Goal: Task Accomplishment & Management: Use online tool/utility

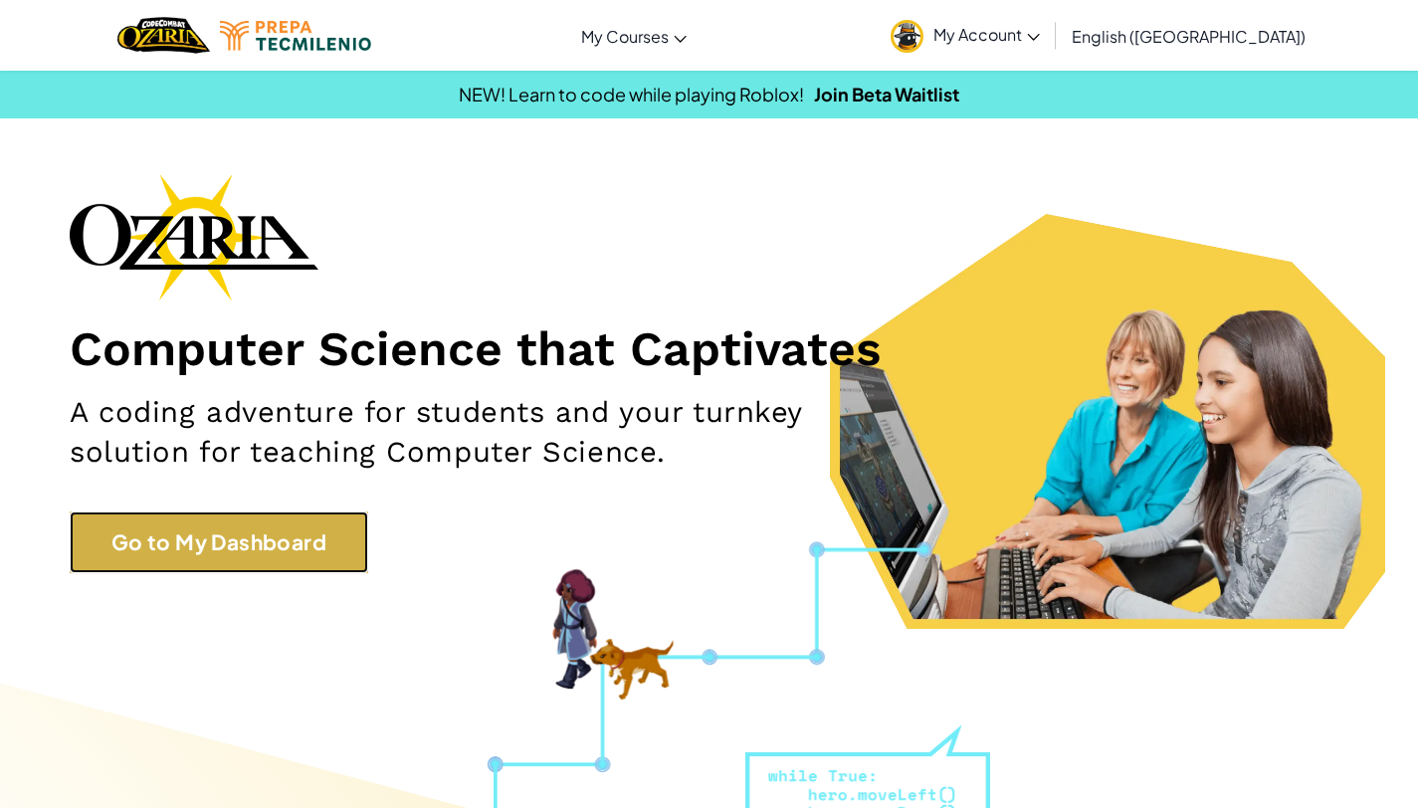
click at [225, 537] on link "Go to My Dashboard" at bounding box center [219, 541] width 299 height 61
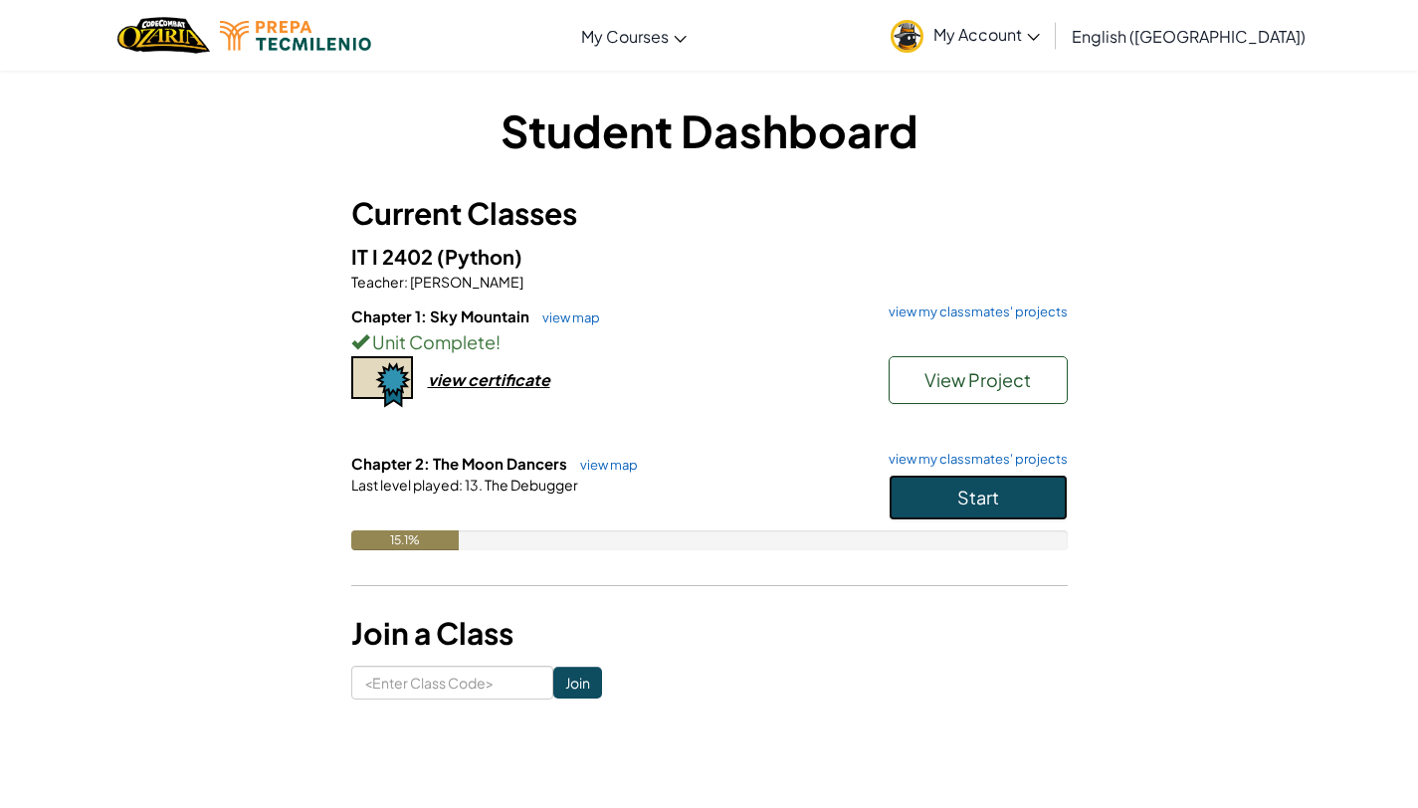
click at [853, 492] on button "Start" at bounding box center [978, 498] width 179 height 46
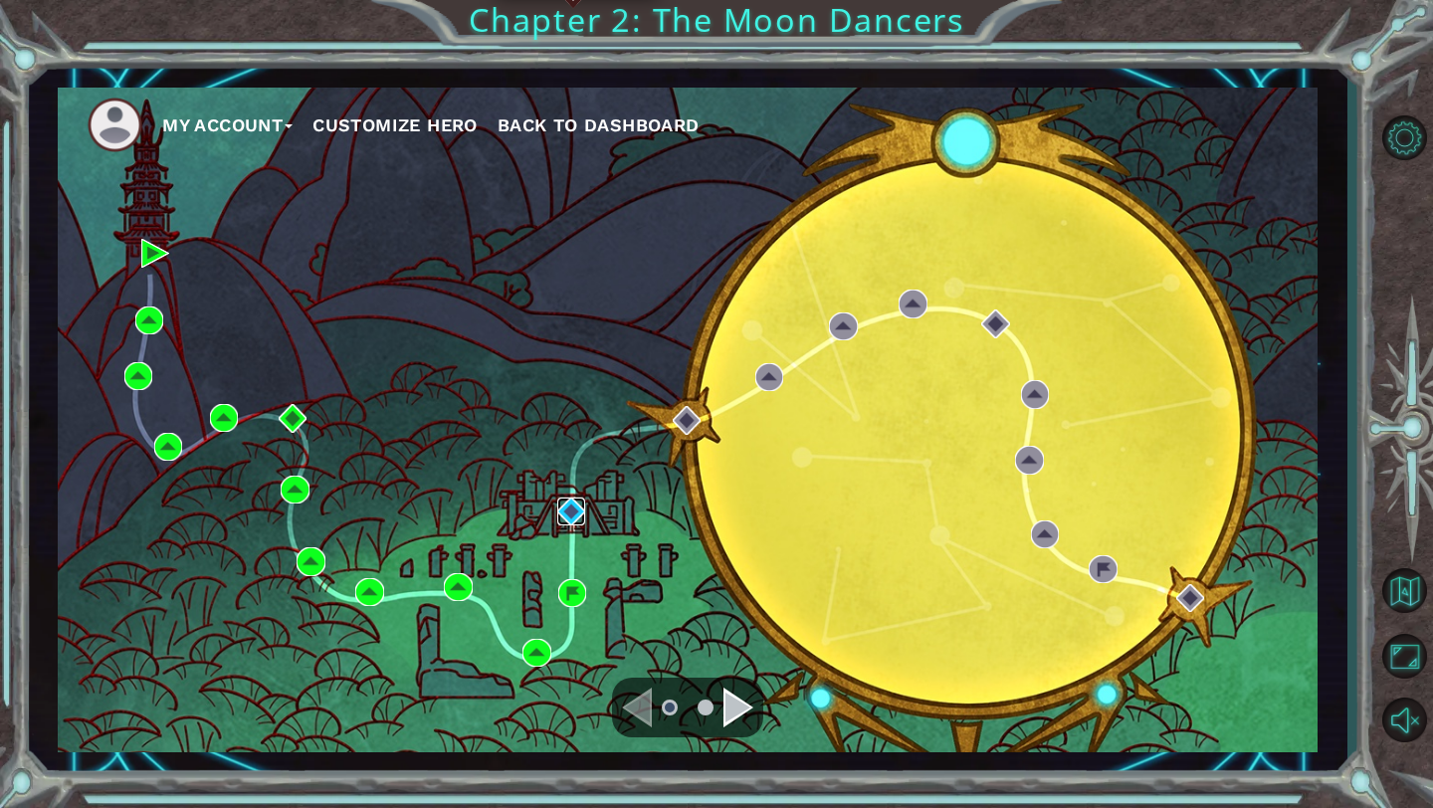
click at [559, 499] on img at bounding box center [571, 512] width 28 height 28
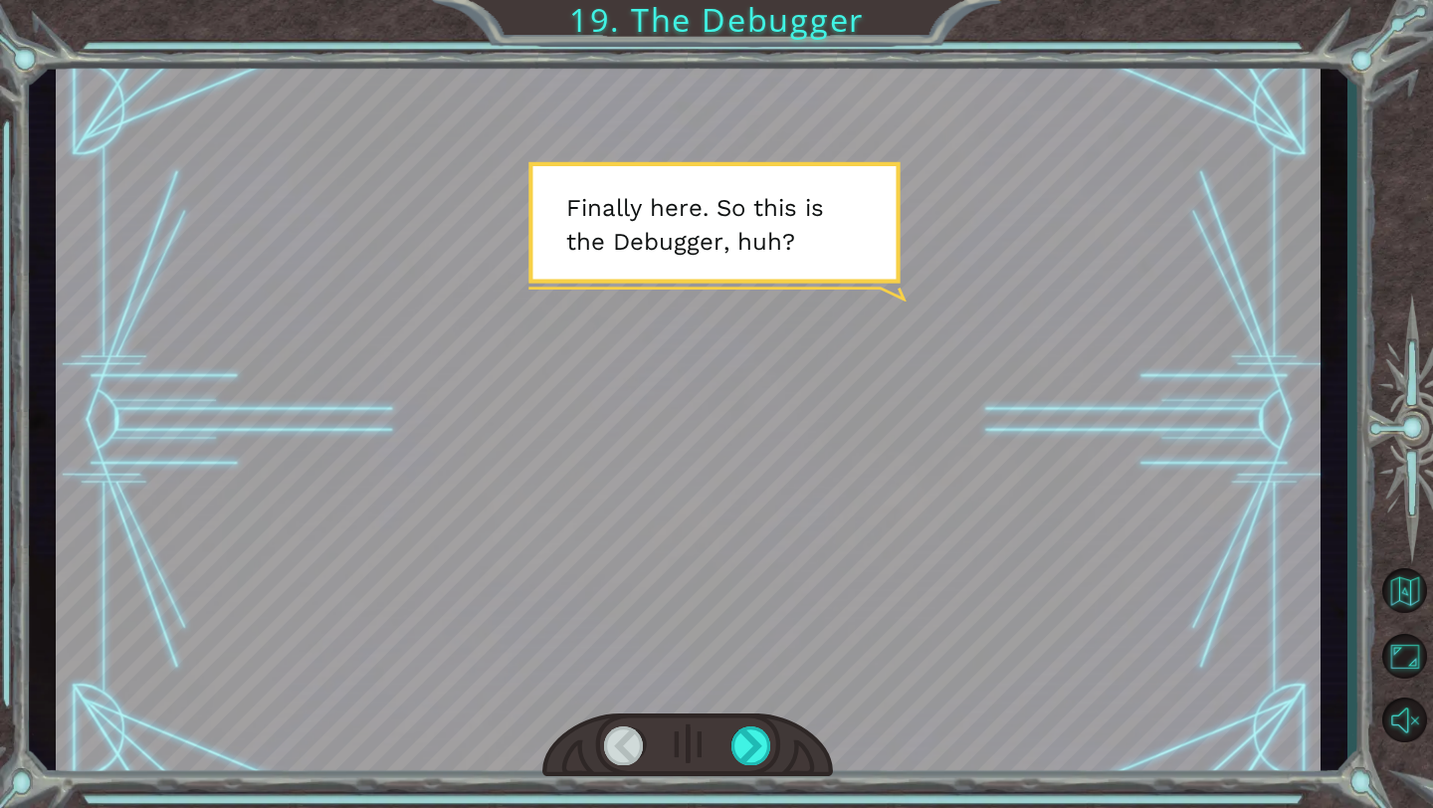
click at [853, 562] on div at bounding box center [688, 420] width 1265 height 711
click at [761, 562] on div at bounding box center [751, 745] width 41 height 39
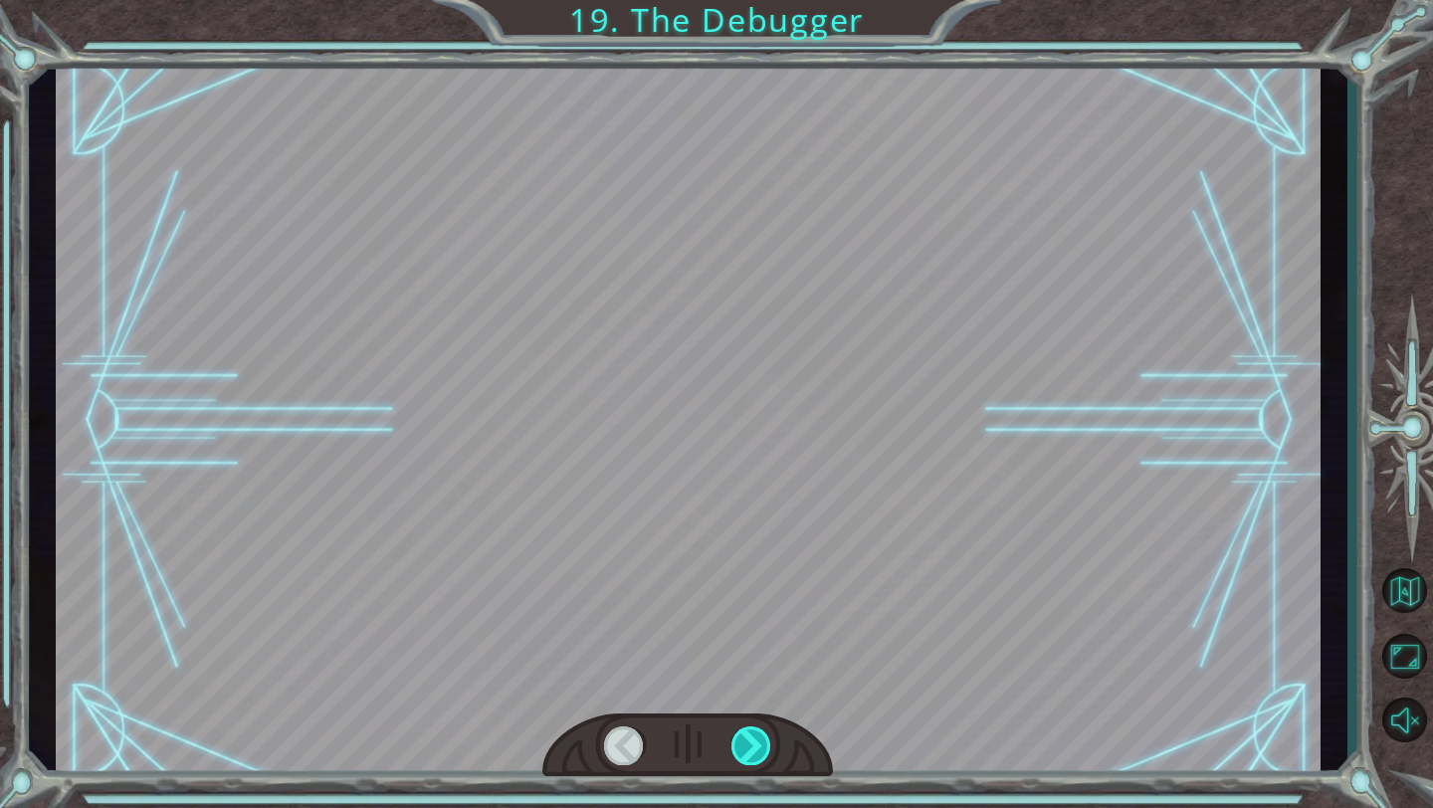
click at [761, 562] on div at bounding box center [751, 745] width 41 height 39
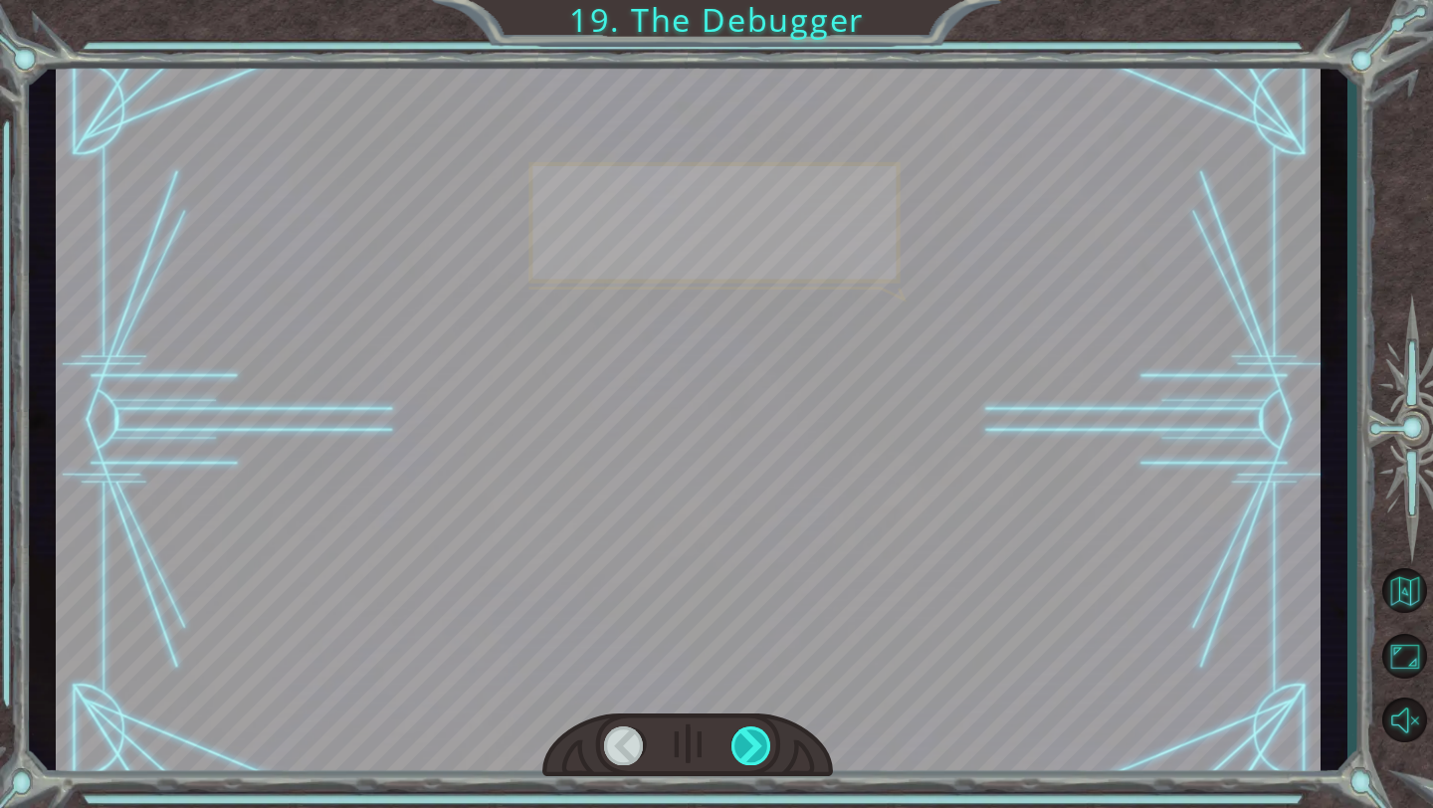
click at [761, 562] on div at bounding box center [751, 745] width 41 height 39
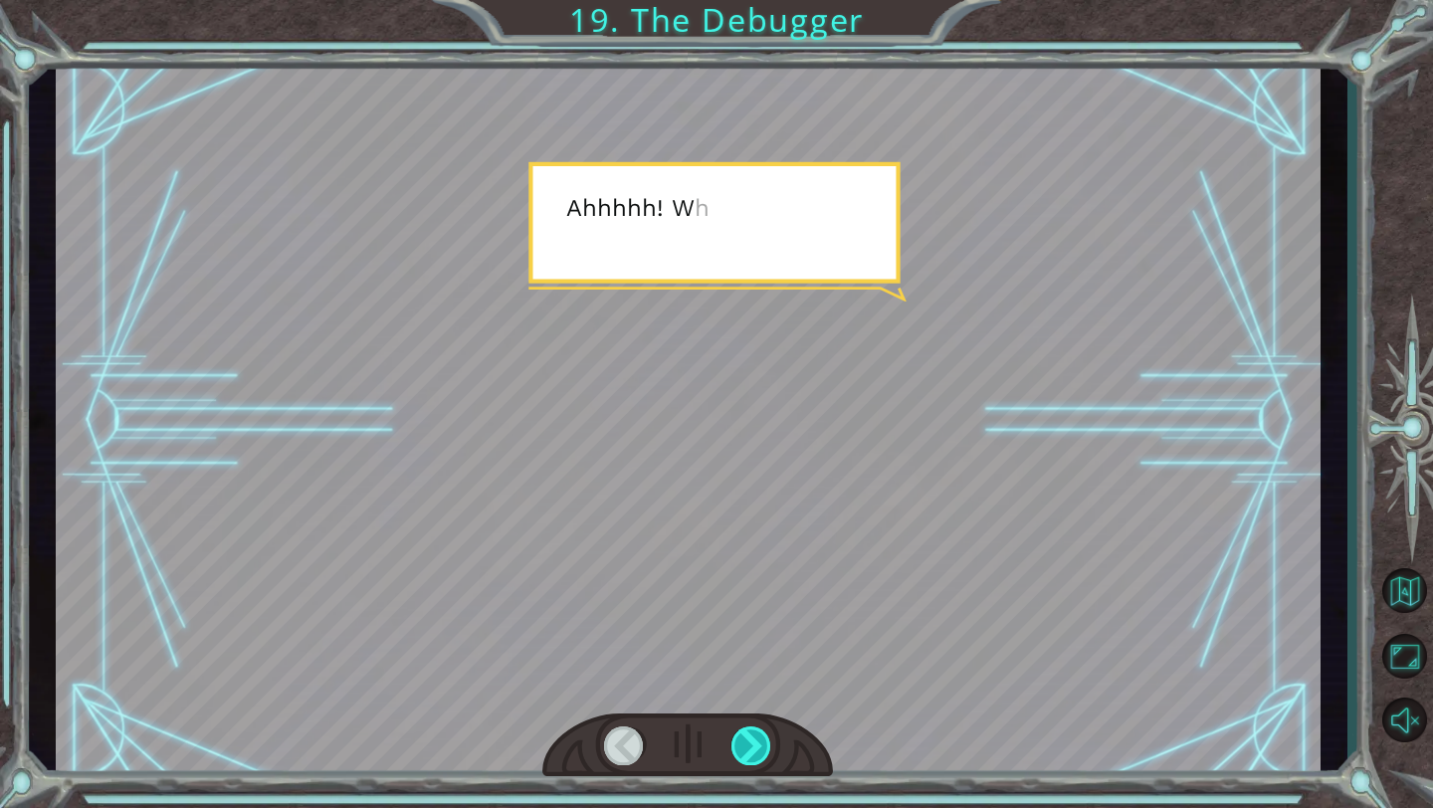
click at [761, 562] on div at bounding box center [751, 745] width 41 height 39
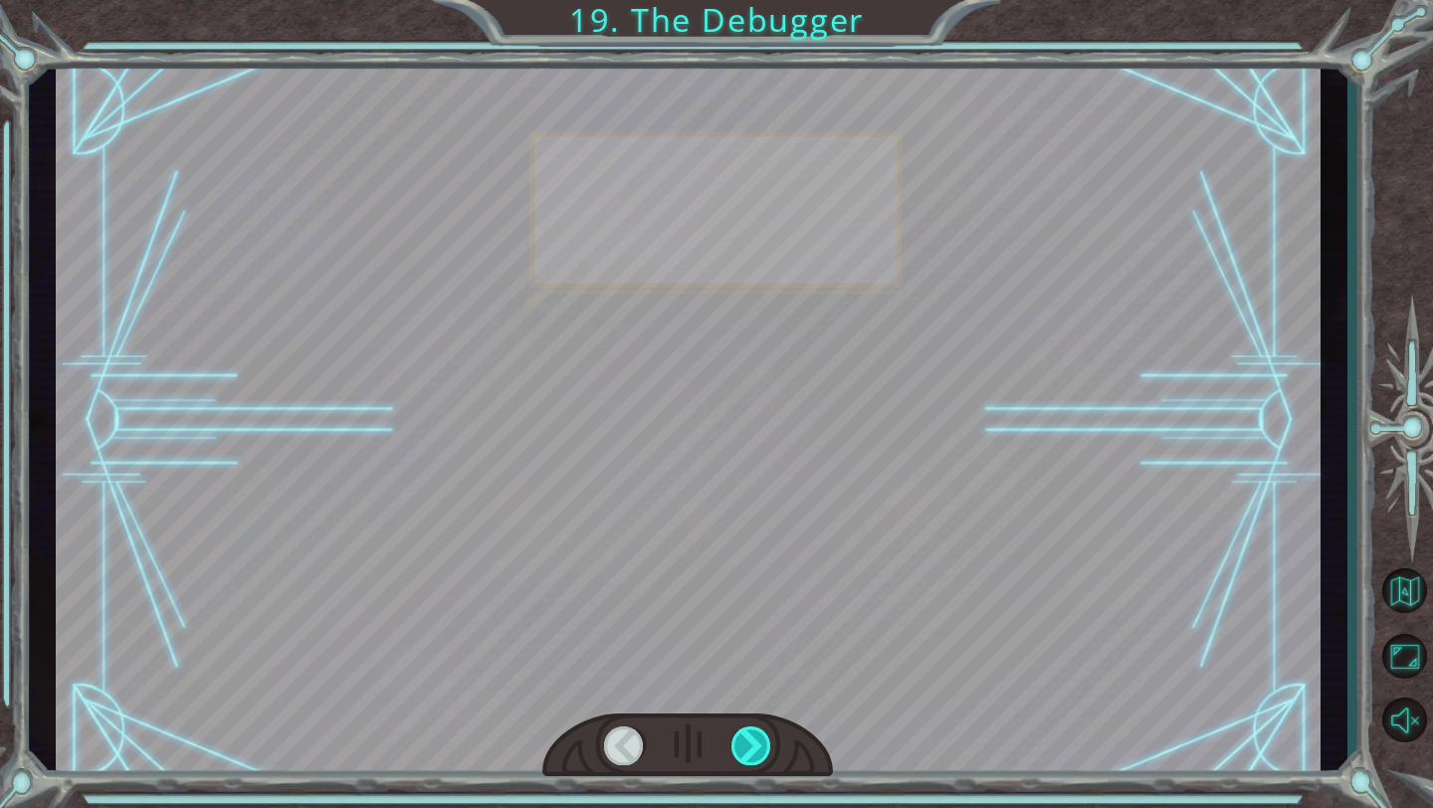
click at [761, 562] on div at bounding box center [751, 745] width 41 height 39
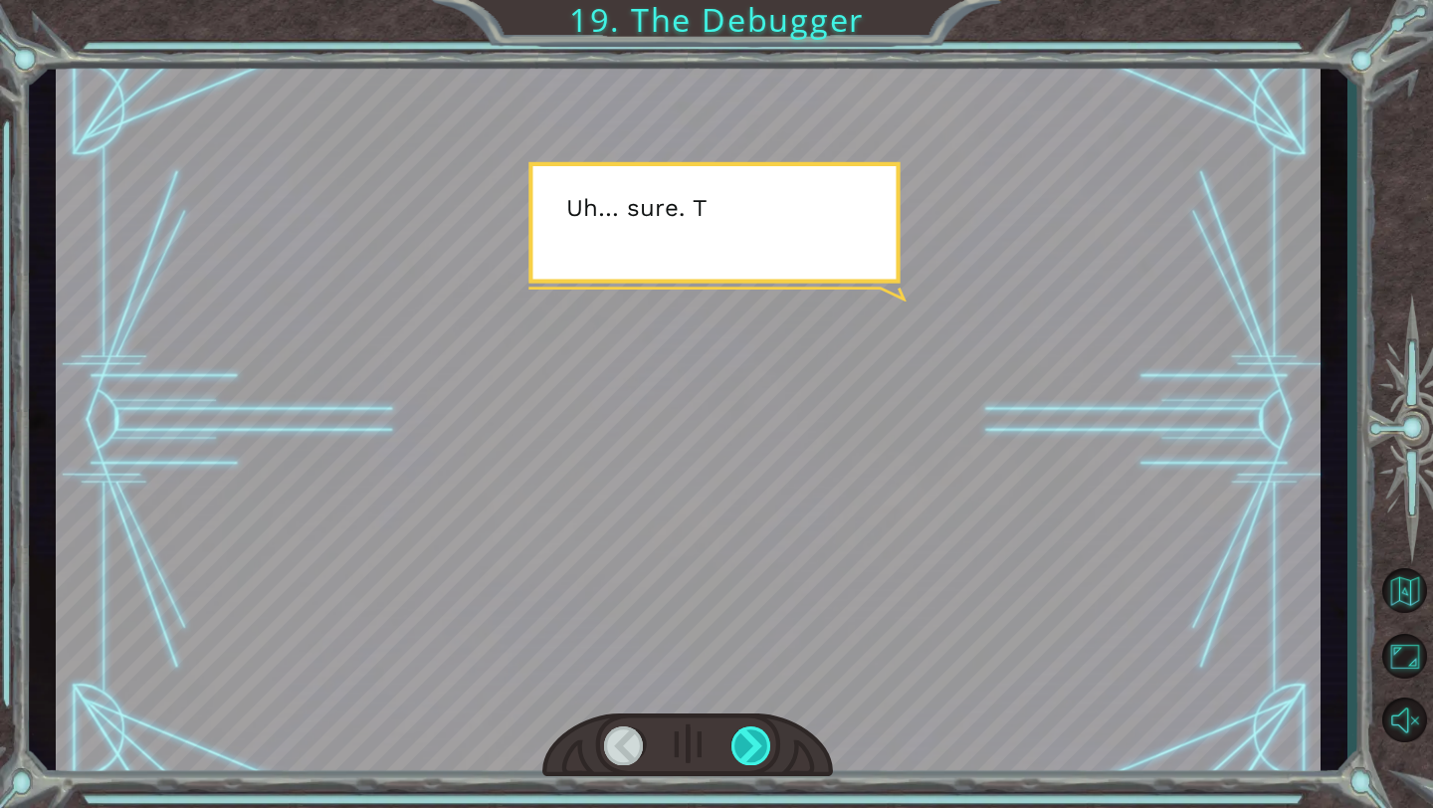
click at [760, 562] on div at bounding box center [751, 745] width 41 height 39
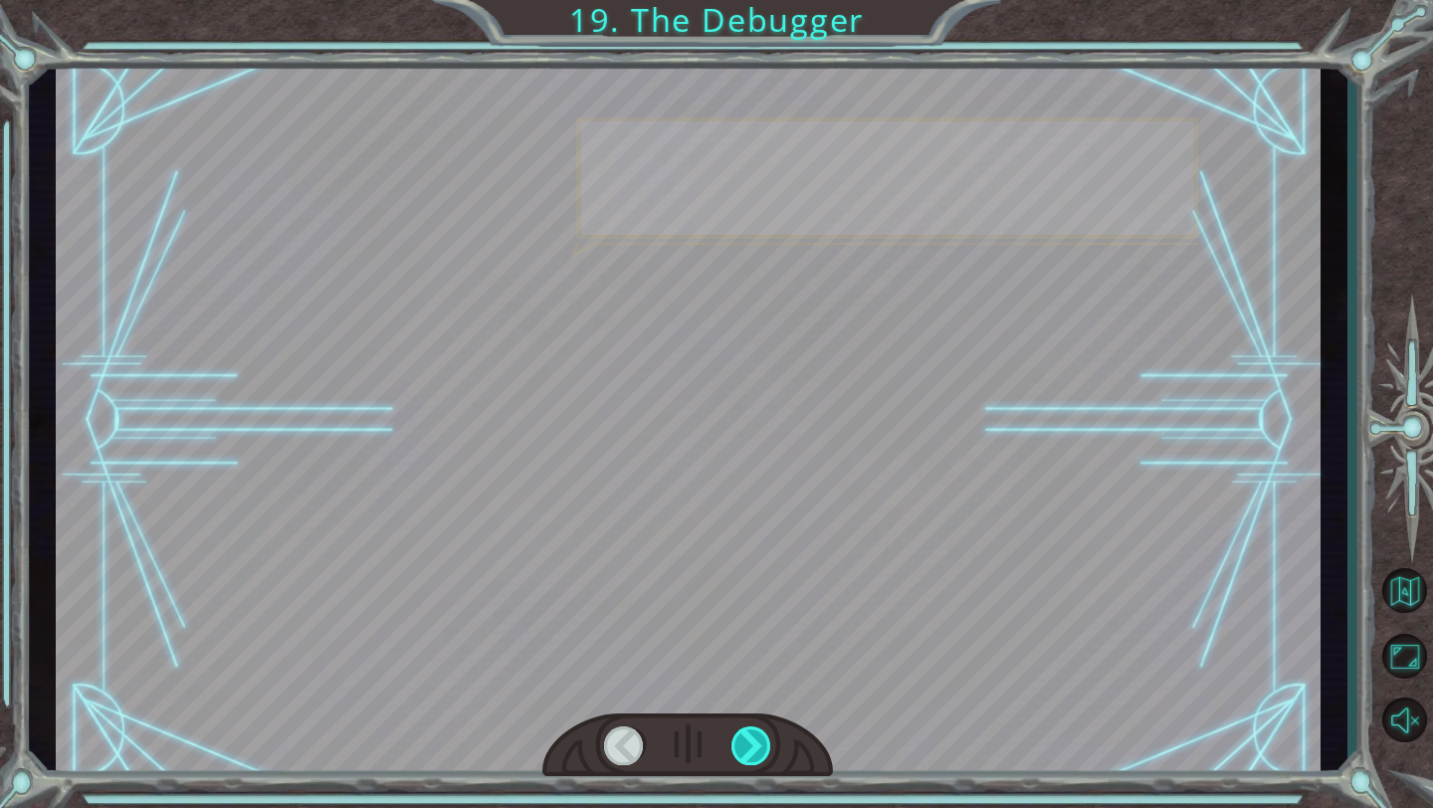
click at [760, 562] on div at bounding box center [751, 745] width 41 height 39
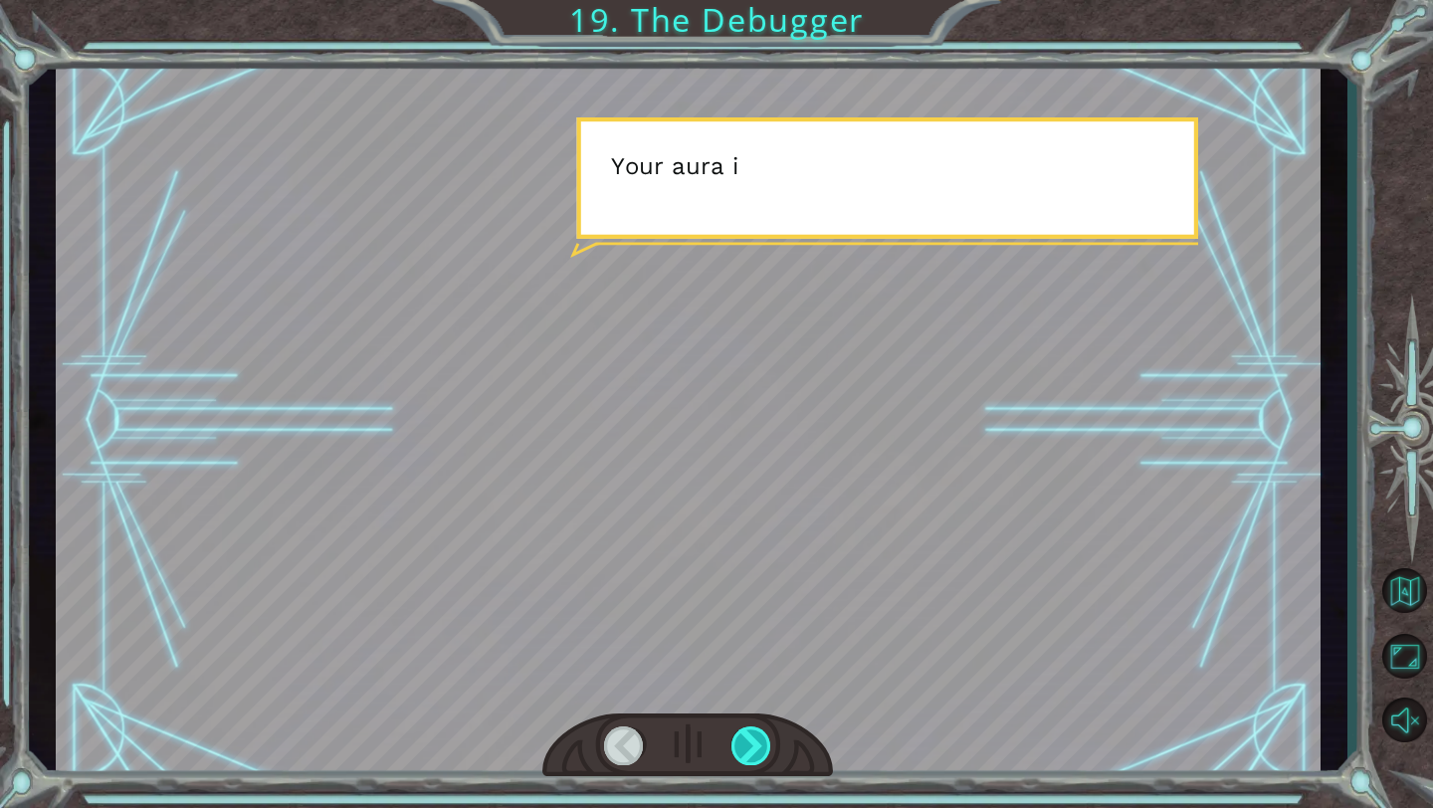
click at [760, 562] on div at bounding box center [751, 745] width 41 height 39
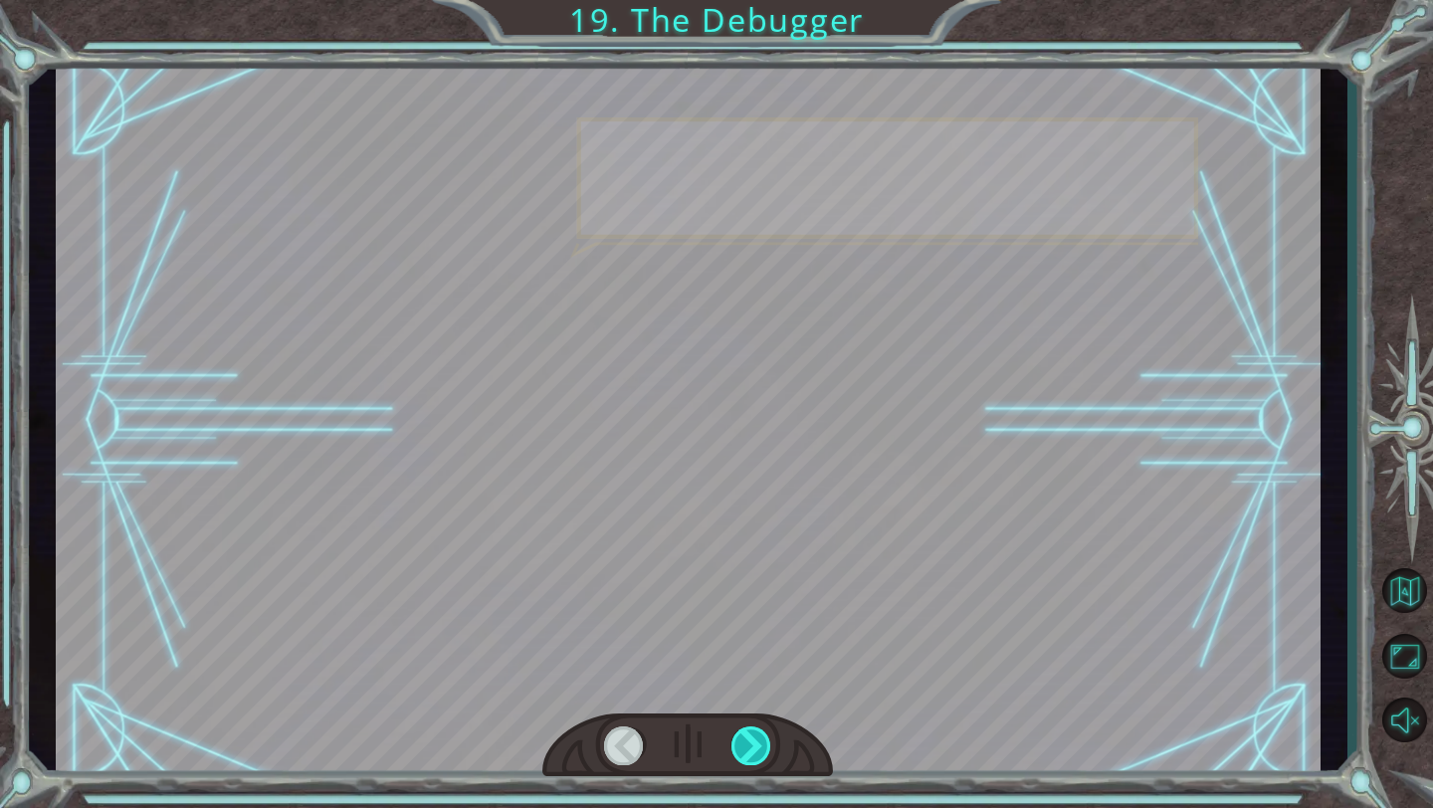
click at [760, 562] on div at bounding box center [751, 745] width 41 height 39
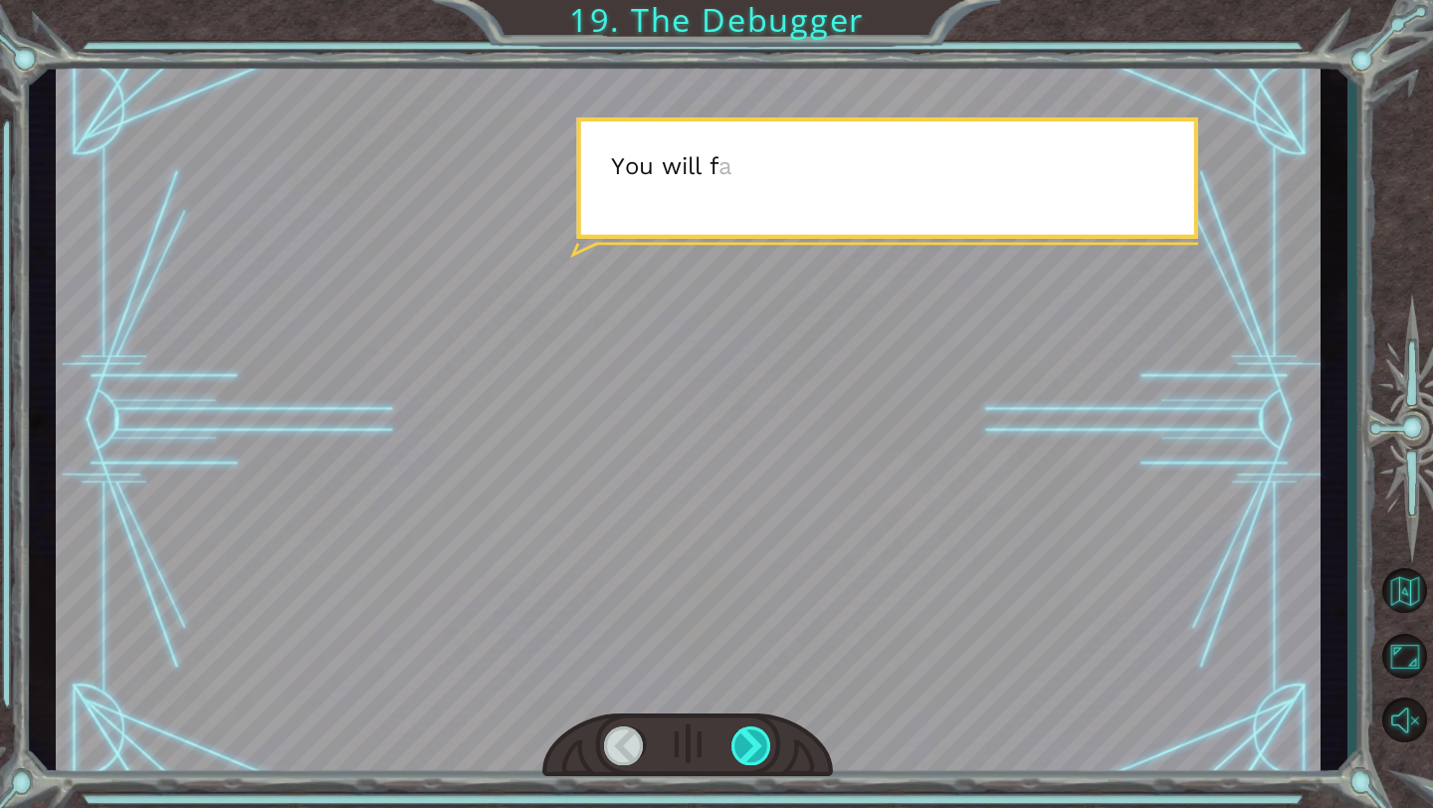
click at [760, 562] on div at bounding box center [751, 745] width 41 height 39
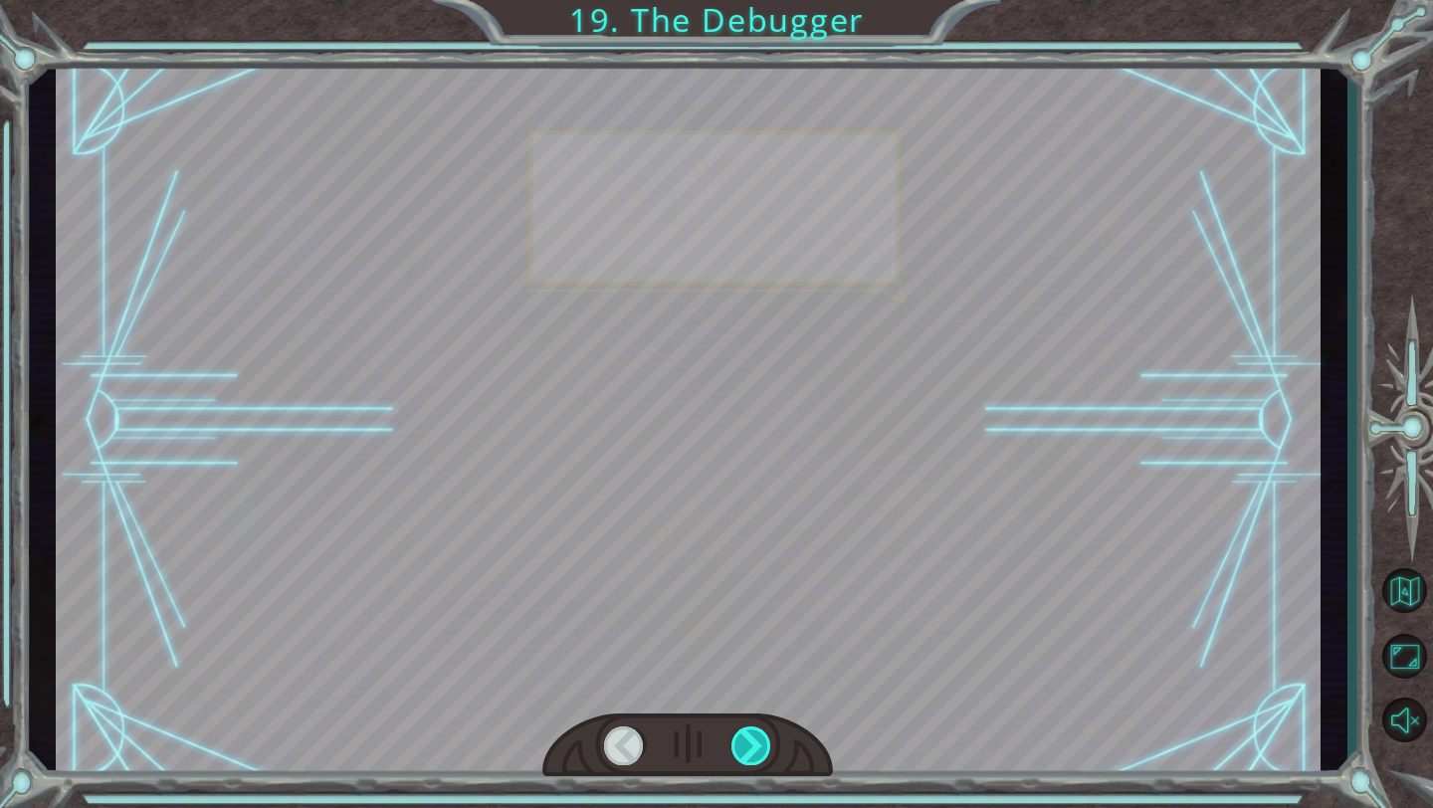
click at [760, 562] on div at bounding box center [751, 745] width 41 height 39
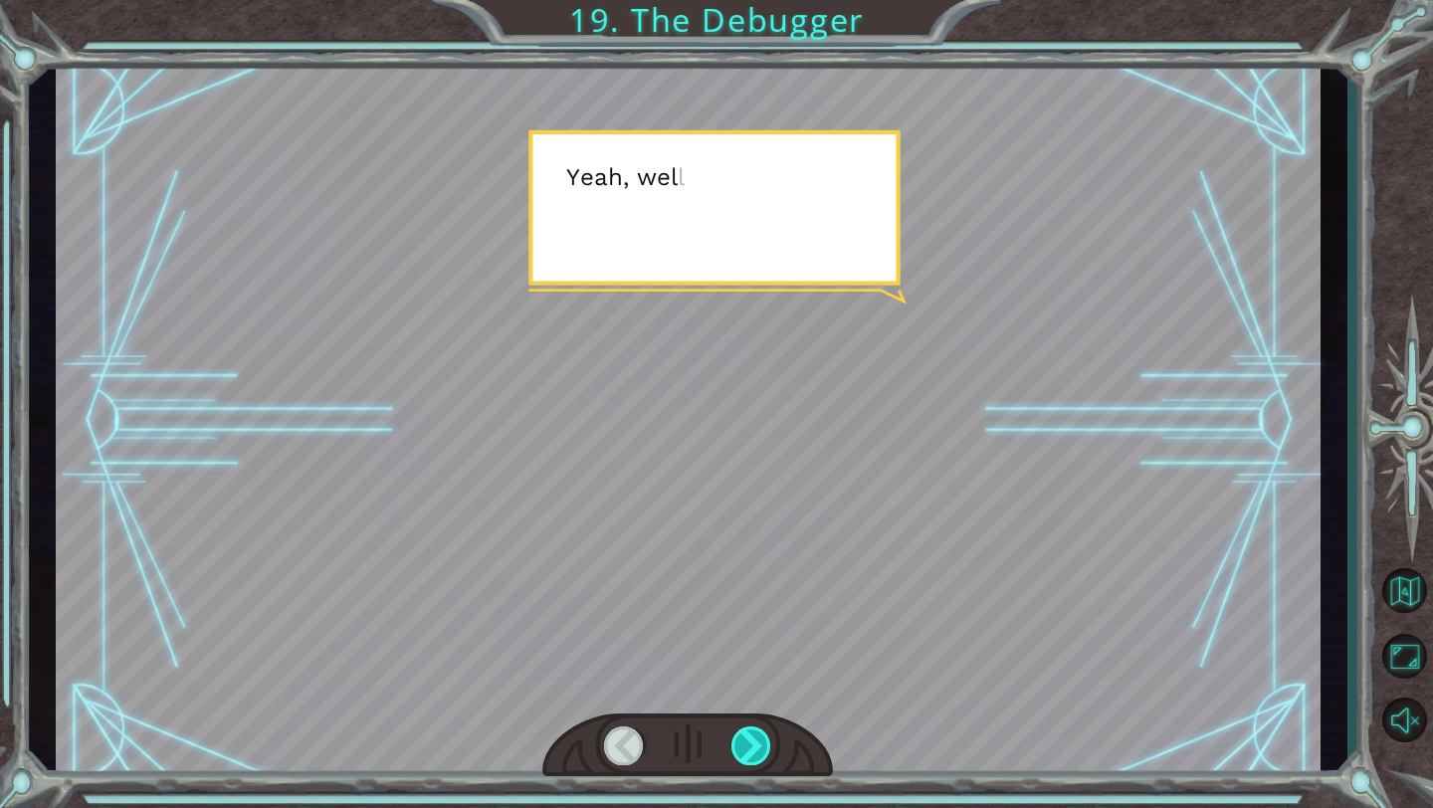
click at [760, 562] on div at bounding box center [751, 745] width 41 height 39
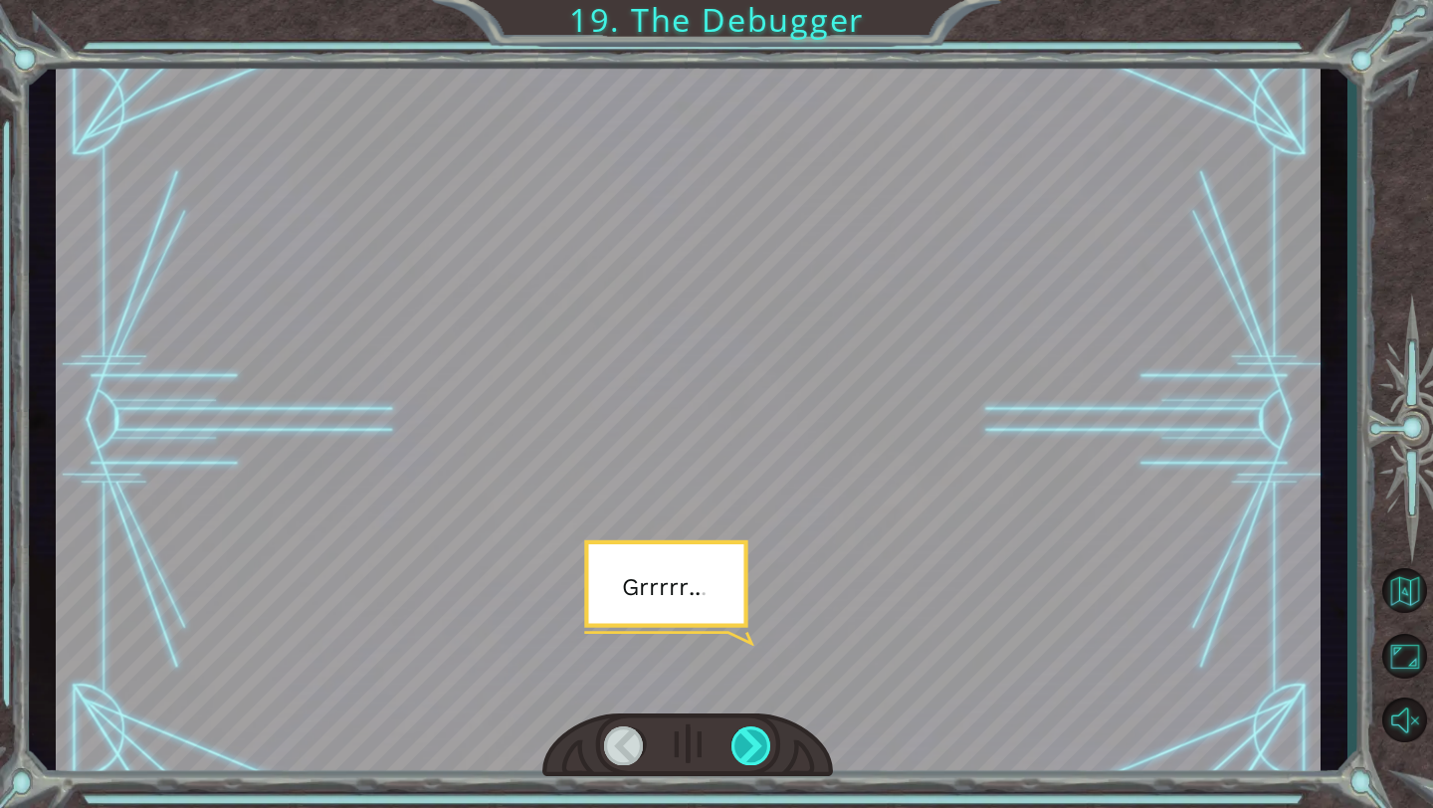
click at [760, 562] on div at bounding box center [751, 745] width 41 height 39
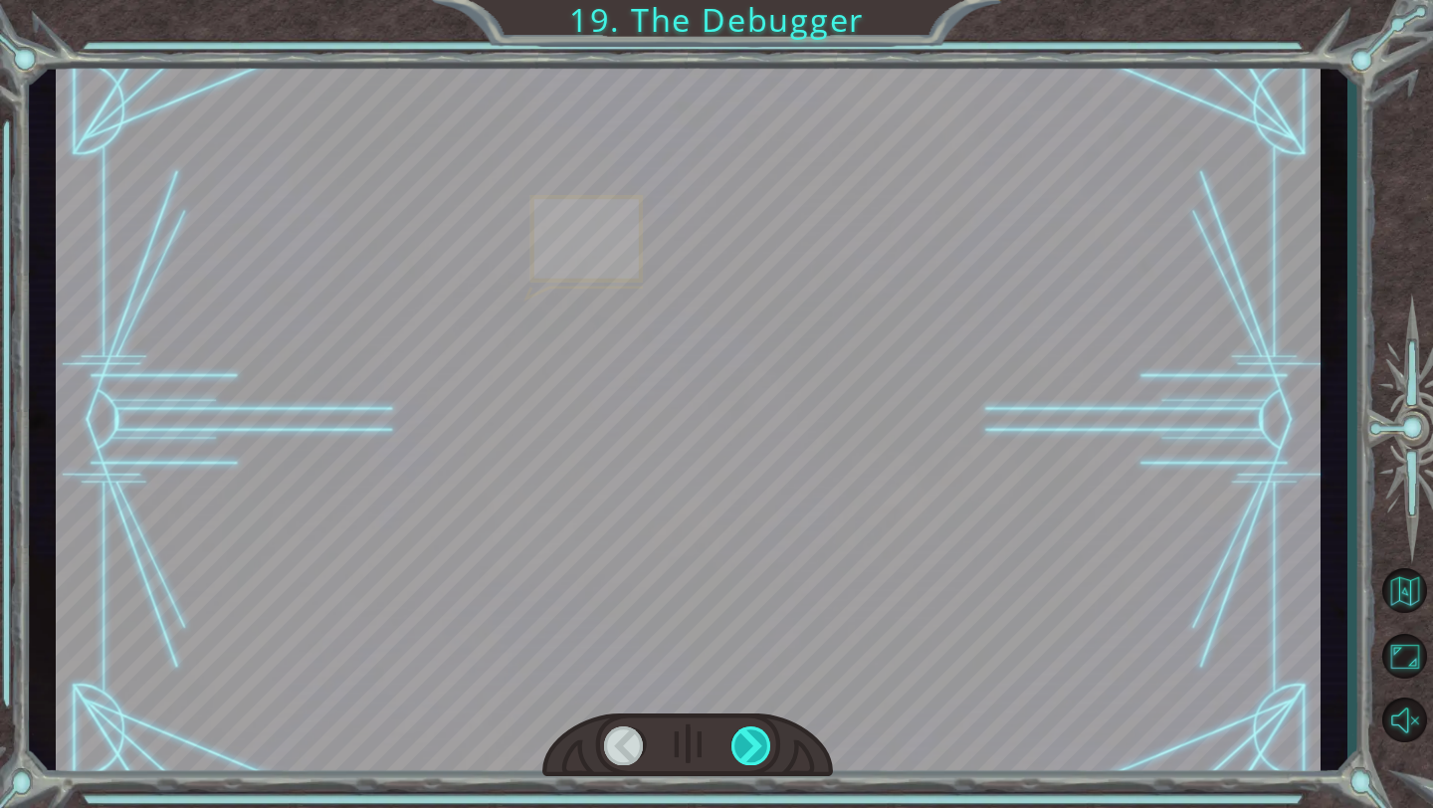
click at [760, 562] on div at bounding box center [751, 745] width 41 height 39
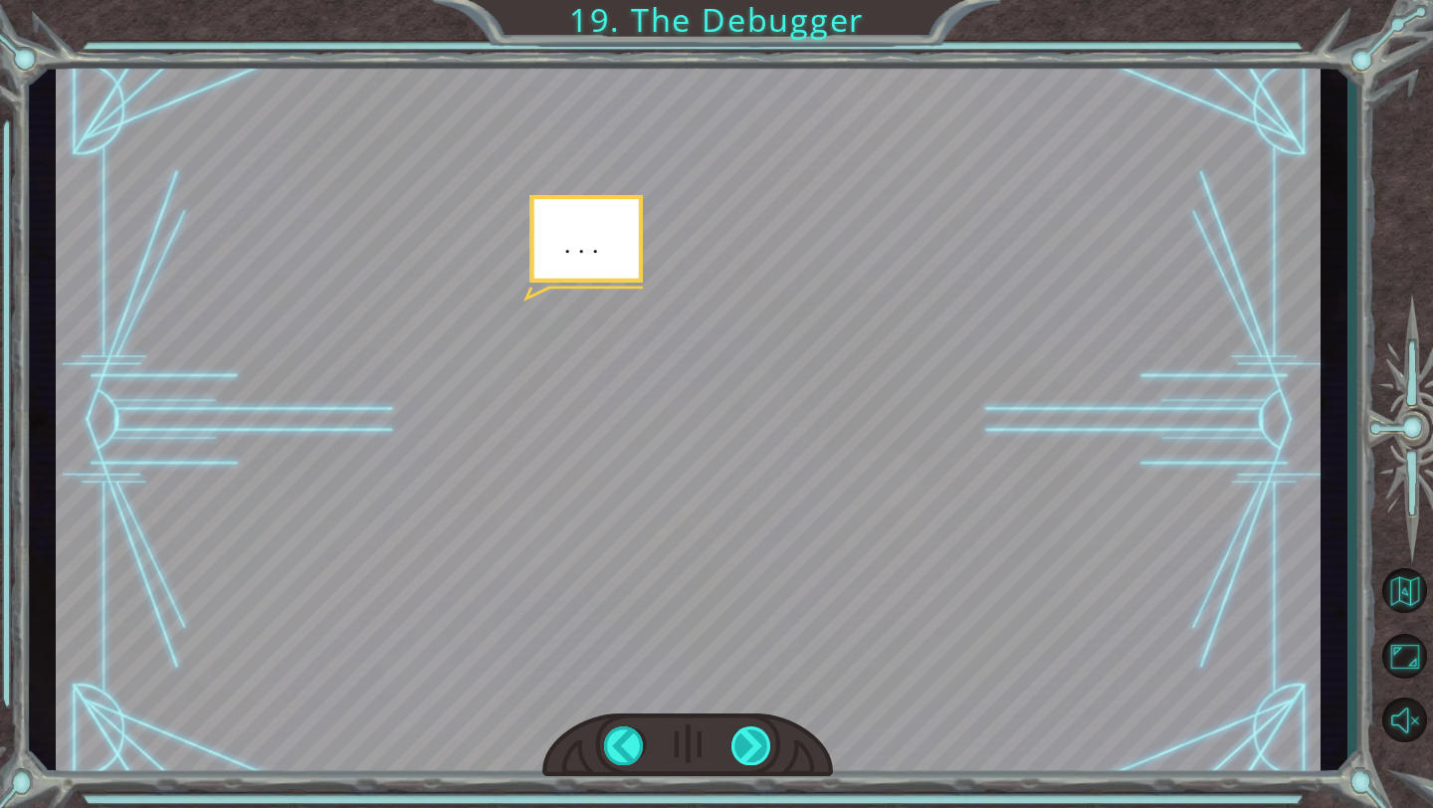
click at [760, 562] on div at bounding box center [751, 745] width 41 height 39
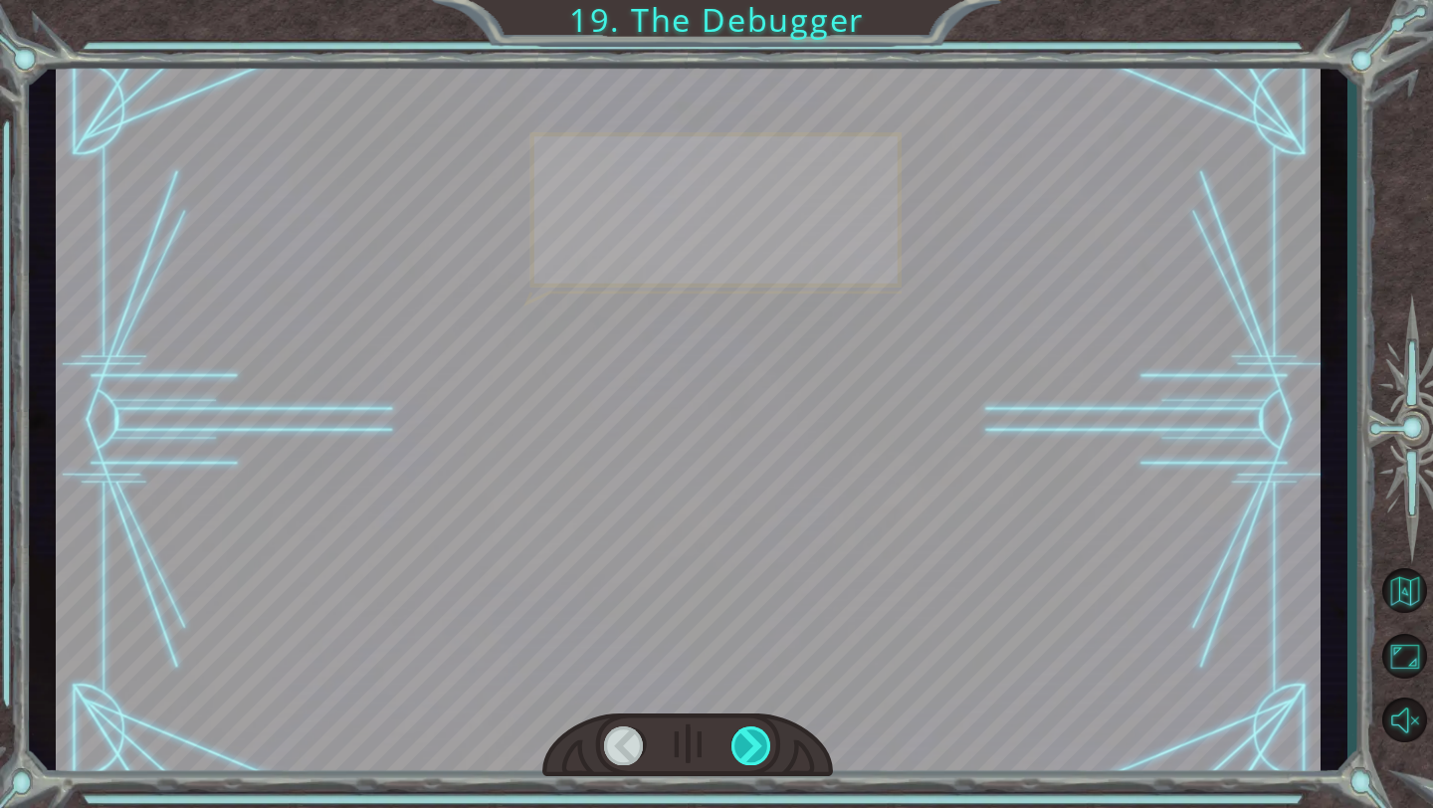
click at [760, 562] on div at bounding box center [751, 745] width 41 height 39
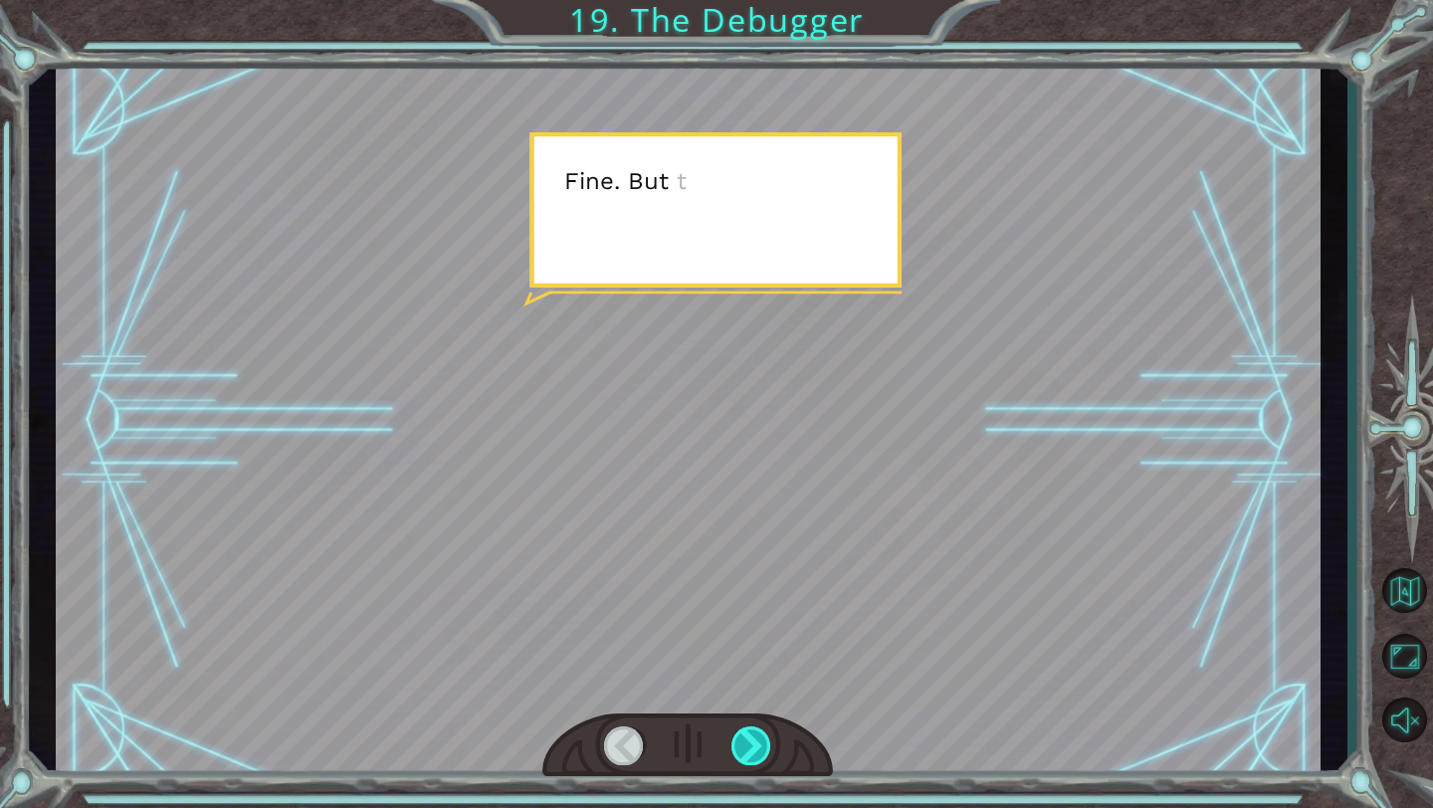
click at [760, 562] on div at bounding box center [751, 745] width 41 height 39
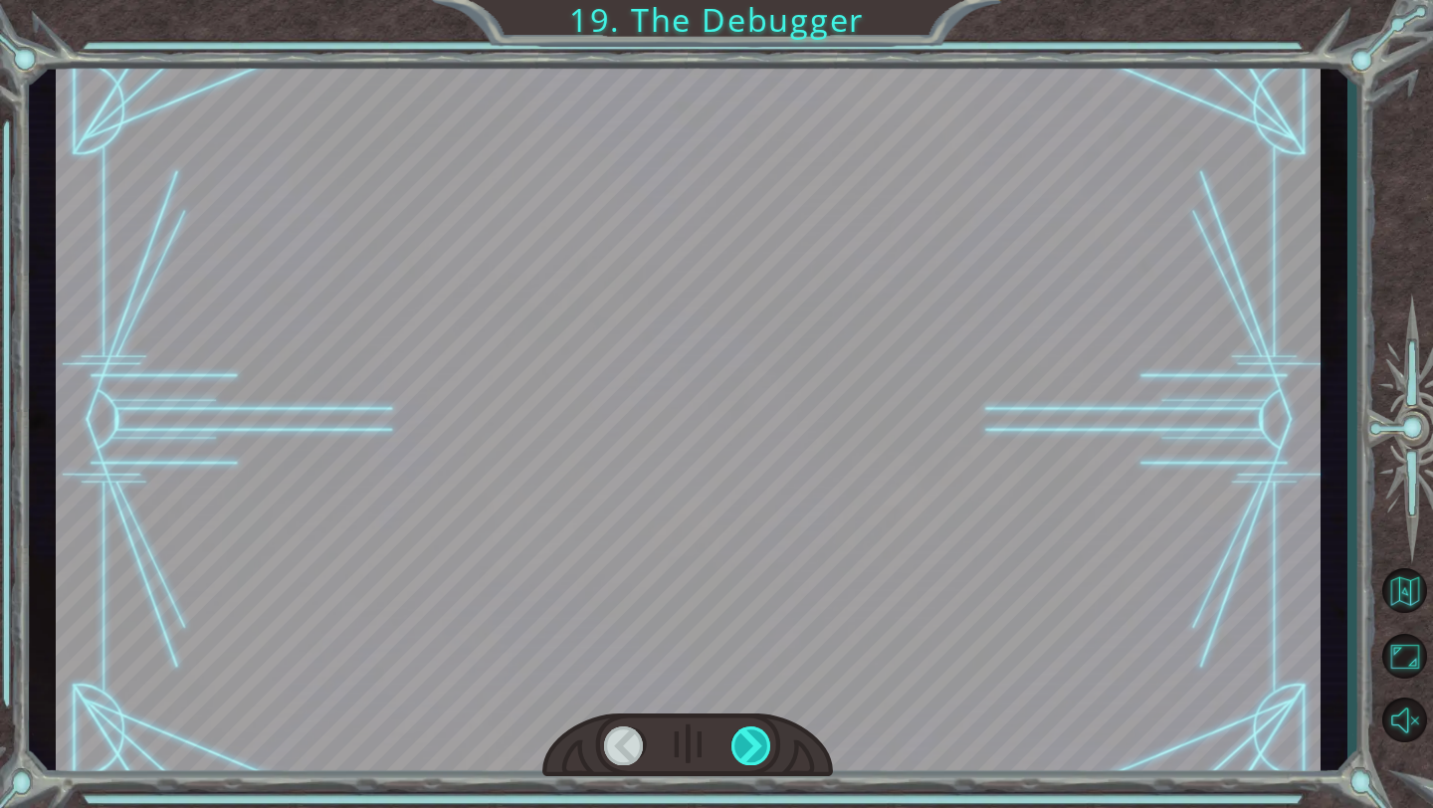
click at [760, 562] on div at bounding box center [751, 745] width 41 height 39
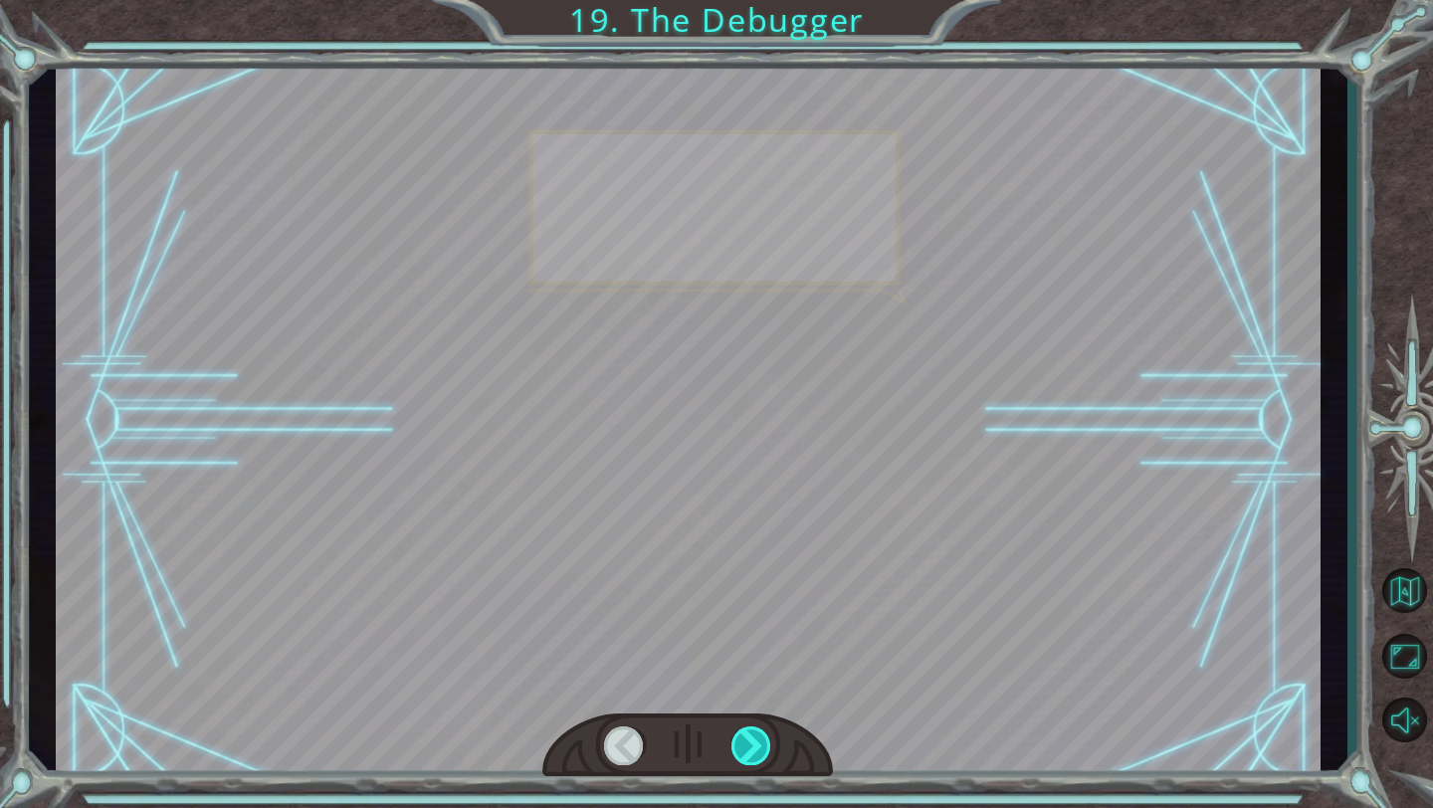
click at [760, 562] on div at bounding box center [751, 745] width 41 height 39
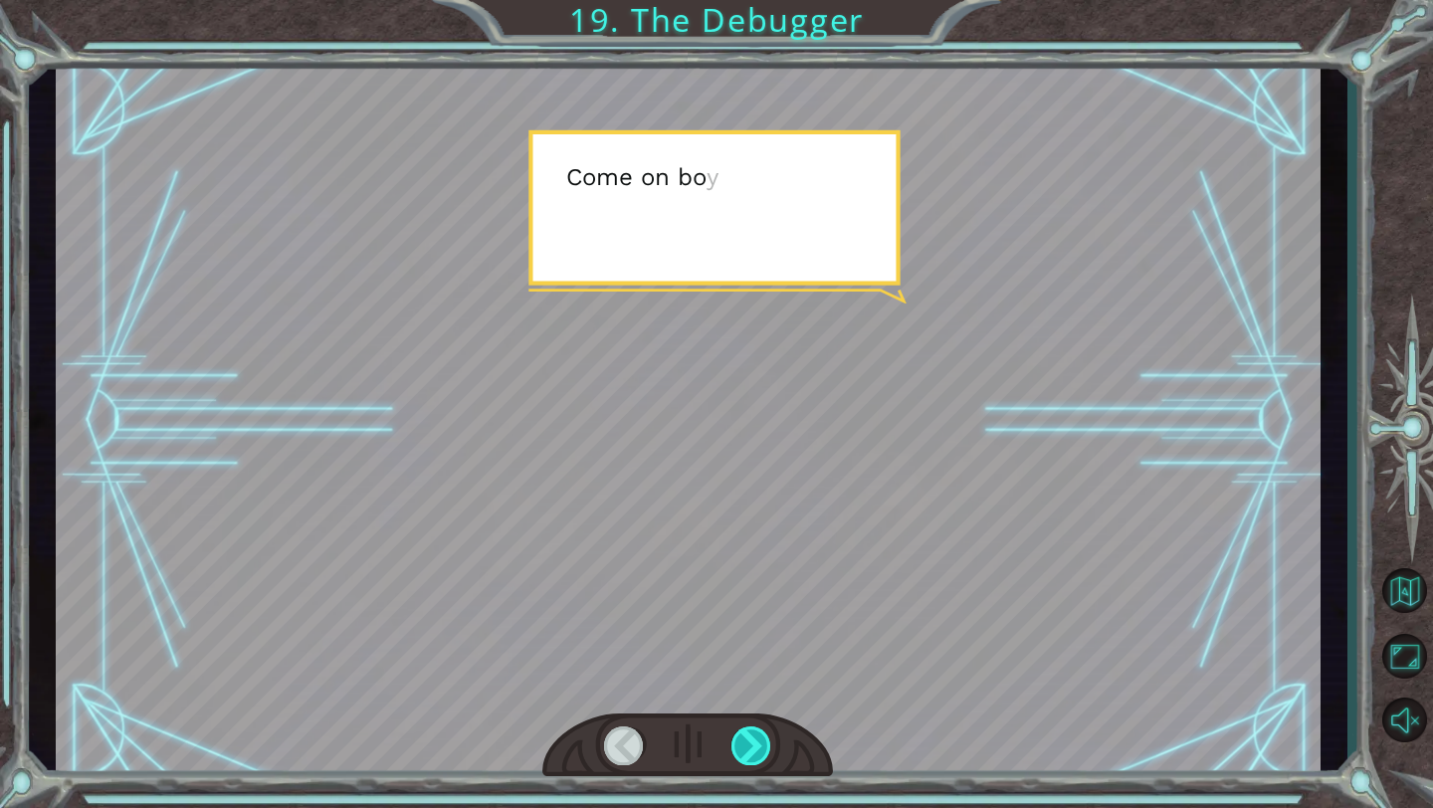
click at [760, 562] on div at bounding box center [751, 745] width 41 height 39
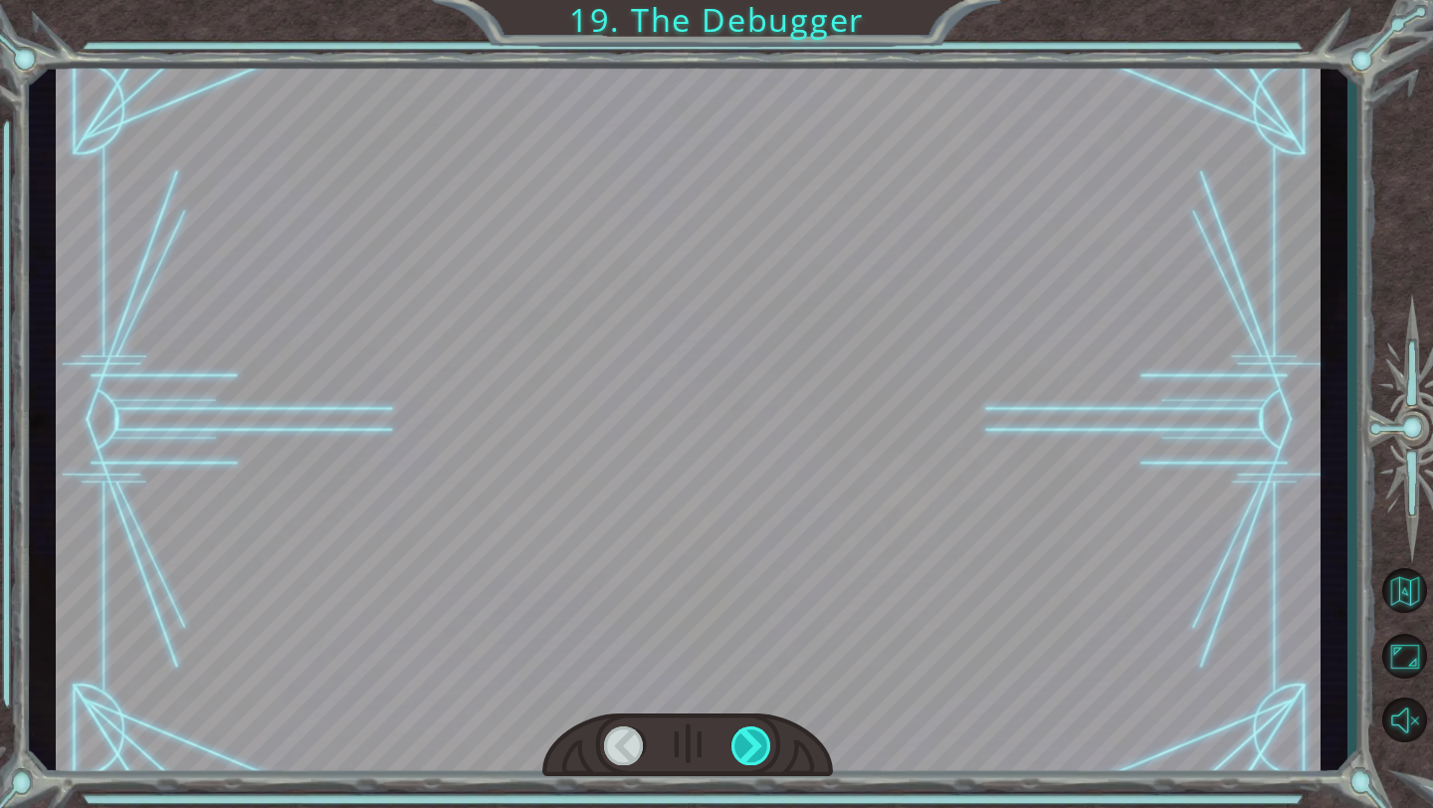
click at [760, 562] on div at bounding box center [751, 745] width 41 height 39
click at [760, 0] on div "Temporary Text F i n a l l y h e r e . S o t h i s i s t h e D e b u g g e r , …" at bounding box center [716, 0] width 1433 height 0
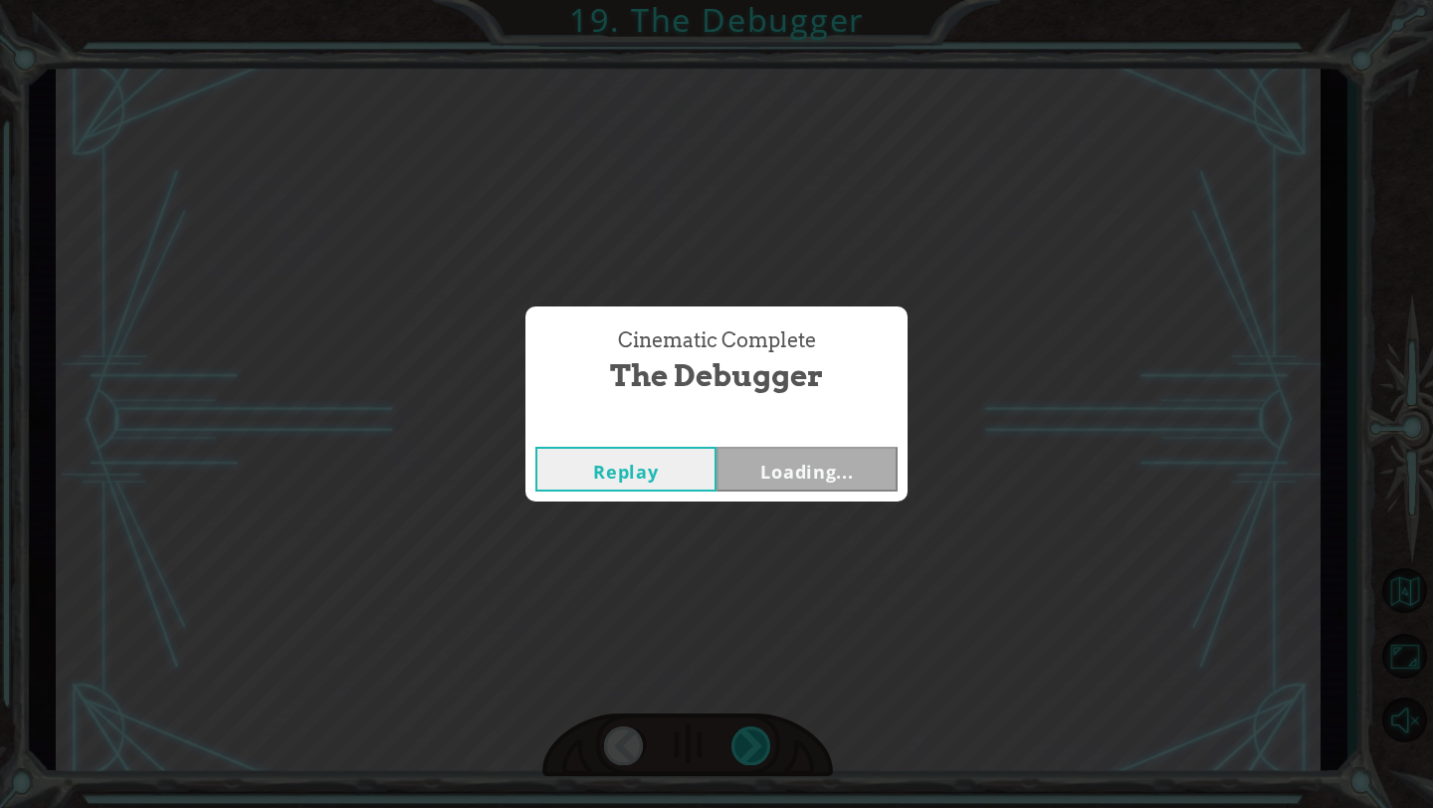
click at [760, 562] on div "Cinematic Complete The Debugger Replay Loading..." at bounding box center [716, 404] width 1433 height 808
click at [789, 477] on button "Next" at bounding box center [806, 469] width 181 height 45
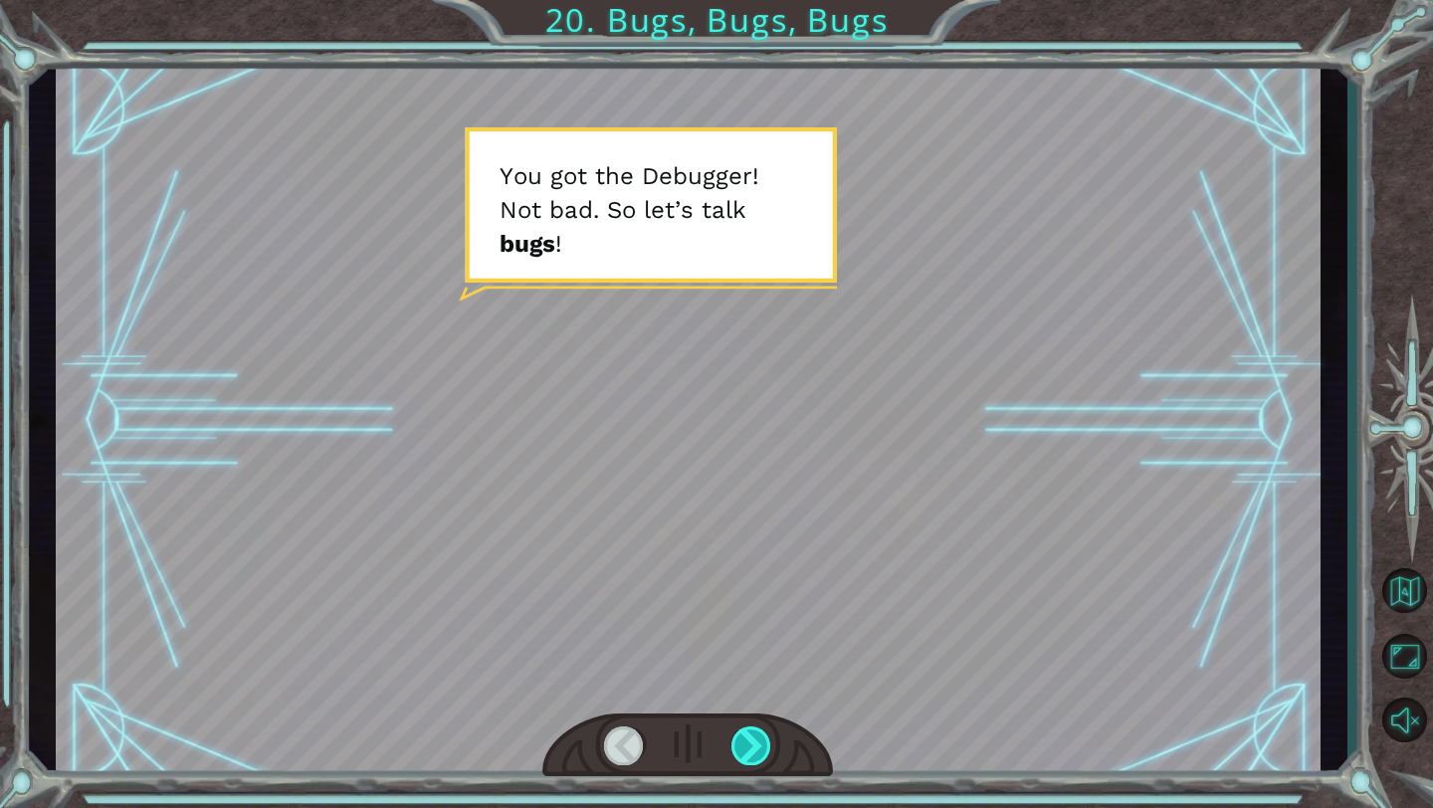
click at [748, 562] on div at bounding box center [751, 745] width 41 height 39
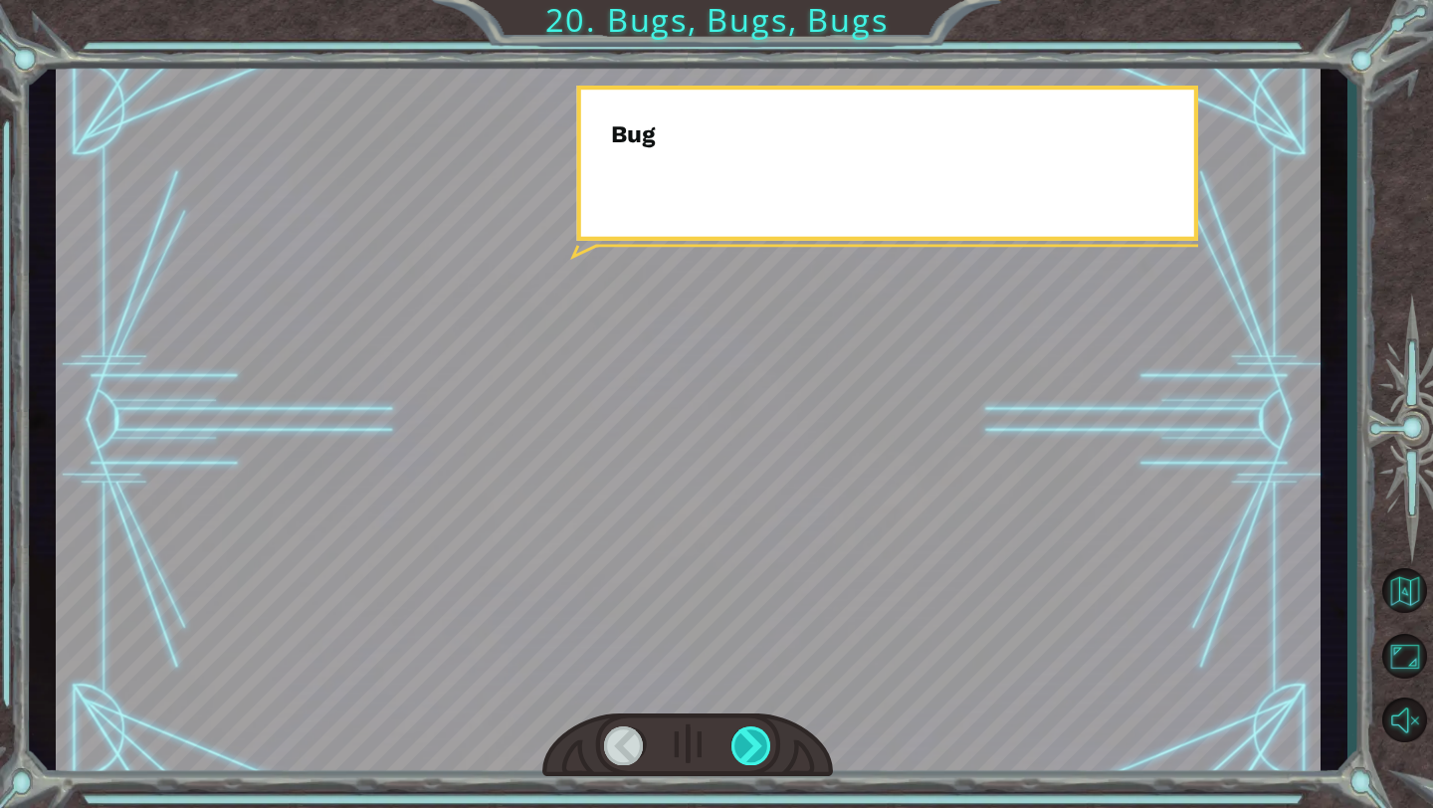
click at [748, 562] on div at bounding box center [751, 745] width 41 height 39
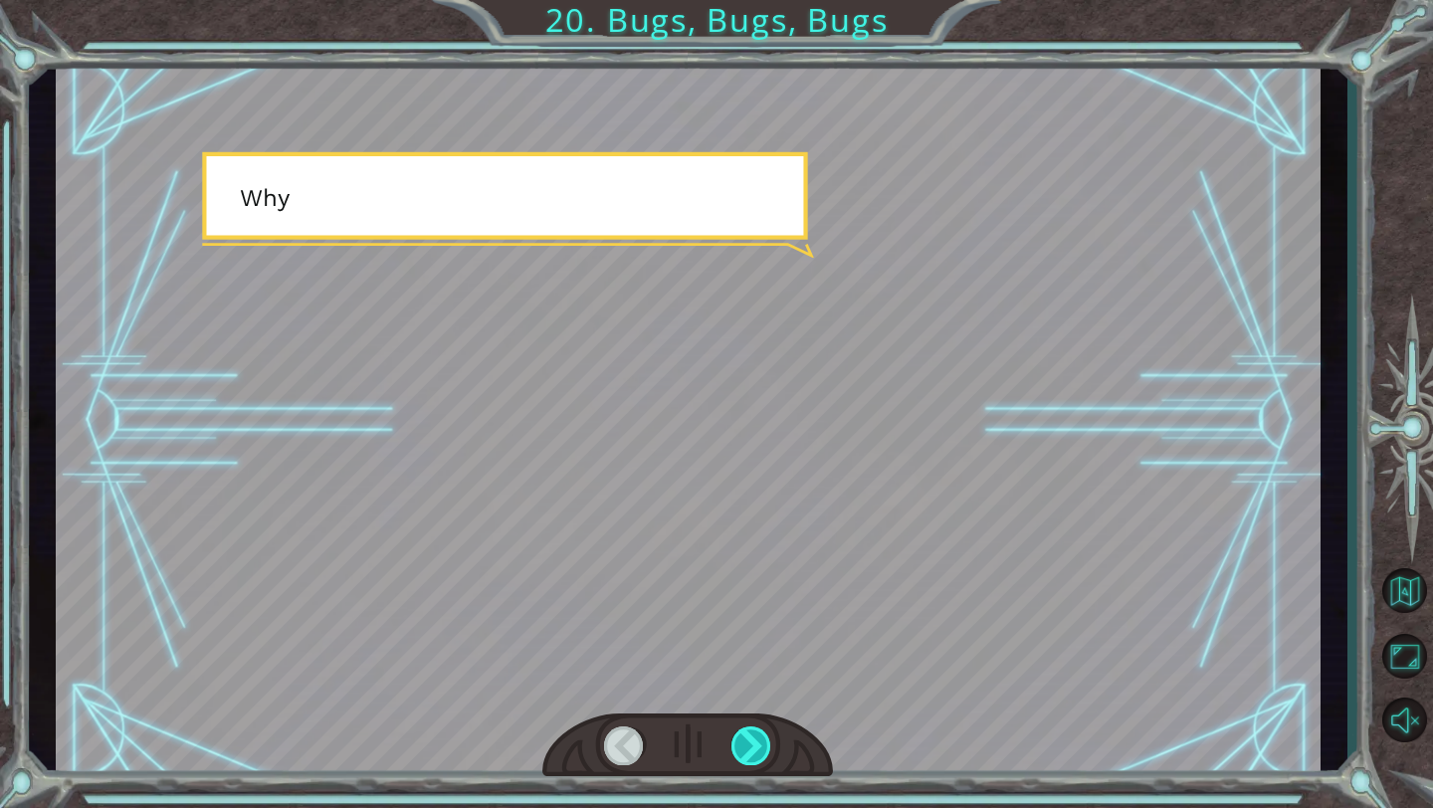
click at [748, 562] on div at bounding box center [751, 745] width 41 height 39
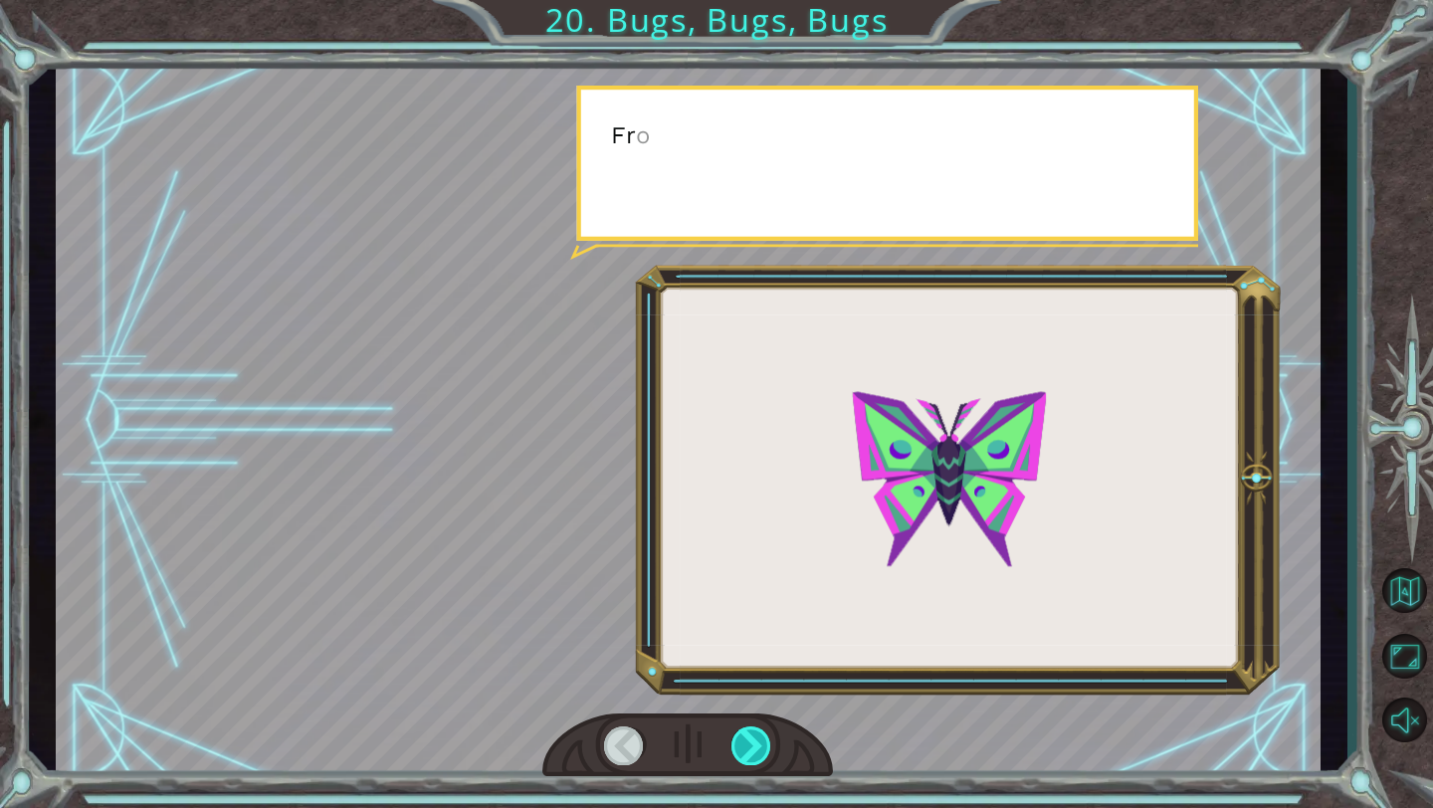
click at [748, 562] on div at bounding box center [751, 745] width 41 height 39
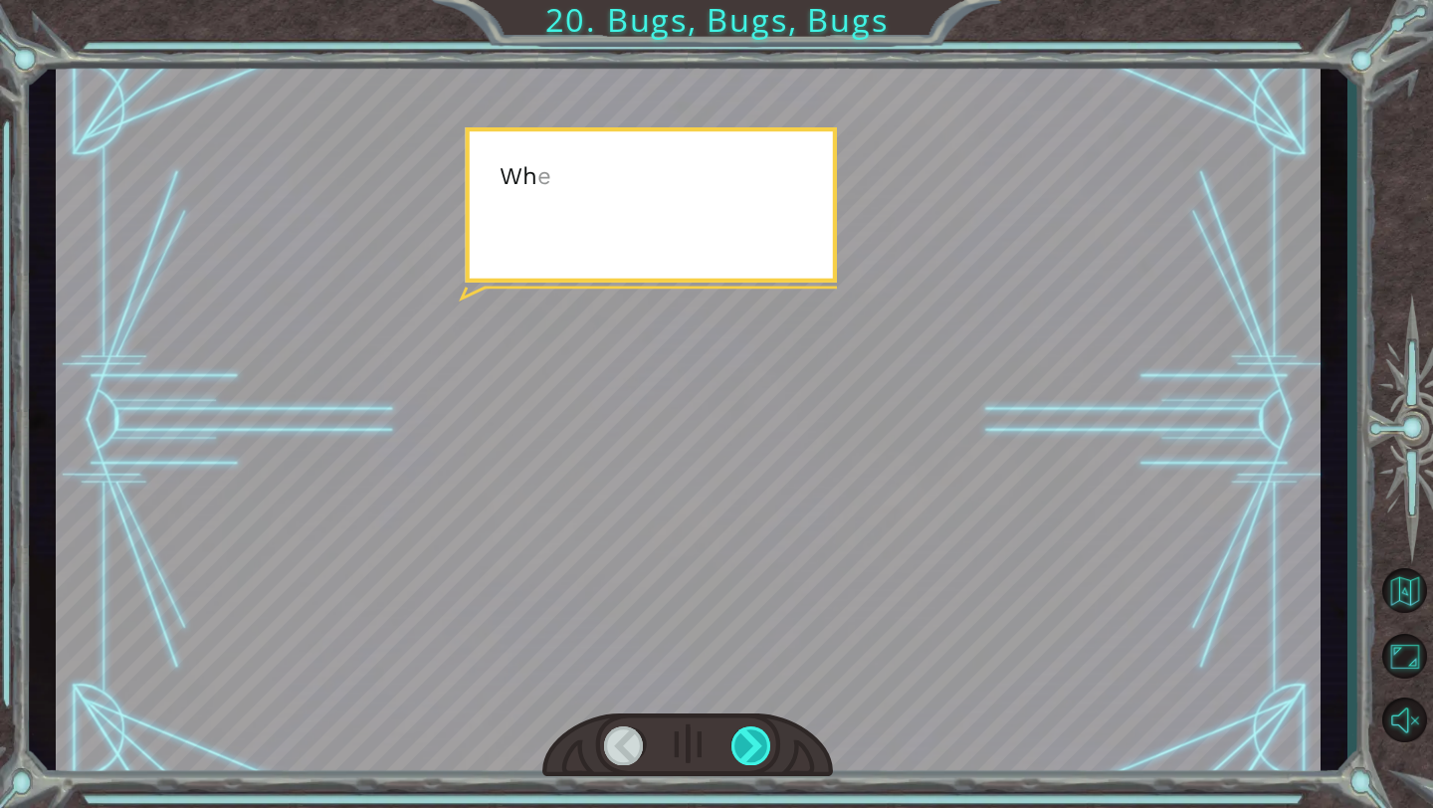
click at [748, 562] on div at bounding box center [751, 745] width 41 height 39
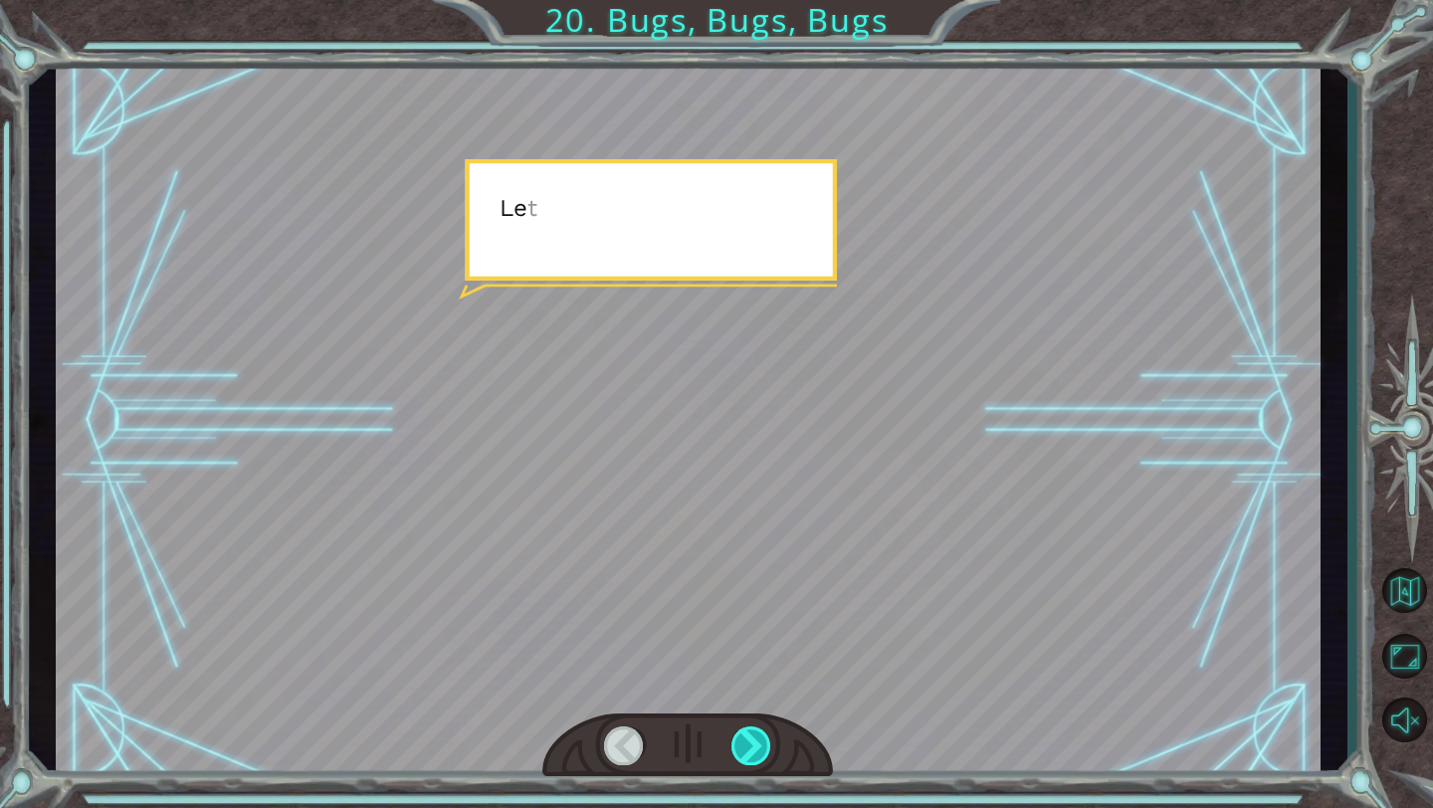
click at [748, 562] on div at bounding box center [751, 745] width 41 height 39
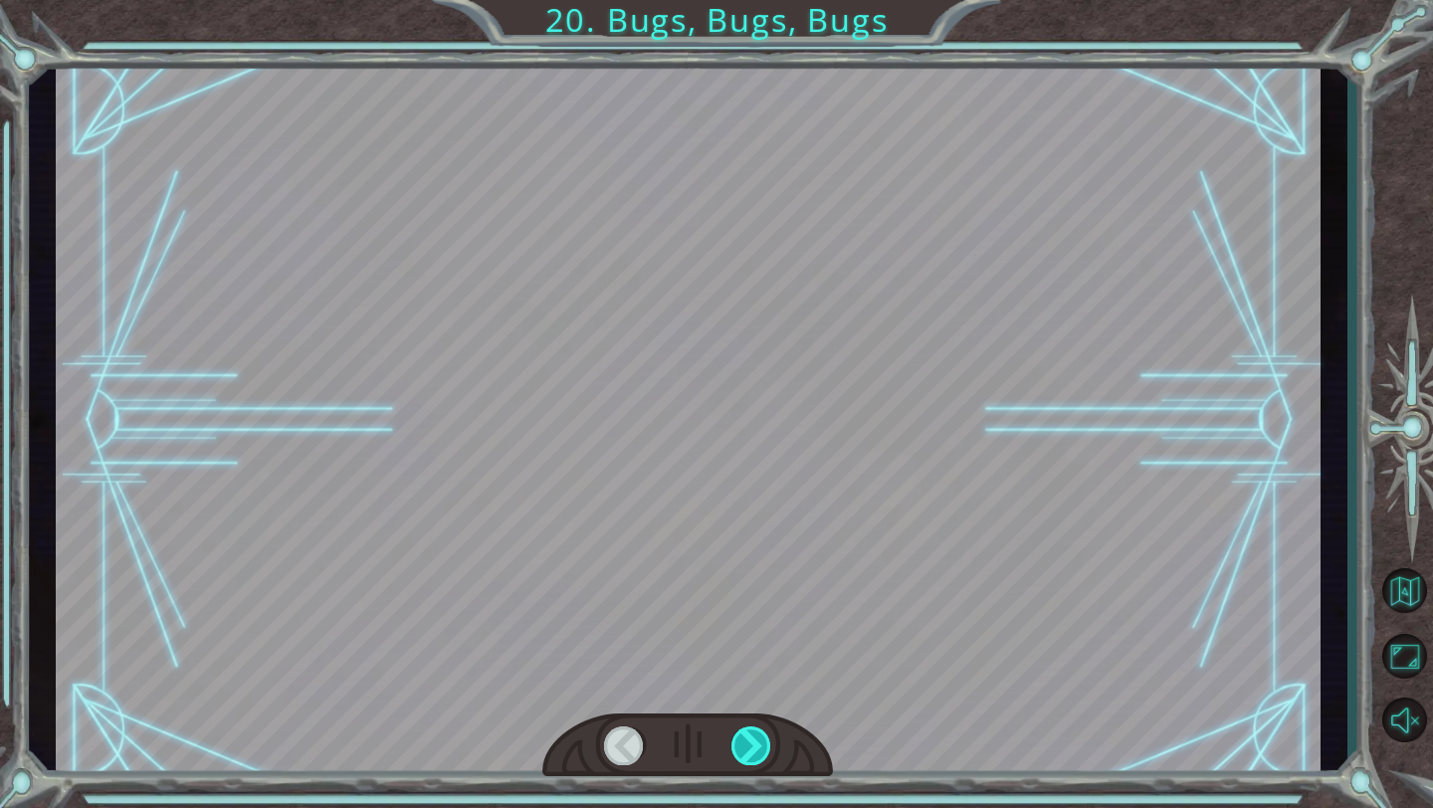
click at [748, 562] on div at bounding box center [751, 745] width 41 height 39
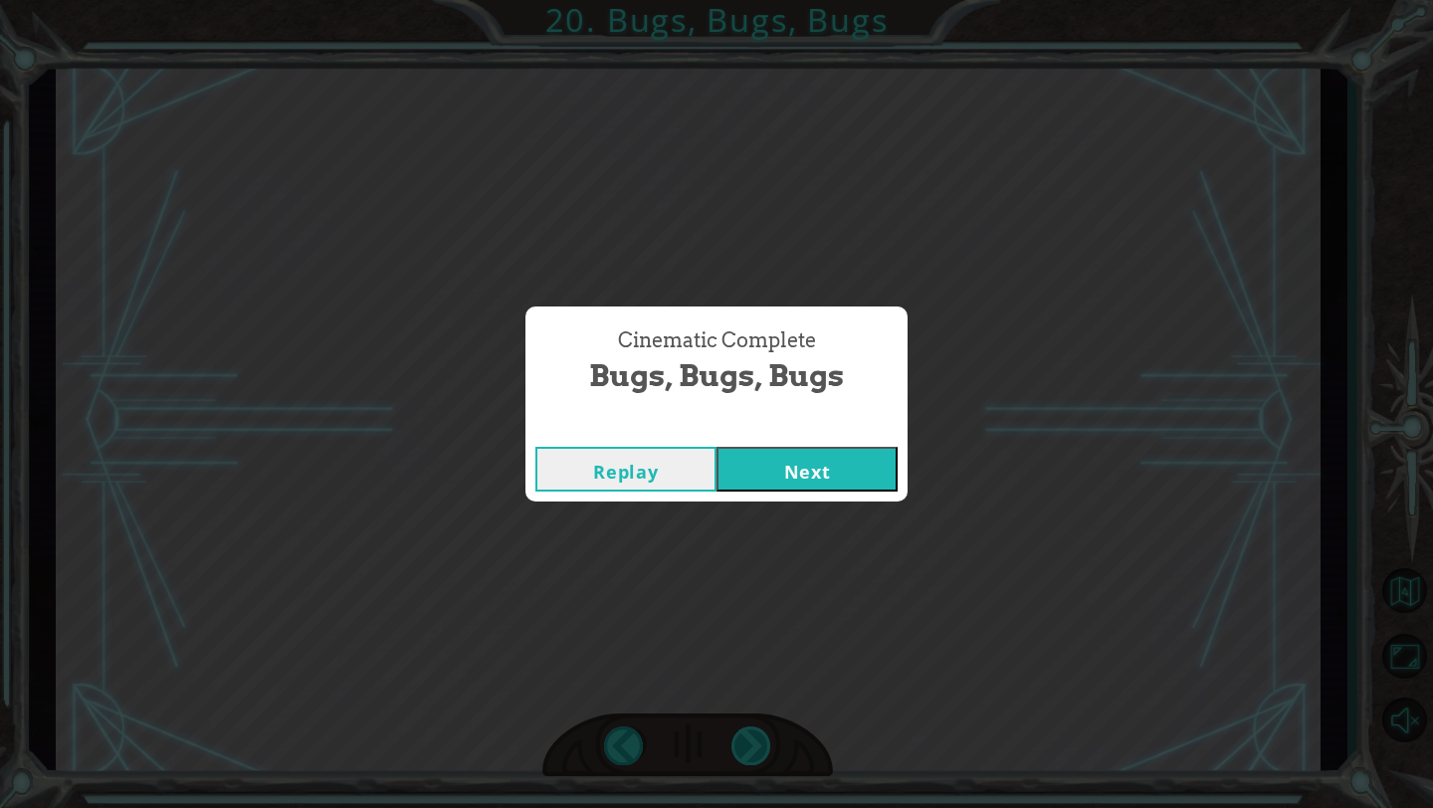
click at [748, 562] on div "Cinematic Complete Bugs, Bugs, Bugs Replay Next" at bounding box center [716, 404] width 1433 height 808
click at [795, 458] on button "Next" at bounding box center [806, 469] width 181 height 45
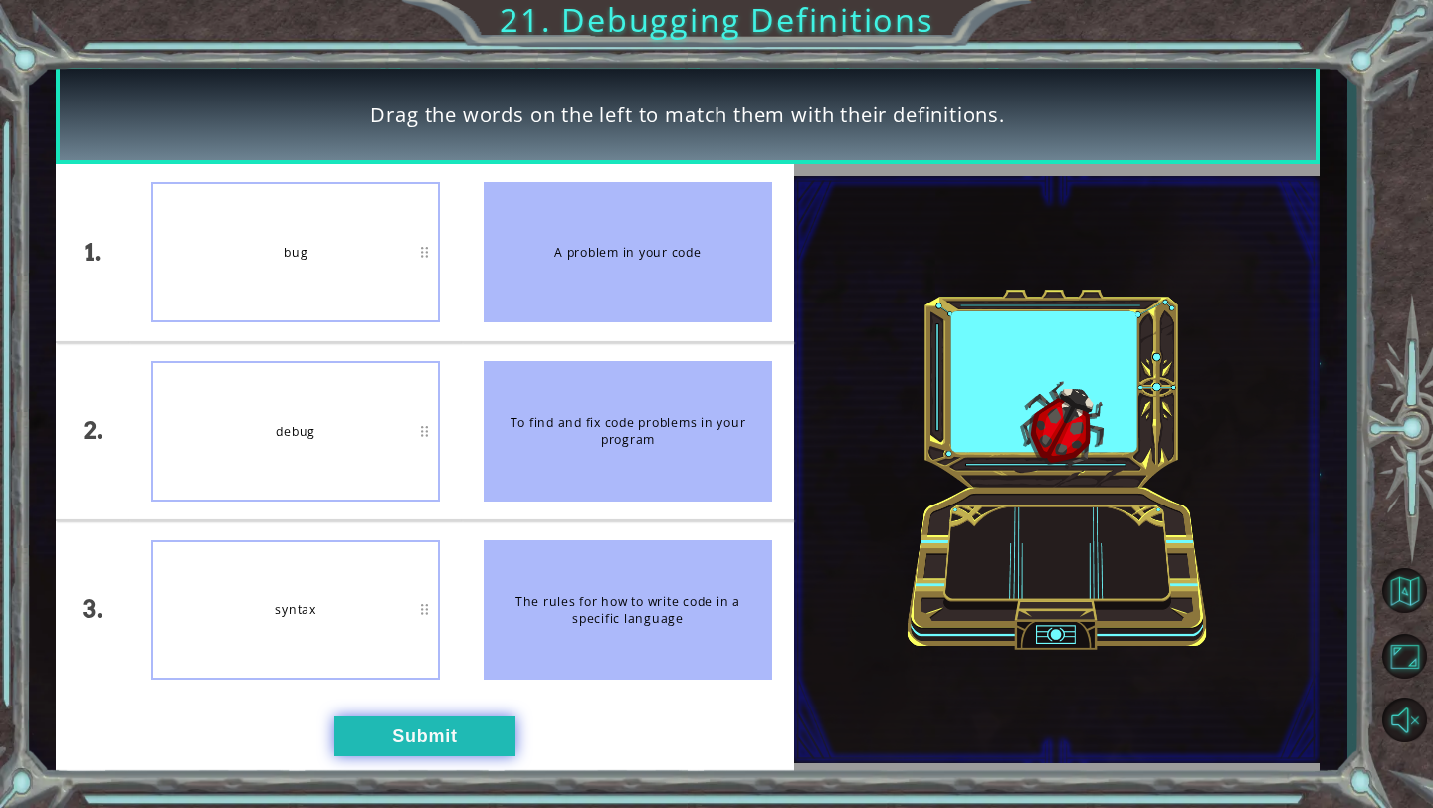
click at [408, 562] on button "Submit" at bounding box center [424, 736] width 181 height 40
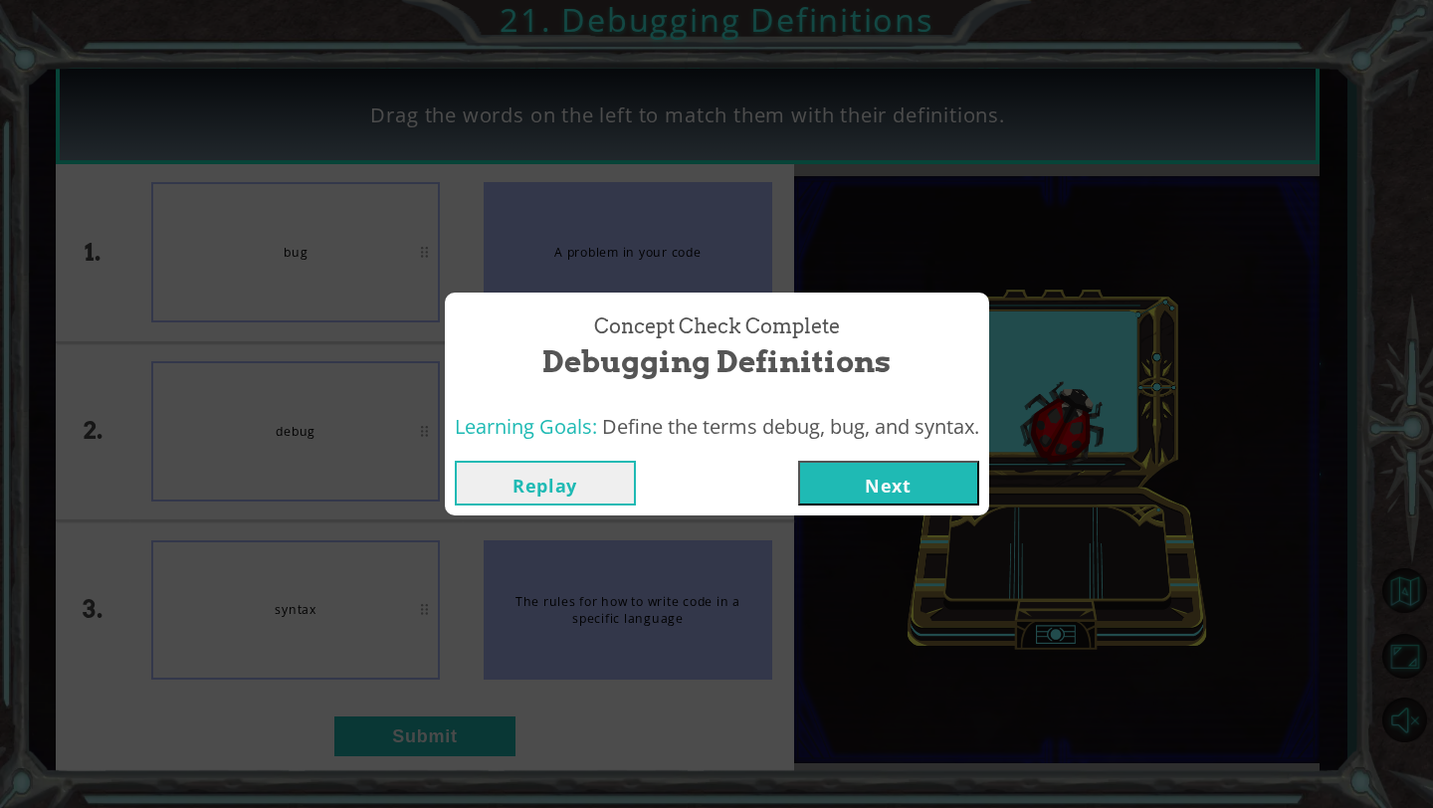
click at [853, 498] on button "Next" at bounding box center [888, 483] width 181 height 45
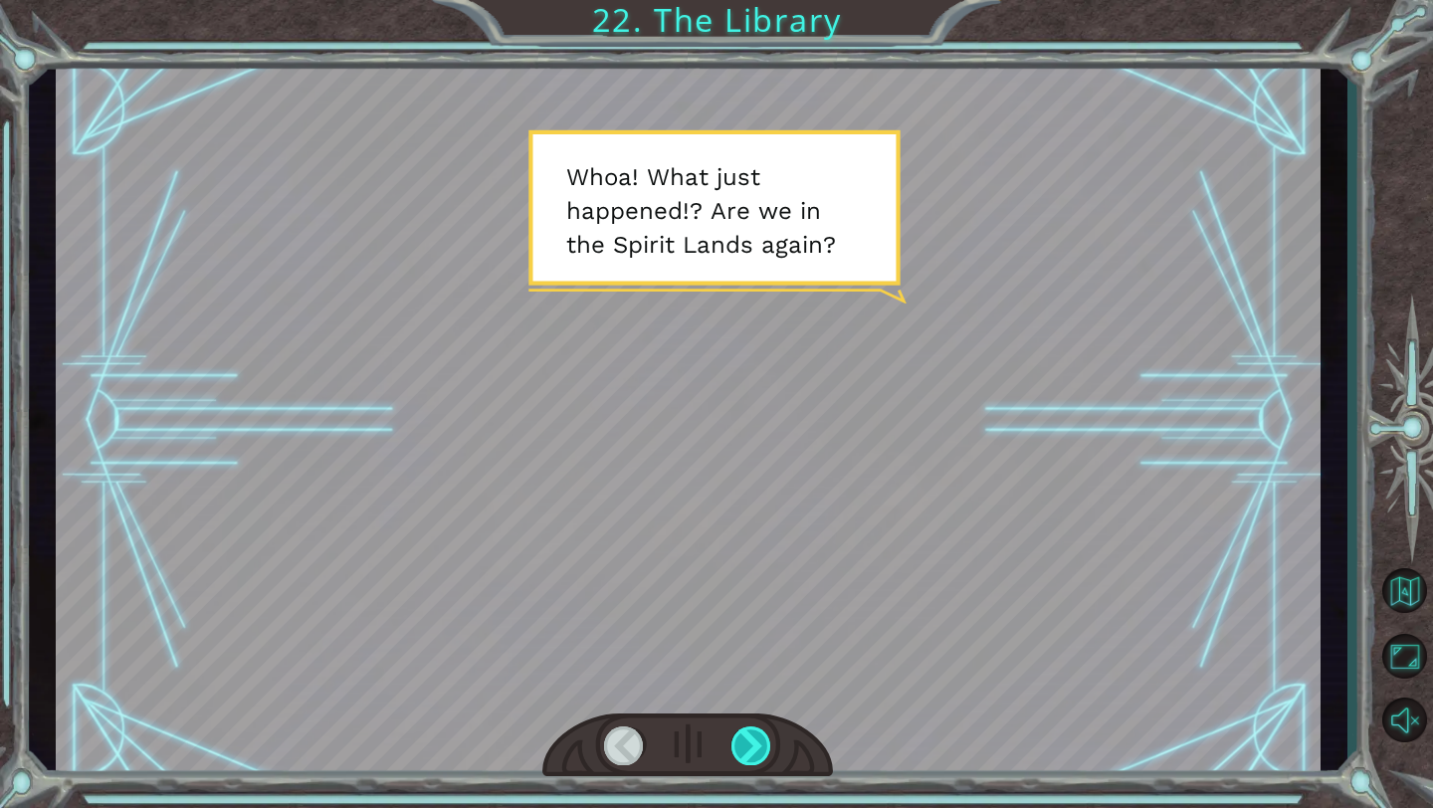
click at [744, 562] on div at bounding box center [751, 745] width 41 height 39
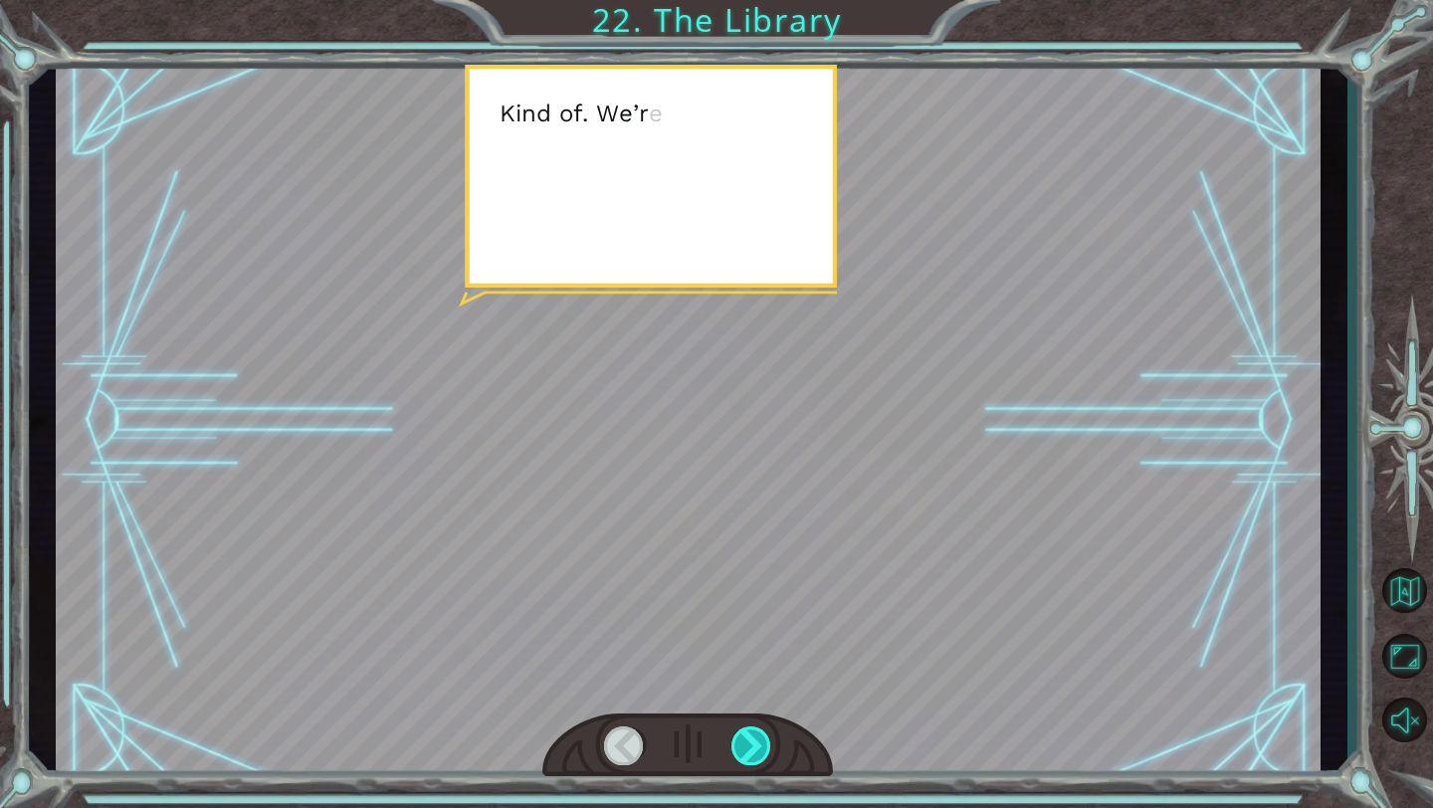
click at [744, 562] on div at bounding box center [751, 745] width 41 height 39
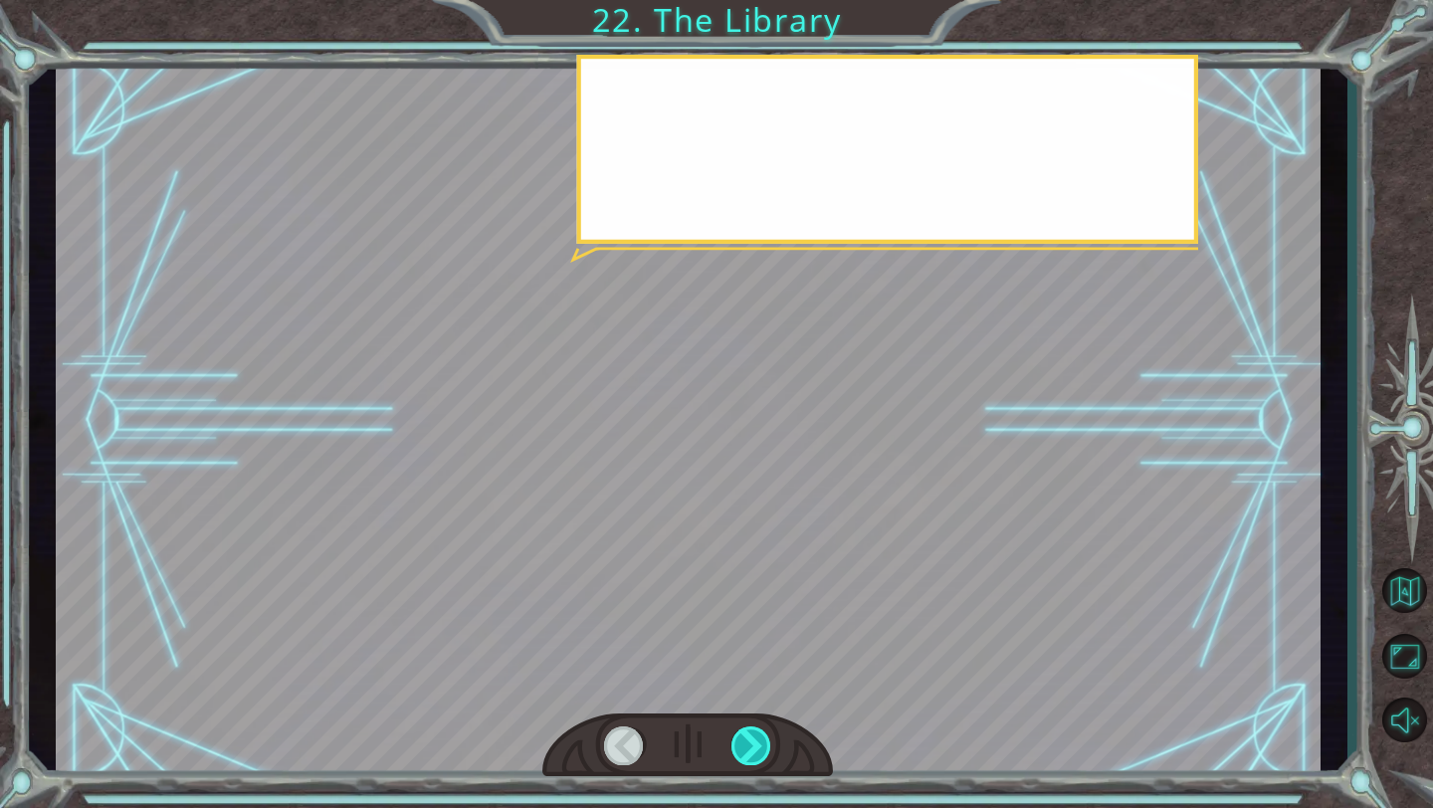
click at [744, 562] on div at bounding box center [751, 745] width 41 height 39
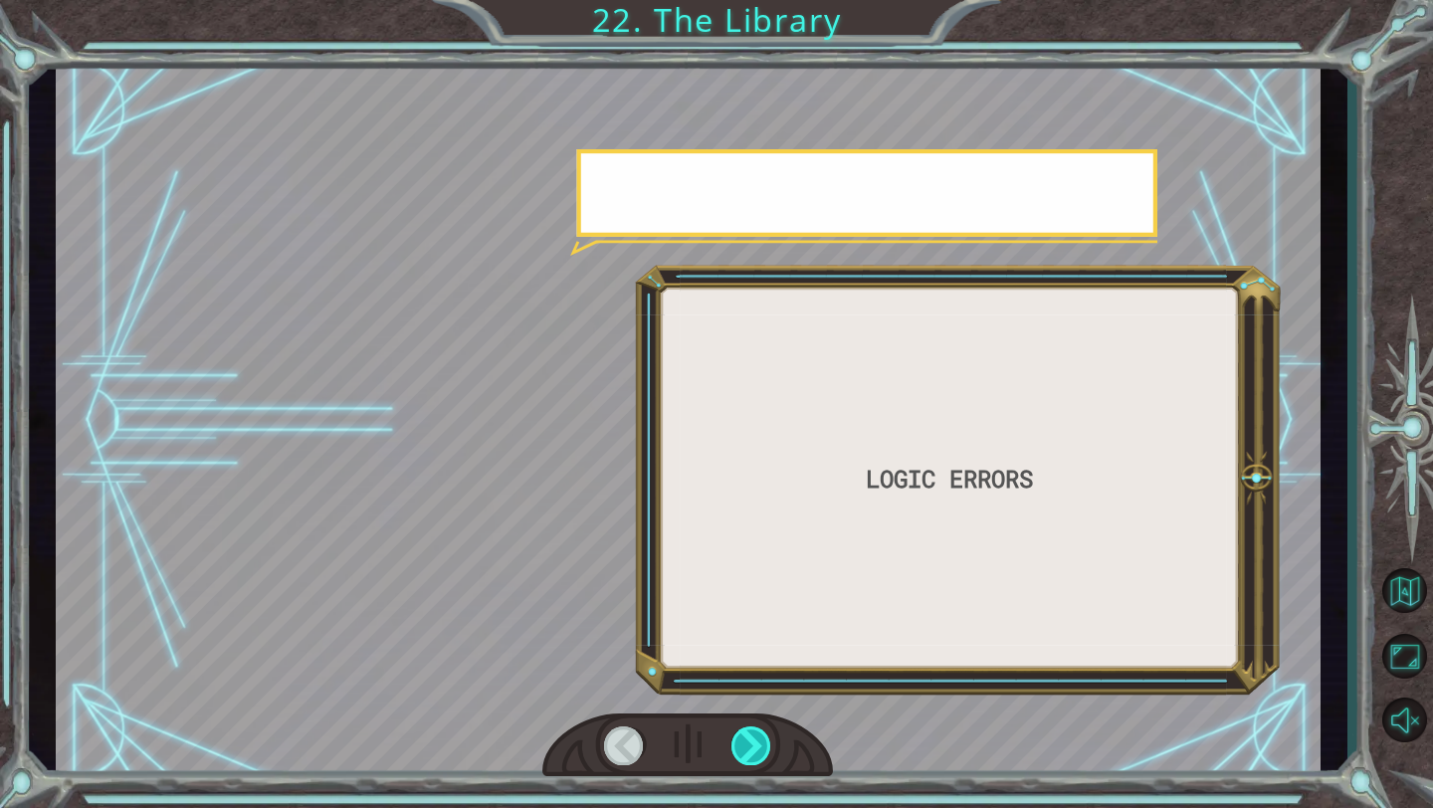
click at [744, 562] on div at bounding box center [751, 745] width 41 height 39
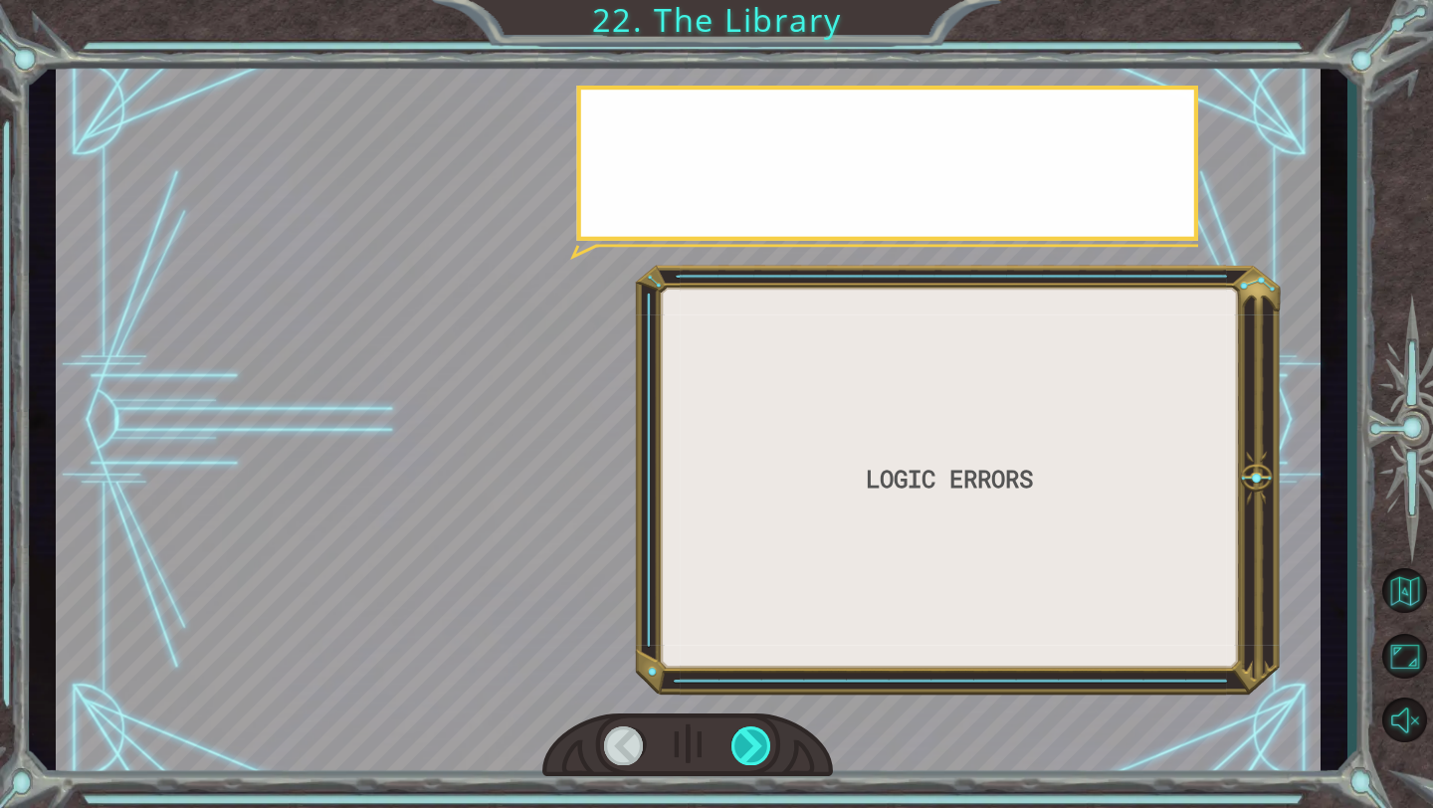
click at [744, 562] on div at bounding box center [751, 745] width 41 height 39
click at [737, 562] on div at bounding box center [751, 745] width 41 height 39
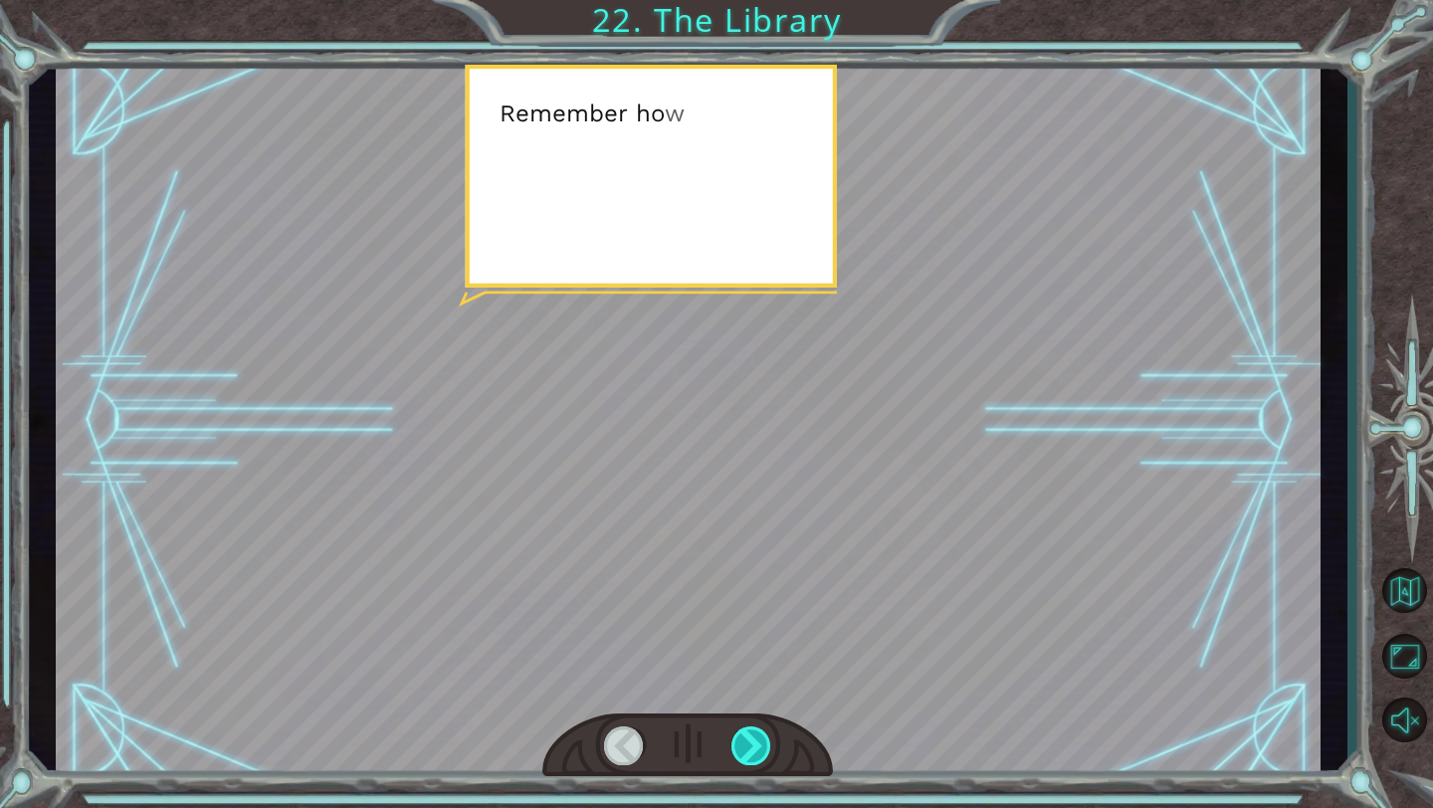
click at [737, 562] on div at bounding box center [751, 745] width 41 height 39
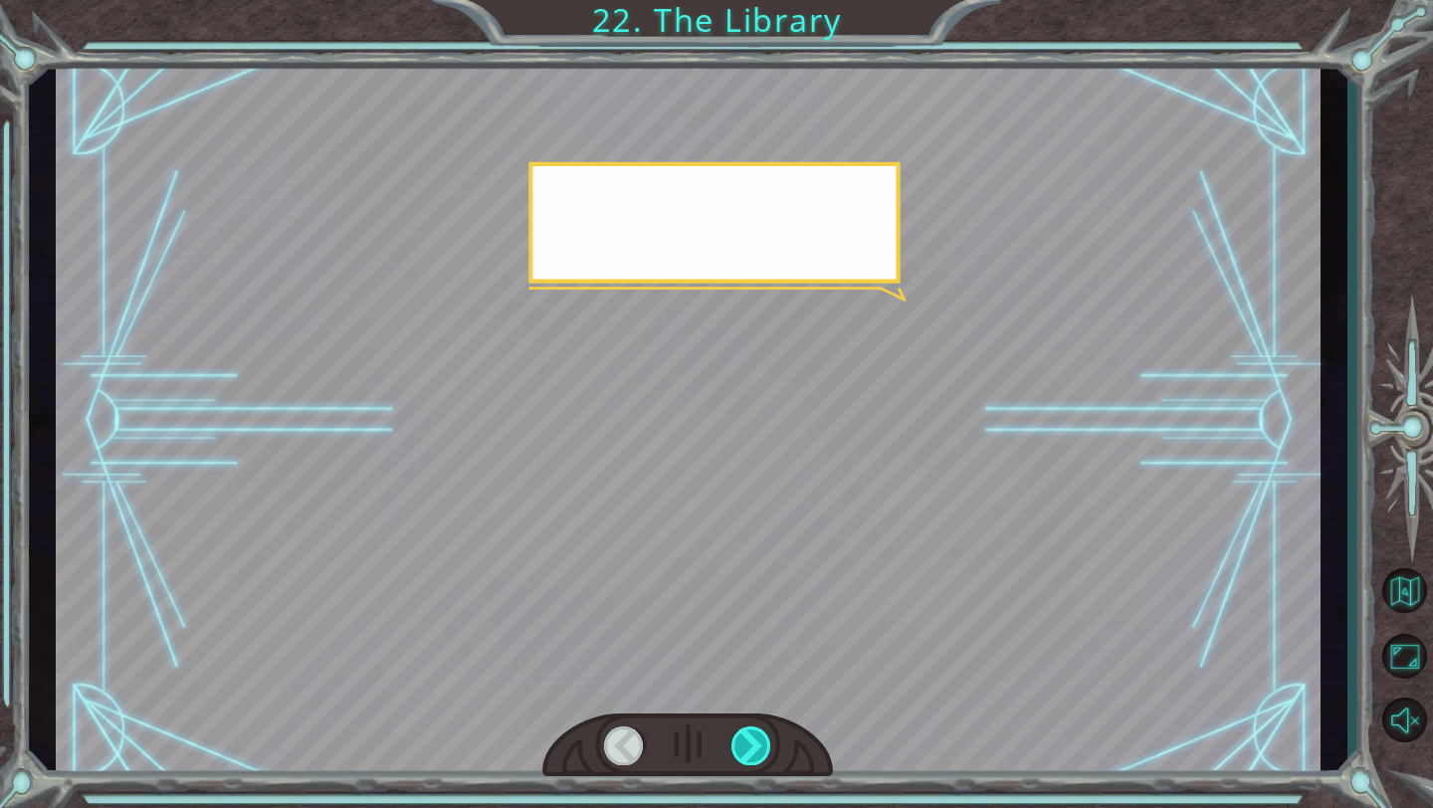
click at [737, 562] on div at bounding box center [751, 745] width 41 height 39
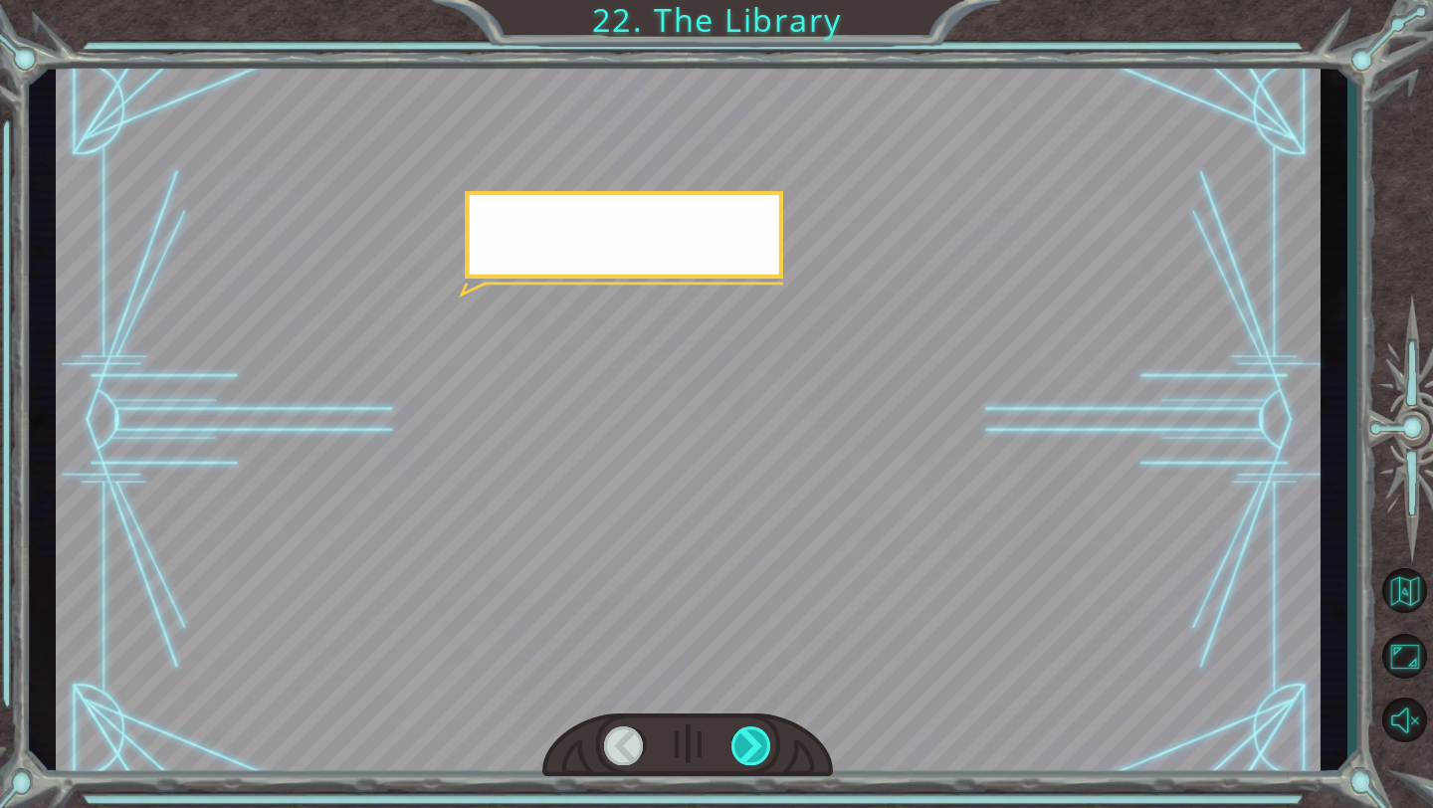
click at [737, 562] on div at bounding box center [751, 745] width 41 height 39
click at [736, 562] on div at bounding box center [751, 745] width 41 height 39
click at [734, 562] on div at bounding box center [751, 745] width 41 height 39
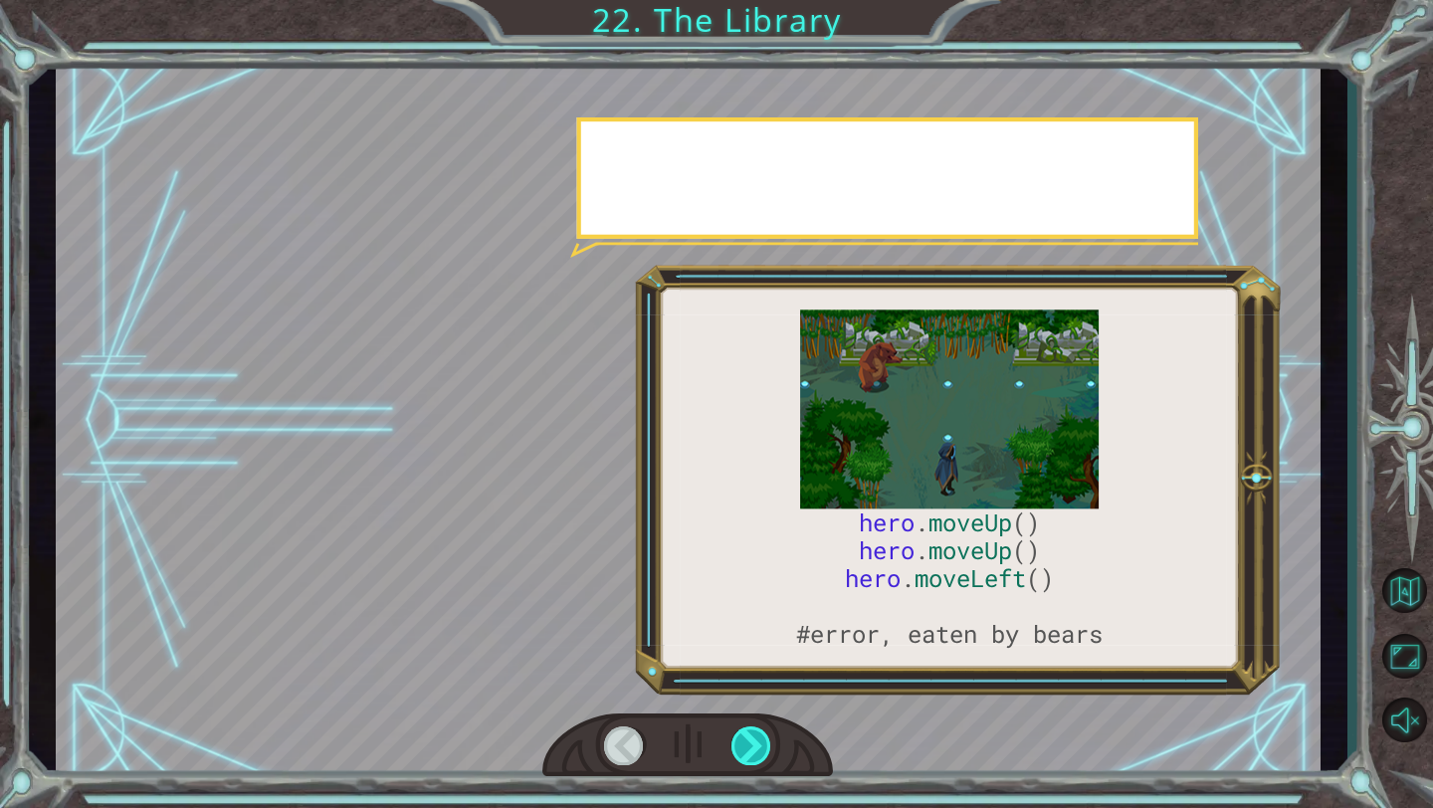
click at [734, 562] on div at bounding box center [751, 745] width 41 height 39
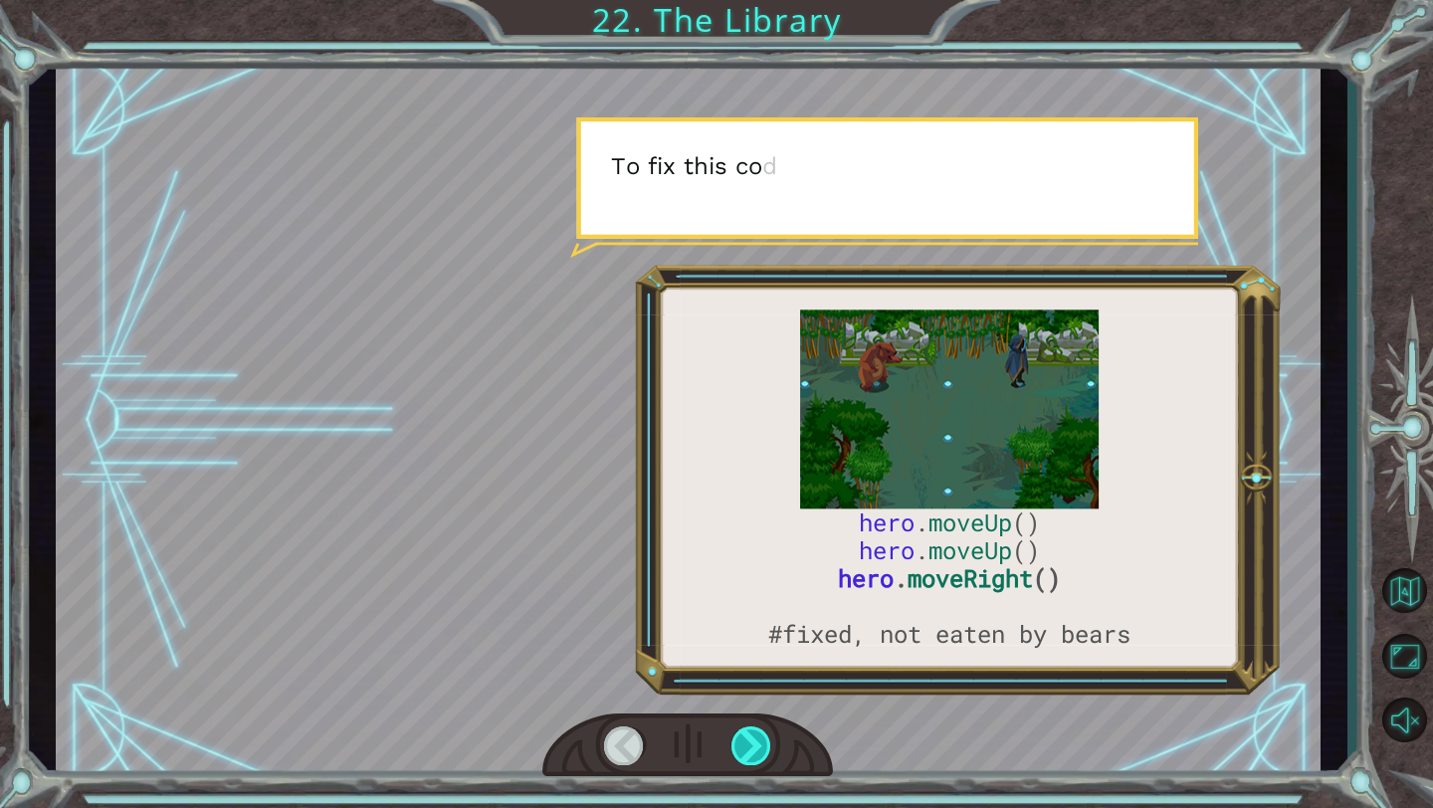
click at [733, 562] on div at bounding box center [751, 745] width 41 height 39
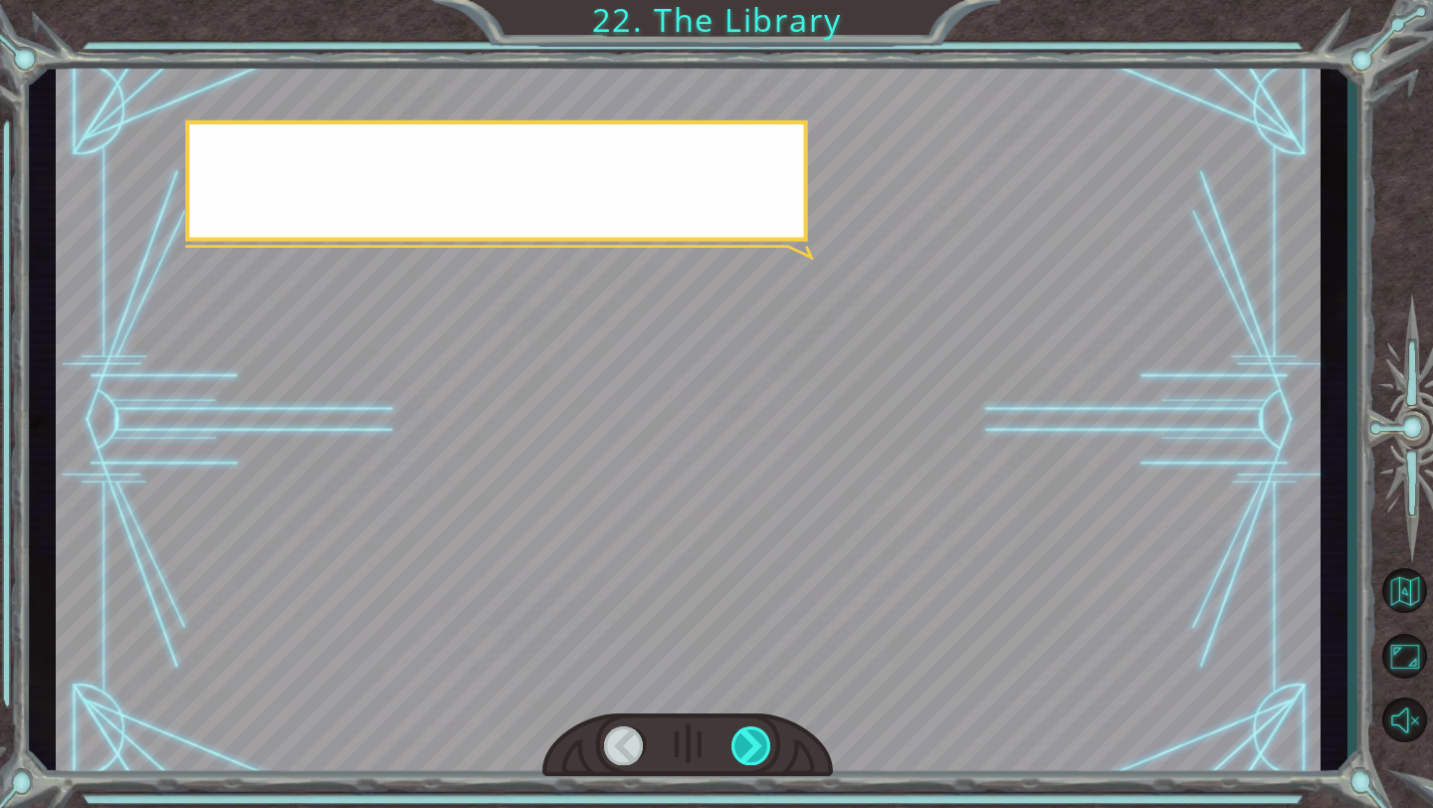
click at [733, 562] on div at bounding box center [751, 745] width 41 height 39
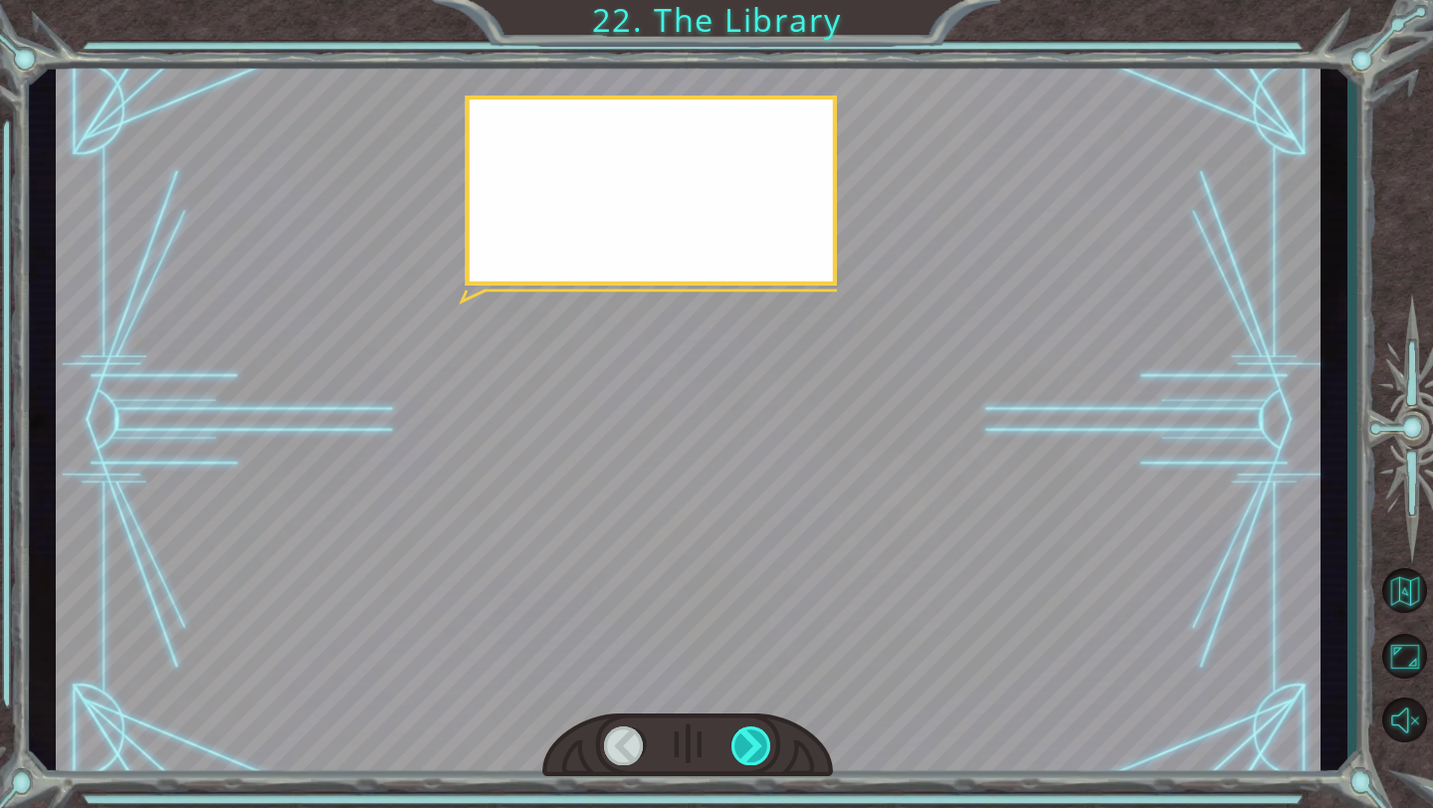
click at [732, 562] on div at bounding box center [751, 745] width 41 height 39
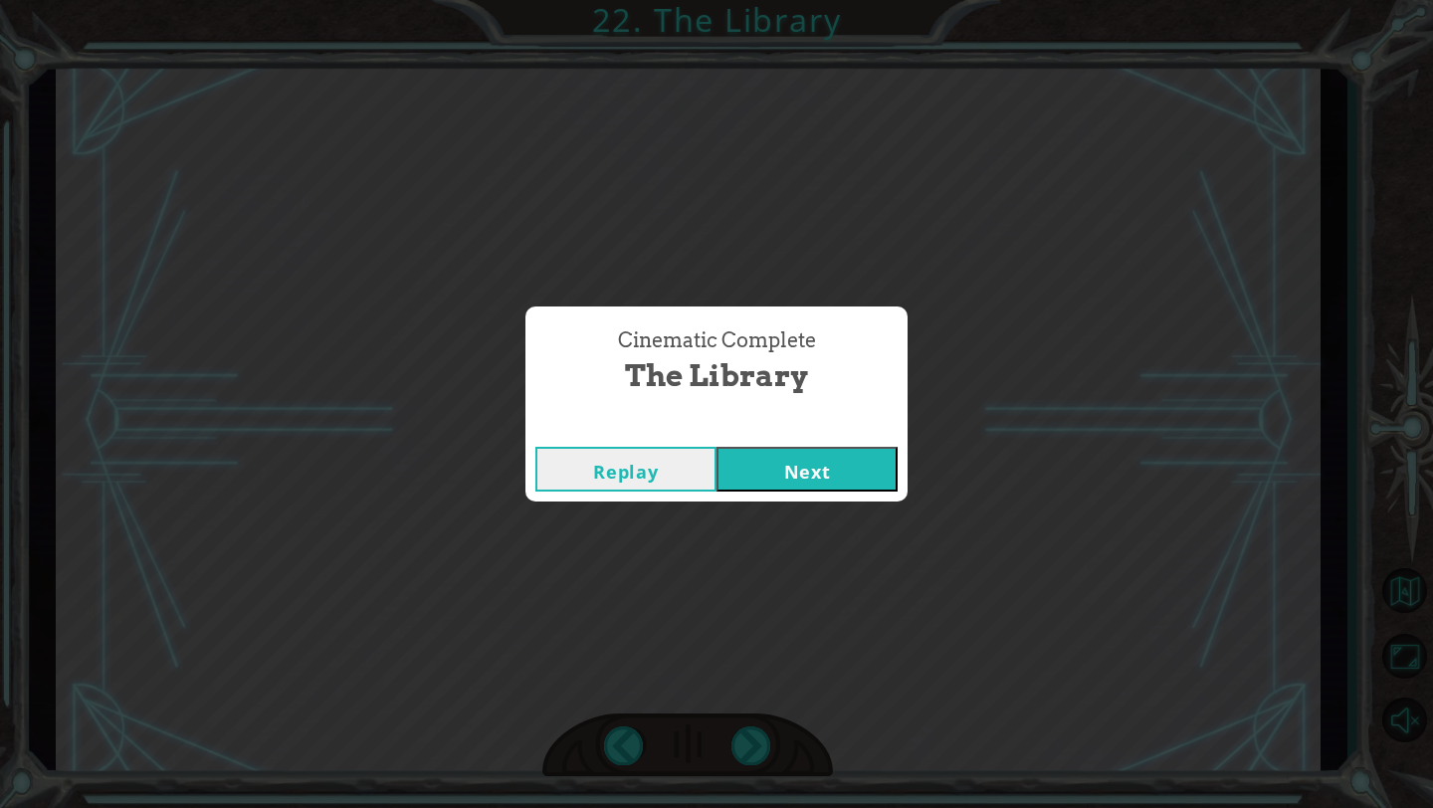
click at [731, 562] on div "Cinematic Complete The Library Replay Next" at bounding box center [716, 404] width 1433 height 808
click at [826, 467] on button "Next" at bounding box center [806, 469] width 181 height 45
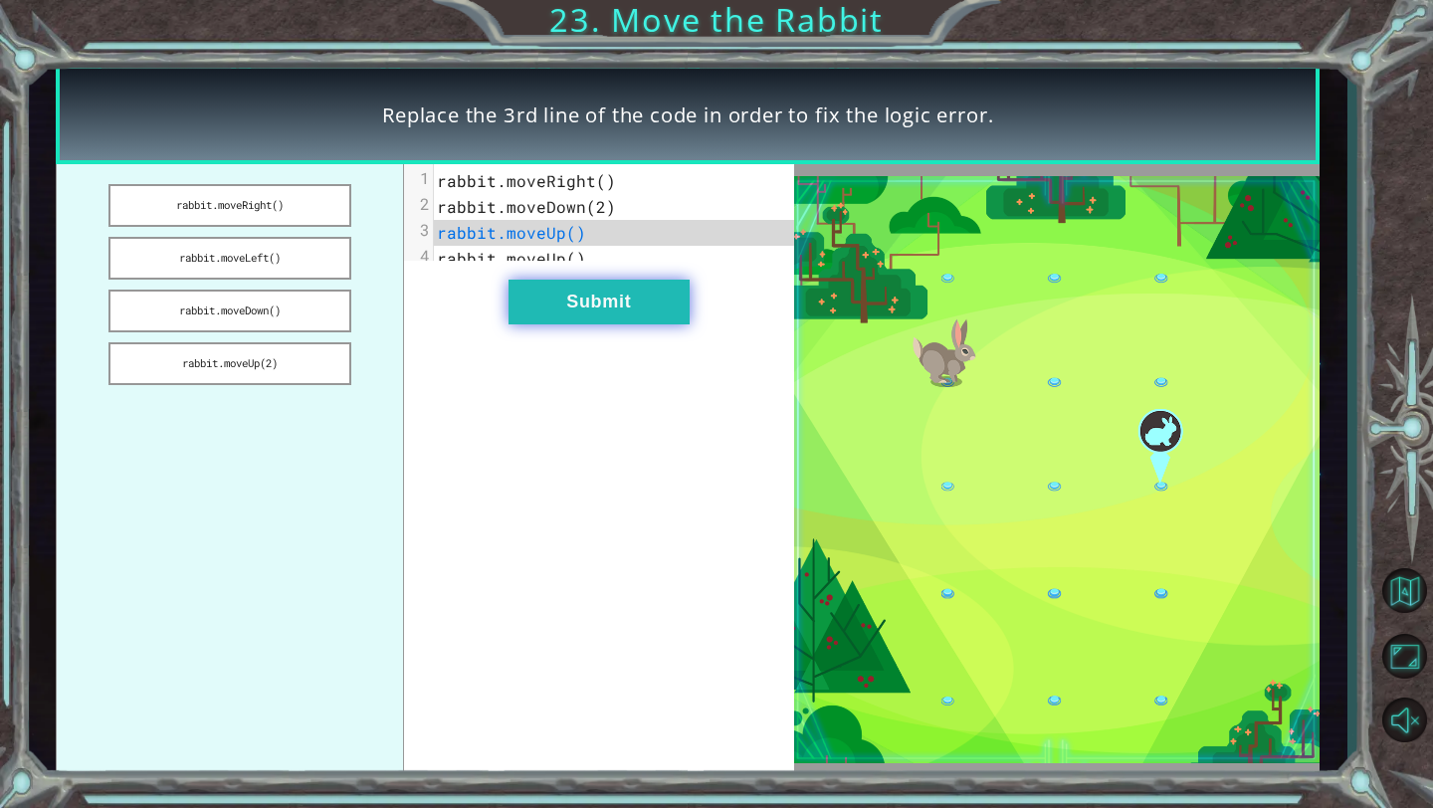
click at [622, 315] on button "Submit" at bounding box center [598, 302] width 181 height 45
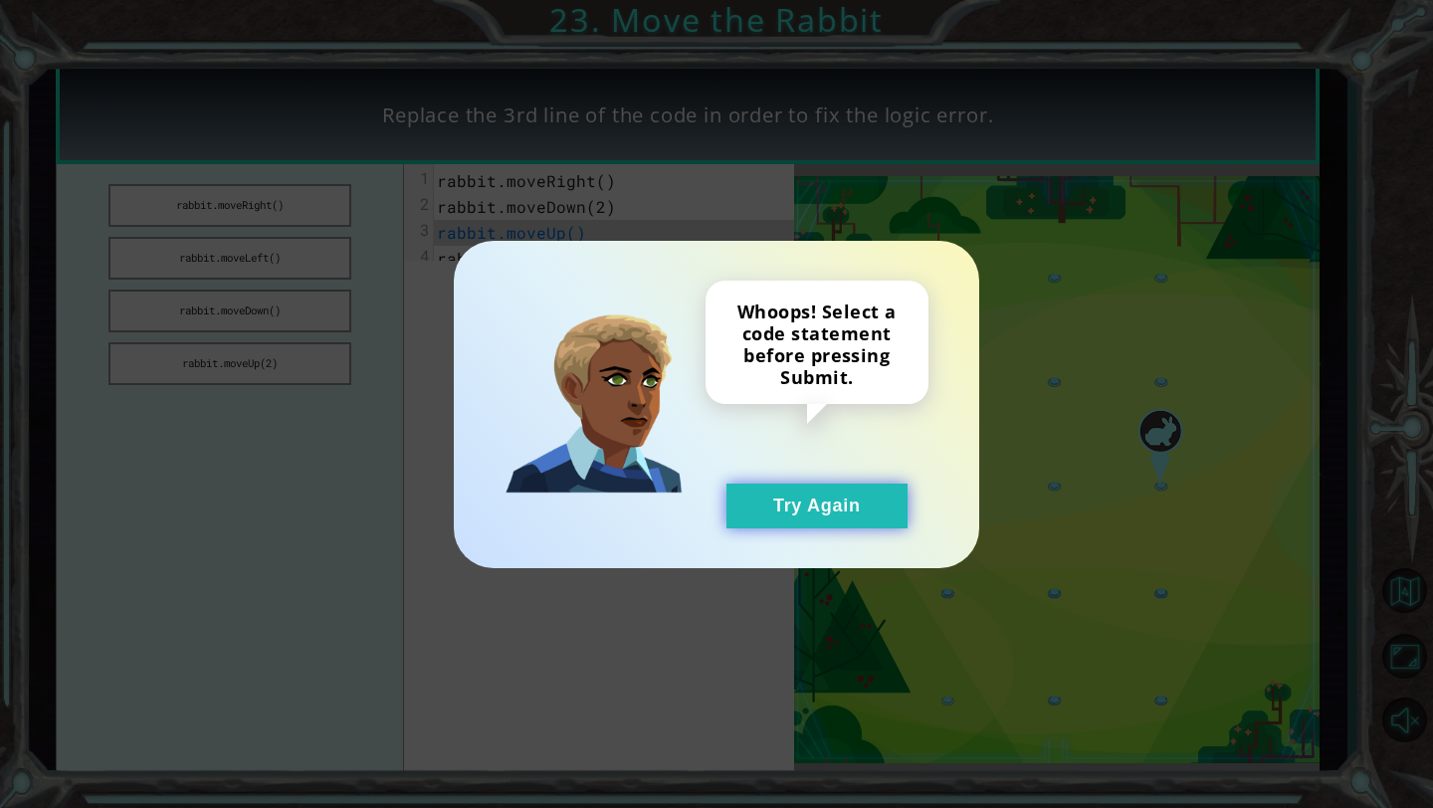
click at [786, 514] on button "Try Again" at bounding box center [816, 506] width 181 height 45
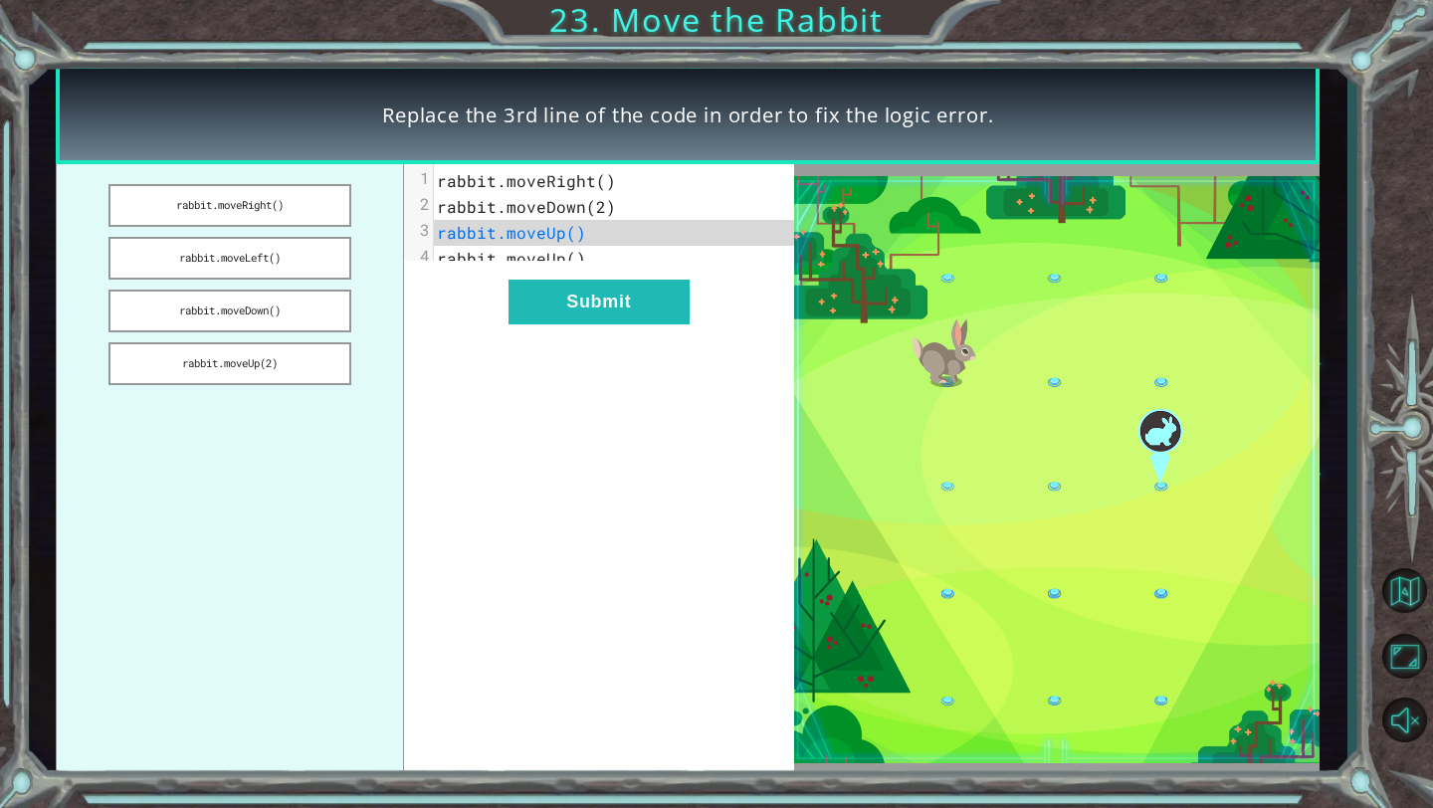
click at [571, 234] on span "rabbit.moveUp()" at bounding box center [511, 232] width 149 height 21
click at [576, 240] on span "rabbit.moveUp()" at bounding box center [511, 232] width 149 height 21
click at [569, 238] on span "rabbit.moveUp()" at bounding box center [511, 232] width 149 height 21
click at [523, 238] on span "rabbit.moveUp()" at bounding box center [511, 232] width 149 height 21
click at [525, 242] on span "rabbit.moveUp()" at bounding box center [511, 232] width 149 height 21
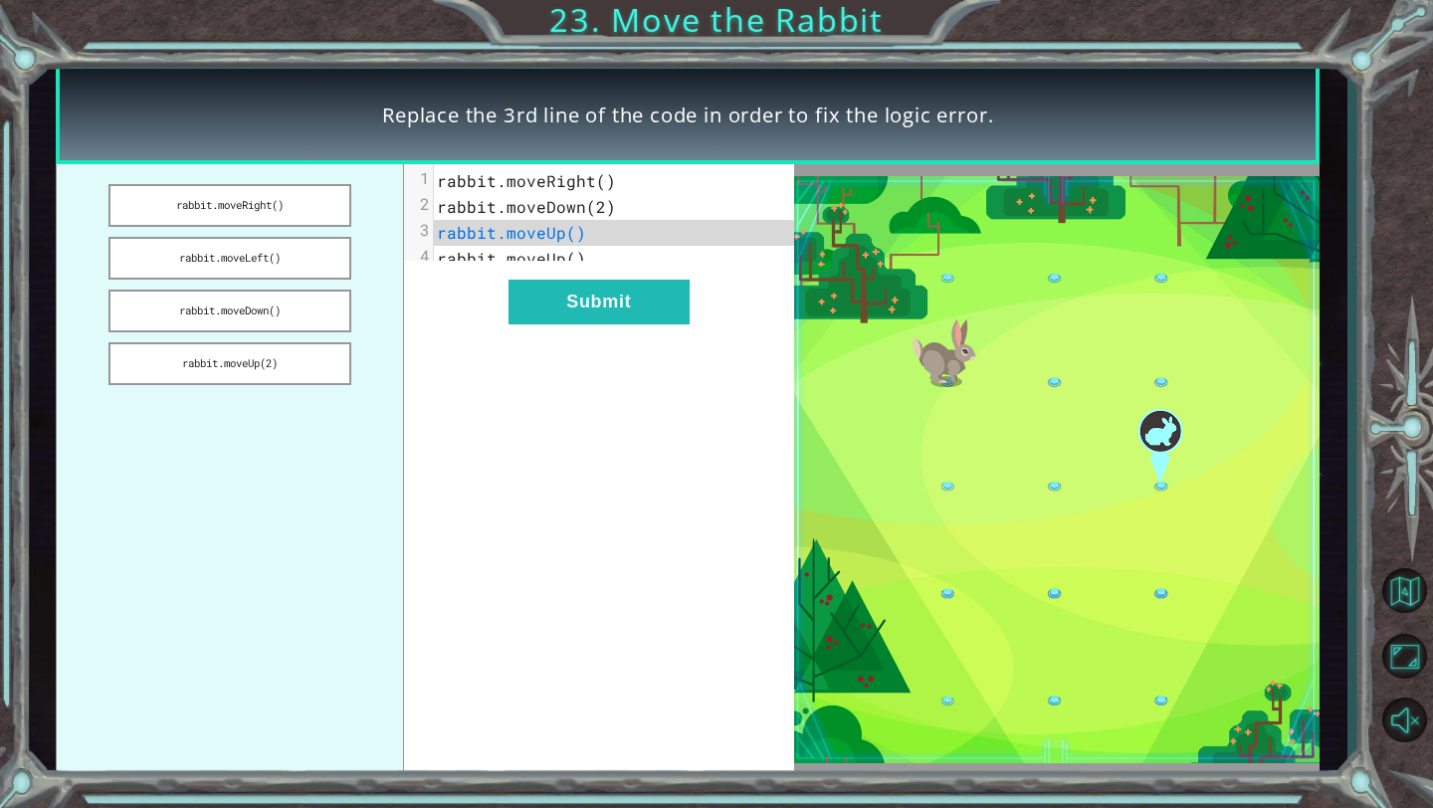
click at [560, 253] on span "rabbit.moveUp()" at bounding box center [511, 258] width 149 height 21
drag, startPoint x: 569, startPoint y: 256, endPoint x: 440, endPoint y: 260, distance: 129.4
click at [440, 261] on span "rabbit.moveUp()" at bounding box center [511, 258] width 149 height 21
click at [571, 258] on span "rabbit.moveUp()" at bounding box center [511, 258] width 149 height 21
drag, startPoint x: 579, startPoint y: 260, endPoint x: 461, endPoint y: 267, distance: 118.6
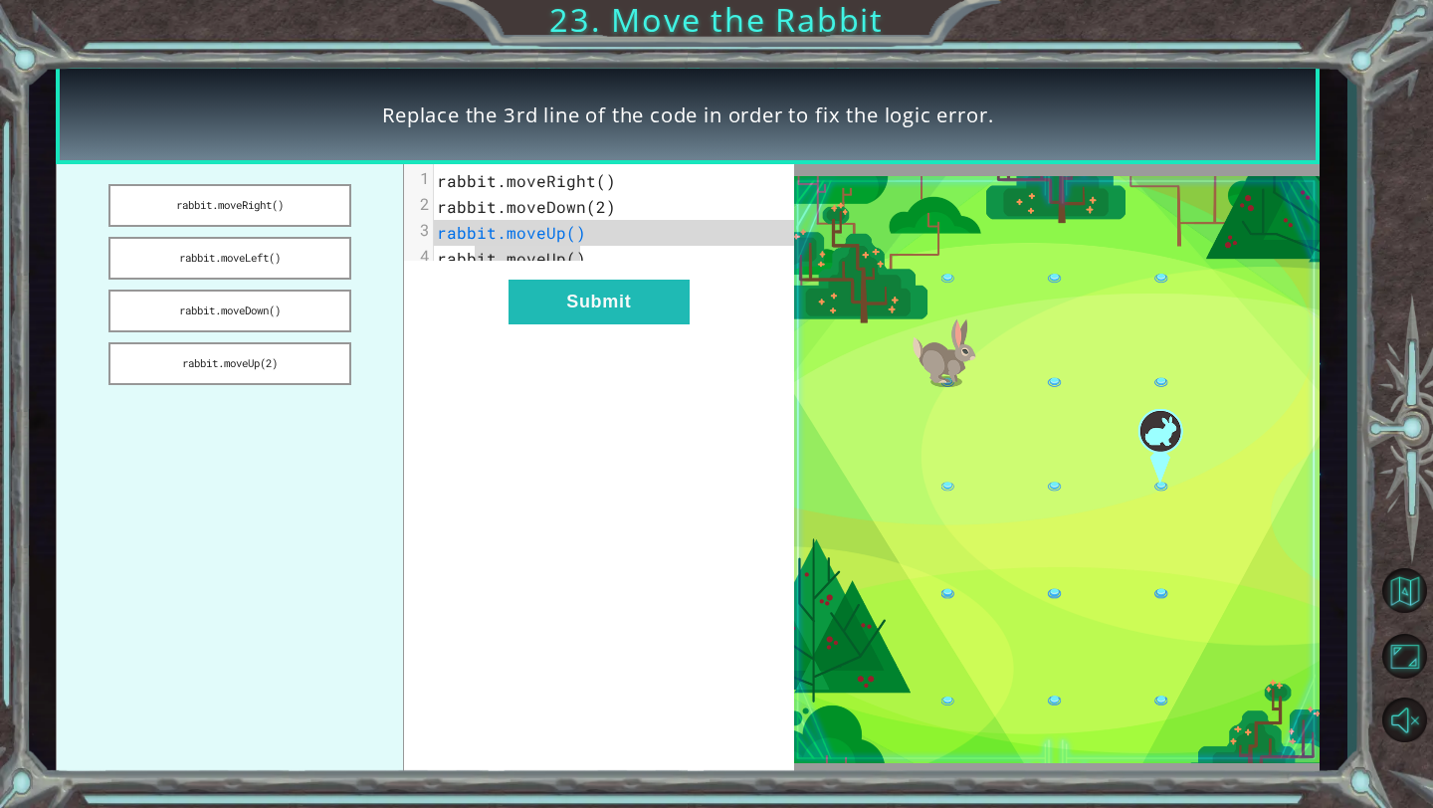
click at [461, 267] on span "rabbit.moveUp()" at bounding box center [511, 258] width 149 height 21
click at [575, 236] on span "rabbit.moveUp()" at bounding box center [511, 232] width 149 height 21
drag, startPoint x: 575, startPoint y: 236, endPoint x: 468, endPoint y: 236, distance: 107.5
click at [468, 236] on span "rabbit.moveUp()" at bounding box center [511, 232] width 149 height 21
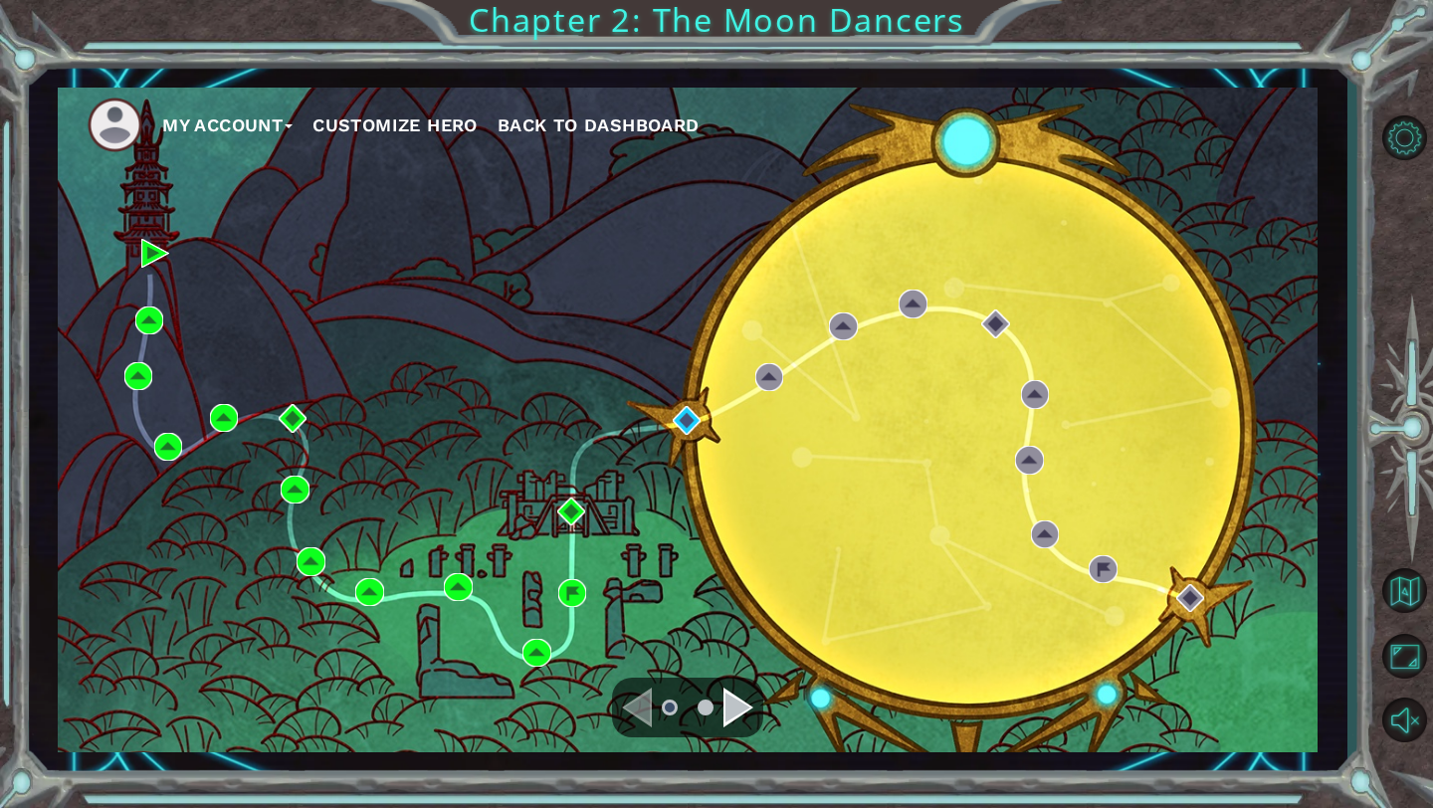
click at [570, 472] on div "My Account Customize Hero Back to Dashboard" at bounding box center [688, 420] width 1260 height 665
click at [568, 523] on img at bounding box center [571, 512] width 28 height 28
click at [572, 562] on img at bounding box center [572, 593] width 28 height 28
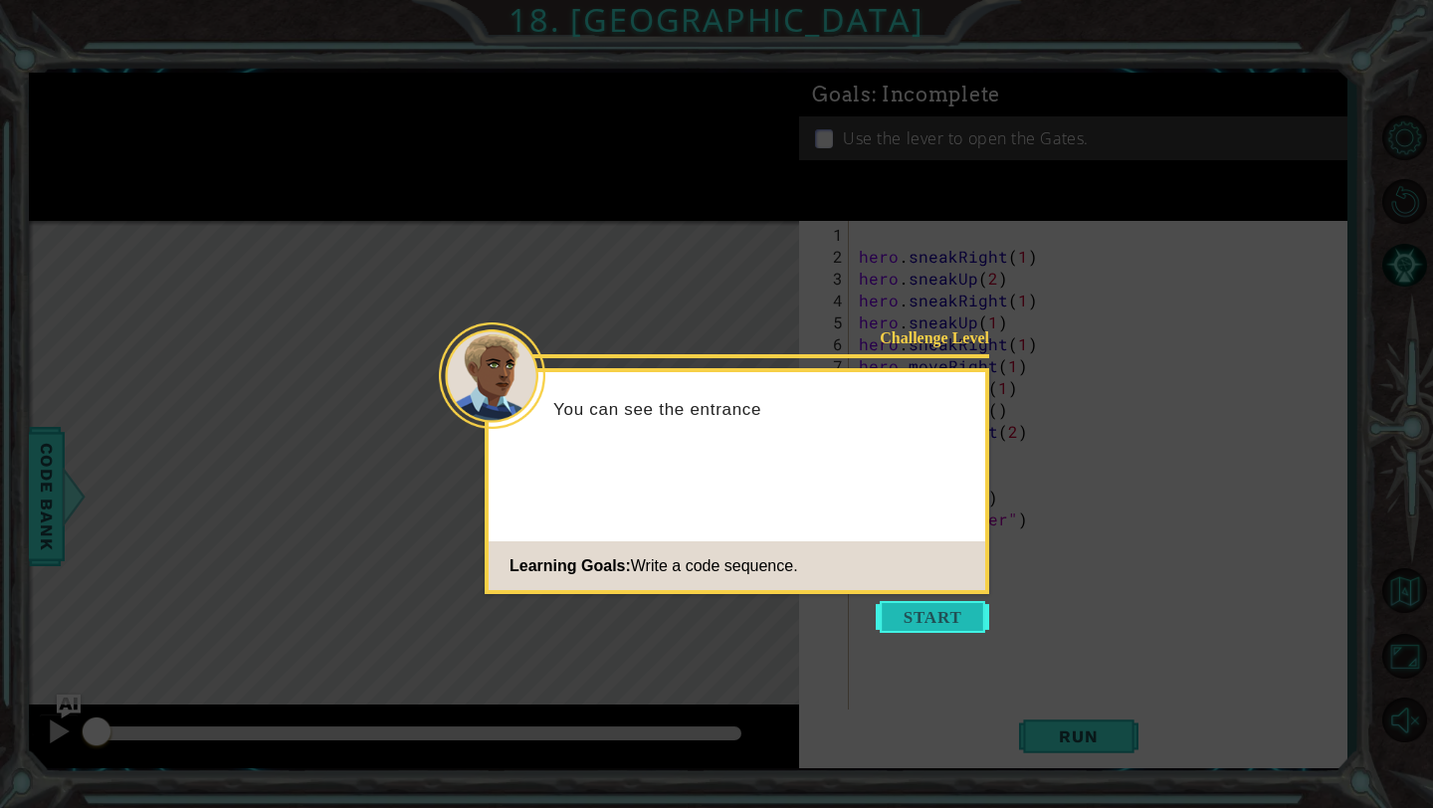
click at [853, 562] on button "Start" at bounding box center [932, 617] width 113 height 32
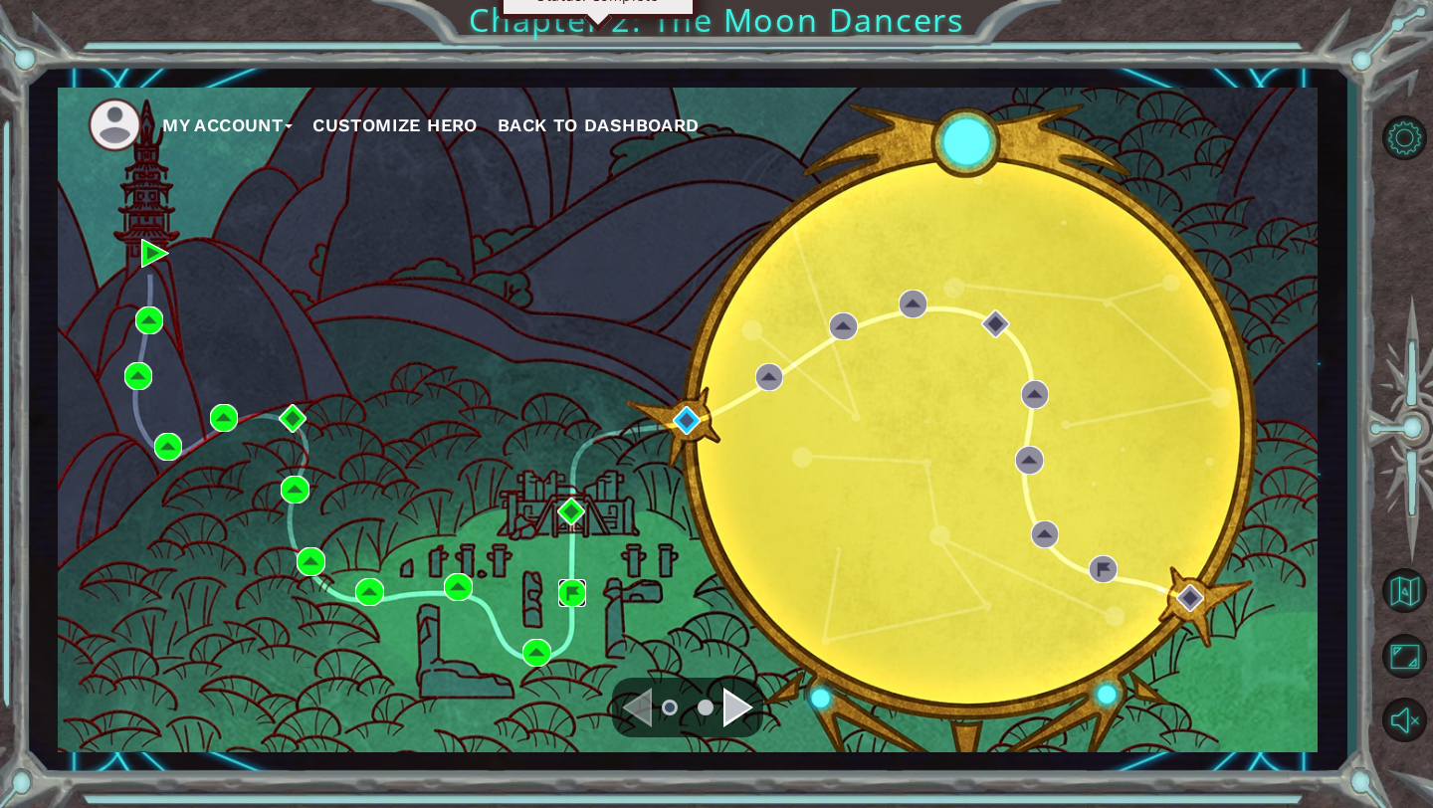
click at [572, 562] on img at bounding box center [572, 593] width 28 height 28
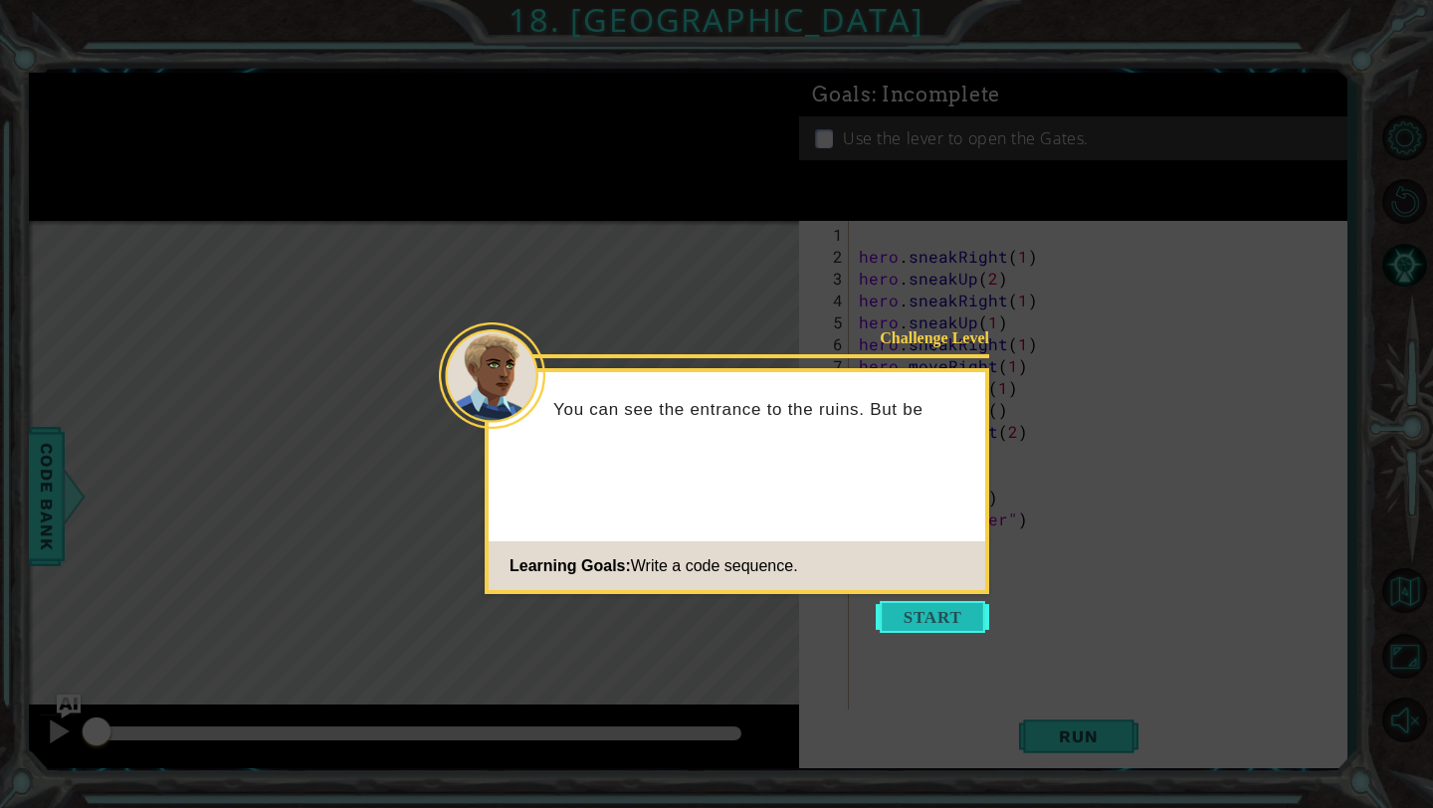
click at [853, 562] on button "Start" at bounding box center [932, 617] width 113 height 32
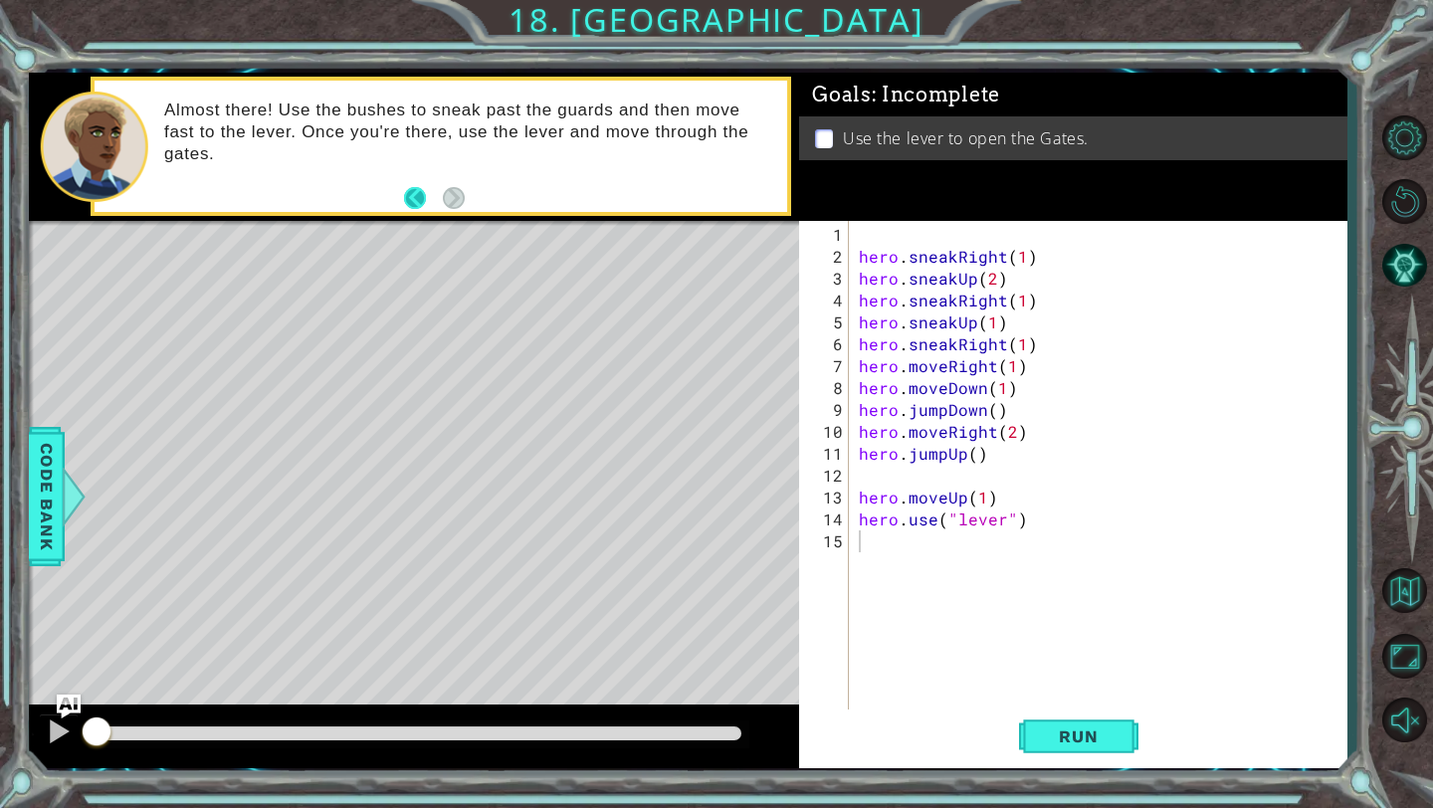
click at [422, 194] on button "Back" at bounding box center [423, 198] width 39 height 22
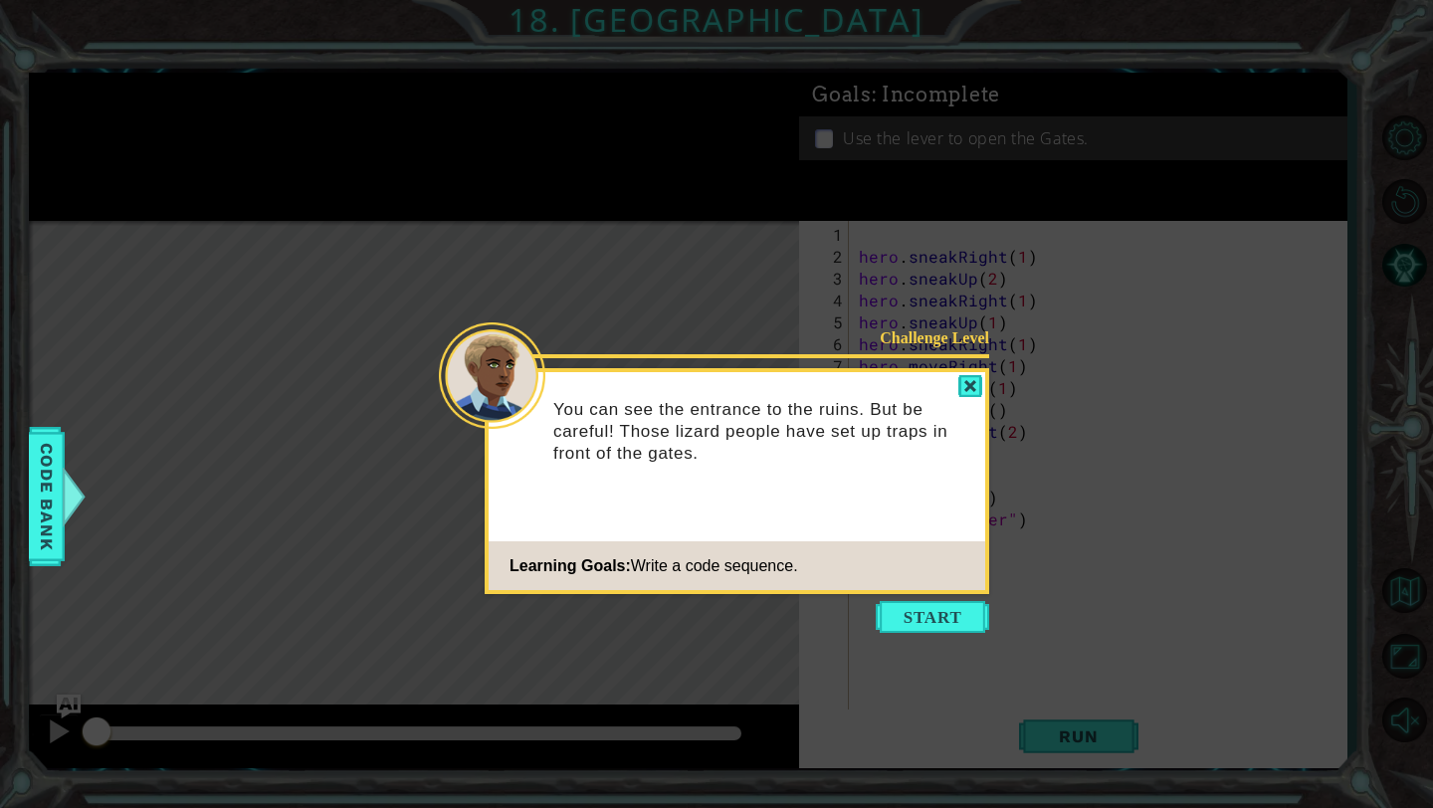
click at [853, 562] on footer "Learning Goals: Write a code sequence." at bounding box center [737, 565] width 497 height 49
click at [853, 562] on button "Start" at bounding box center [932, 617] width 113 height 32
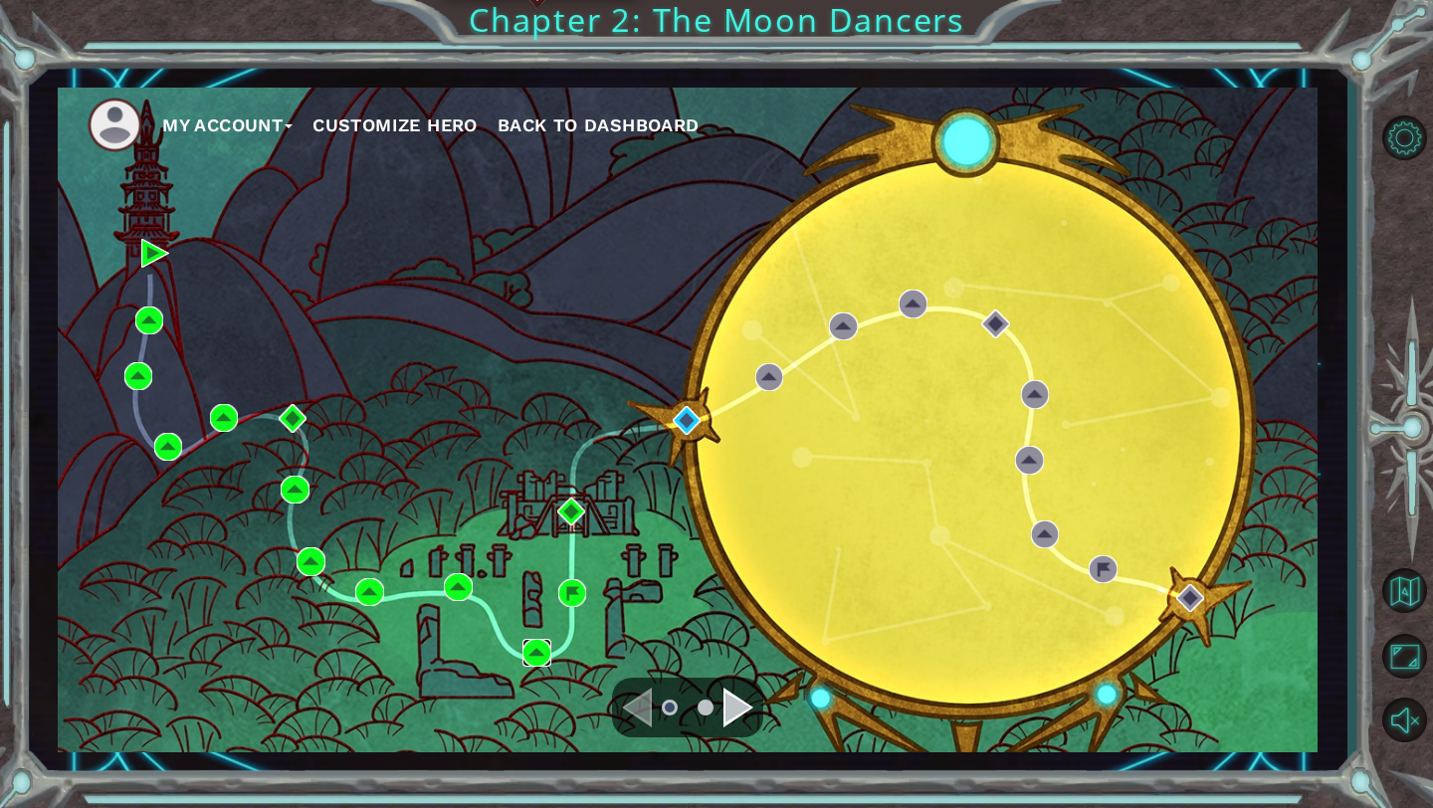
click at [536, 562] on img at bounding box center [536, 653] width 28 height 28
click at [685, 422] on img at bounding box center [687, 420] width 28 height 28
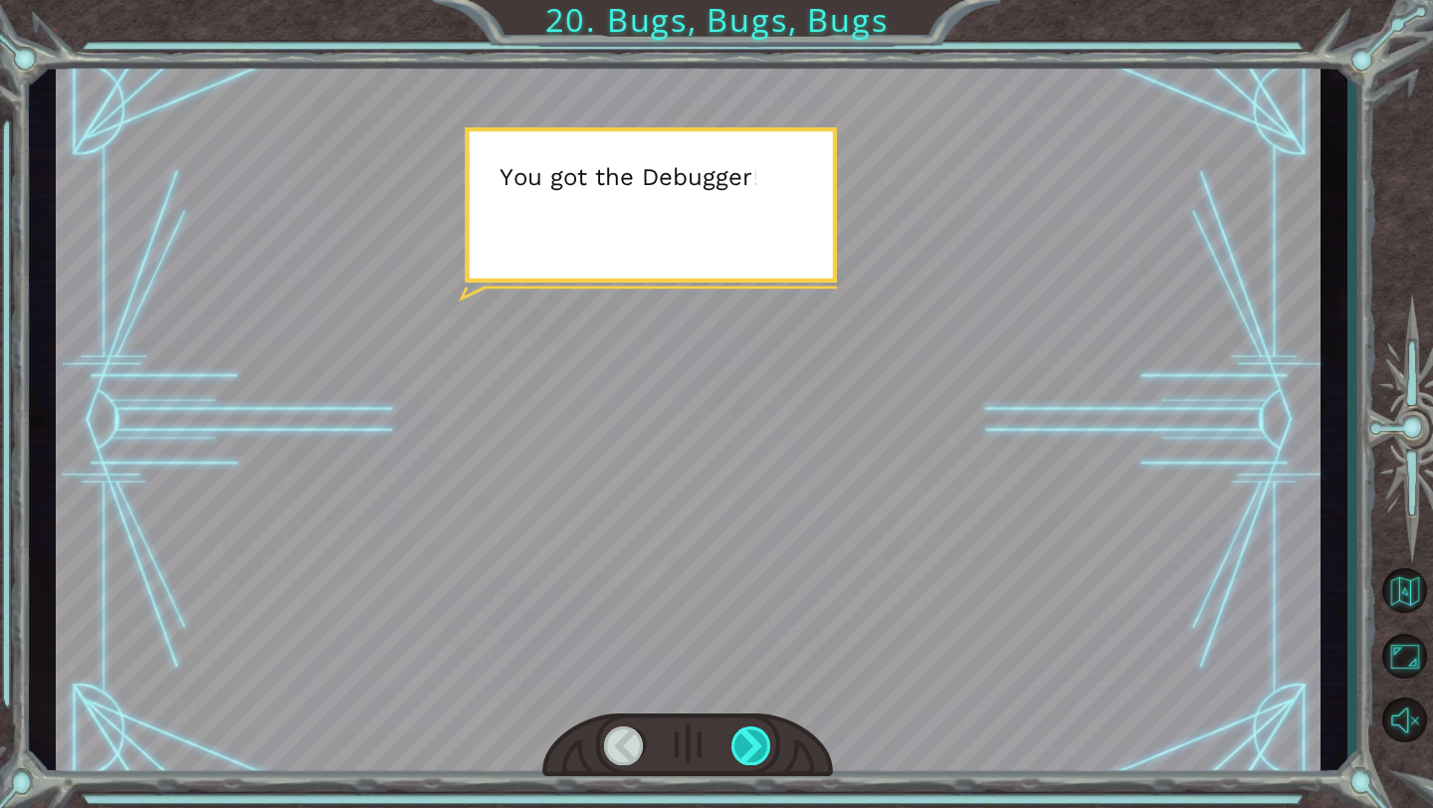
click at [737, 562] on div at bounding box center [751, 745] width 41 height 39
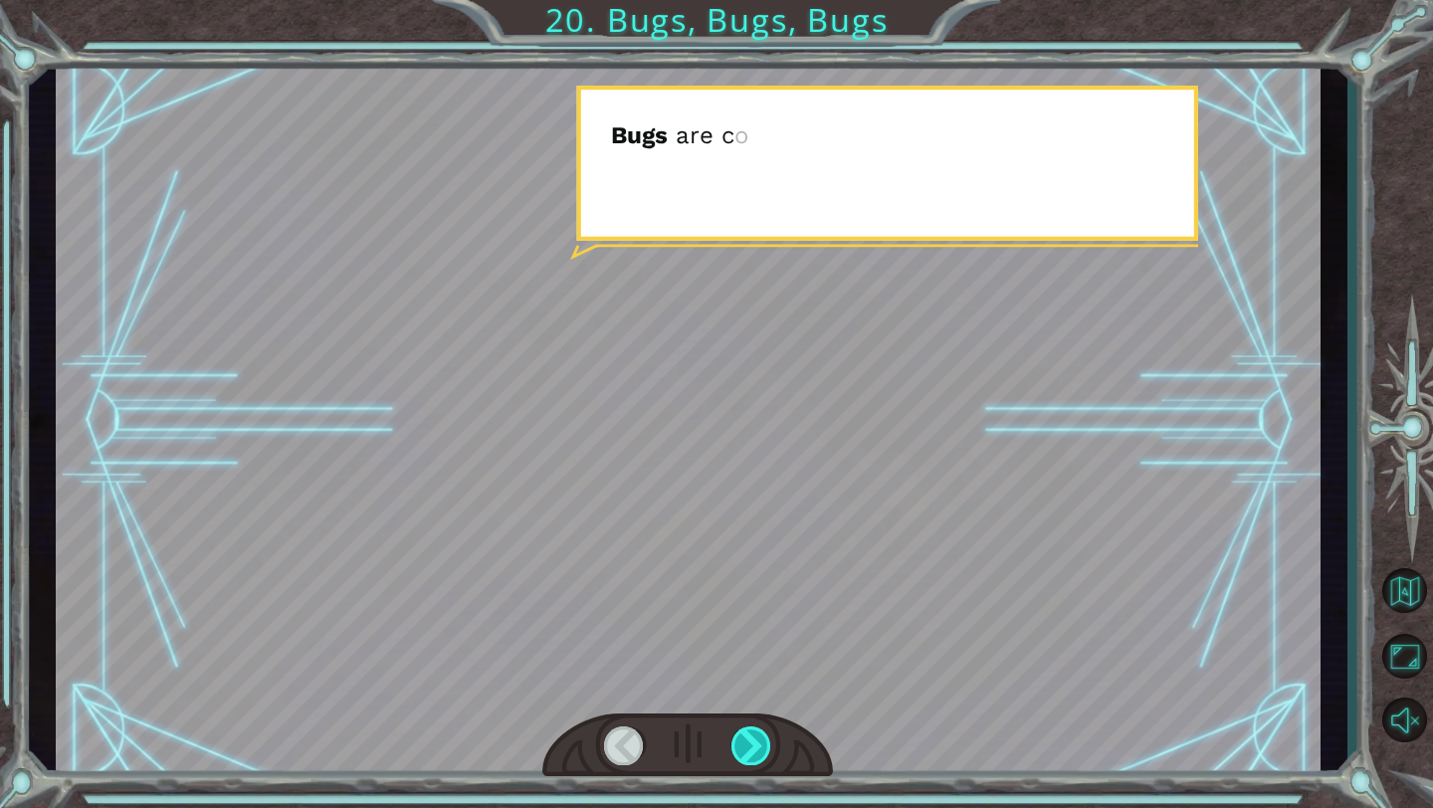
click at [737, 562] on div at bounding box center [751, 745] width 41 height 39
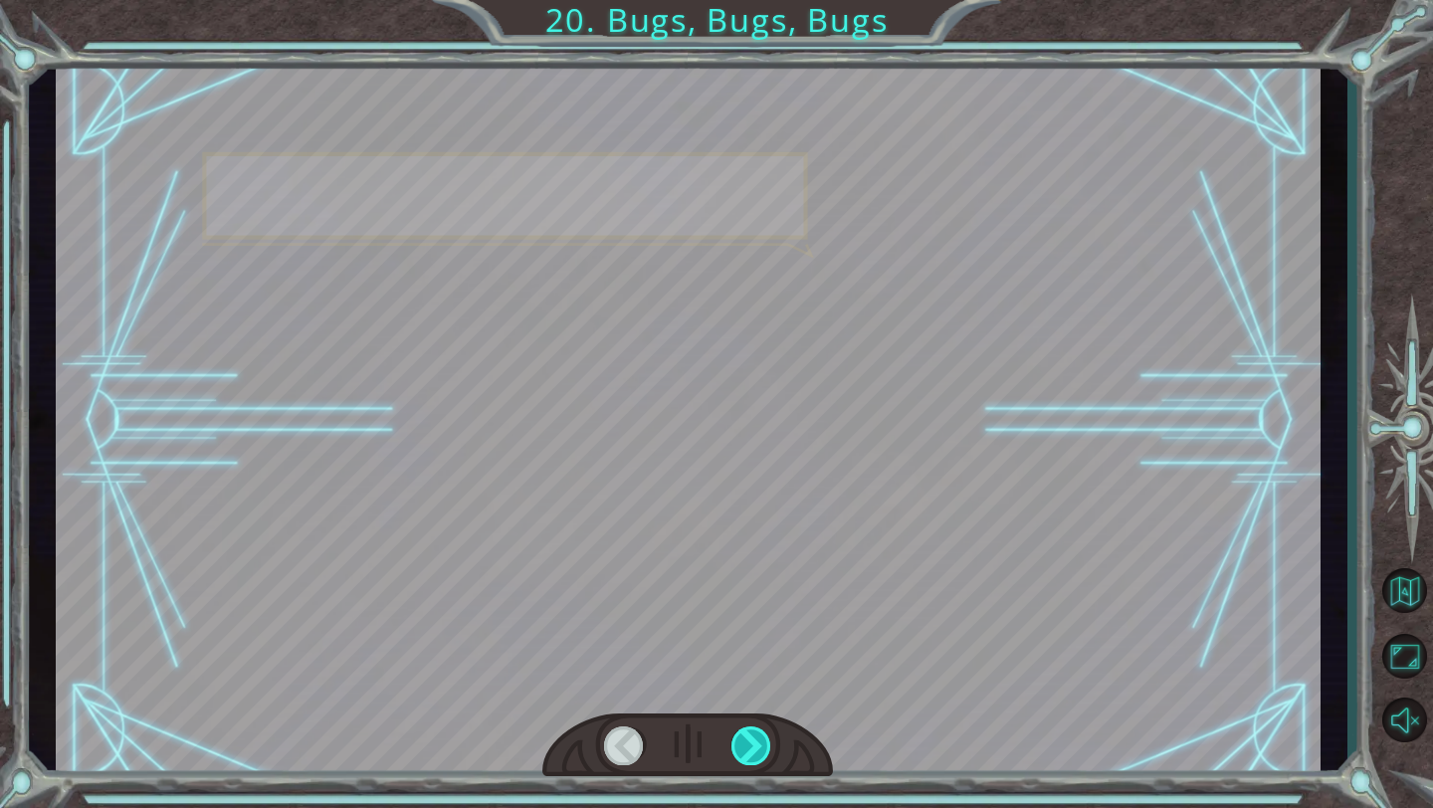
click at [737, 562] on div at bounding box center [751, 745] width 41 height 39
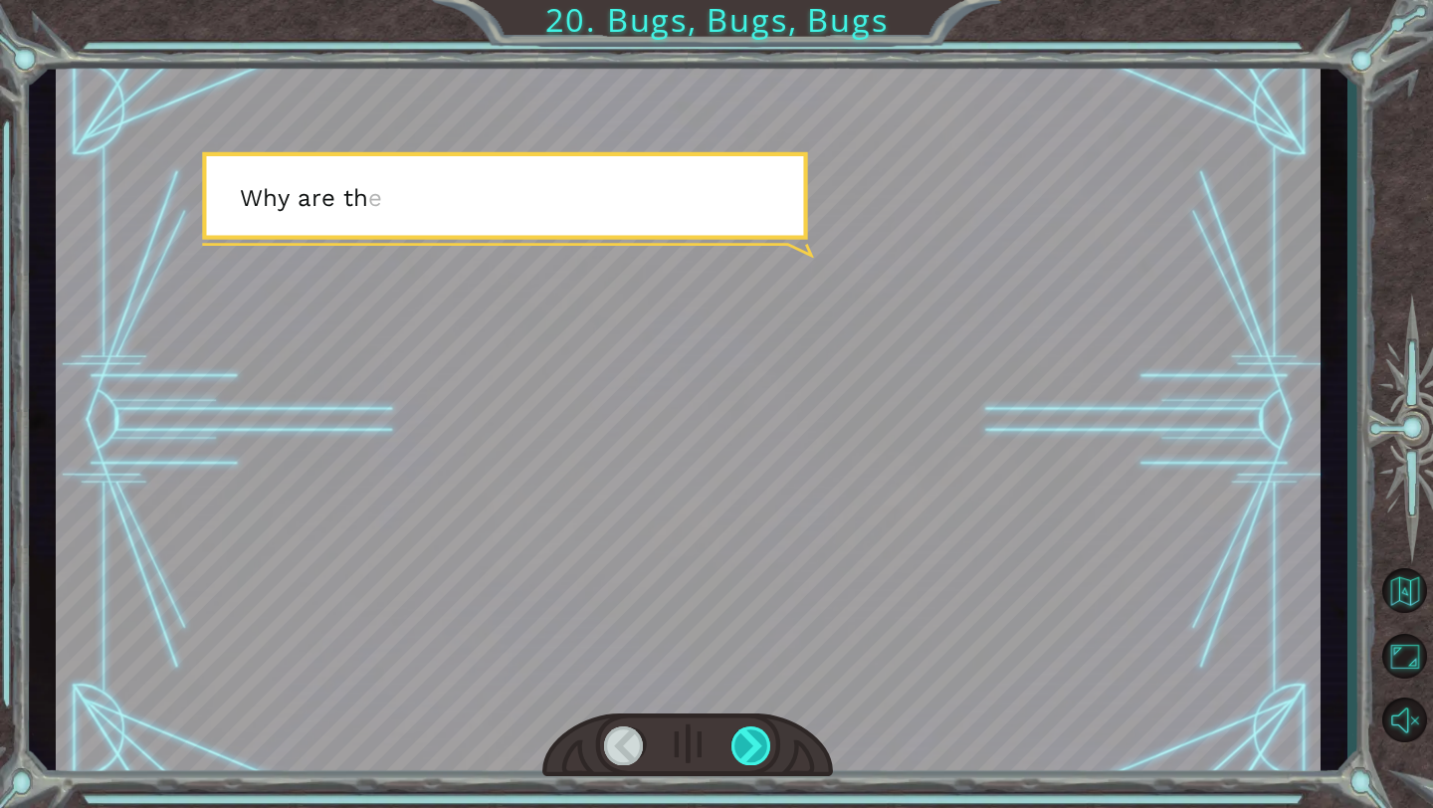
click at [737, 562] on div at bounding box center [751, 745] width 41 height 39
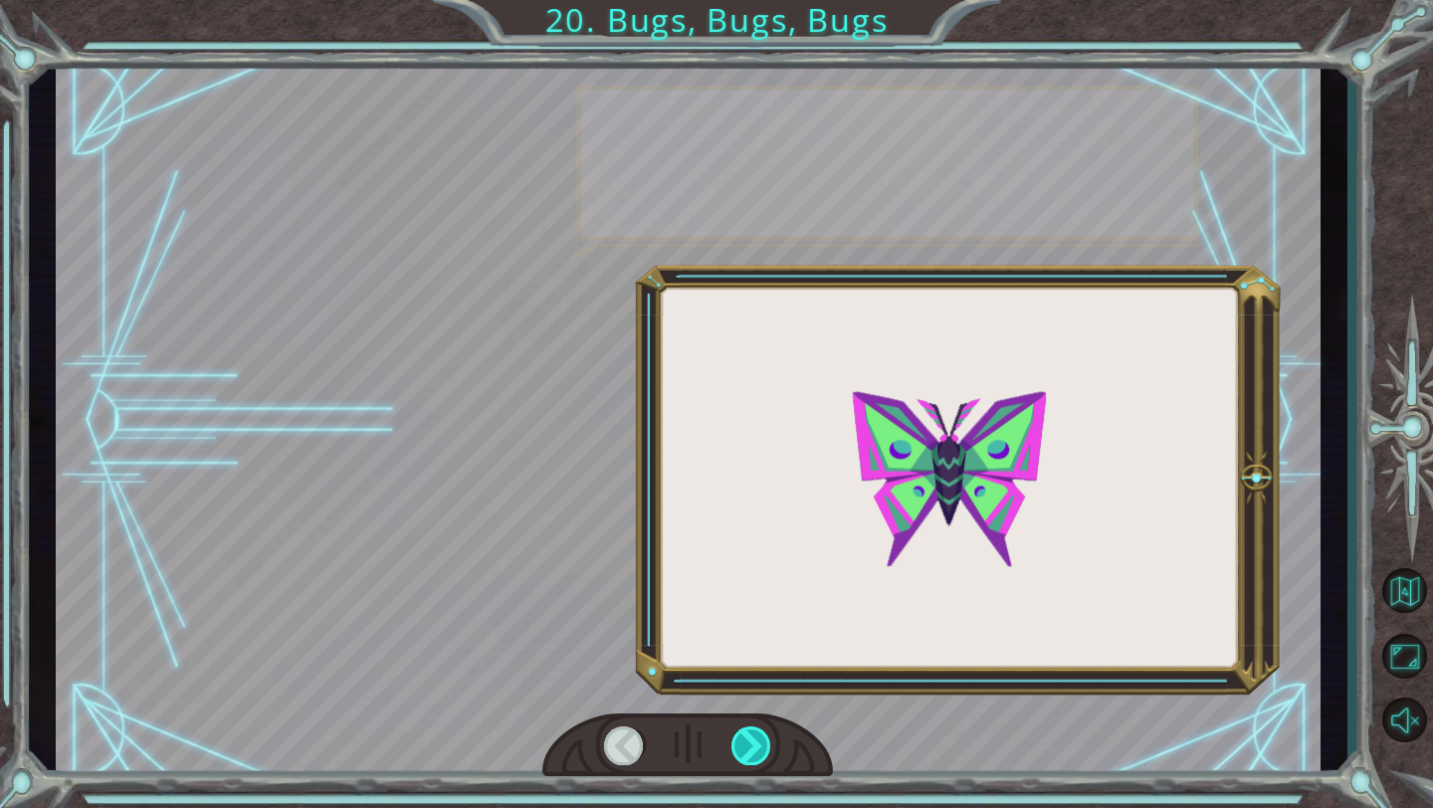
click at [737, 562] on div at bounding box center [751, 745] width 41 height 39
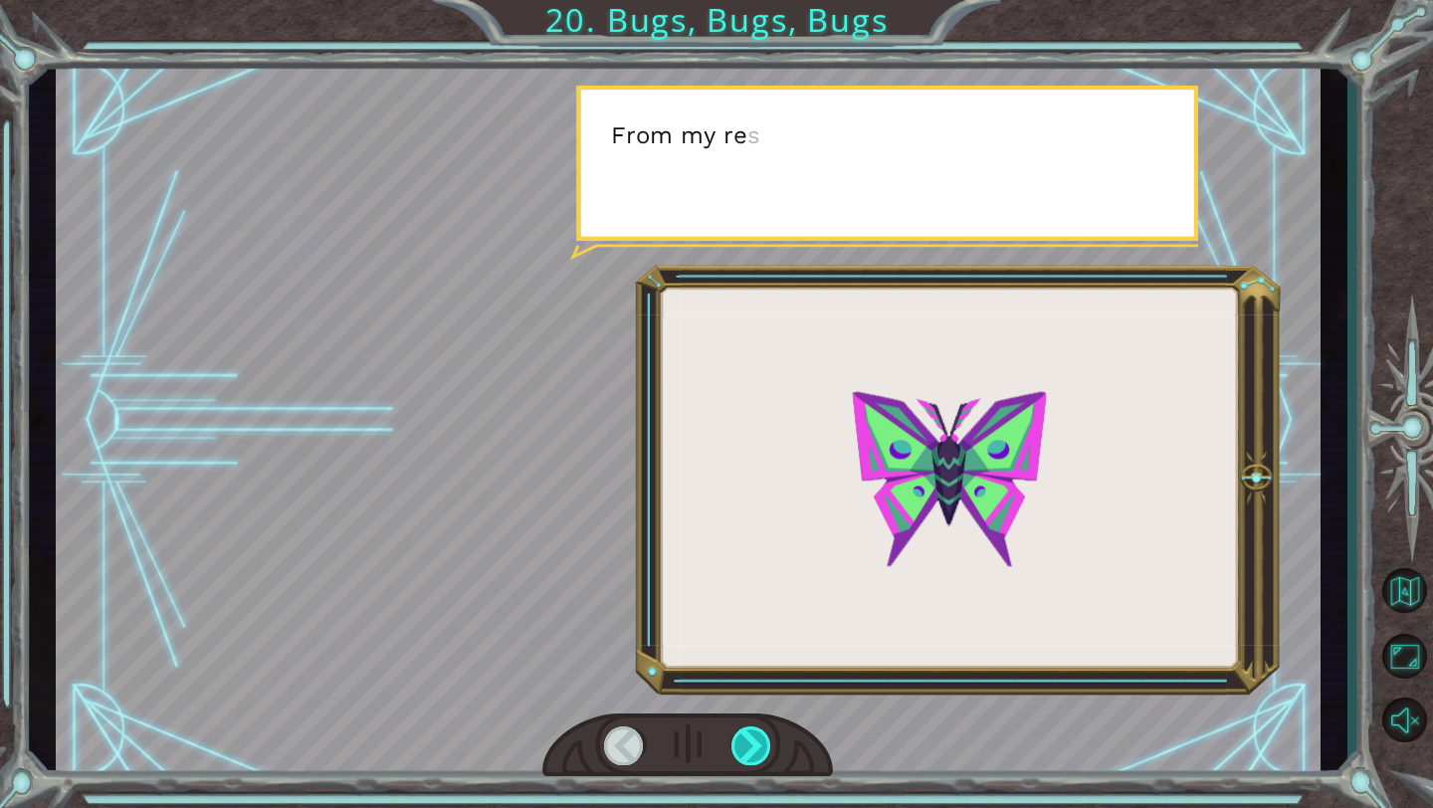
click at [737, 562] on div at bounding box center [751, 745] width 41 height 39
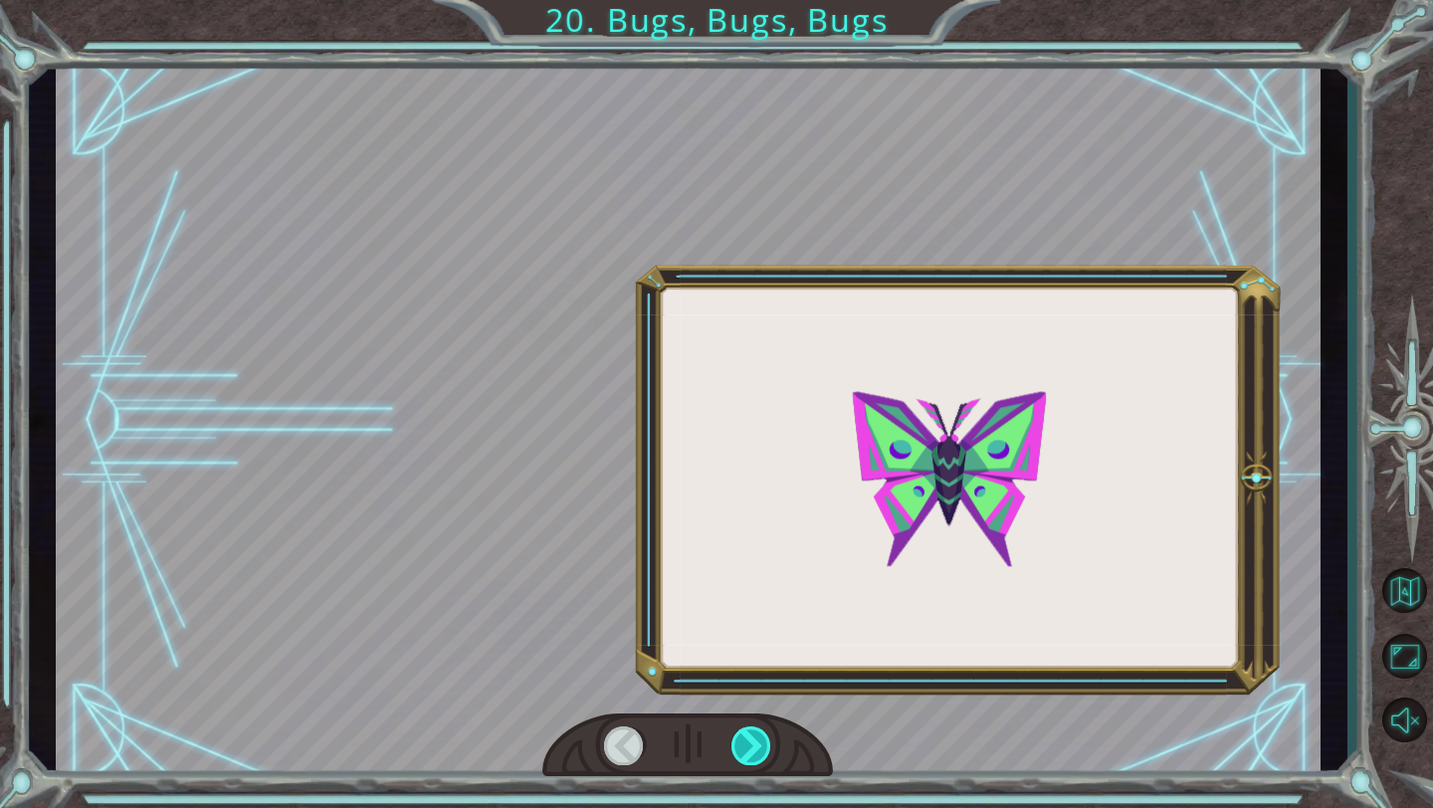
click at [737, 562] on div at bounding box center [751, 745] width 41 height 39
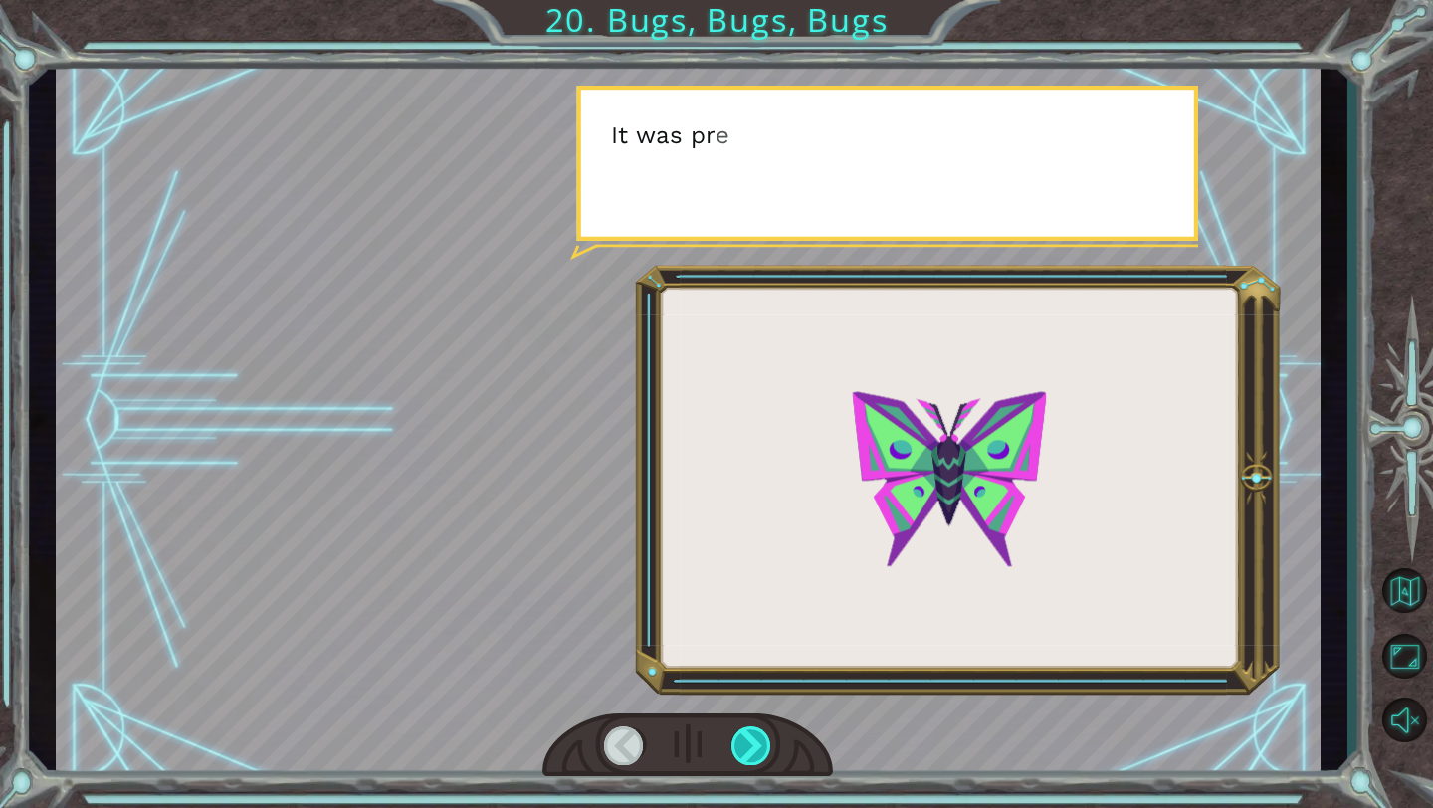
click at [737, 562] on div at bounding box center [751, 745] width 41 height 39
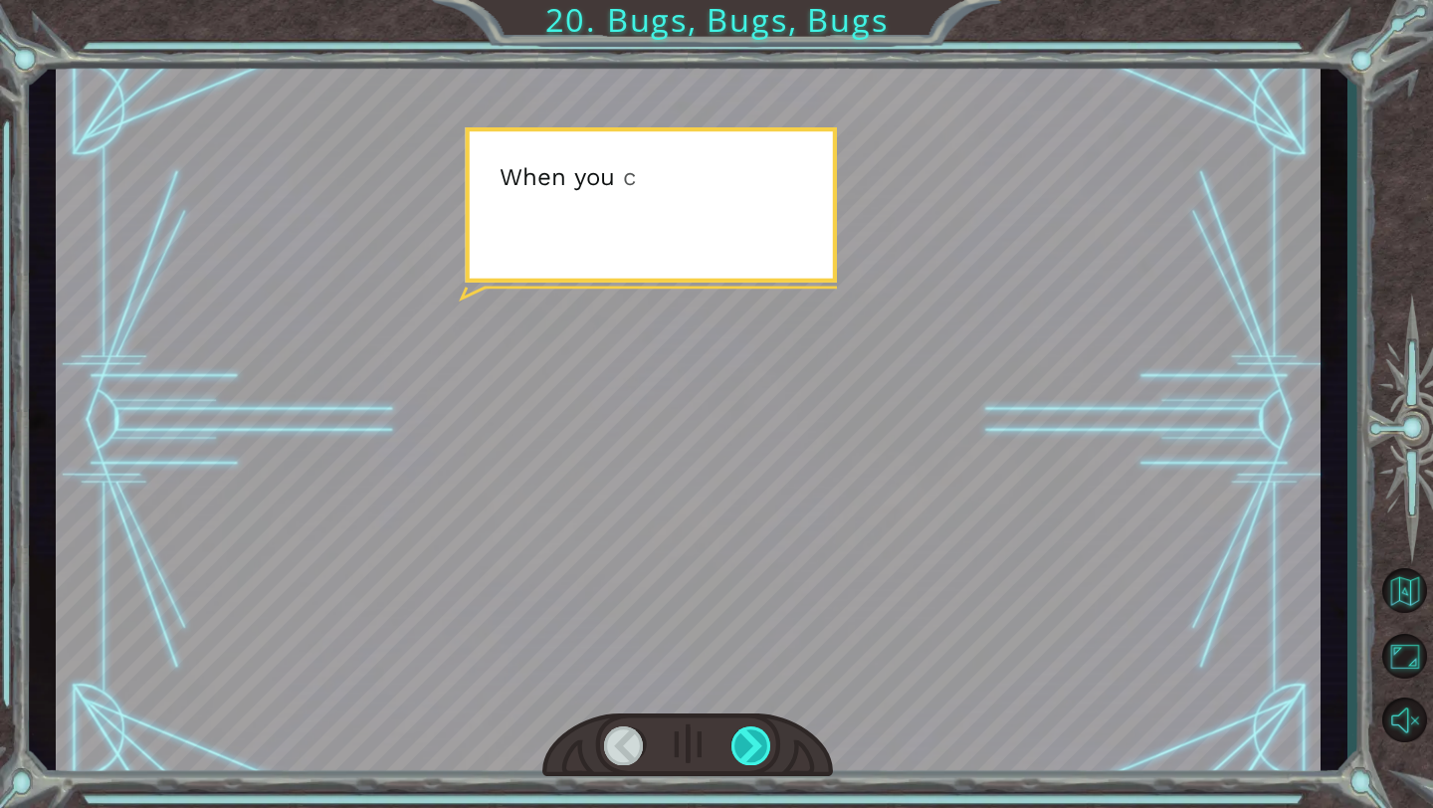
click at [737, 562] on div at bounding box center [751, 745] width 41 height 39
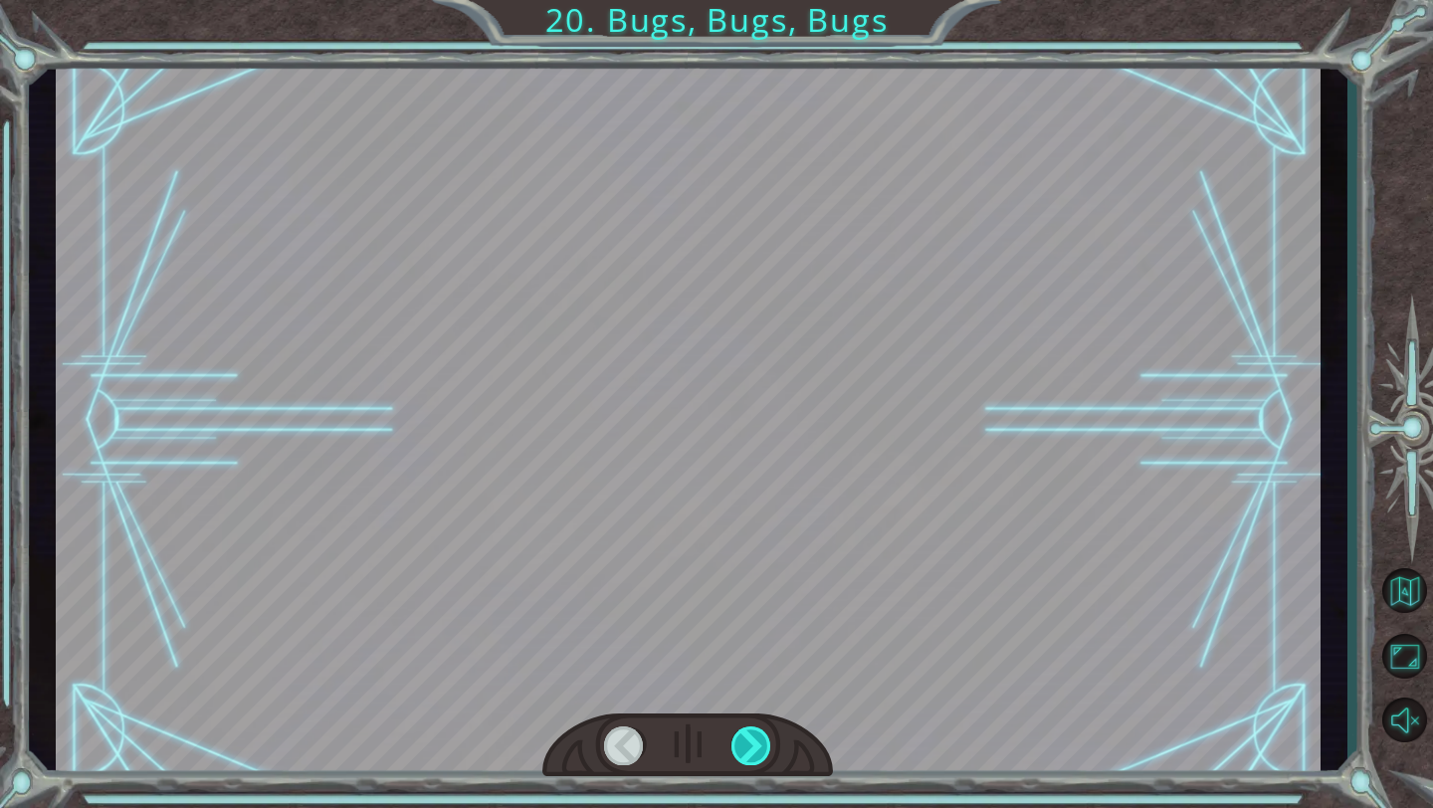
click at [737, 562] on div at bounding box center [751, 745] width 41 height 39
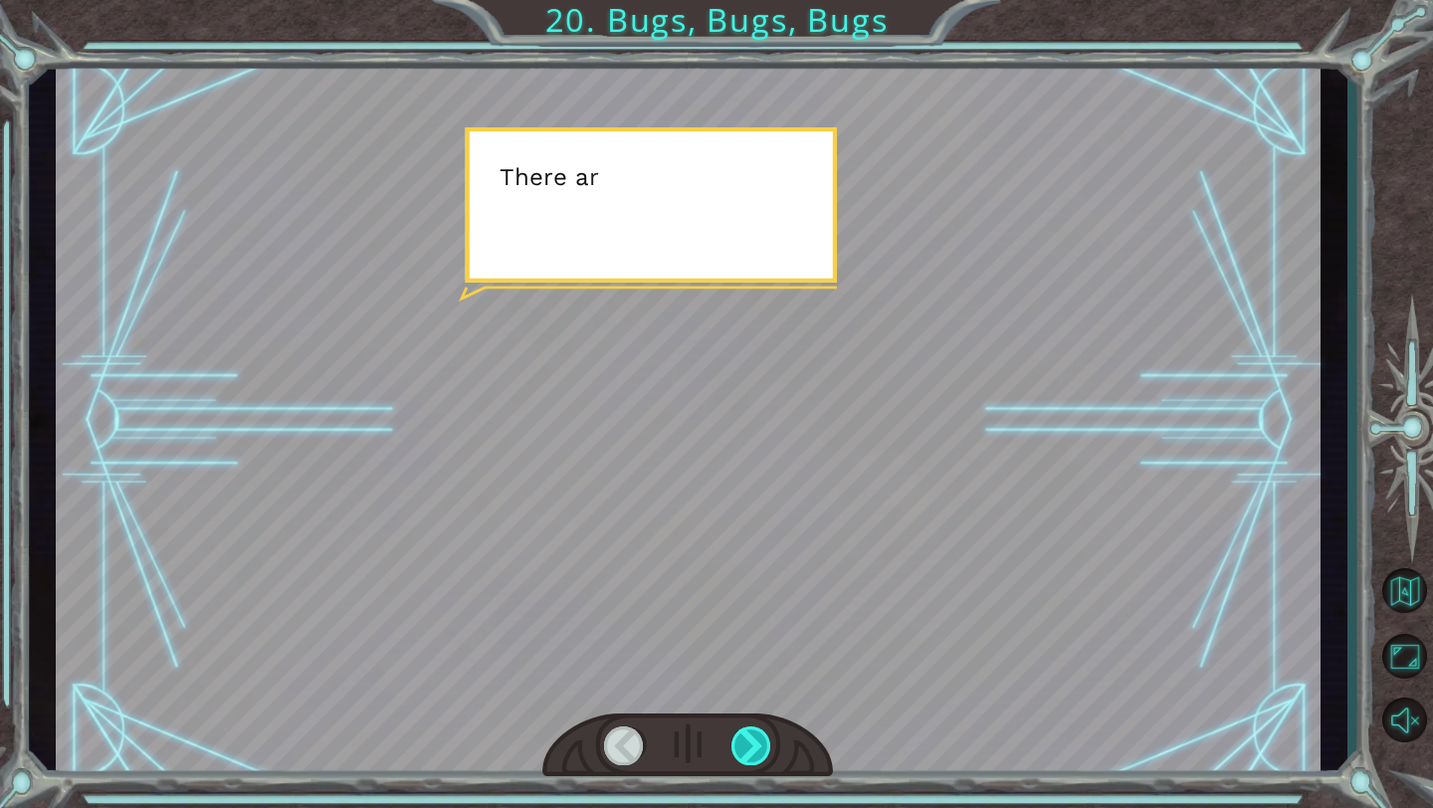
click at [737, 562] on div at bounding box center [751, 745] width 41 height 39
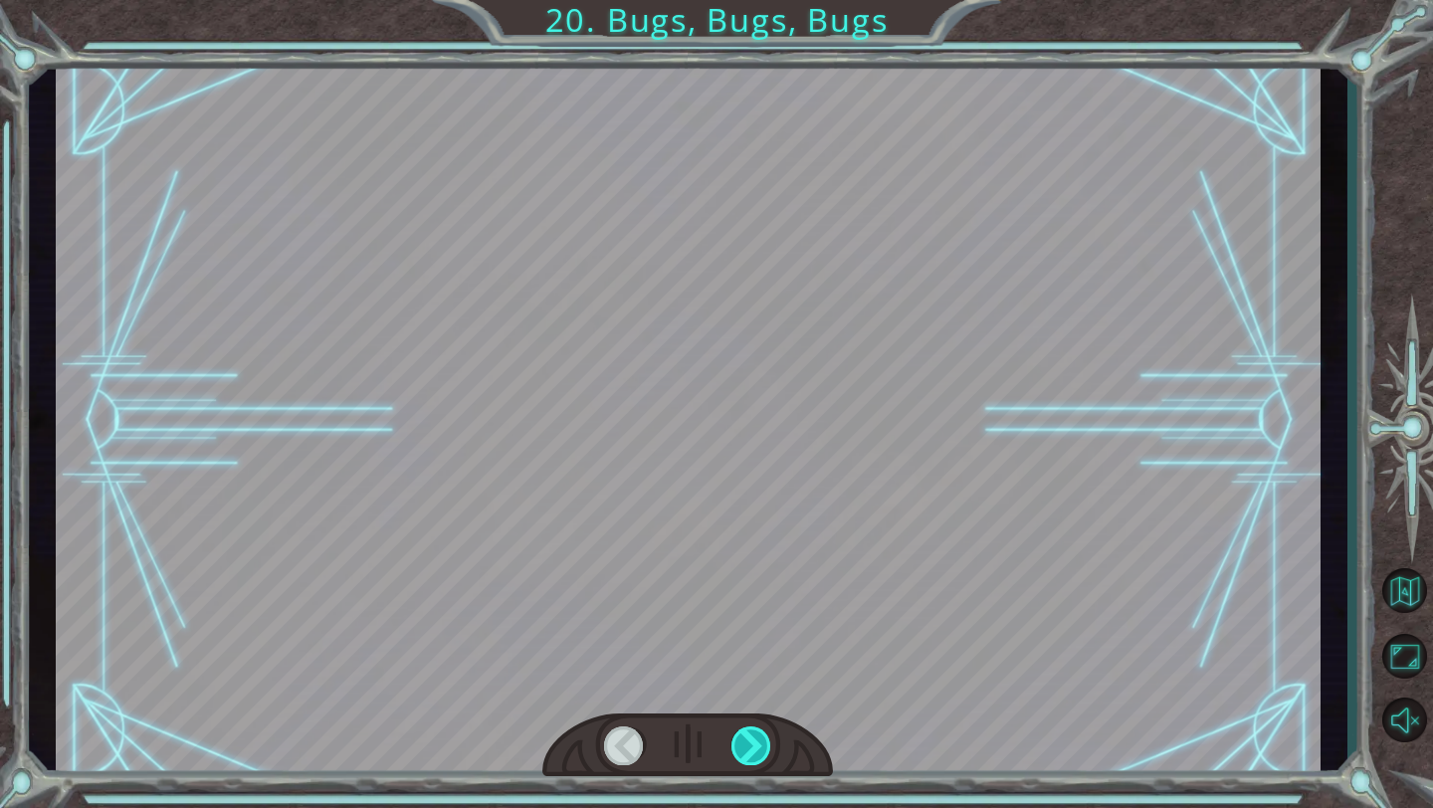
click at [737, 562] on div at bounding box center [751, 745] width 41 height 39
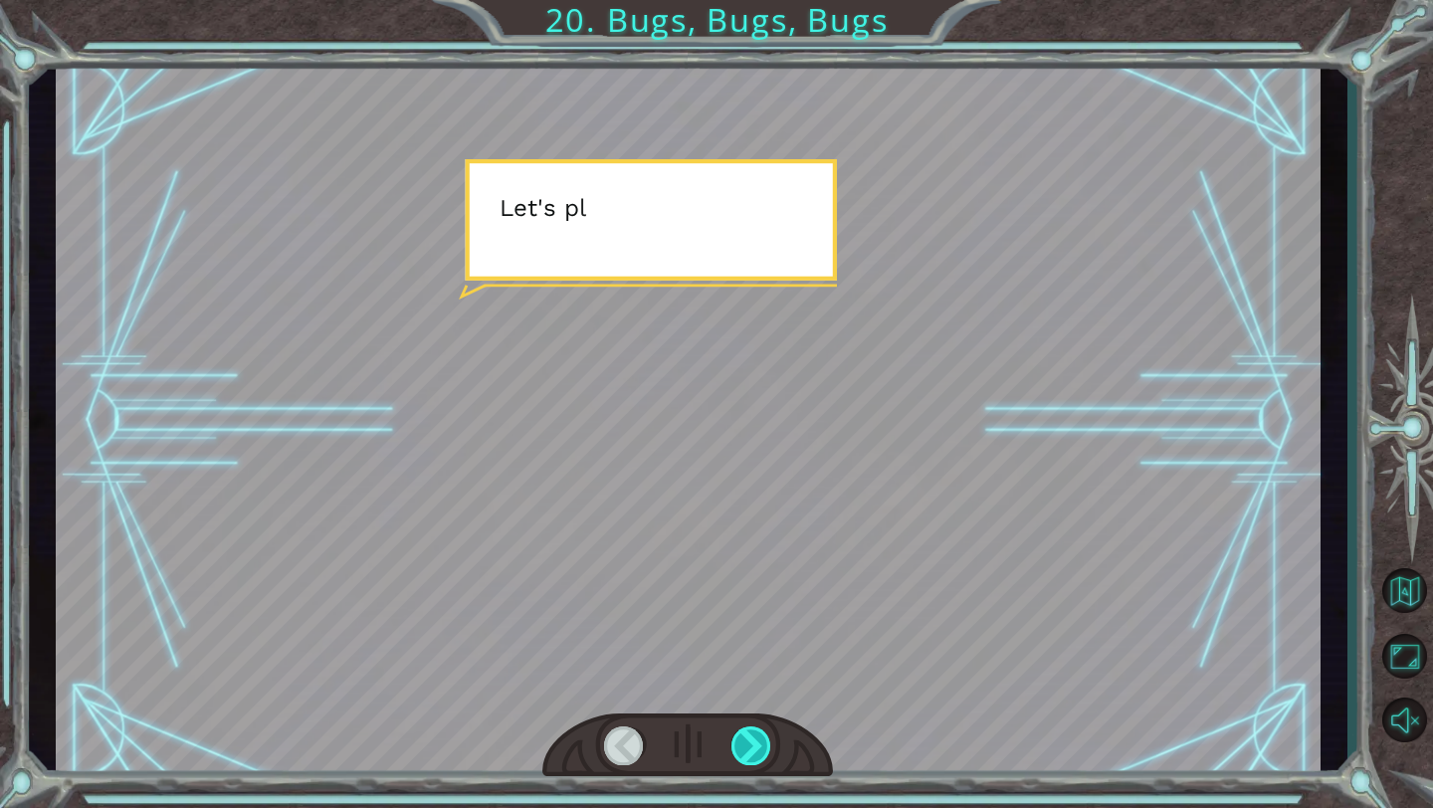
click at [737, 562] on div at bounding box center [751, 745] width 41 height 39
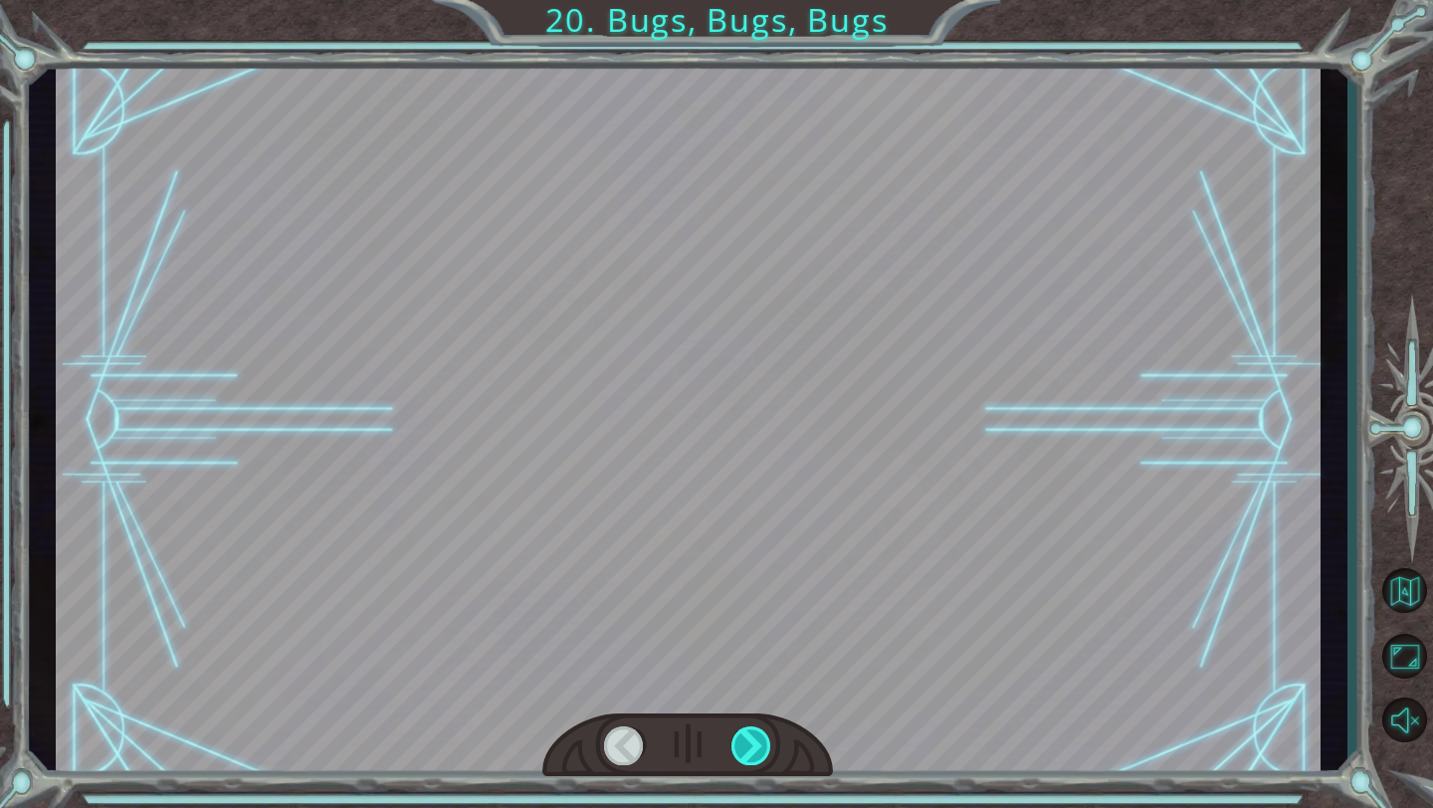
click at [737, 562] on div at bounding box center [751, 745] width 41 height 39
click at [737, 0] on div "Y o u g o t t h e D e b u g g e r ! N o t b a d . S o l e t ’ s t a l k b u g s…" at bounding box center [716, 0] width 1433 height 0
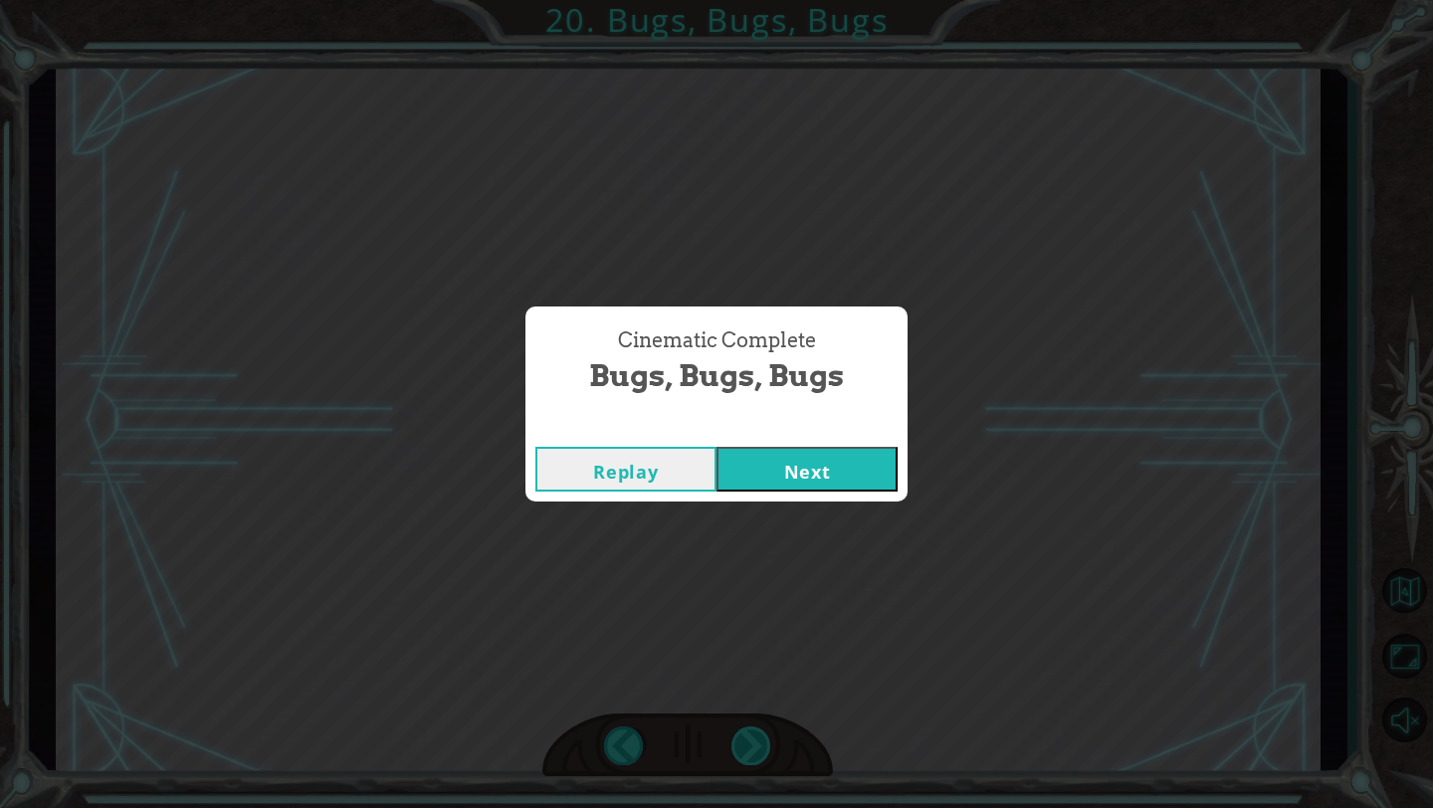
click at [737, 562] on div "Cinematic Complete Bugs, Bugs, Bugs Replay Next" at bounding box center [716, 404] width 1433 height 808
click at [811, 477] on button "Next" at bounding box center [806, 469] width 181 height 45
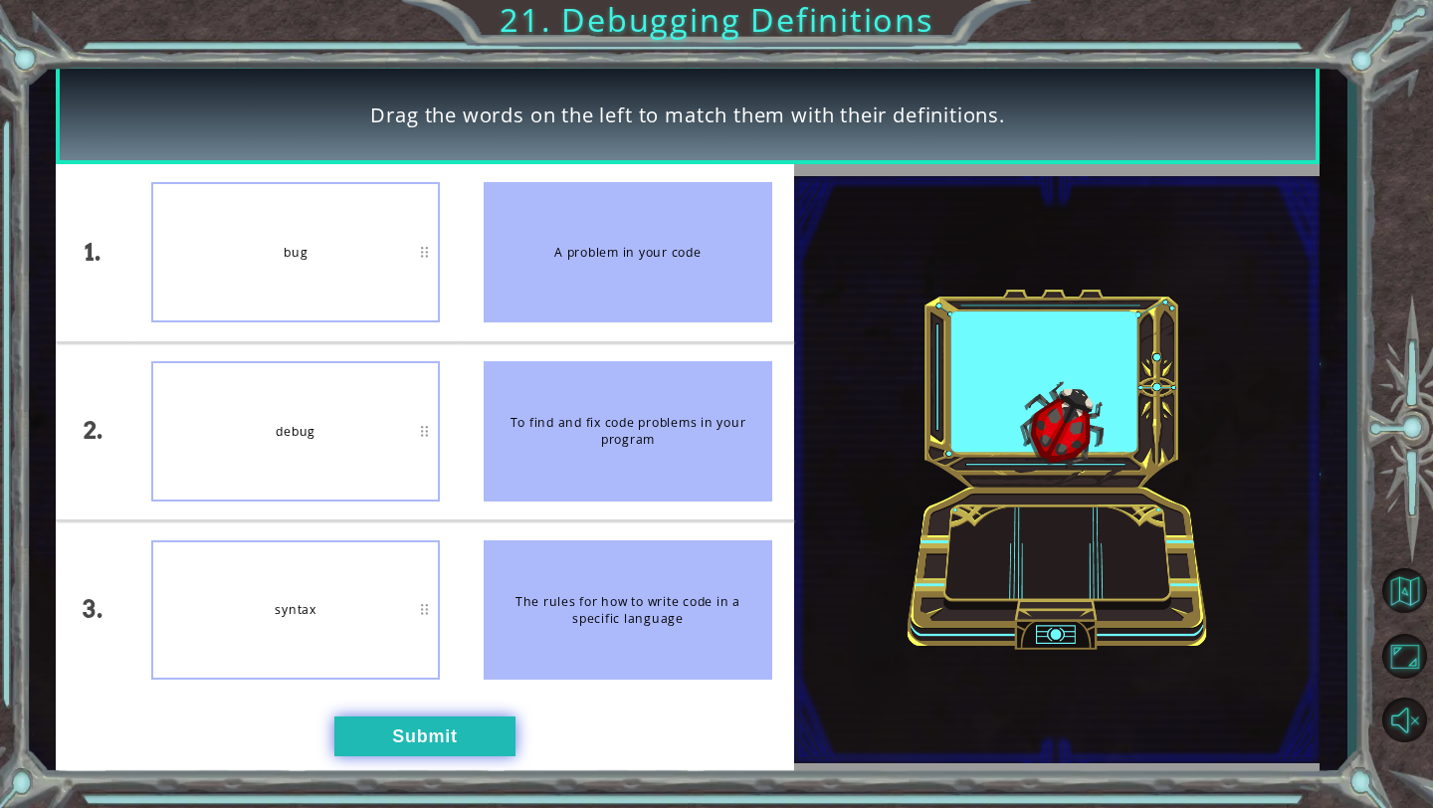
click at [437, 562] on button "Submit" at bounding box center [424, 736] width 181 height 40
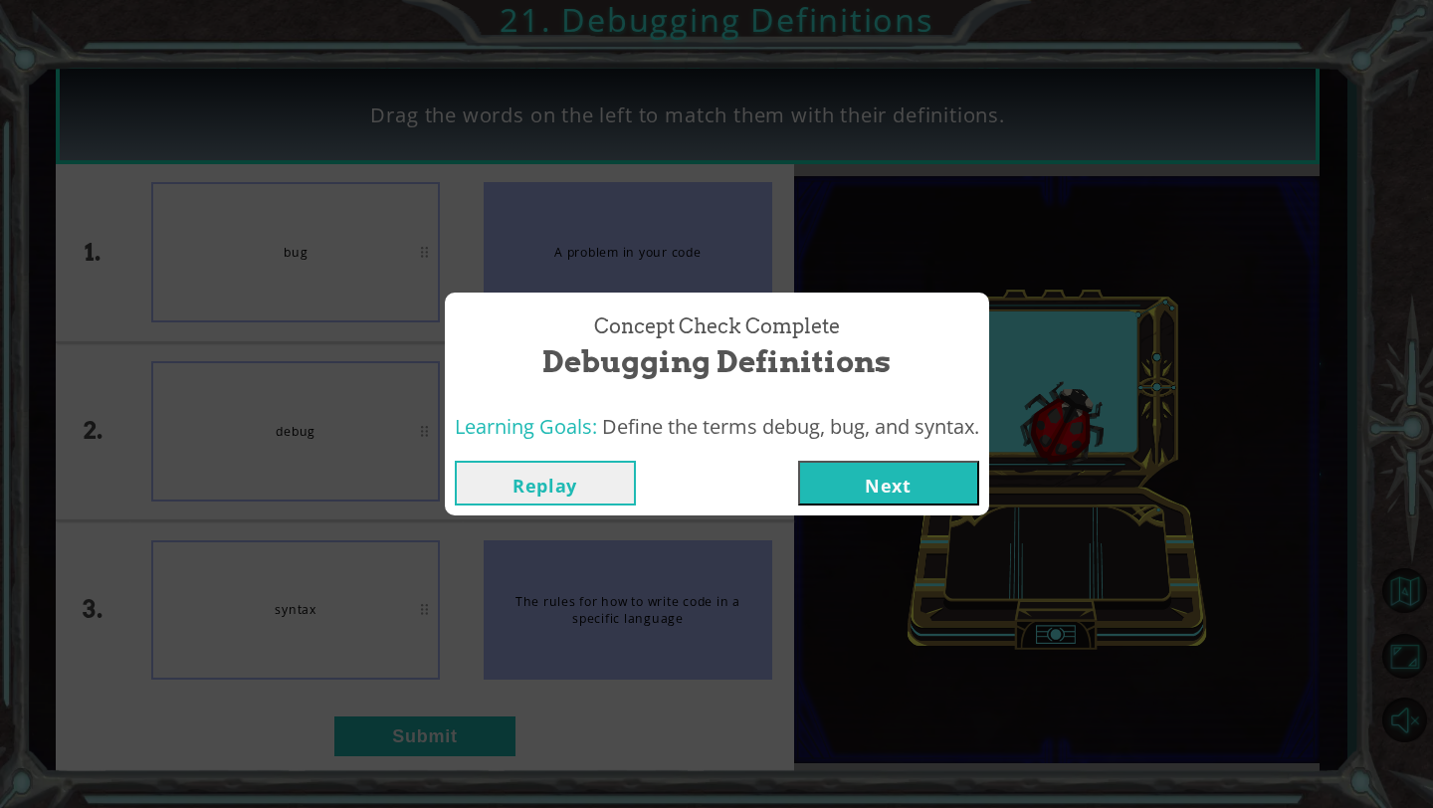
click at [853, 478] on button "Next" at bounding box center [888, 483] width 181 height 45
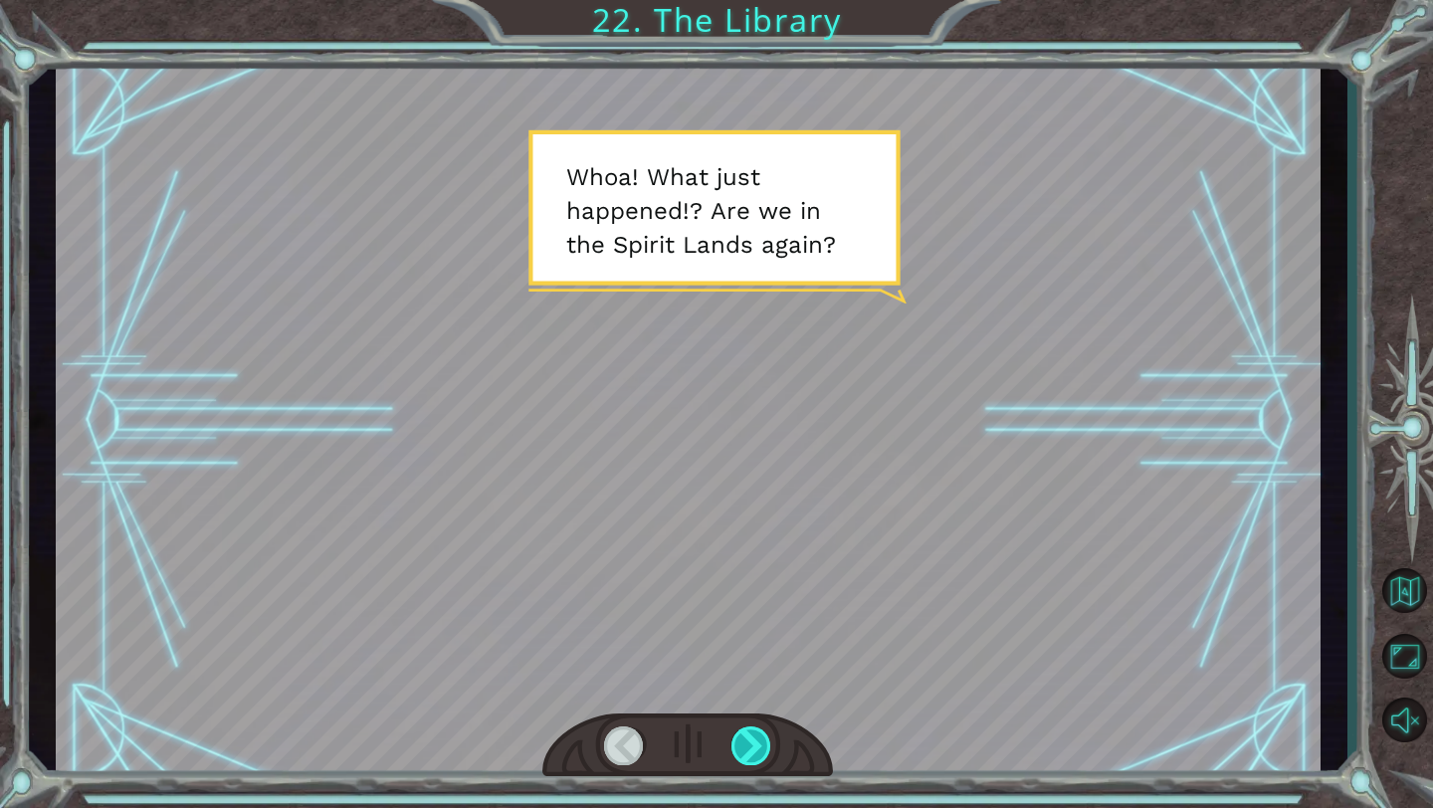
click at [756, 562] on div at bounding box center [751, 745] width 41 height 39
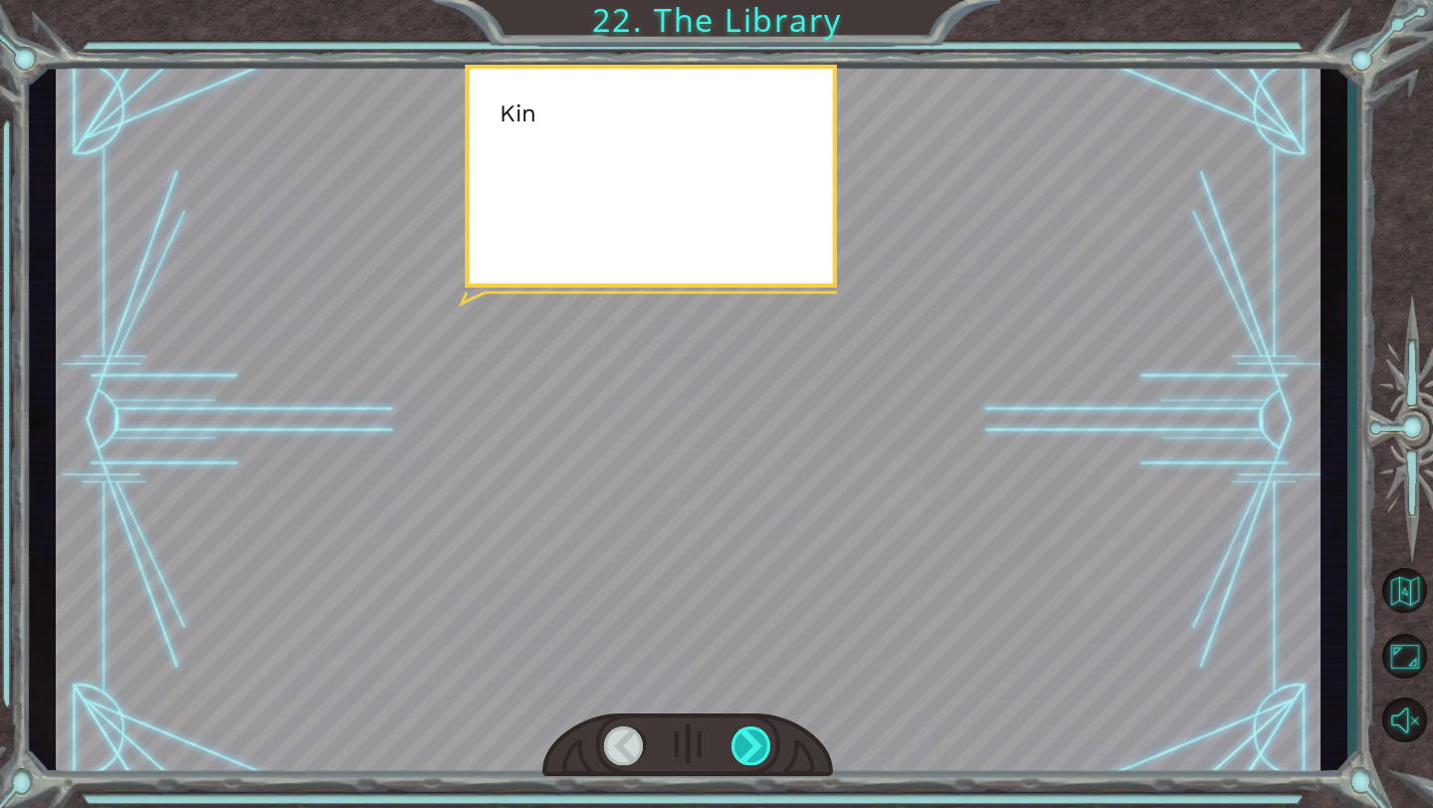
click at [756, 562] on div at bounding box center [751, 745] width 41 height 39
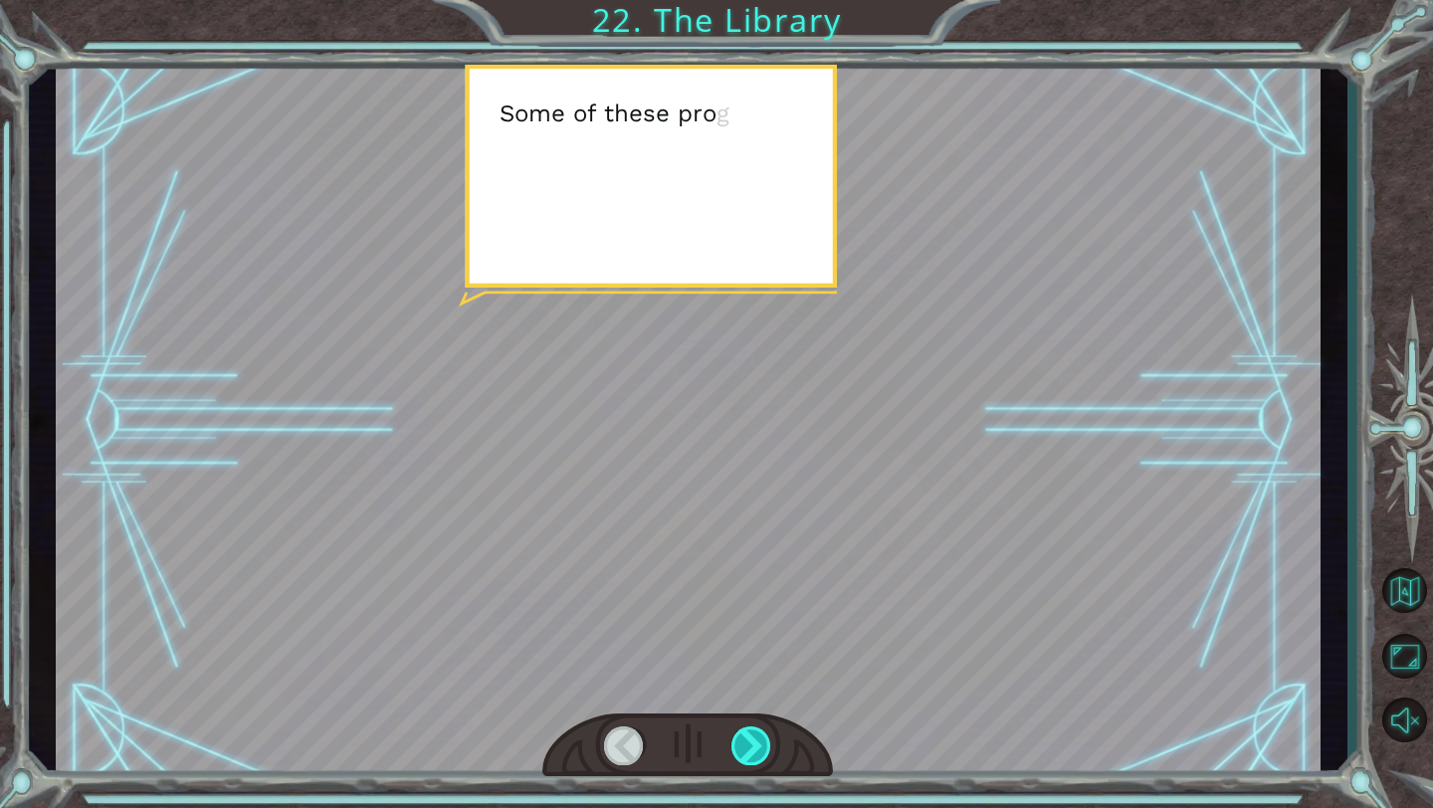
click at [756, 562] on div at bounding box center [751, 745] width 41 height 39
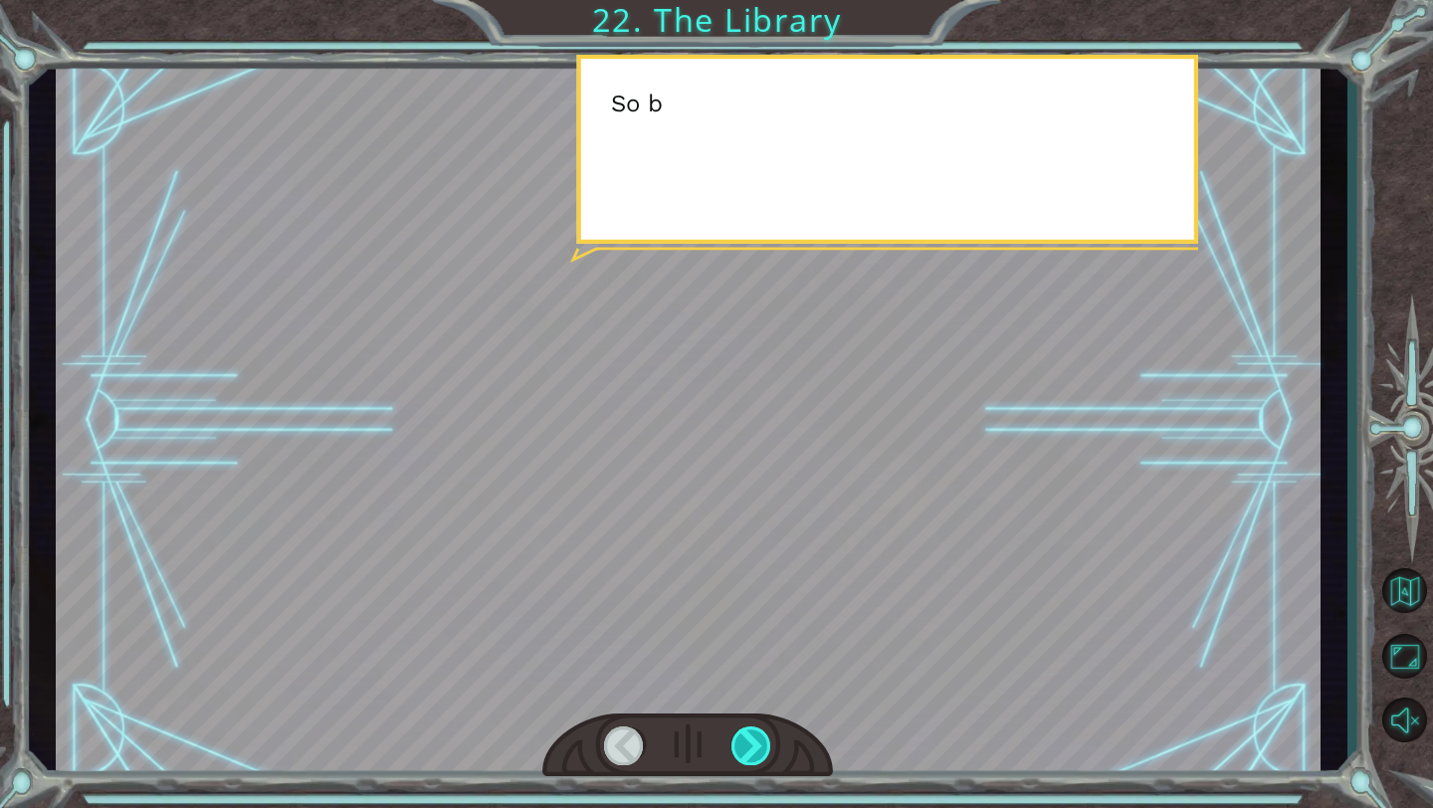
click at [756, 562] on div at bounding box center [751, 745] width 41 height 39
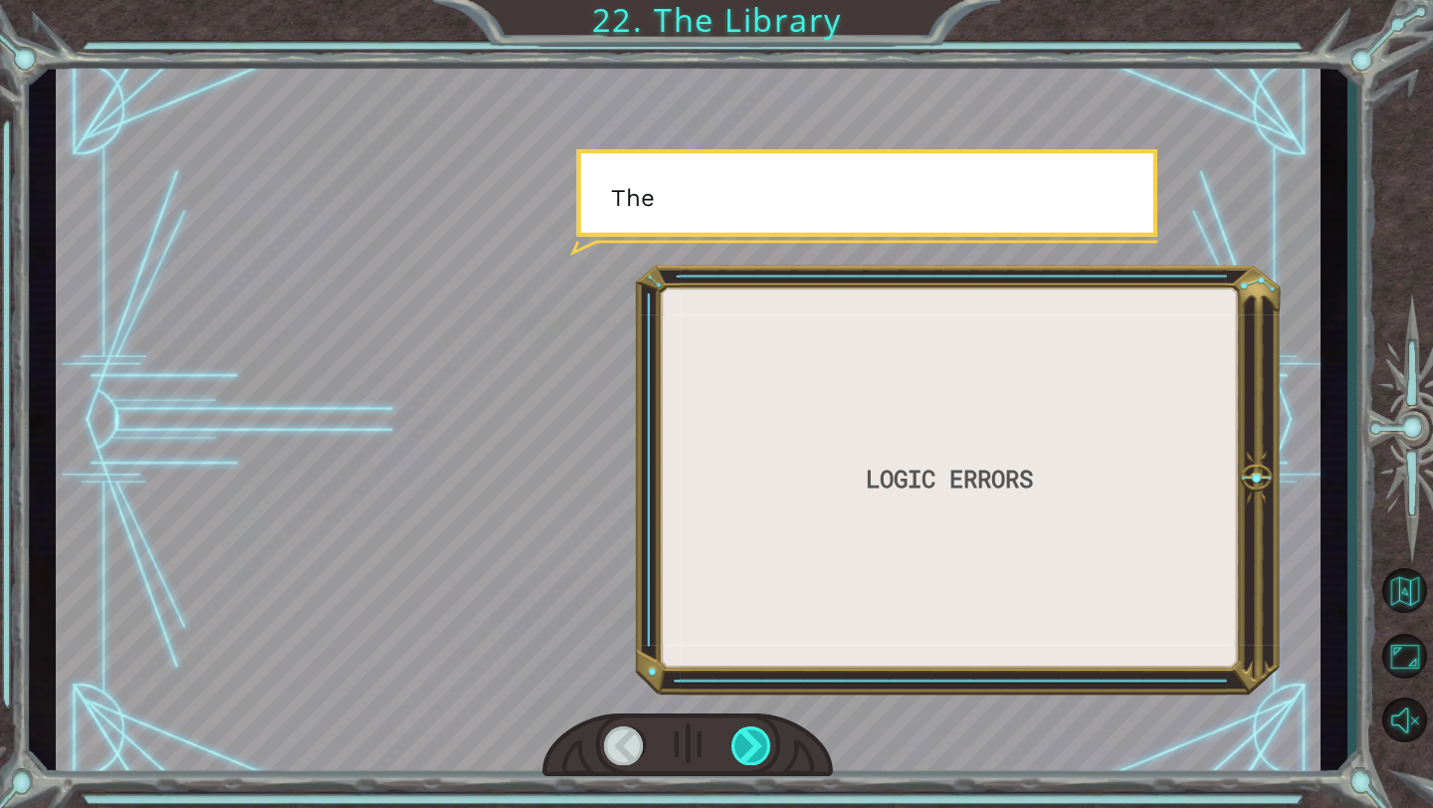
click at [756, 562] on div at bounding box center [751, 745] width 41 height 39
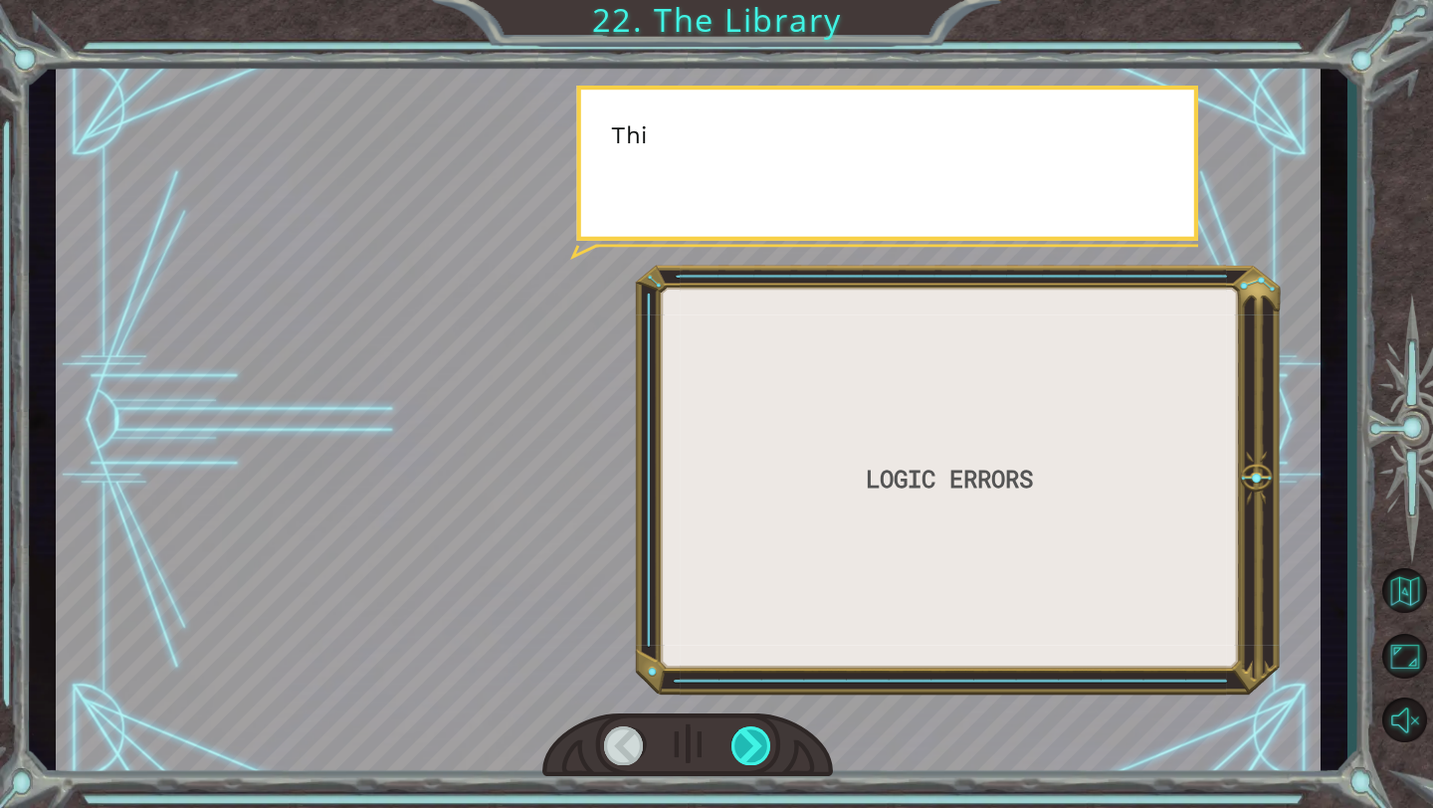
click at [756, 562] on div at bounding box center [751, 745] width 41 height 39
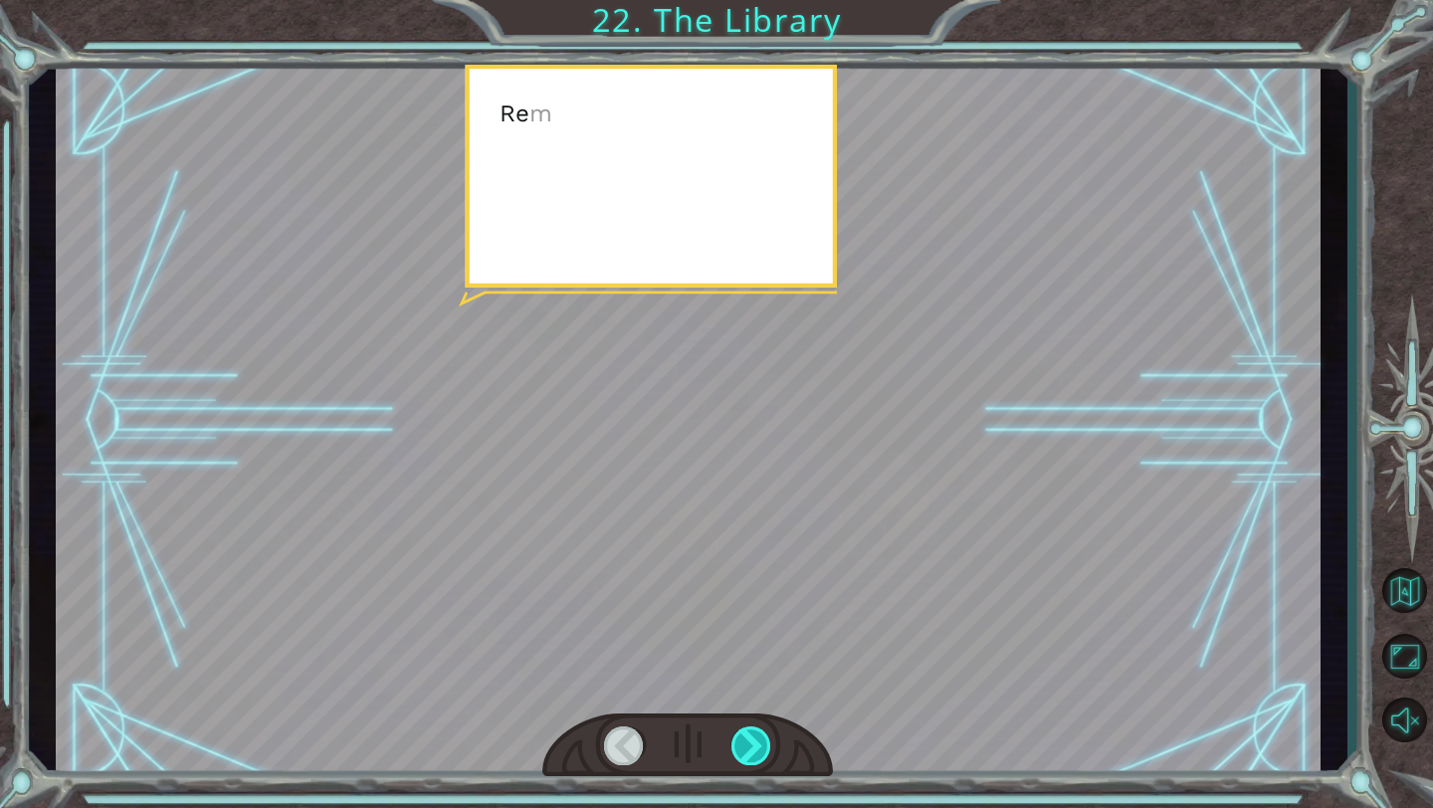
click at [756, 562] on div at bounding box center [751, 745] width 41 height 39
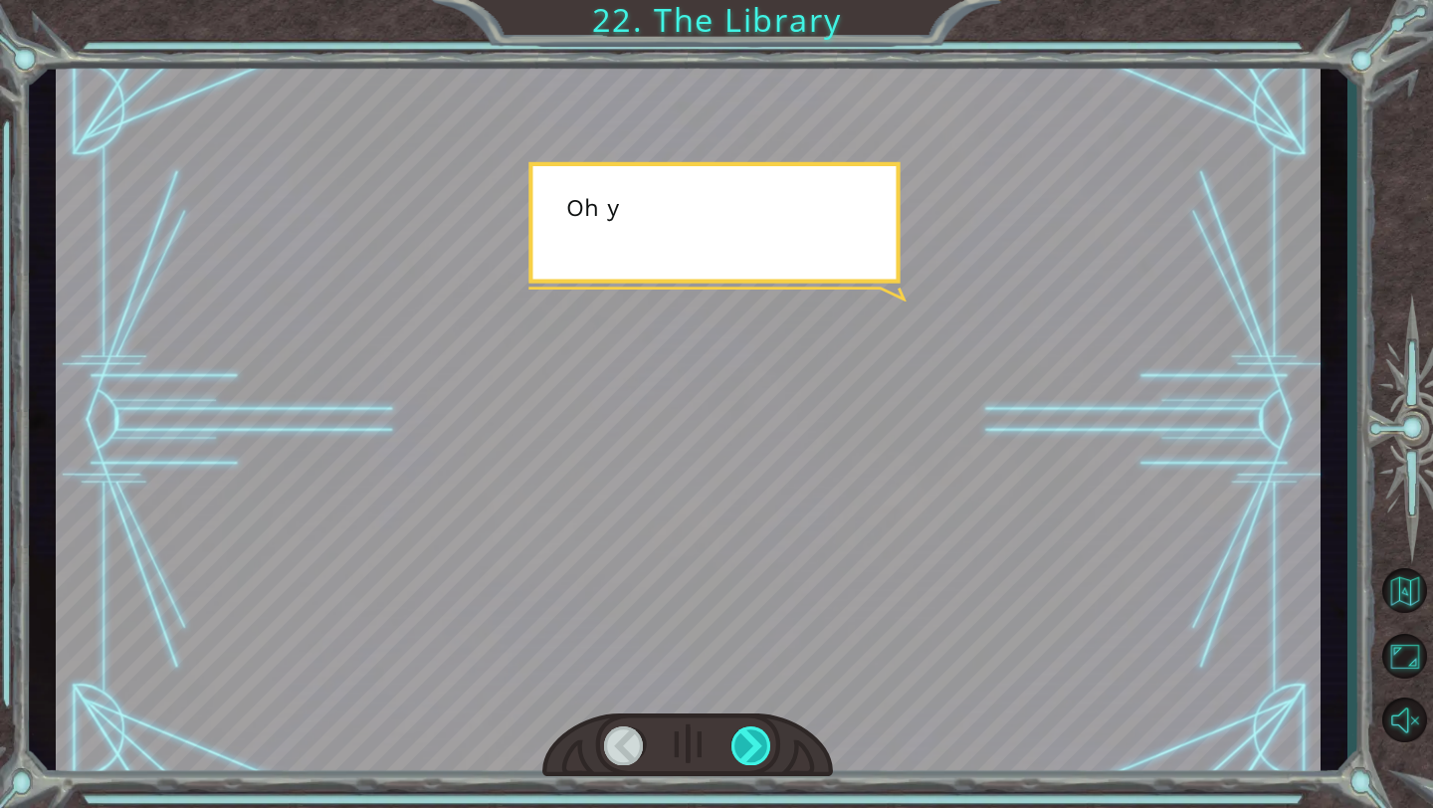
click at [756, 562] on div at bounding box center [751, 745] width 41 height 39
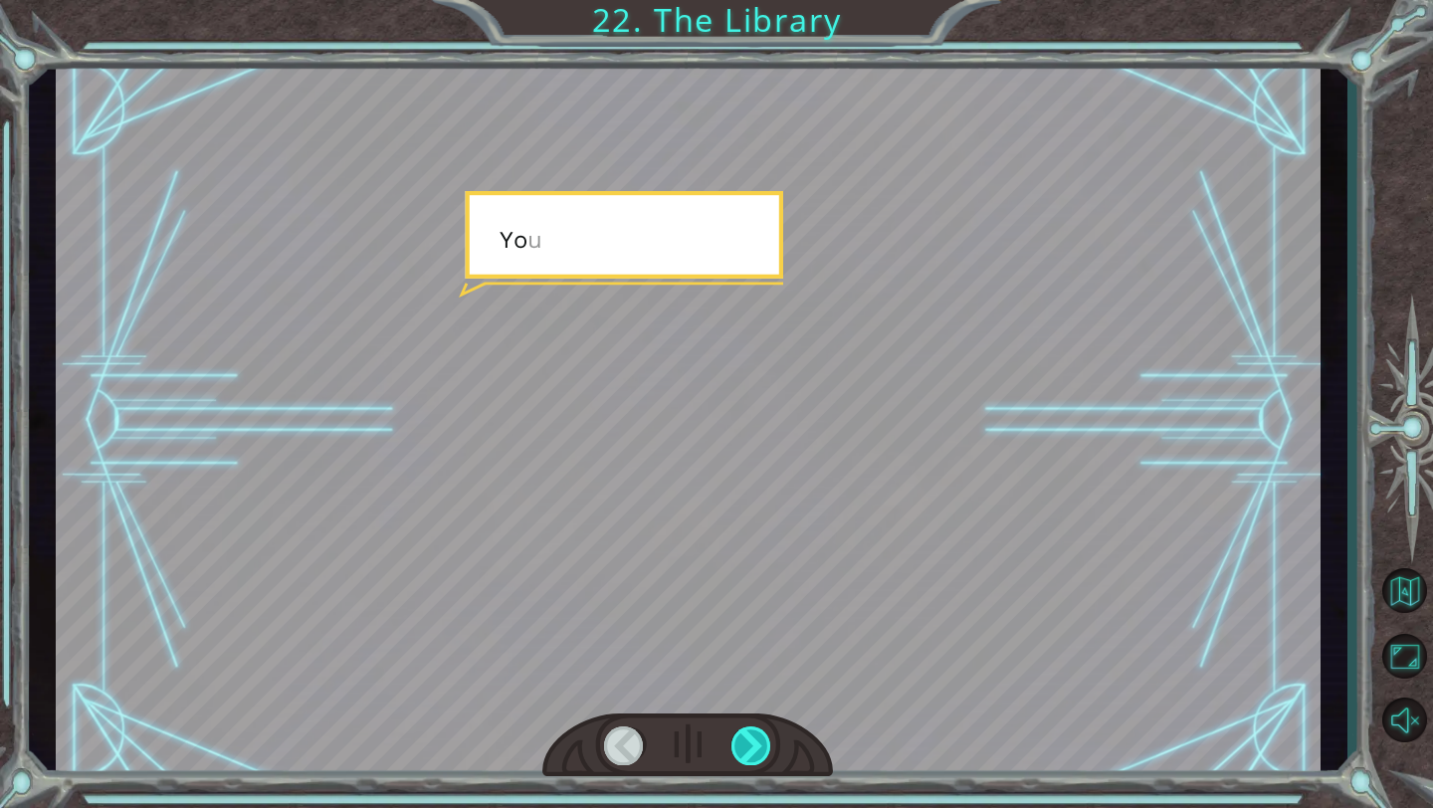
click at [756, 562] on div at bounding box center [751, 745] width 41 height 39
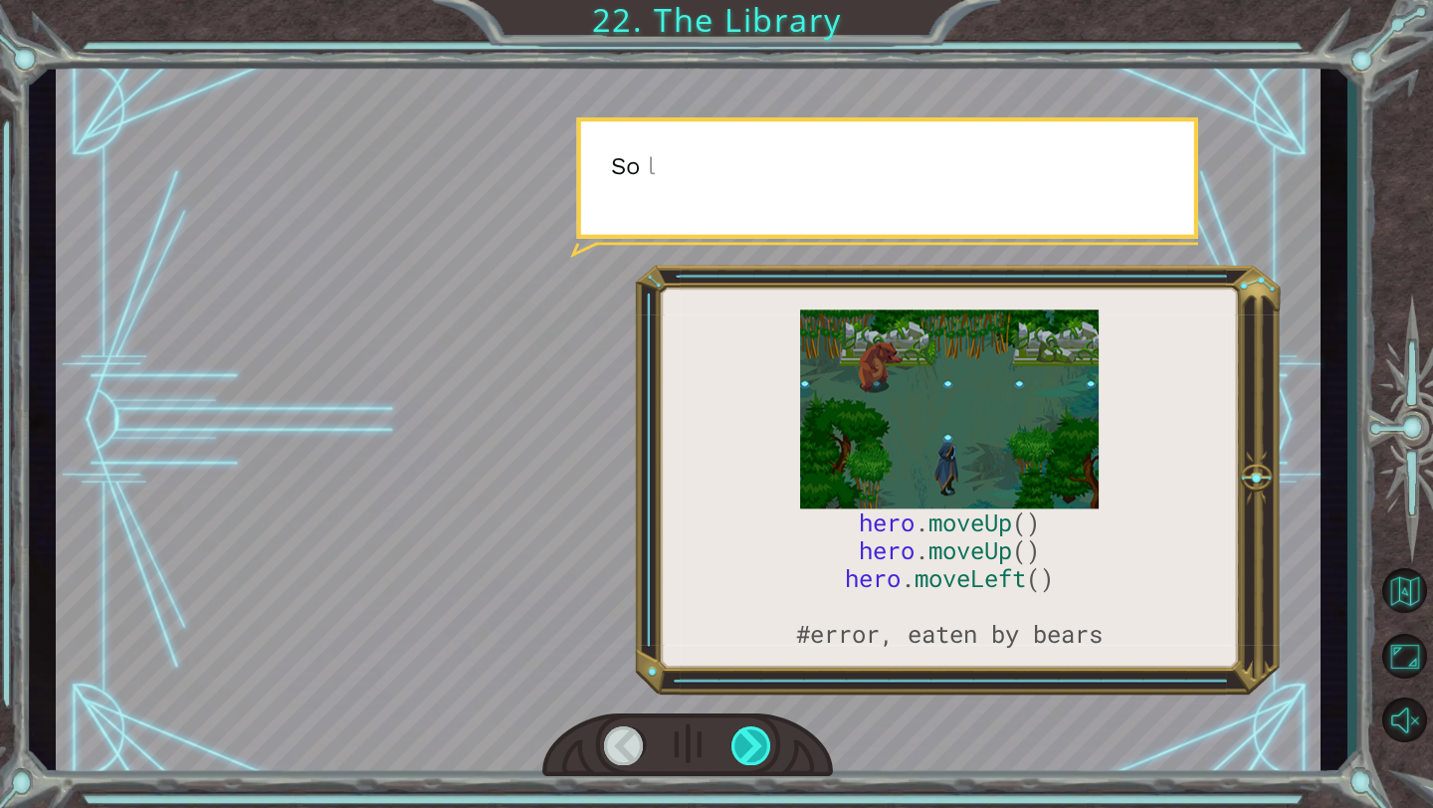
click at [756, 562] on div at bounding box center [751, 745] width 41 height 39
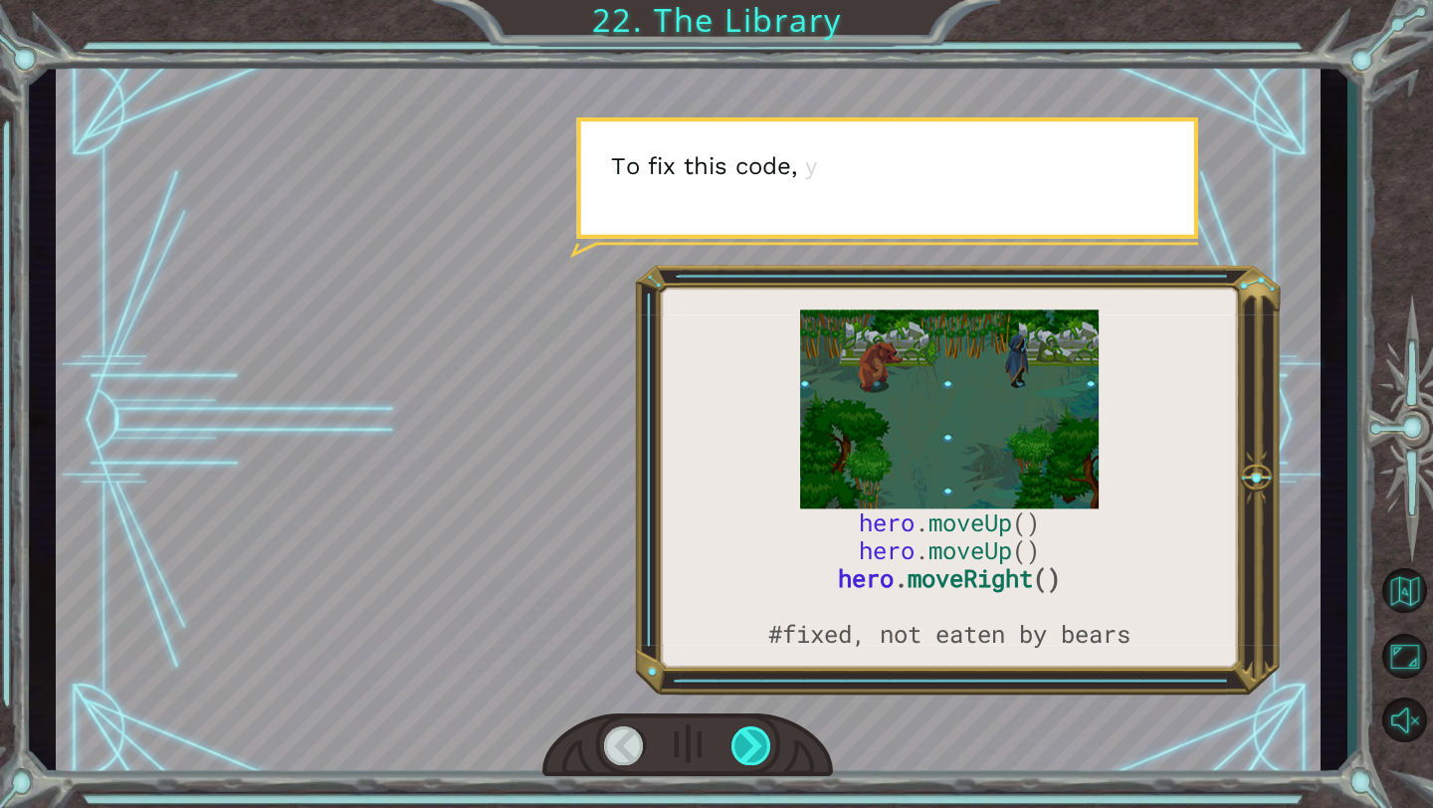
click at [756, 562] on div at bounding box center [751, 745] width 41 height 39
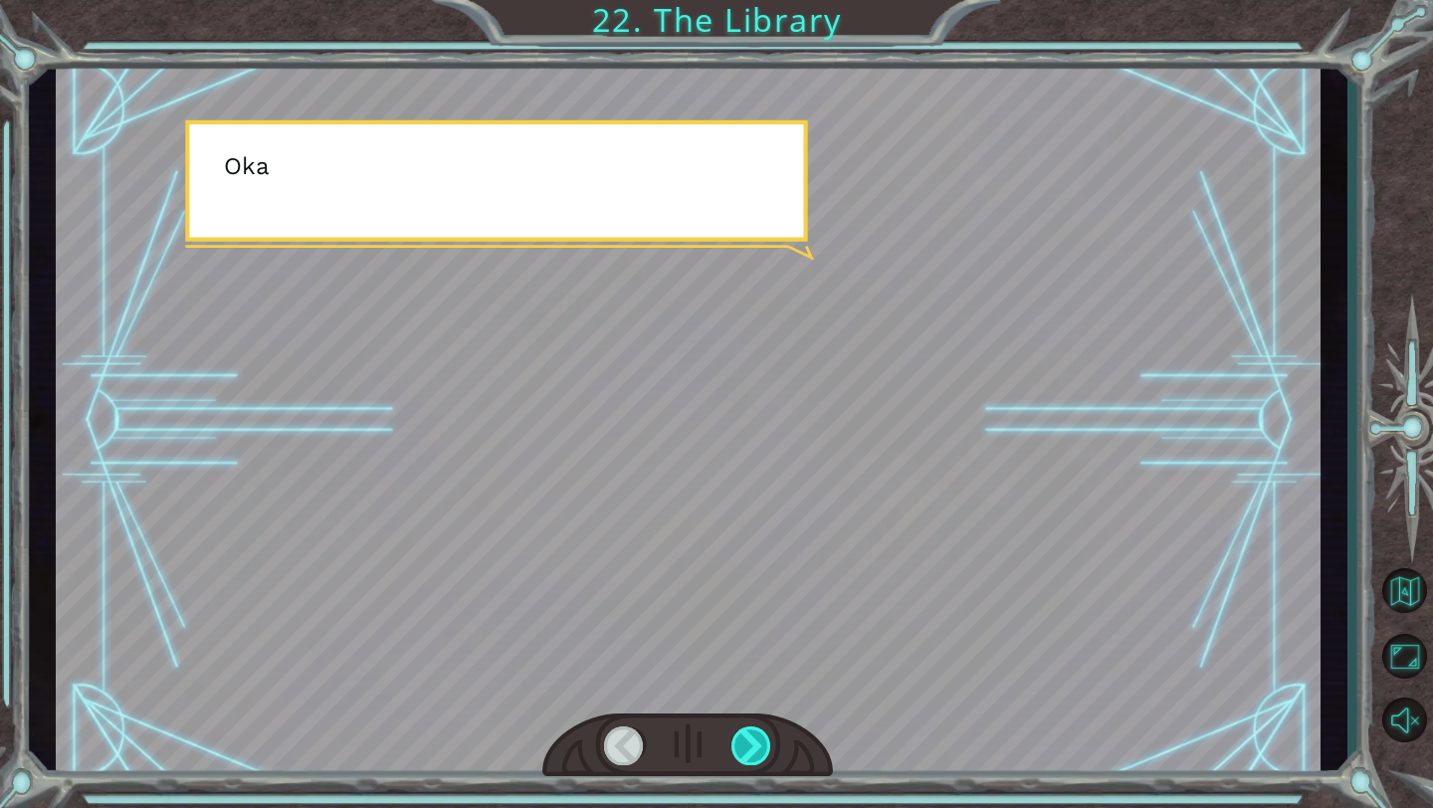
click at [756, 562] on div at bounding box center [751, 745] width 41 height 39
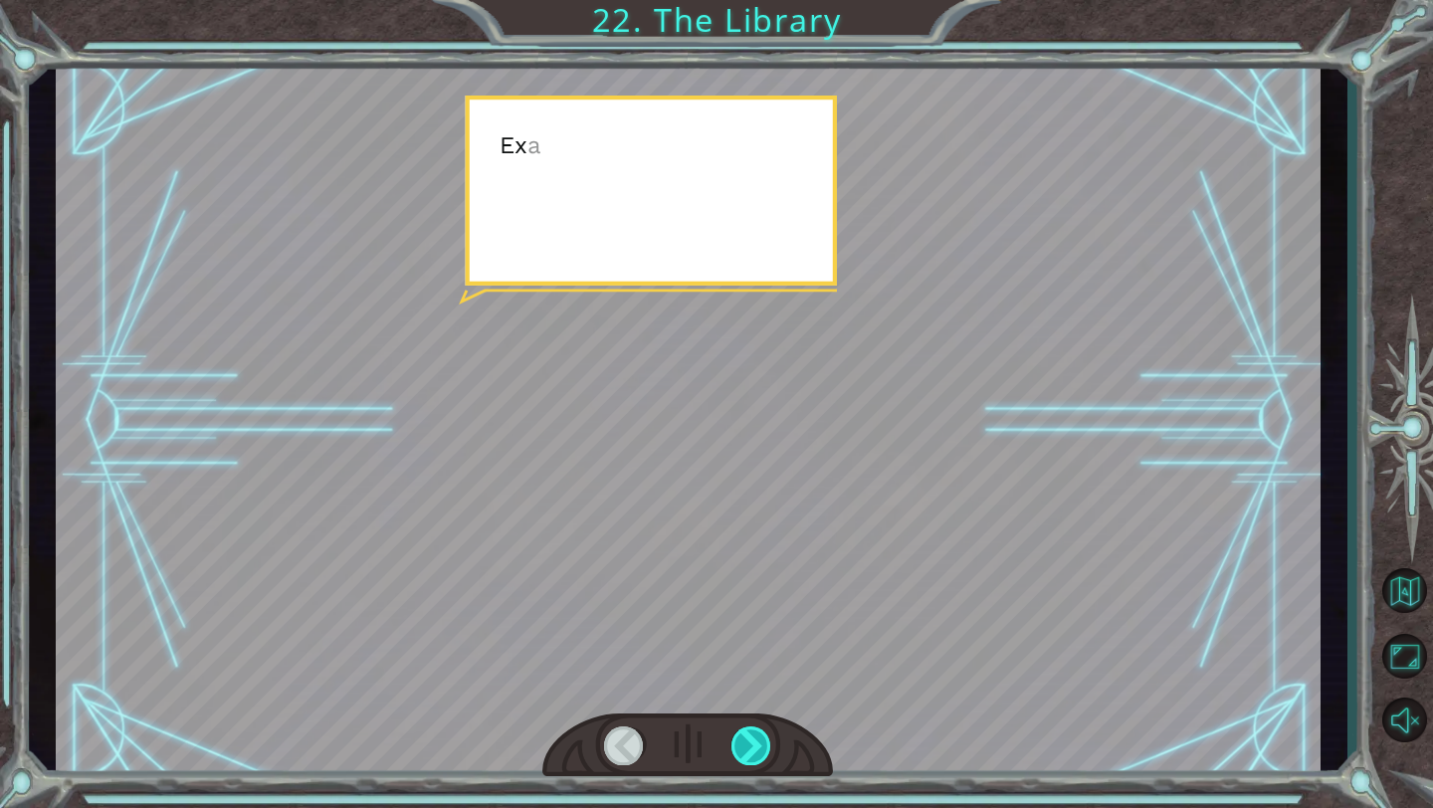
click at [756, 562] on div at bounding box center [751, 745] width 41 height 39
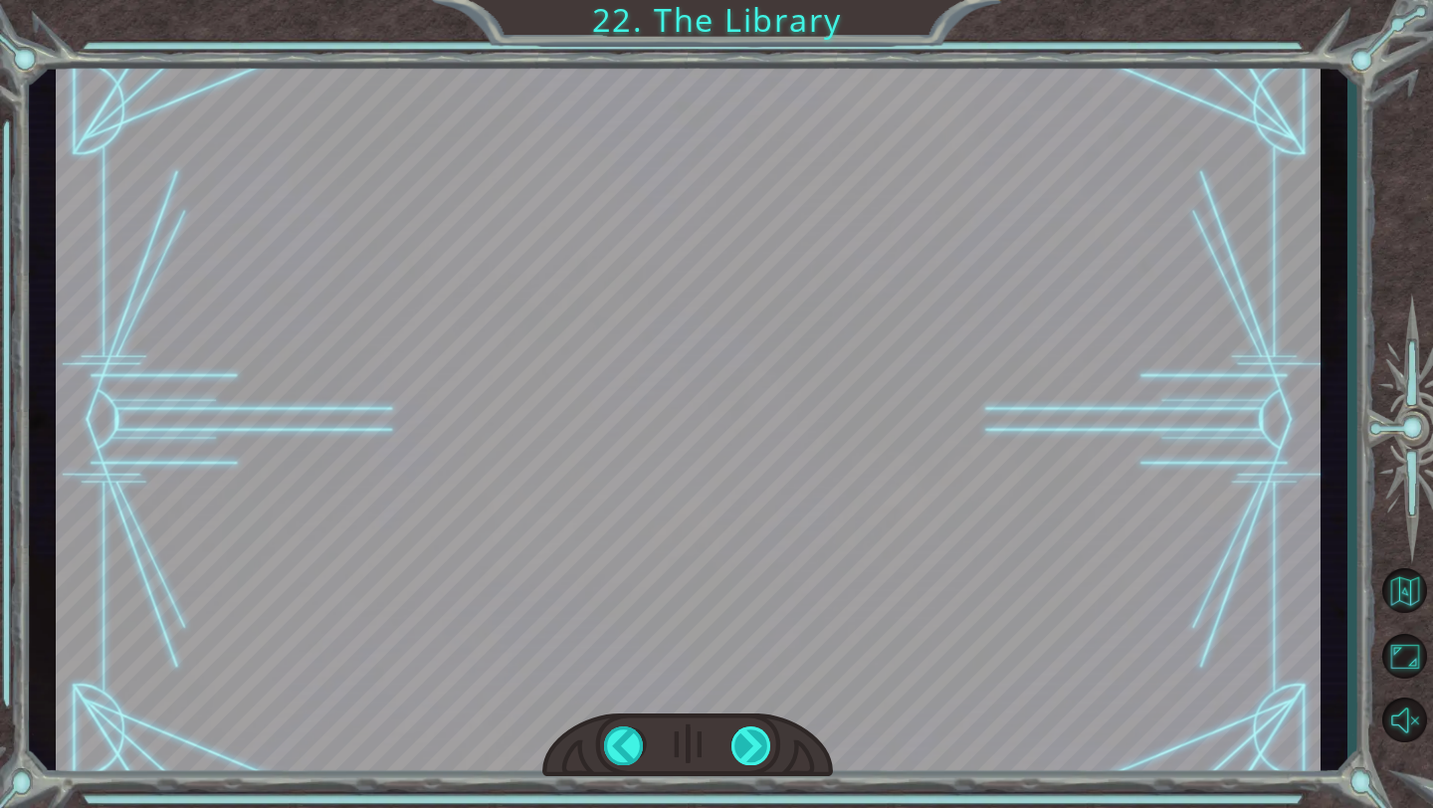
click at [756, 562] on div at bounding box center [751, 745] width 41 height 39
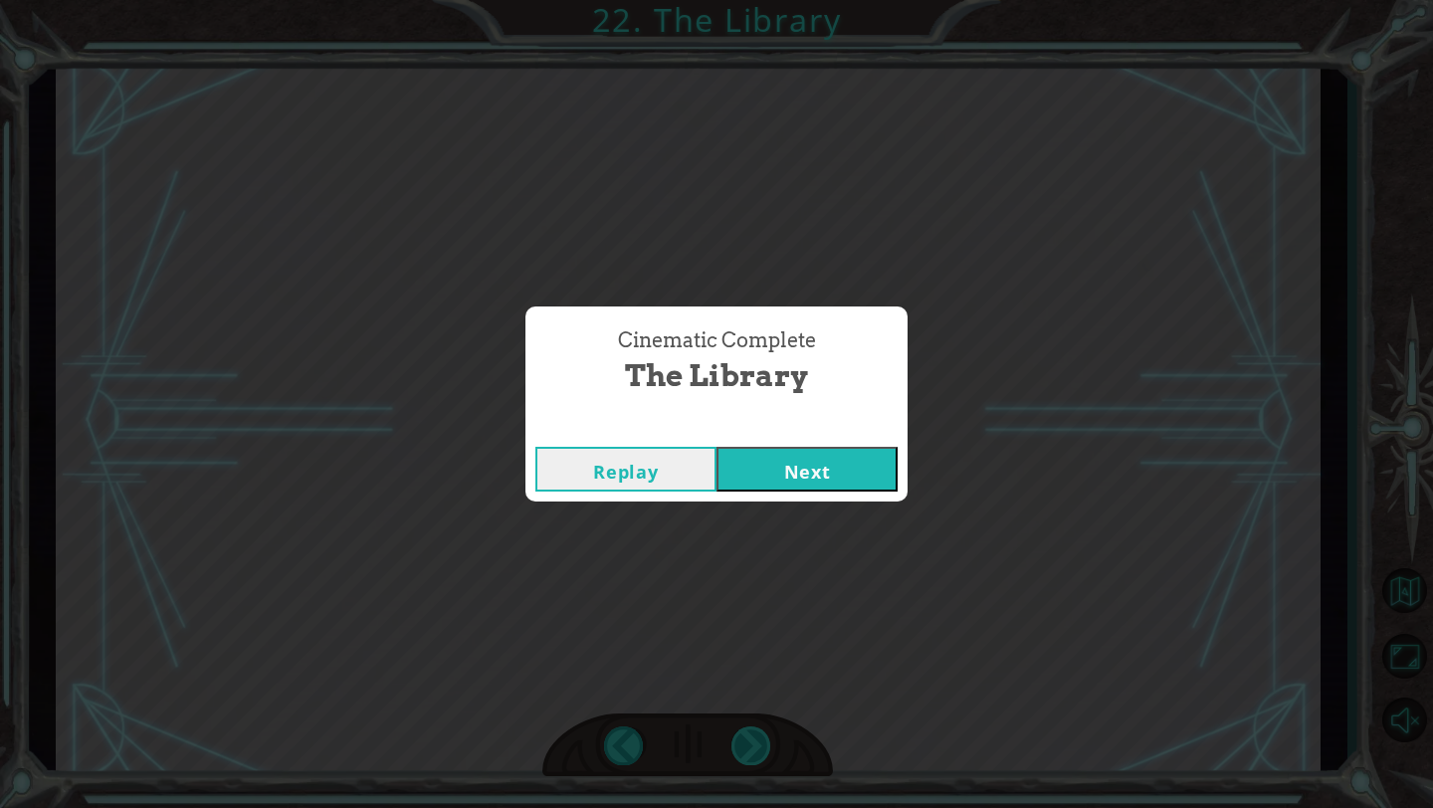
click at [756, 562] on div "Cinematic Complete The Library Replay Next" at bounding box center [716, 404] width 1433 height 808
click at [764, 482] on button "Next" at bounding box center [806, 469] width 181 height 45
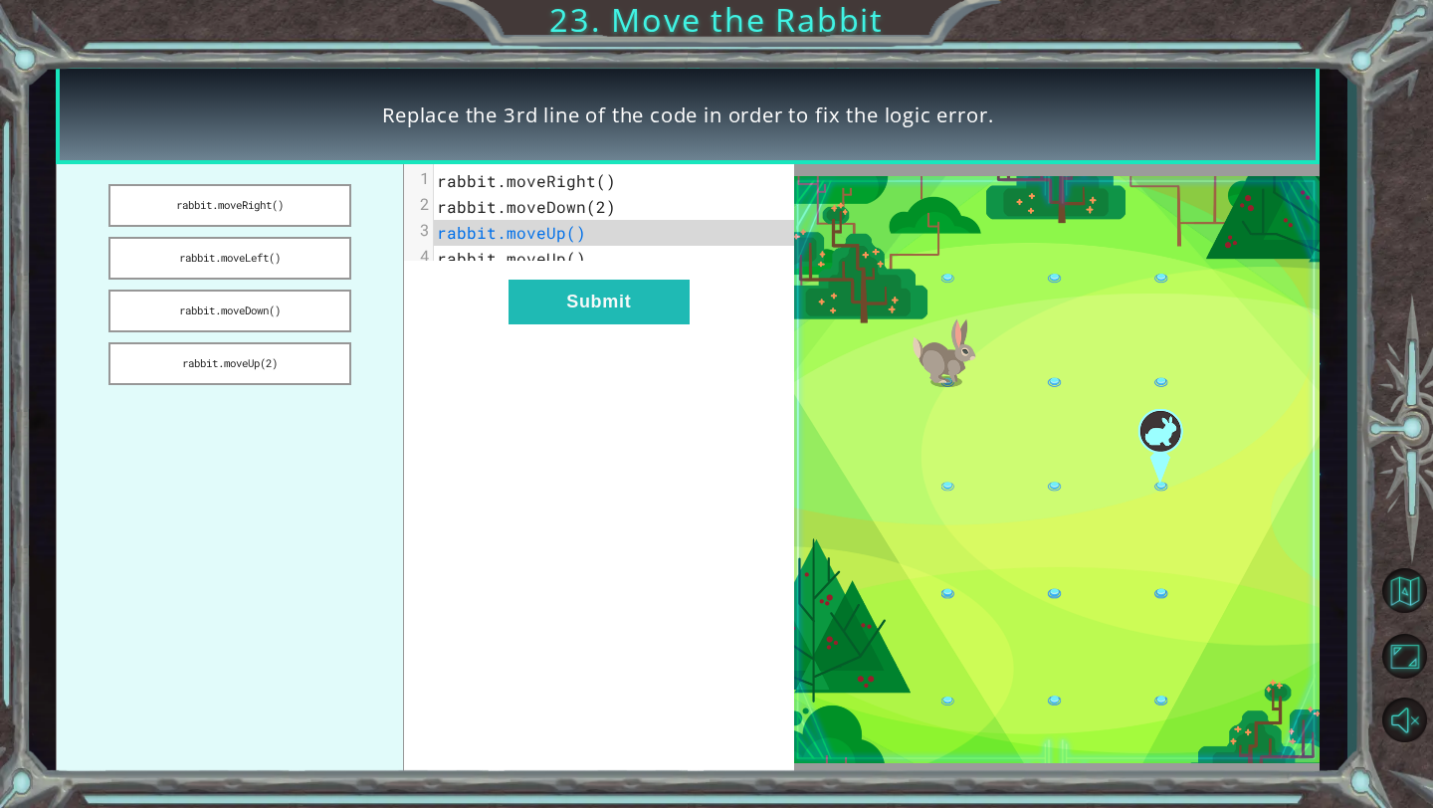
drag, startPoint x: 300, startPoint y: 251, endPoint x: 359, endPoint y: 253, distance: 59.7
click at [359, 253] on ul "rabbit.moveRight() rabbit.moveLeft() rabbit.moveDown() rabbit.moveUp(2)" at bounding box center [230, 469] width 348 height 611
click at [279, 368] on button "rabbit.moveUp(2)" at bounding box center [229, 363] width 242 height 43
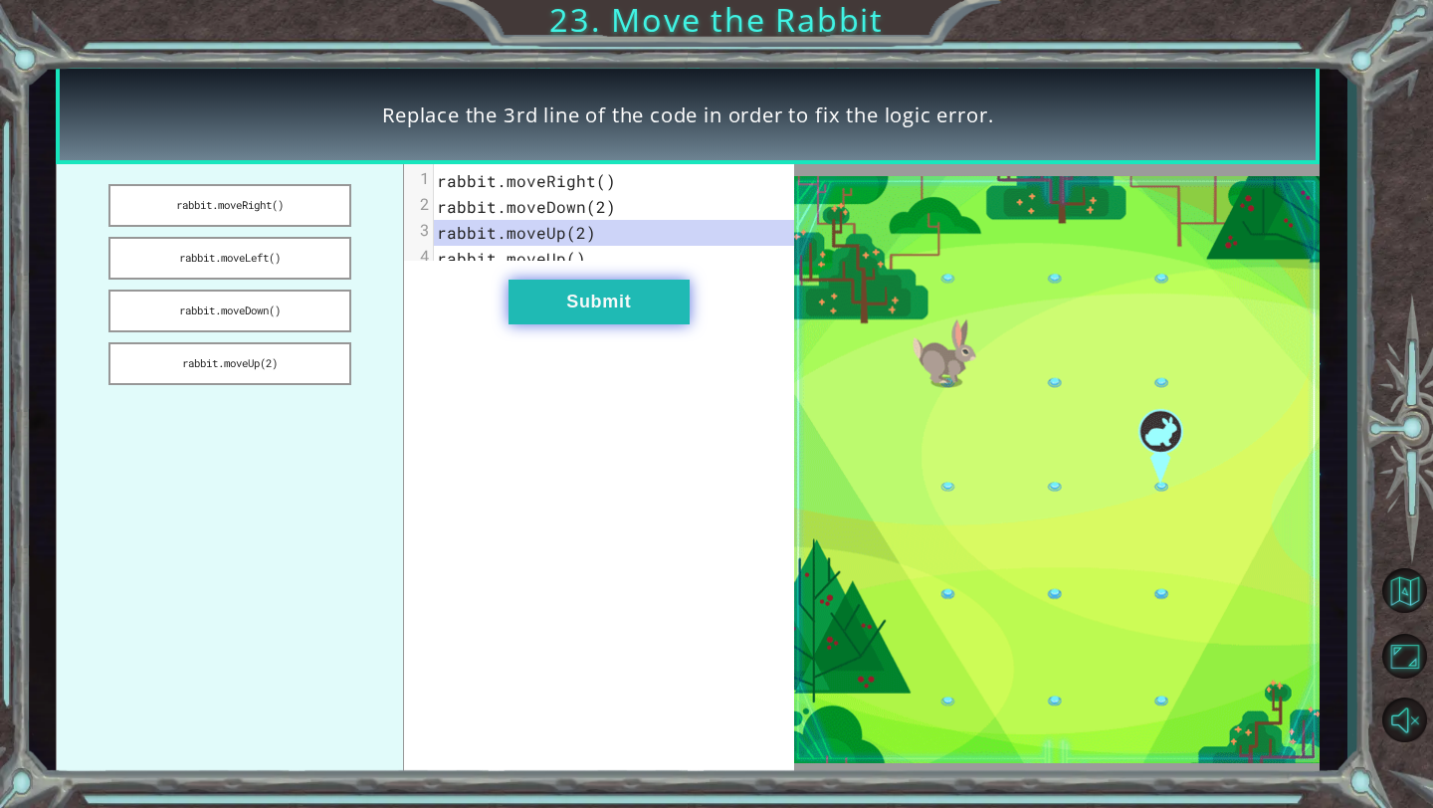
click at [600, 313] on button "Submit" at bounding box center [598, 302] width 181 height 45
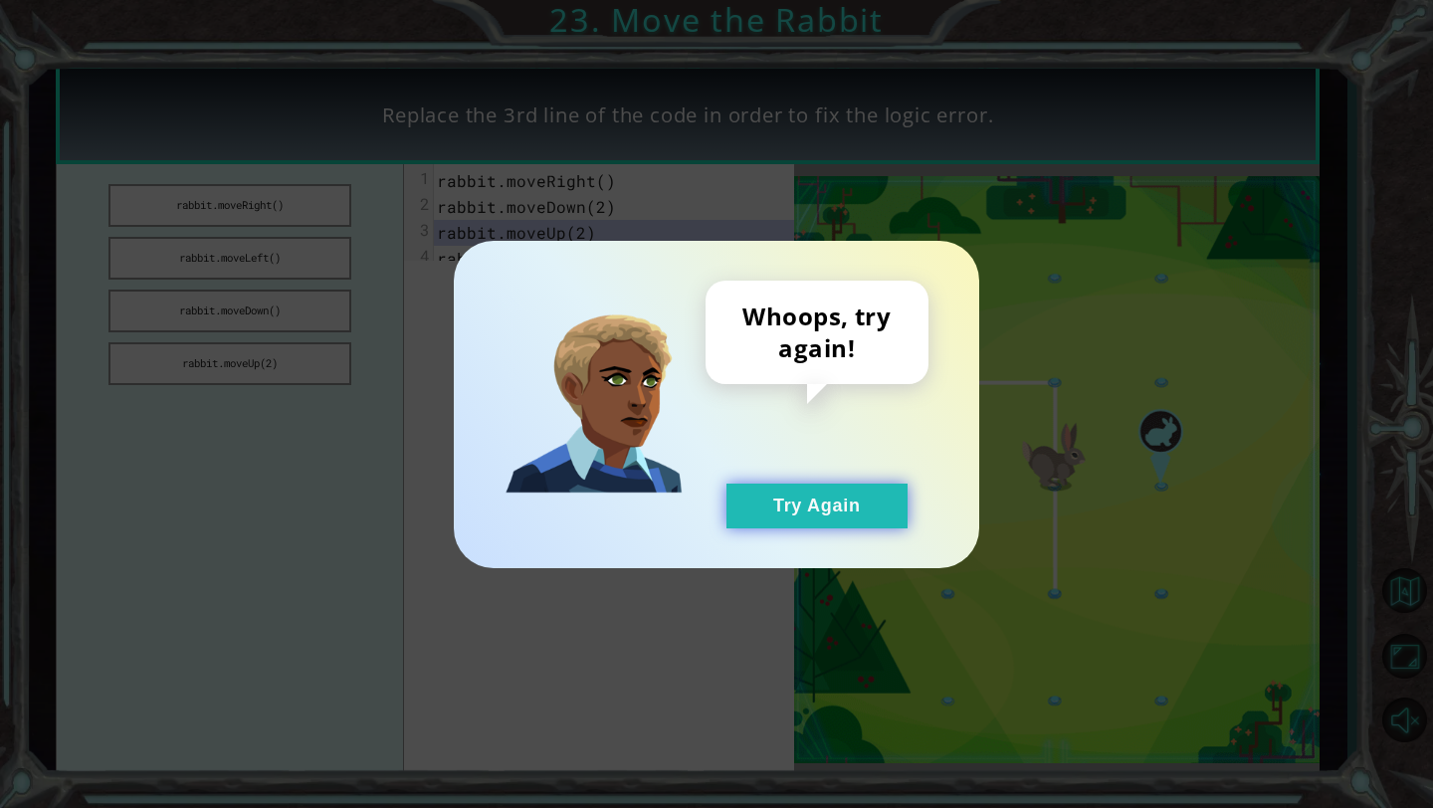
click at [786, 499] on button "Try Again" at bounding box center [816, 506] width 181 height 45
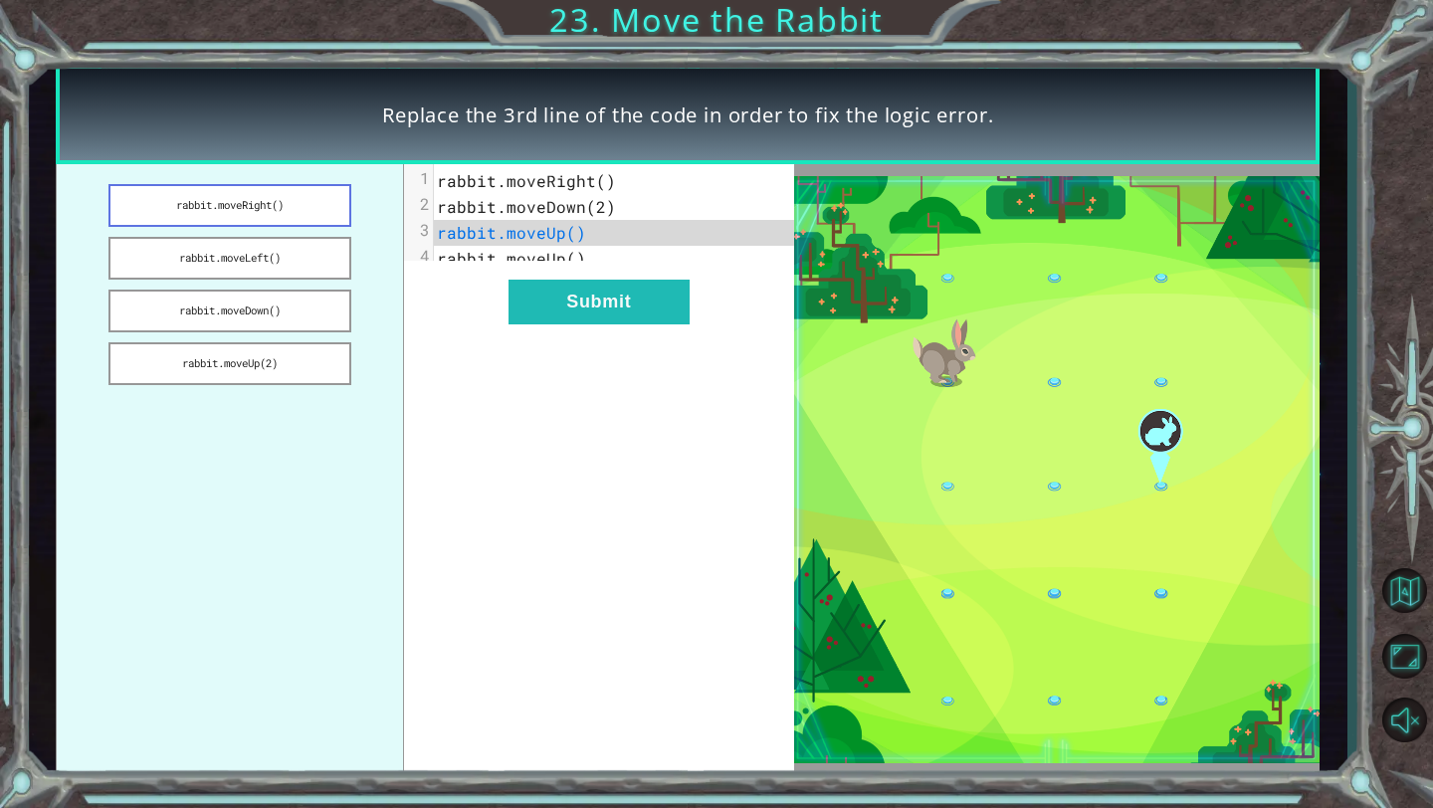
click at [271, 191] on button "rabbit.moveRight()" at bounding box center [229, 205] width 242 height 43
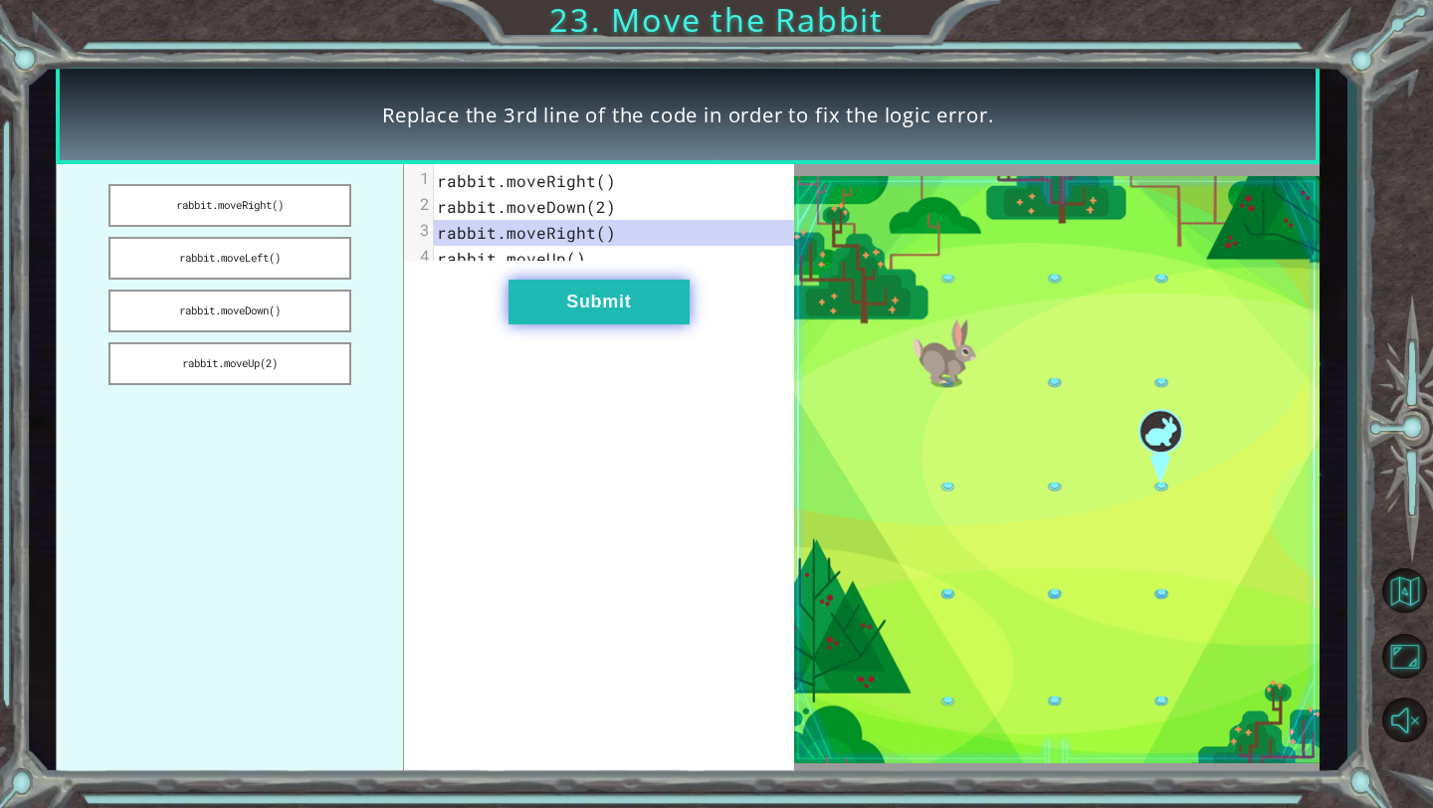
click at [522, 313] on button "Submit" at bounding box center [598, 302] width 181 height 45
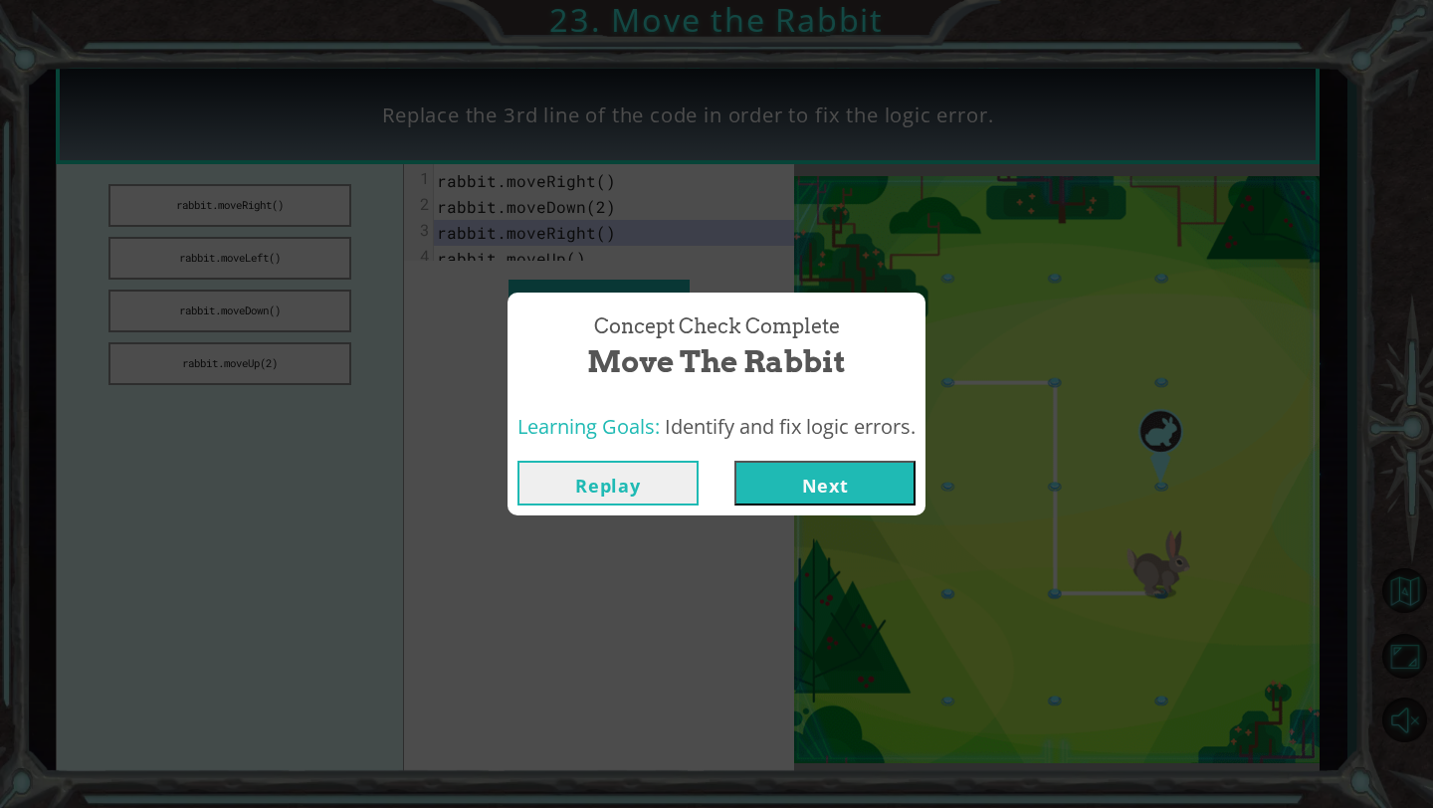
click at [853, 420] on span "Identify and fix logic errors." at bounding box center [790, 426] width 251 height 27
click at [843, 509] on div "Replay Next" at bounding box center [716, 483] width 418 height 65
click at [843, 493] on button "Next" at bounding box center [824, 483] width 181 height 45
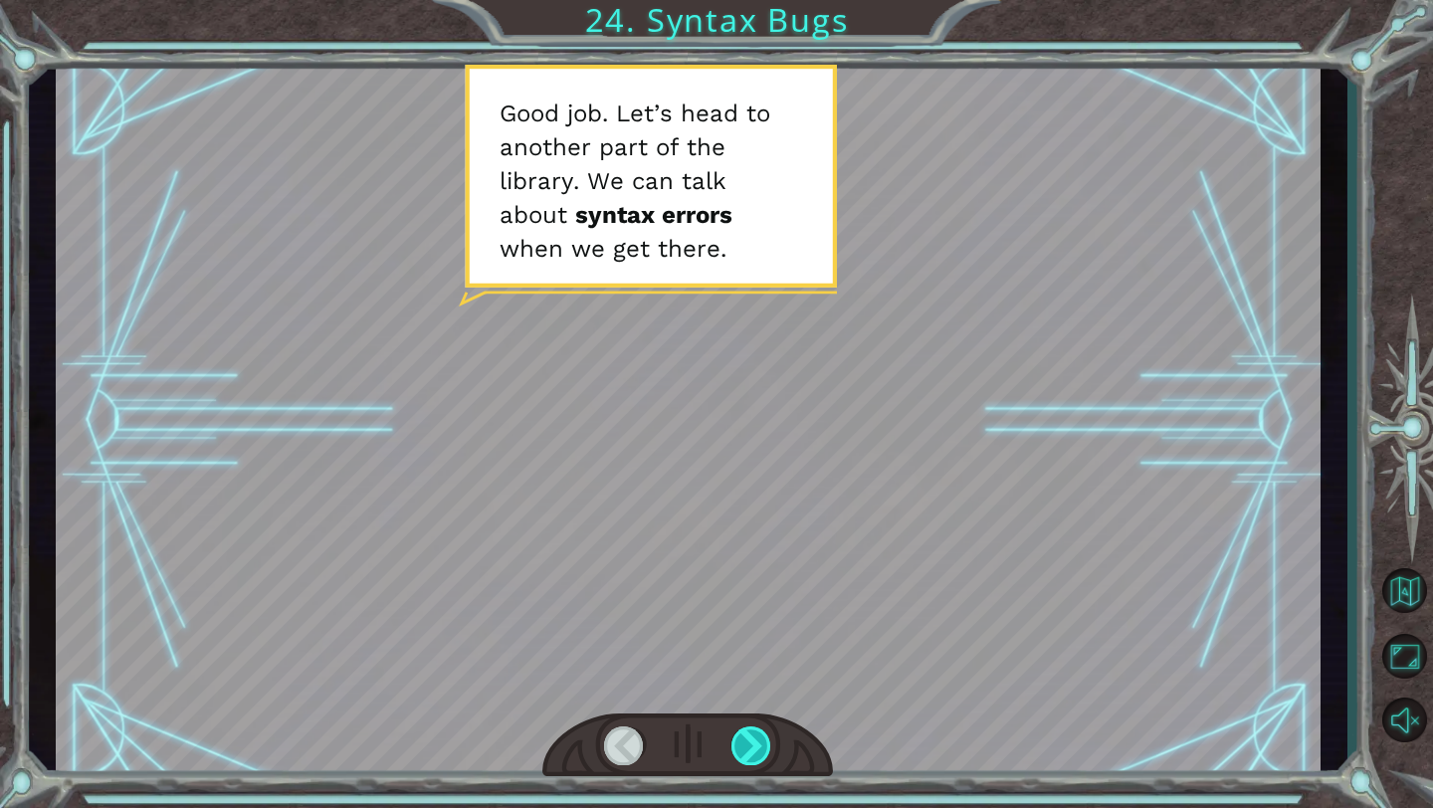
click at [760, 562] on div at bounding box center [751, 745] width 41 height 39
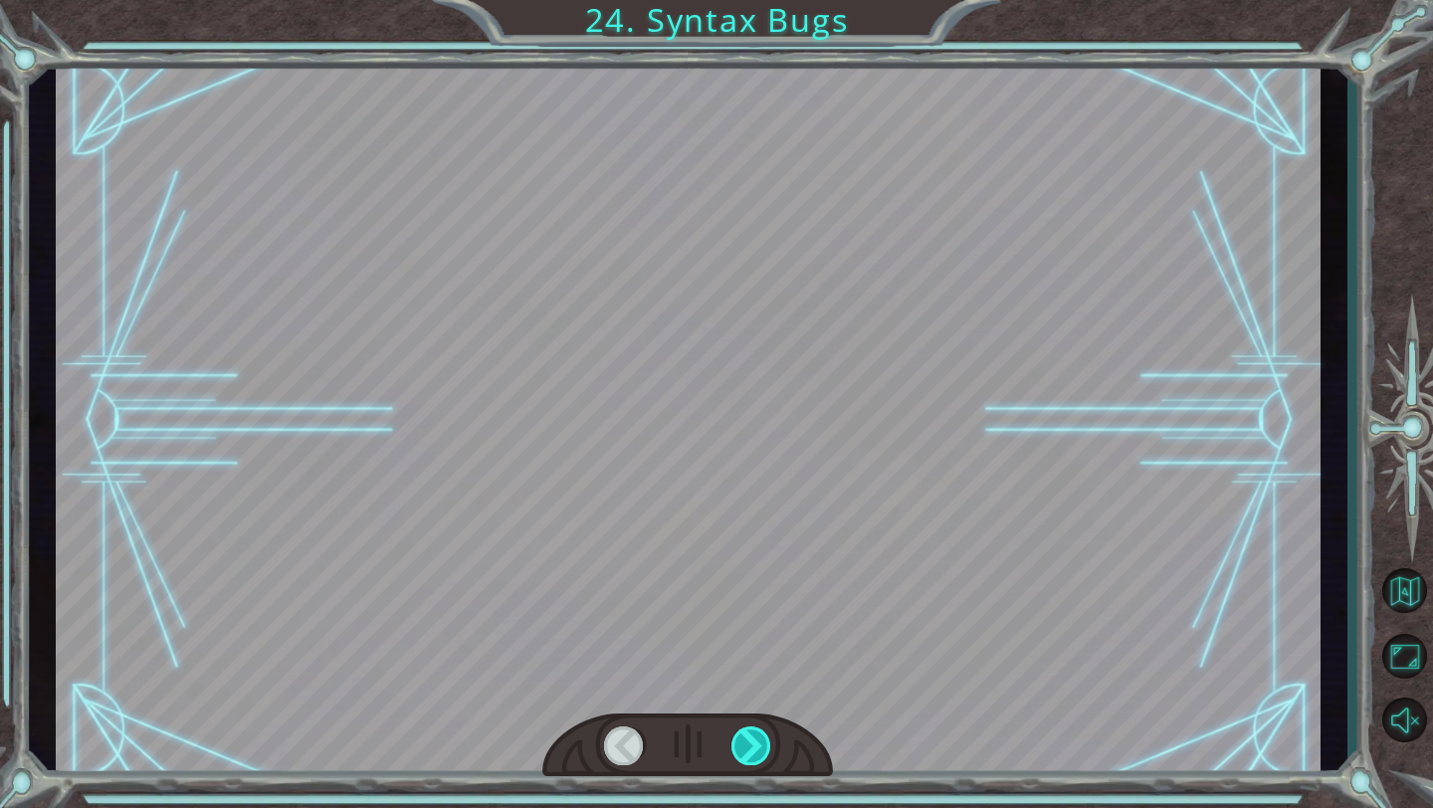
click at [761, 562] on div at bounding box center [751, 745] width 41 height 39
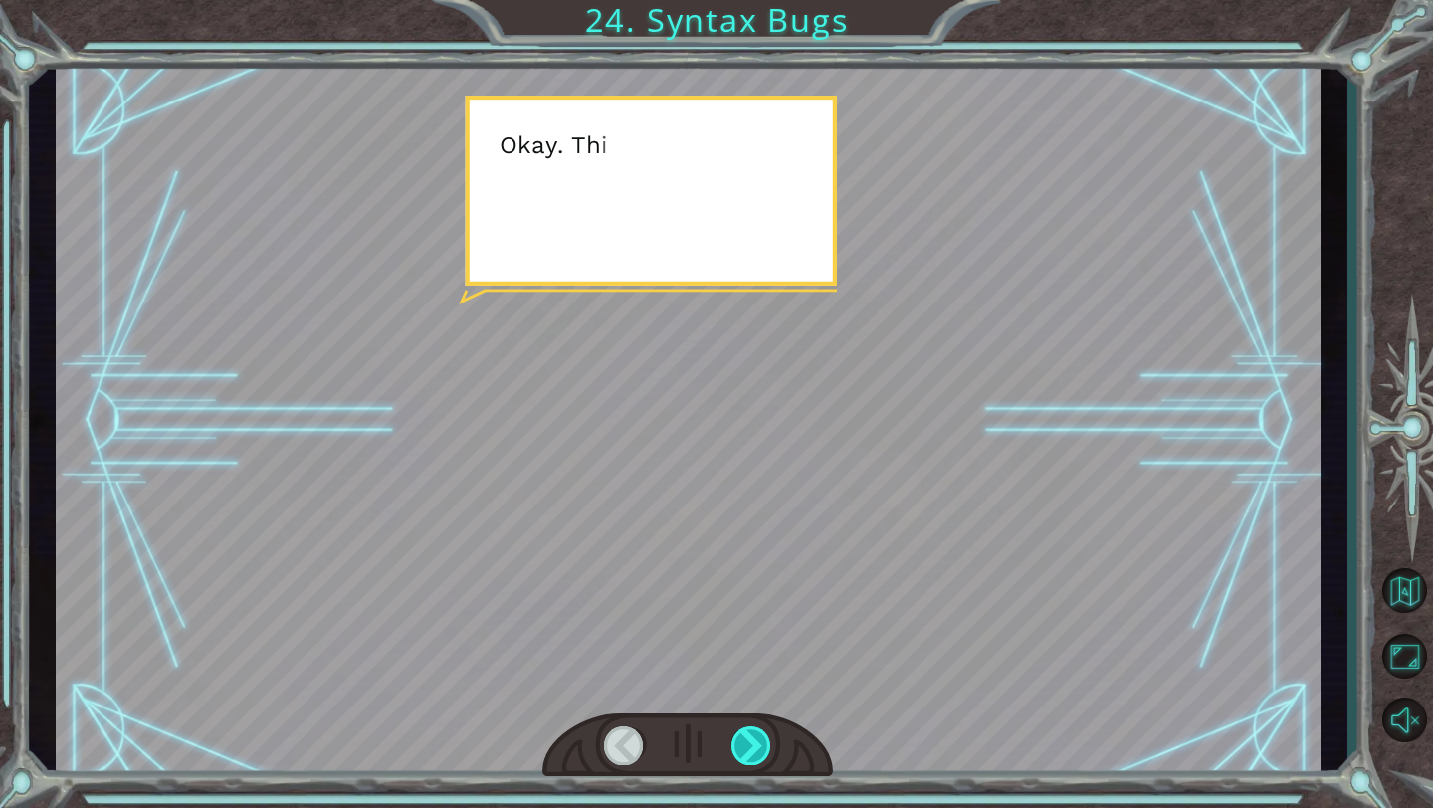
click at [761, 562] on div at bounding box center [751, 745] width 41 height 39
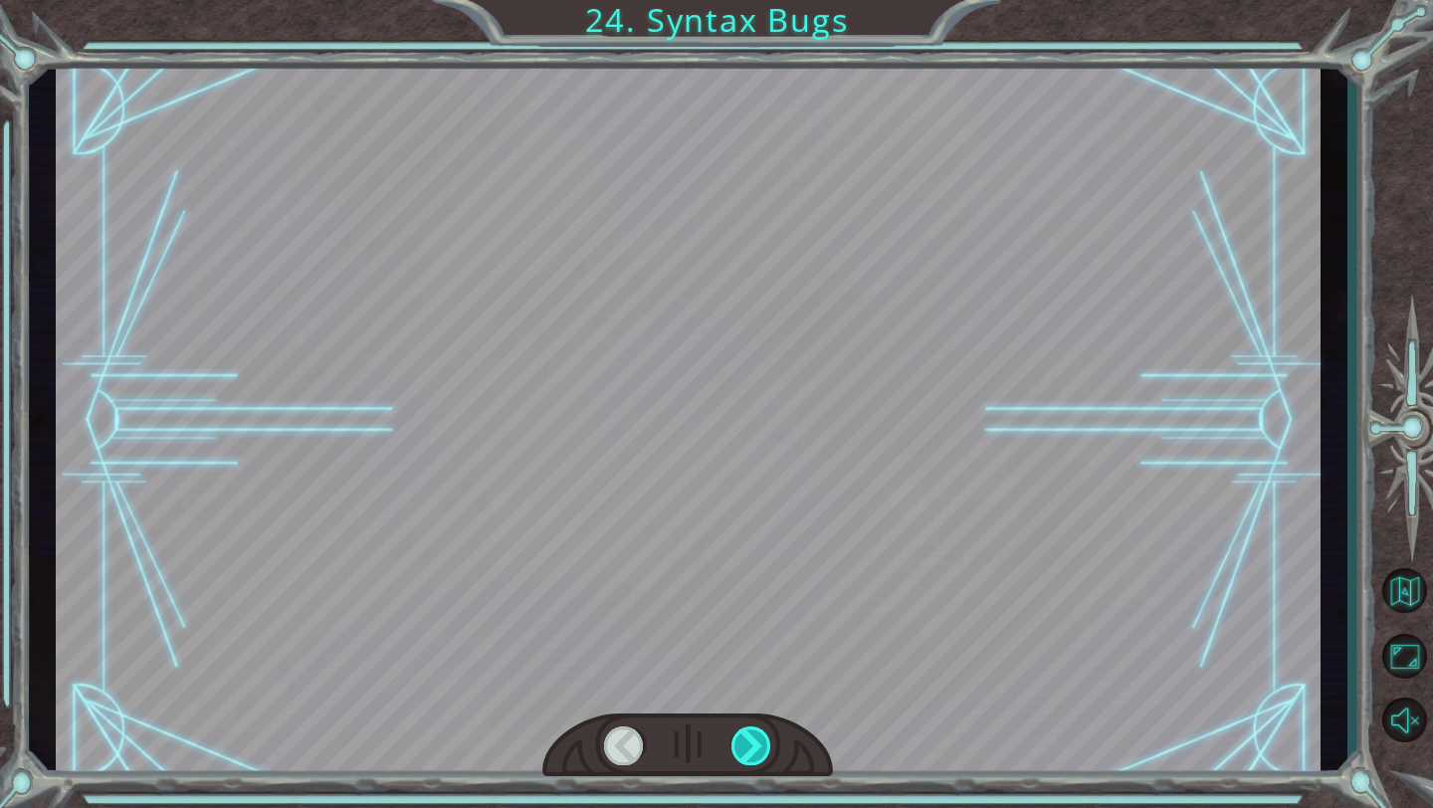
click at [761, 562] on div at bounding box center [751, 745] width 41 height 39
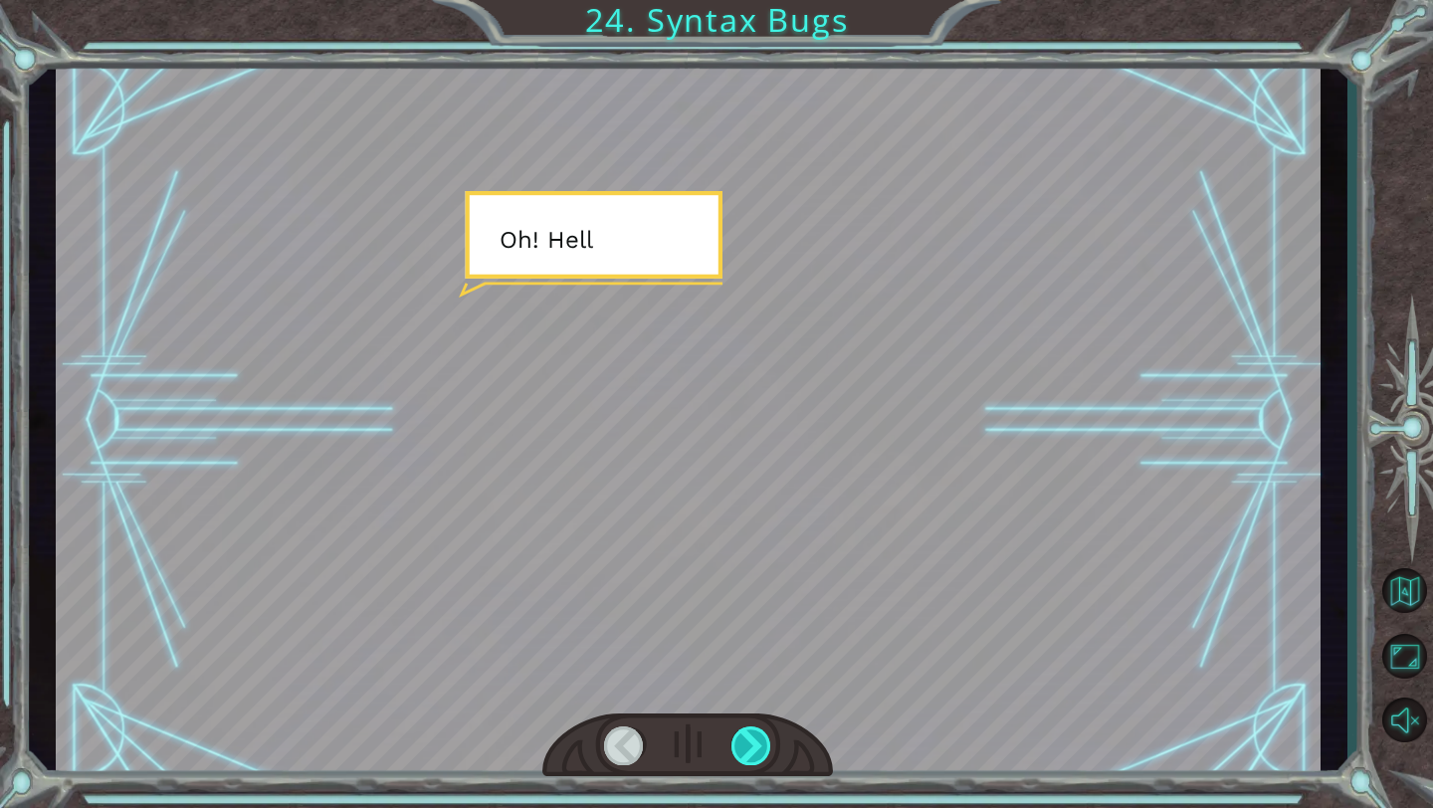
click at [761, 562] on div at bounding box center [751, 745] width 41 height 39
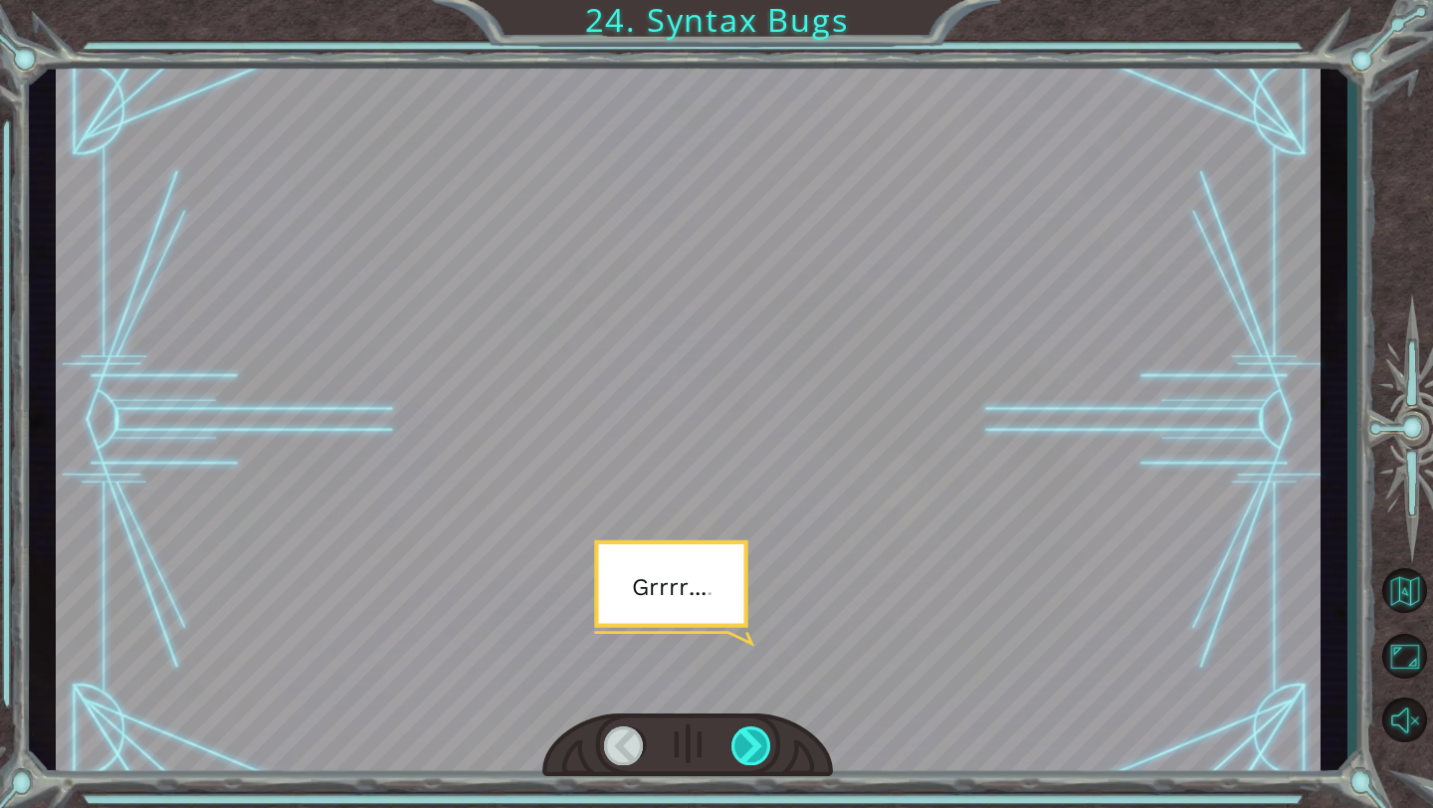
click at [761, 562] on div at bounding box center [751, 745] width 41 height 39
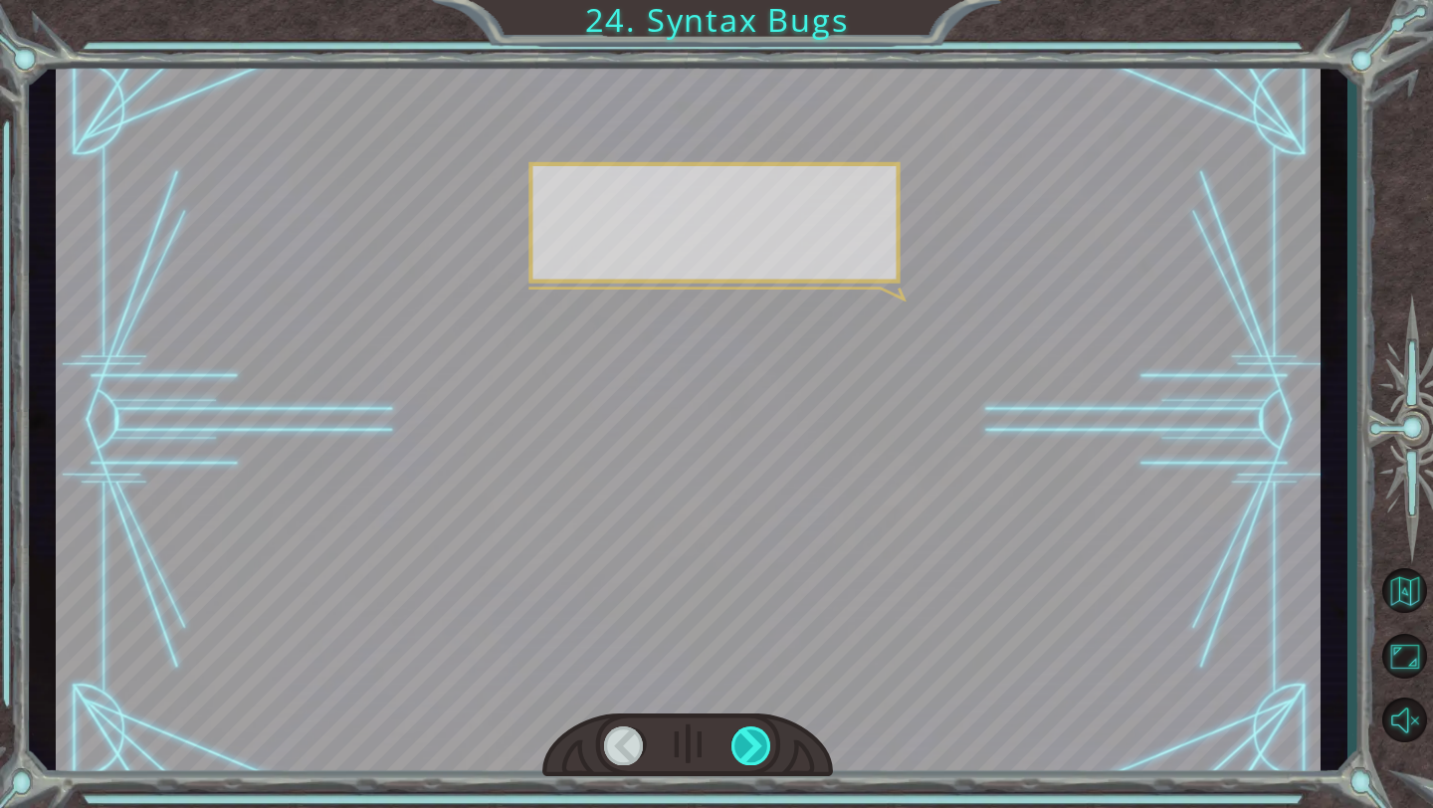
click at [761, 562] on div at bounding box center [751, 745] width 41 height 39
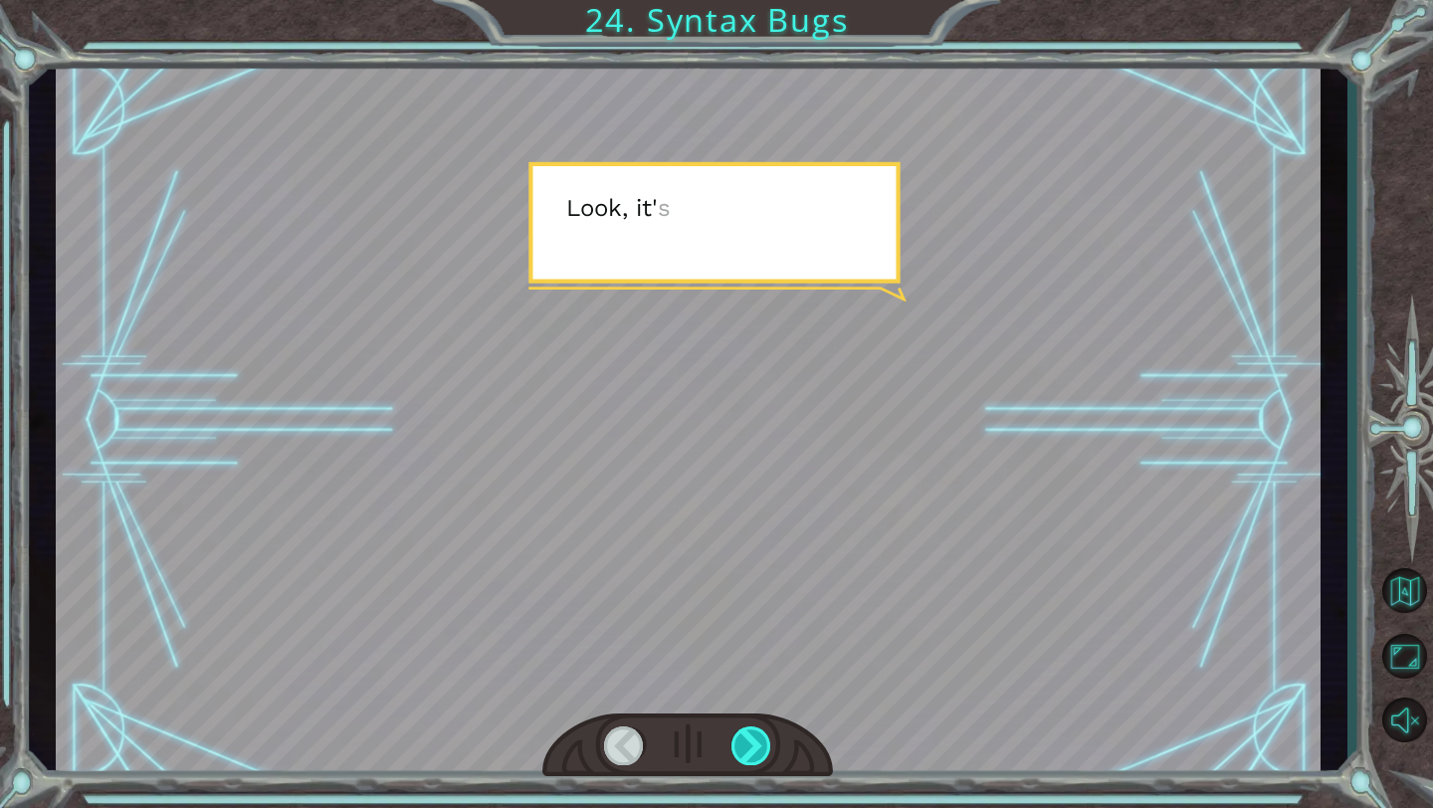
click at [761, 562] on div at bounding box center [751, 745] width 41 height 39
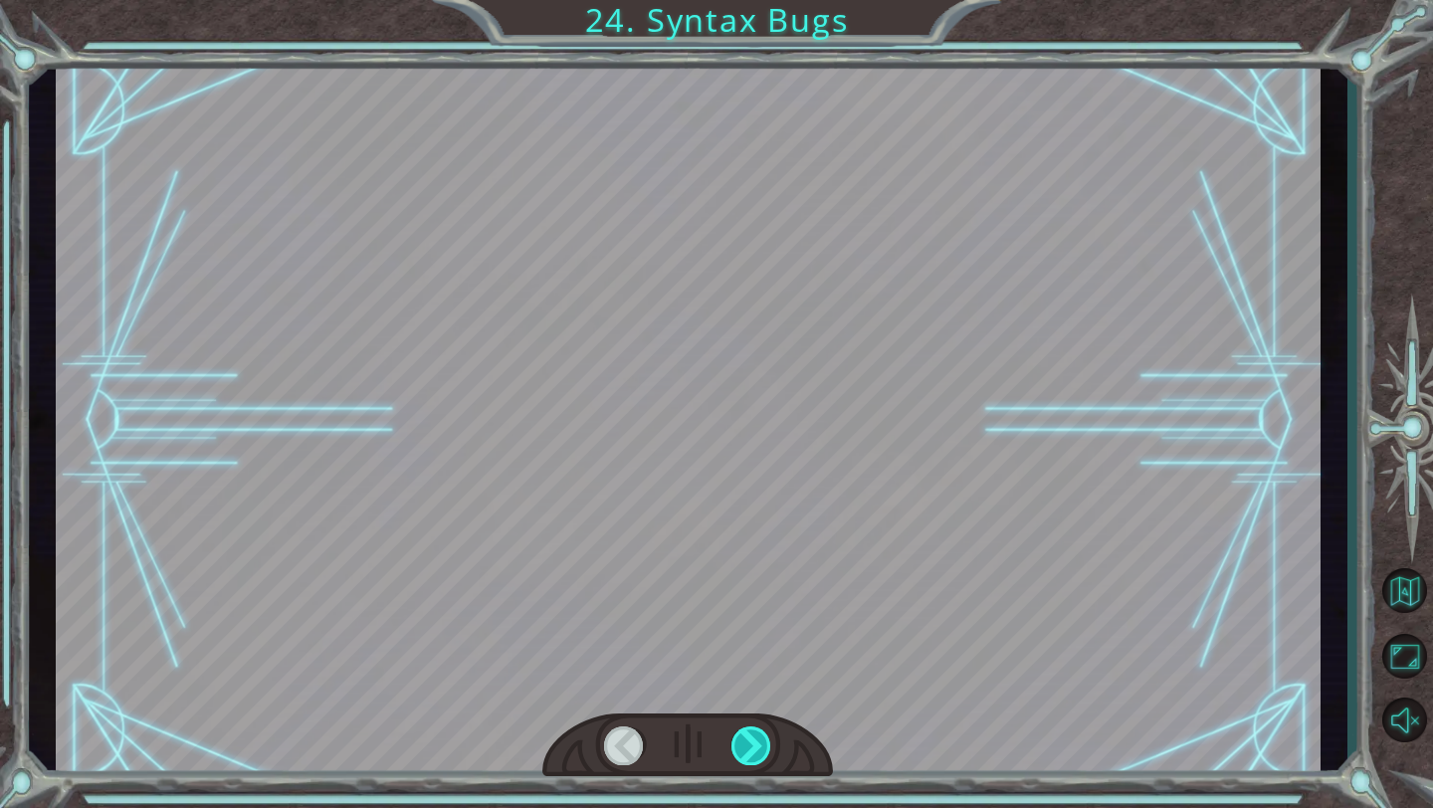
click at [761, 562] on div at bounding box center [751, 745] width 41 height 39
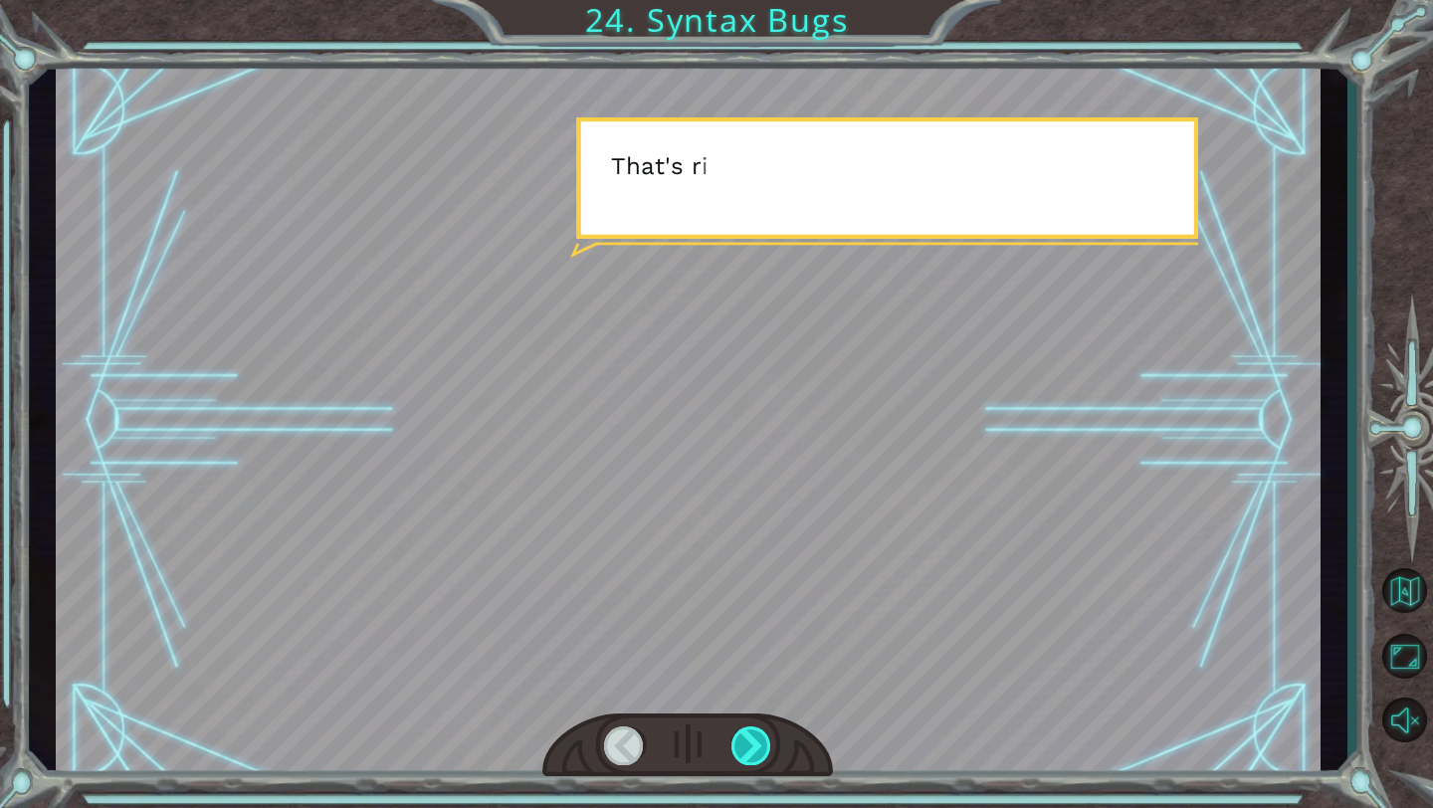
click at [761, 562] on div at bounding box center [751, 745] width 41 height 39
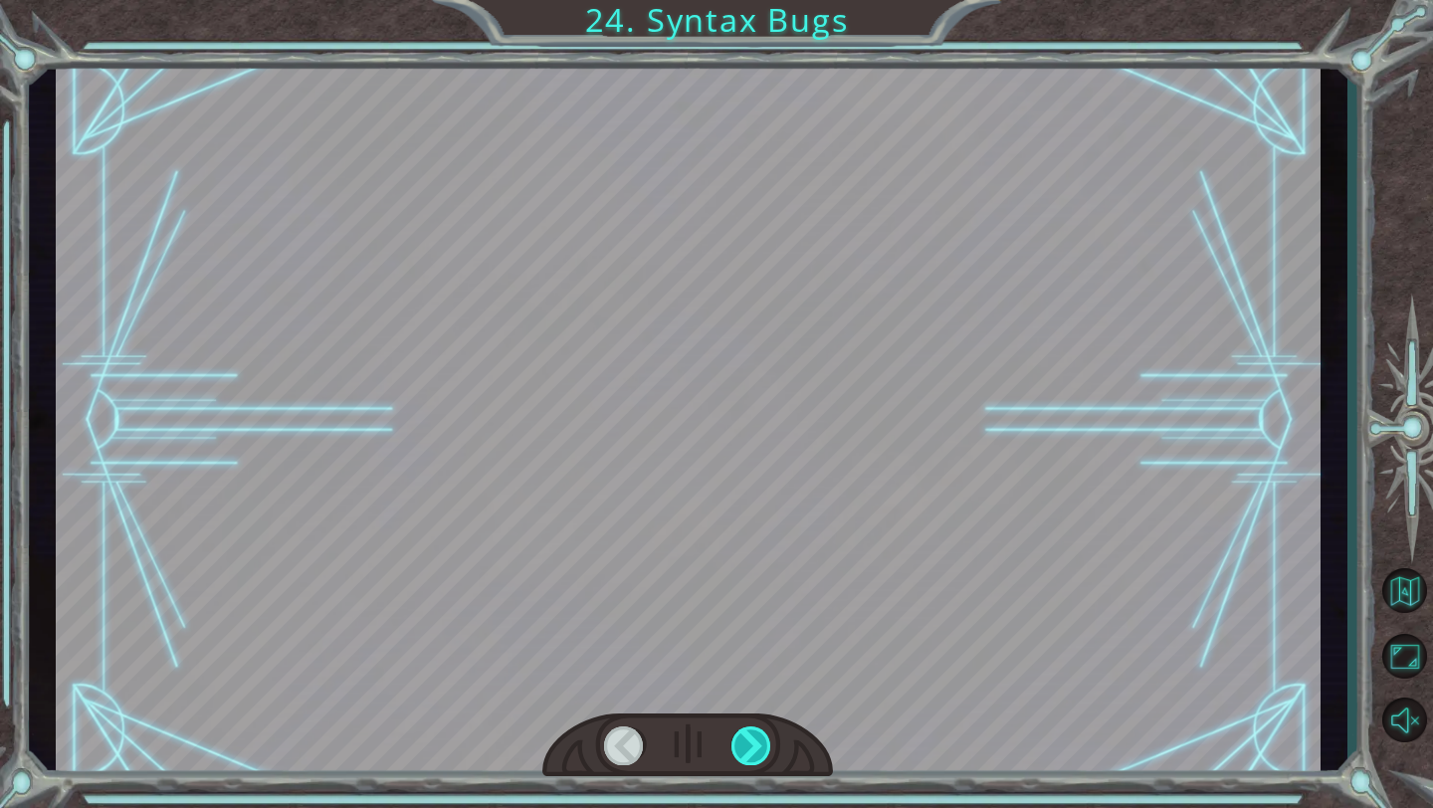
click at [761, 562] on div at bounding box center [751, 745] width 41 height 39
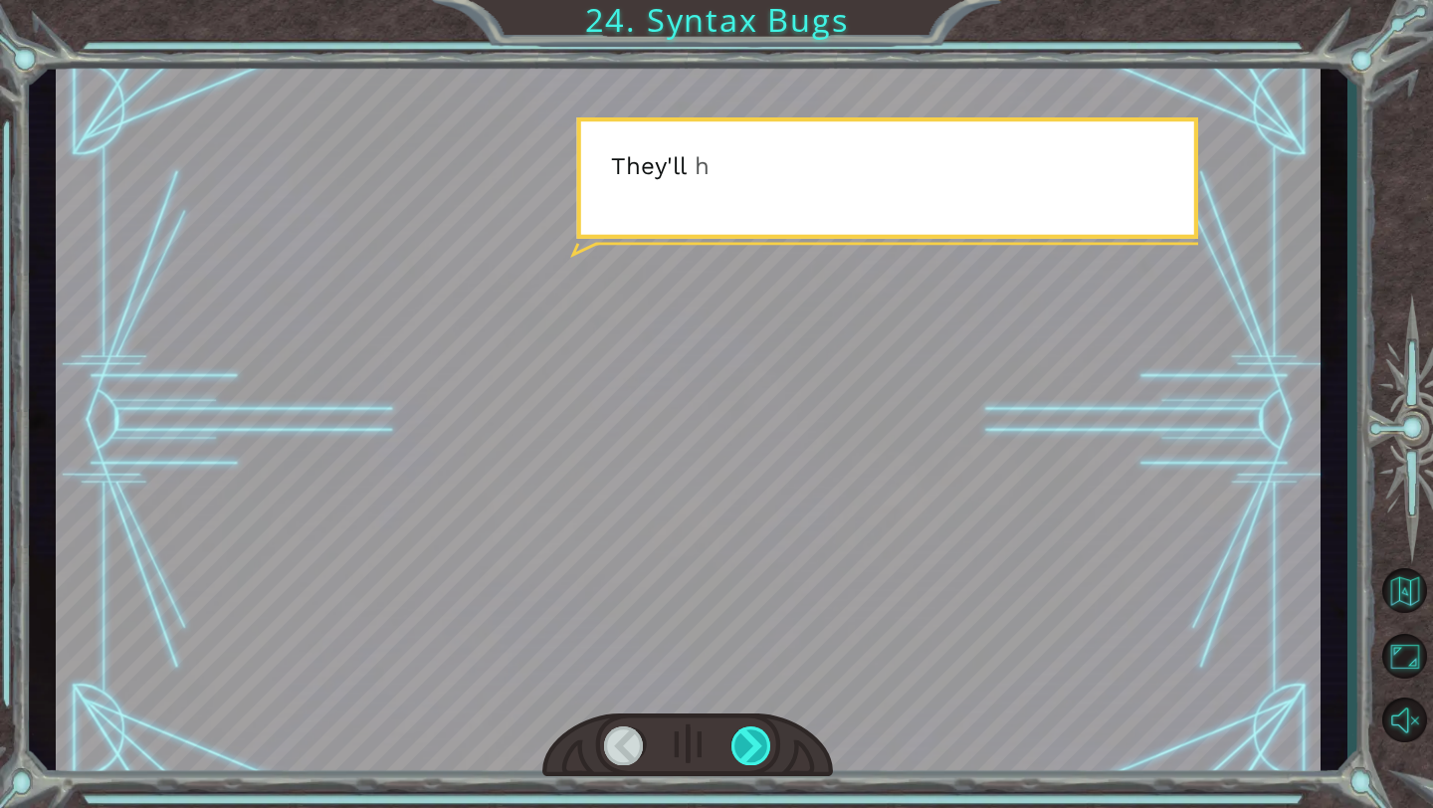
click at [761, 562] on div at bounding box center [751, 745] width 41 height 39
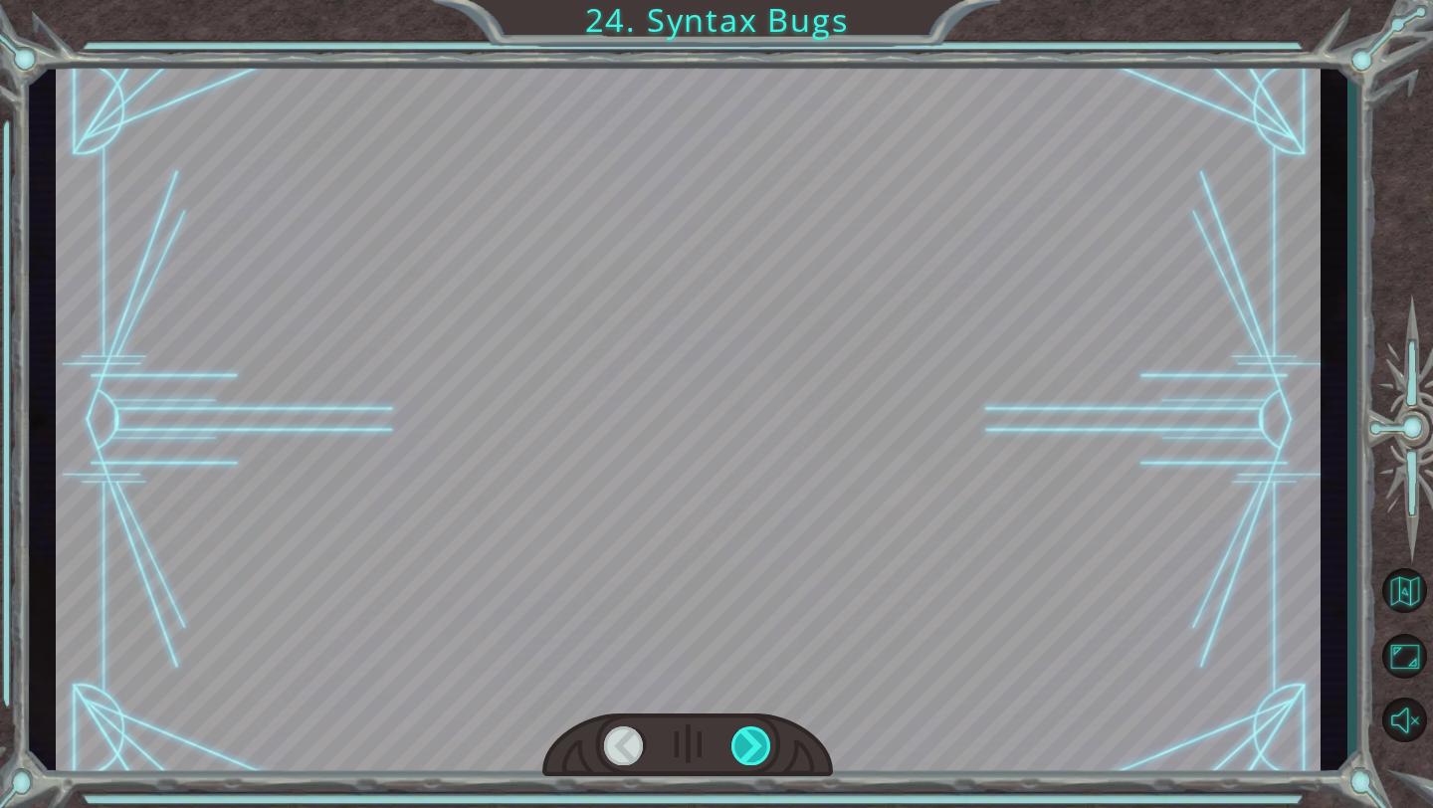
click at [761, 562] on div at bounding box center [751, 745] width 41 height 39
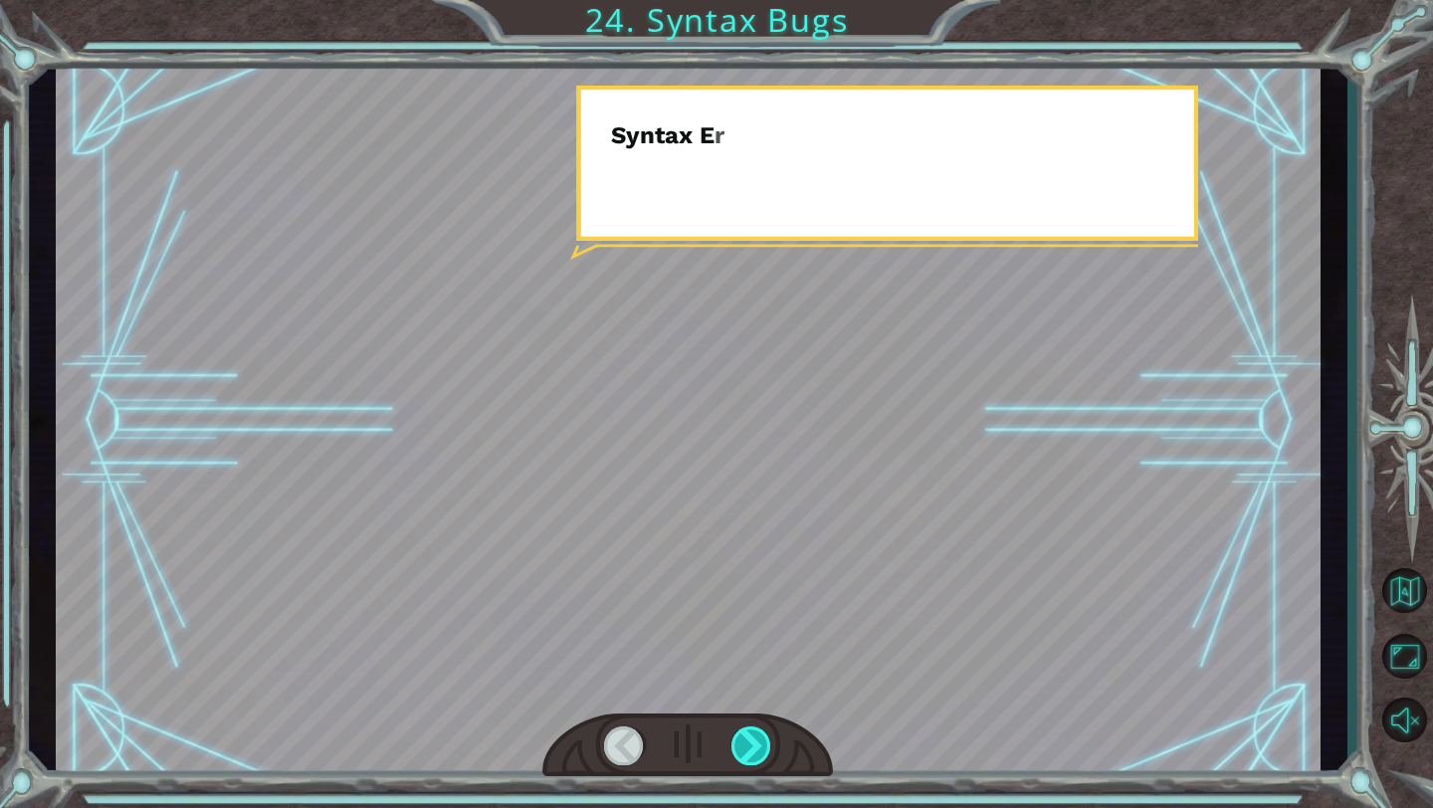
click at [761, 562] on div at bounding box center [751, 745] width 41 height 39
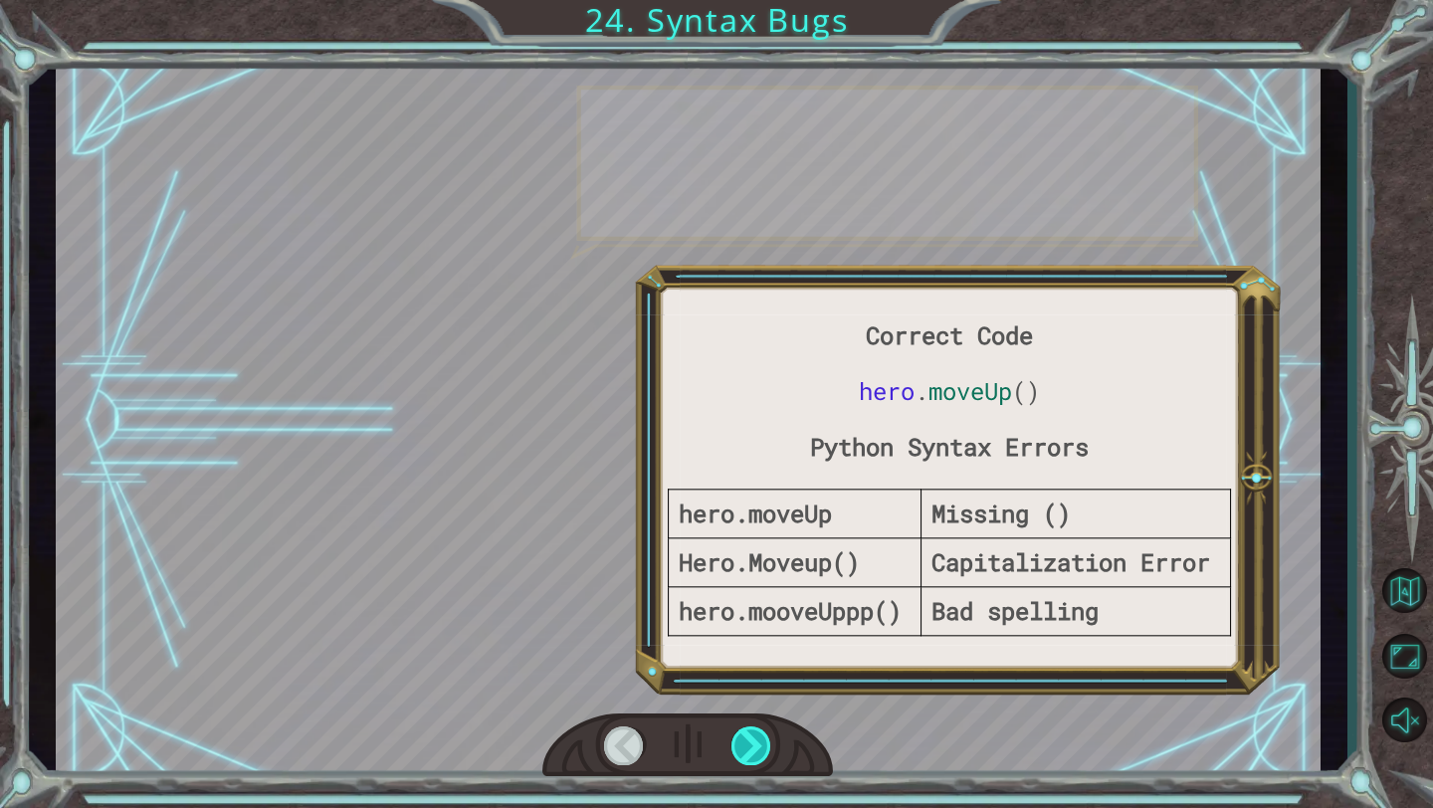
click at [761, 562] on div at bounding box center [751, 745] width 41 height 39
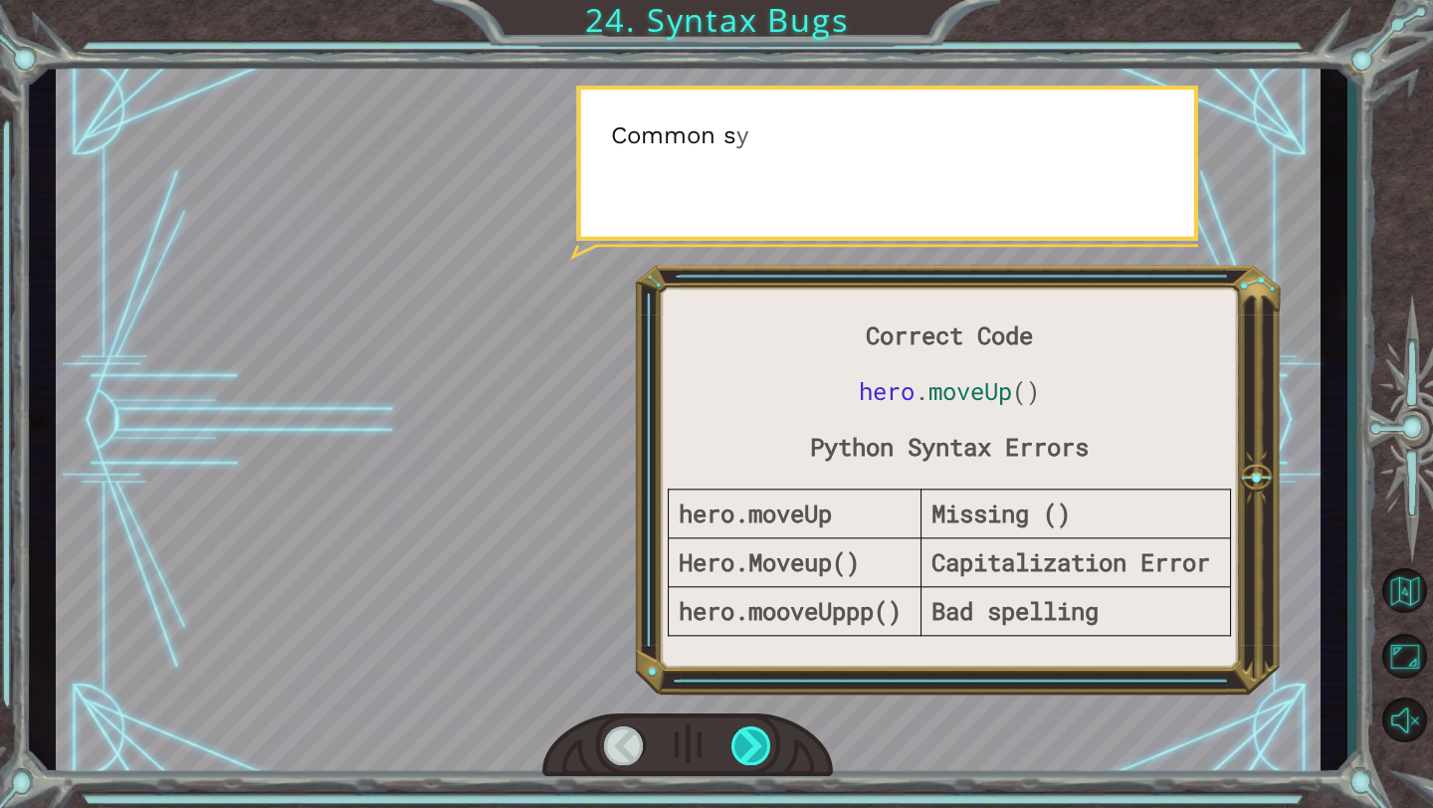
click at [761, 562] on div at bounding box center [751, 745] width 41 height 39
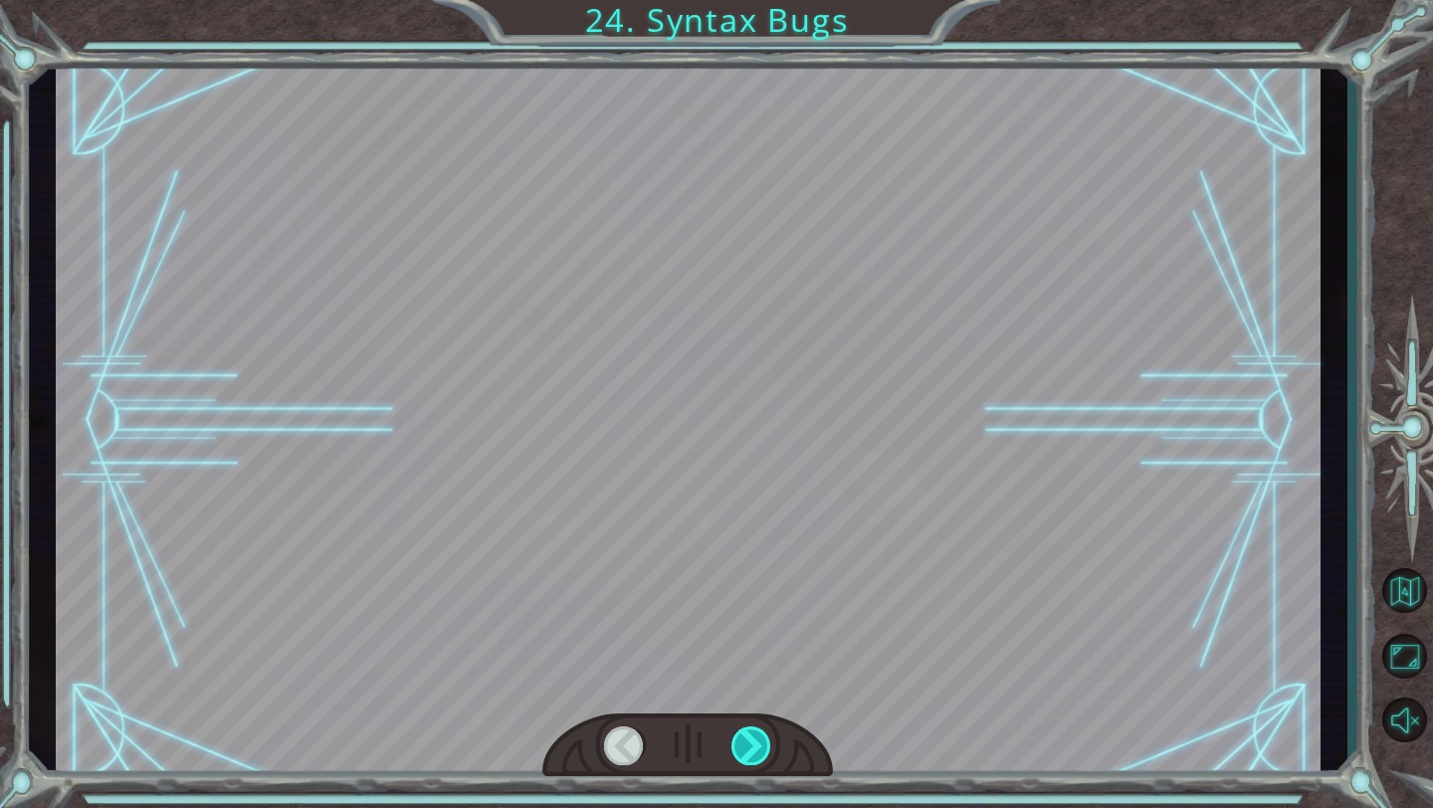
click at [761, 562] on div at bounding box center [751, 745] width 41 height 39
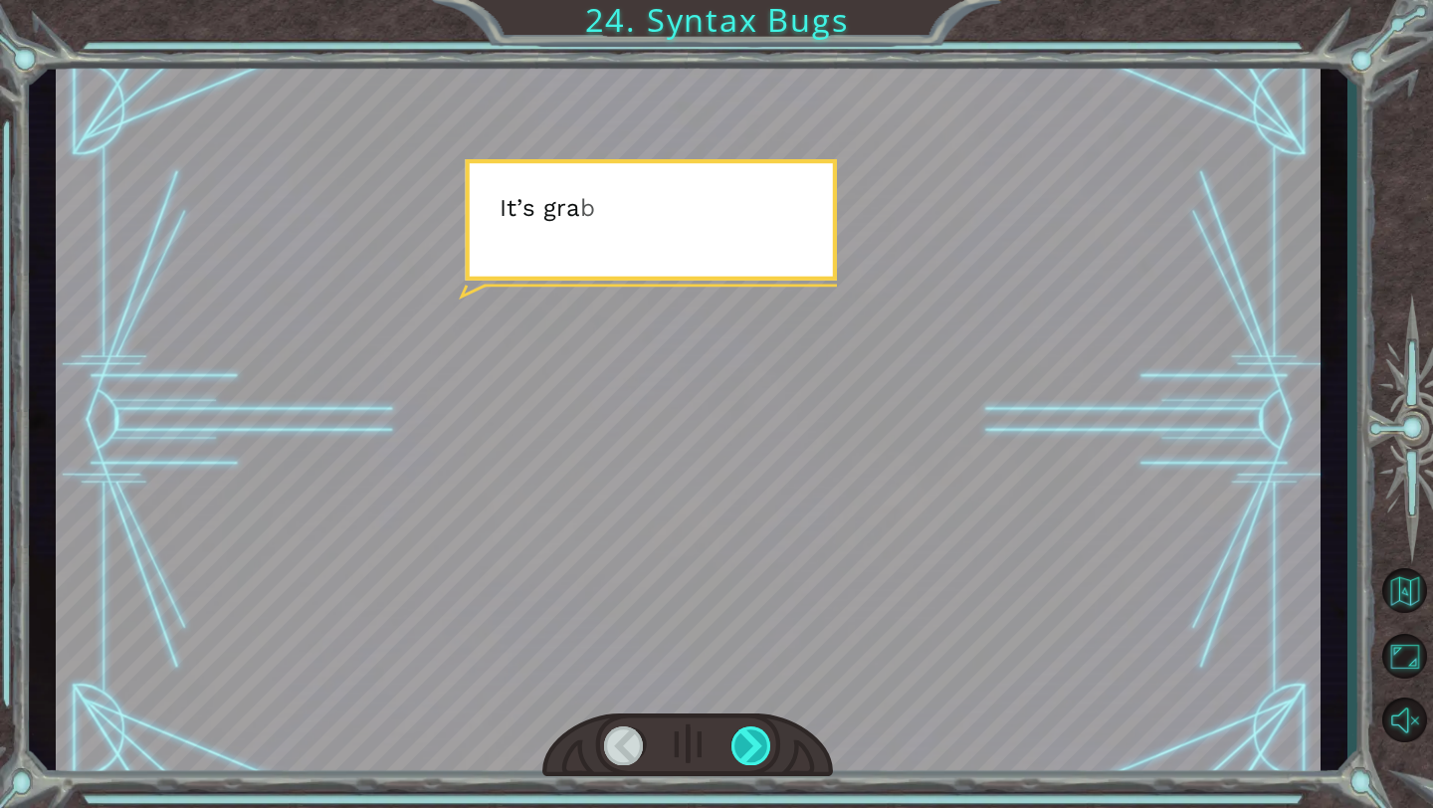
click at [761, 562] on div at bounding box center [751, 745] width 41 height 39
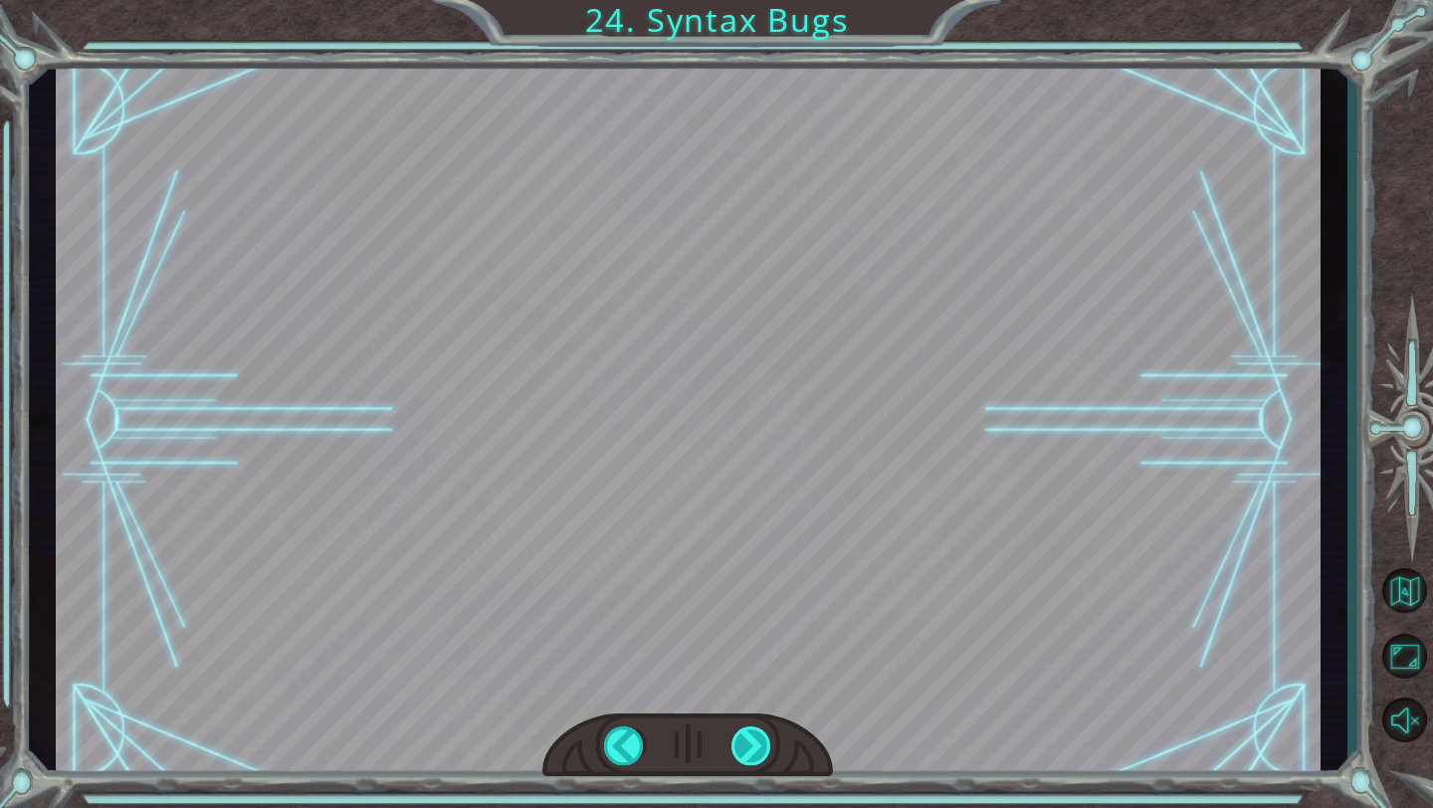
click at [761, 562] on div at bounding box center [751, 745] width 41 height 39
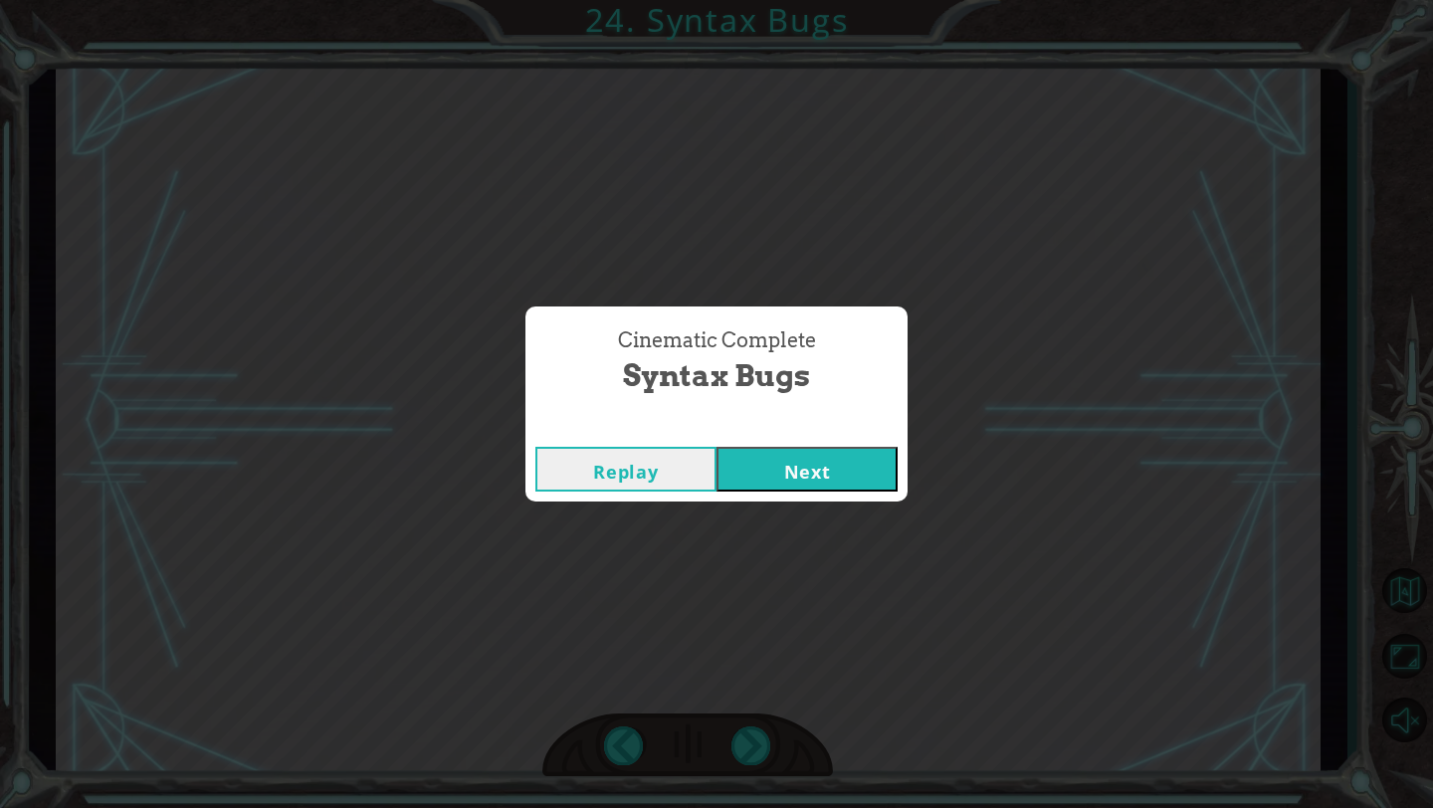
click at [765, 479] on button "Next" at bounding box center [806, 469] width 181 height 45
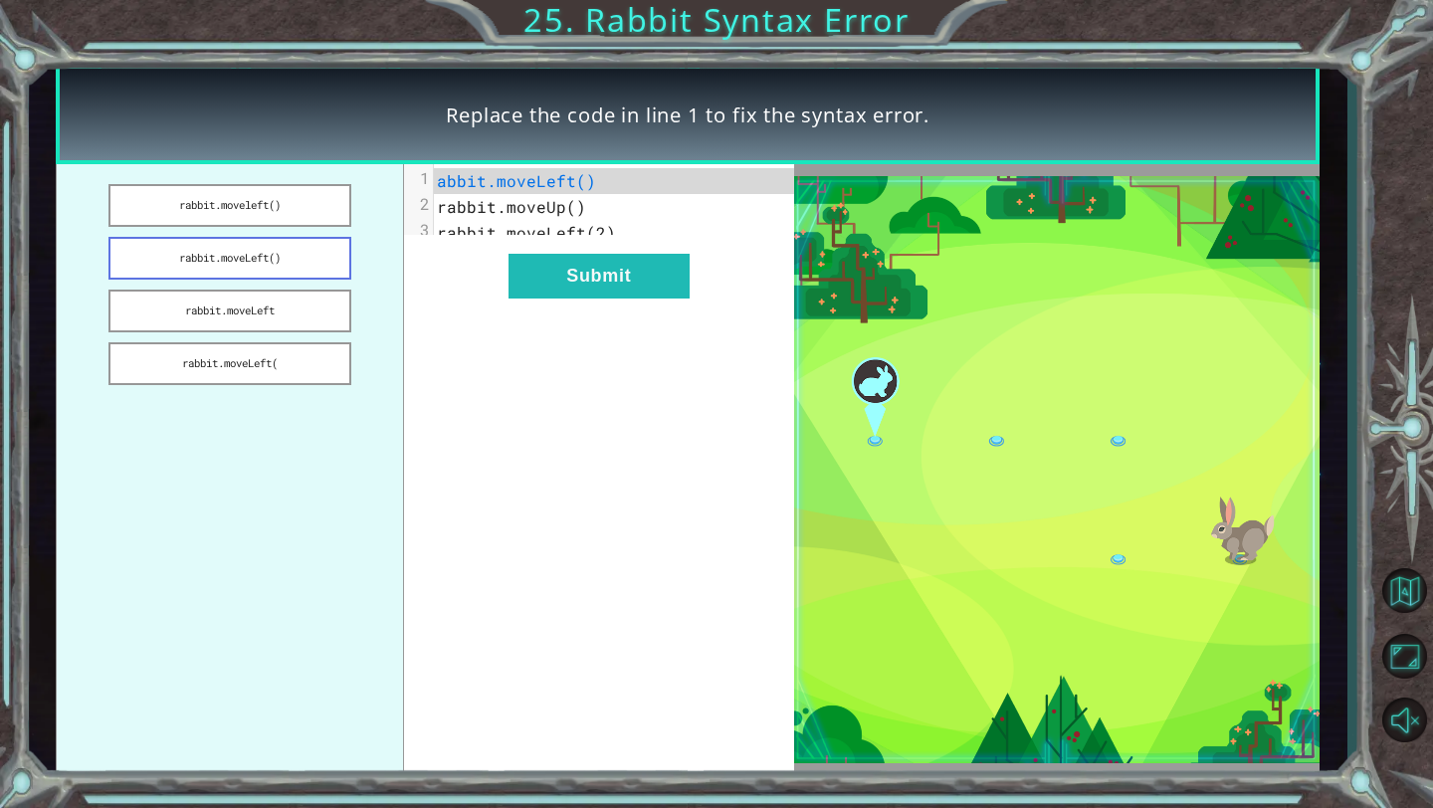
click at [293, 262] on button "rabbit.moveLeft()" at bounding box center [229, 258] width 242 height 43
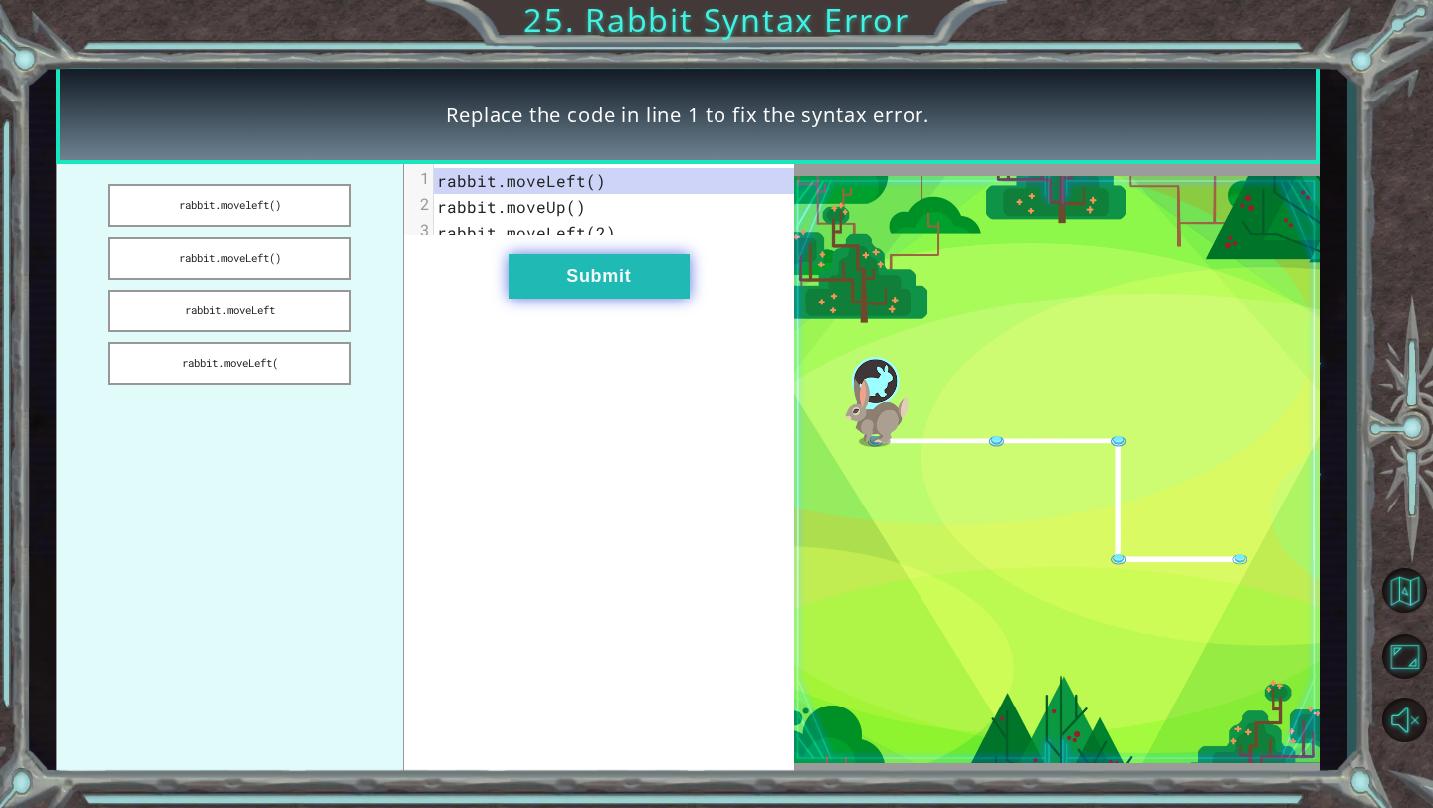
click at [537, 295] on button "Submit" at bounding box center [598, 276] width 181 height 45
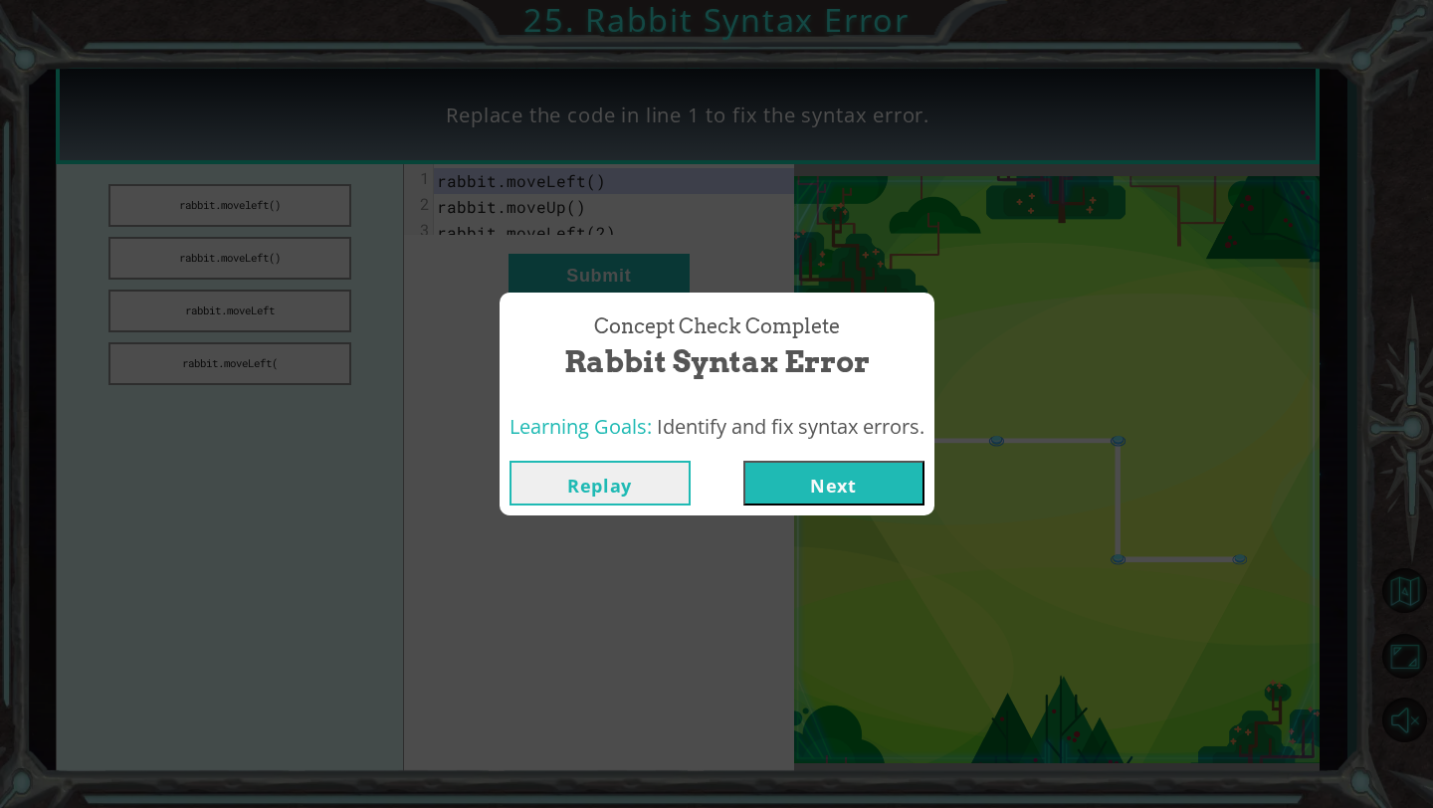
click at [853, 478] on button "Next" at bounding box center [833, 483] width 181 height 45
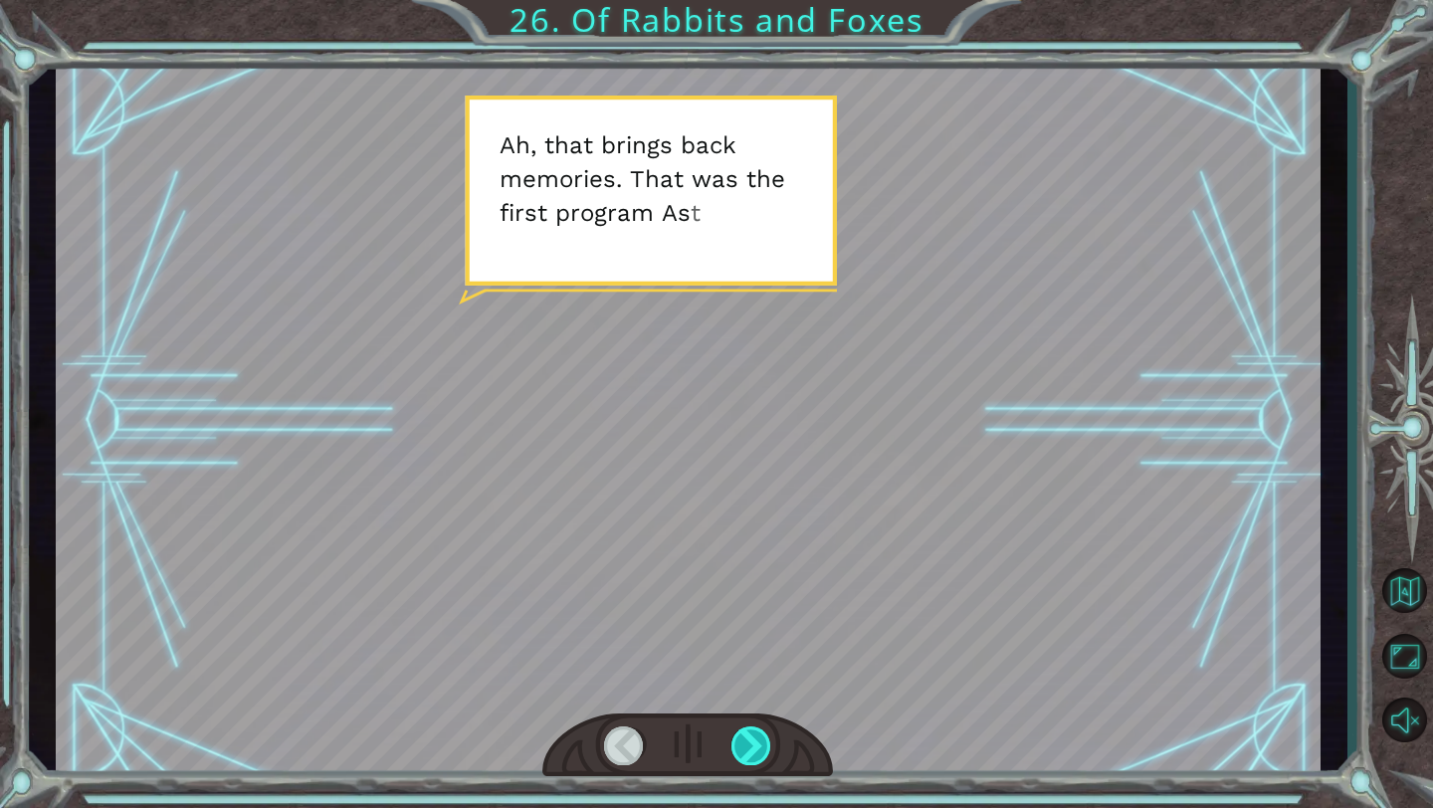
click at [755, 562] on div at bounding box center [751, 745] width 41 height 39
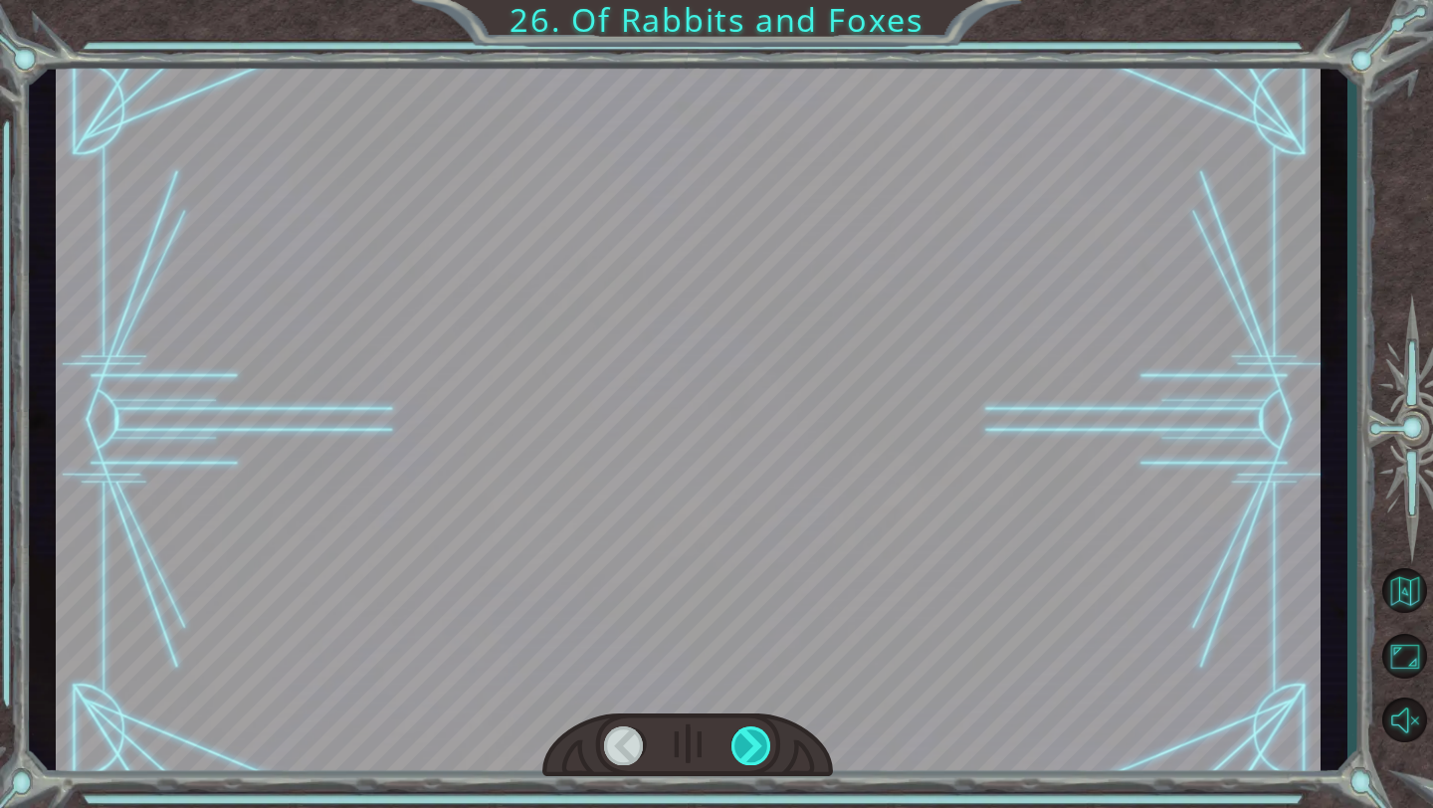
click at [755, 562] on div at bounding box center [751, 745] width 41 height 39
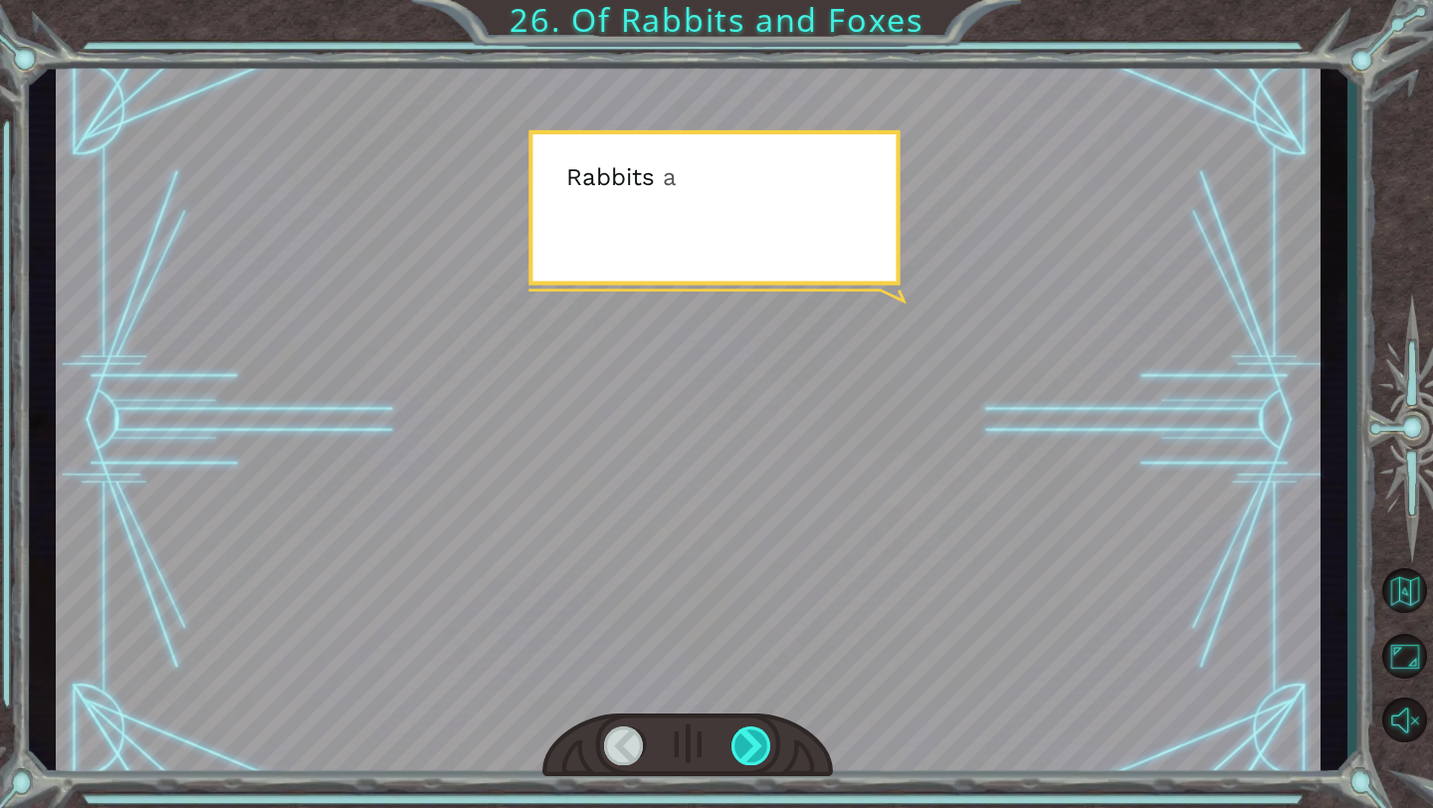
click at [755, 562] on div at bounding box center [751, 745] width 41 height 39
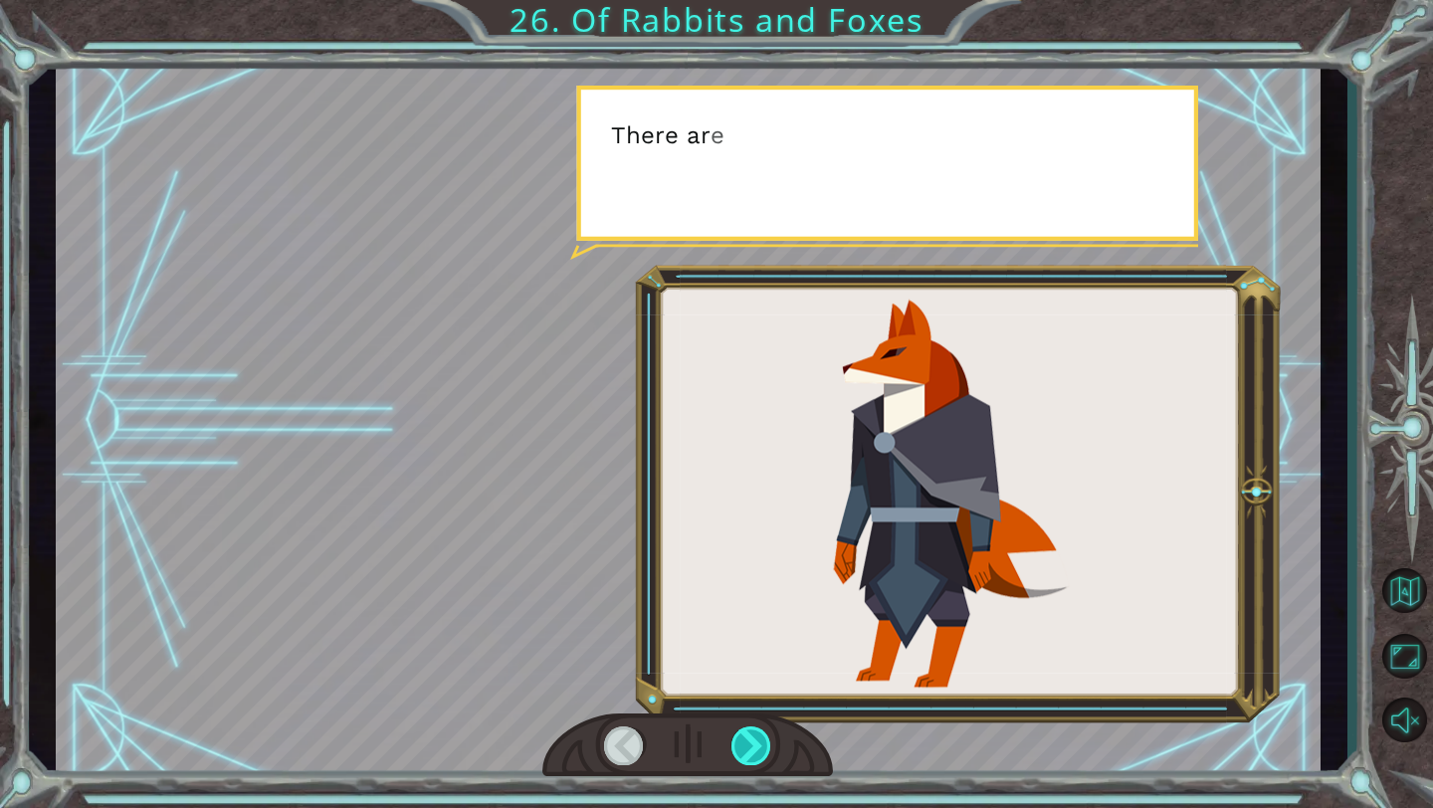
click at [755, 562] on div at bounding box center [751, 745] width 41 height 39
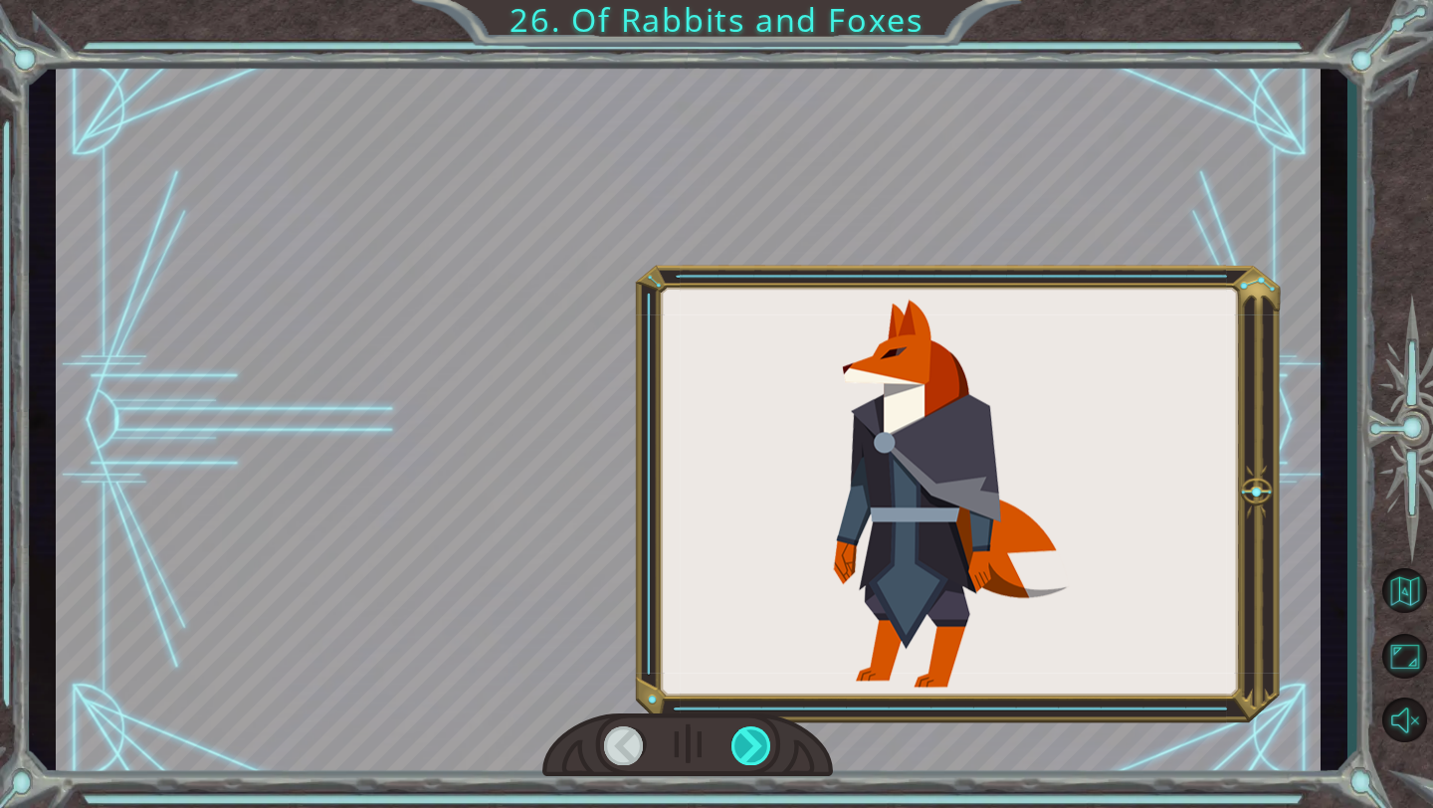
click at [755, 562] on div at bounding box center [751, 745] width 41 height 39
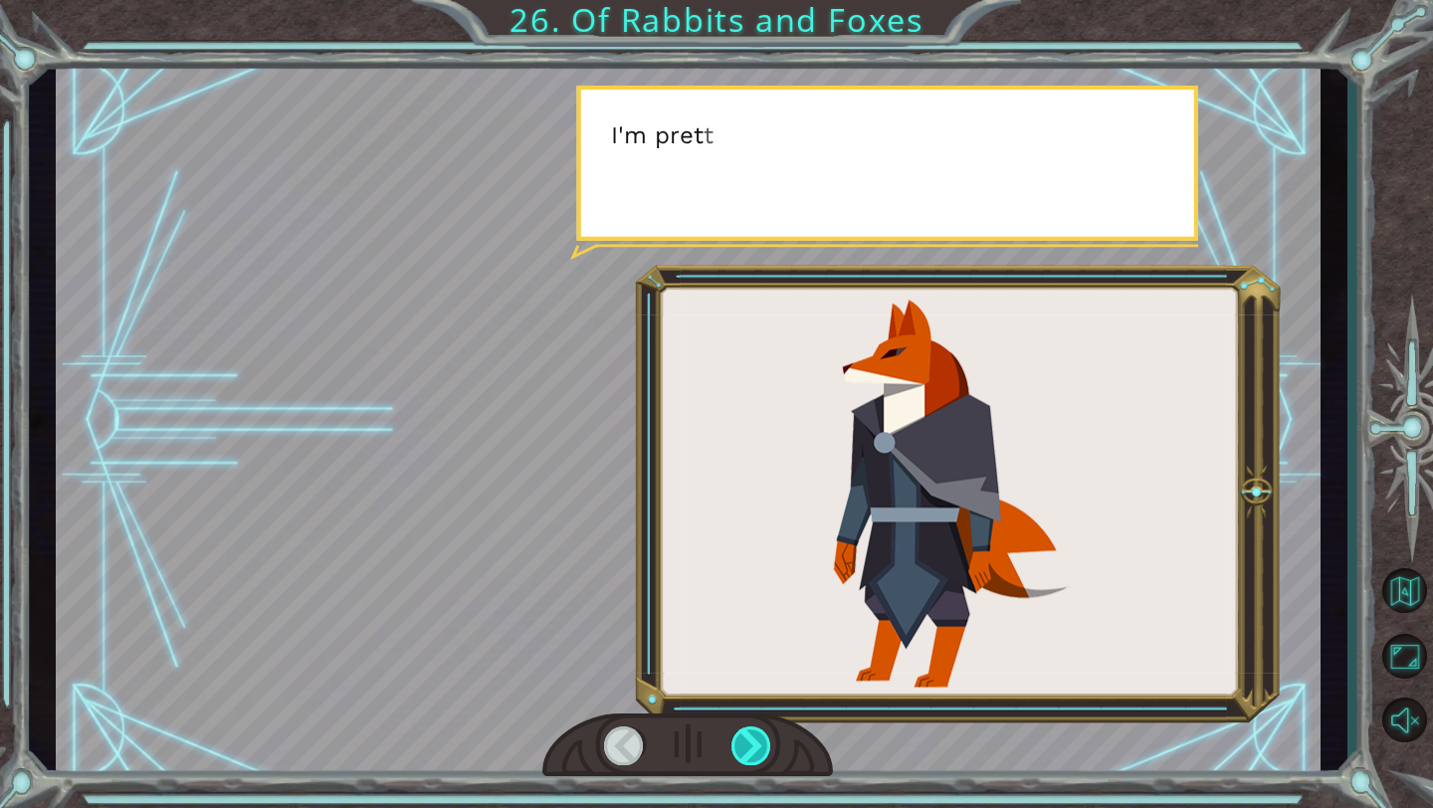
click at [755, 562] on div at bounding box center [751, 745] width 41 height 39
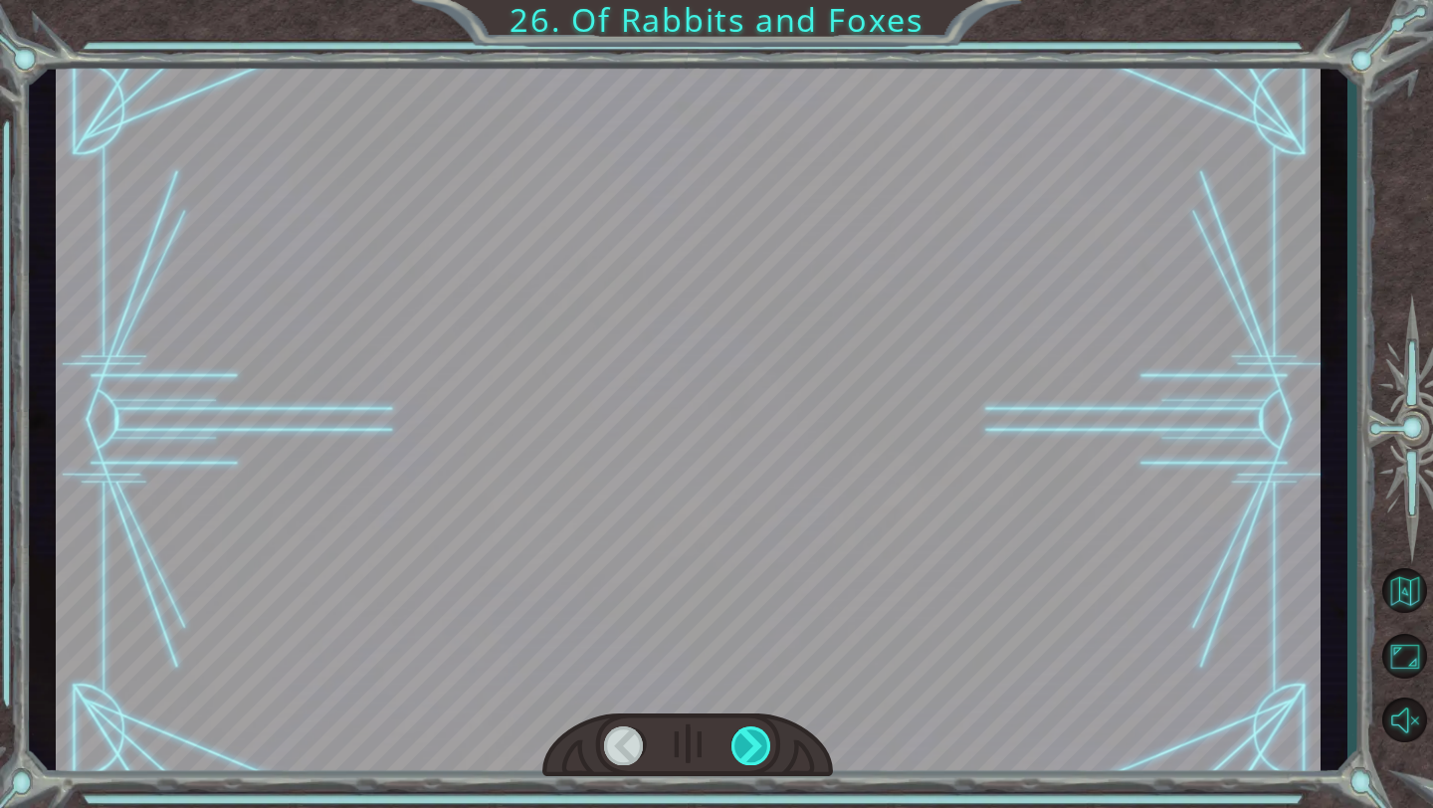
click at [755, 562] on div at bounding box center [751, 745] width 41 height 39
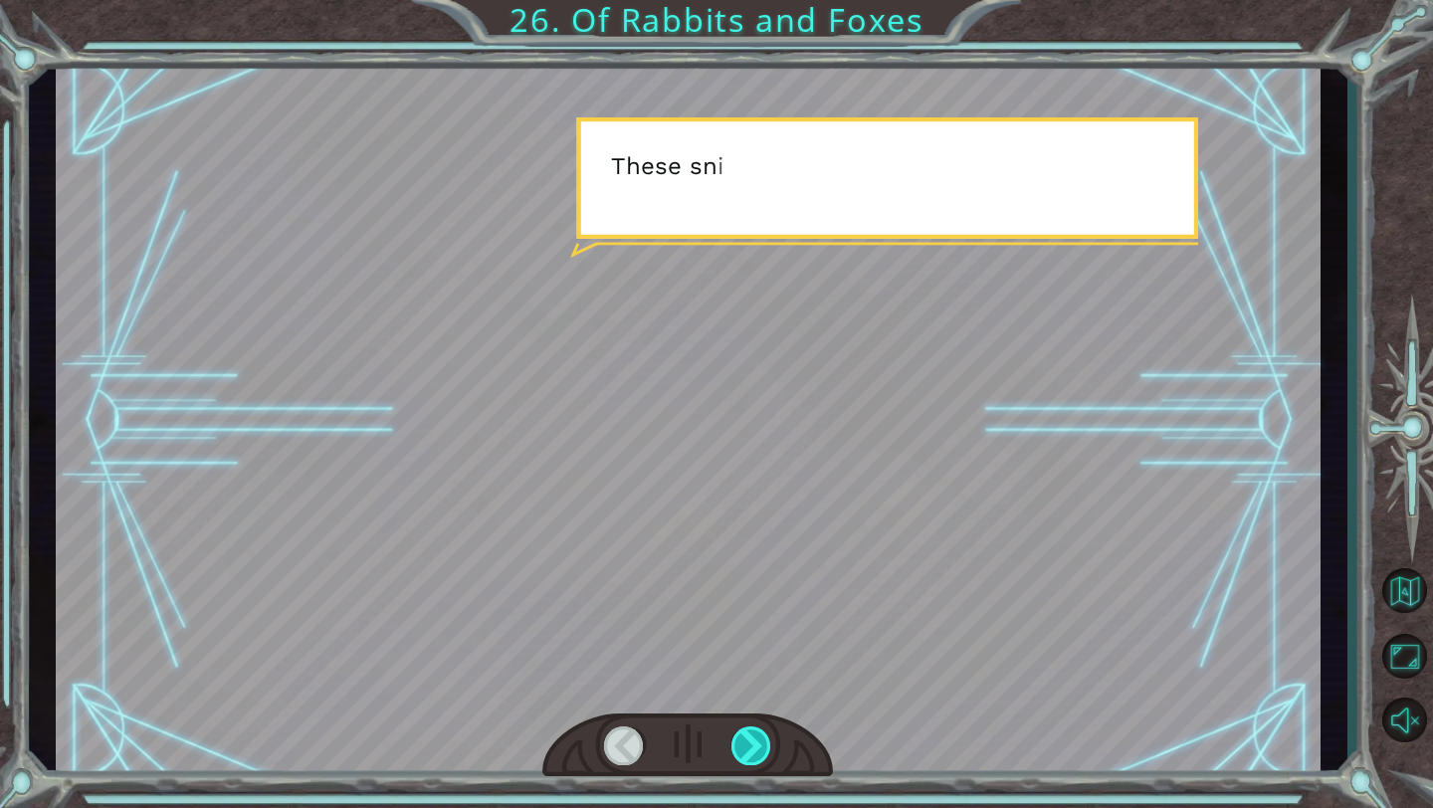
click at [755, 562] on div at bounding box center [751, 745] width 41 height 39
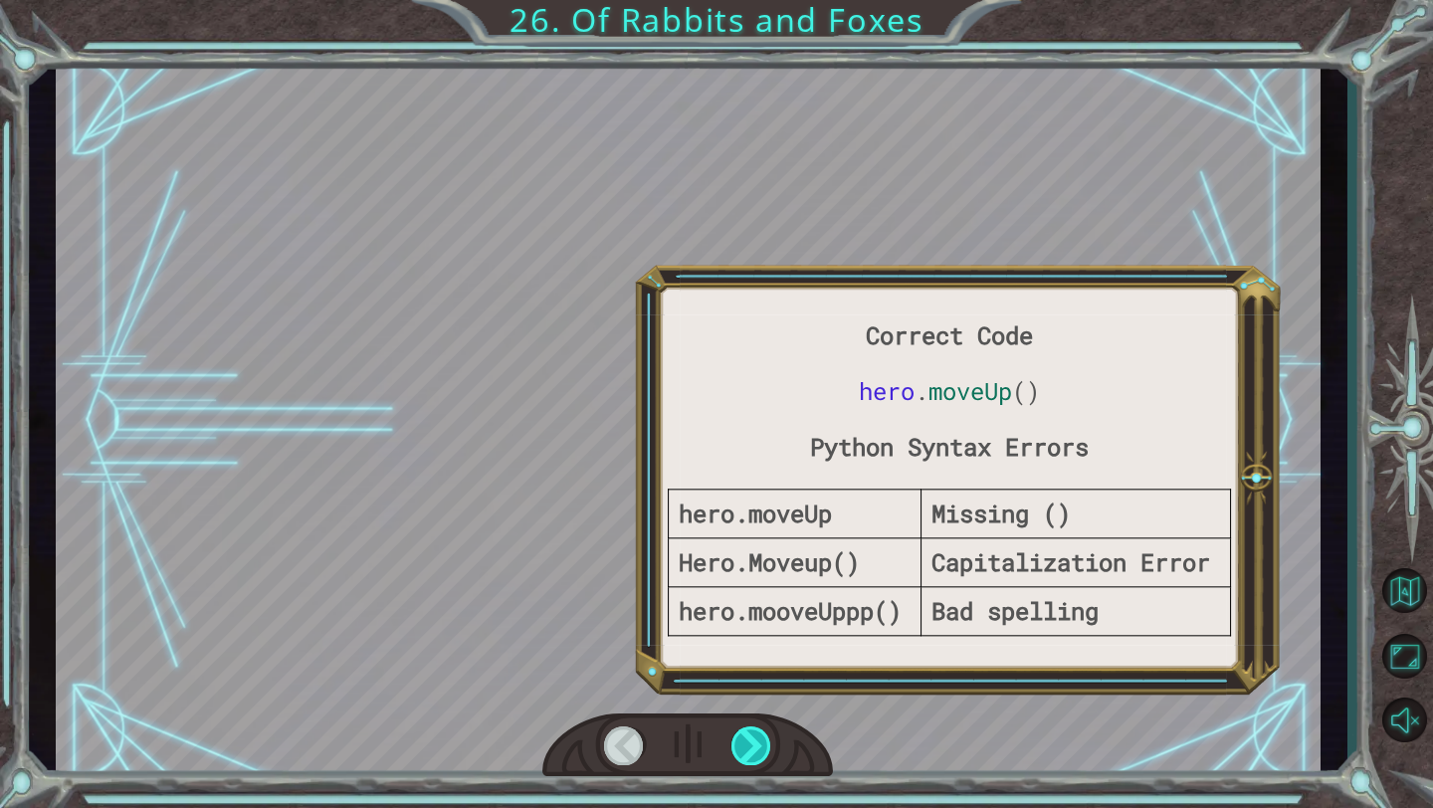
click at [755, 562] on div at bounding box center [751, 745] width 41 height 39
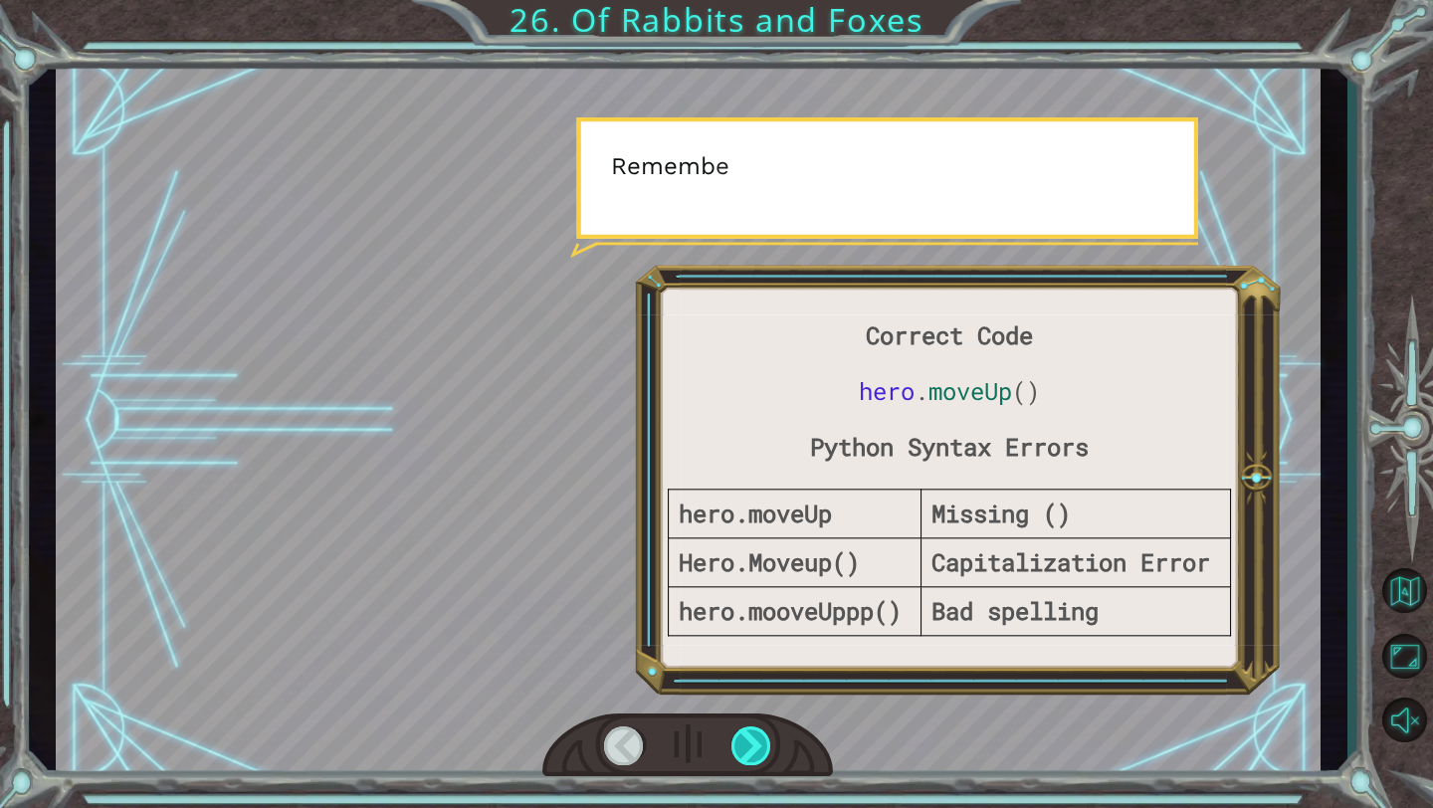
click at [755, 562] on div at bounding box center [751, 745] width 41 height 39
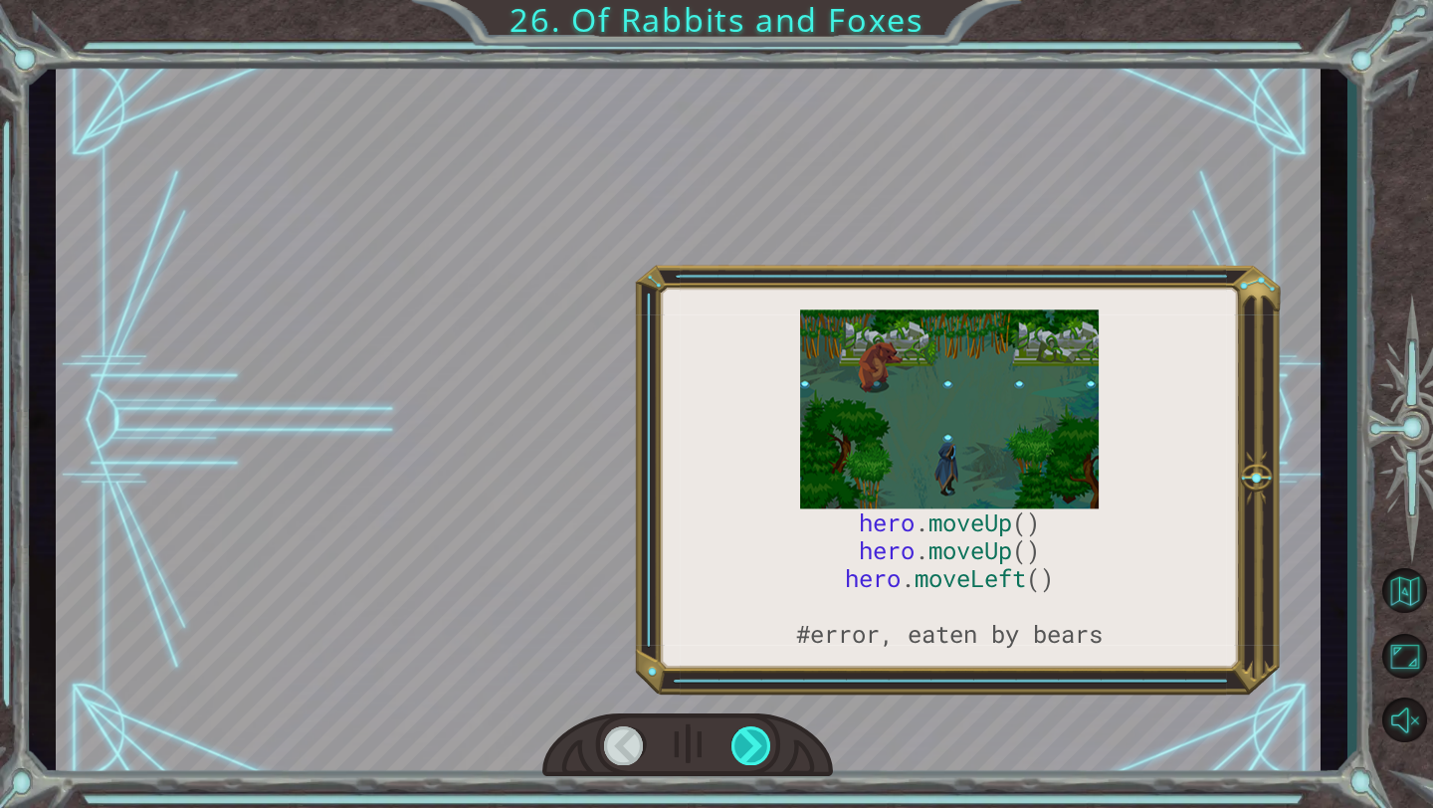
click at [755, 562] on div at bounding box center [751, 745] width 41 height 39
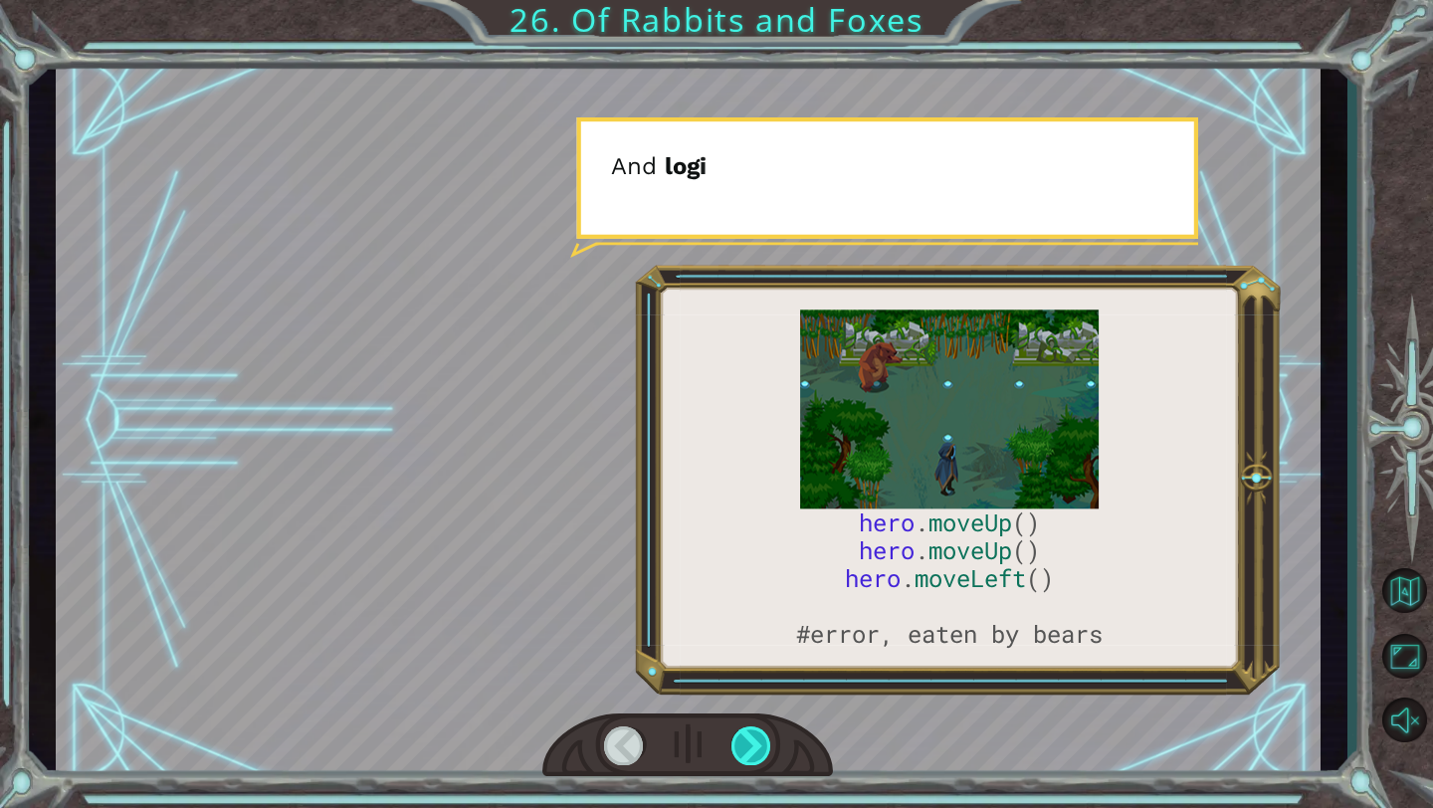
click at [755, 562] on div at bounding box center [751, 745] width 41 height 39
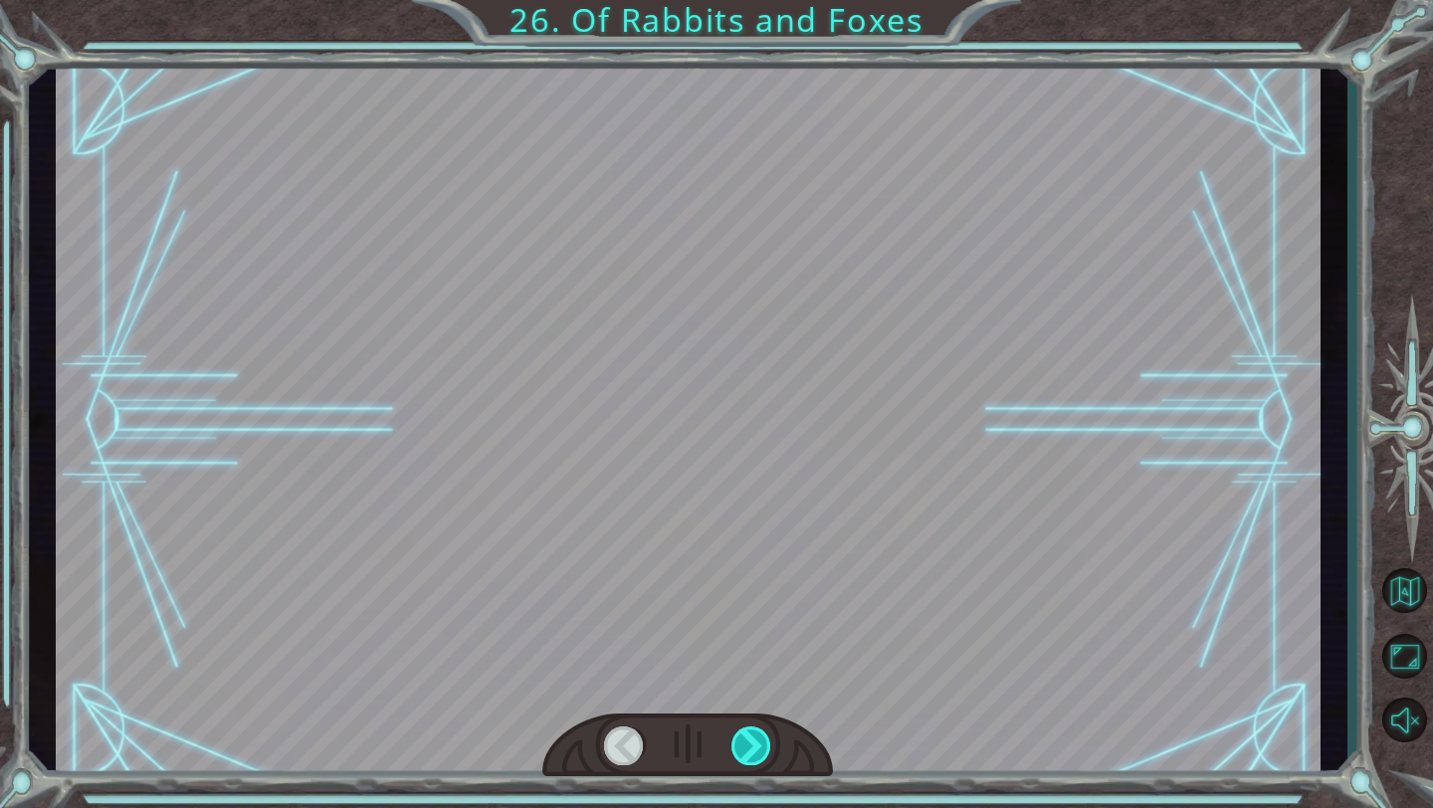
click at [755, 562] on div at bounding box center [751, 745] width 41 height 39
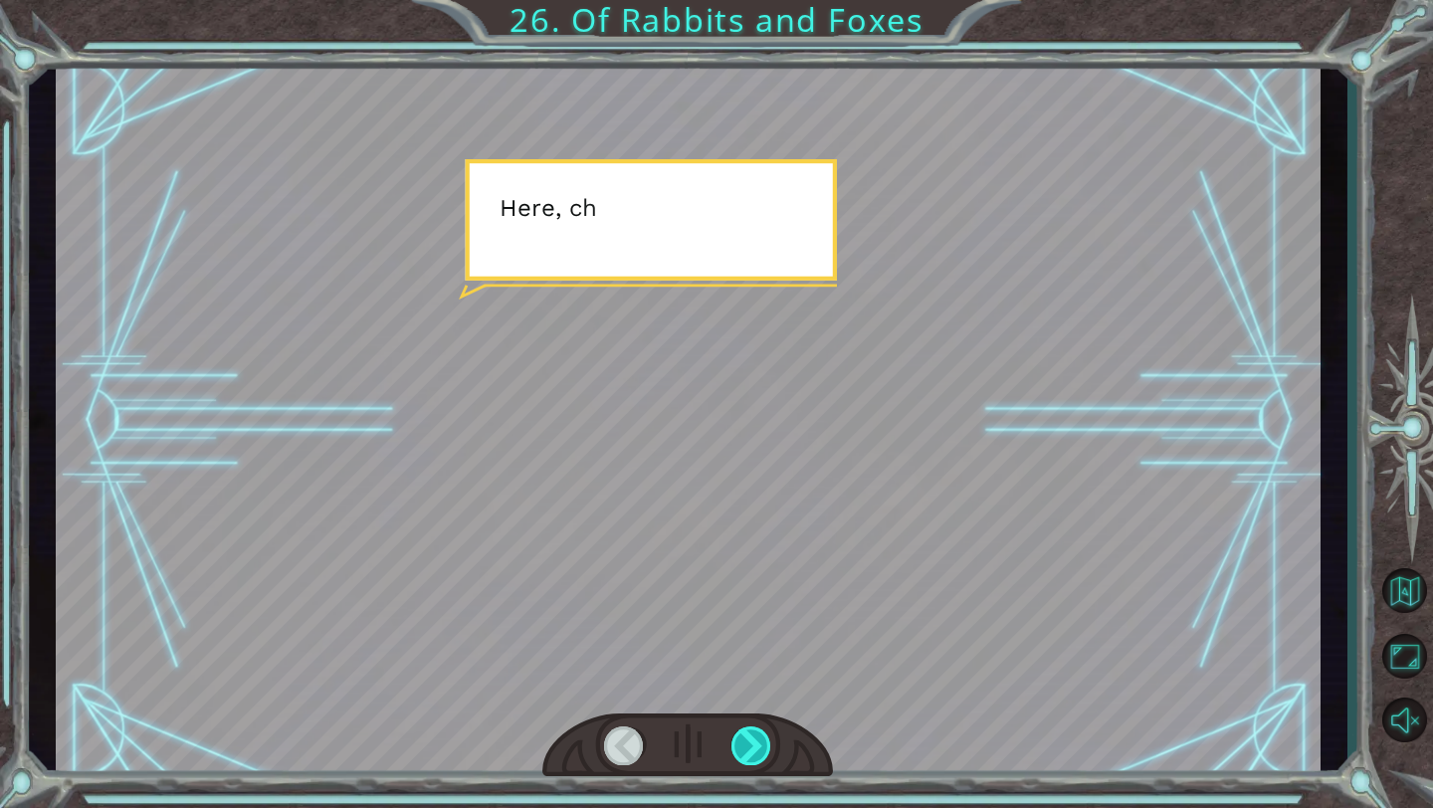
click at [755, 562] on div at bounding box center [751, 745] width 41 height 39
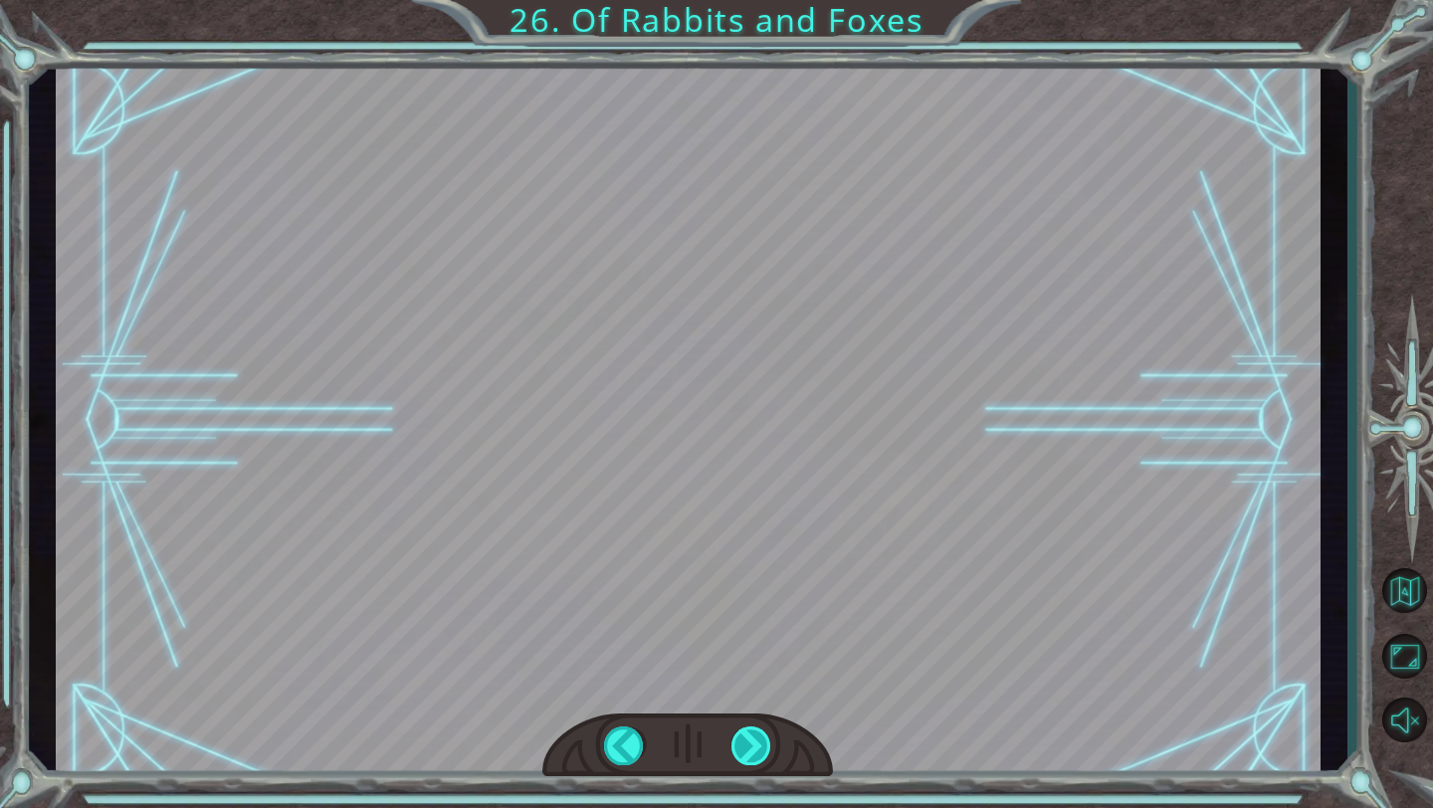
click at [755, 0] on div "hero . moveUp () hero . moveUp () hero . moveLeft () #error, eaten by bears A h…" at bounding box center [716, 0] width 1433 height 0
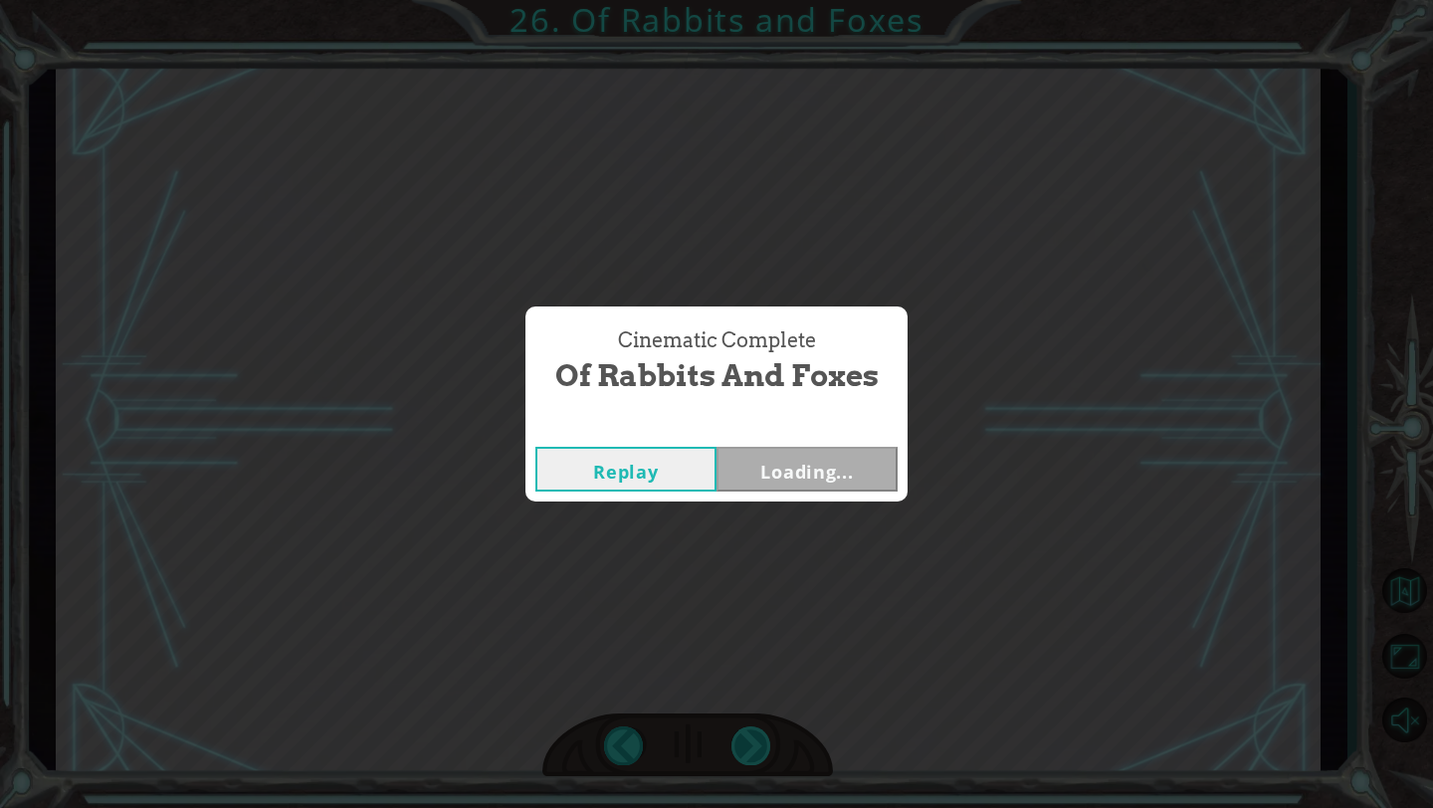
click at [755, 562] on div "Cinematic Complete Of Rabbits and Foxes Replay Loading..." at bounding box center [716, 404] width 1433 height 808
click at [766, 457] on button "Next" at bounding box center [806, 469] width 181 height 45
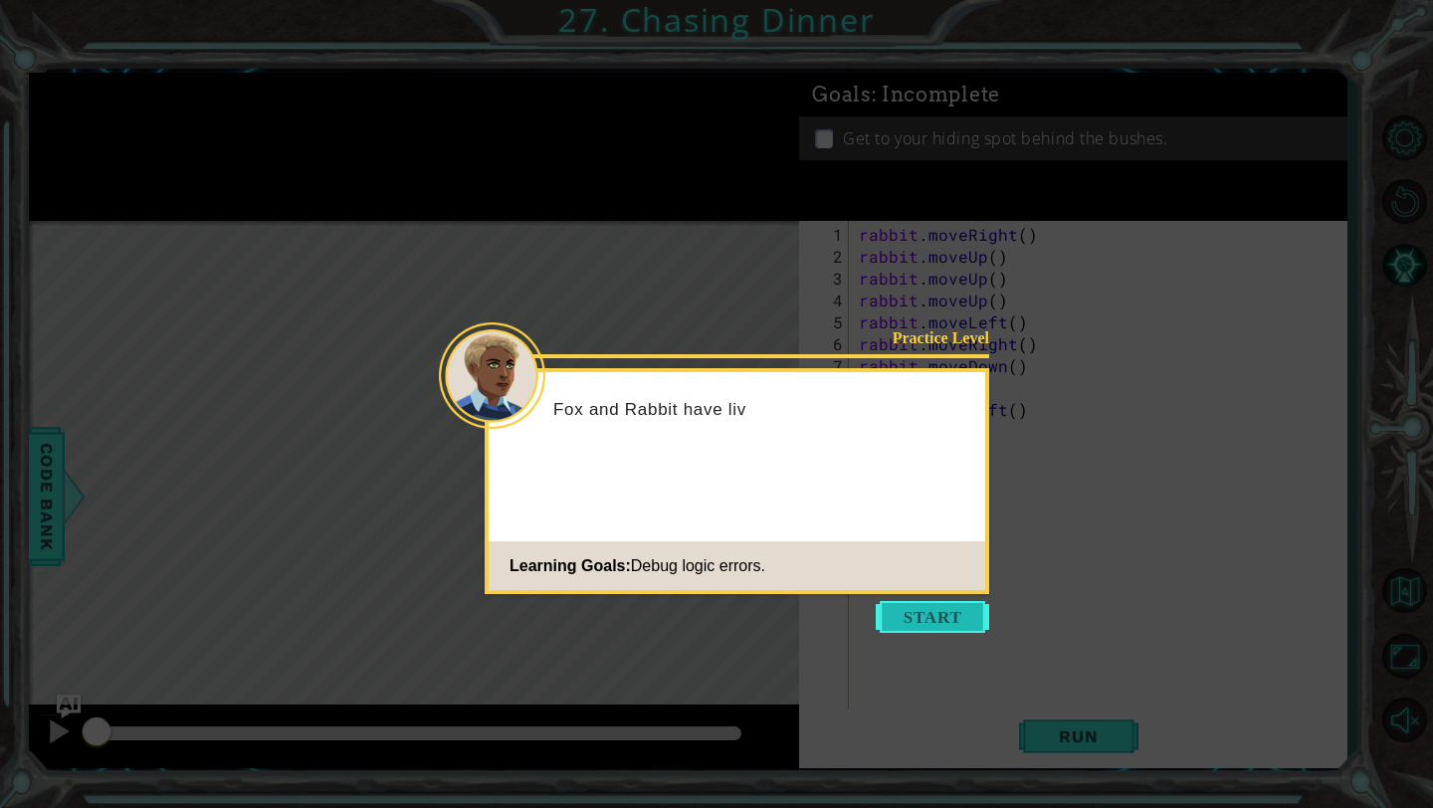
click at [853, 562] on button "Start" at bounding box center [932, 617] width 113 height 32
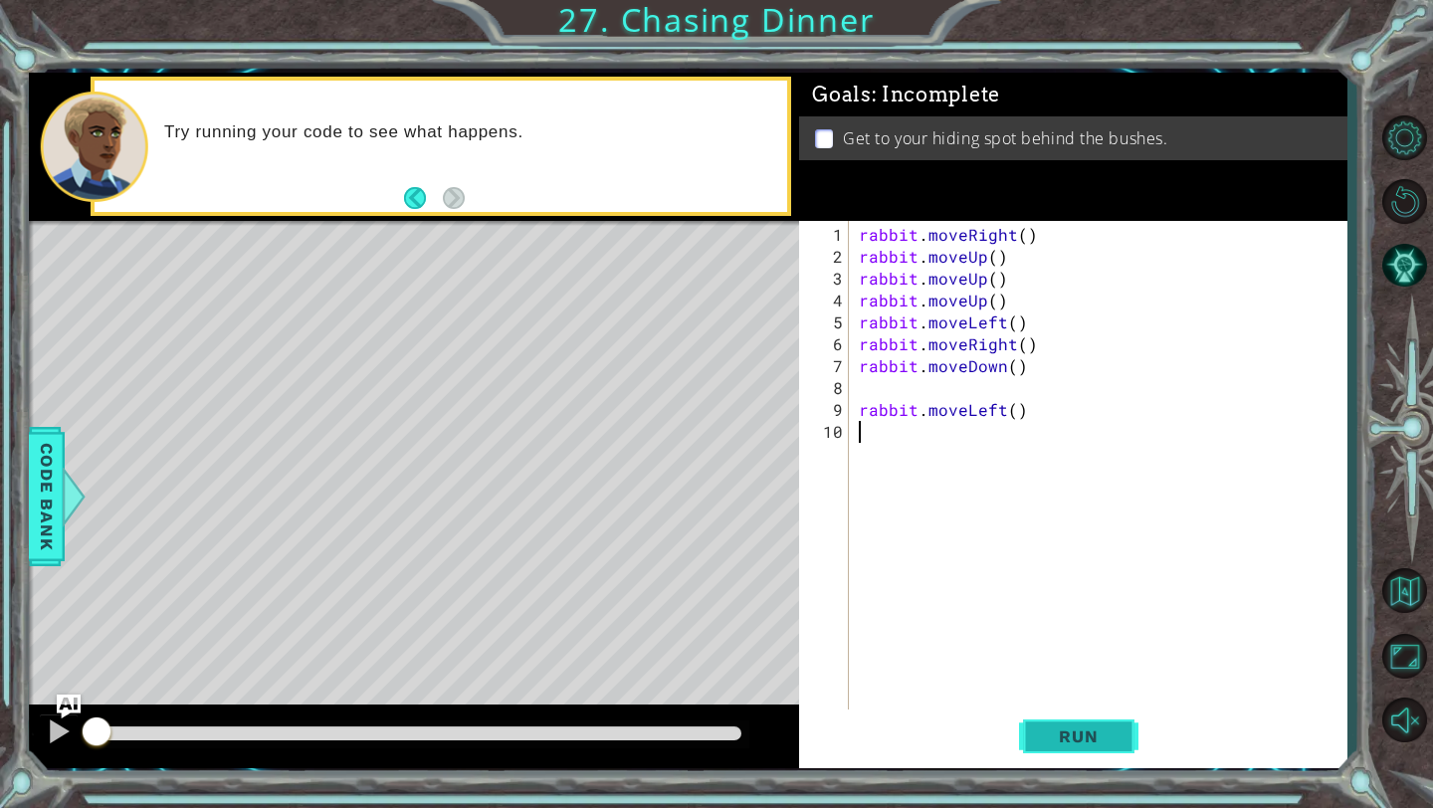
click at [853, 562] on span "Run" at bounding box center [1078, 736] width 79 height 20
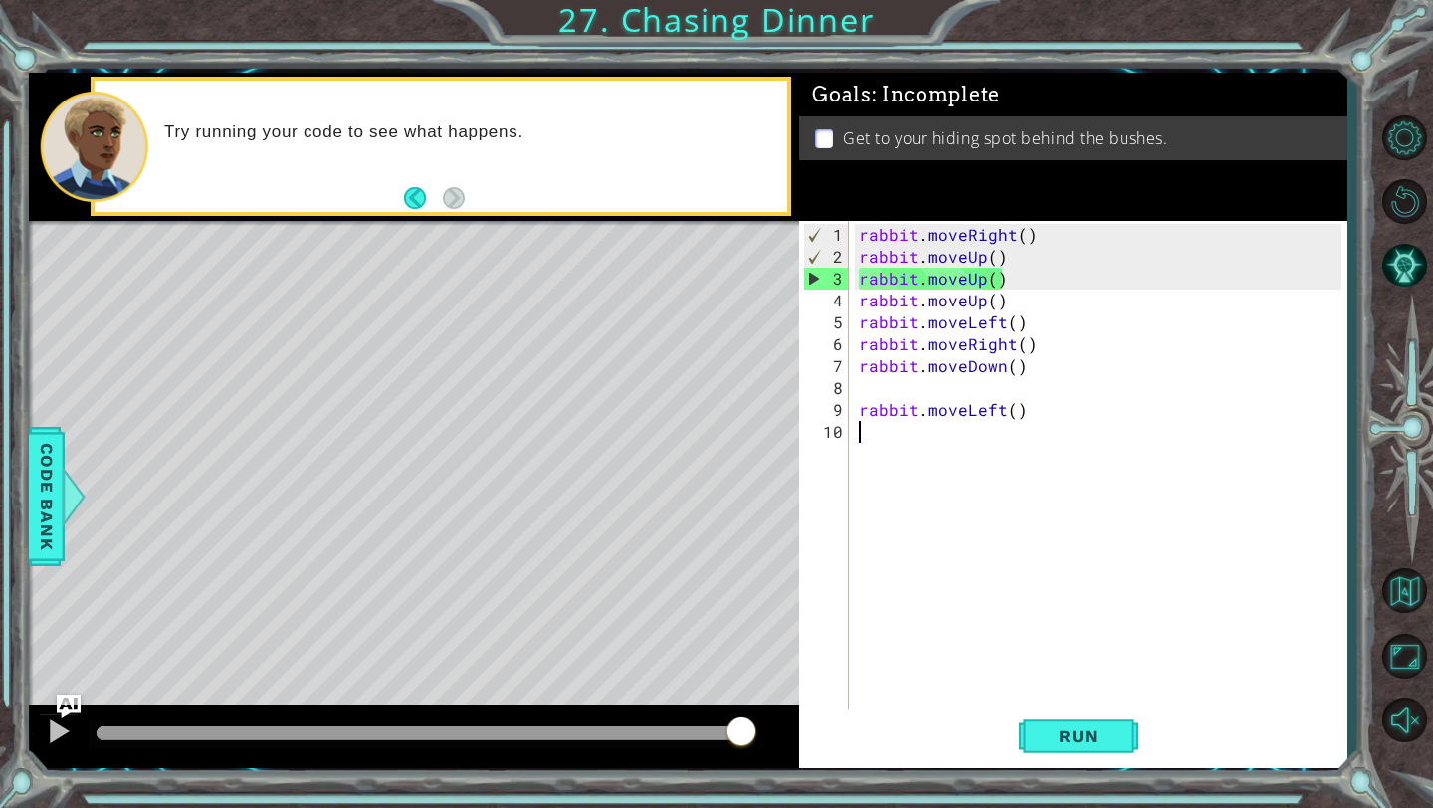
click at [853, 234] on div "rabbit . moveRight ( ) rabbit . moveUp ( ) rabbit . moveUp ( ) rabbit . moveUp …" at bounding box center [1103, 497] width 497 height 547
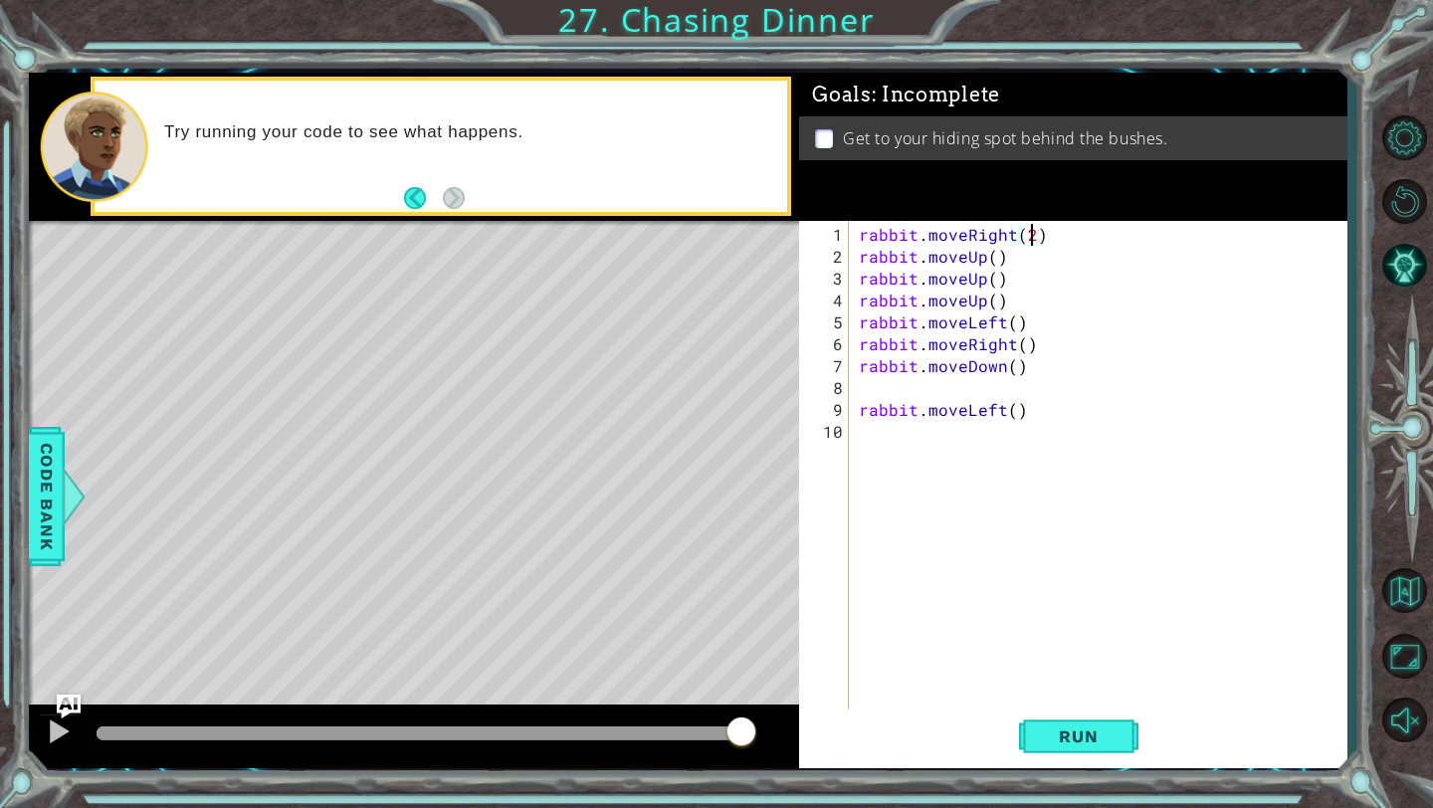
scroll to position [0, 10]
click at [853, 562] on span "Run" at bounding box center [1078, 736] width 79 height 20
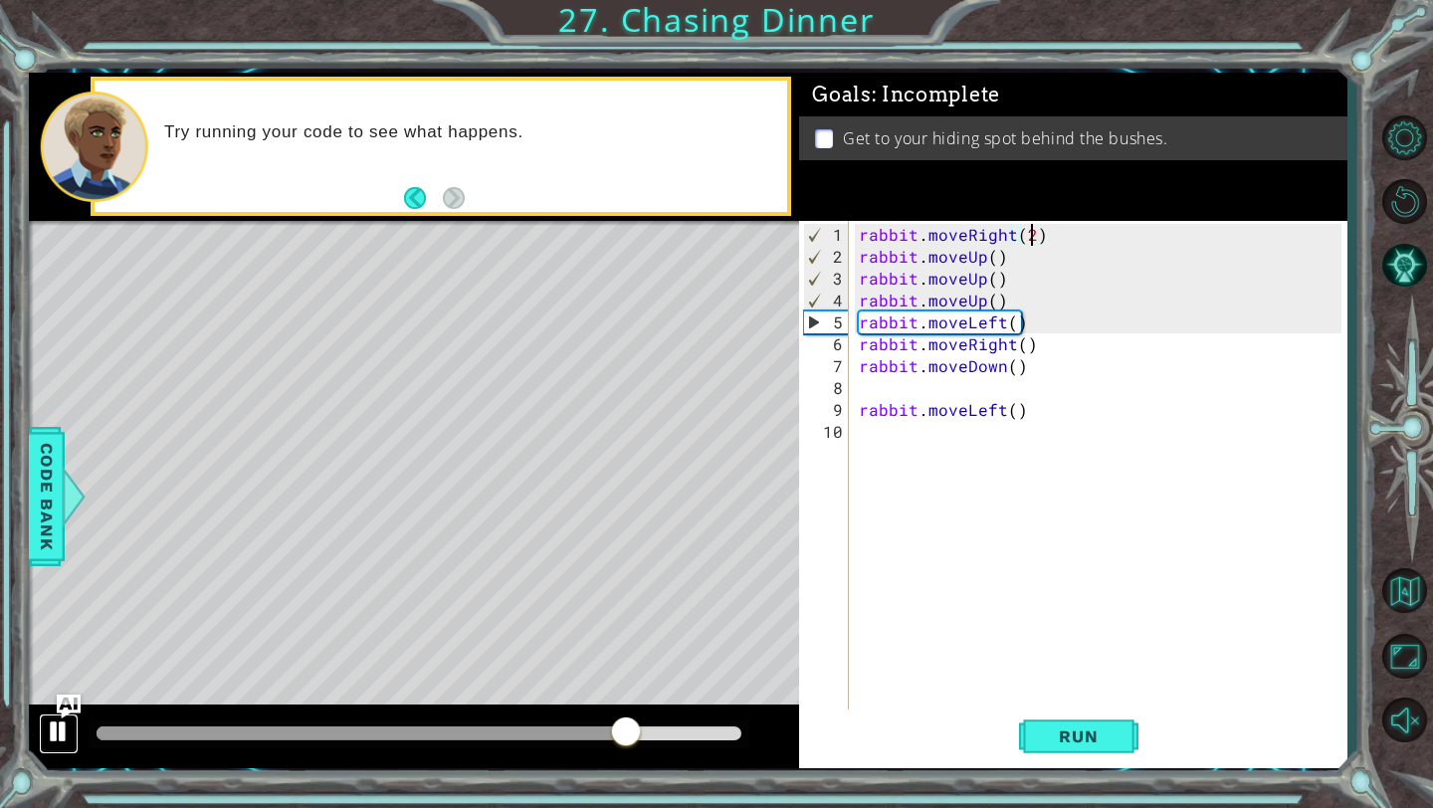
click at [57, 562] on div at bounding box center [59, 731] width 26 height 26
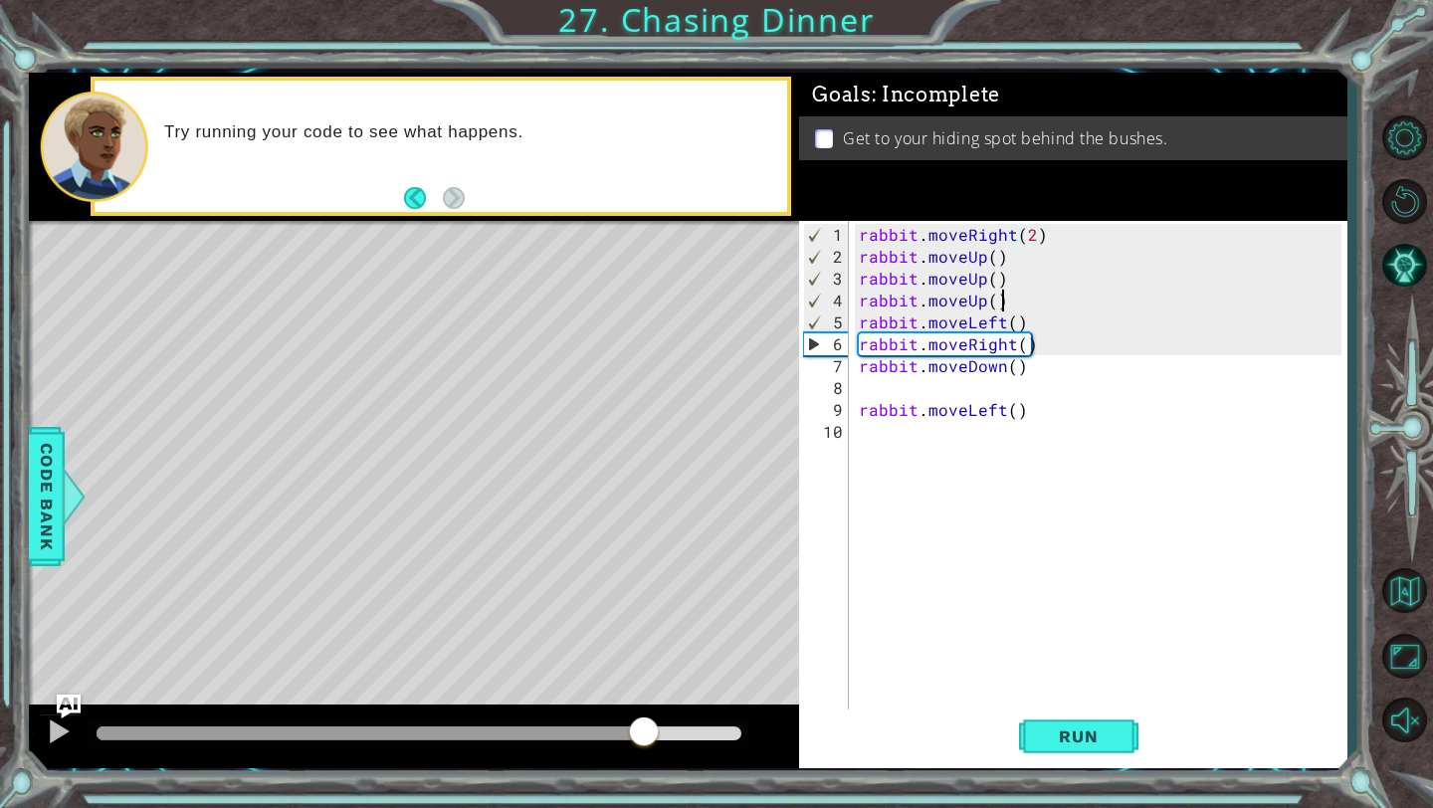
click at [853, 306] on div "rabbit . moveRight ( 2 ) rabbit . moveUp ( ) rabbit . moveUp ( ) rabbit . moveU…" at bounding box center [1103, 497] width 497 height 547
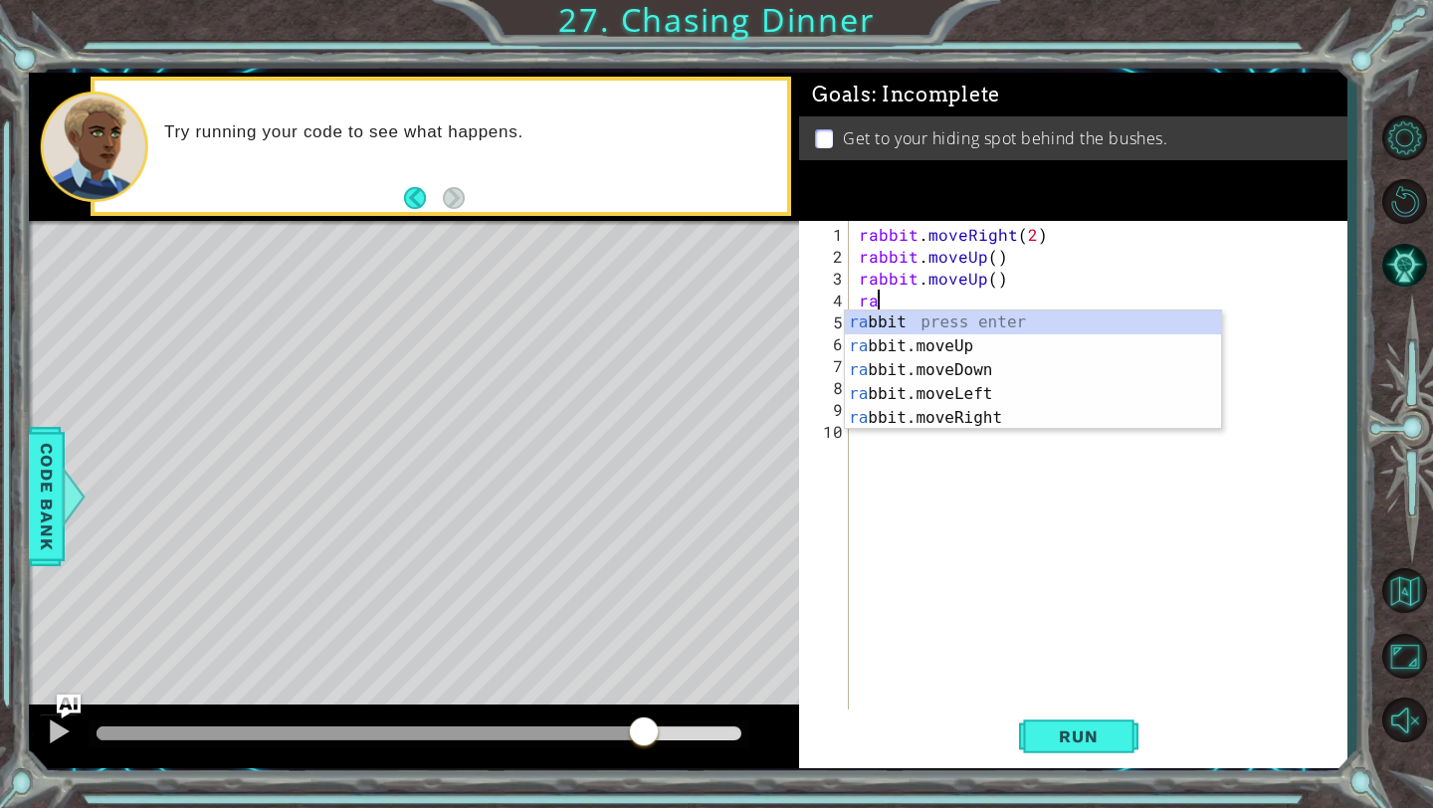
scroll to position [0, 0]
type textarea "r"
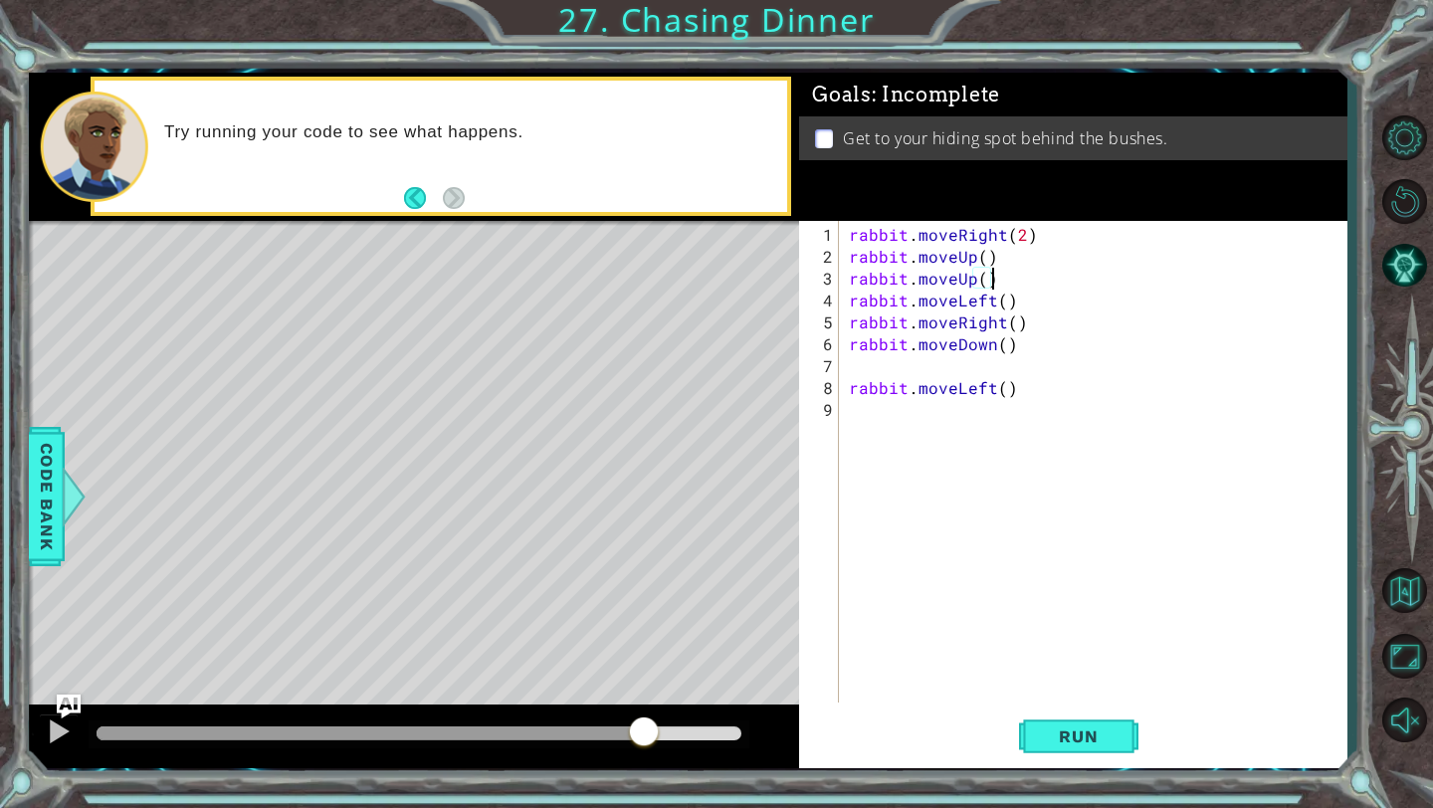
click at [853, 306] on div "rabbit . moveRight ( 2 ) rabbit . moveUp ( ) rabbit . moveUp ( ) rabbit . moveL…" at bounding box center [1098, 486] width 506 height 525
drag, startPoint x: 1017, startPoint y: 325, endPoint x: 958, endPoint y: 328, distance: 58.8
click at [853, 328] on div "rabbit . moveRight ( 2 ) rabbit . moveUp ( ) rabbit . moveUp ( ) rabbit . moveL…" at bounding box center [1098, 486] width 506 height 525
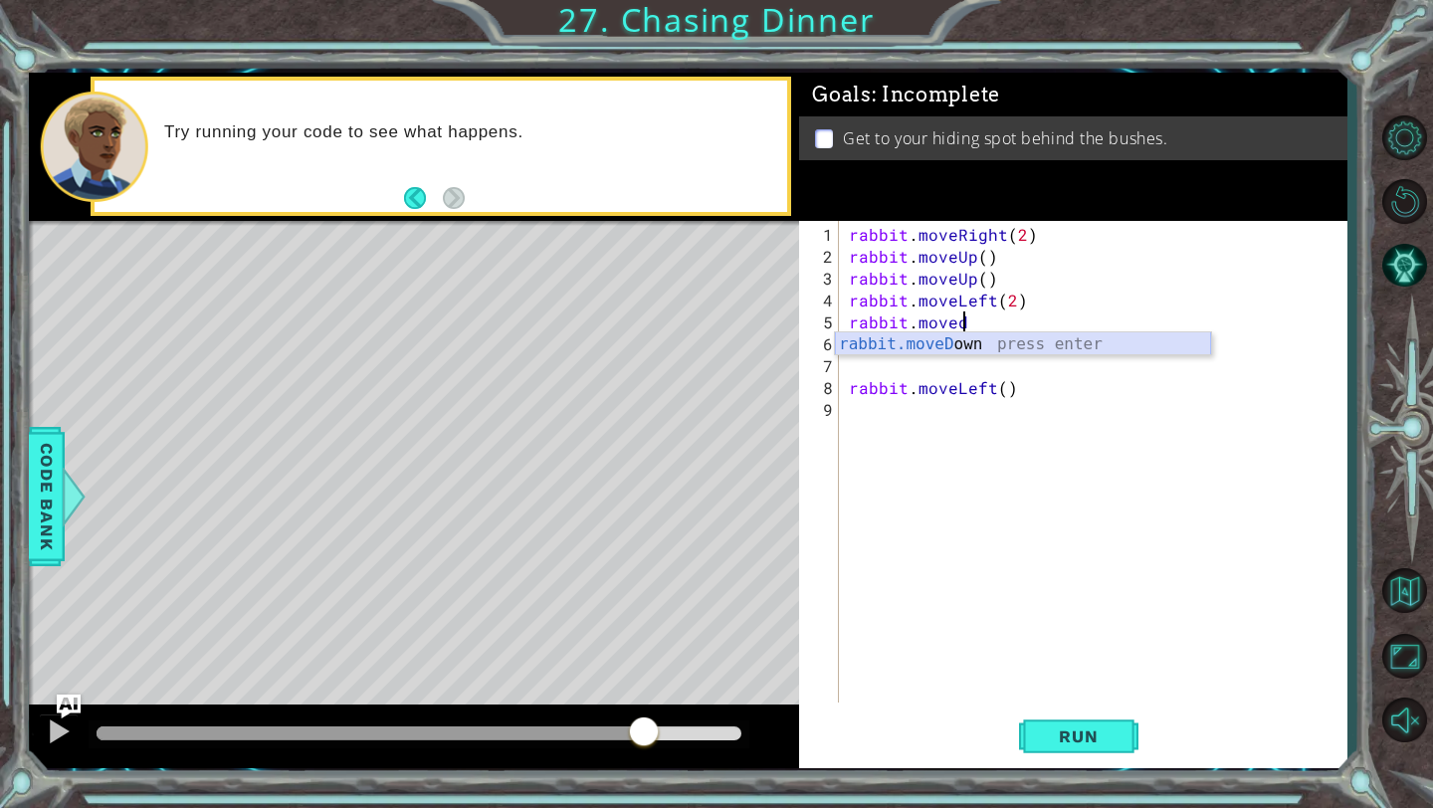
click at [853, 345] on div "rabbit.moveD own press enter" at bounding box center [1023, 368] width 376 height 72
click at [853, 351] on div "rabbit . moveRight ( 2 ) rabbit . moveUp ( ) rabbit . moveUp ( ) rabbit . moveL…" at bounding box center [1098, 486] width 506 height 525
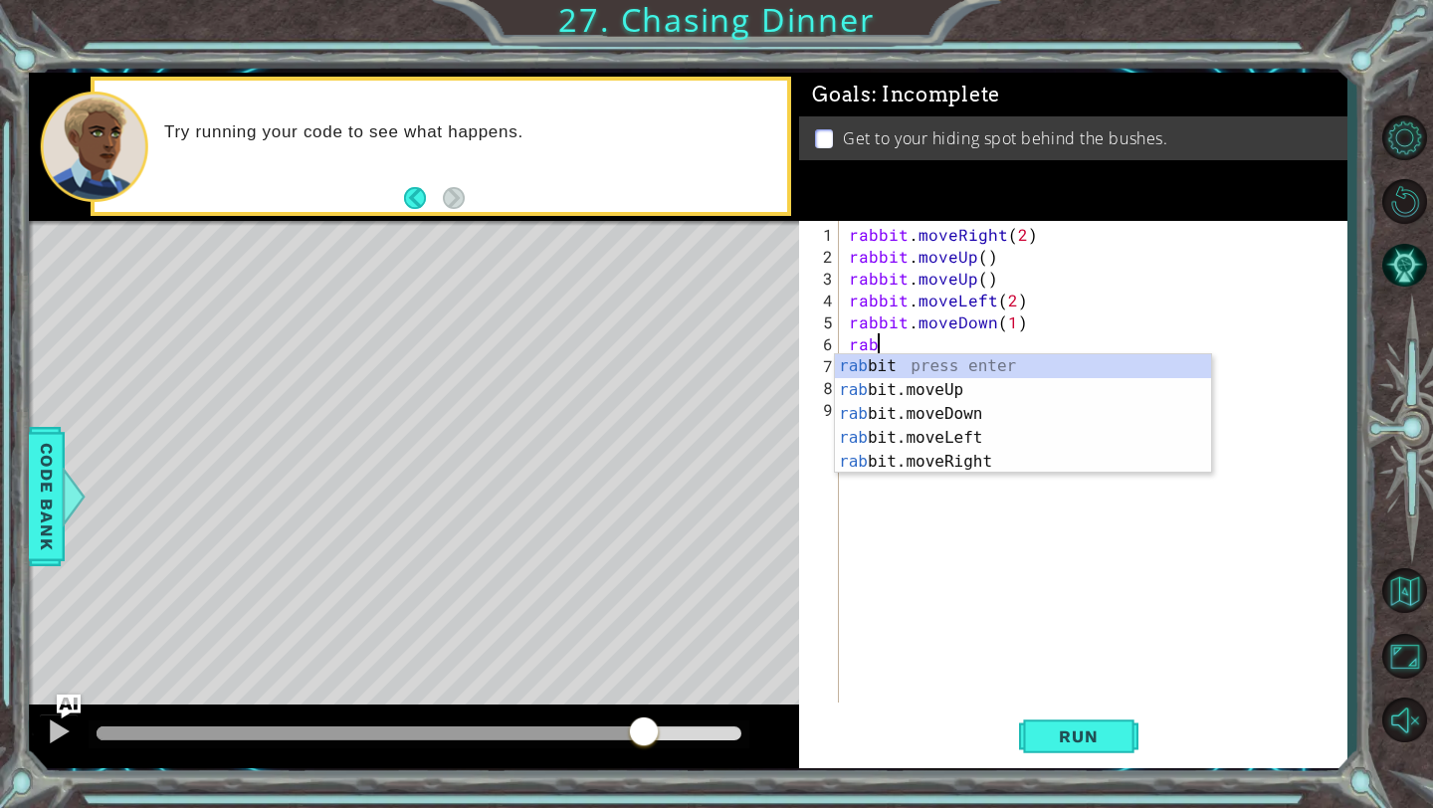
scroll to position [0, 0]
type textarea "r"
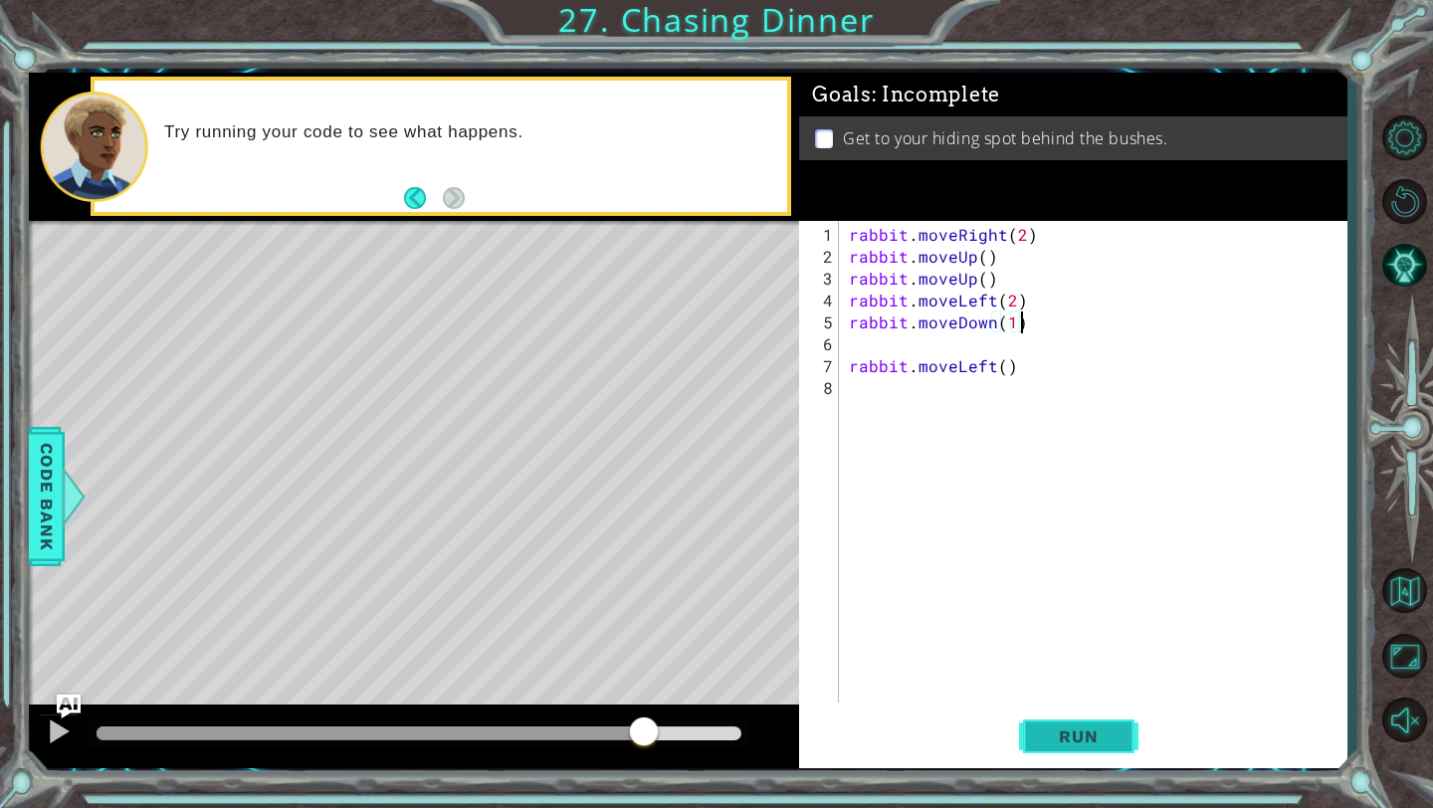
type textarea "rabbit.moveDown(1)"
click at [853, 562] on button "Run" at bounding box center [1078, 736] width 119 height 55
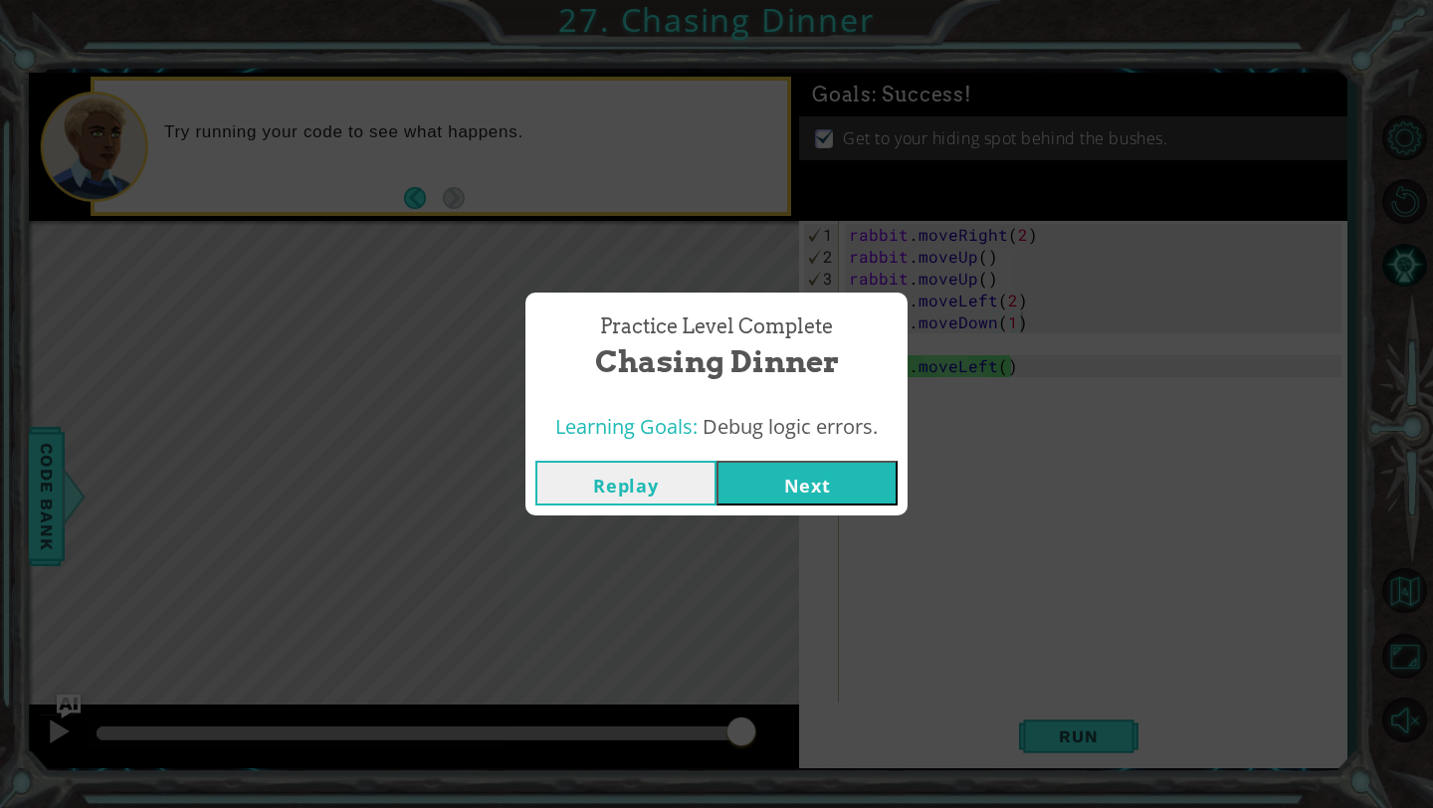
click at [781, 489] on button "Next" at bounding box center [806, 483] width 181 height 45
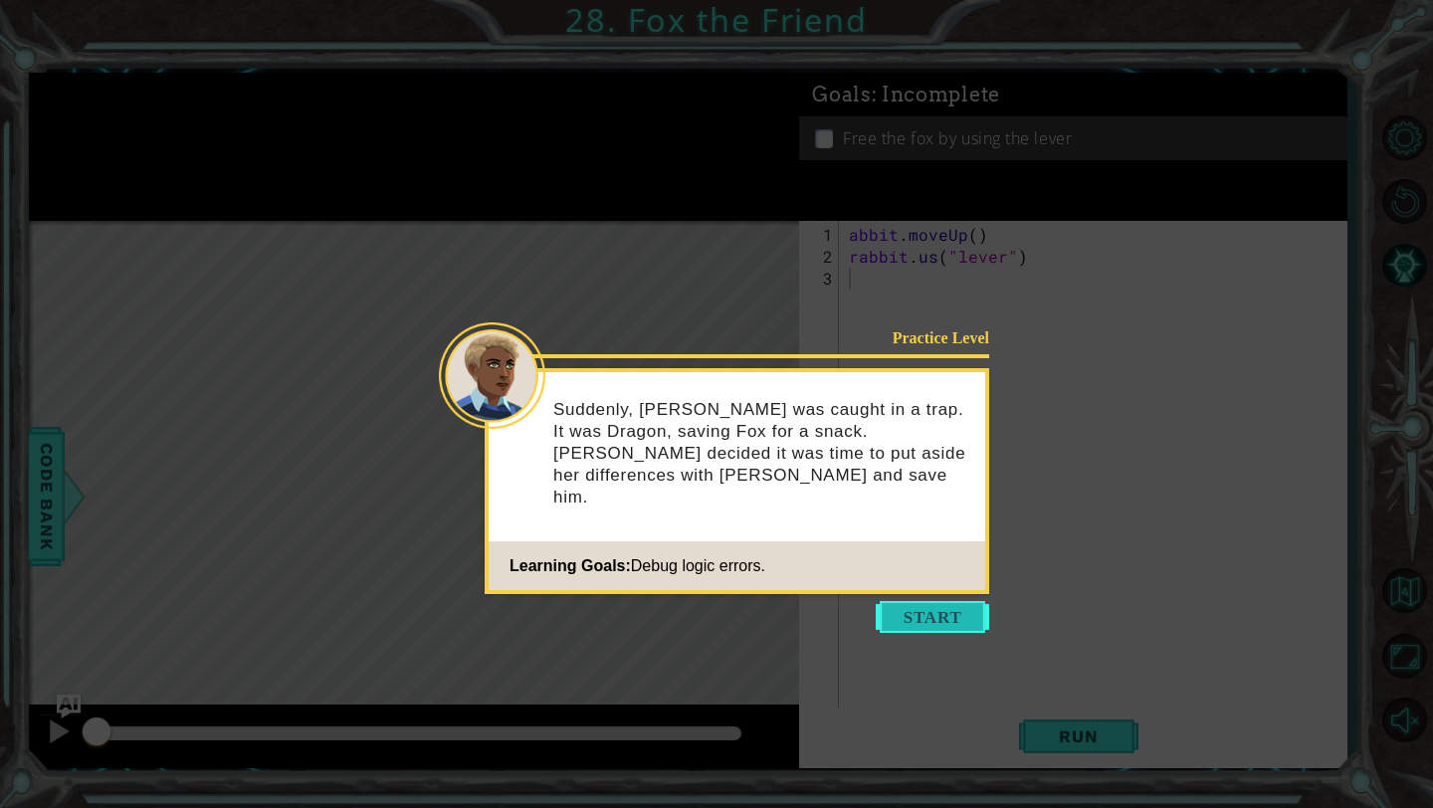
click at [853, 562] on button "Start" at bounding box center [932, 617] width 113 height 32
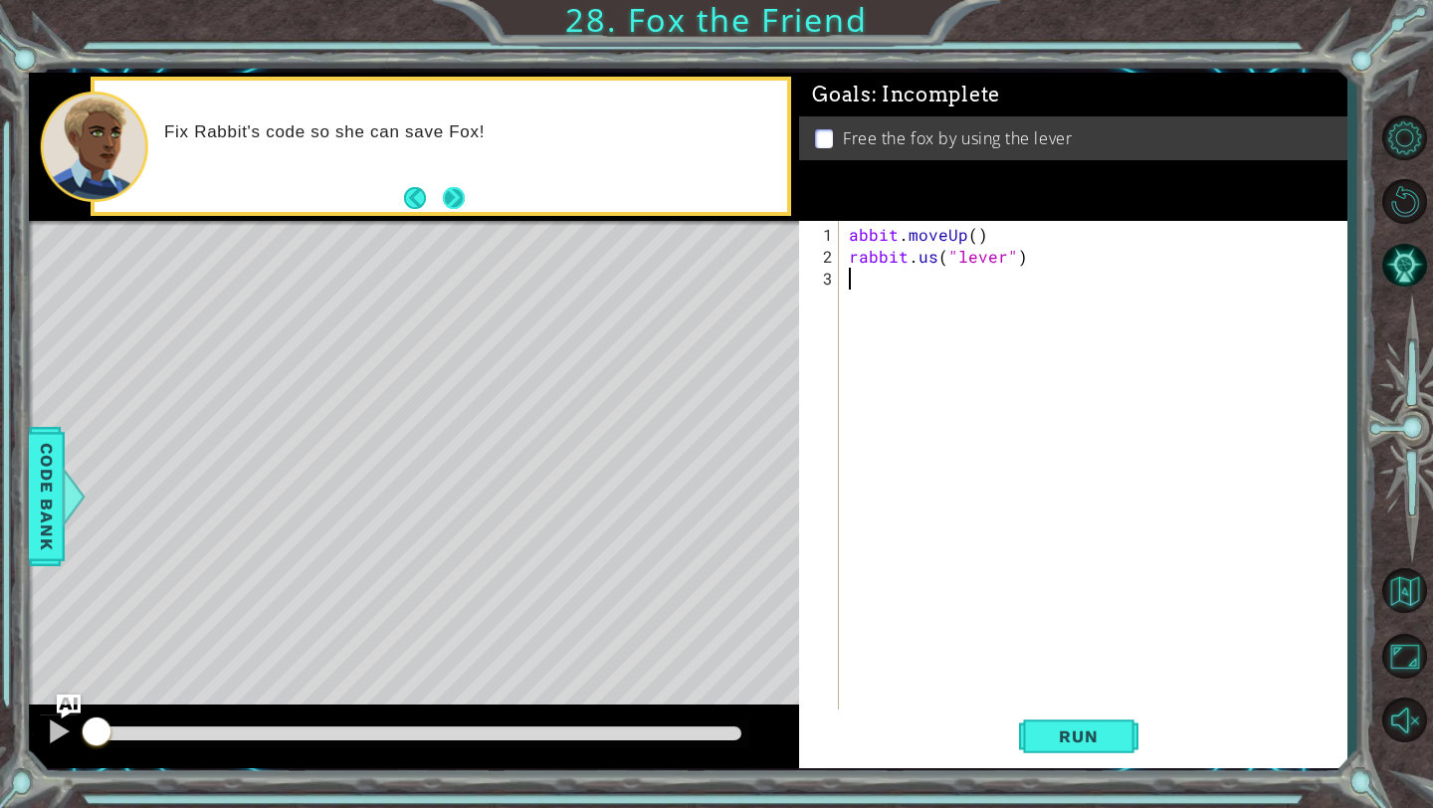
click at [460, 191] on button "Next" at bounding box center [454, 198] width 22 height 22
click at [853, 562] on span "Run" at bounding box center [1078, 736] width 79 height 20
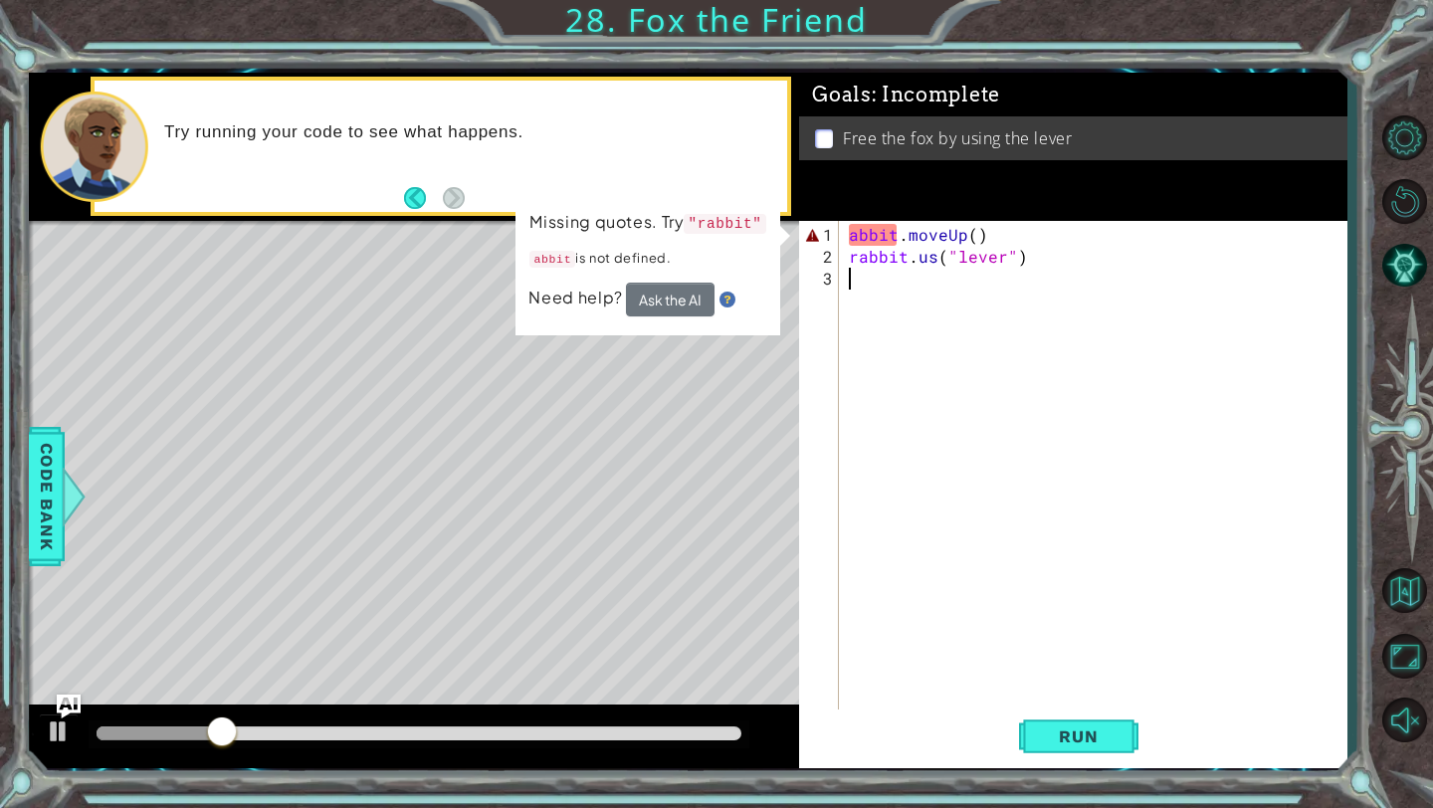
click at [850, 231] on div "abbit . moveUp ( ) rabbit . us ( "lever" )" at bounding box center [1098, 497] width 506 height 547
type textarea "rabbit.moveUp()"
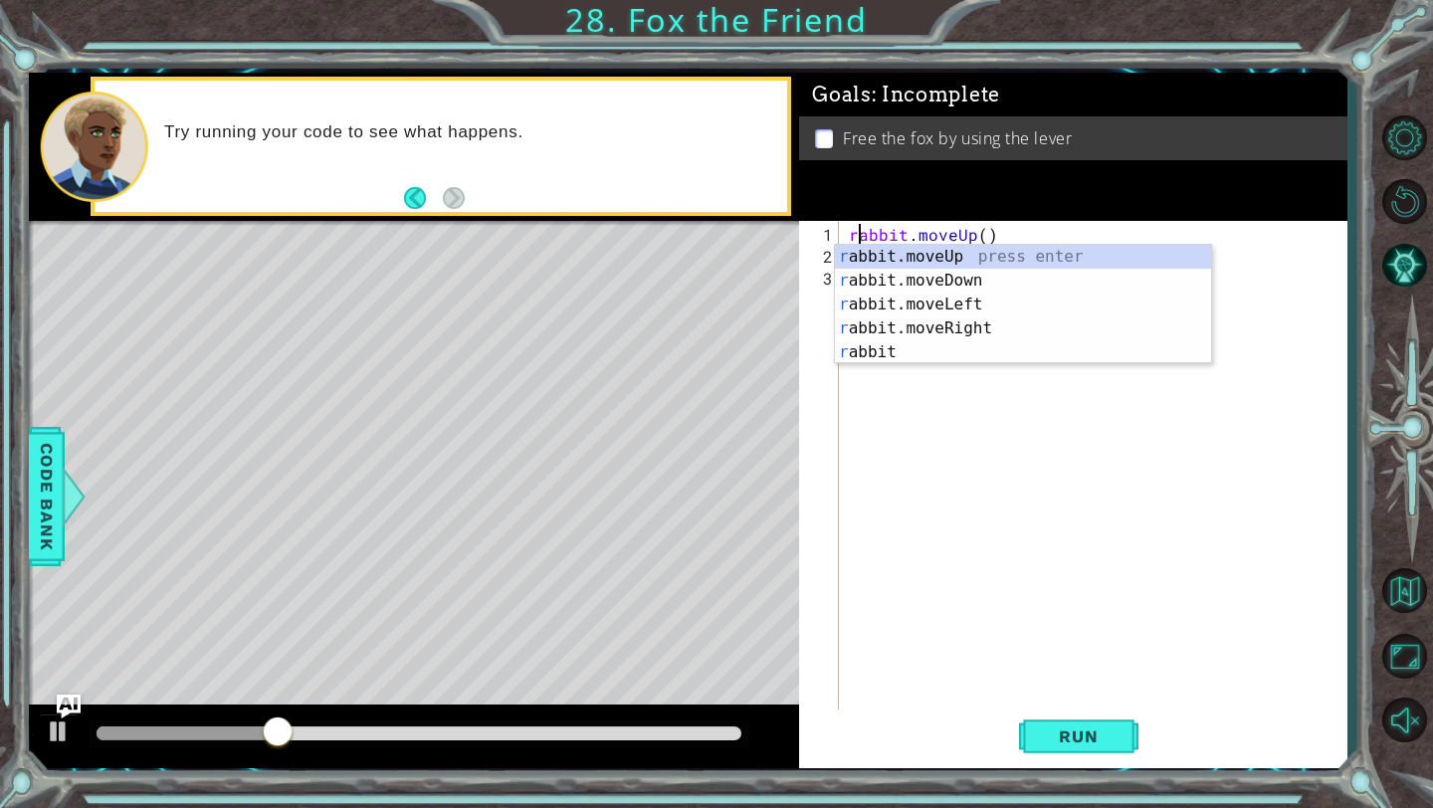
click at [853, 562] on div "rabbit . moveUp ( ) rabbit . us ( "lever" )" at bounding box center [1098, 497] width 506 height 547
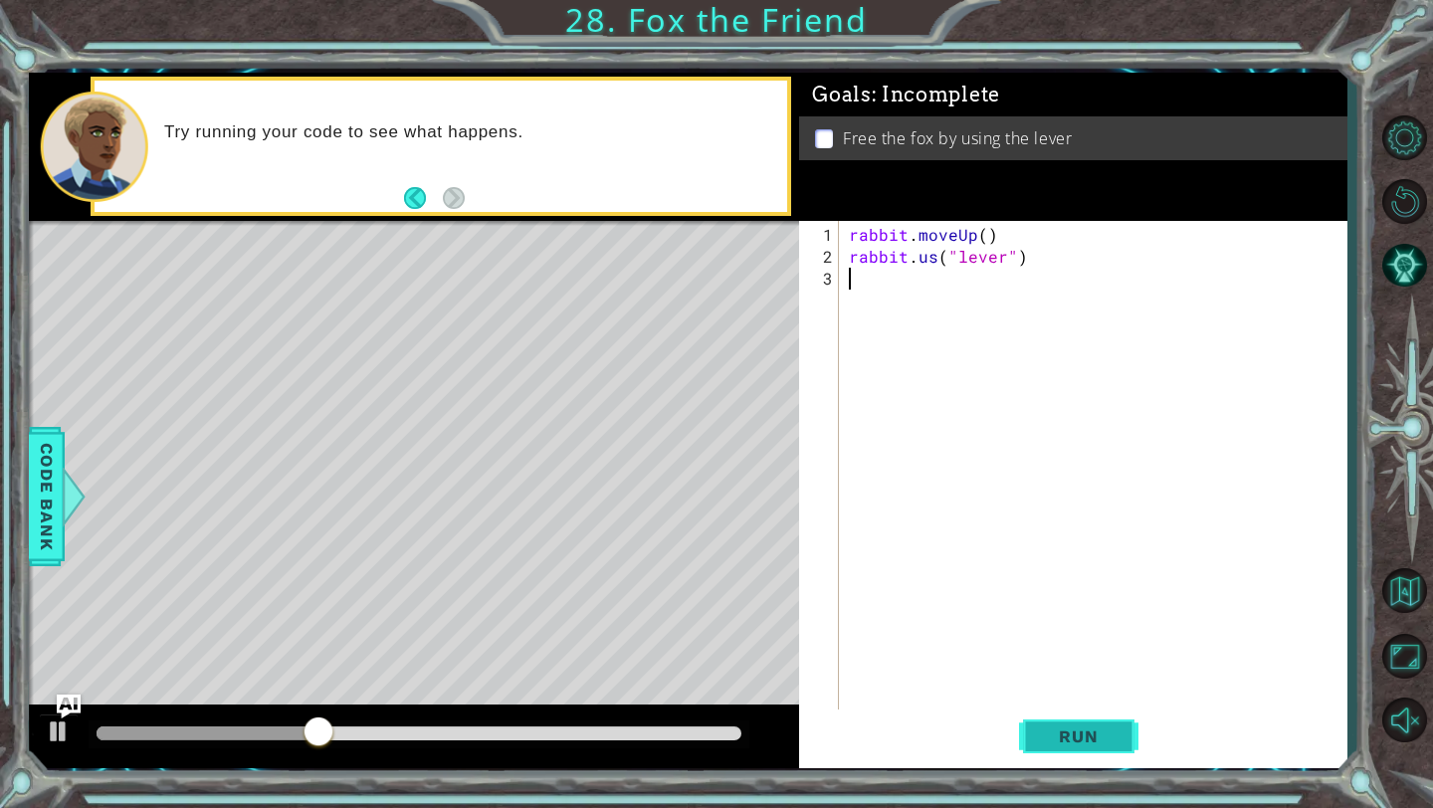
click at [853, 562] on span "Run" at bounding box center [1078, 736] width 79 height 20
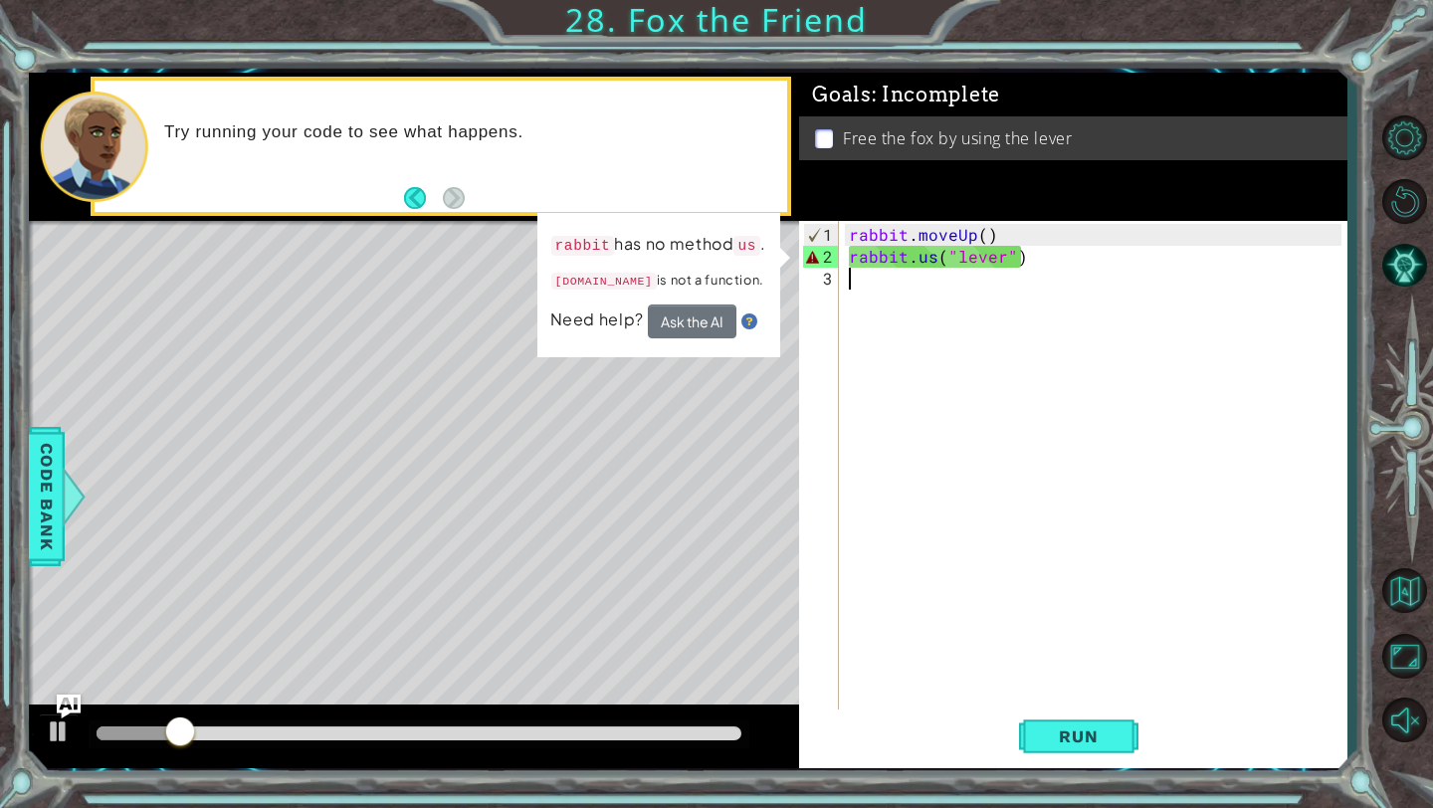
click at [853, 254] on div "rabbit . moveUp ( ) rabbit . us ( "lever" )" at bounding box center [1098, 497] width 506 height 547
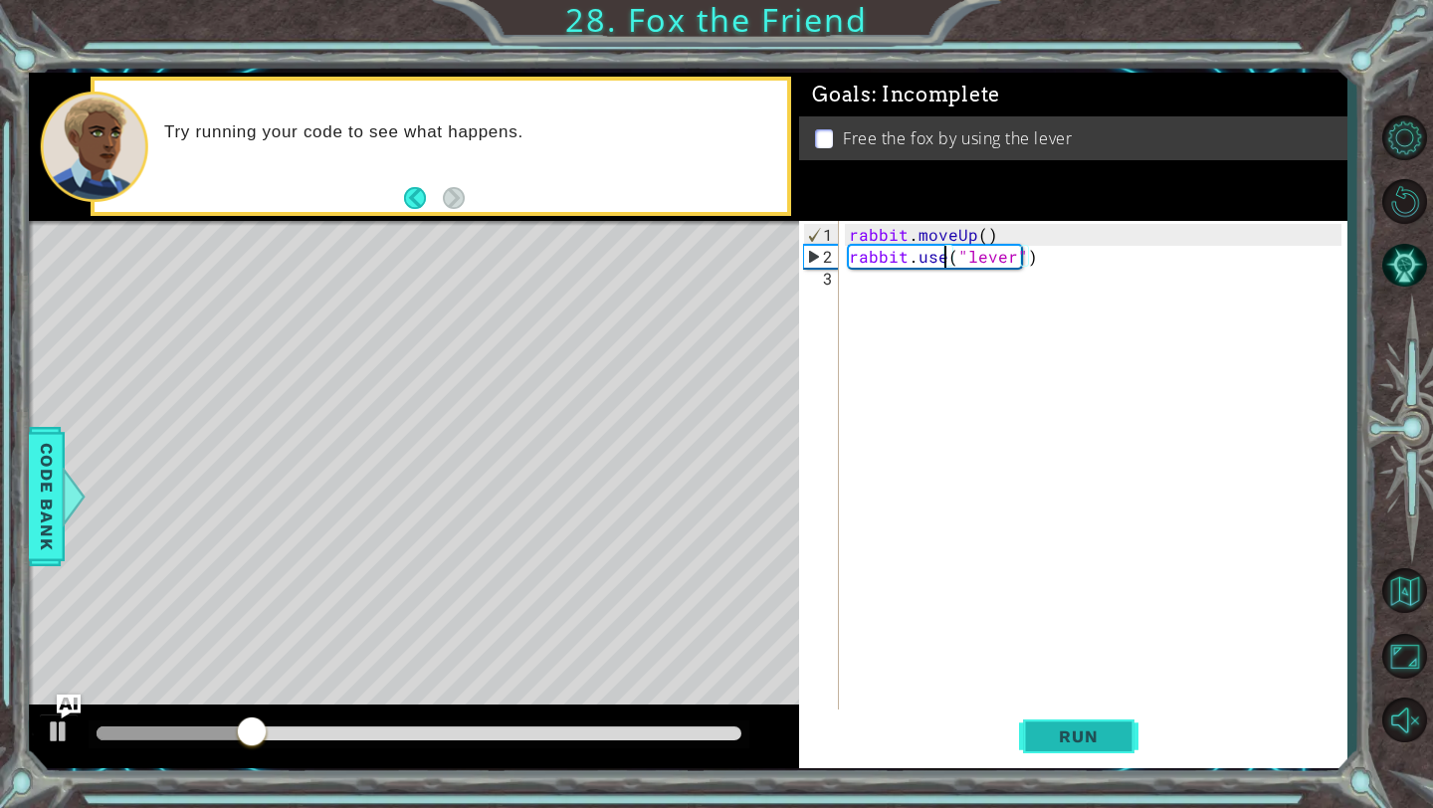
type textarea "rabbit.use("lever")"
click at [853, 562] on span "Run" at bounding box center [1078, 736] width 79 height 20
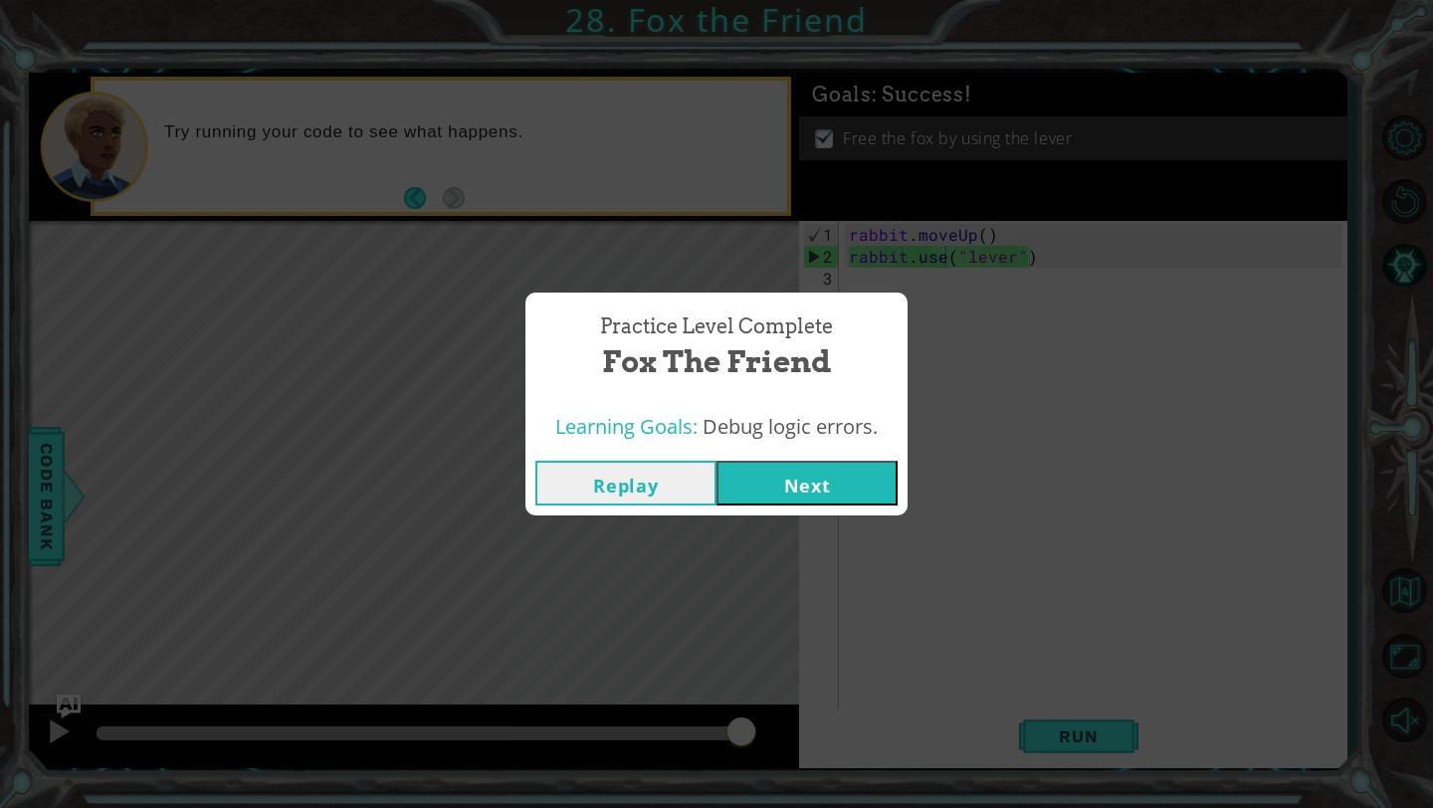
click at [786, 493] on button "Next" at bounding box center [806, 483] width 181 height 45
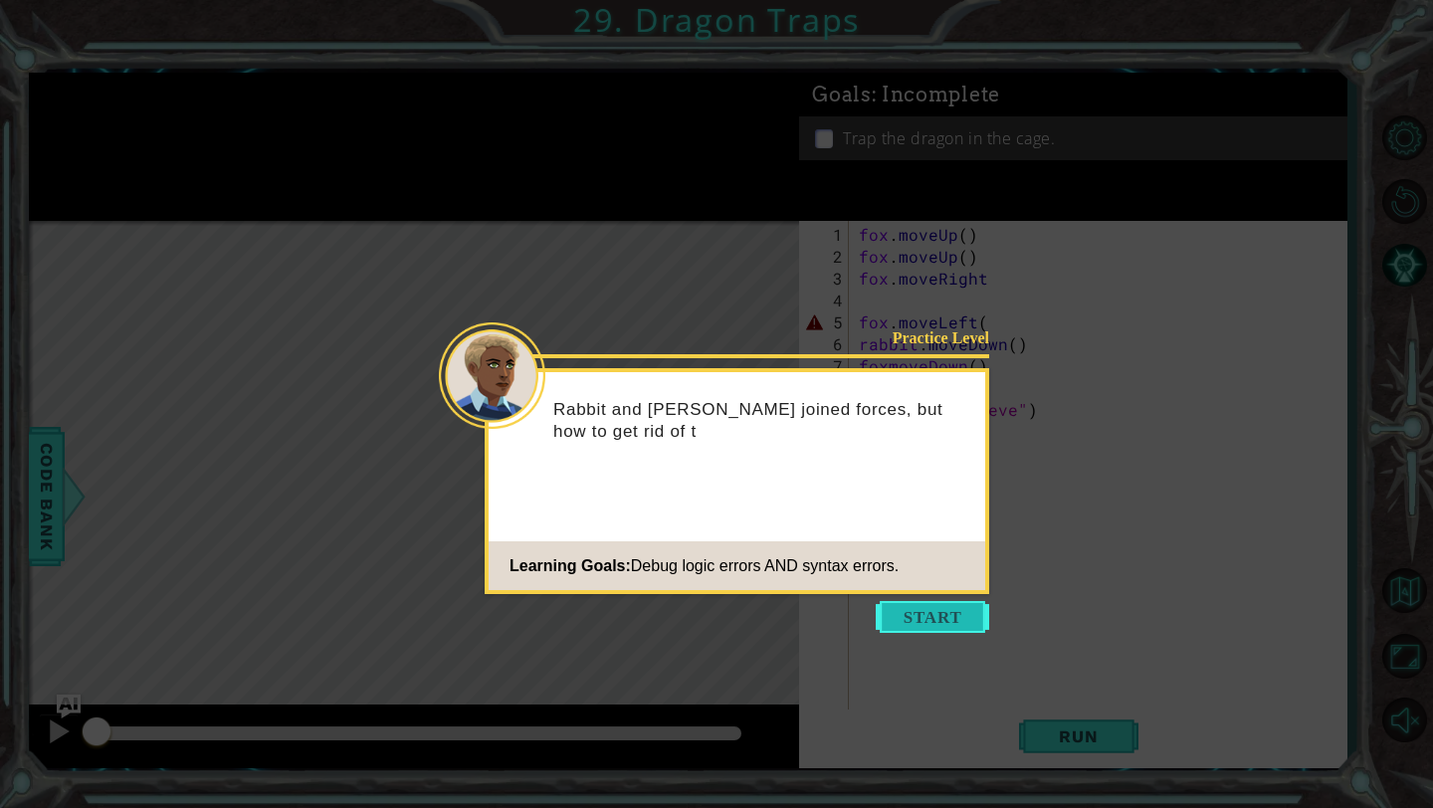
click at [853, 562] on button "Start" at bounding box center [932, 617] width 113 height 32
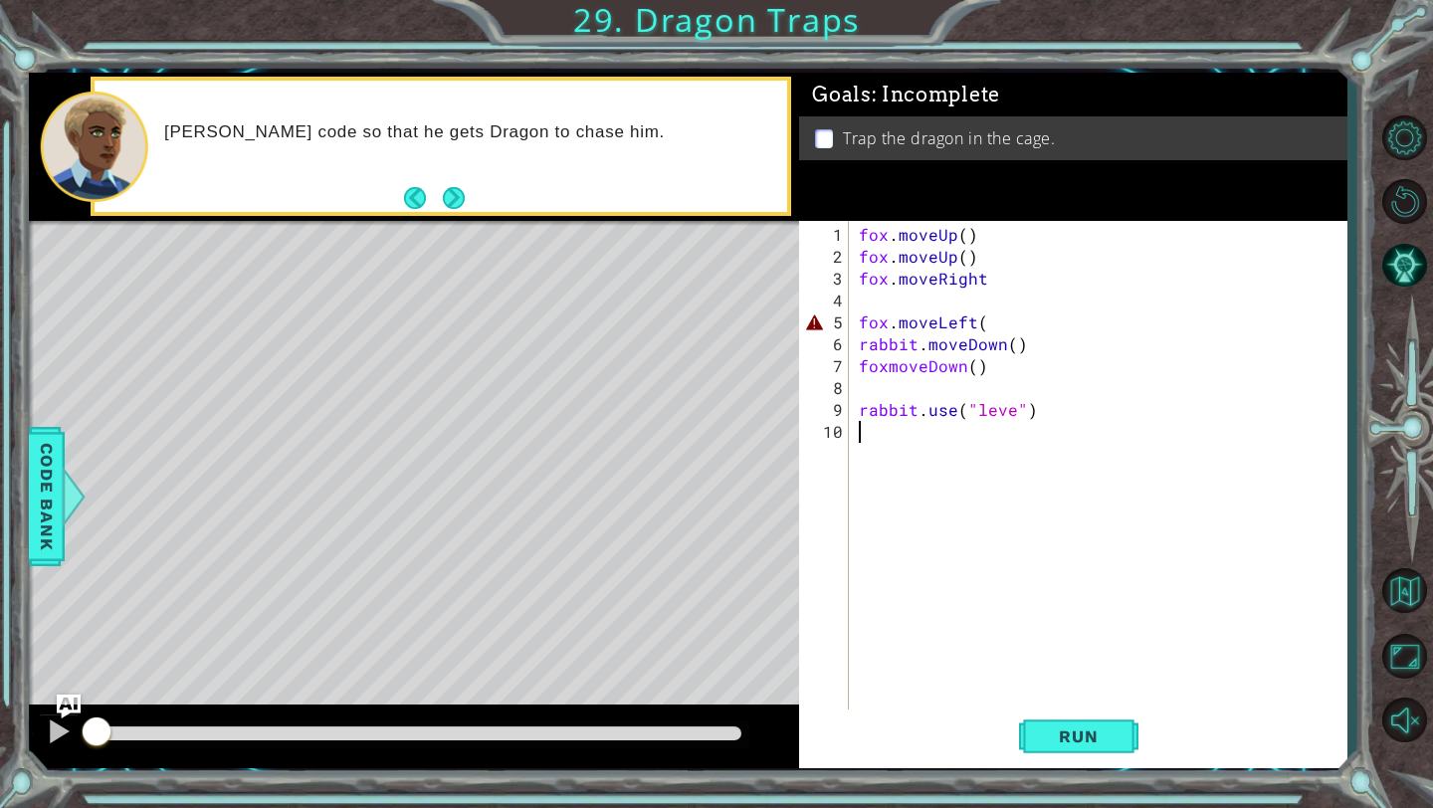
click at [853, 365] on div "fox . moveUp ( ) fox . moveUp ( ) fox . moveRight fox . moveLeft ( rabbit . mov…" at bounding box center [1103, 497] width 497 height 547
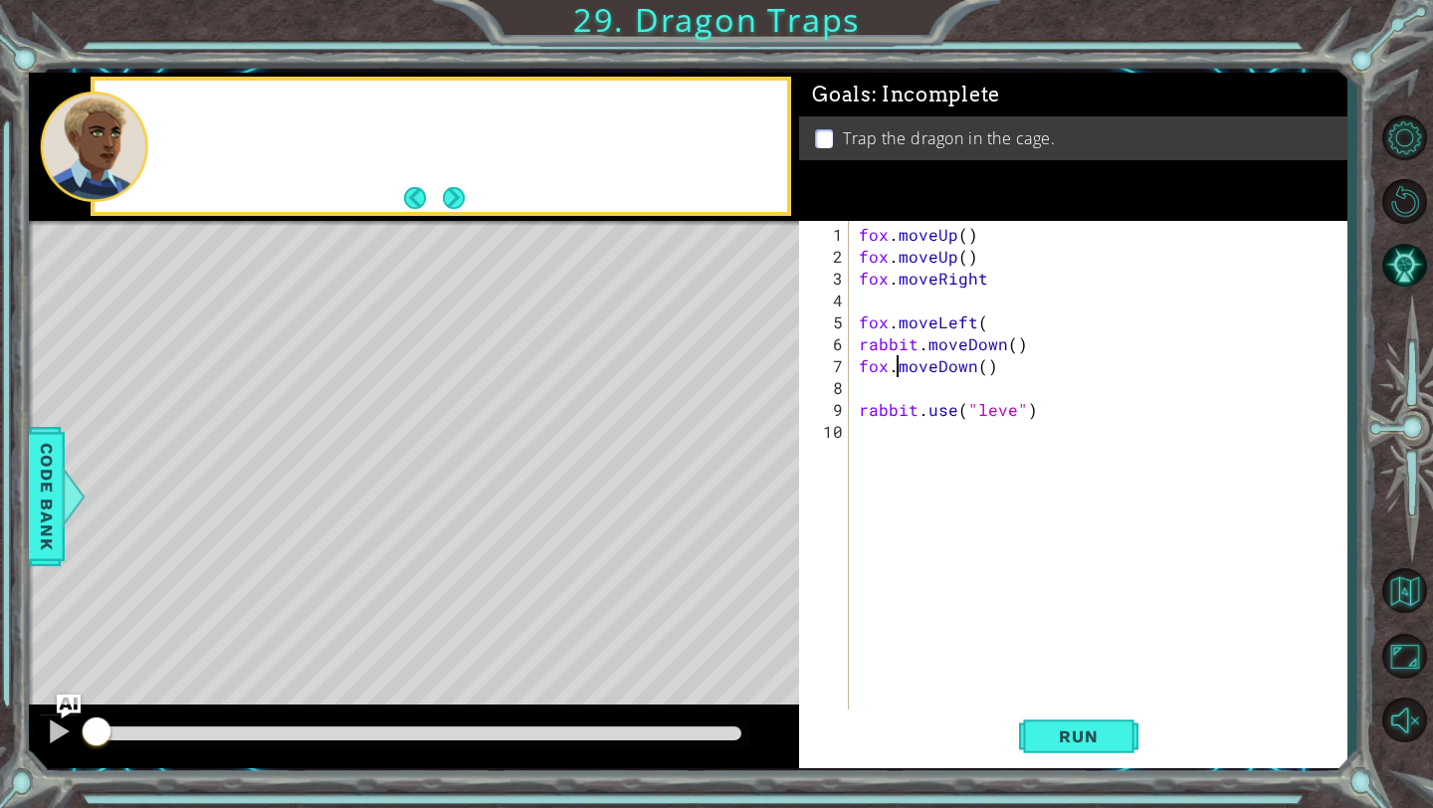
scroll to position [0, 2]
click at [853, 562] on button "Run" at bounding box center [1078, 736] width 119 height 55
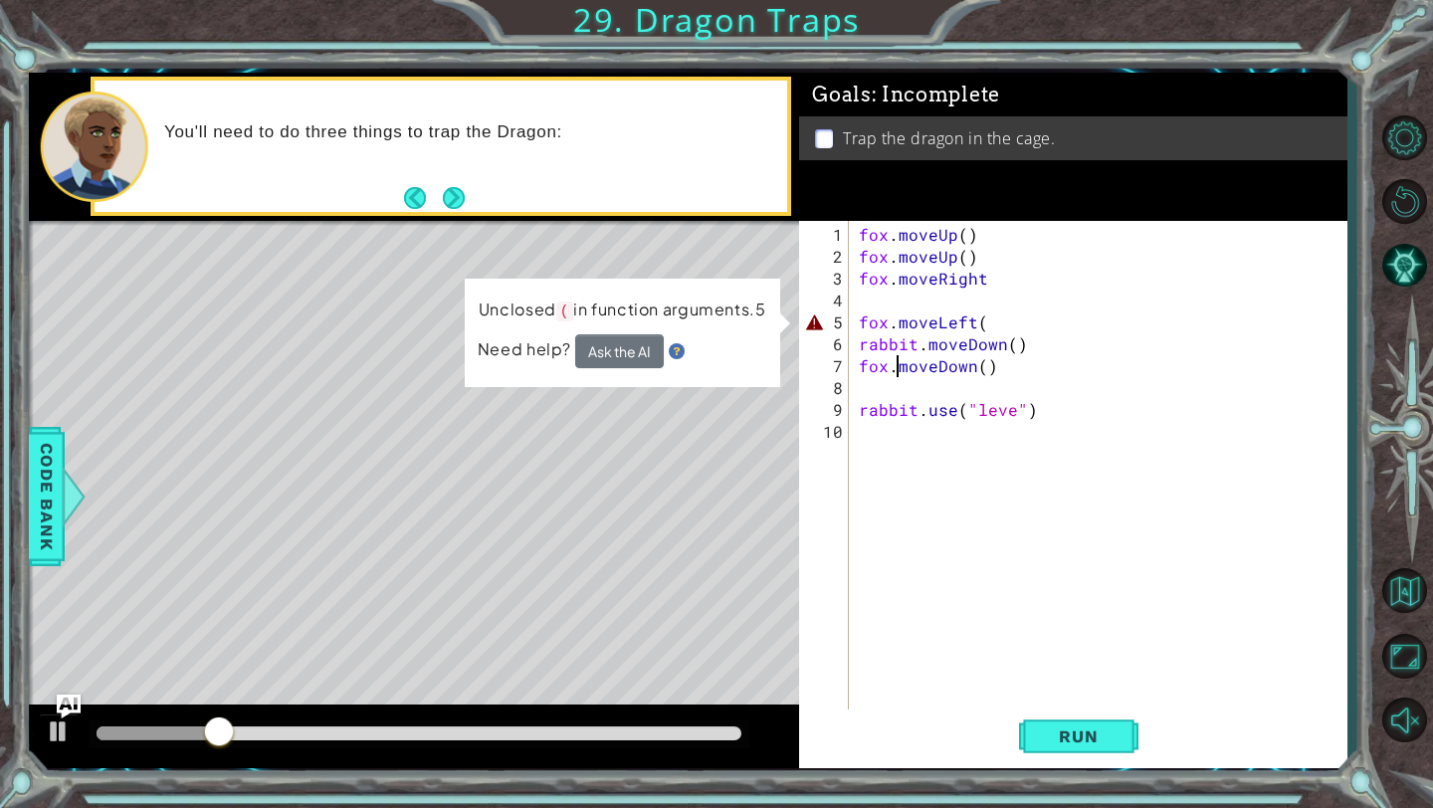
click at [853, 318] on div "fox . moveUp ( ) fox . moveUp ( ) fox . moveRight fox . moveLeft ( rabbit . mov…" at bounding box center [1103, 497] width 497 height 547
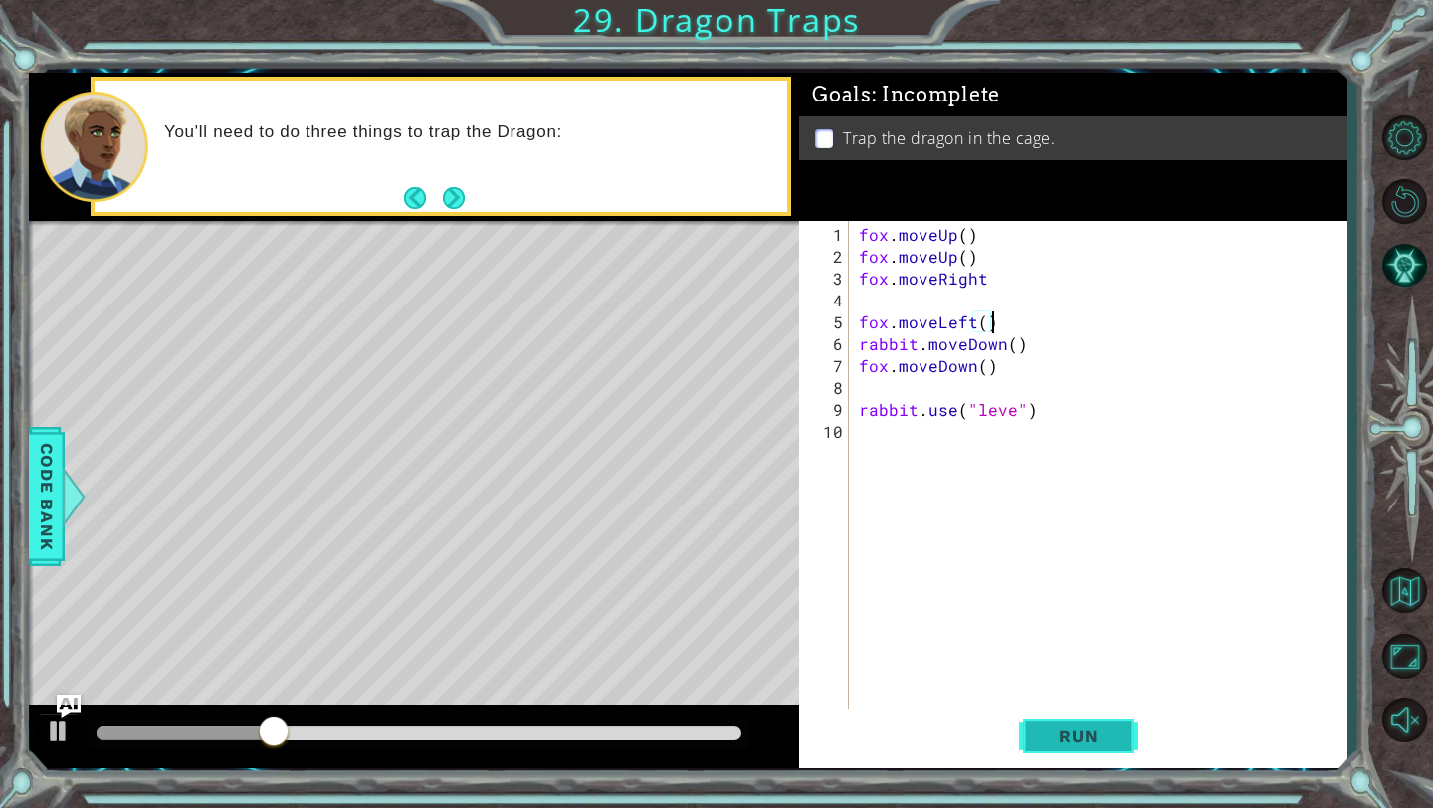
click at [853, 562] on button "Run" at bounding box center [1078, 736] width 119 height 55
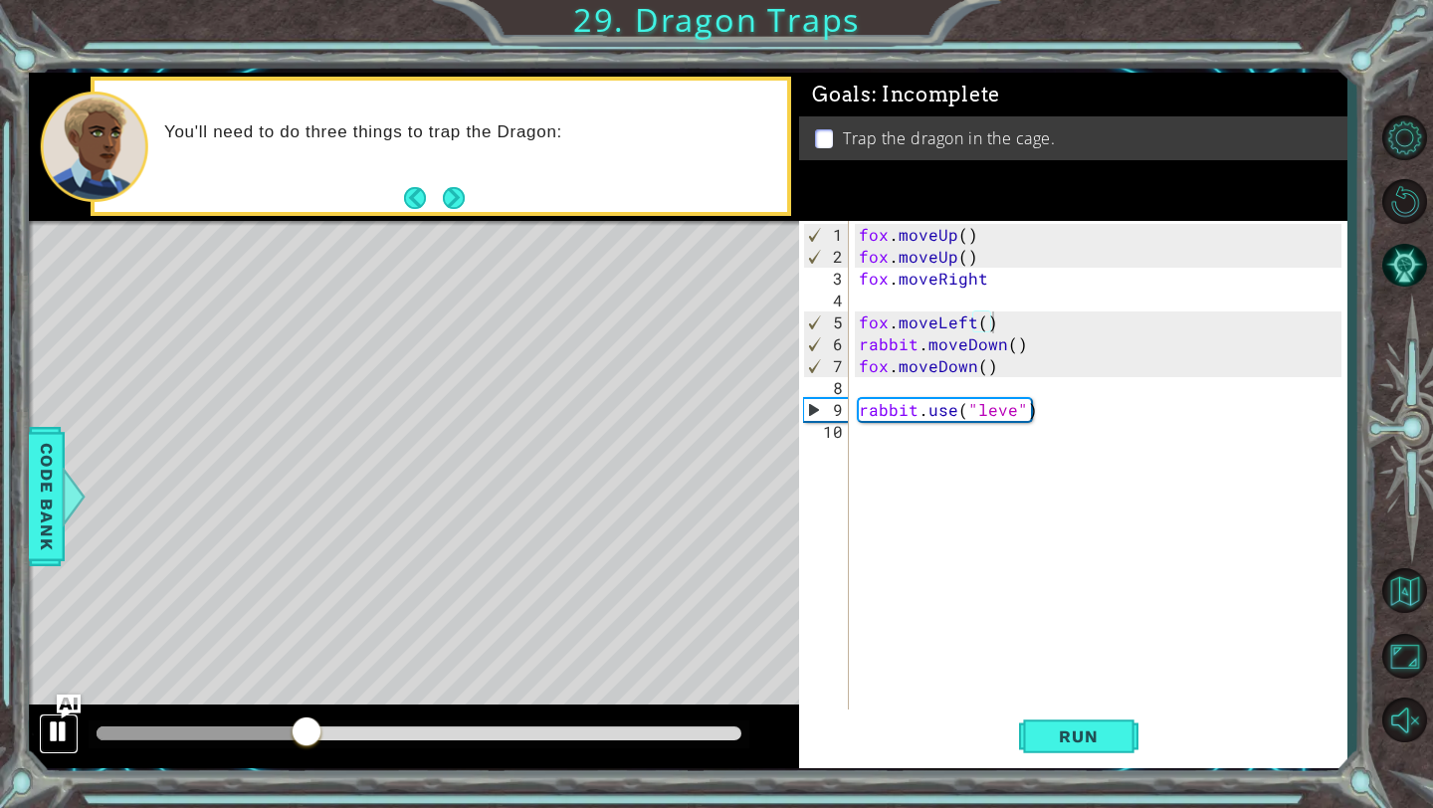
click at [52, 562] on div at bounding box center [59, 731] width 26 height 26
click at [853, 408] on div "fox . moveUp ( ) fox . moveUp ( ) fox . moveRight fox . moveLeft ( ) rabbit . m…" at bounding box center [1103, 497] width 497 height 547
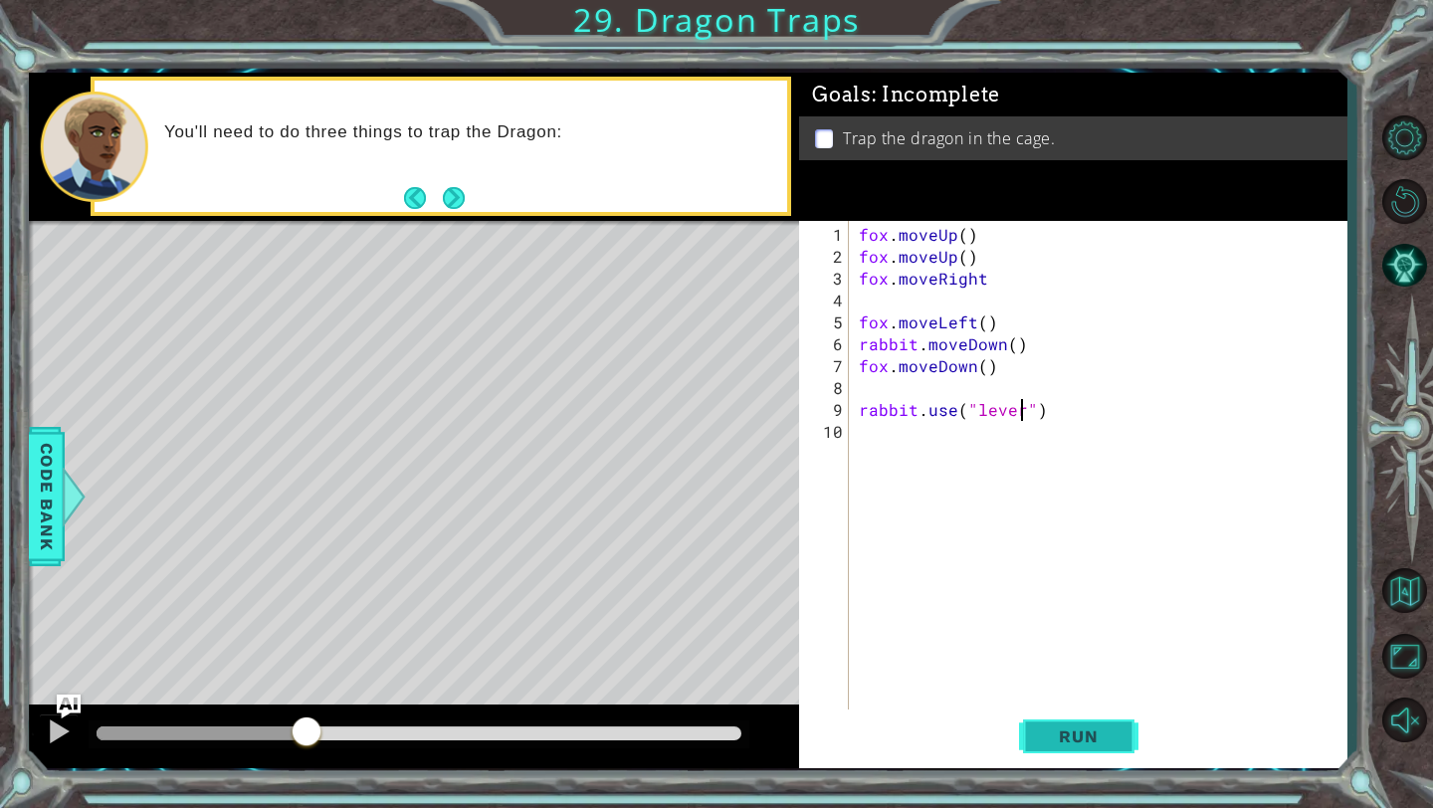
type textarea "rabbit.use("lever")"
click at [853, 562] on span "Run" at bounding box center [1078, 736] width 79 height 20
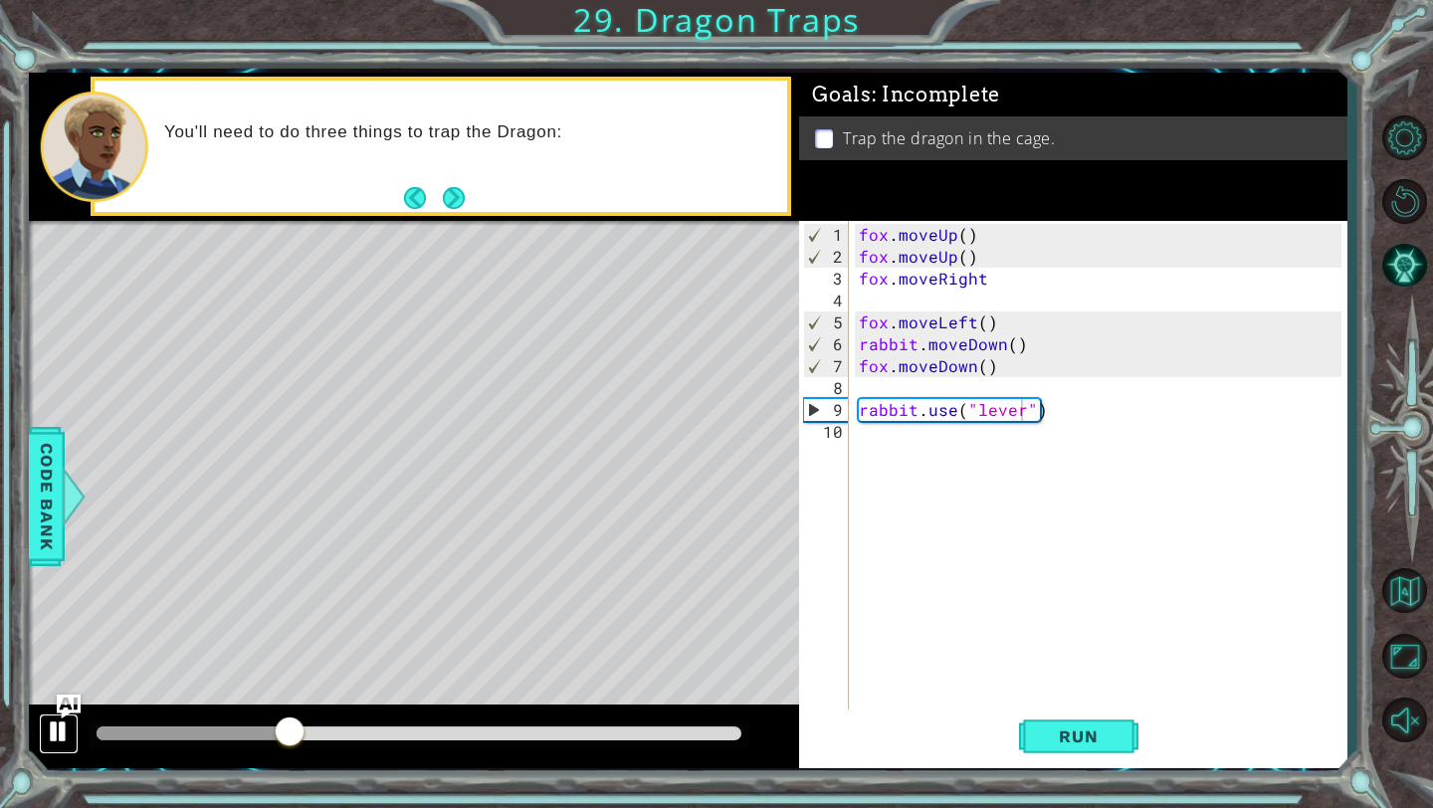
click at [54, 562] on div at bounding box center [59, 731] width 26 height 26
click at [853, 389] on div "fox . moveUp ( ) fox . moveUp ( ) fox . moveRight fox . moveLeft ( ) rabbit . m…" at bounding box center [1103, 497] width 497 height 547
click at [853, 562] on button "Run" at bounding box center [1078, 736] width 119 height 55
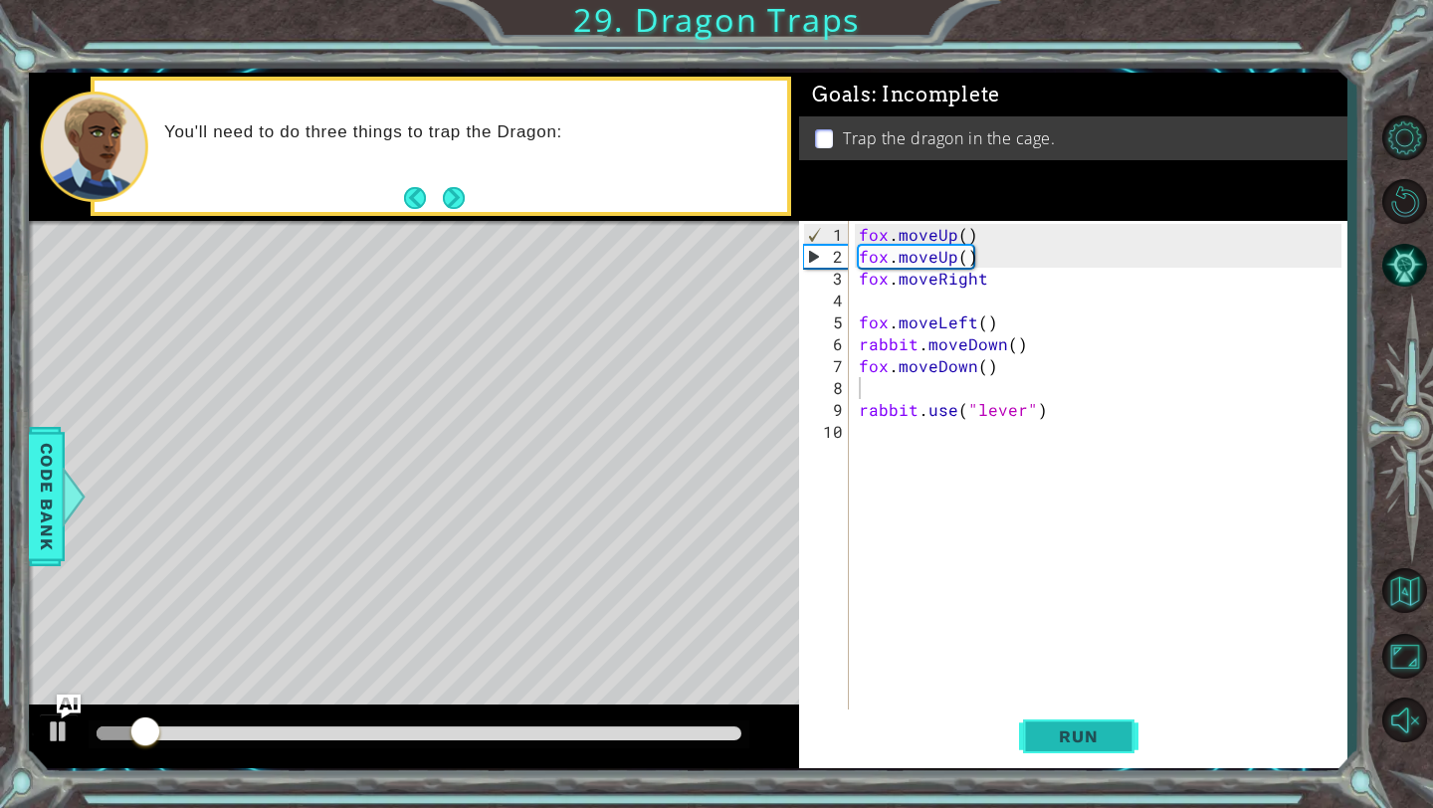
click at [853, 562] on button "Run" at bounding box center [1078, 736] width 119 height 55
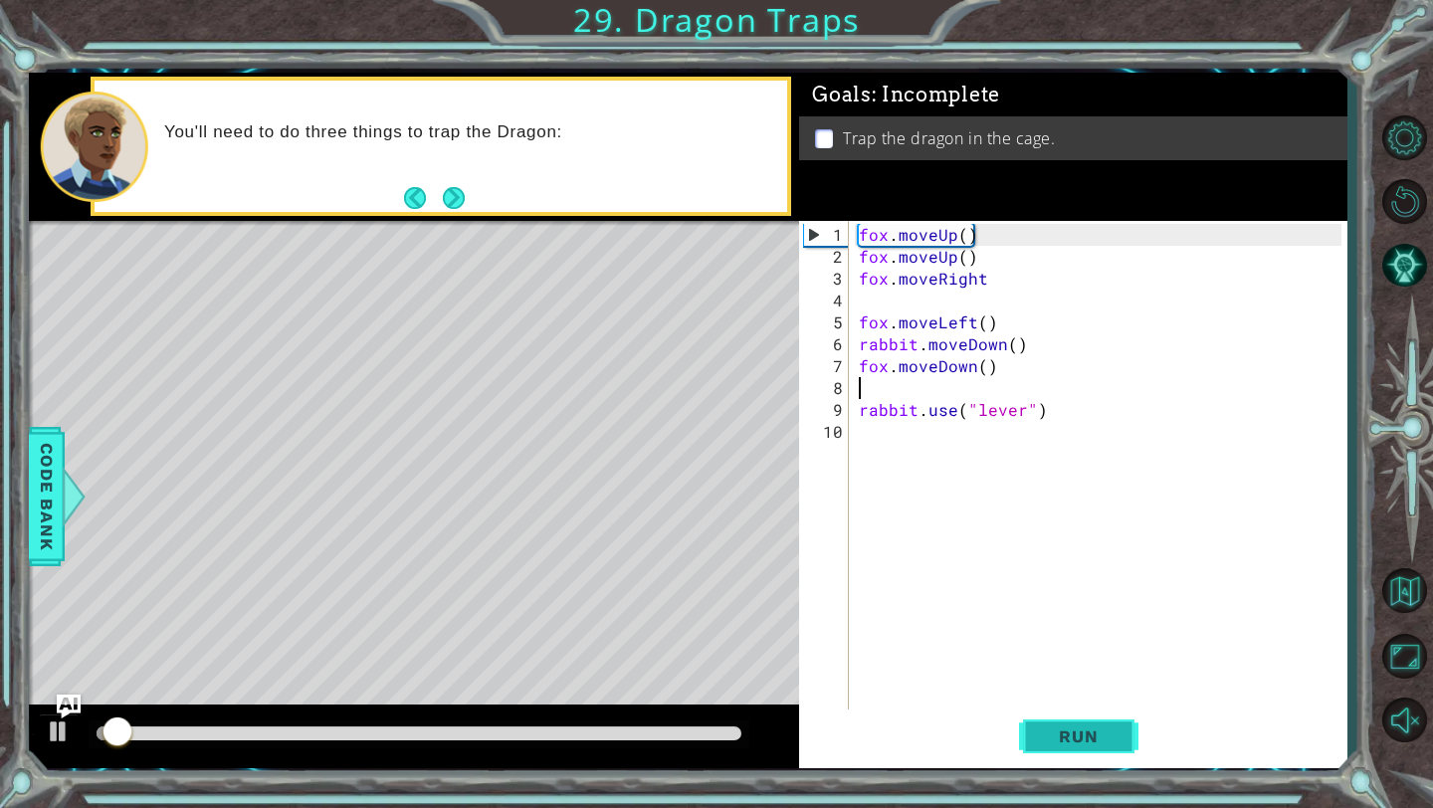
click at [853, 562] on button "Run" at bounding box center [1078, 736] width 119 height 55
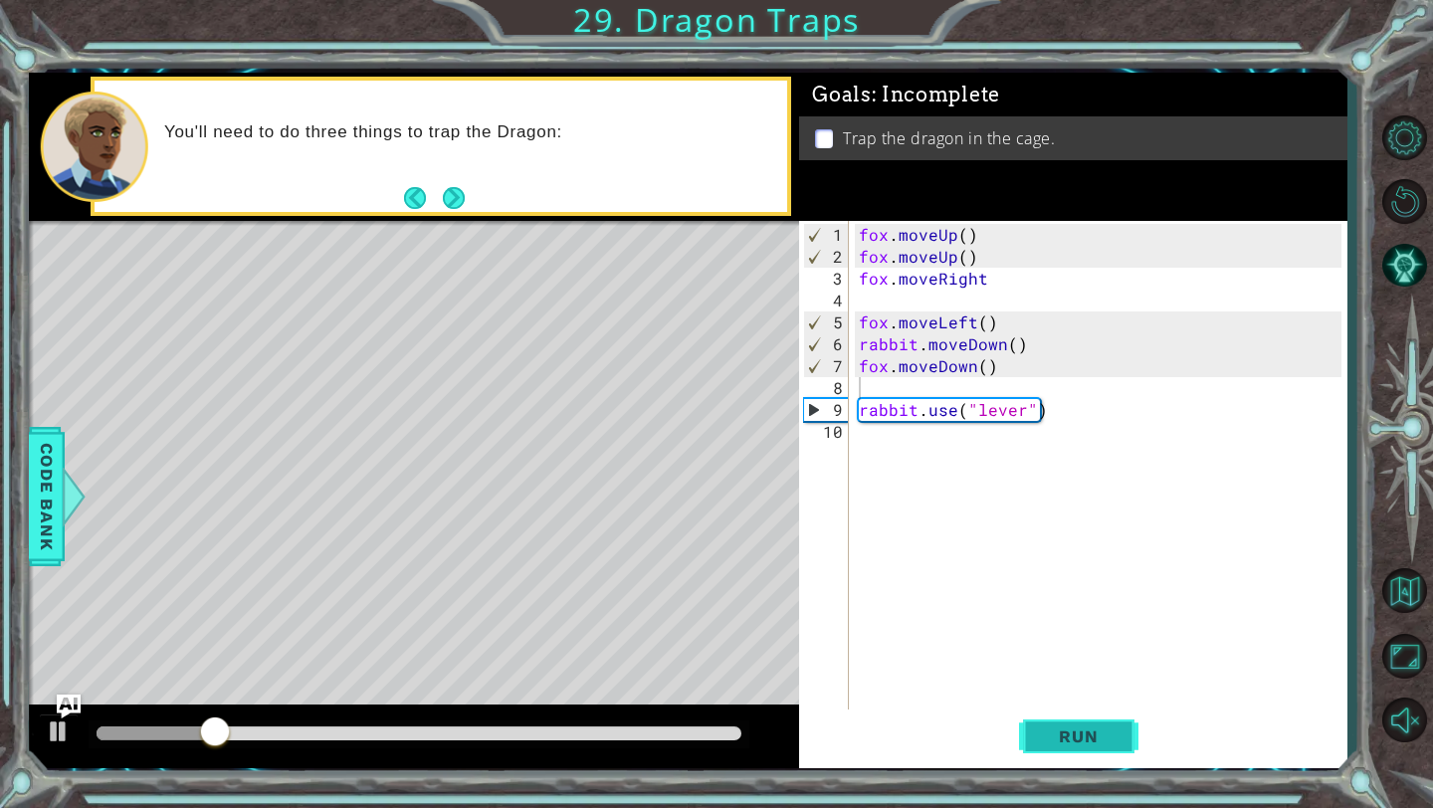
click at [853, 562] on button "Run" at bounding box center [1078, 736] width 119 height 55
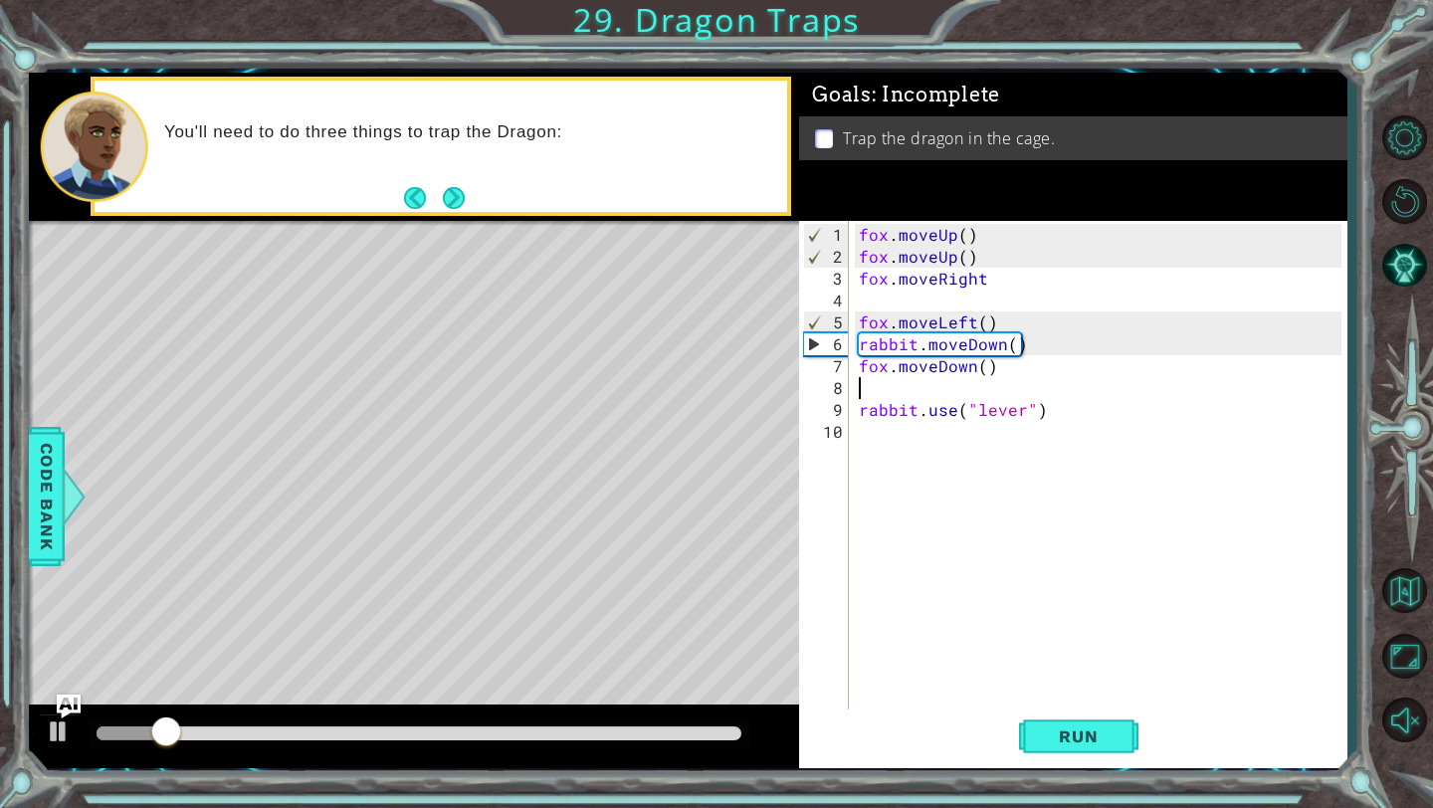
click at [853, 384] on div "fox . moveUp ( ) fox . moveUp ( ) fox . moveRight fox . moveLeft ( ) rabbit . m…" at bounding box center [1103, 497] width 497 height 547
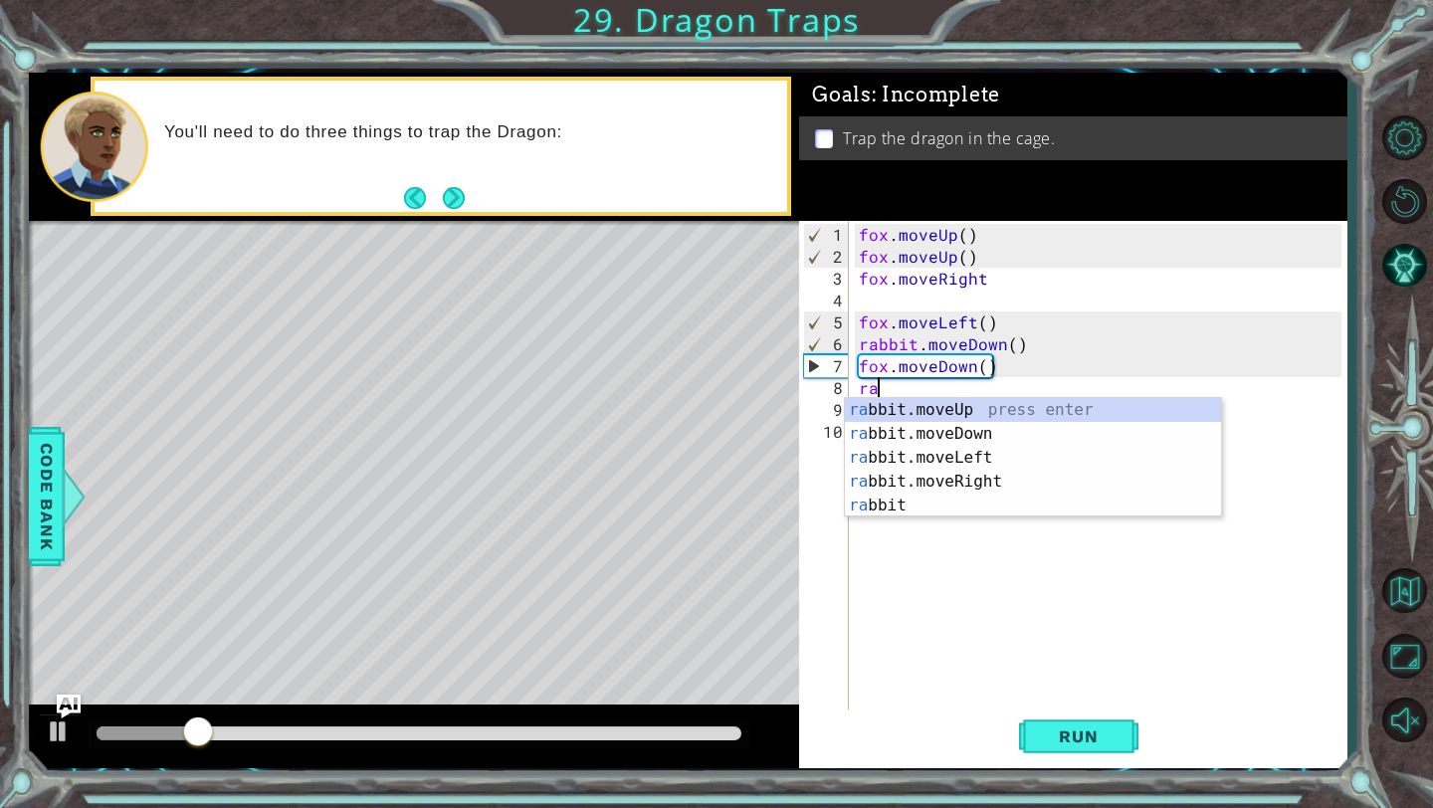
scroll to position [0, 1]
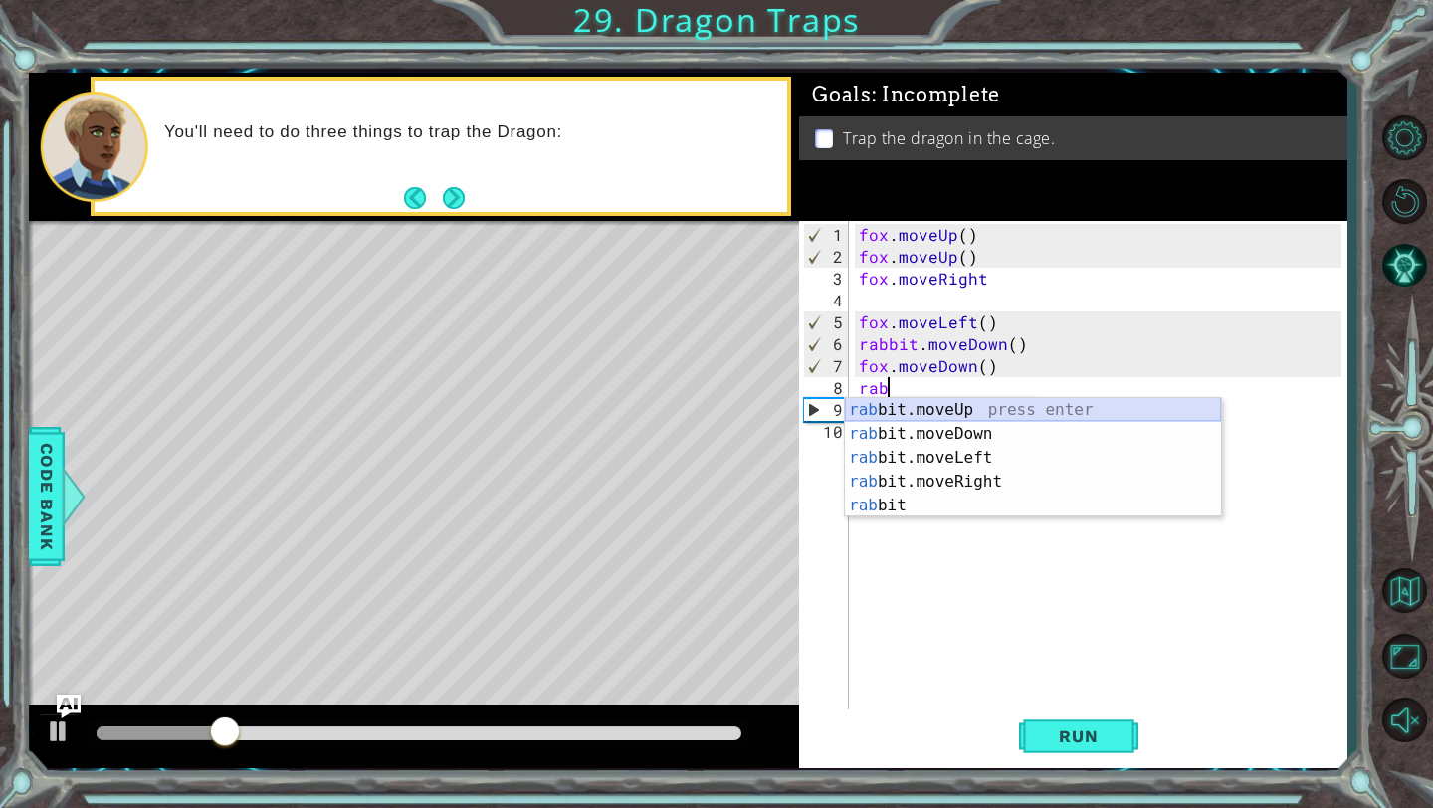
click at [853, 416] on div "rab bit.moveUp press enter rab bit.moveDown press enter rab bit.moveLeft press …" at bounding box center [1033, 481] width 376 height 167
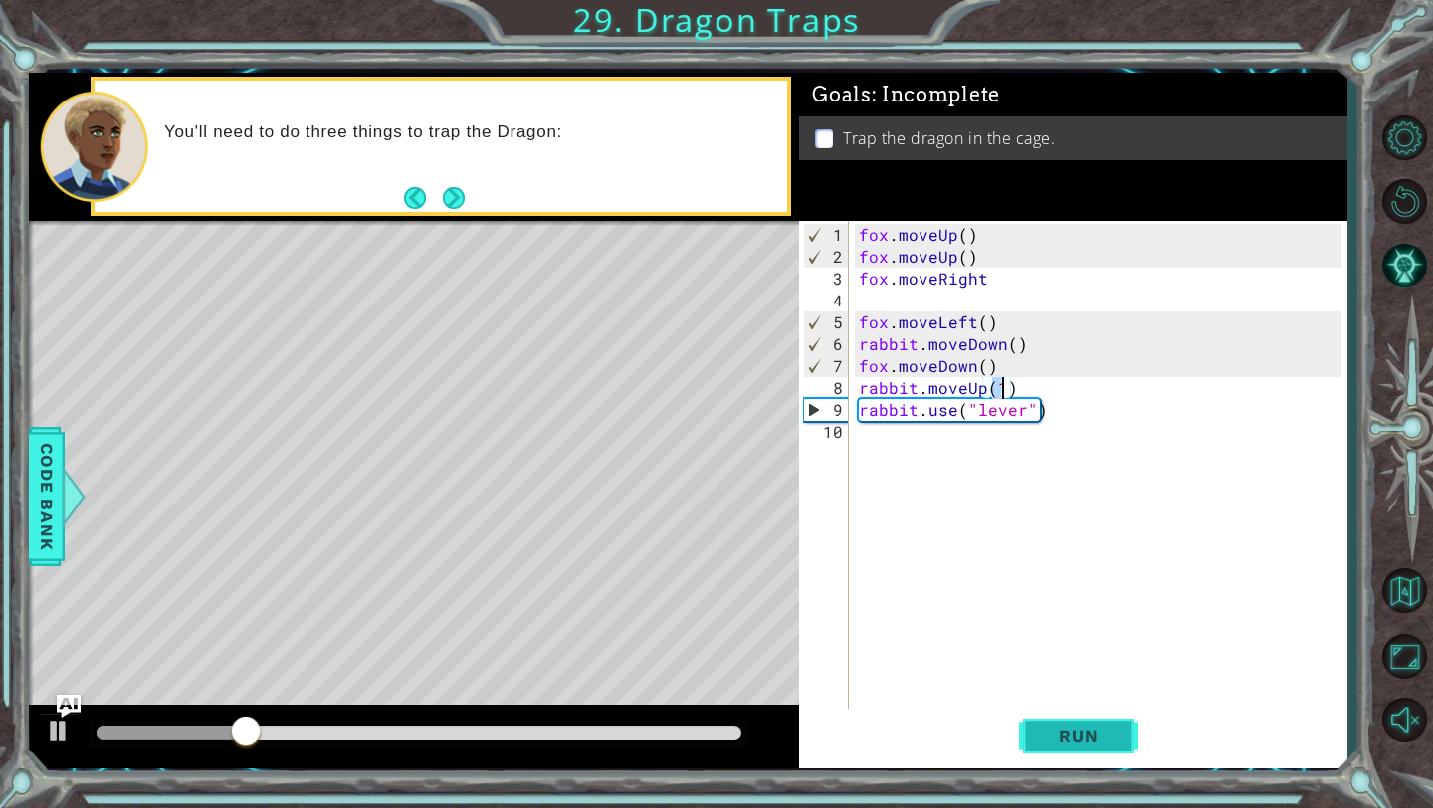
type textarea "rabbit.moveUp(1)"
click at [853, 562] on span "Run" at bounding box center [1078, 736] width 79 height 20
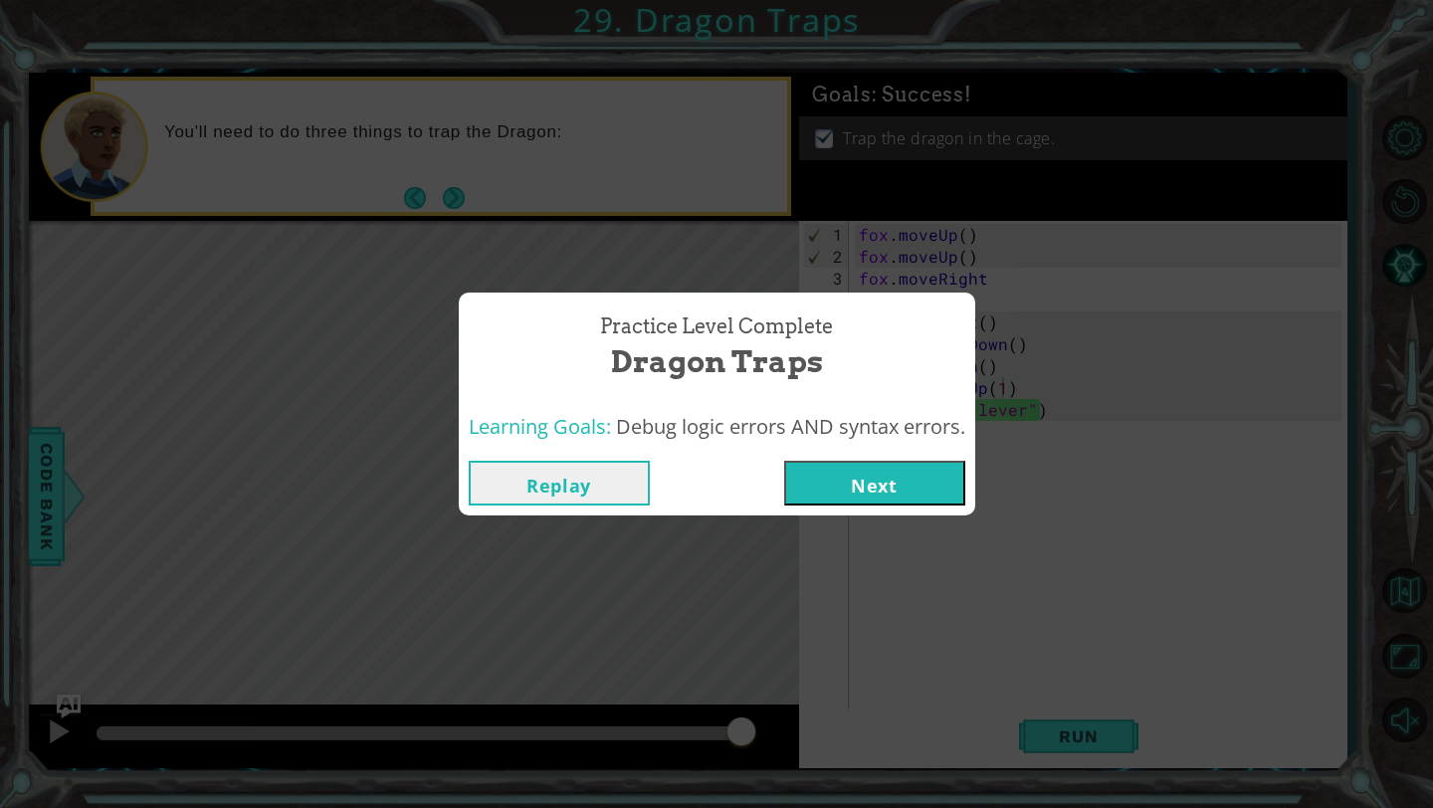
click at [828, 500] on button "Next" at bounding box center [874, 483] width 181 height 45
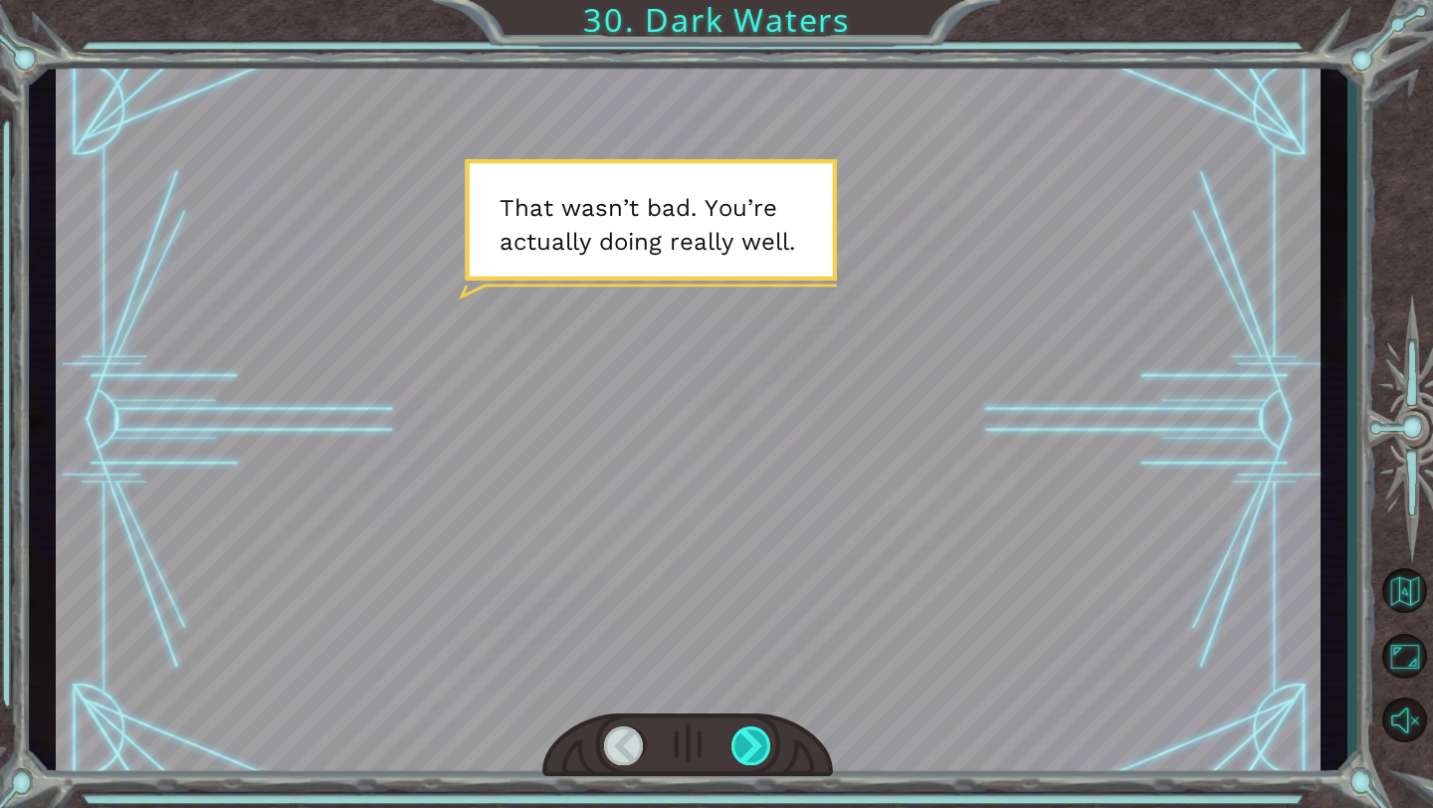
click at [765, 562] on div at bounding box center [751, 745] width 41 height 39
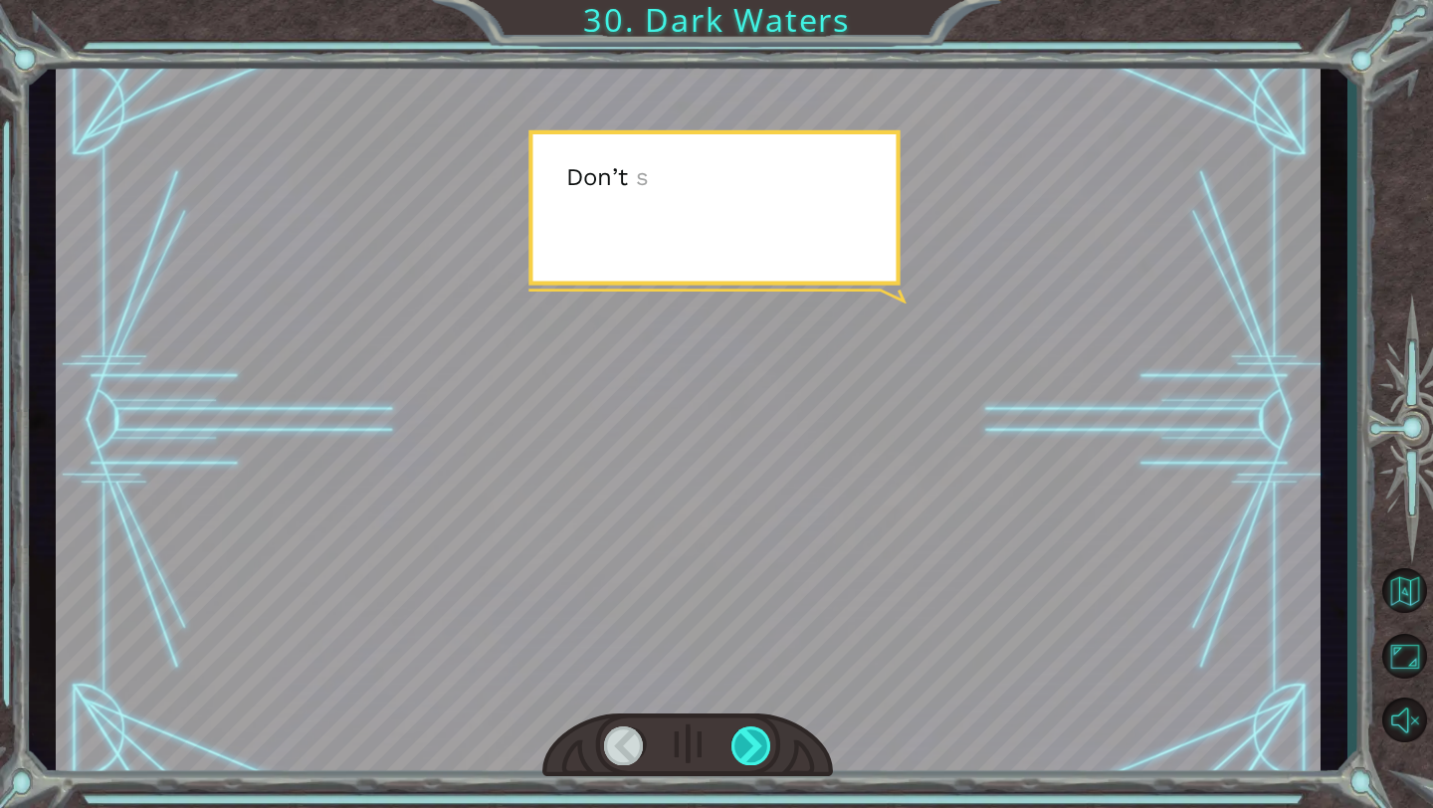
click at [763, 562] on div at bounding box center [751, 745] width 41 height 39
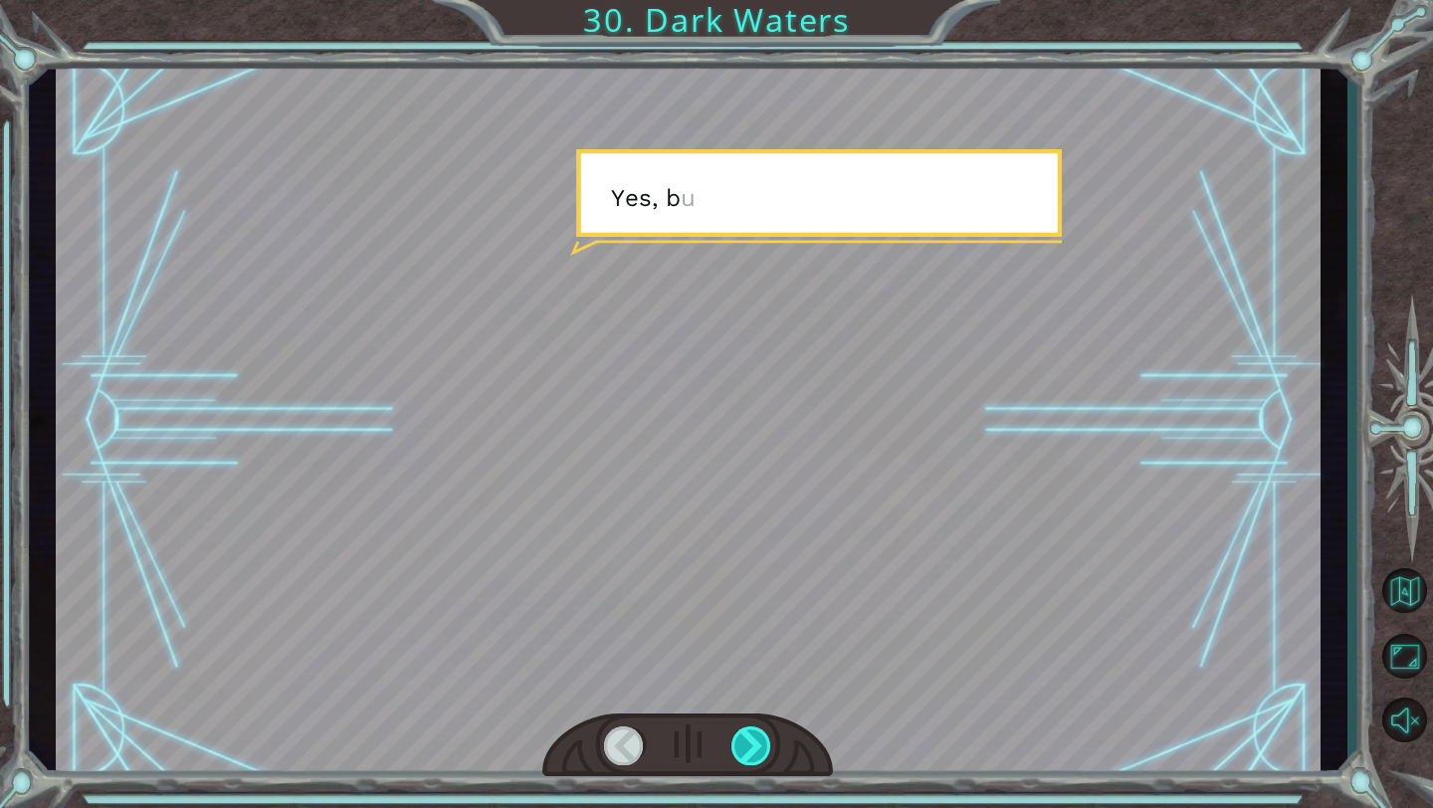
click at [763, 562] on div at bounding box center [751, 745] width 41 height 39
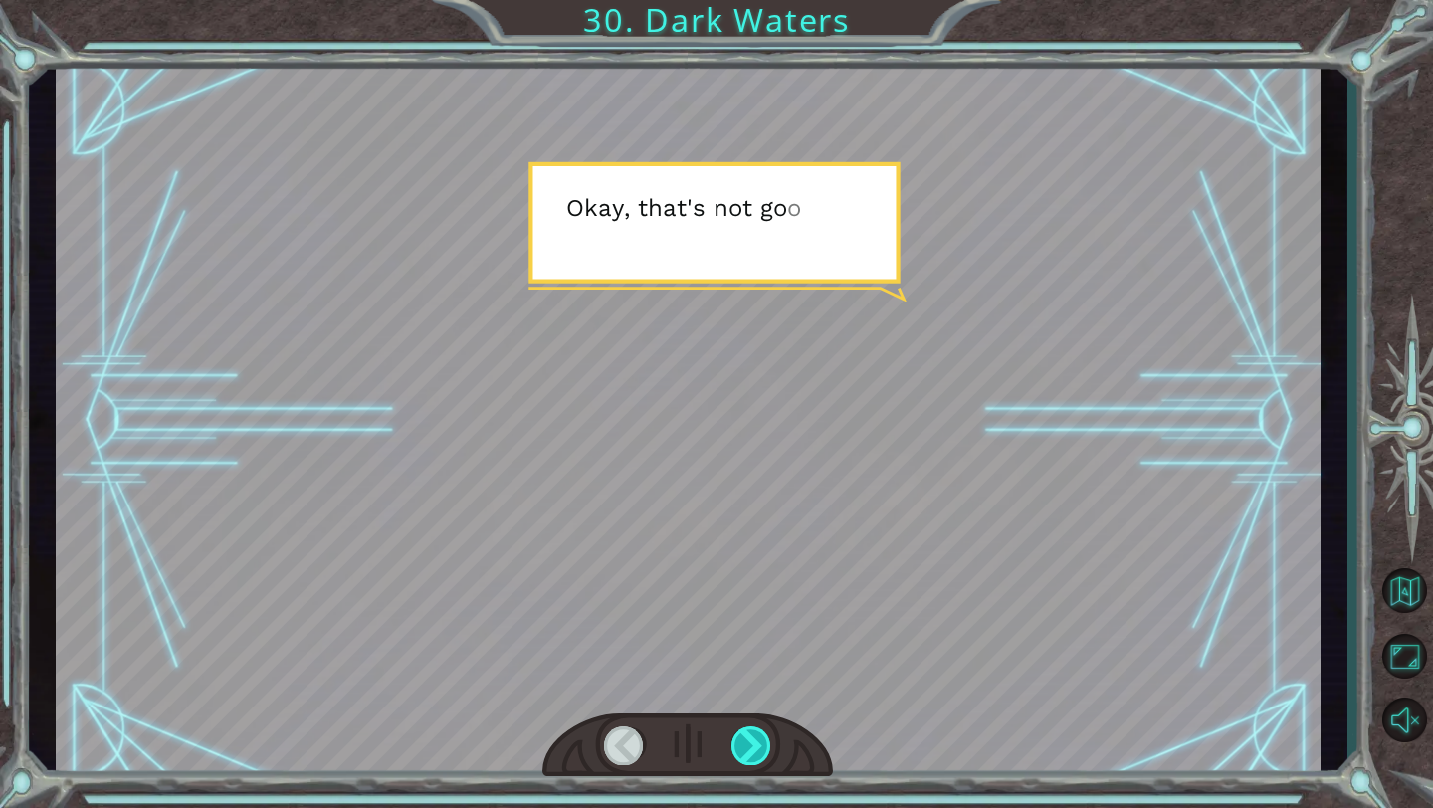
click at [763, 562] on div at bounding box center [751, 745] width 41 height 39
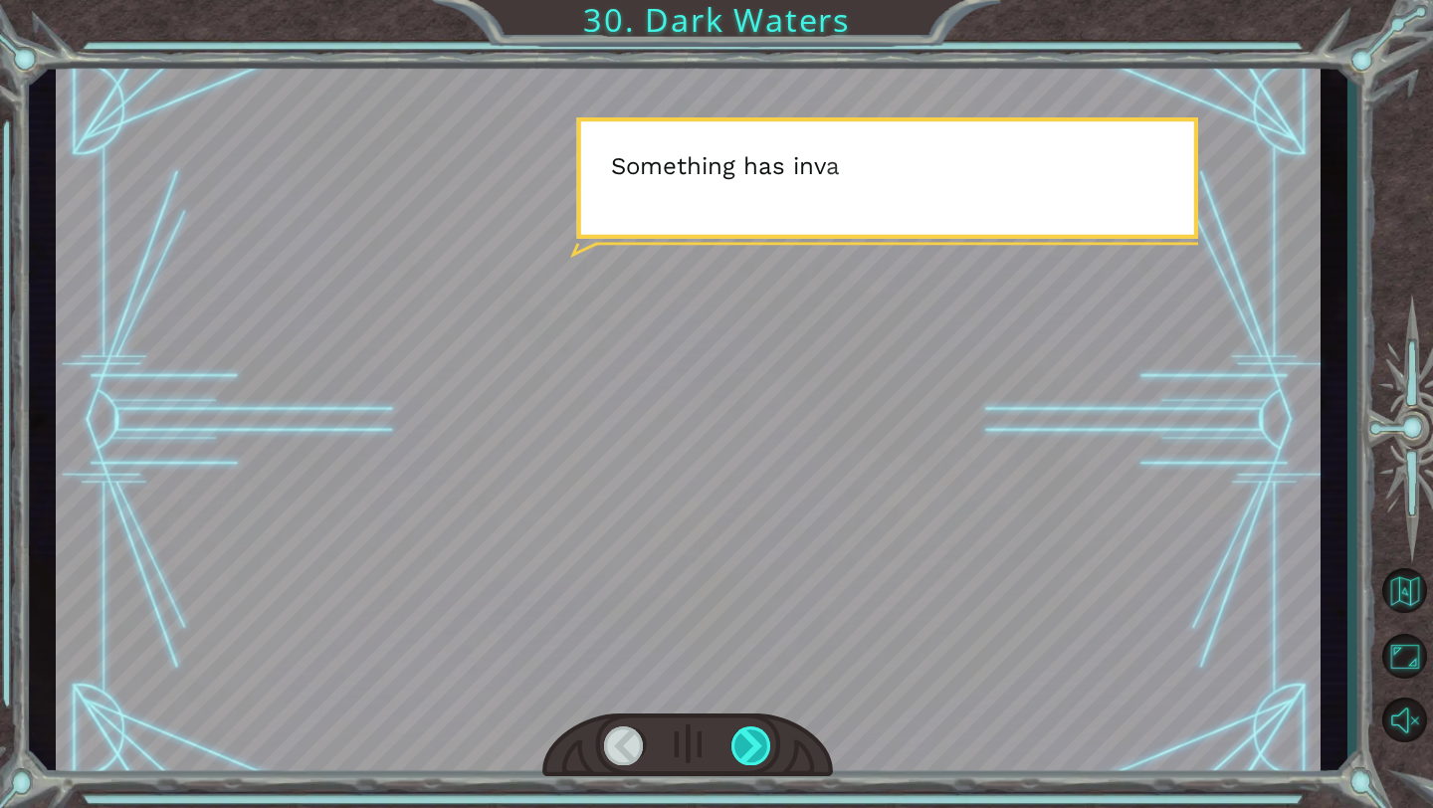
click at [763, 562] on div at bounding box center [751, 745] width 41 height 39
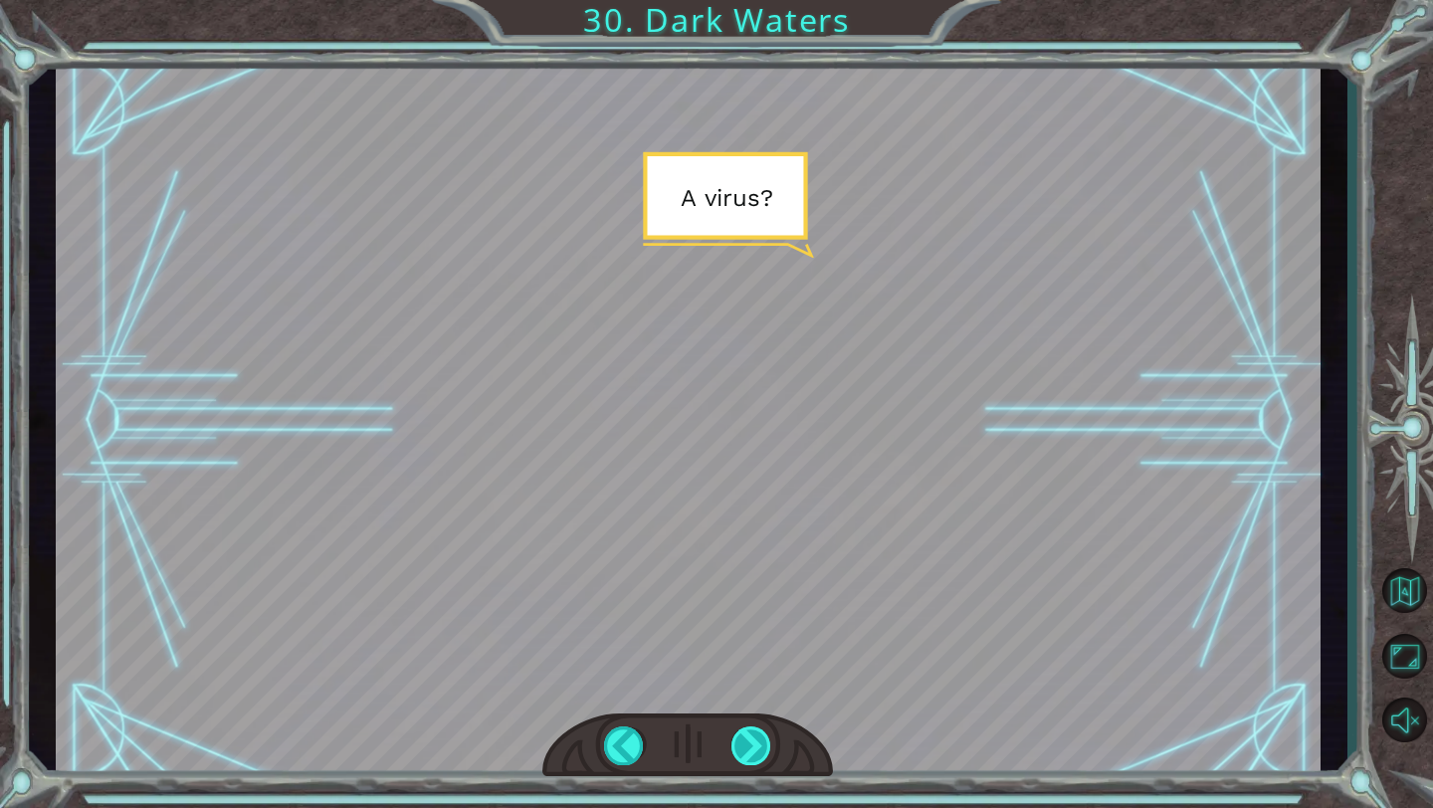
click at [763, 562] on div at bounding box center [751, 745] width 41 height 39
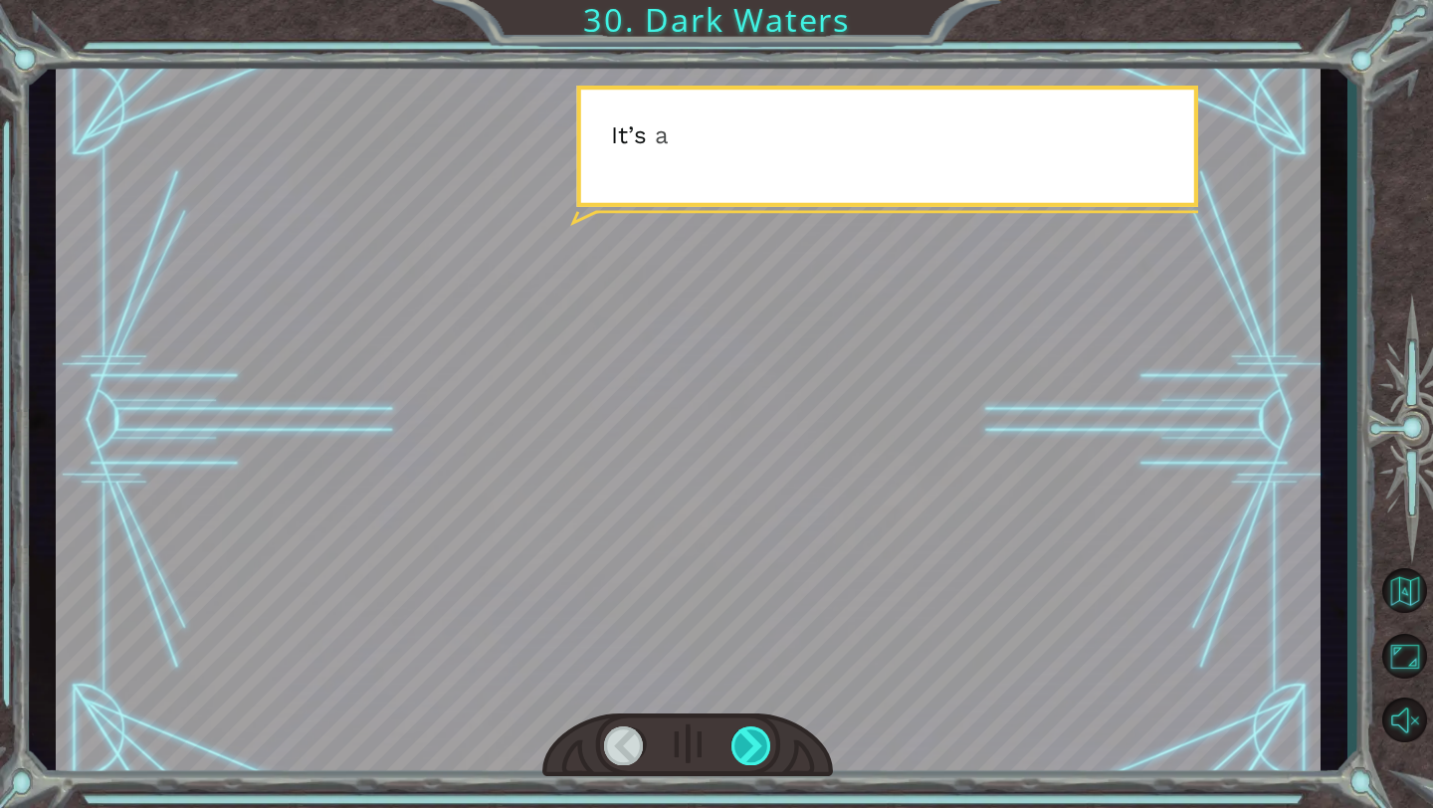
click at [763, 562] on div at bounding box center [751, 745] width 41 height 39
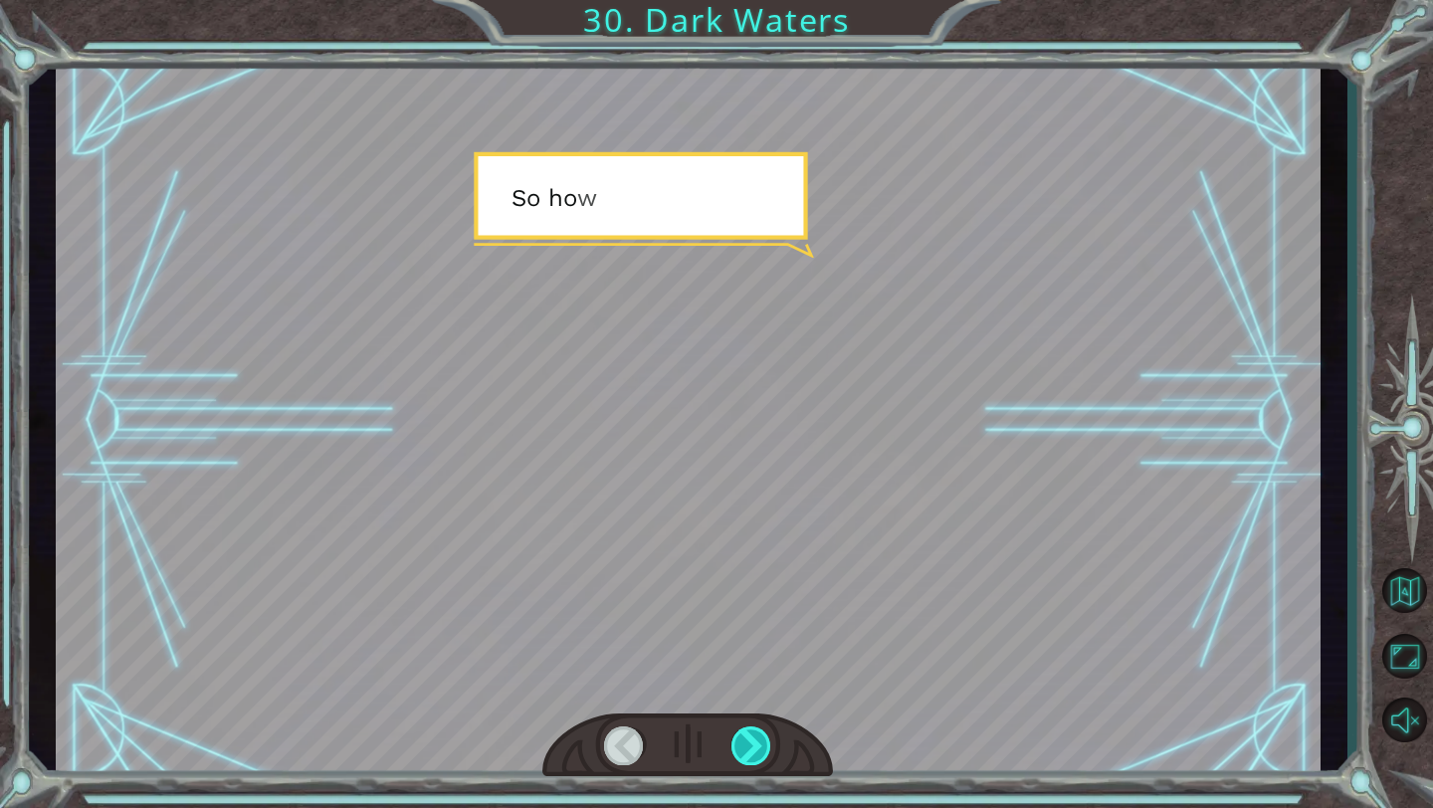
click at [763, 562] on div at bounding box center [751, 745] width 41 height 39
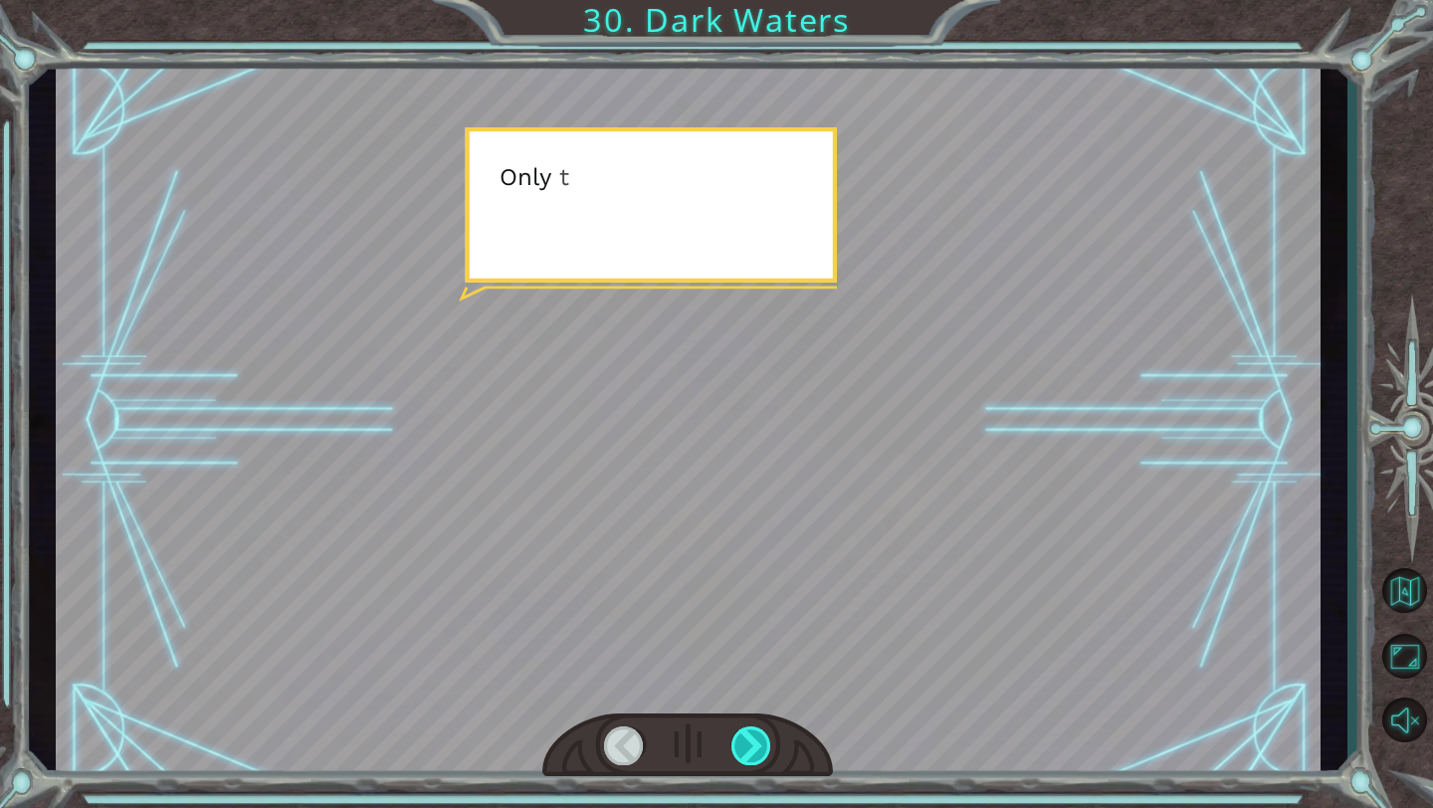
click at [763, 562] on div at bounding box center [751, 745] width 41 height 39
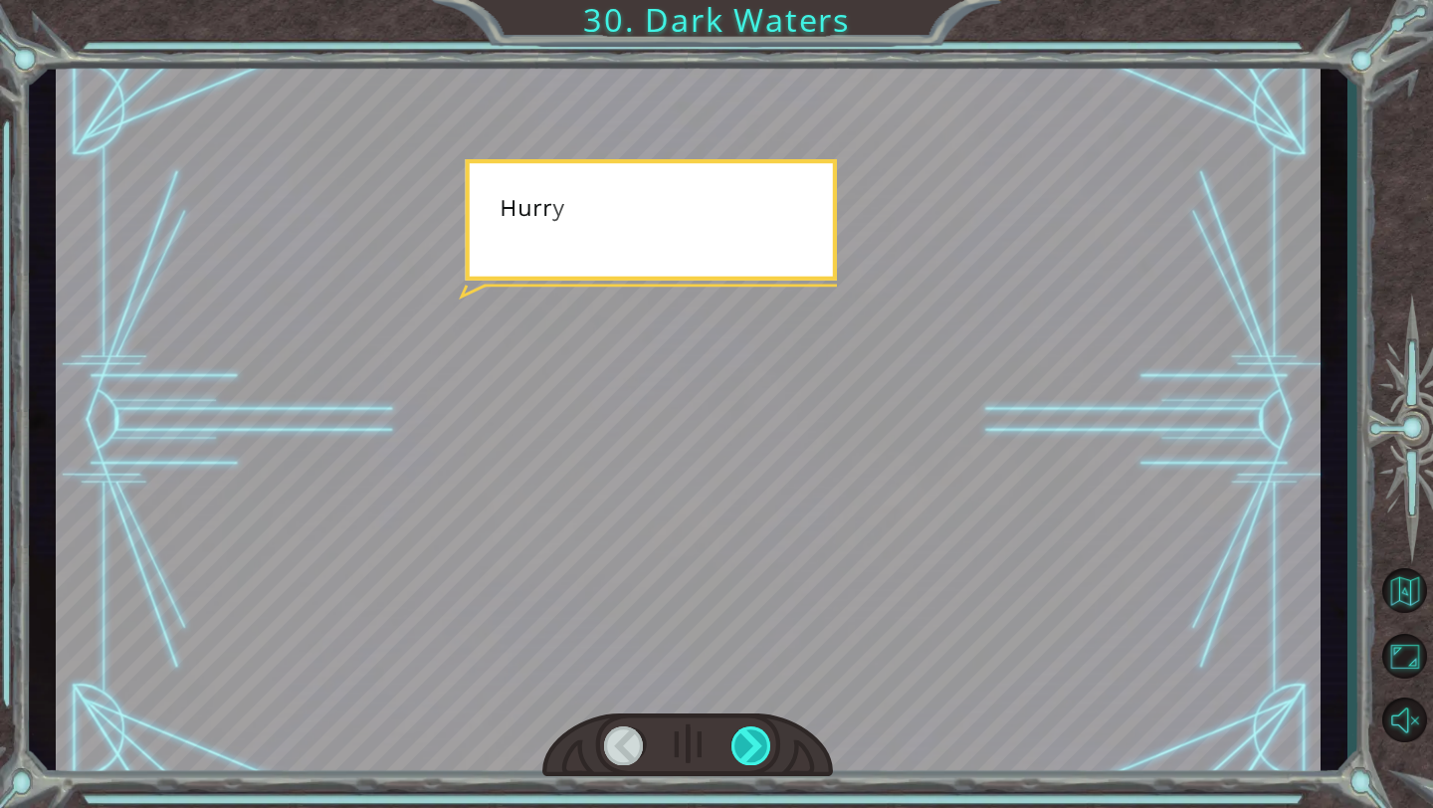
click at [763, 562] on div at bounding box center [751, 745] width 41 height 39
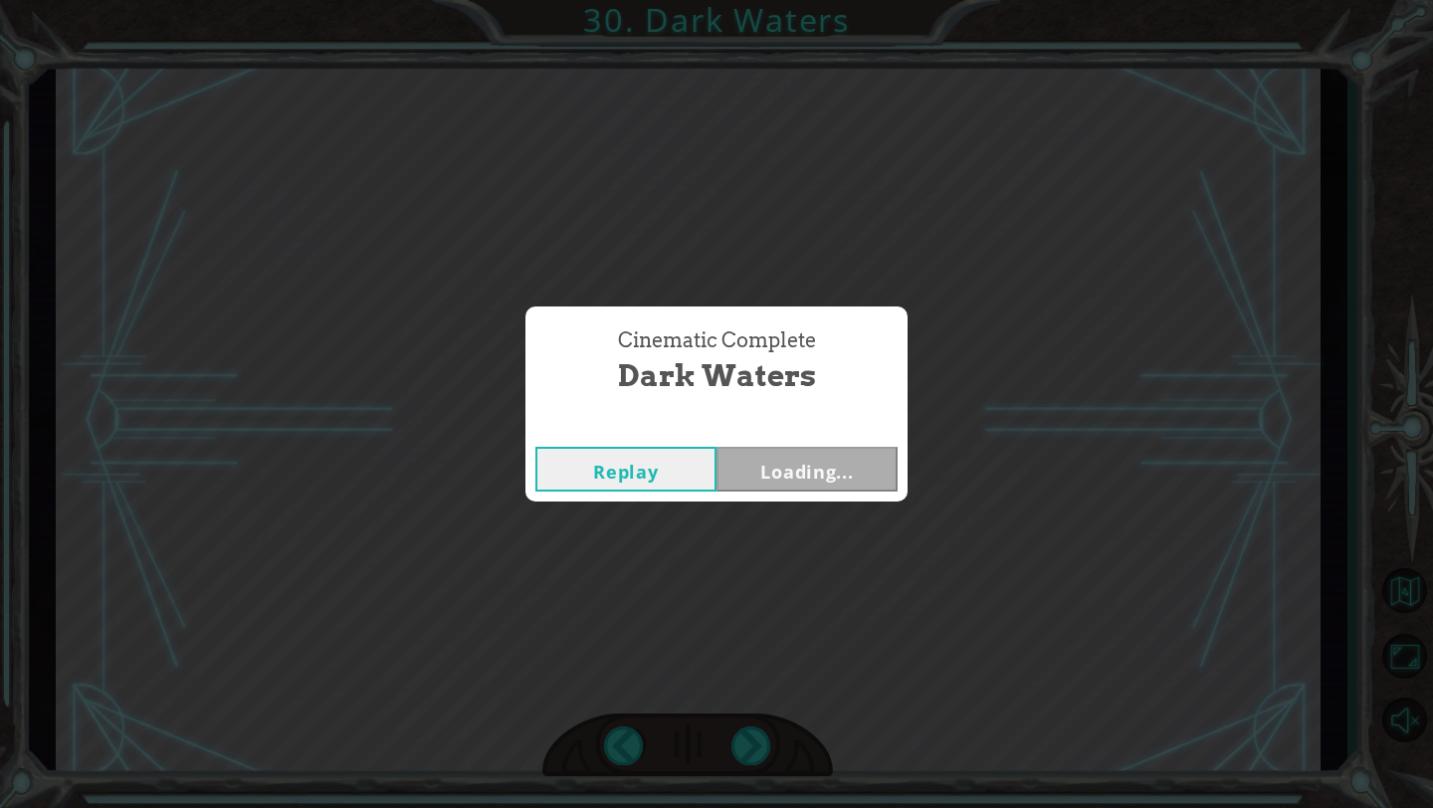
click at [763, 0] on div "Temporary Text T h a t w a s n ’ t b a d . Y o u ’ r e a c t u a l l y d o i n …" at bounding box center [716, 0] width 1433 height 0
click at [750, 530] on div "Cinematic Complete Dark Waters Replay Next" at bounding box center [716, 404] width 1433 height 808
click at [754, 492] on div "Replay Next" at bounding box center [716, 469] width 382 height 65
click at [754, 482] on button "Next" at bounding box center [806, 469] width 181 height 45
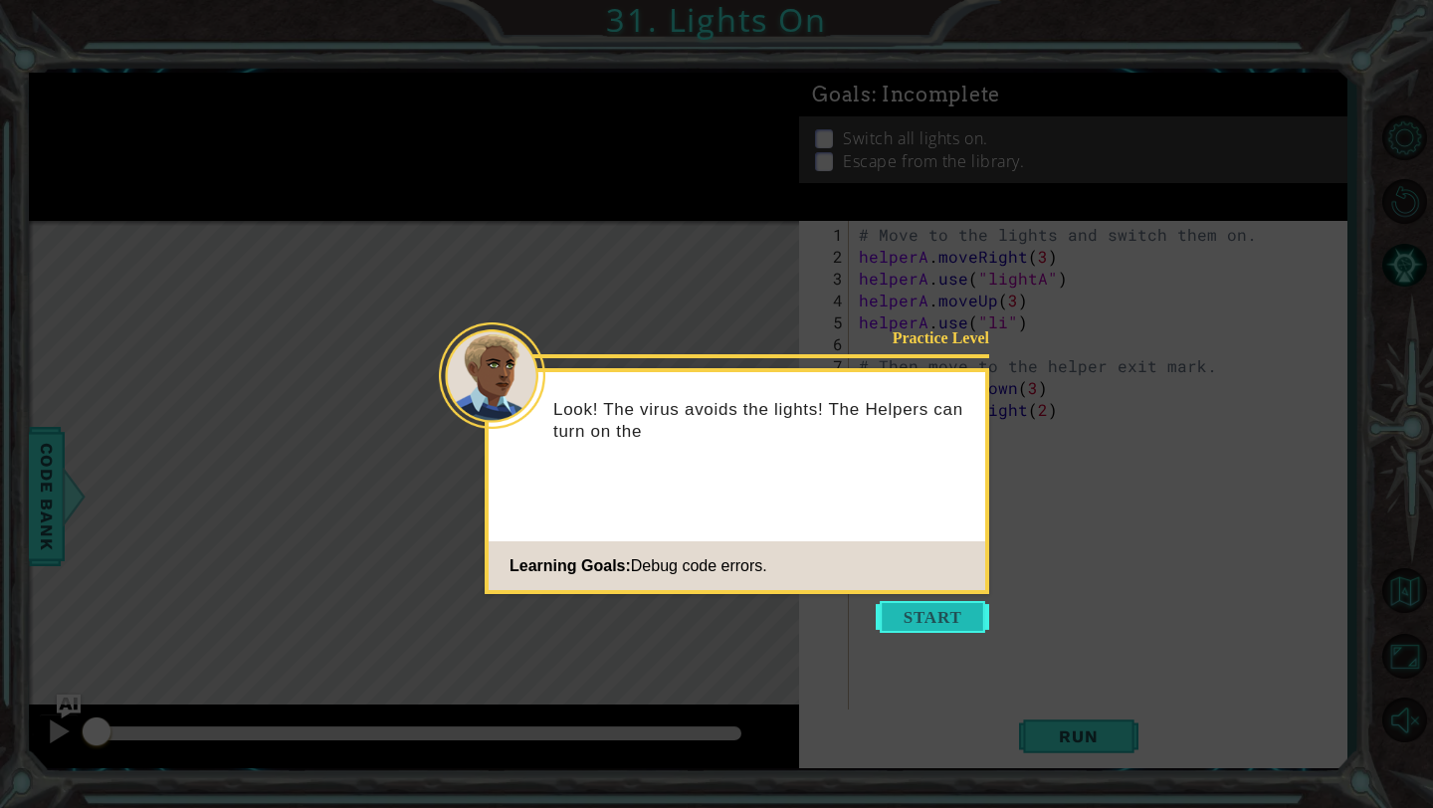
click at [853, 562] on button "Start" at bounding box center [932, 617] width 113 height 32
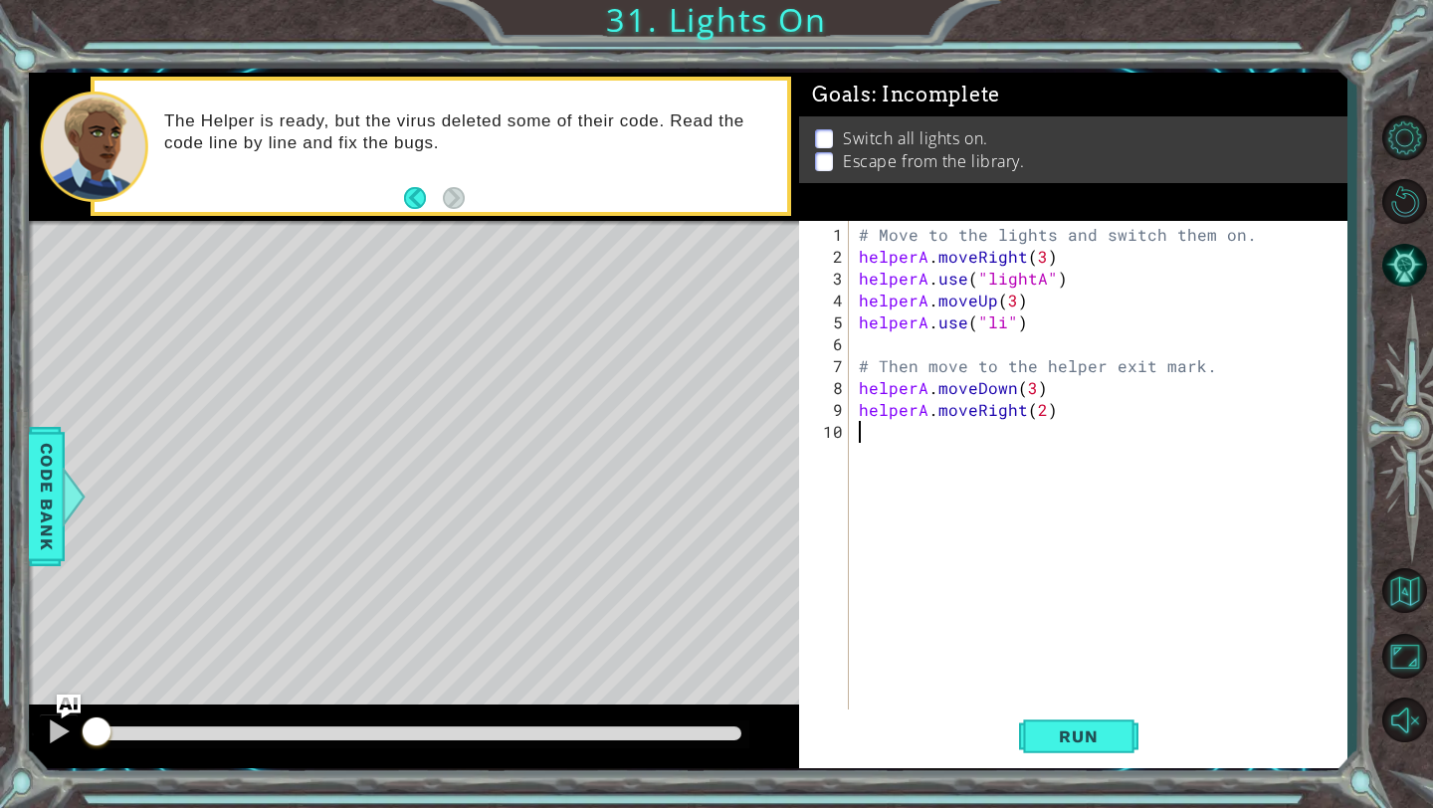
click at [853, 323] on div "# Move to the lights and switch them on. helperA . moveRight ( 3 ) helperA . us…" at bounding box center [1103, 497] width 497 height 547
click at [853, 341] on div ""light A" press enter" at bounding box center [1147, 368] width 376 height 72
click at [853, 562] on span "Run" at bounding box center [1078, 736] width 79 height 20
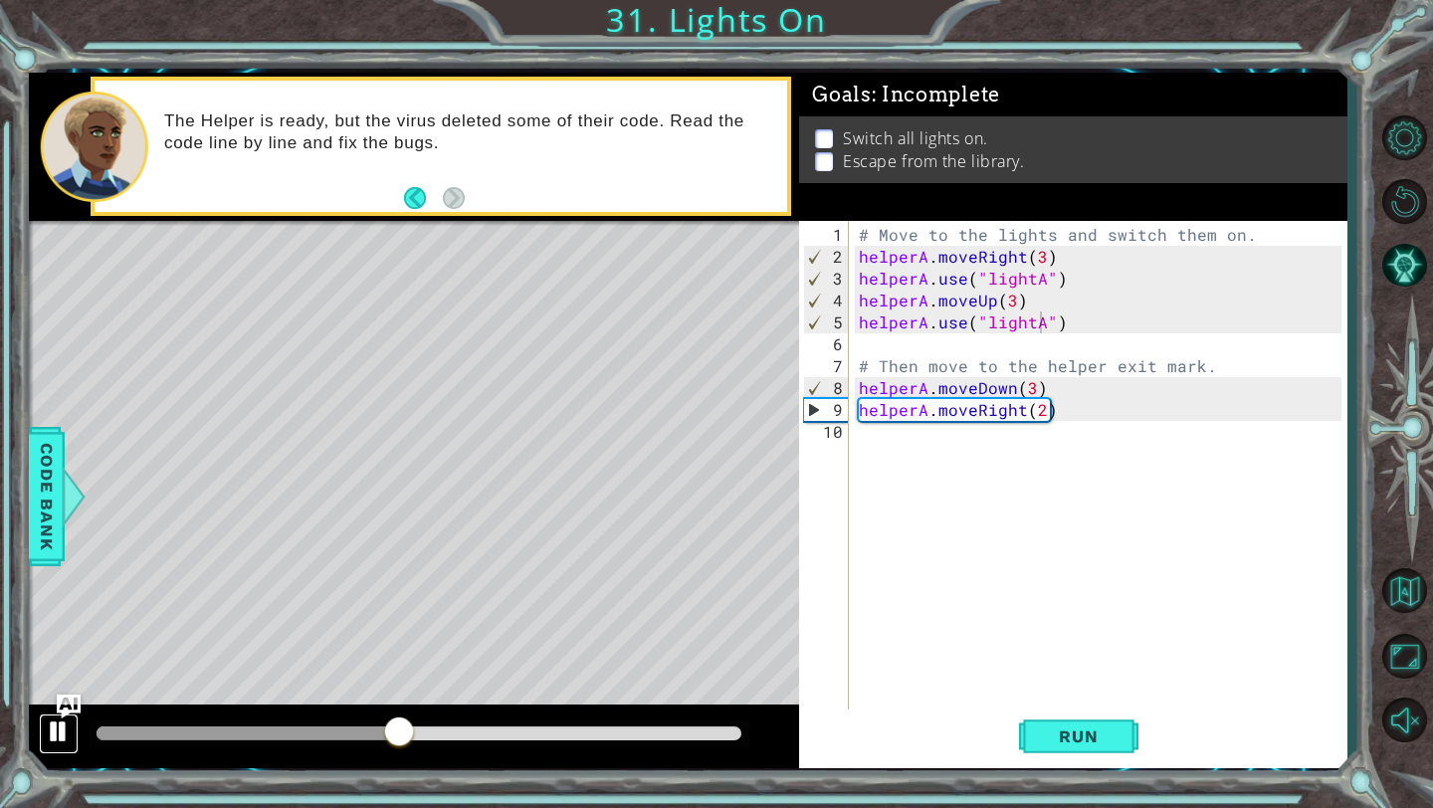
click at [61, 562] on div at bounding box center [59, 731] width 26 height 26
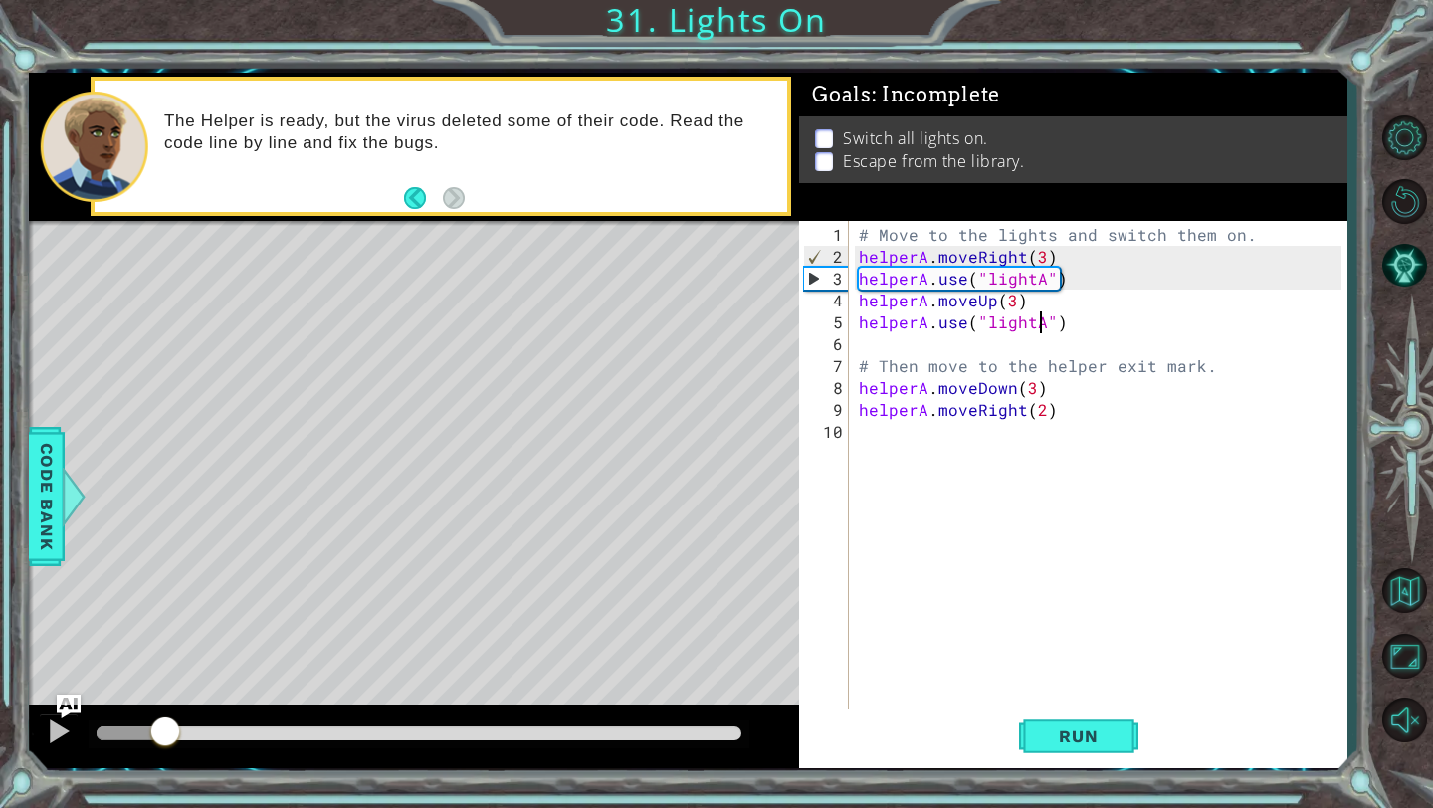
drag, startPoint x: 390, startPoint y: 733, endPoint x: 166, endPoint y: 742, distance: 224.1
click at [166, 562] on div at bounding box center [165, 733] width 36 height 36
click at [57, 562] on div at bounding box center [59, 731] width 26 height 26
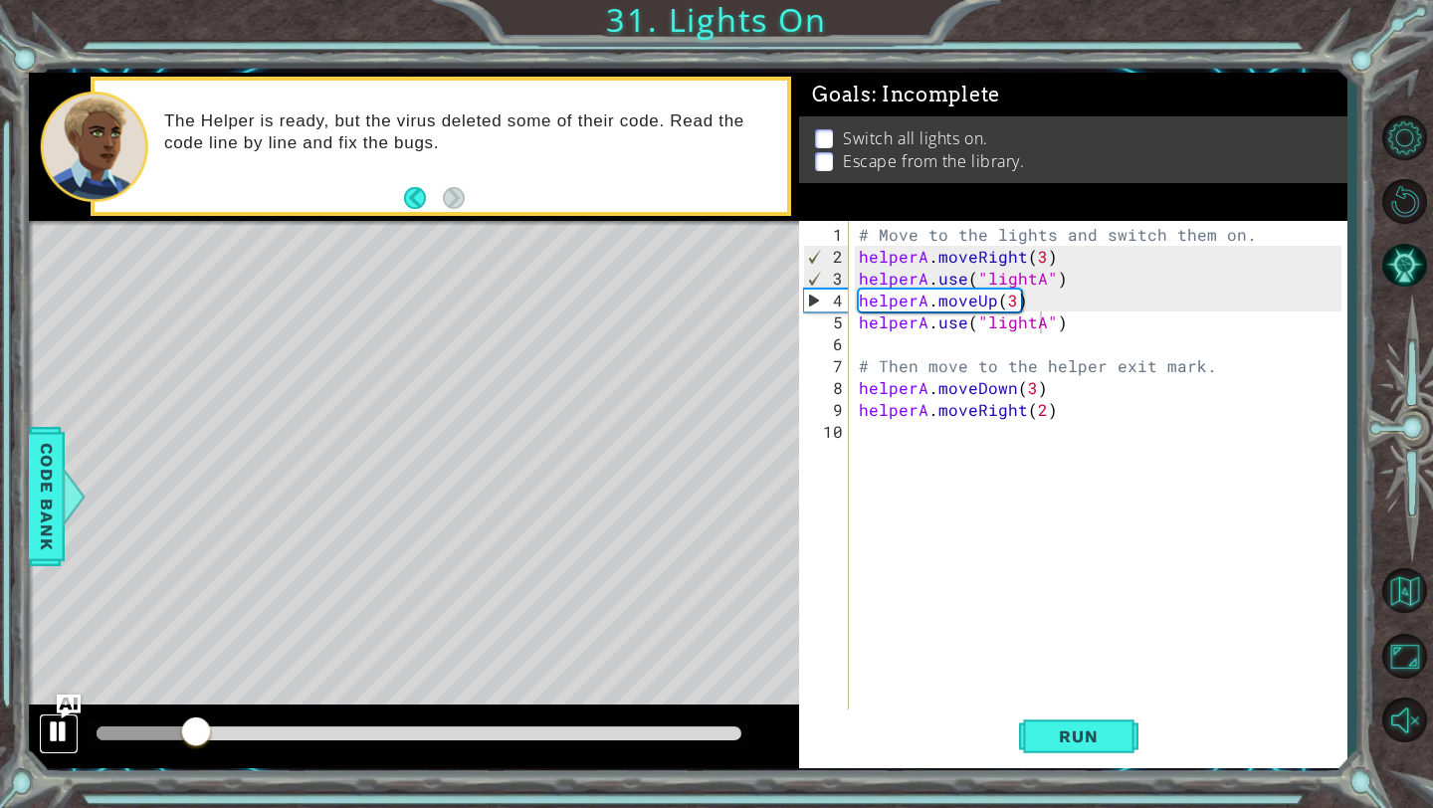
click at [56, 562] on div at bounding box center [59, 731] width 26 height 26
click at [853, 301] on div "# Move to the lights and switch them on. helperA . moveRight ( 3 ) helperA . us…" at bounding box center [1103, 497] width 497 height 547
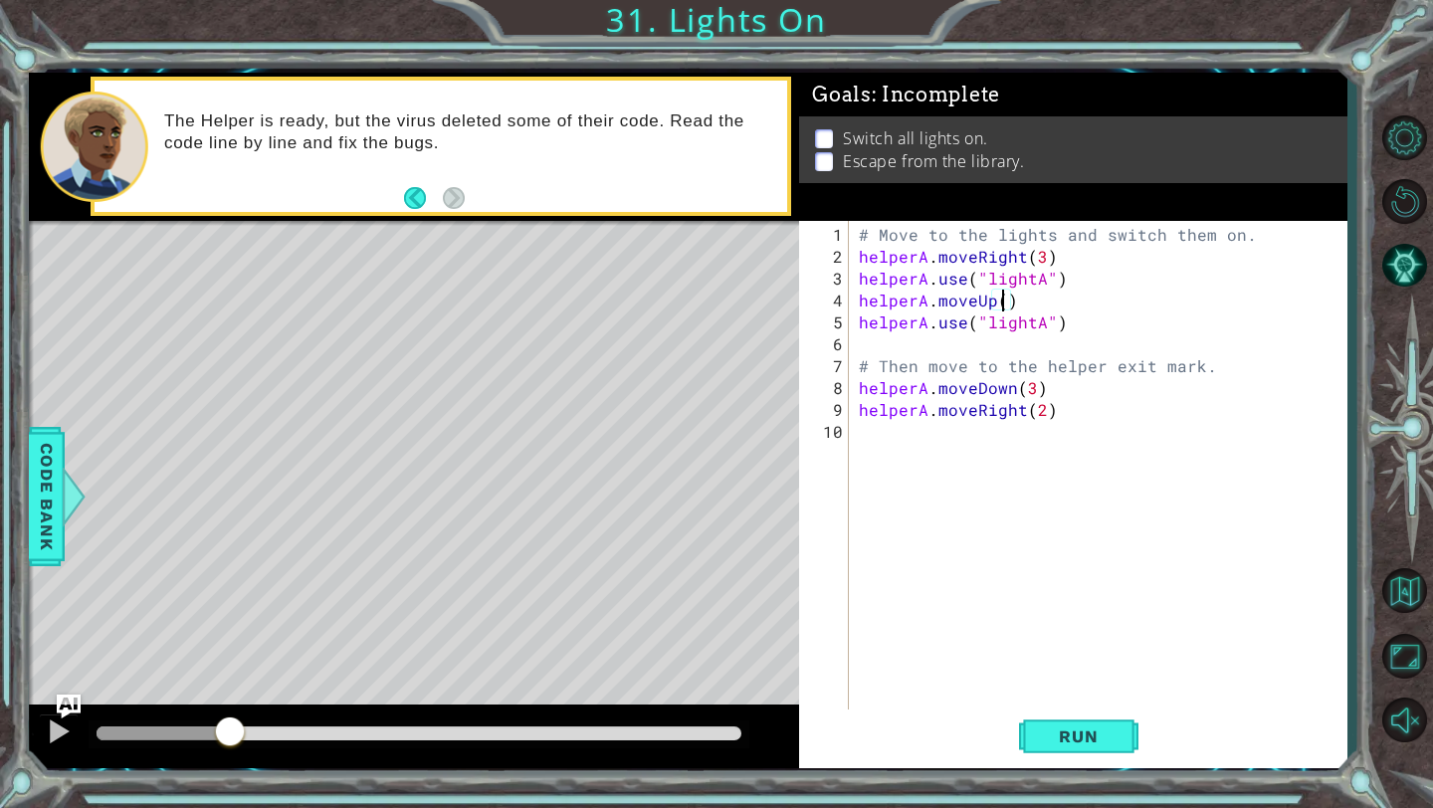
type textarea "helperA.moveUp(2)"
click at [853, 300] on div "# Move to the lights and switch them on. helperA . moveRight ( 3 ) helperA . us…" at bounding box center [1103, 497] width 497 height 547
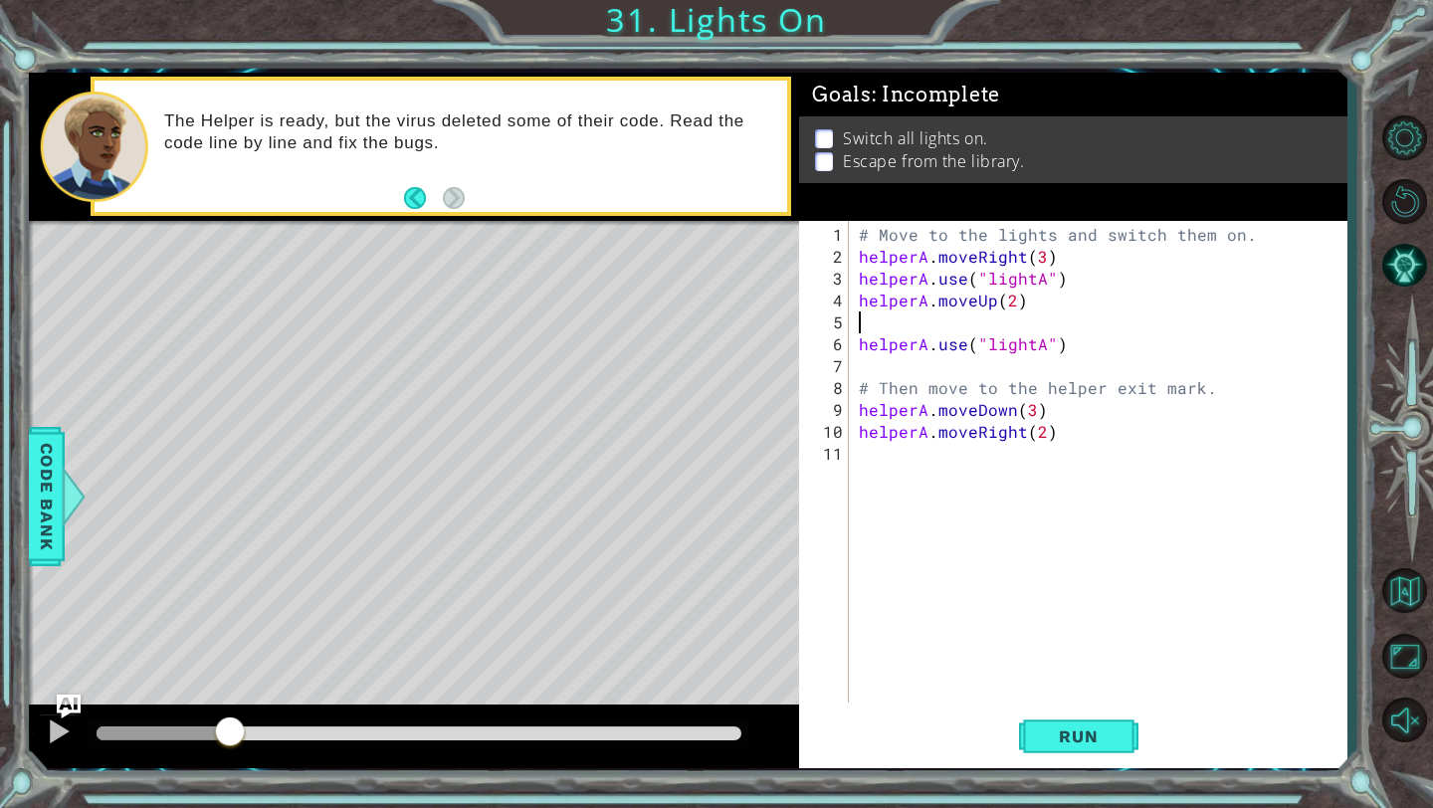
scroll to position [0, 0]
click at [853, 562] on span "Run" at bounding box center [1078, 736] width 79 height 20
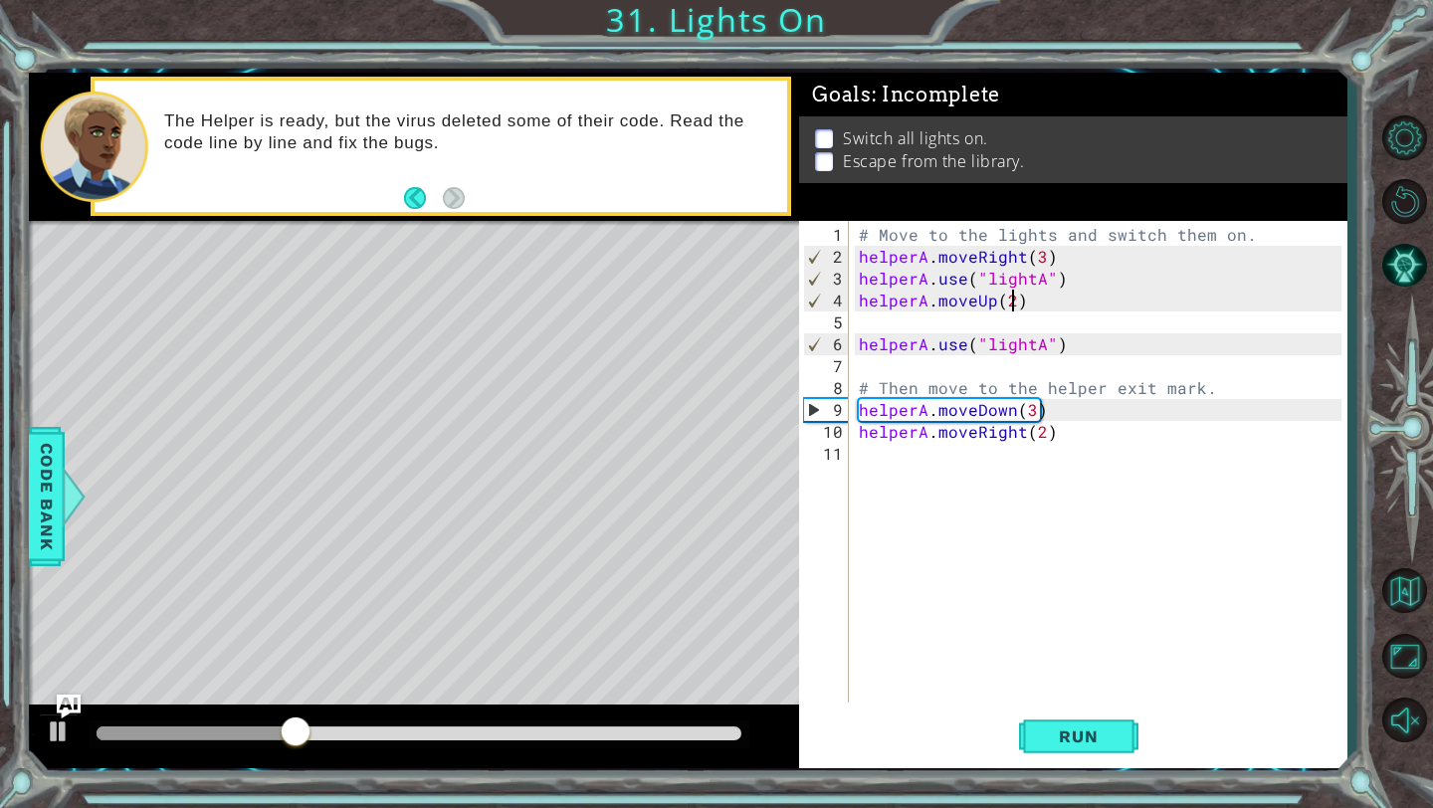
click at [853, 299] on div "# Move to the lights and switch them on. helperA . moveRight ( 3 ) helperA . us…" at bounding box center [1103, 486] width 497 height 525
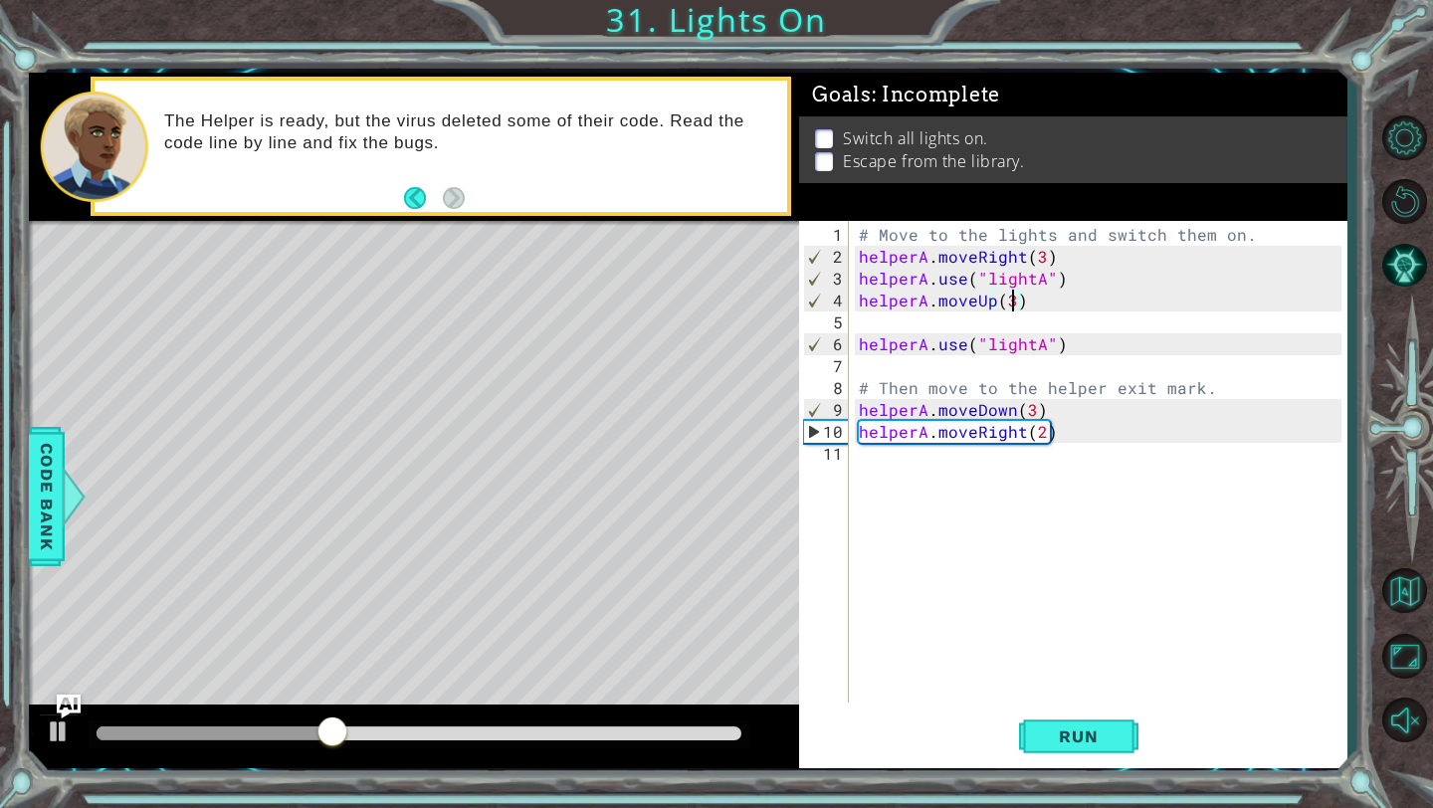
click at [853, 345] on div "# Move to the lights and switch them on. helperA . moveRight ( 3 ) helperA . us…" at bounding box center [1103, 486] width 497 height 525
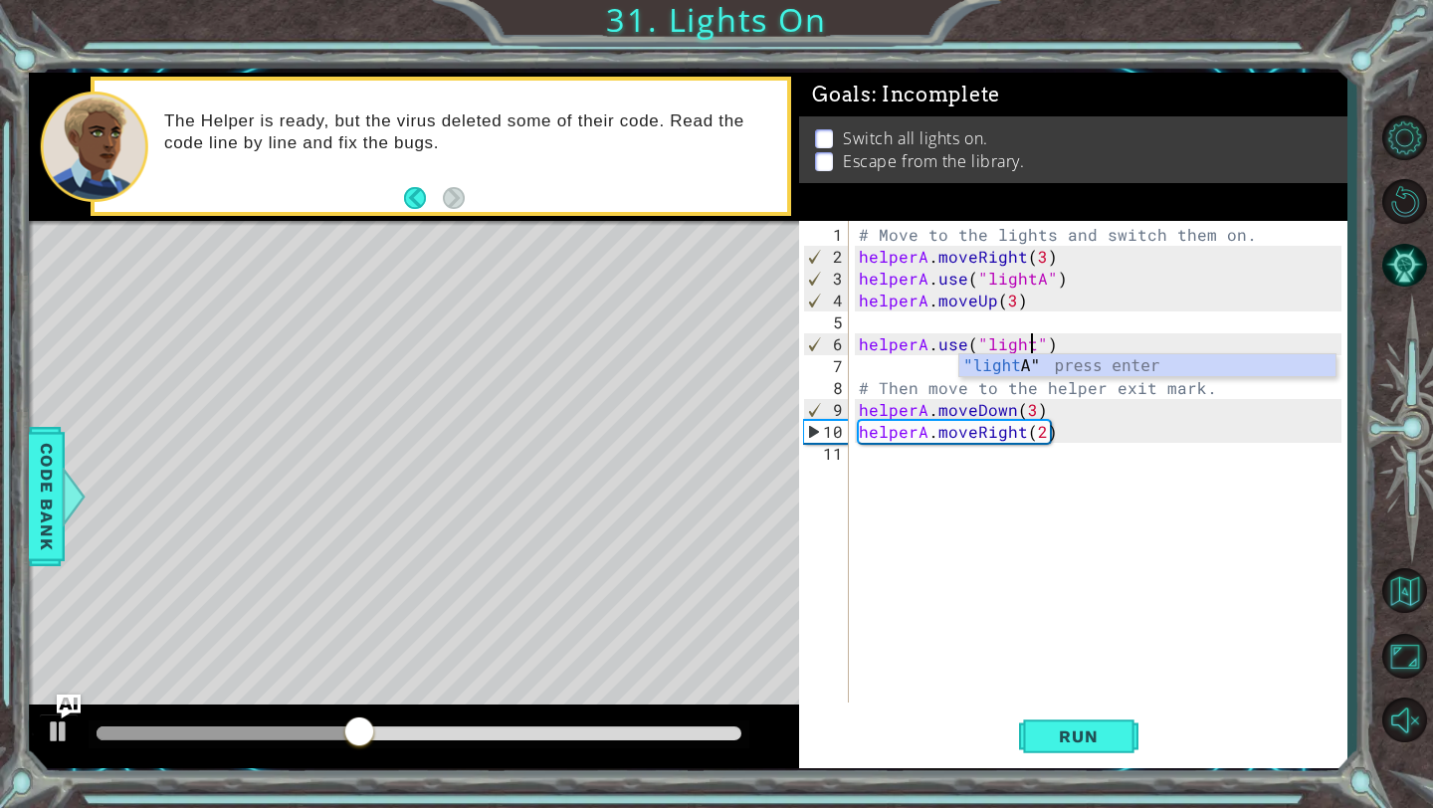
type textarea "helperA.use("lightB")"
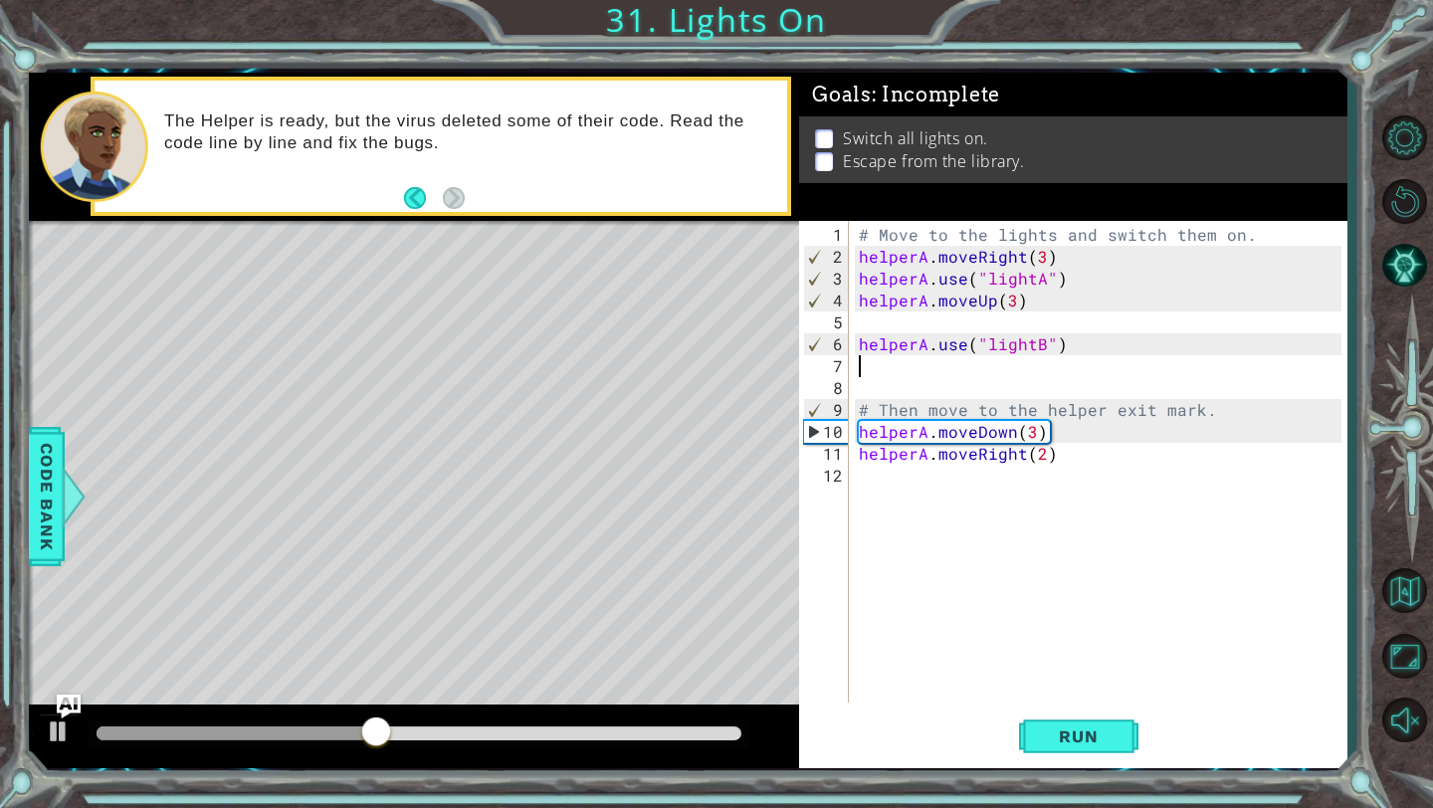
scroll to position [0, 0]
click at [853, 415] on div "# Move to the lights and switch them on. helperA . moveRight ( 3 ) helperA . us…" at bounding box center [1103, 486] width 497 height 525
click at [853, 562] on span "Run" at bounding box center [1078, 736] width 79 height 20
click at [853, 430] on div "# Move to the lights and switch them on. helperA . moveRight ( 3 ) helperA . us…" at bounding box center [1103, 486] width 497 height 525
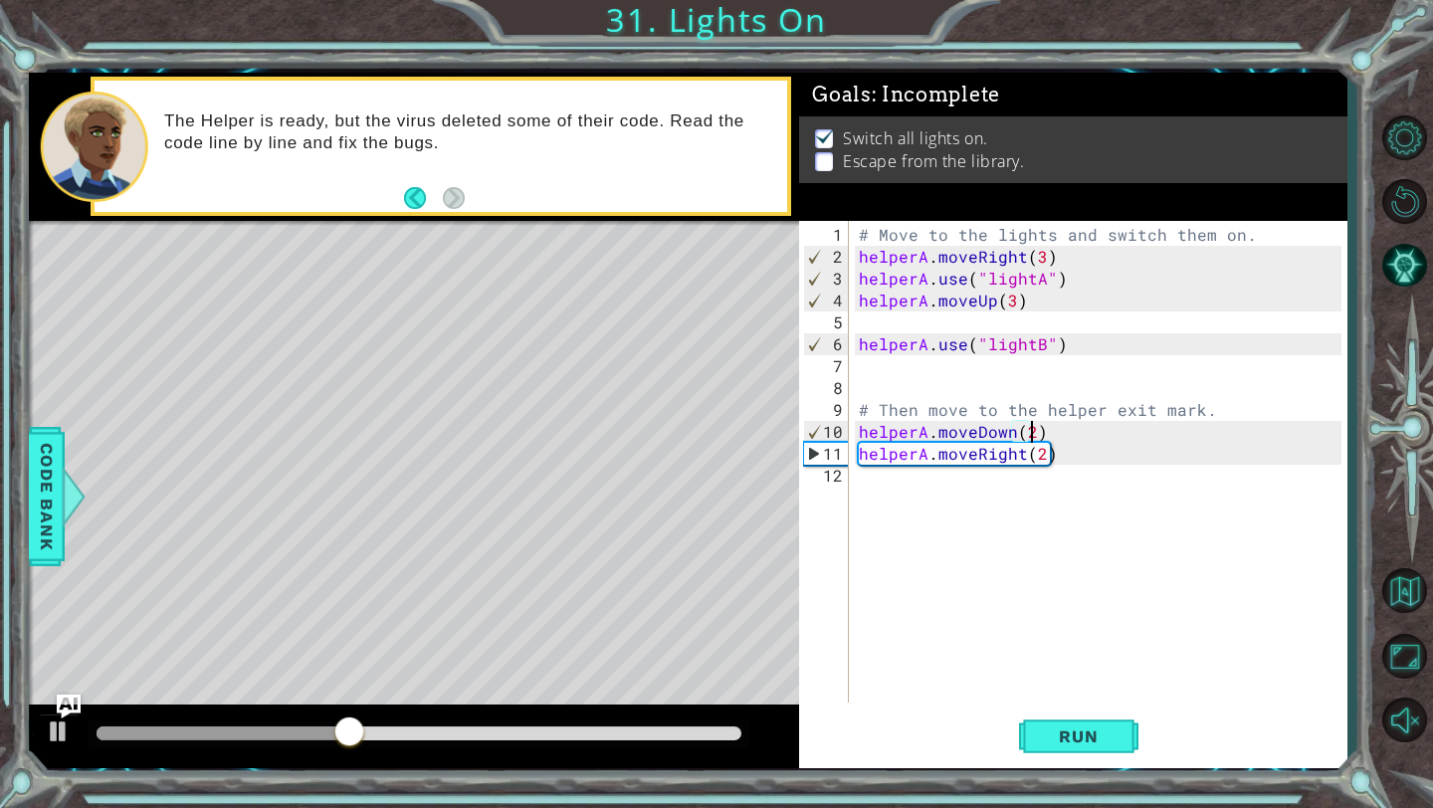
scroll to position [0, 10]
click at [853, 562] on button "Run" at bounding box center [1078, 736] width 119 height 55
type textarea "helperA.moveDown(1)"
click at [853, 562] on button "Run" at bounding box center [1078, 736] width 119 height 55
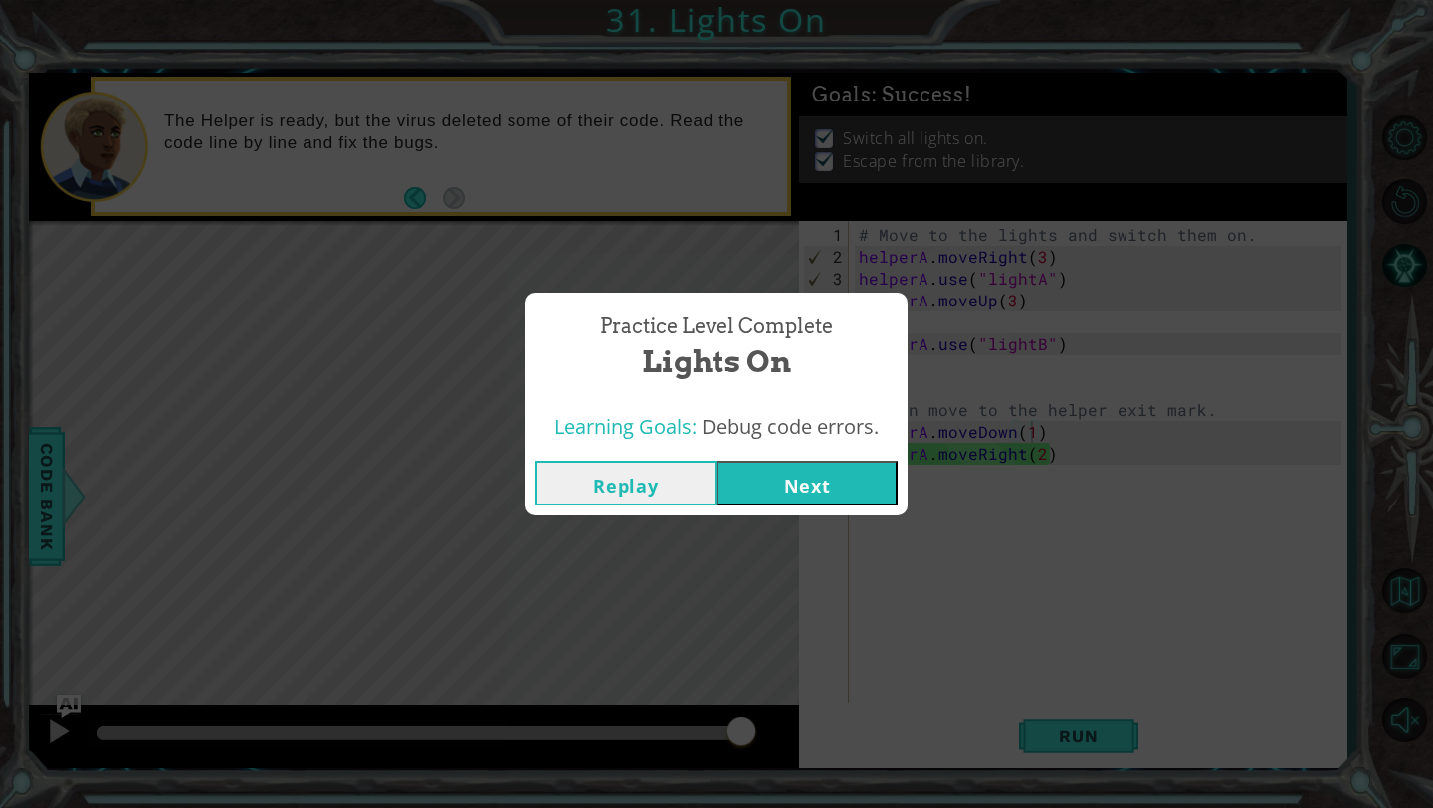
click at [764, 493] on button "Next" at bounding box center [806, 483] width 181 height 45
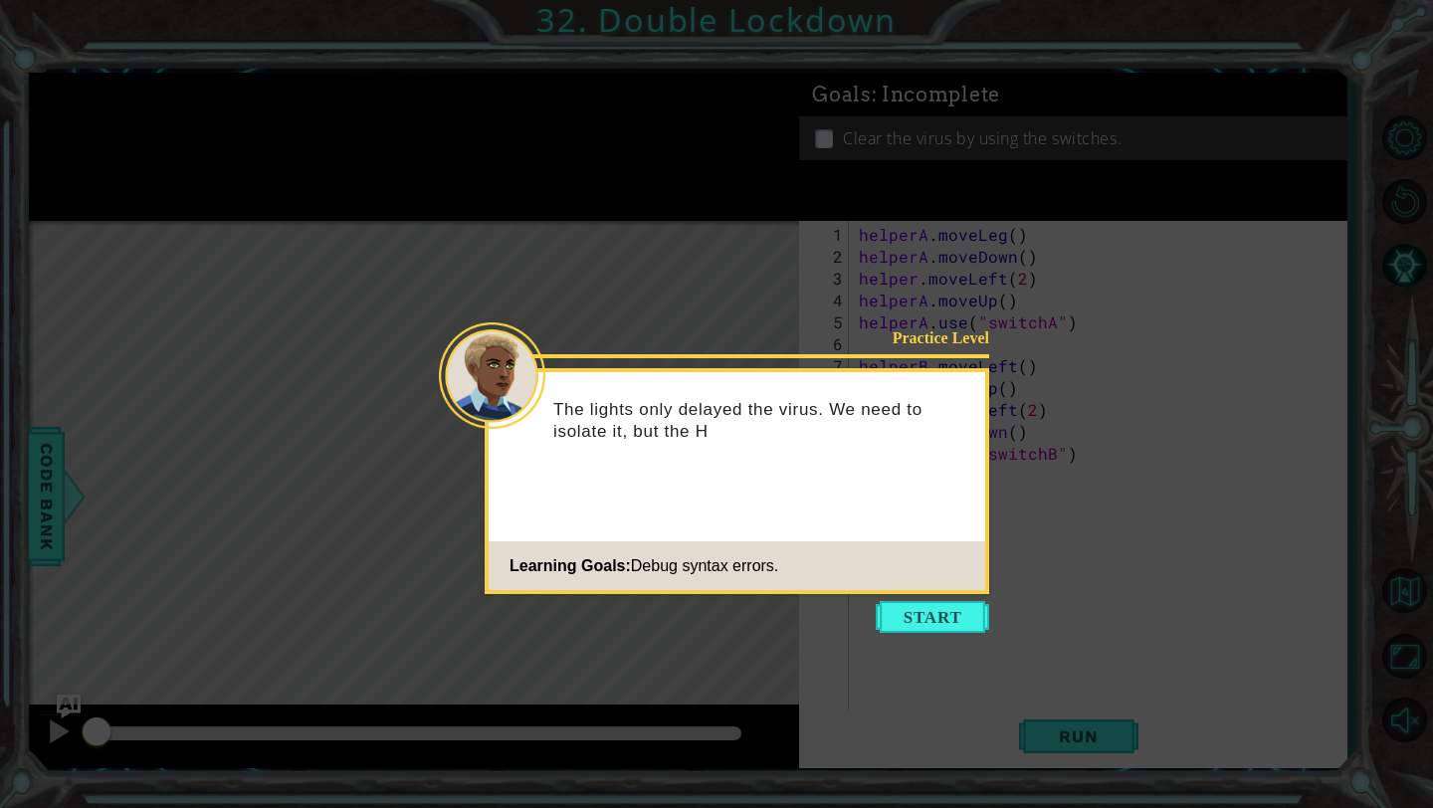
click at [853, 562] on button "Start" at bounding box center [932, 617] width 113 height 32
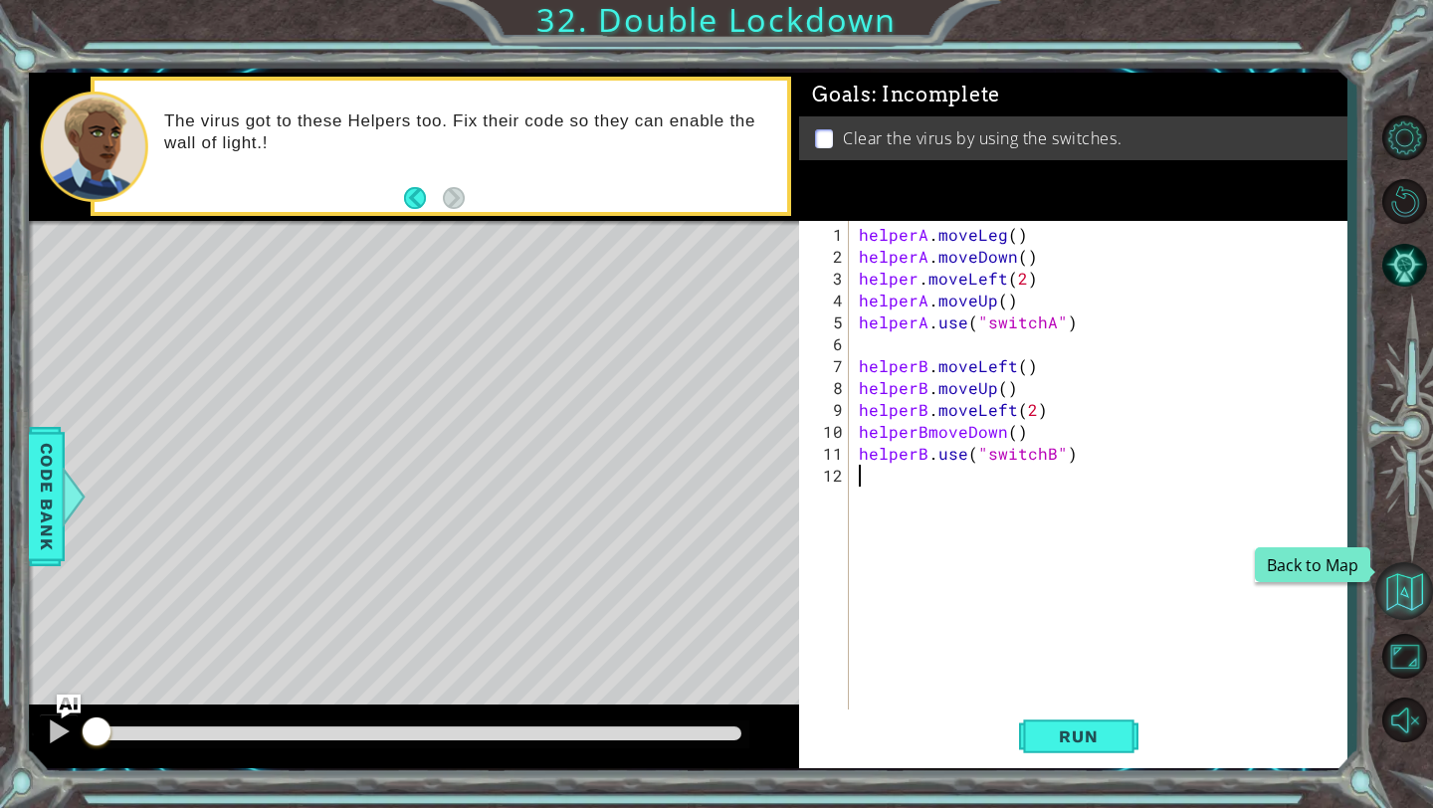
click at [853, 562] on button "Back to Map" at bounding box center [1404, 591] width 58 height 58
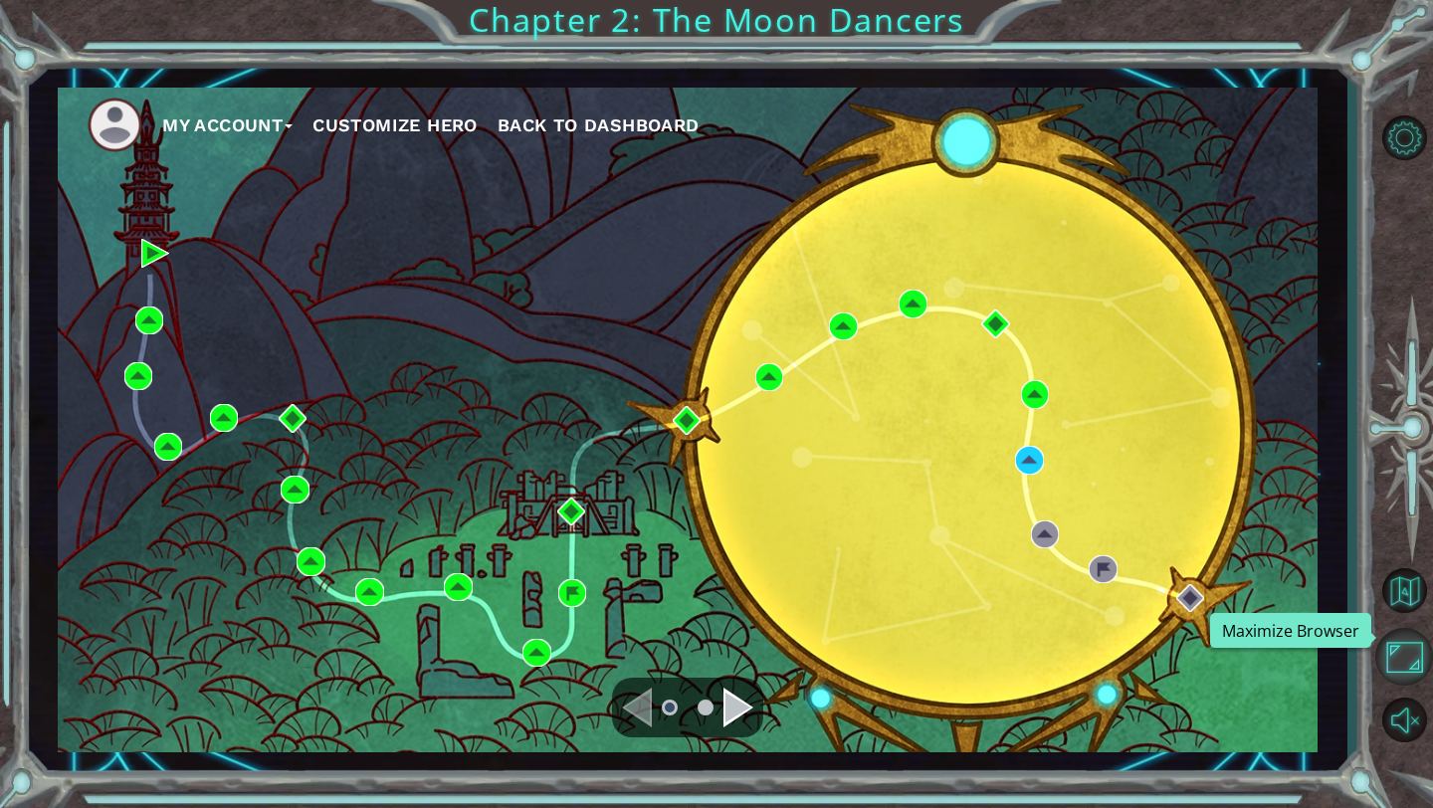
click at [853, 562] on button "Maximize Browser" at bounding box center [1404, 657] width 58 height 58
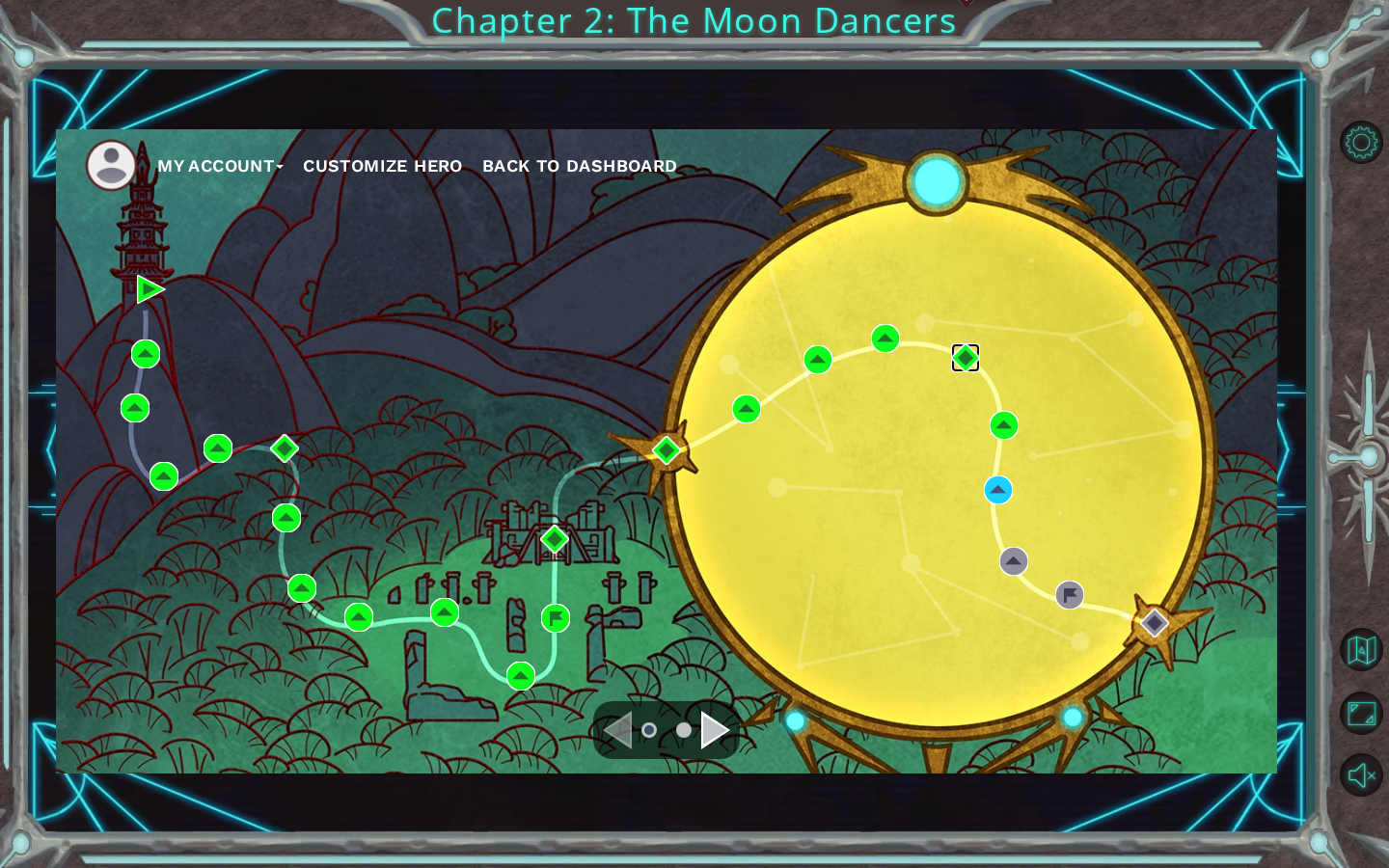
click at [827, 352] on img at bounding box center [965, 357] width 29 height 29
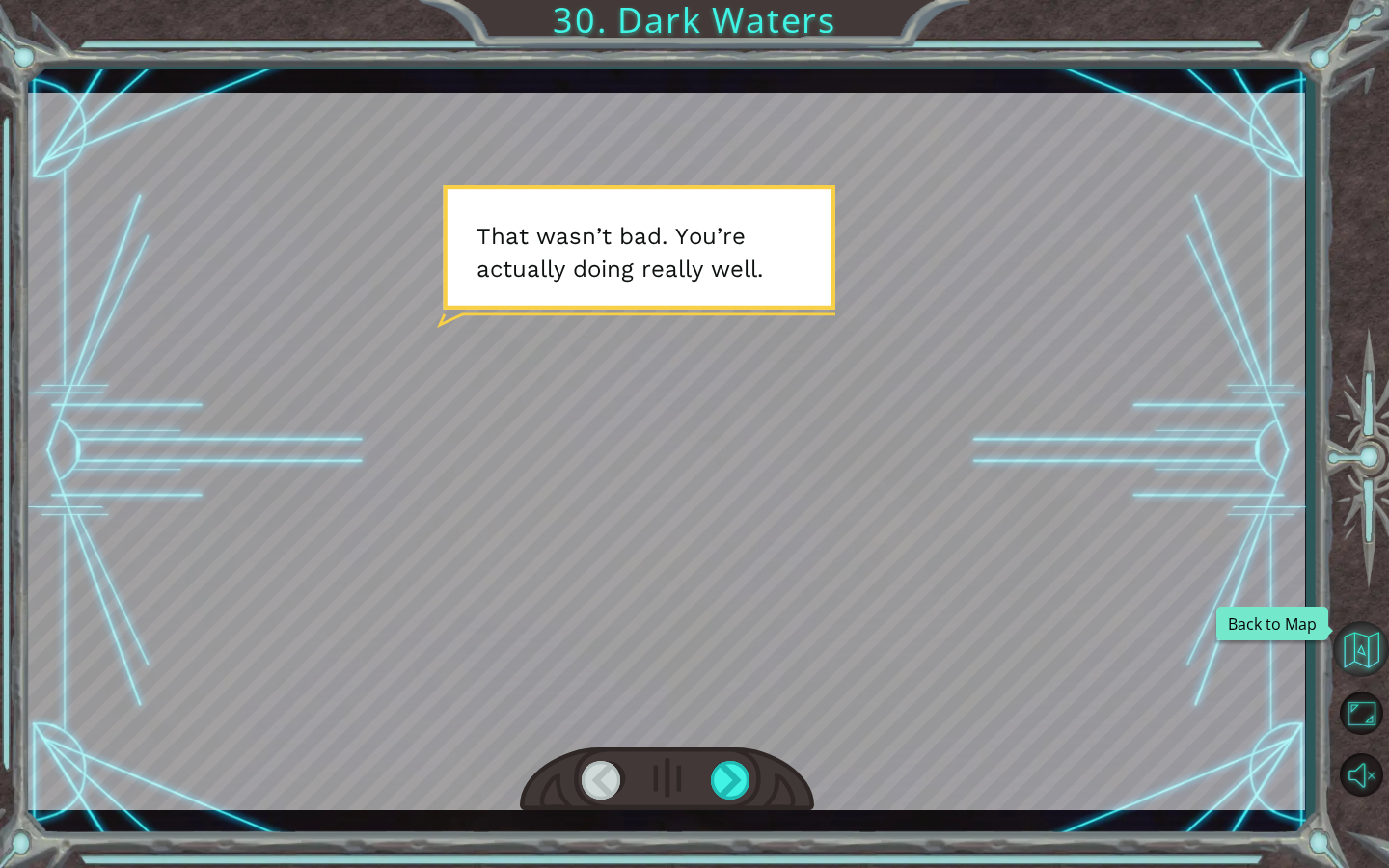
click at [827, 544] on button "Back to Map" at bounding box center [1361, 649] width 56 height 56
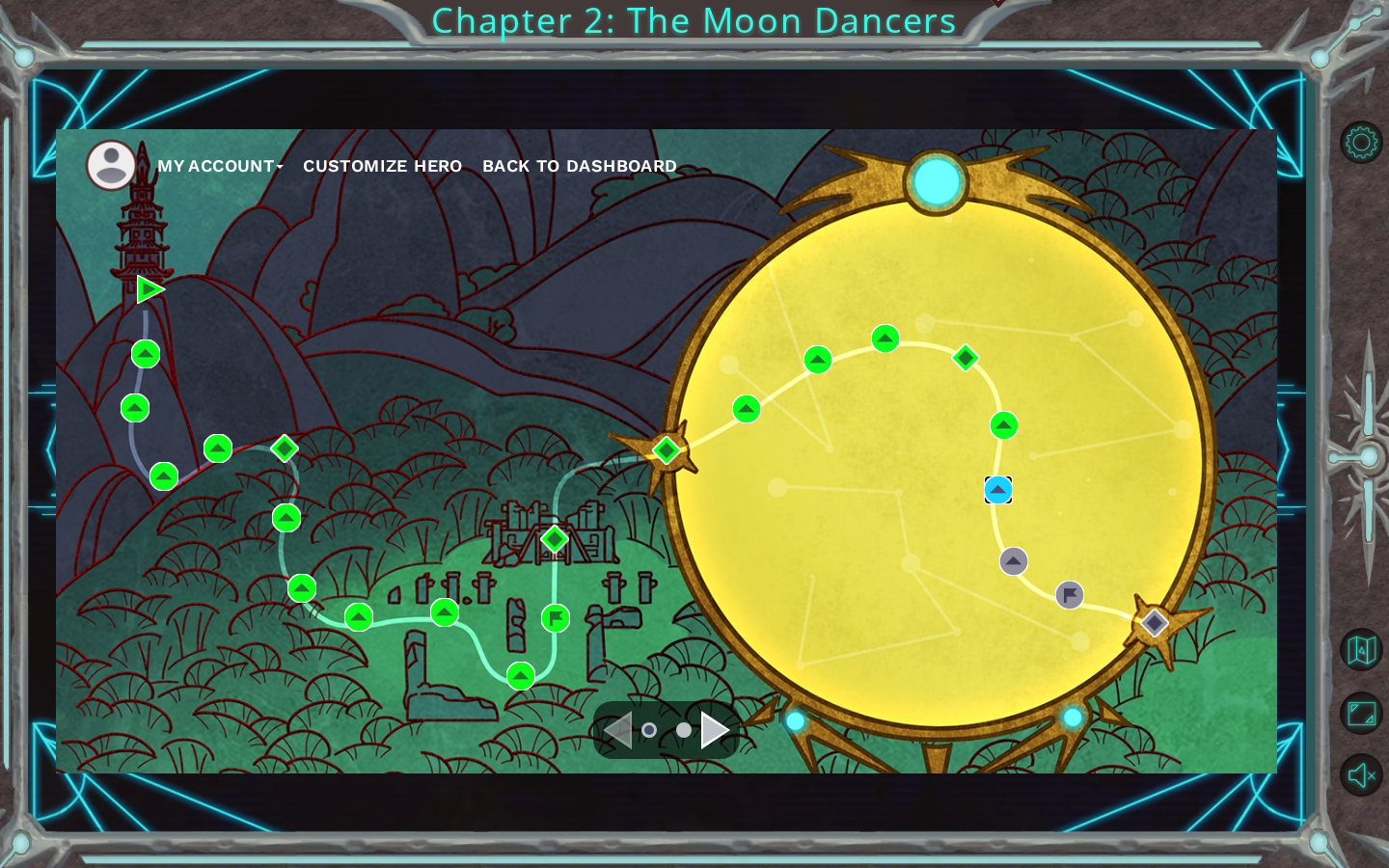
click at [827, 485] on img at bounding box center [998, 490] width 29 height 29
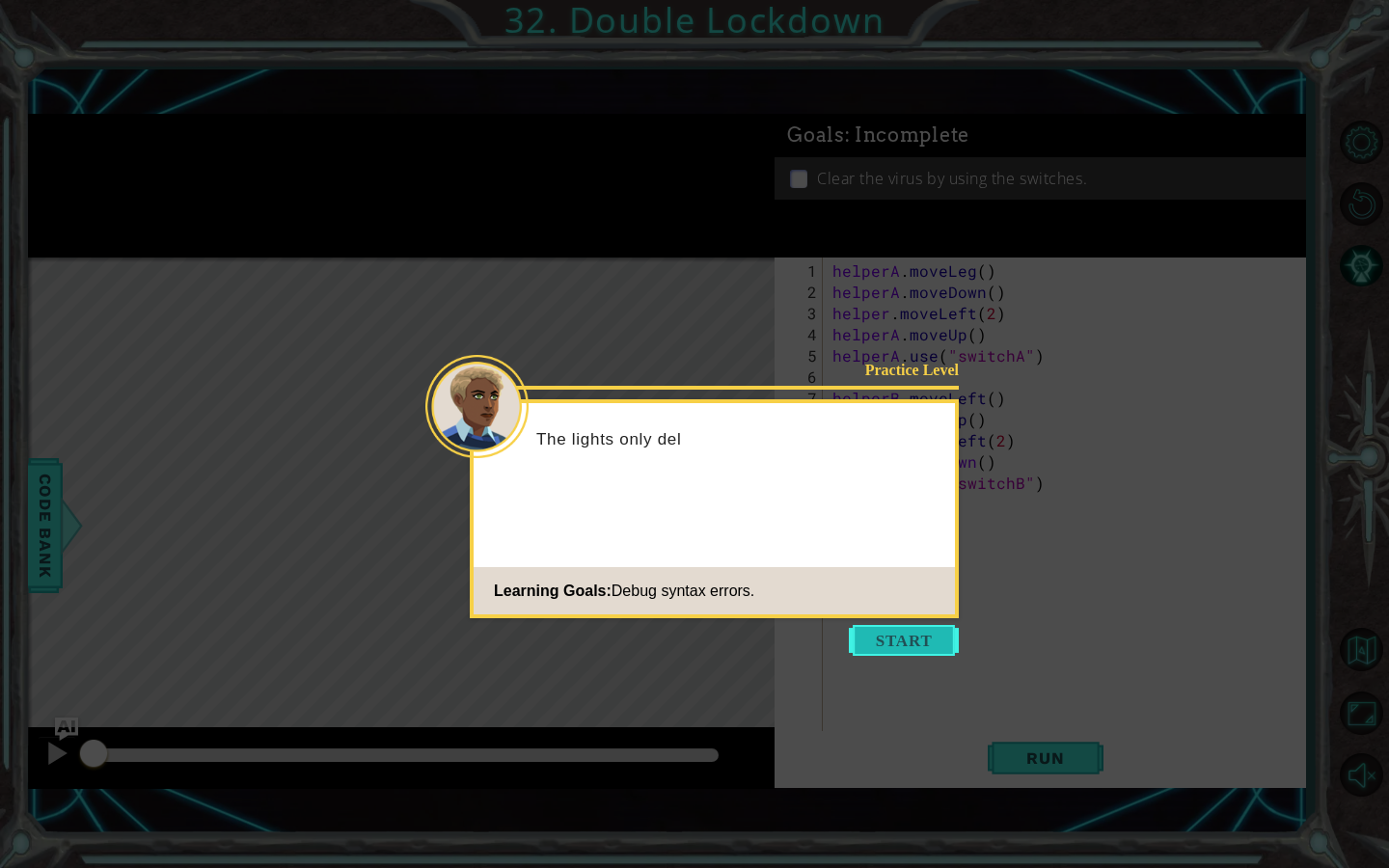
click at [827, 544] on button "Start" at bounding box center [903, 640] width 110 height 31
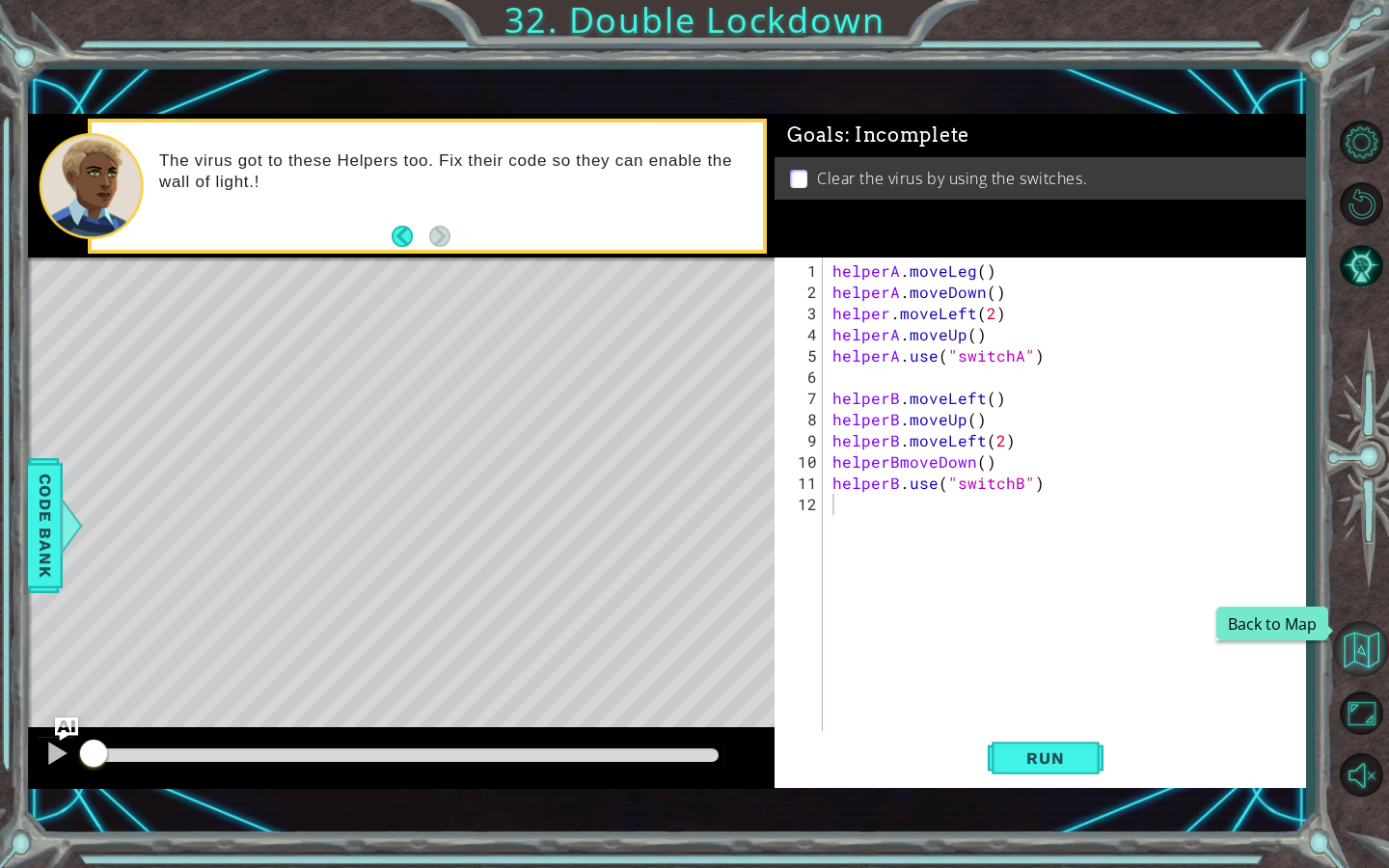
click at [827, 544] on button "Maximize Browser" at bounding box center [1361, 712] width 56 height 56
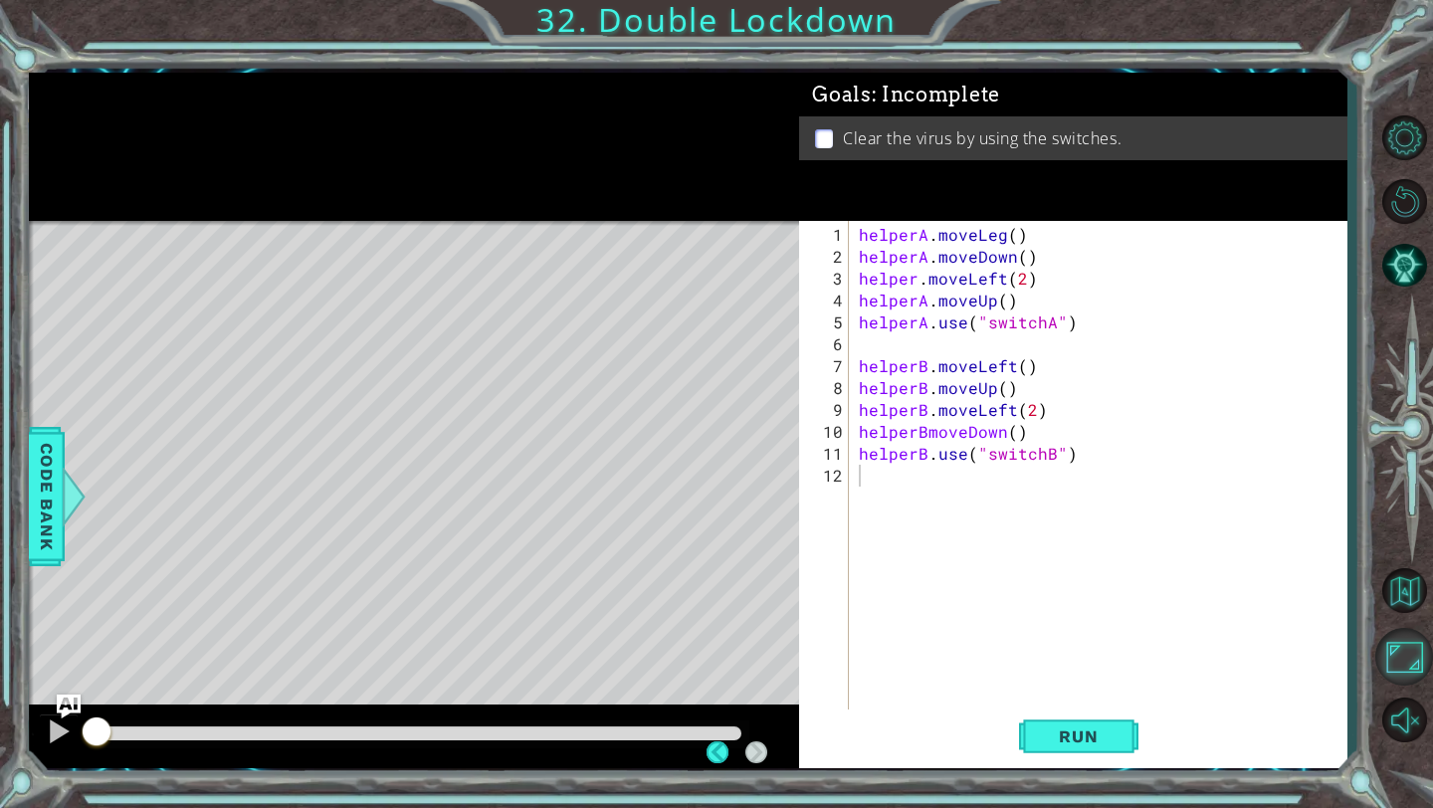
click at [853, 562] on button "Maximize Browser" at bounding box center [1404, 657] width 58 height 58
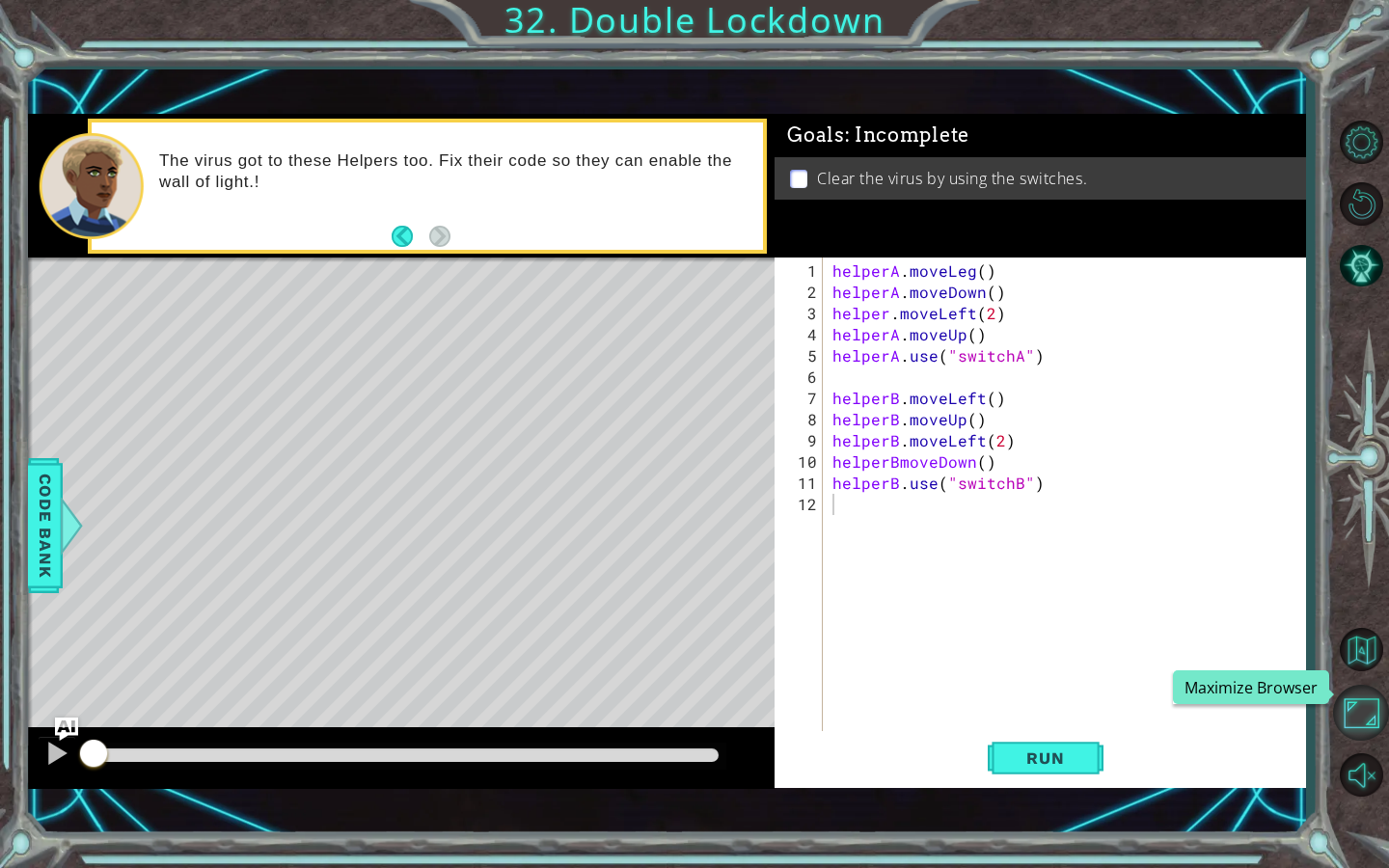
click at [827, 544] on button "Maximize Browser" at bounding box center [1361, 712] width 56 height 56
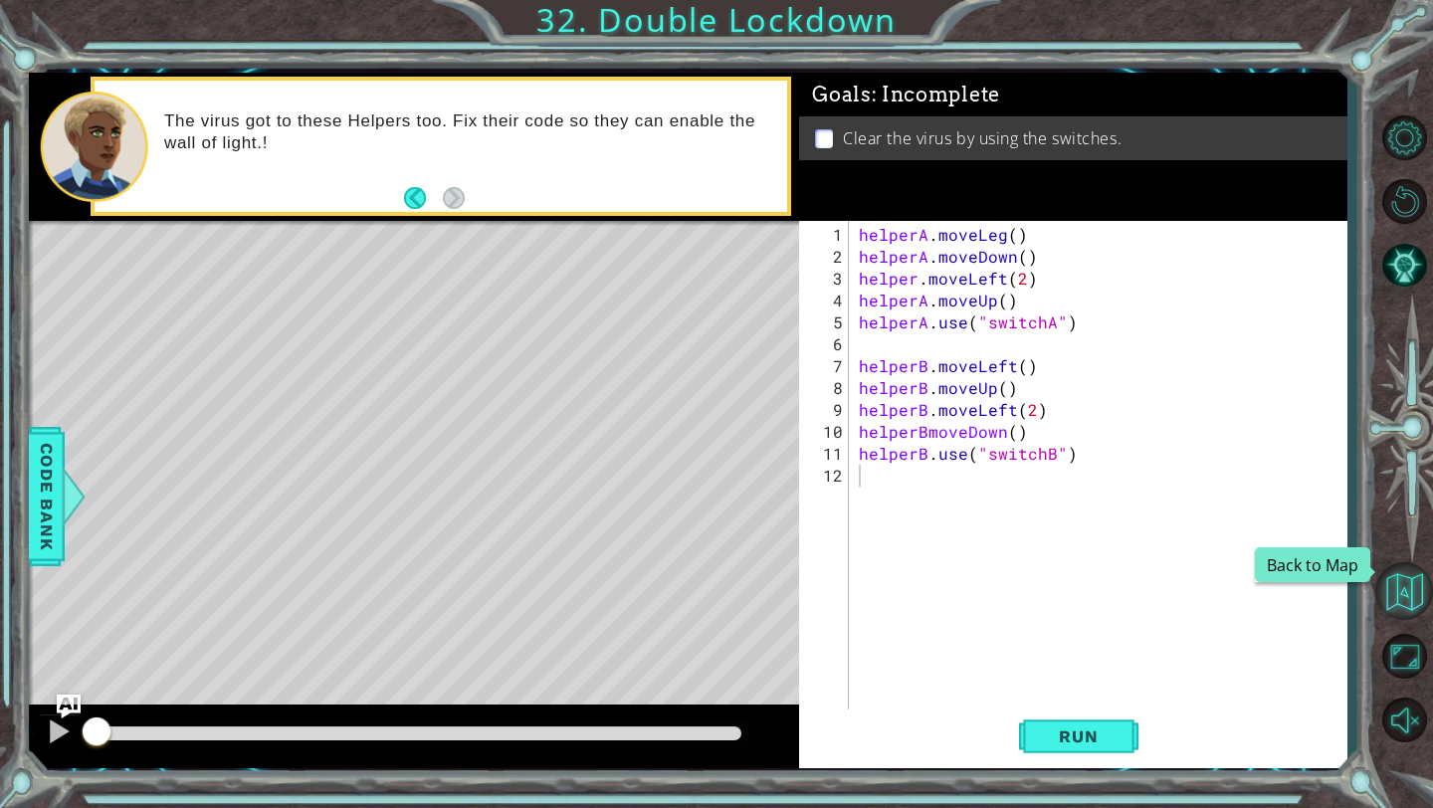
click at [853, 562] on button "Back to Map" at bounding box center [1404, 591] width 58 height 58
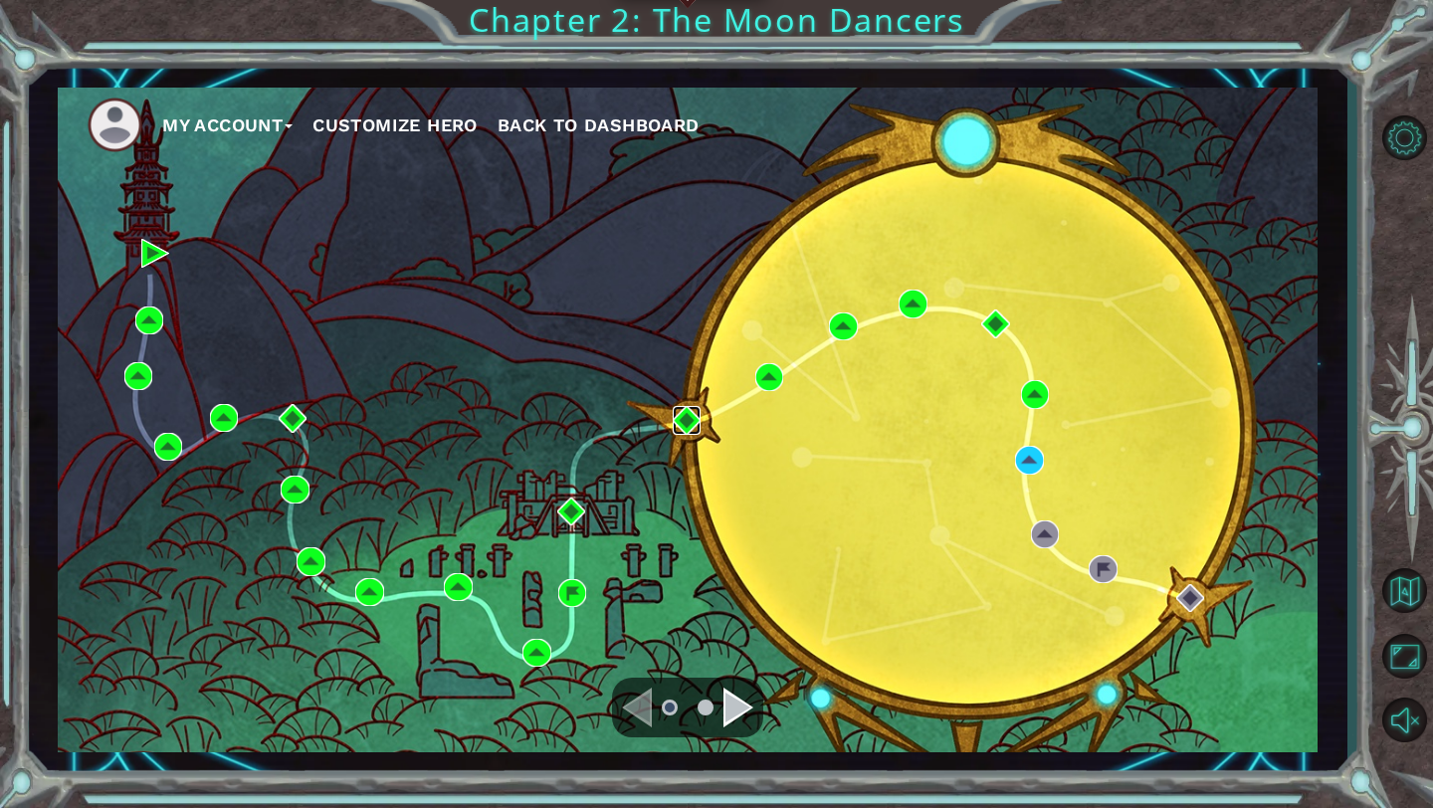
click at [687, 424] on img at bounding box center [687, 420] width 28 height 28
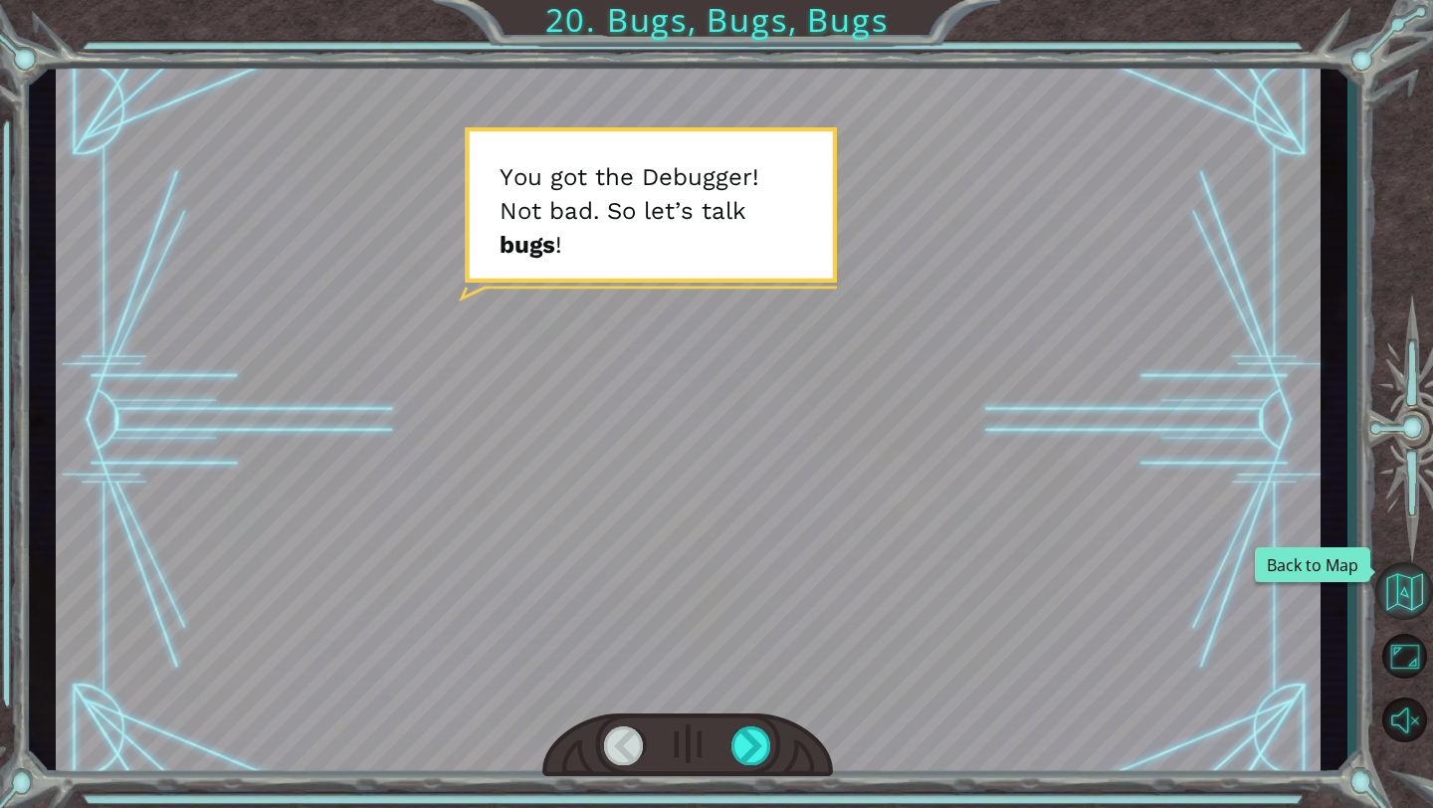
click at [853, 562] on button "Back to Map" at bounding box center [1404, 591] width 58 height 58
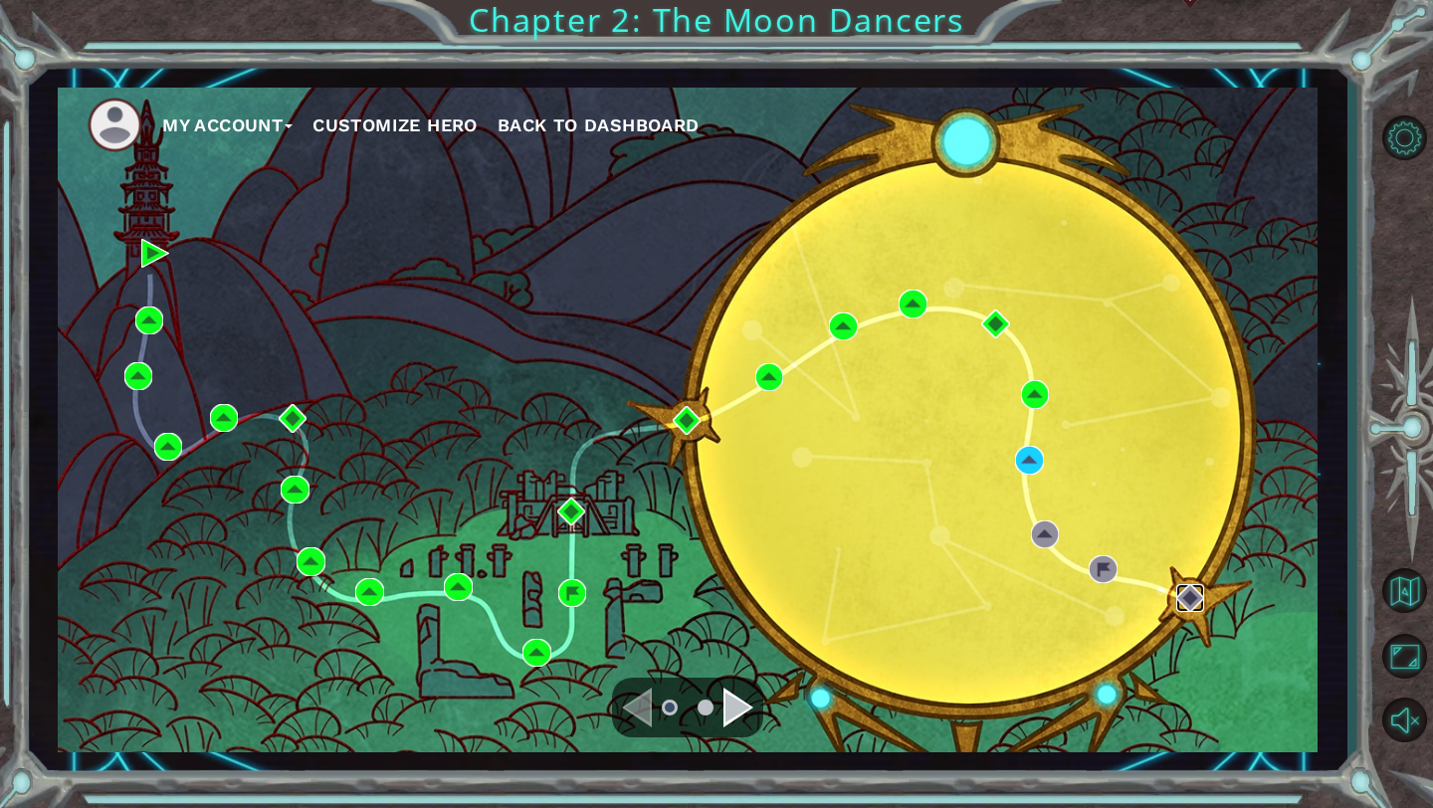
click at [853, 562] on img at bounding box center [1190, 598] width 28 height 28
click at [853, 466] on img at bounding box center [1029, 460] width 28 height 28
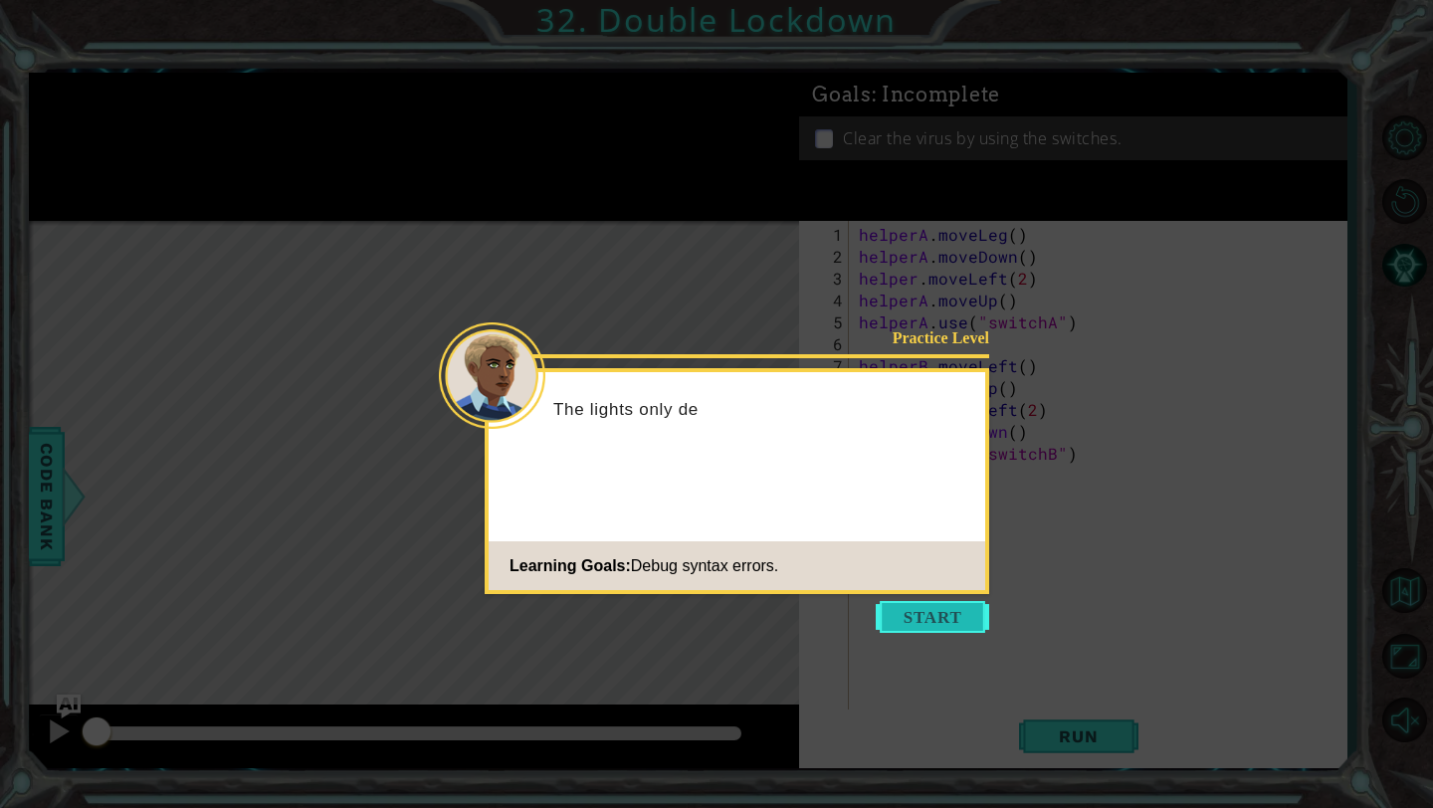
click at [853, 562] on button "Start" at bounding box center [932, 617] width 113 height 32
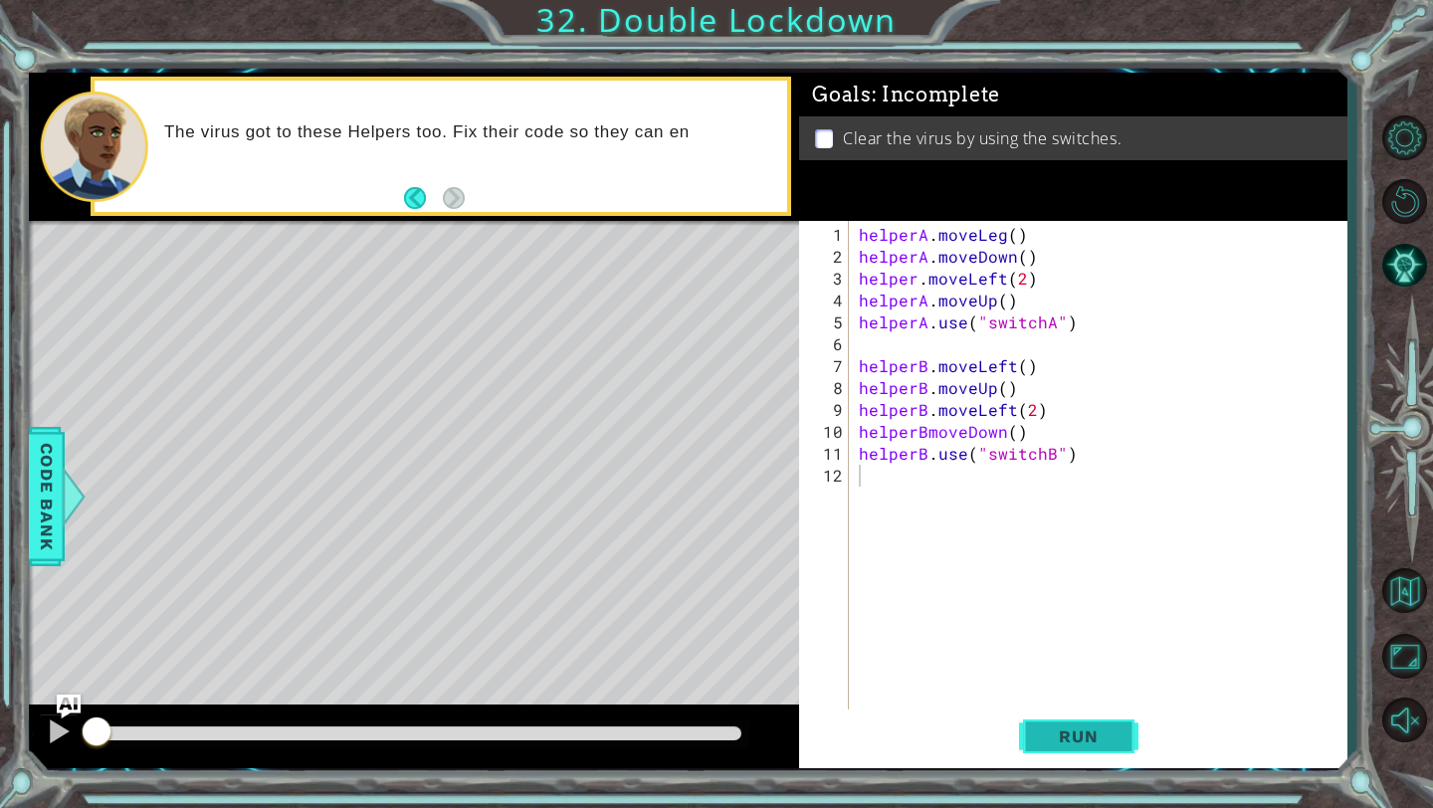
click at [853, 562] on button "Run" at bounding box center [1078, 736] width 119 height 55
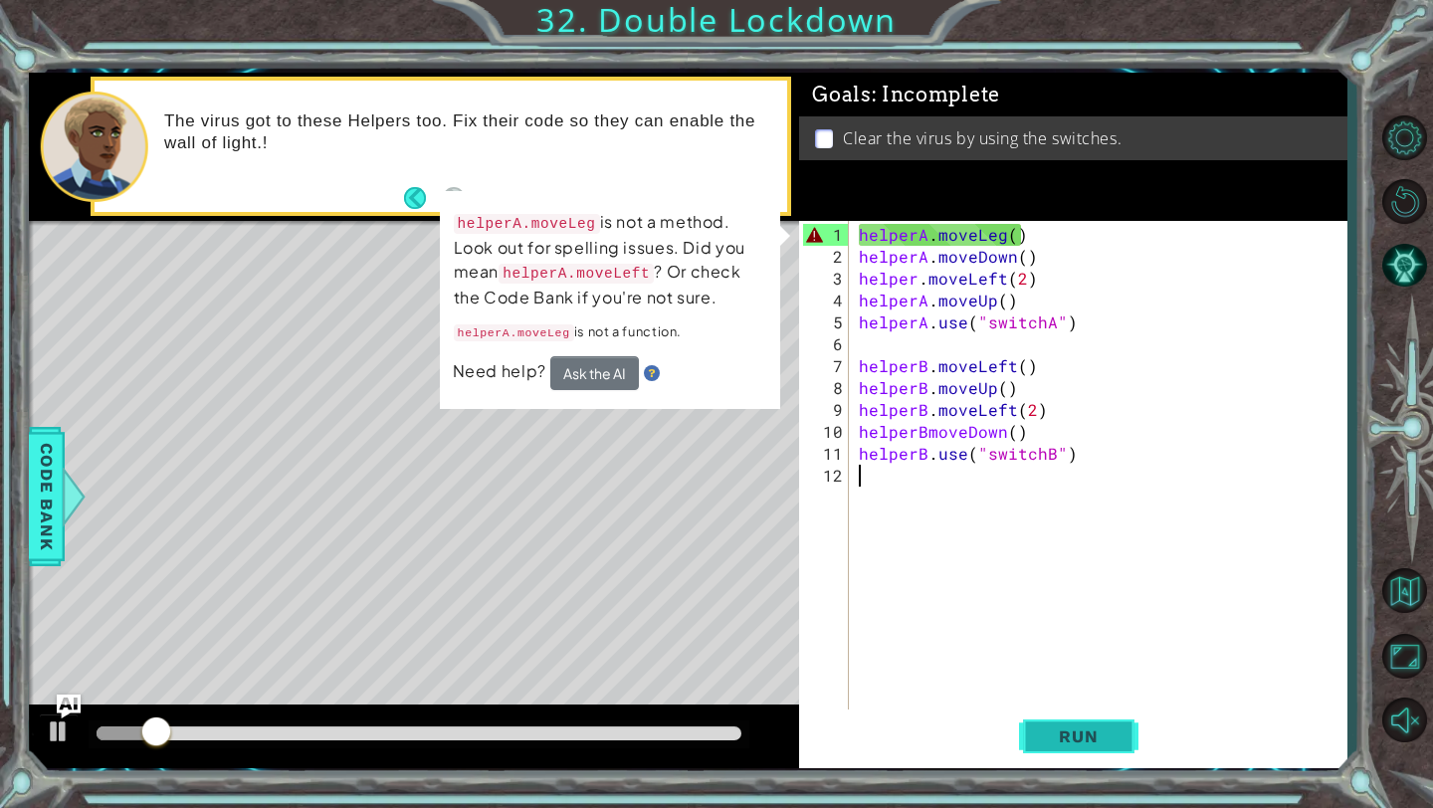
click at [853, 562] on button "Run" at bounding box center [1078, 736] width 119 height 55
click at [853, 236] on div "helperA . moveLeg ( ) helperA . moveDown ( ) helper . moveLeft ( 2 ) helperA . …" at bounding box center [1103, 497] width 497 height 547
click at [853, 232] on div "helperA . moveLeg ( ) helperA . moveDown ( ) helper . moveLeft ( 2 ) helperA . …" at bounding box center [1103, 497] width 497 height 547
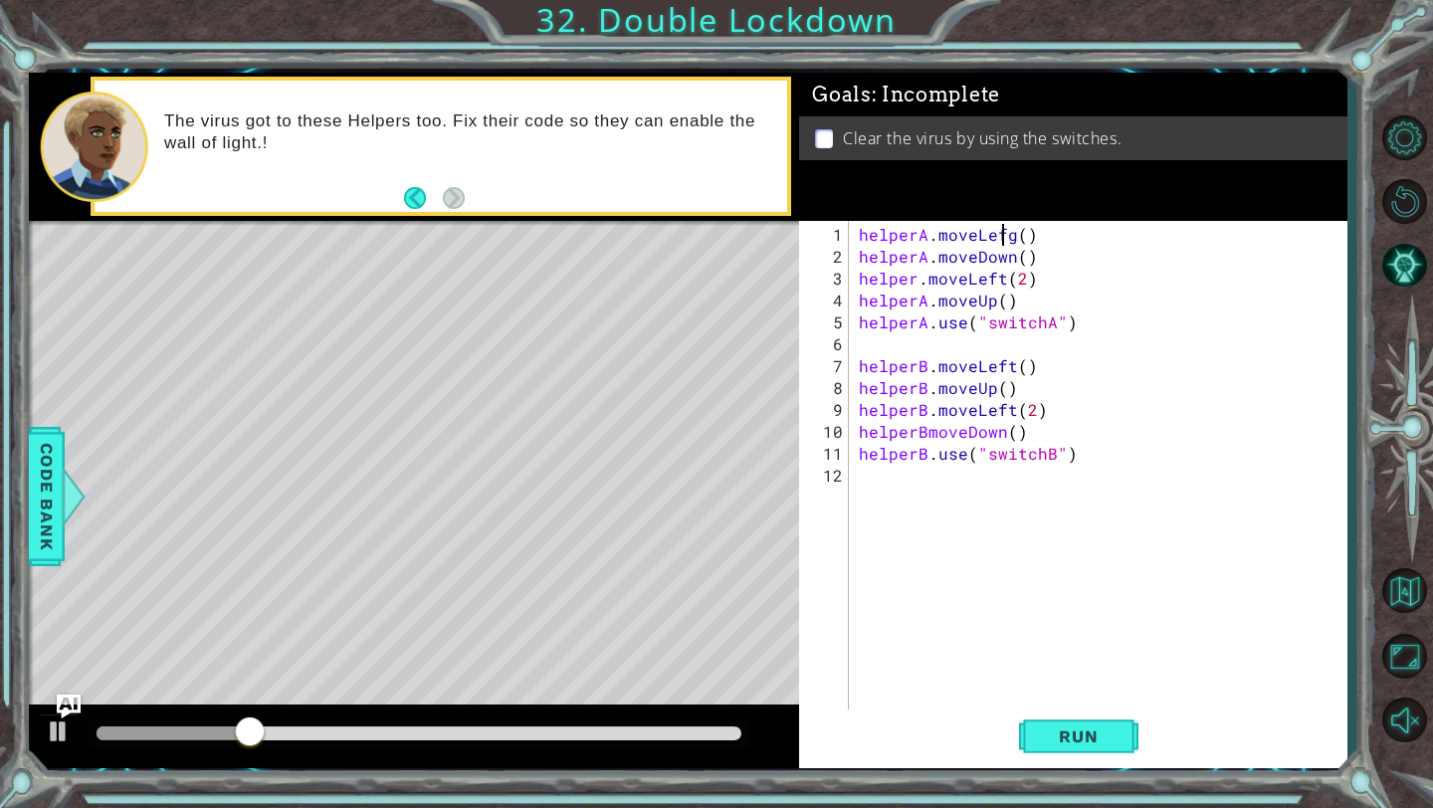
scroll to position [0, 9]
click at [853, 231] on div "helperA . moveLeftg ( ) helperA . moveDown ( ) helper . moveLeft ( 2 ) helperA …" at bounding box center [1103, 497] width 497 height 547
click at [853, 562] on span "Run" at bounding box center [1078, 736] width 79 height 20
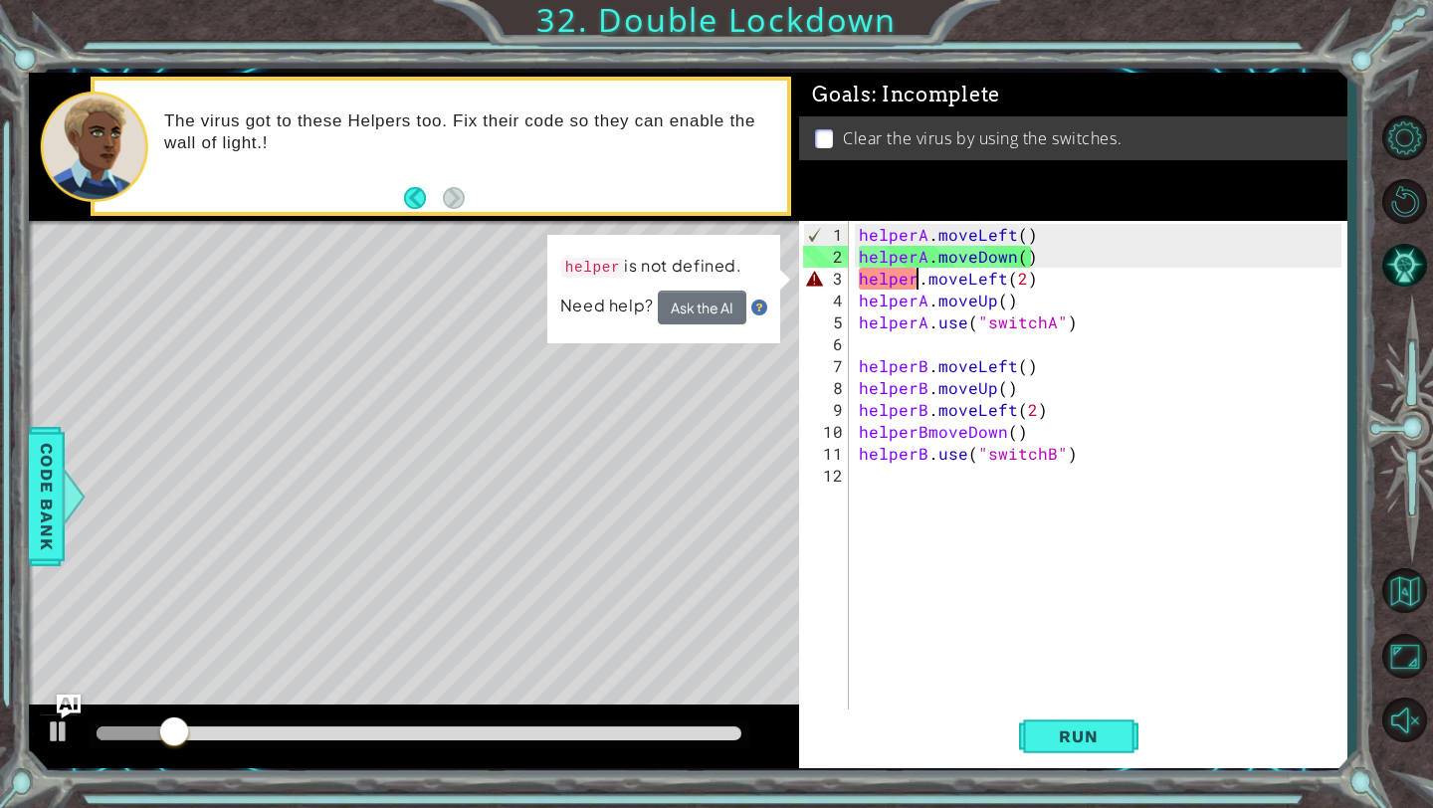
click at [853, 273] on div "helperA . moveLeft ( ) helperA . moveDown ( ) helper . moveLeft ( 2 ) helperA .…" at bounding box center [1103, 497] width 497 height 547
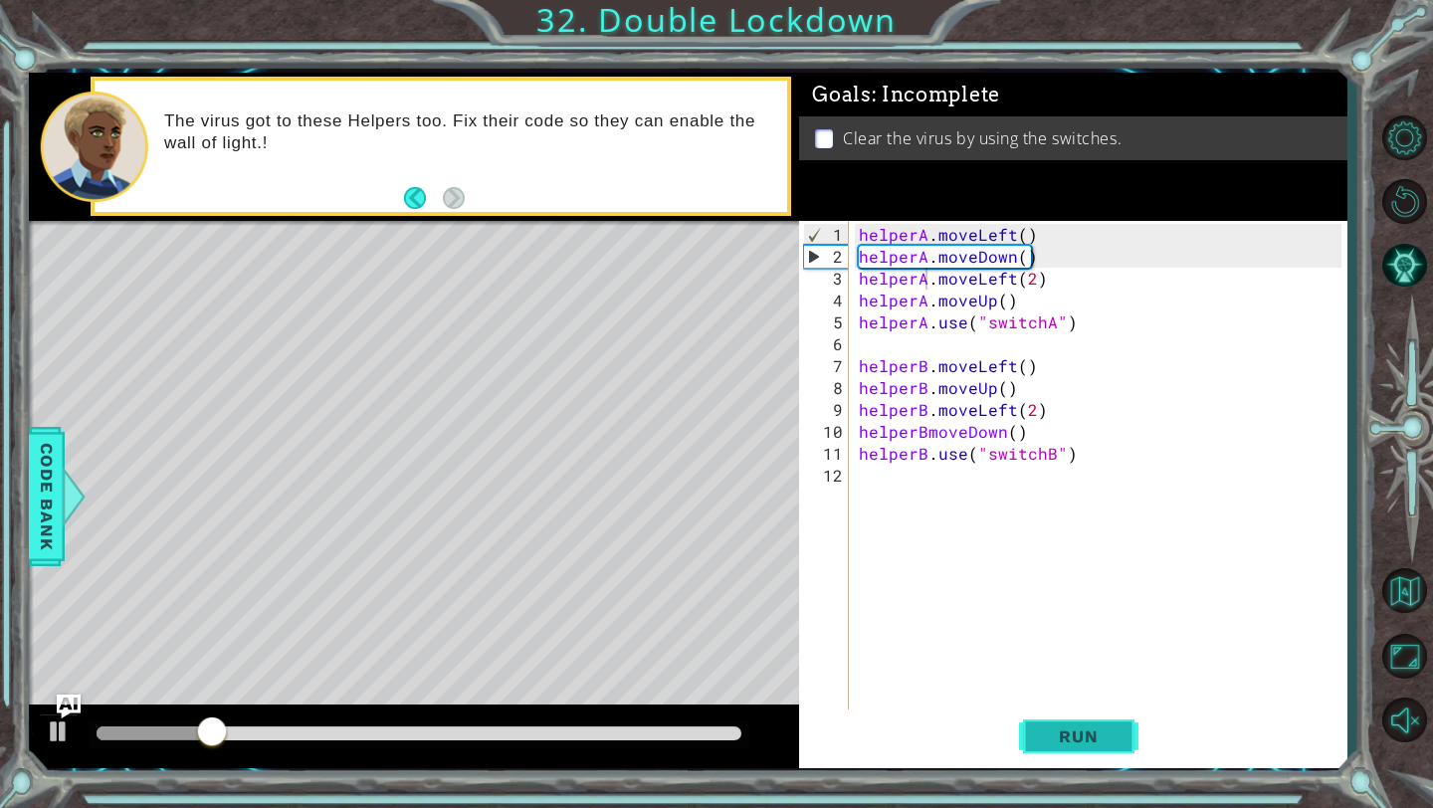
click at [853, 562] on span "Run" at bounding box center [1078, 736] width 79 height 20
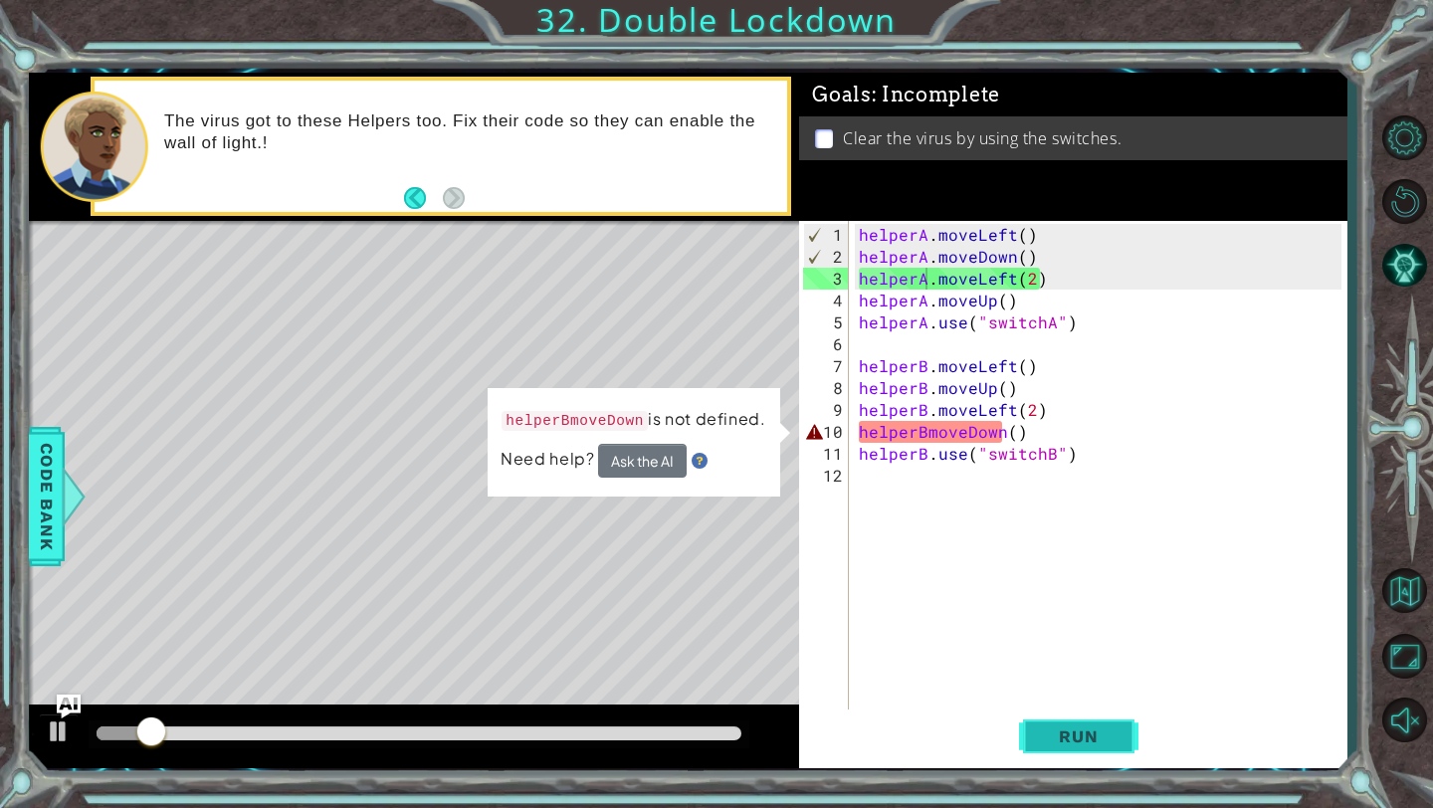
click at [853, 562] on span "Run" at bounding box center [1078, 736] width 79 height 20
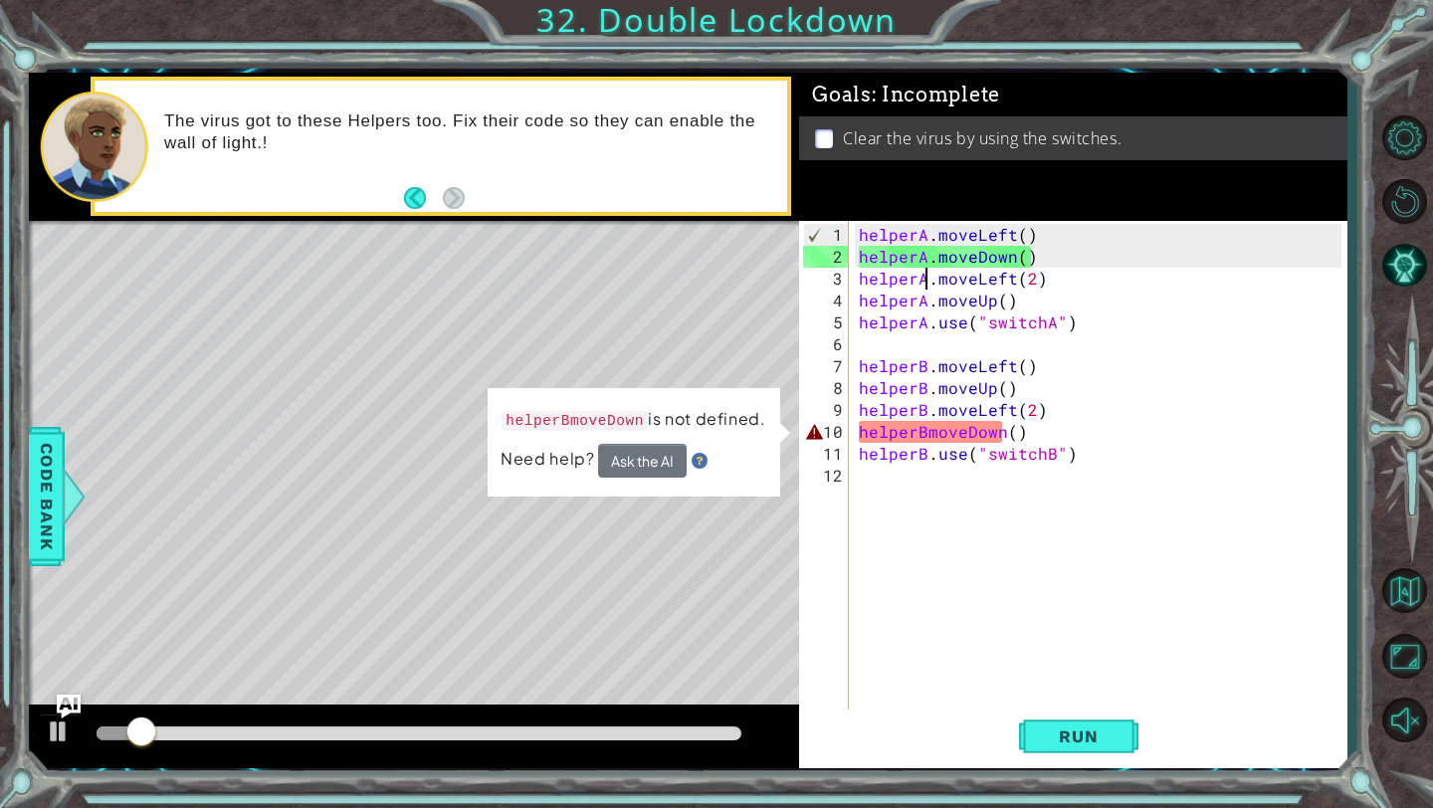
click at [853, 430] on div "helperA . moveLeft ( ) helperA . moveDown ( ) helperA . moveLeft ( 2 ) helperA …" at bounding box center [1103, 497] width 497 height 547
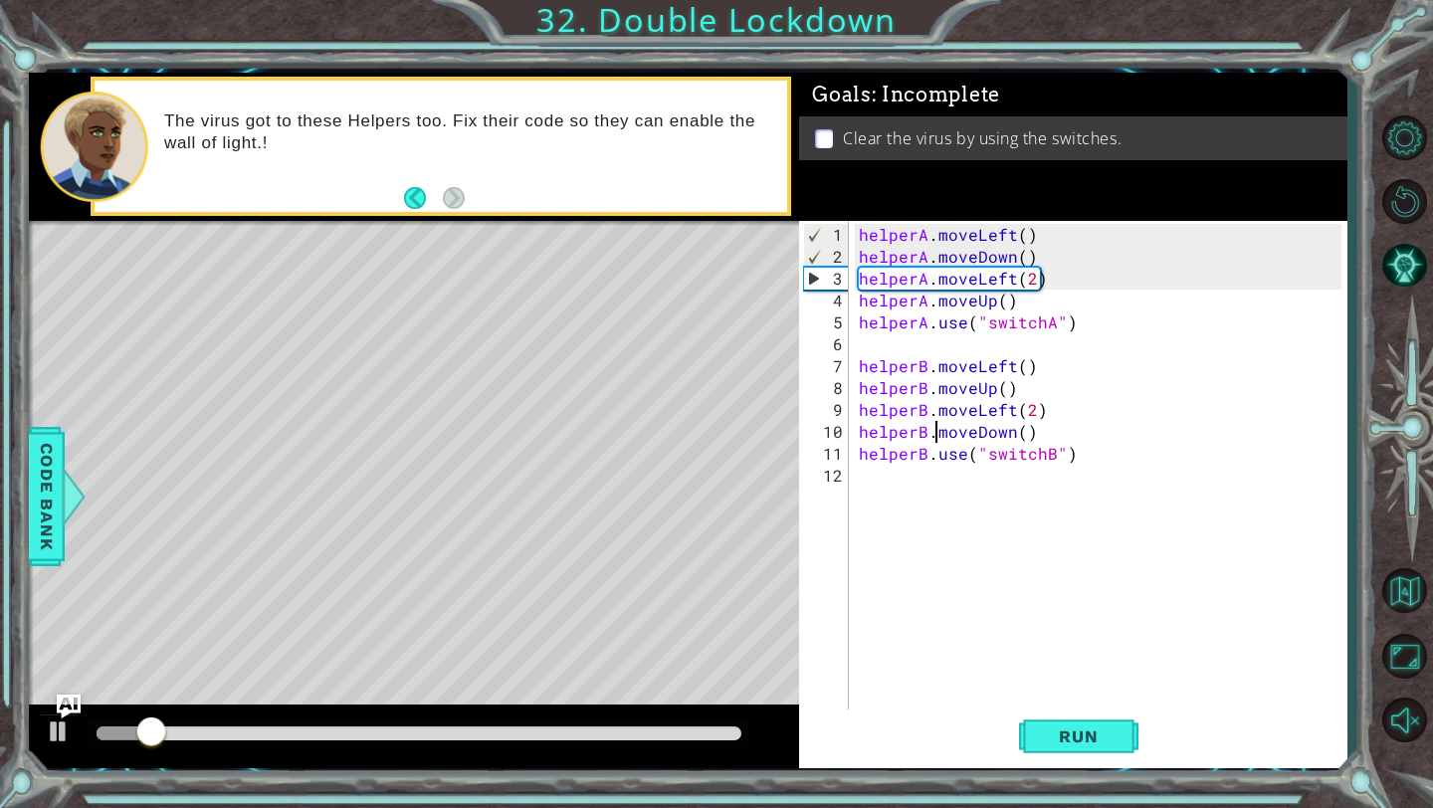
scroll to position [0, 5]
type textarea "helperB.moveDown()"
click at [853, 562] on button "Run" at bounding box center [1078, 736] width 119 height 55
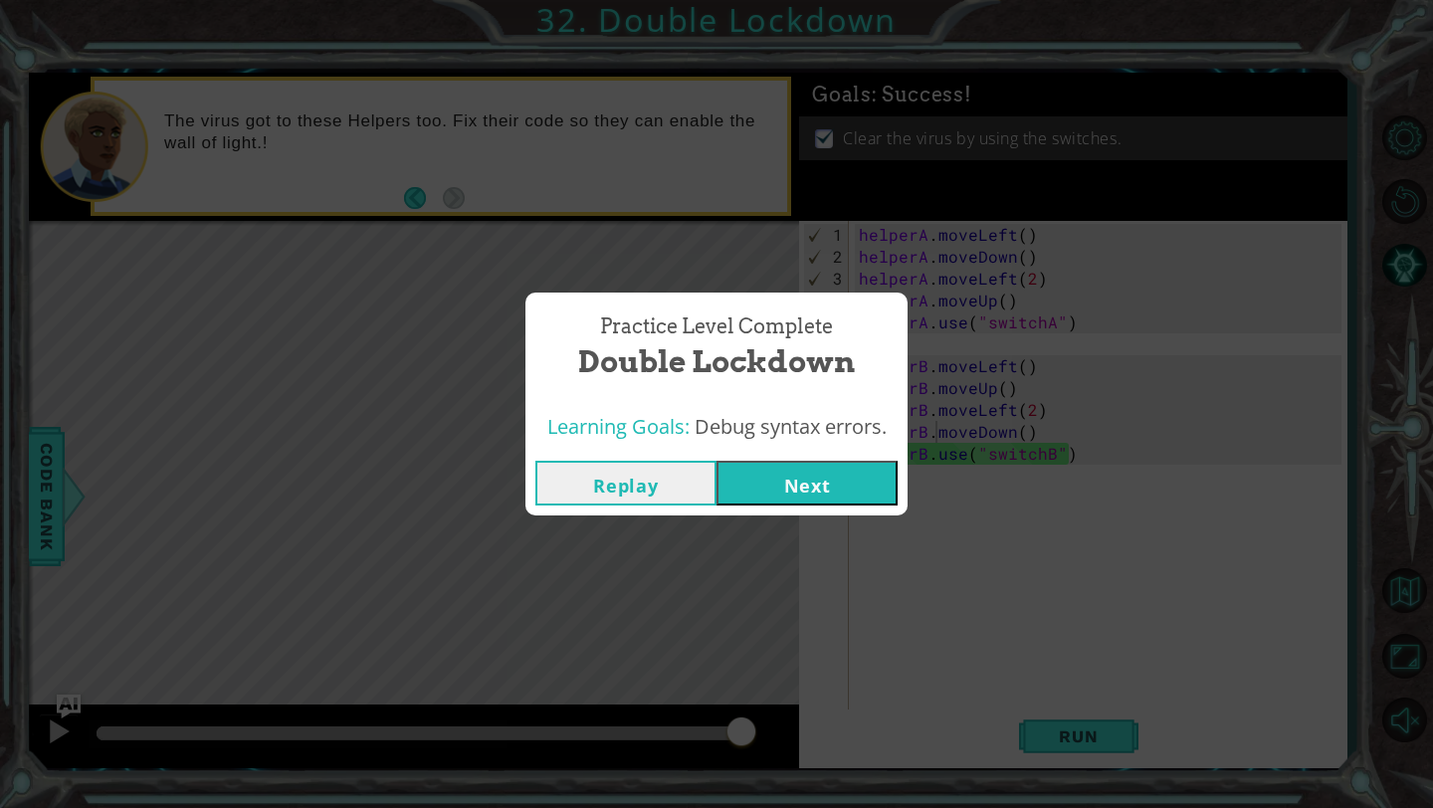
click at [782, 489] on button "Next" at bounding box center [806, 483] width 181 height 45
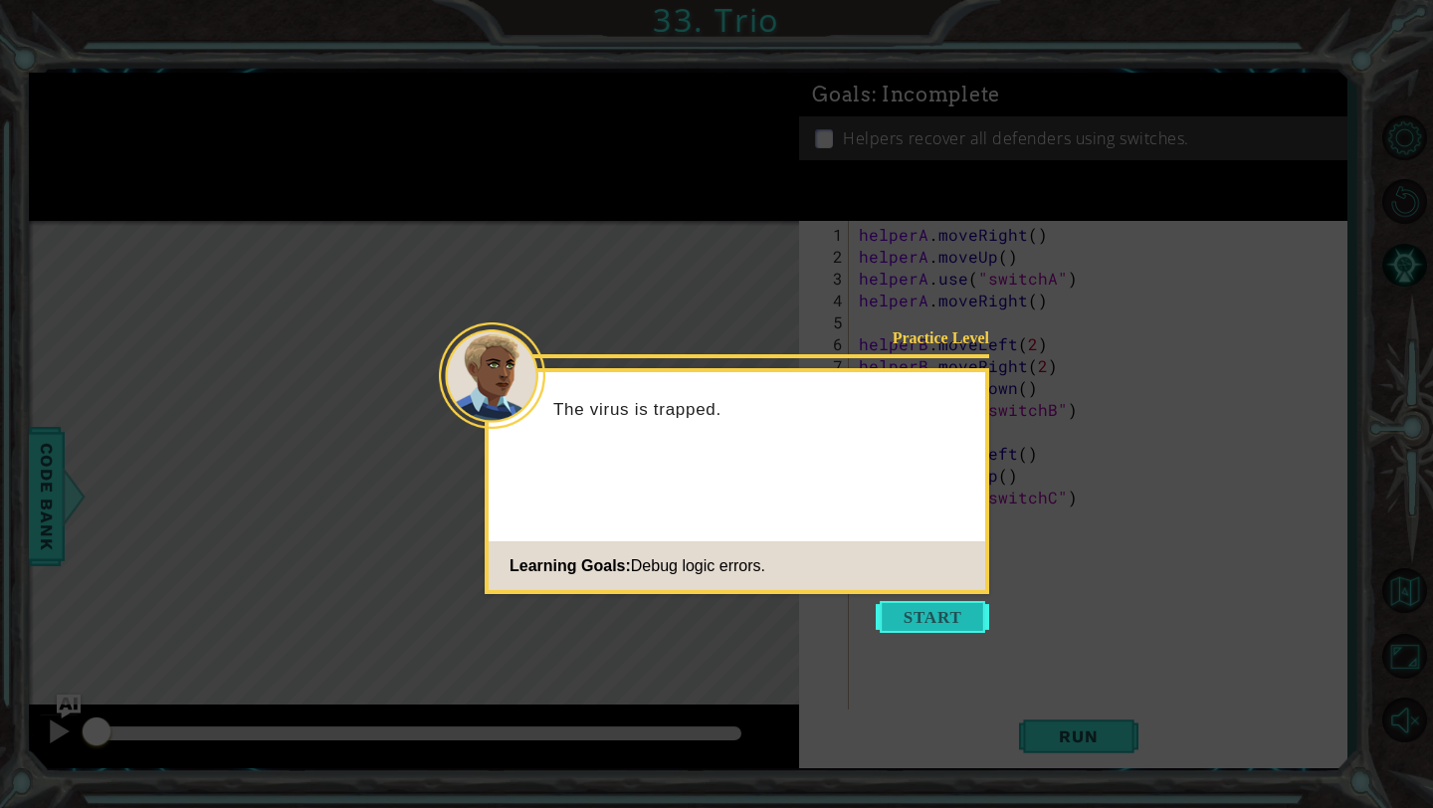
click at [853, 562] on button "Start" at bounding box center [932, 617] width 113 height 32
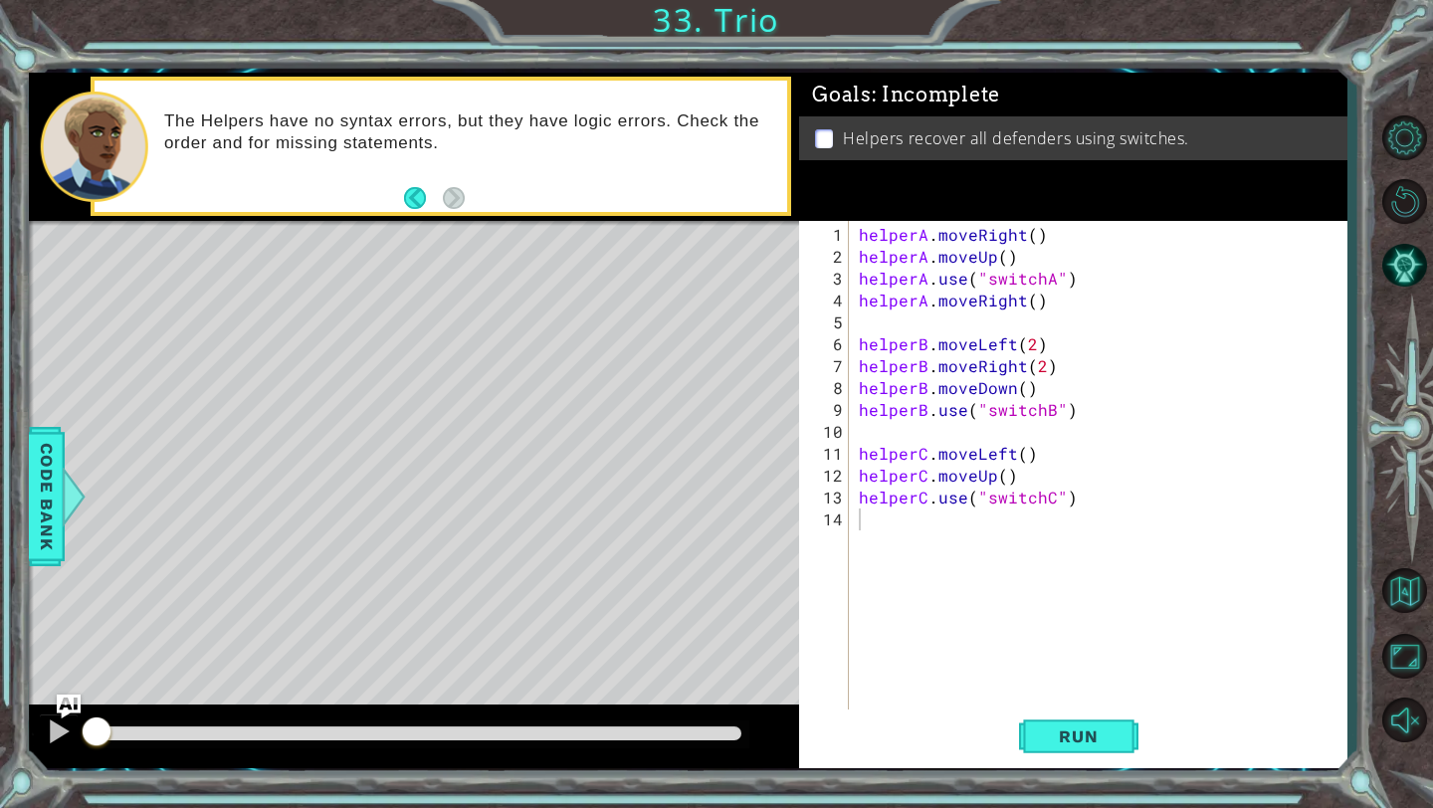
click at [853, 562] on div "1 ההההההההההההההההההההההההההההההההההההההההההההההההההההההההההההההההההההההההההההה…" at bounding box center [688, 420] width 1318 height 711
click at [853, 562] on button "Run" at bounding box center [1078, 736] width 119 height 55
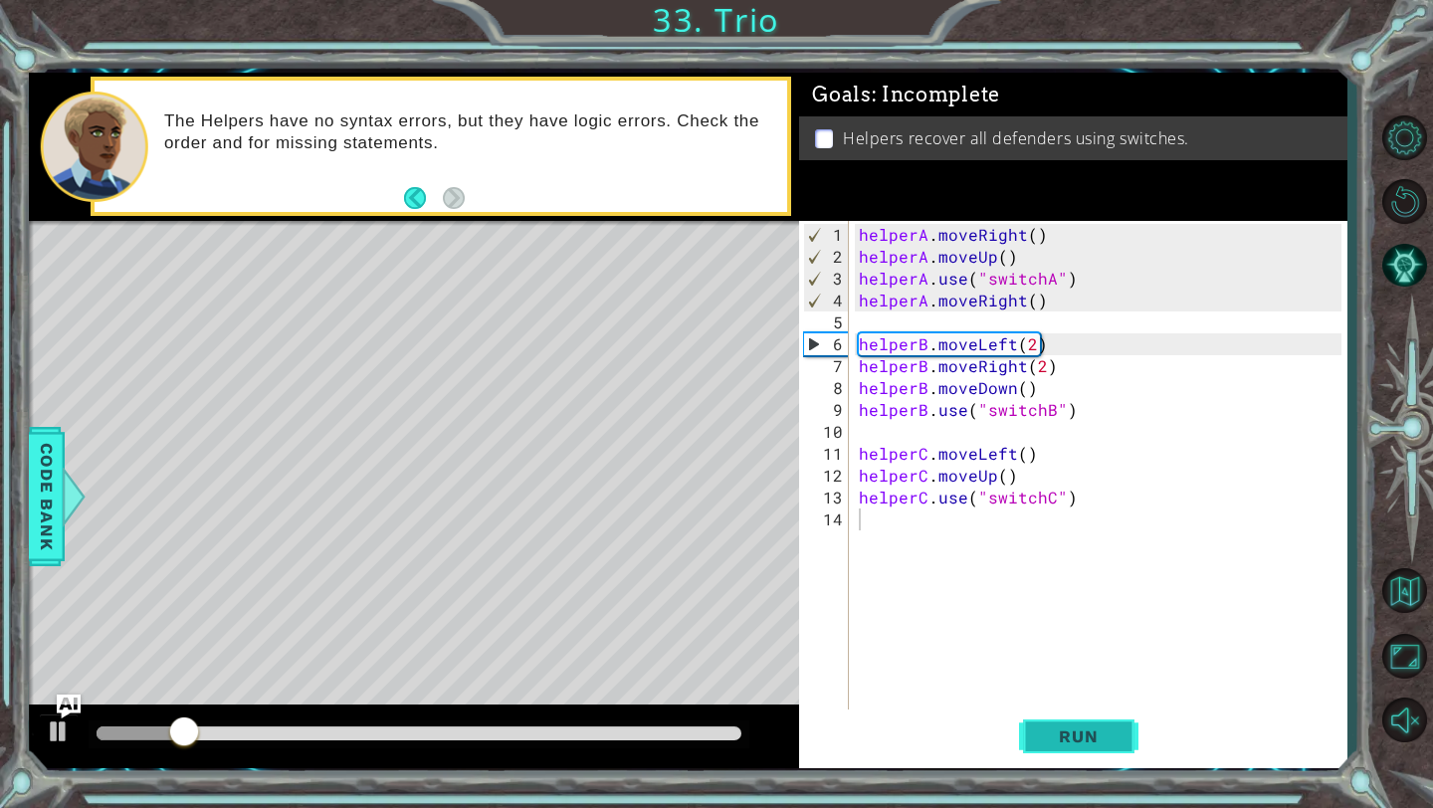
click at [853, 562] on button "Run" at bounding box center [1078, 736] width 119 height 55
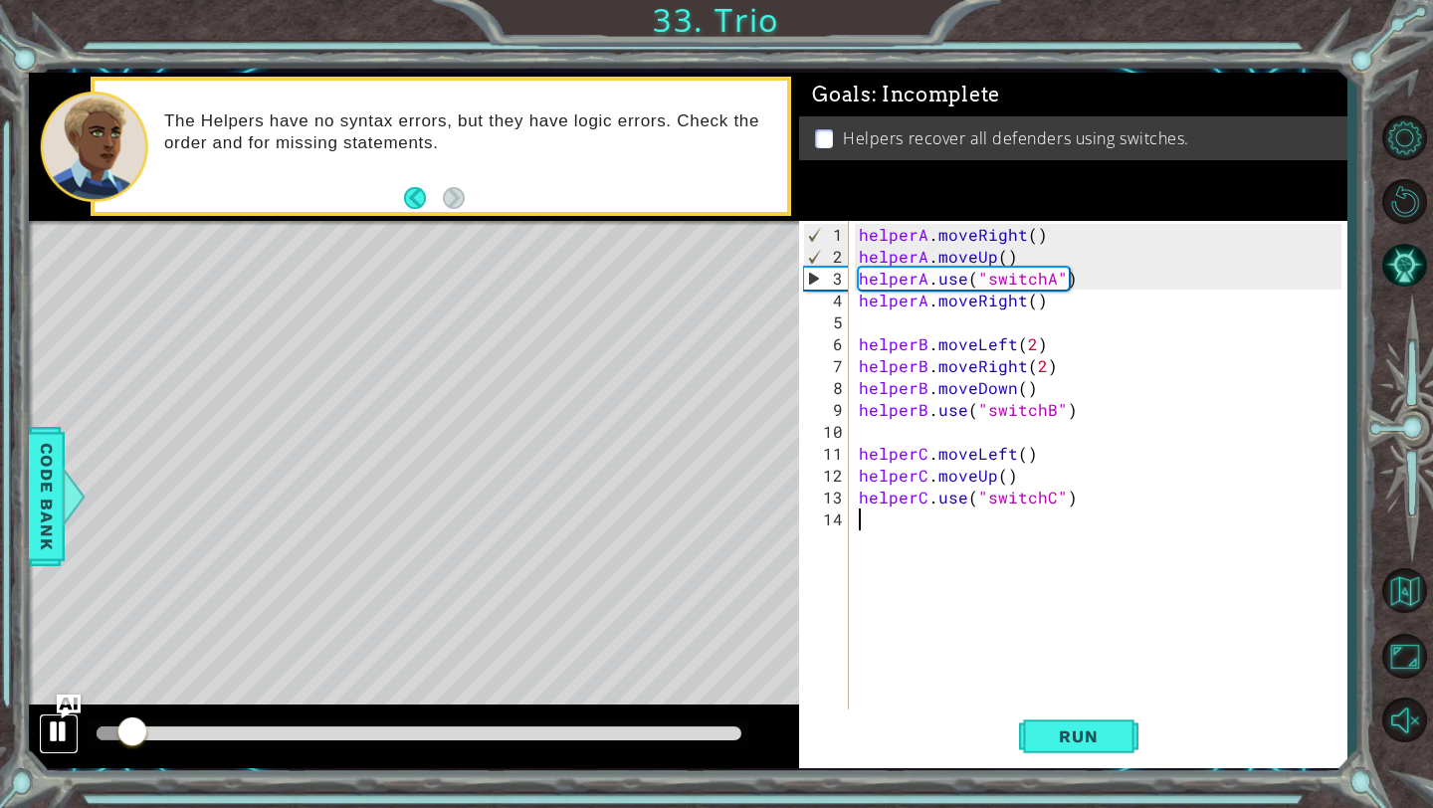
click at [55, 562] on div at bounding box center [59, 731] width 26 height 26
click at [853, 257] on div "helperA . moveRight ( ) helperA . moveUp ( ) helperA . use ( "switchA" ) helper…" at bounding box center [1103, 497] width 497 height 547
type textarea "helperA.moveUp()"
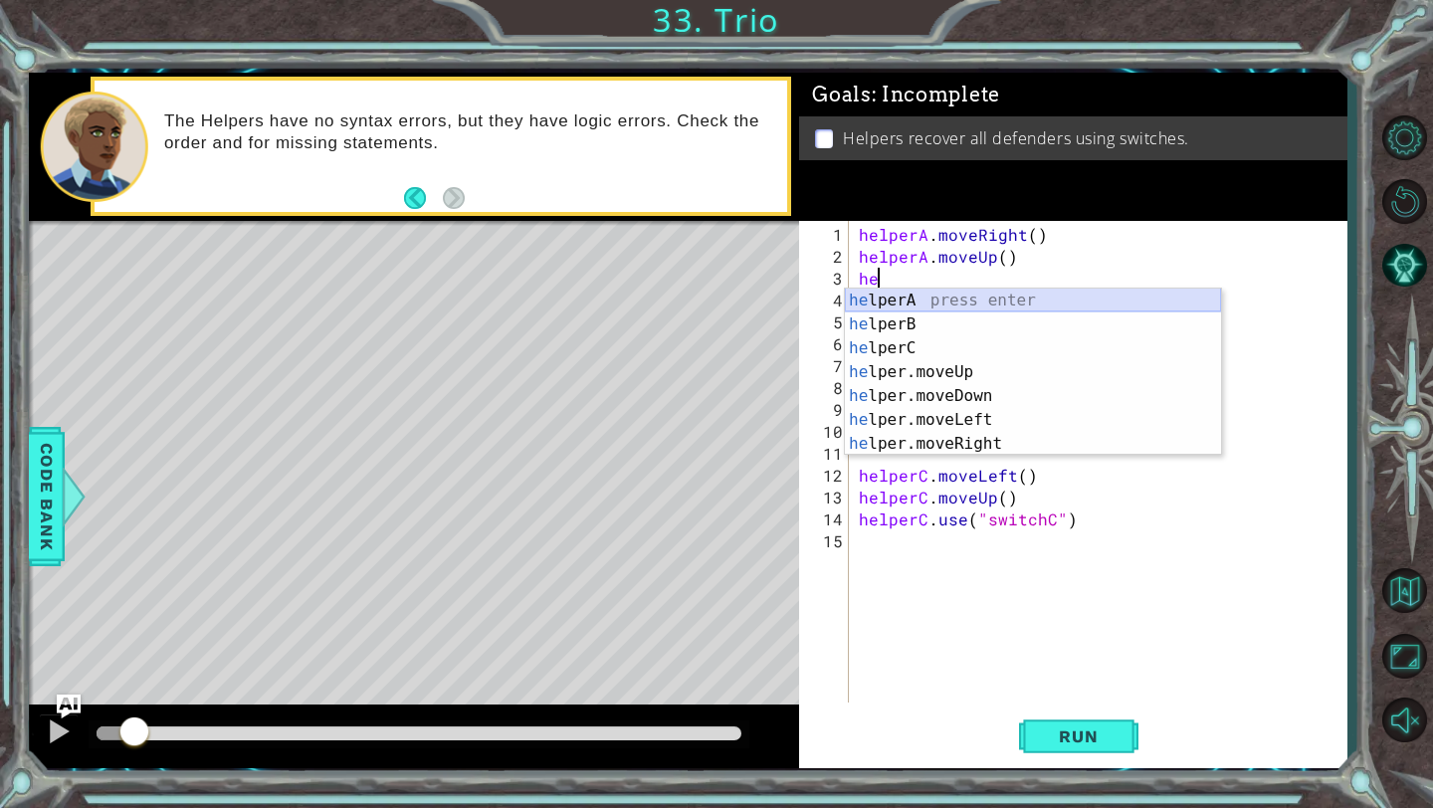
click at [853, 300] on div "he lperA press enter he lperB press enter he lperC press enter he lper.moveUp p…" at bounding box center [1033, 396] width 376 height 215
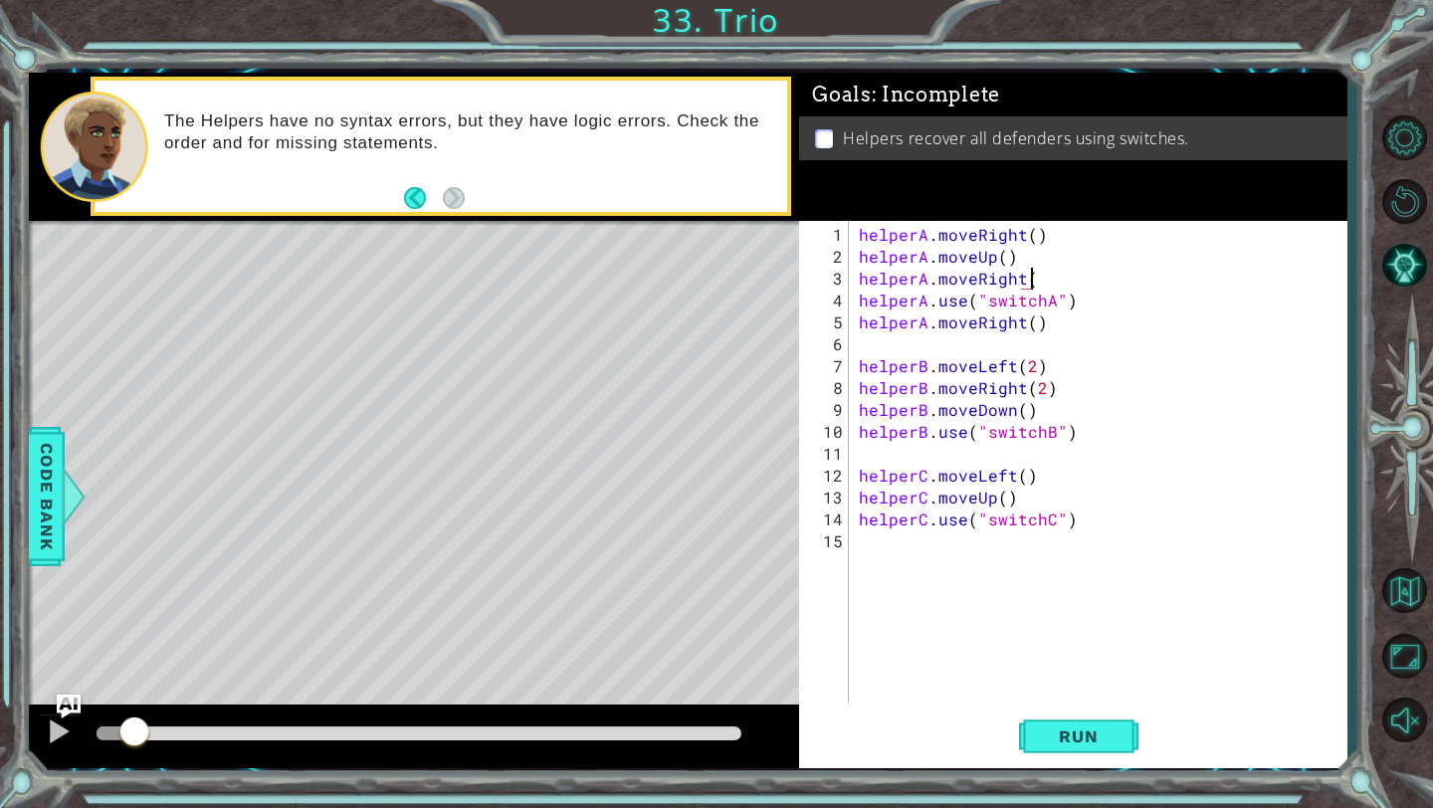
scroll to position [0, 10]
click at [853, 562] on span "Run" at bounding box center [1078, 736] width 79 height 20
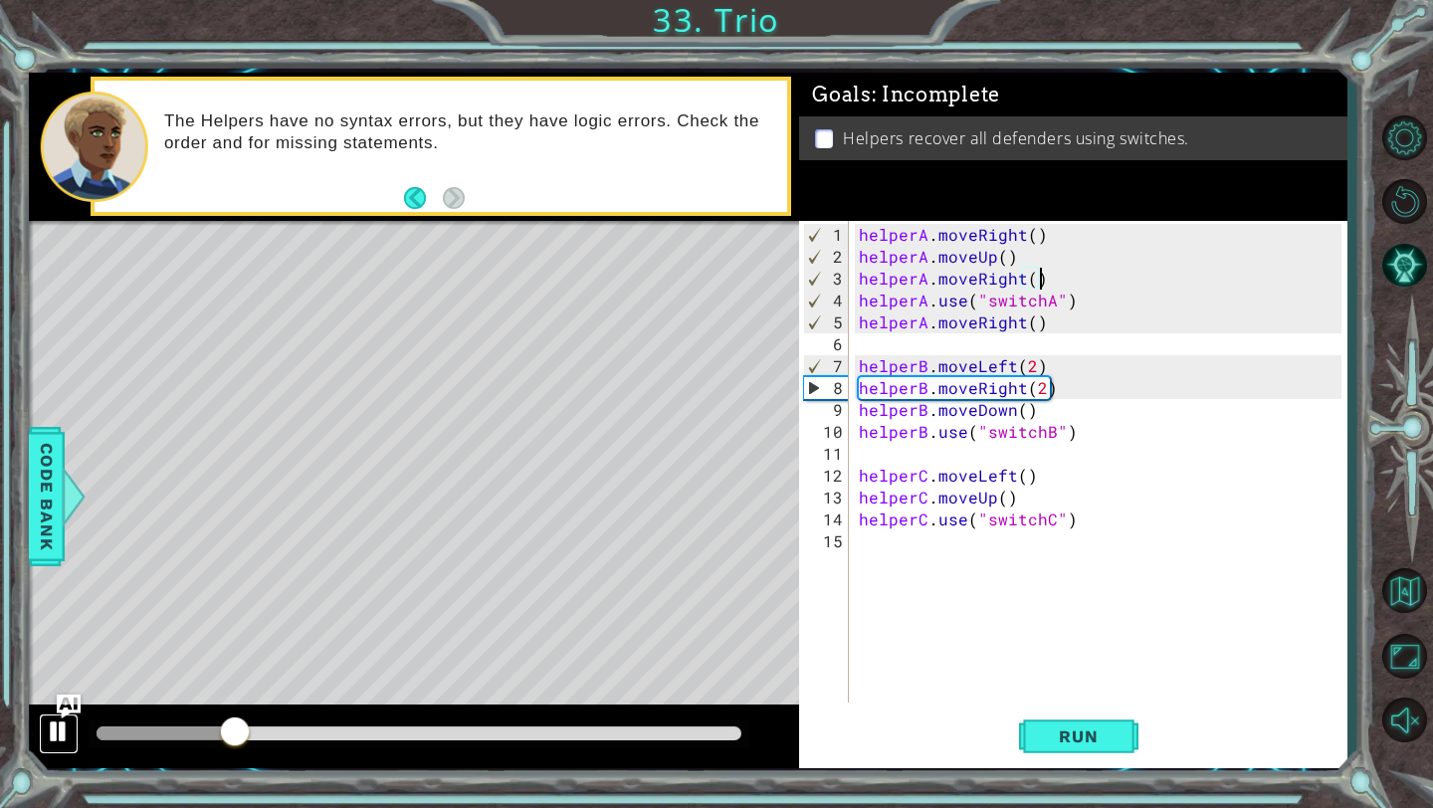
click at [56, 562] on div at bounding box center [59, 731] width 26 height 26
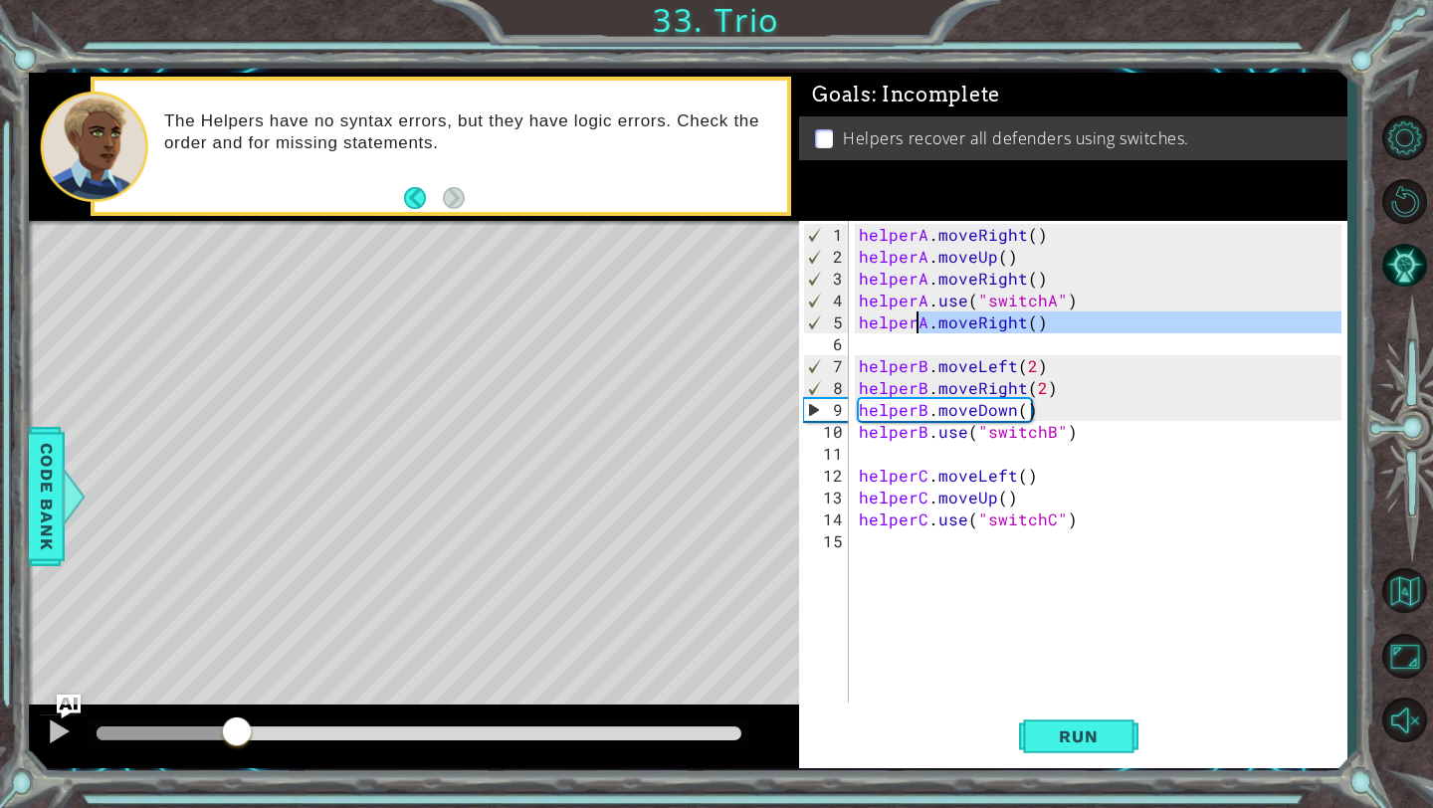
drag, startPoint x: 1043, startPoint y: 330, endPoint x: 910, endPoint y: 322, distance: 132.6
click at [853, 322] on div "helperA . moveRight ( ) helperA . moveUp ( ) helperA . moveRight ( ) helperA . …" at bounding box center [1103, 486] width 497 height 525
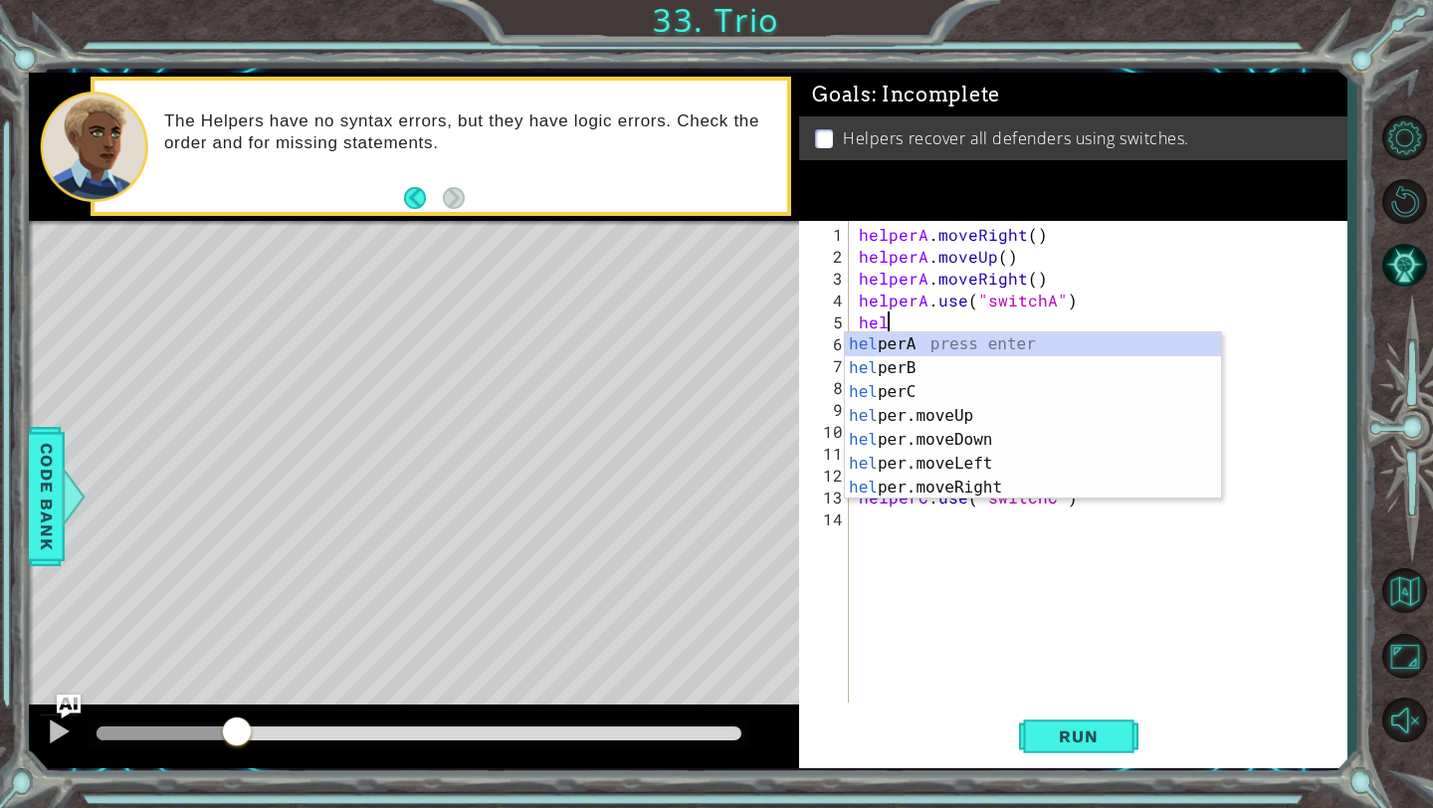
scroll to position [0, 0]
type textarea "h"
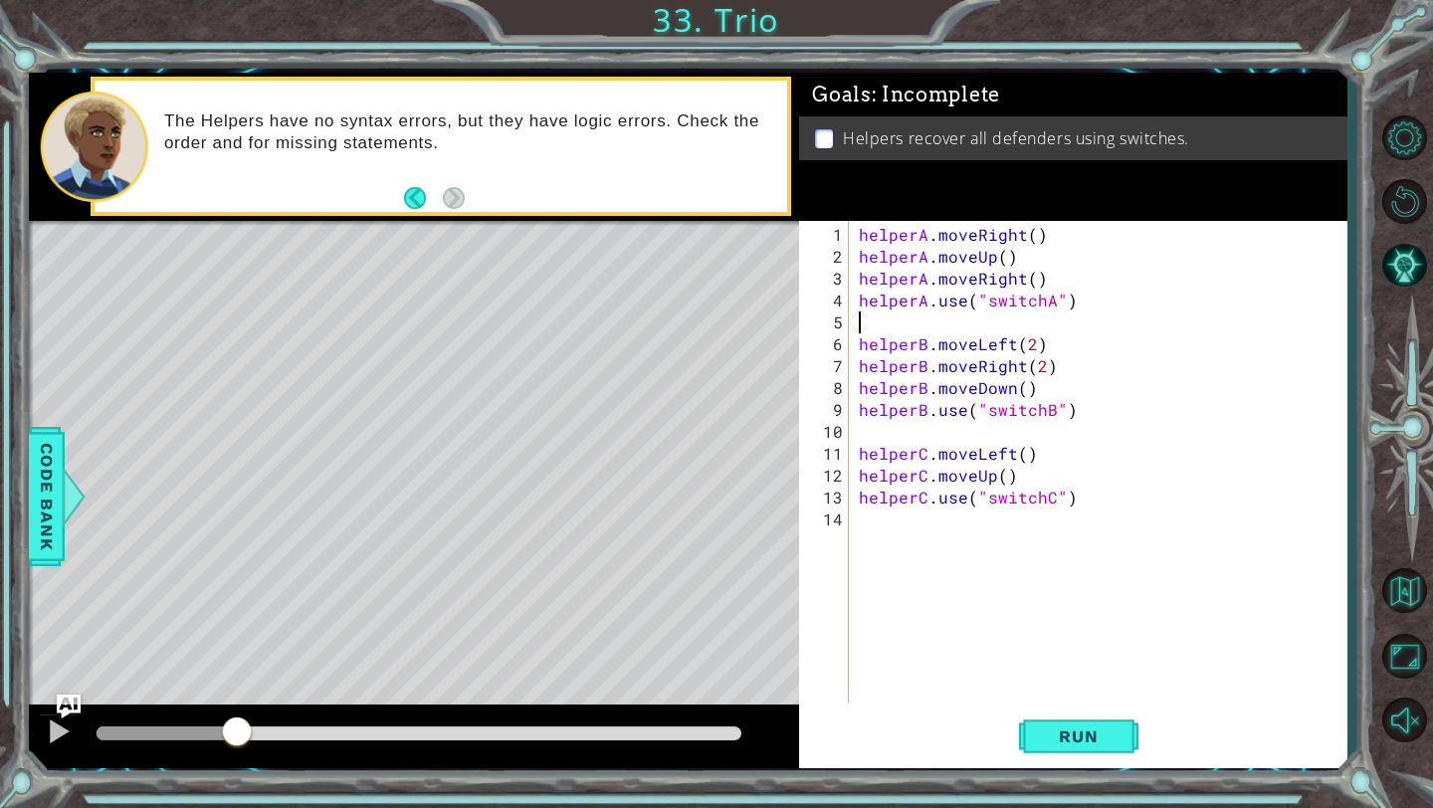
type textarea "helperA.use("switchA")"
click at [853, 562] on div "Run" at bounding box center [1078, 736] width 547 height 55
click at [853, 562] on span "Run" at bounding box center [1078, 736] width 79 height 20
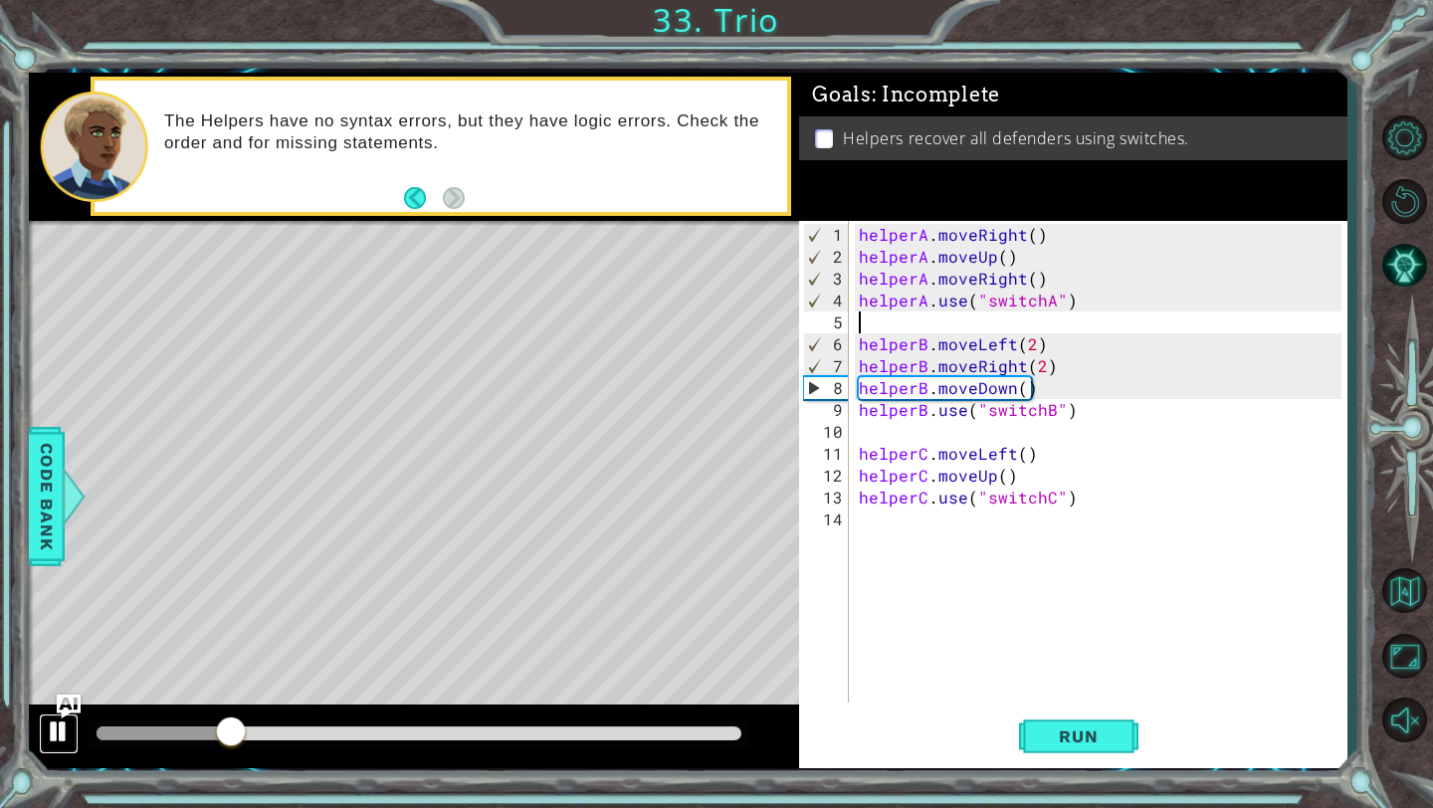
click at [64, 562] on div at bounding box center [59, 731] width 26 height 26
type textarea "helperA.use("switchA")"
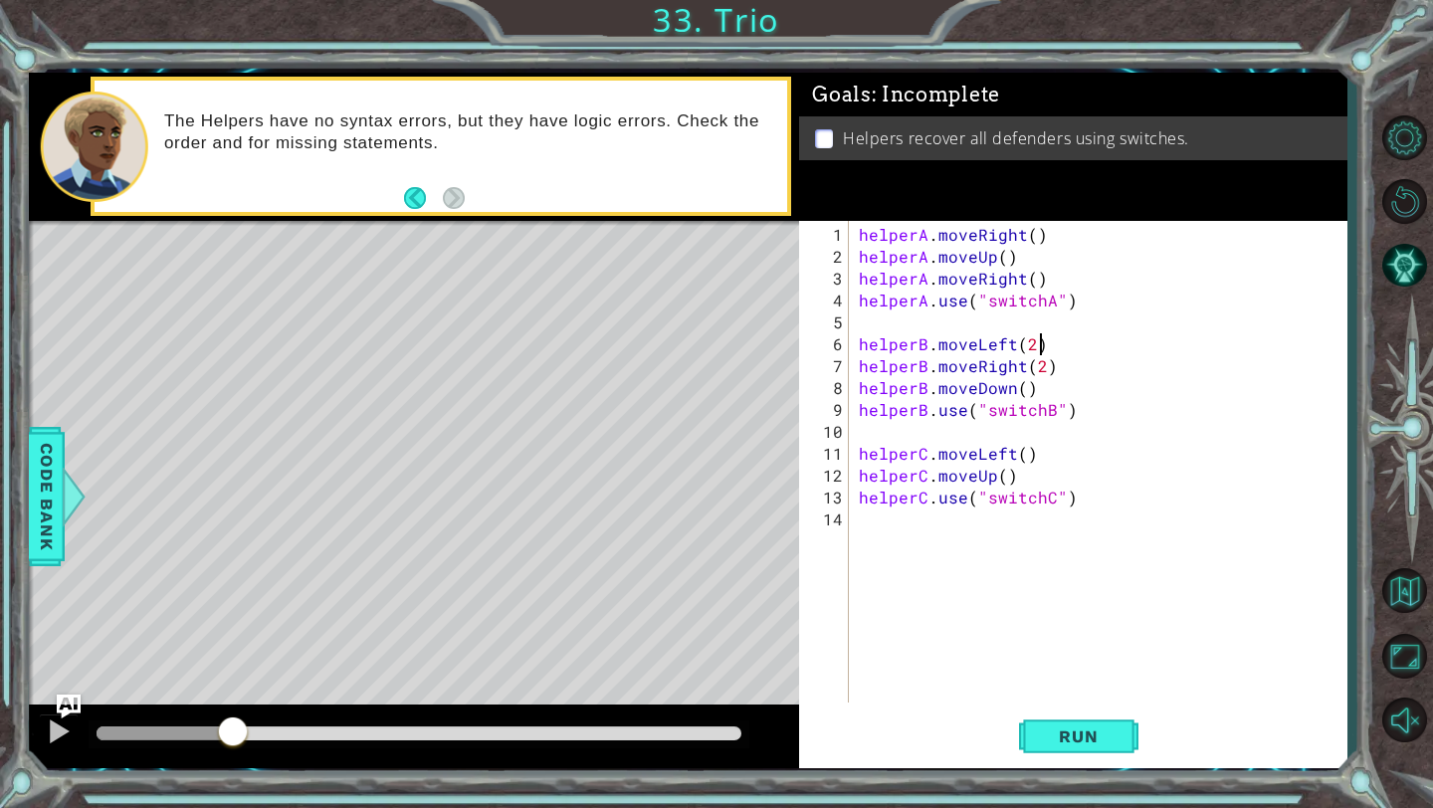
click at [853, 344] on div "helperA . moveRight ( ) helperA . moveUp ( ) helperA . moveRight ( ) helperA . …" at bounding box center [1103, 486] width 497 height 525
type textarea "helperB.moveLeft(2)"
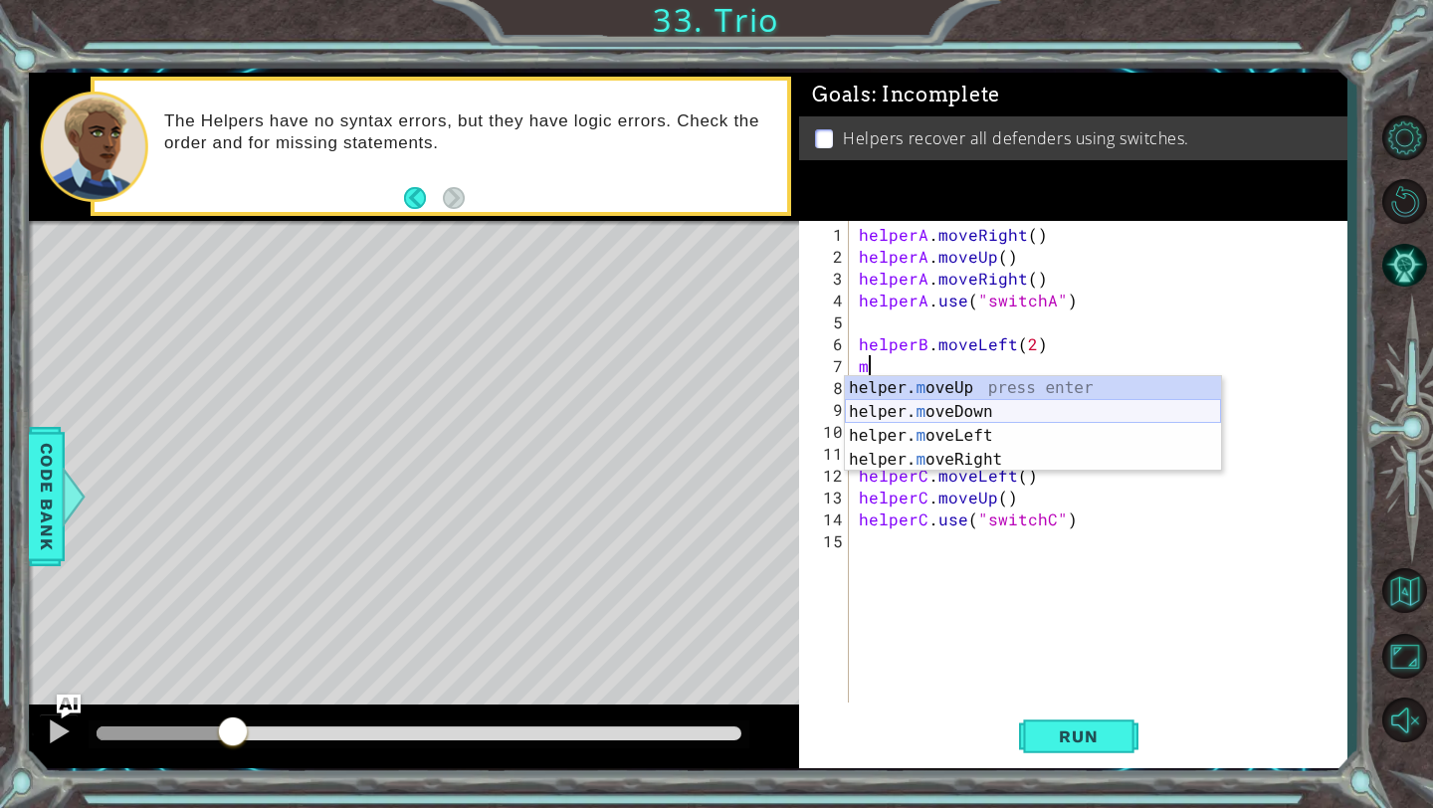
click at [853, 403] on div "helper. m oveUp press enter helper. m oveDown press enter helper. m oveLeft pre…" at bounding box center [1033, 447] width 376 height 143
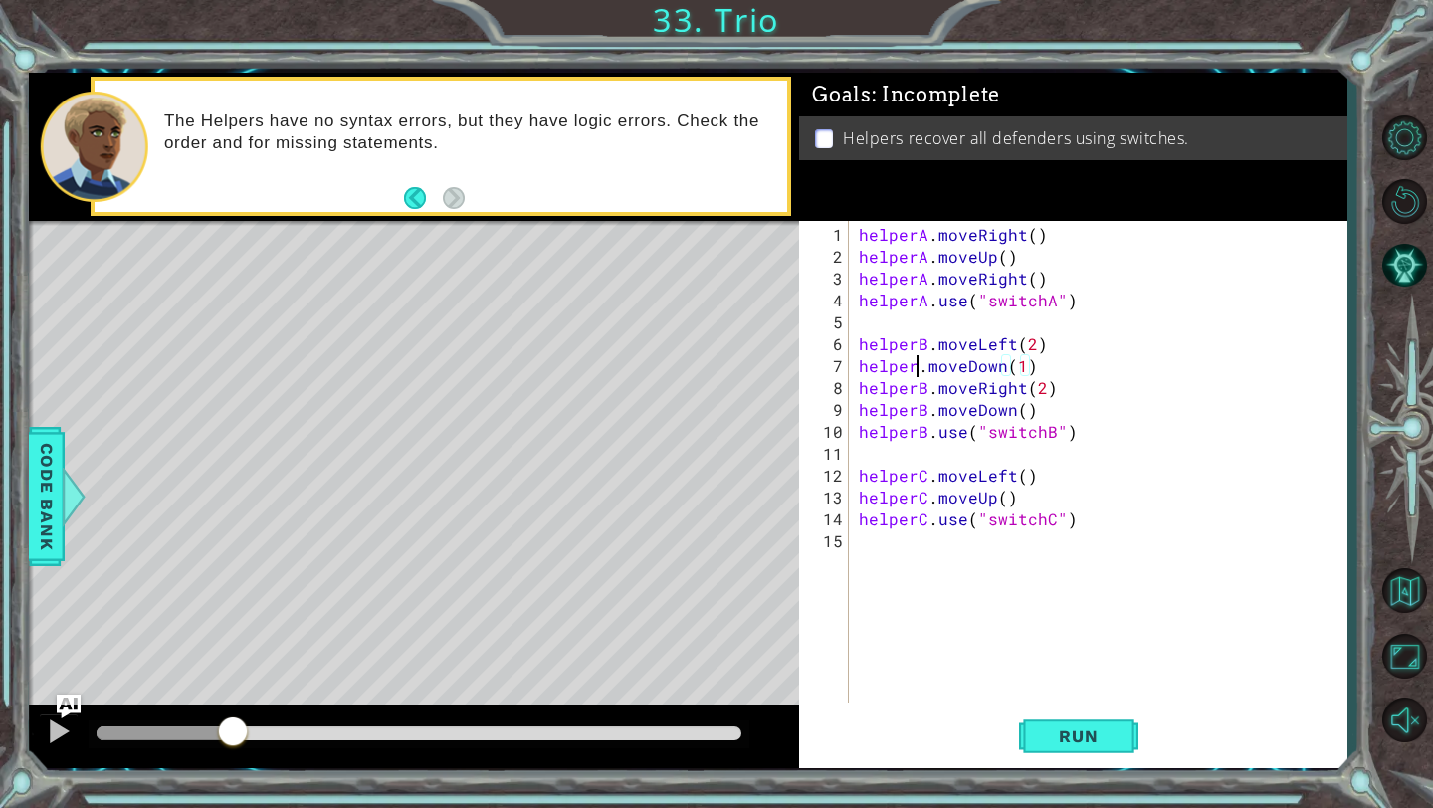
click at [853, 365] on div "helperA . moveRight ( ) helperA . moveUp ( ) helperA . moveRight ( ) helperA . …" at bounding box center [1103, 486] width 497 height 525
click at [853, 562] on span "Run" at bounding box center [1078, 736] width 79 height 20
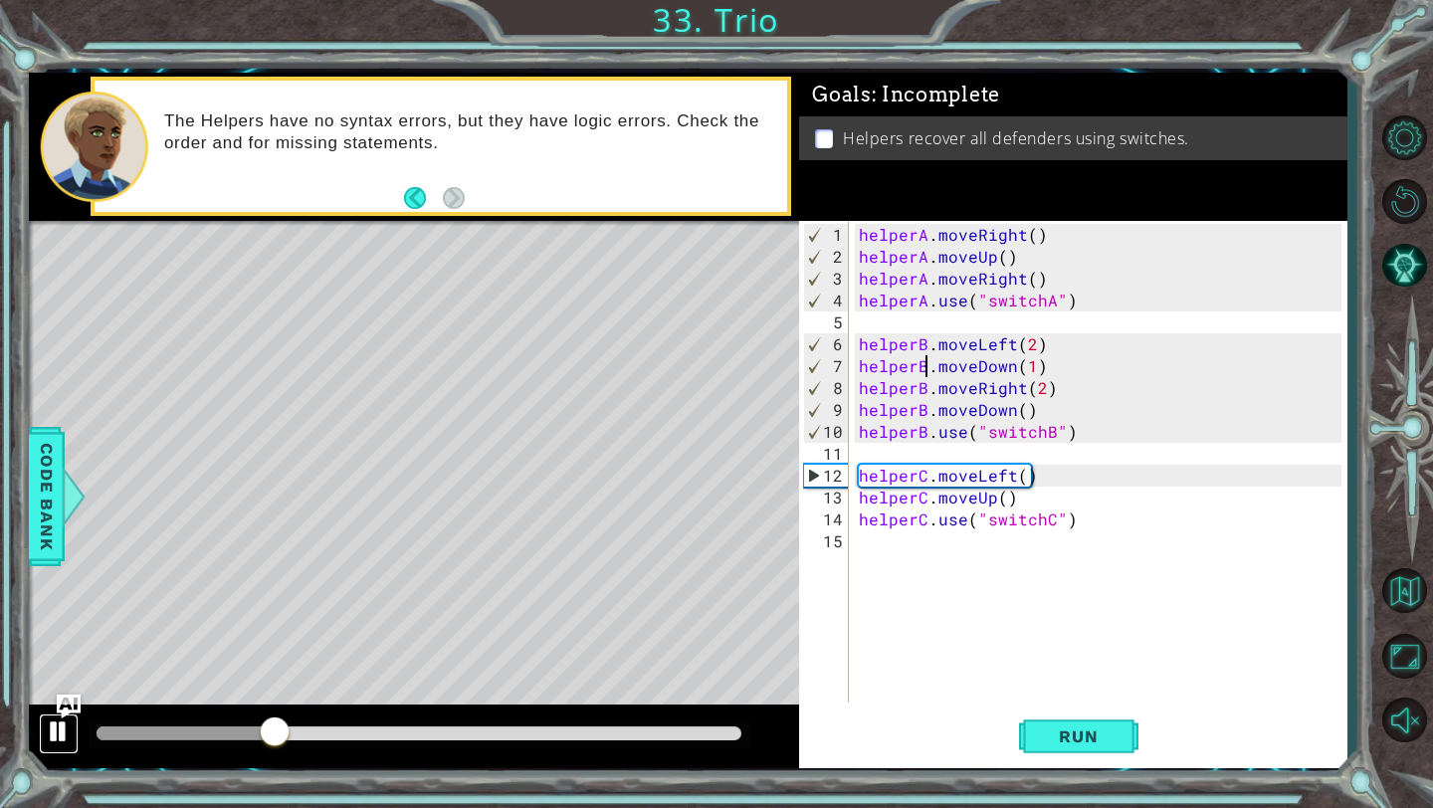
click at [52, 562] on div at bounding box center [59, 731] width 26 height 26
click at [853, 415] on div "helperA . moveRight ( ) helperA . moveUp ( ) helperA . moveRight ( ) helperA . …" at bounding box center [1103, 486] width 497 height 525
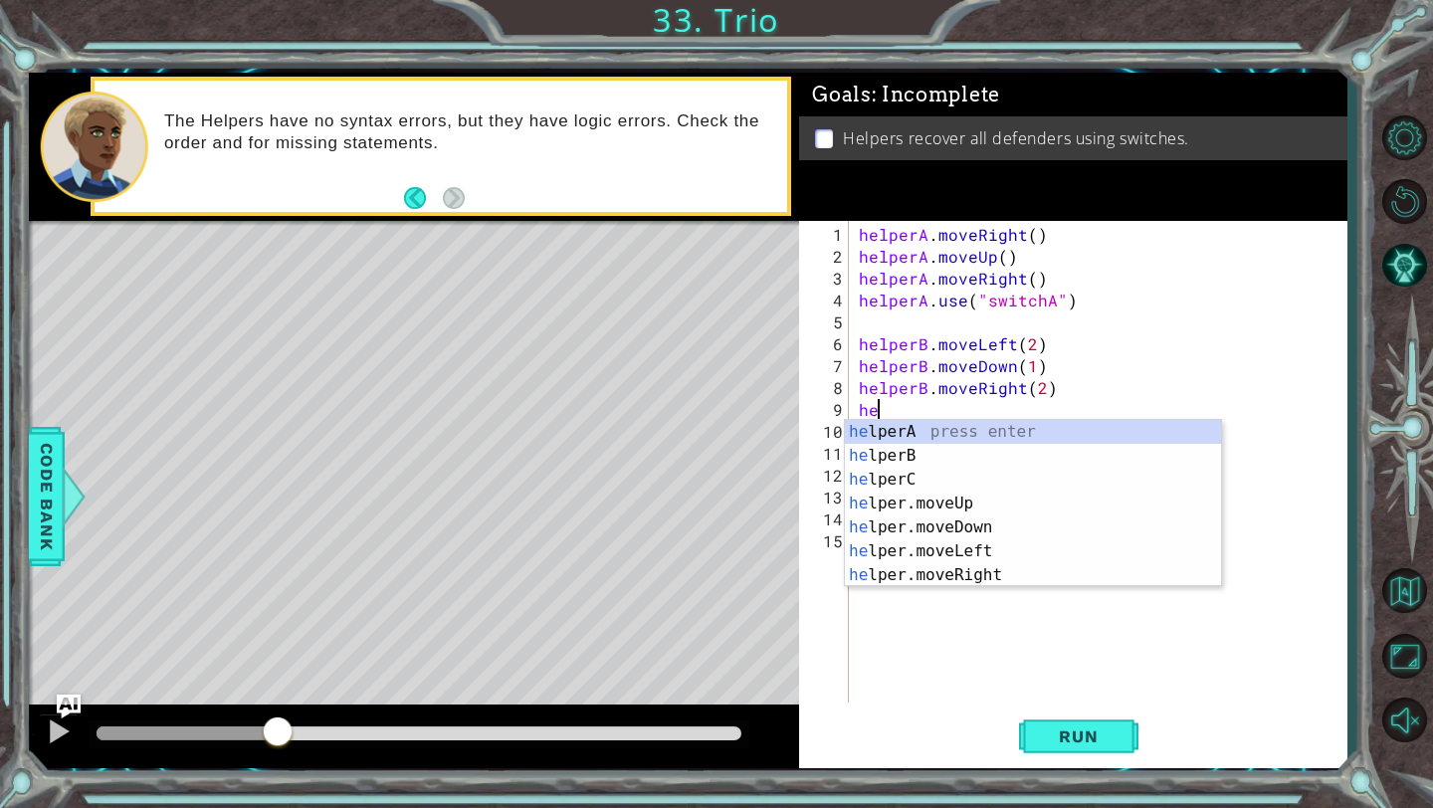
scroll to position [0, 0]
type textarea "h"
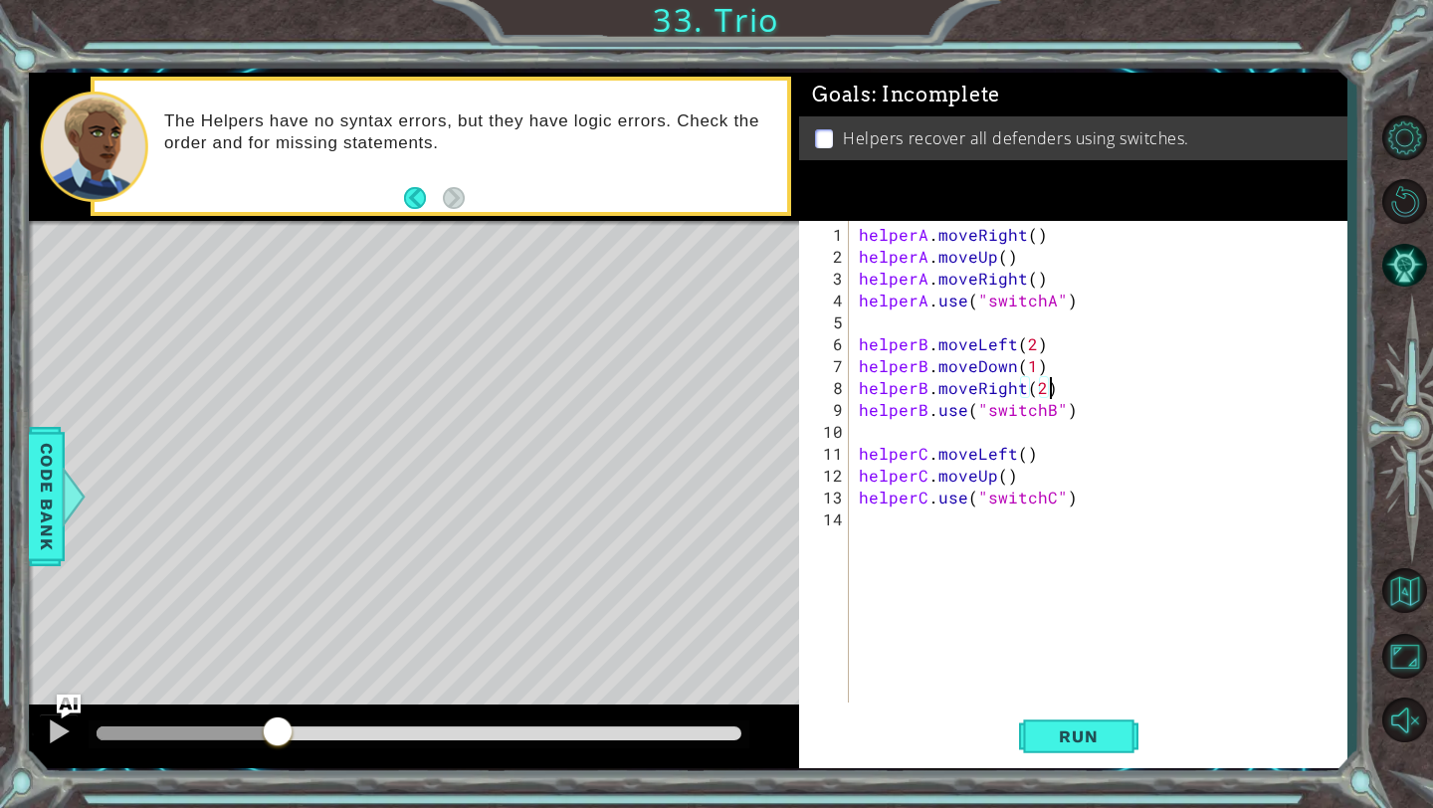
click at [853, 476] on div "helperA . moveRight ( ) helperA . moveUp ( ) helperA . moveRight ( ) helperA . …" at bounding box center [1103, 486] width 497 height 525
type textarea "helperC.moveUp()"
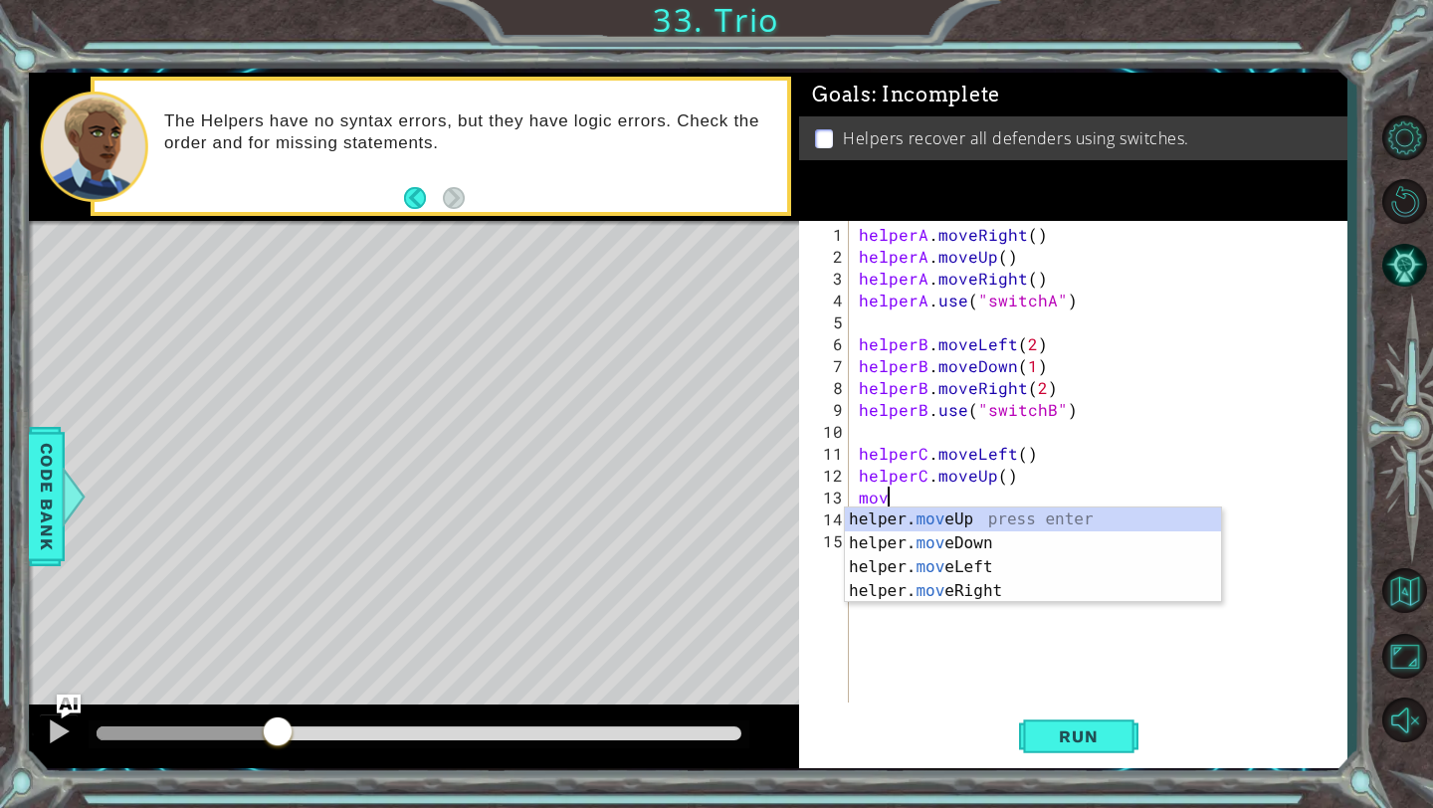
scroll to position [0, 1]
click at [853, 562] on body "1 ההההההההההההההההההההההההההההההההההההההההההההההההההההההההההההההההההההההההההההה…" at bounding box center [716, 404] width 1433 height 808
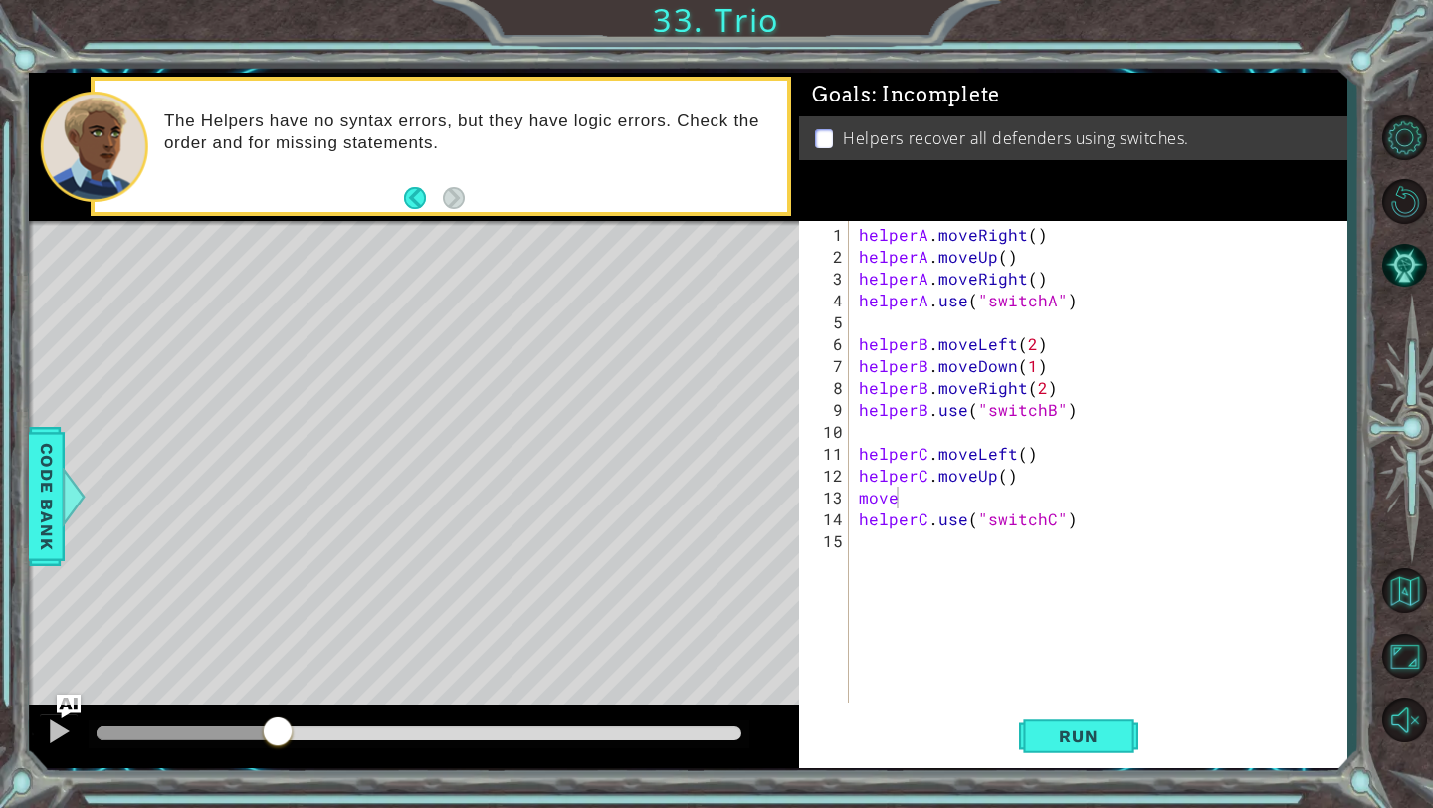
click at [853, 495] on div "helperA . moveRight ( ) helperA . moveUp ( ) helperA . moveRight ( ) helperA . …" at bounding box center [1103, 486] width 497 height 525
click at [853, 520] on div "helper. moveR ight press enter" at bounding box center [1033, 543] width 376 height 72
click at [853, 497] on div "helperA . moveRight ( ) helperA . moveUp ( ) helperA . moveRight ( ) helperA . …" at bounding box center [1103, 486] width 497 height 525
type textarea "helperC.moveRight(1)"
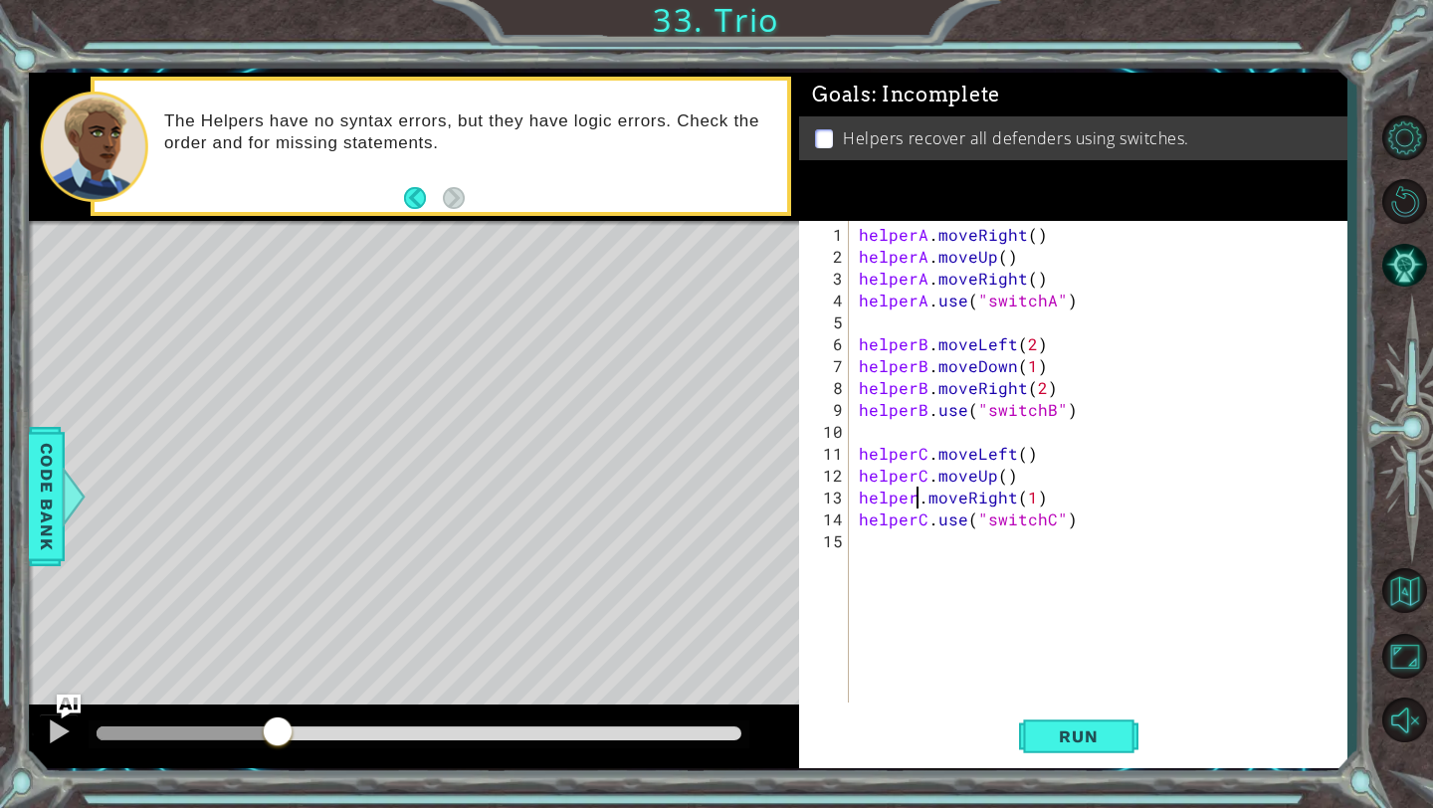
scroll to position [0, 4]
click at [853, 562] on div "helperA . moveRight ( ) helperA . moveUp ( ) helperA . moveRight ( ) helperA . …" at bounding box center [1103, 486] width 497 height 525
click at [853, 562] on button "Run" at bounding box center [1078, 736] width 119 height 55
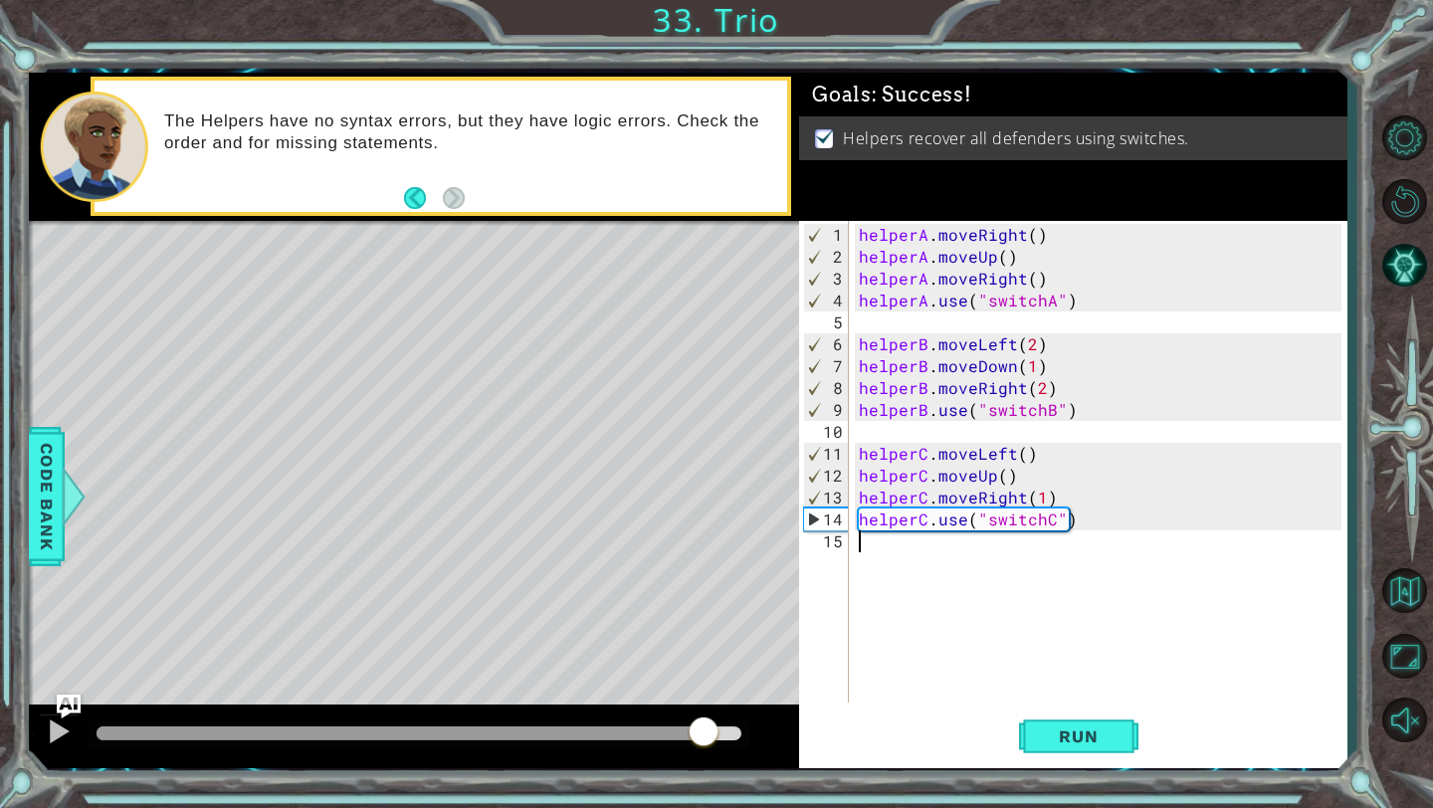
drag, startPoint x: 303, startPoint y: 726, endPoint x: 705, endPoint y: 726, distance: 402.0
click at [705, 562] on div at bounding box center [704, 733] width 36 height 36
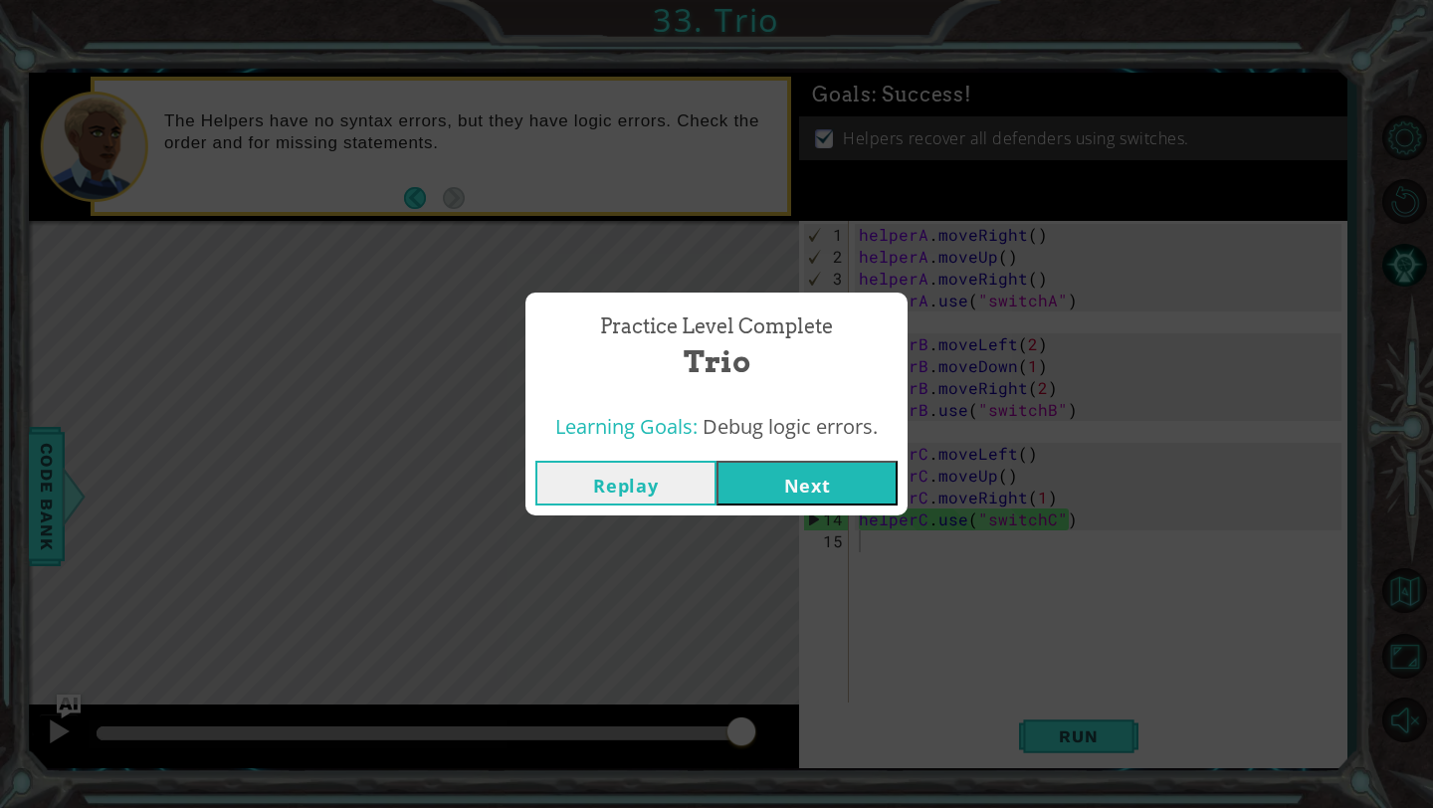
click at [765, 479] on button "Next" at bounding box center [806, 483] width 181 height 45
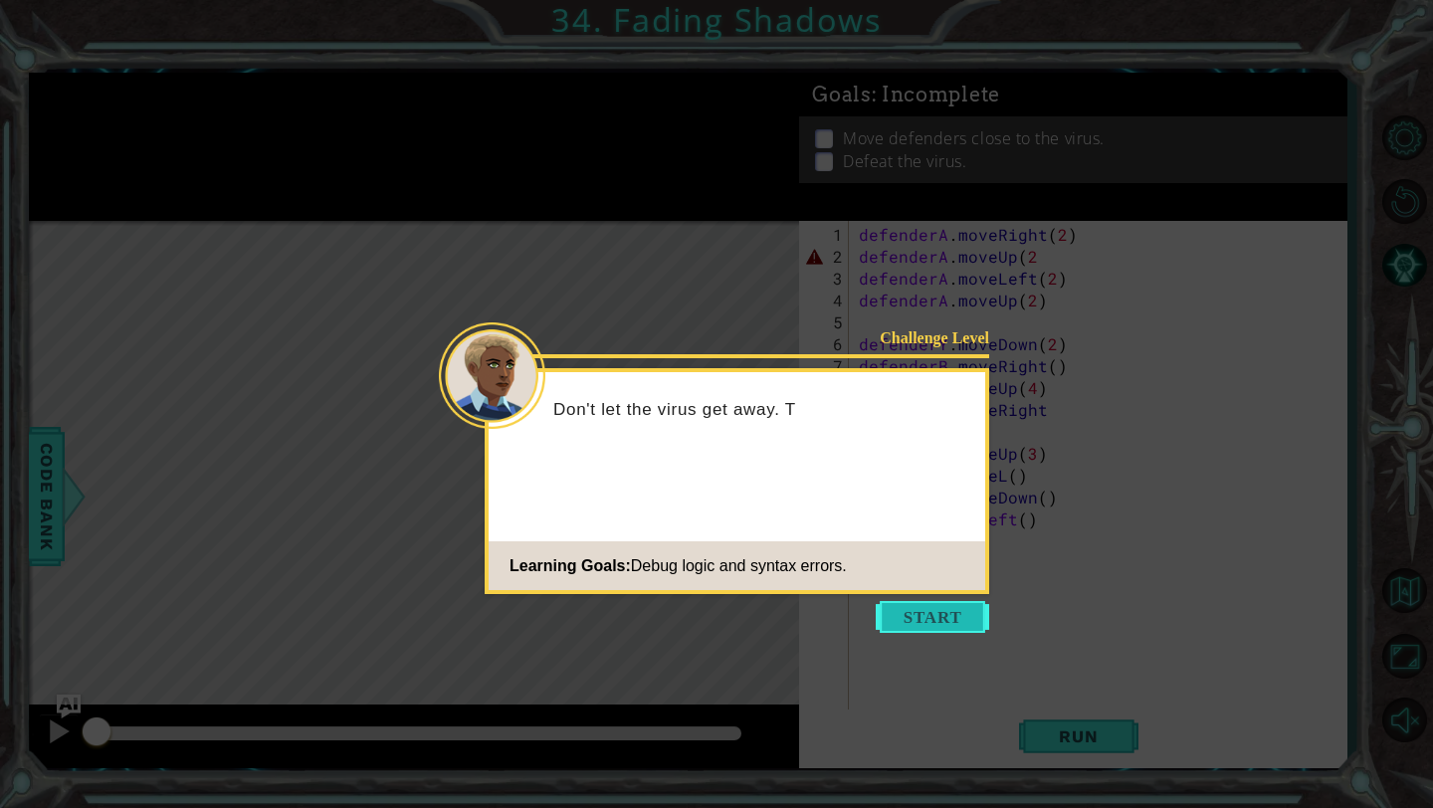
click at [853, 562] on button "Start" at bounding box center [932, 617] width 113 height 32
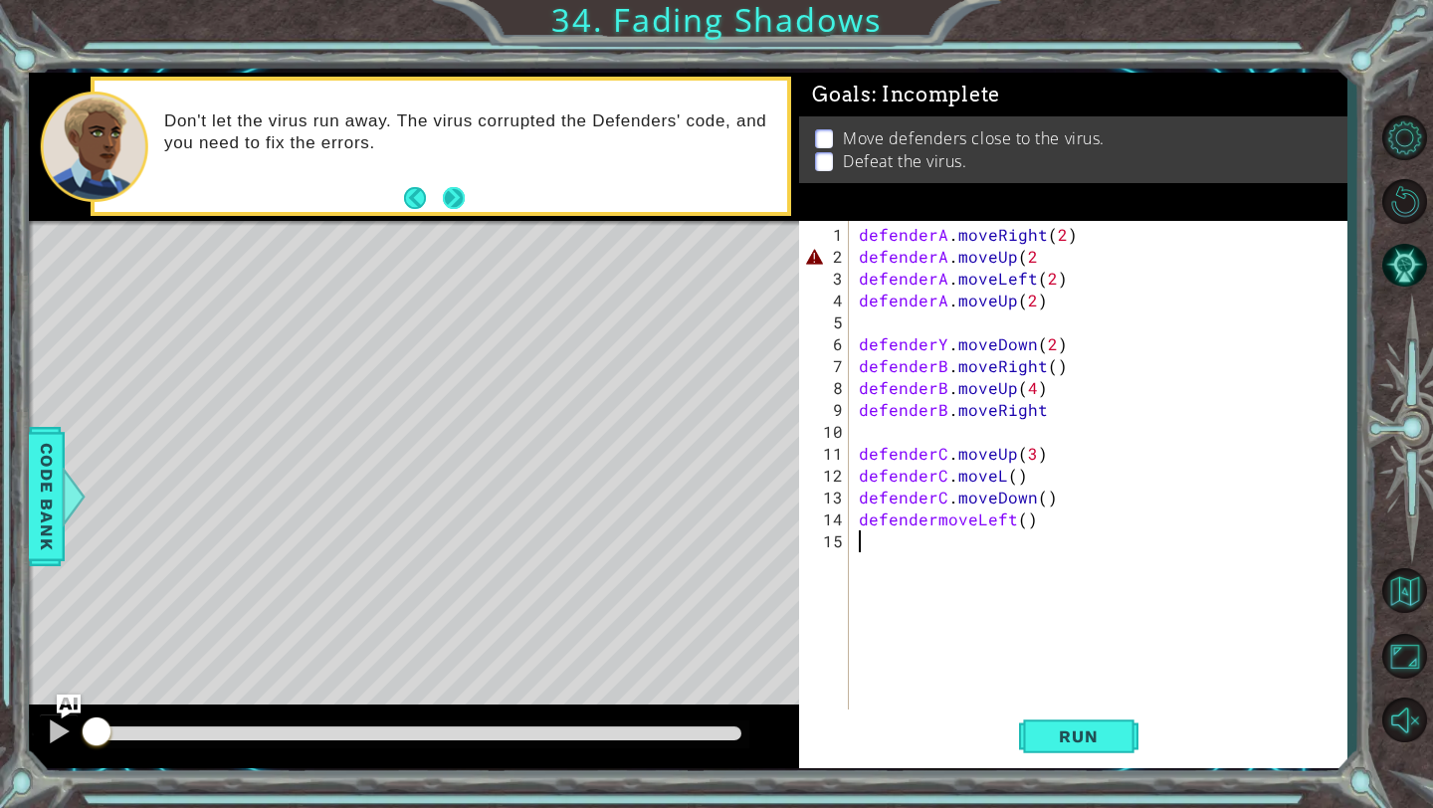
click at [454, 196] on button "Next" at bounding box center [454, 198] width 22 height 22
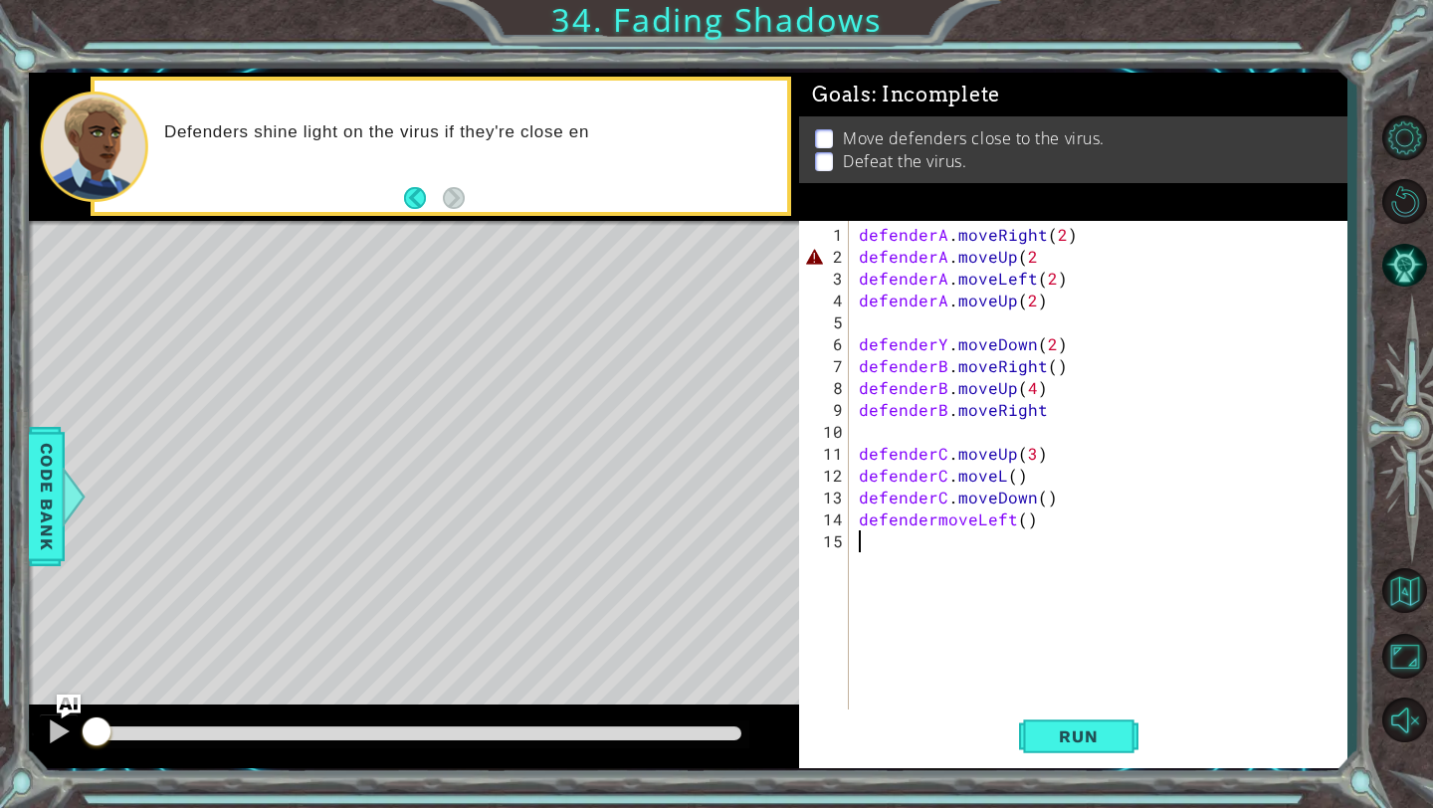
click at [853, 255] on div "defenderA . moveRight ( 2 ) defenderA . moveUp ( 2 defenderA . moveLeft ( 2 ) d…" at bounding box center [1103, 497] width 497 height 547
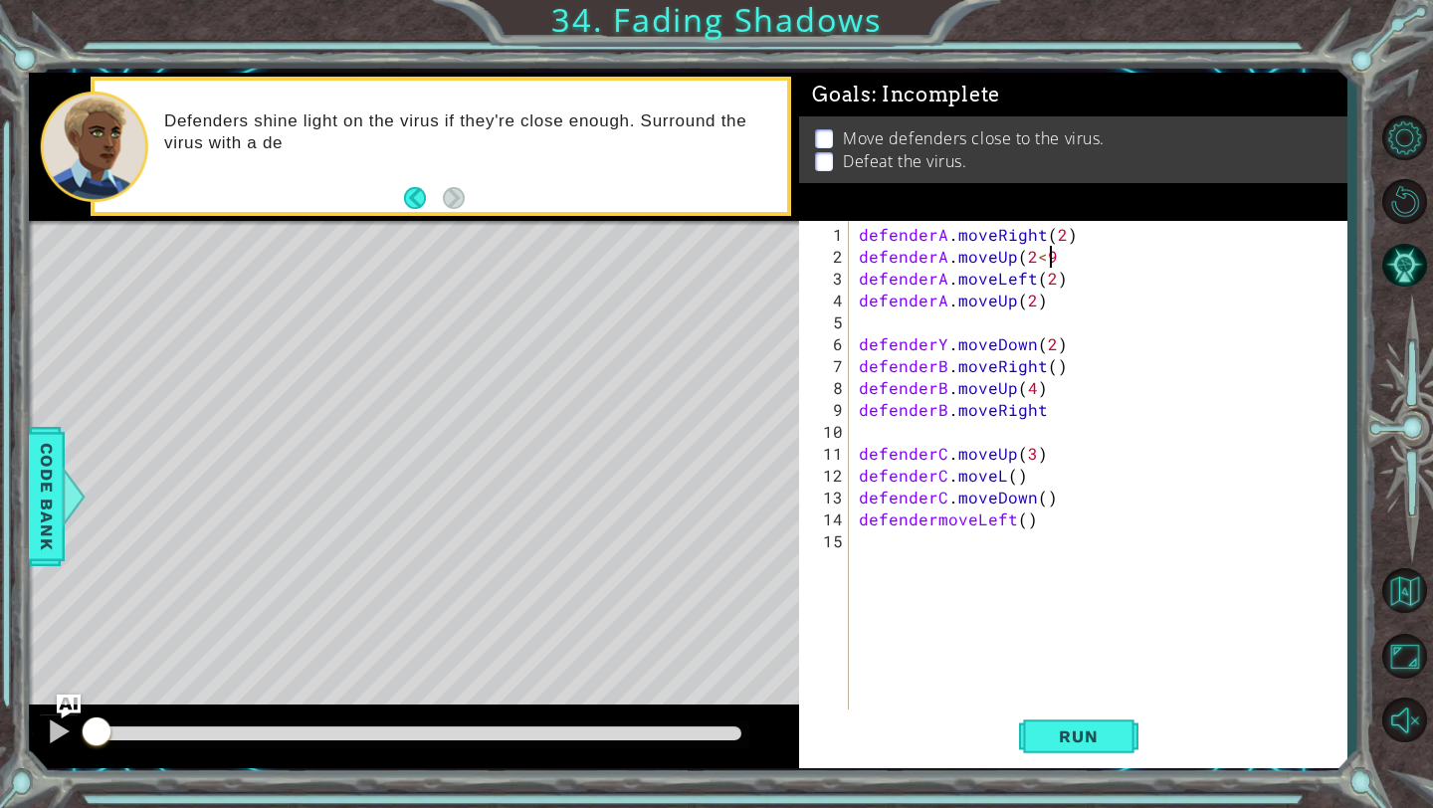
scroll to position [0, 11]
click at [853, 562] on span "Run" at bounding box center [1078, 736] width 79 height 20
click at [853, 340] on div "defenderA . moveRight ( 2 ) defenderA . moveUp ( 2 ) defenderA . moveLeft ( 2 )…" at bounding box center [1103, 497] width 497 height 547
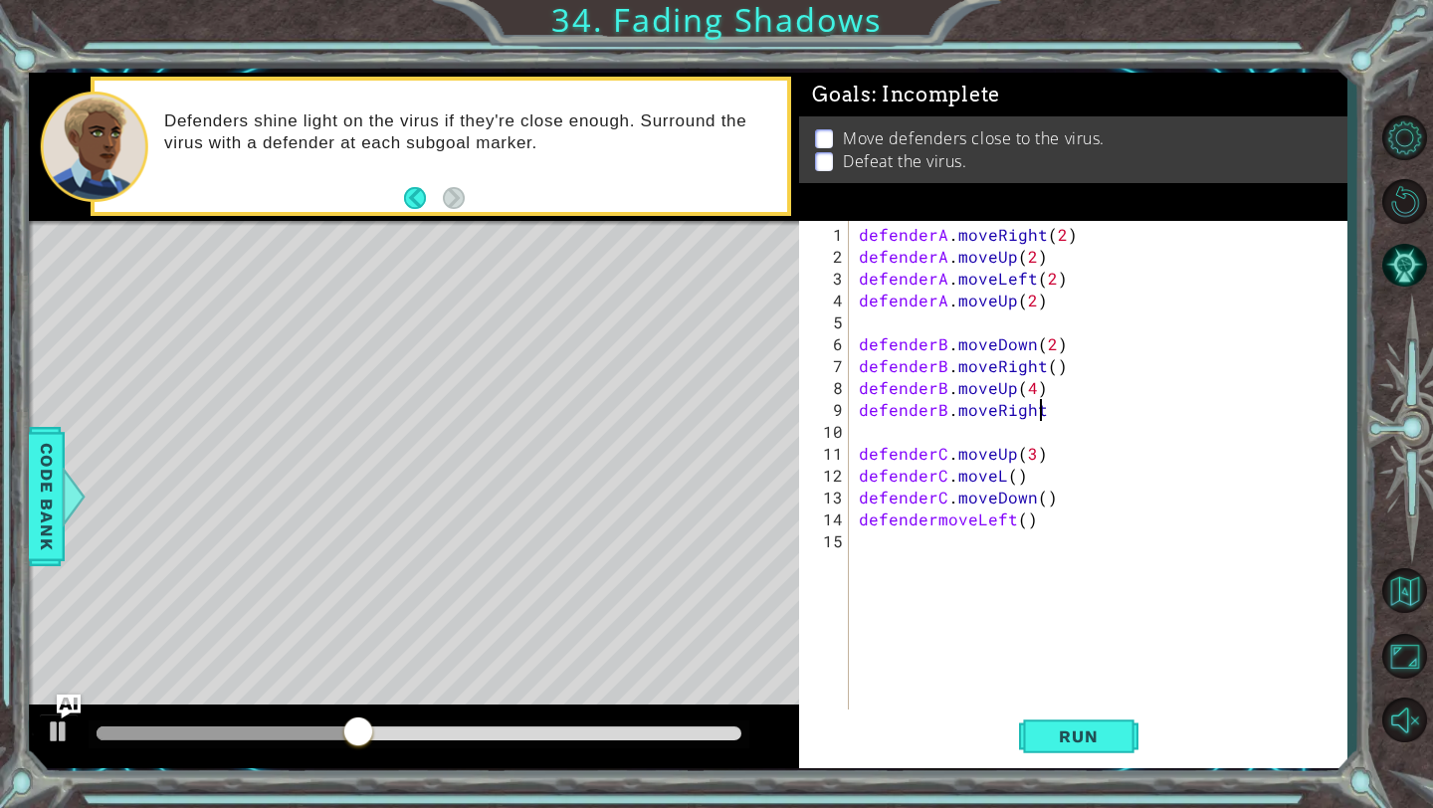
click at [853, 413] on div "defenderA . moveRight ( 2 ) defenderA . moveUp ( 2 ) defenderA . moveLeft ( 2 )…" at bounding box center [1103, 497] width 497 height 547
click at [853, 520] on div "defenderA . moveRight ( 2 ) defenderA . moveUp ( 2 ) defenderA . moveLeft ( 2 )…" at bounding box center [1103, 497] width 497 height 547
click at [853, 562] on button "Run" at bounding box center [1078, 736] width 119 height 55
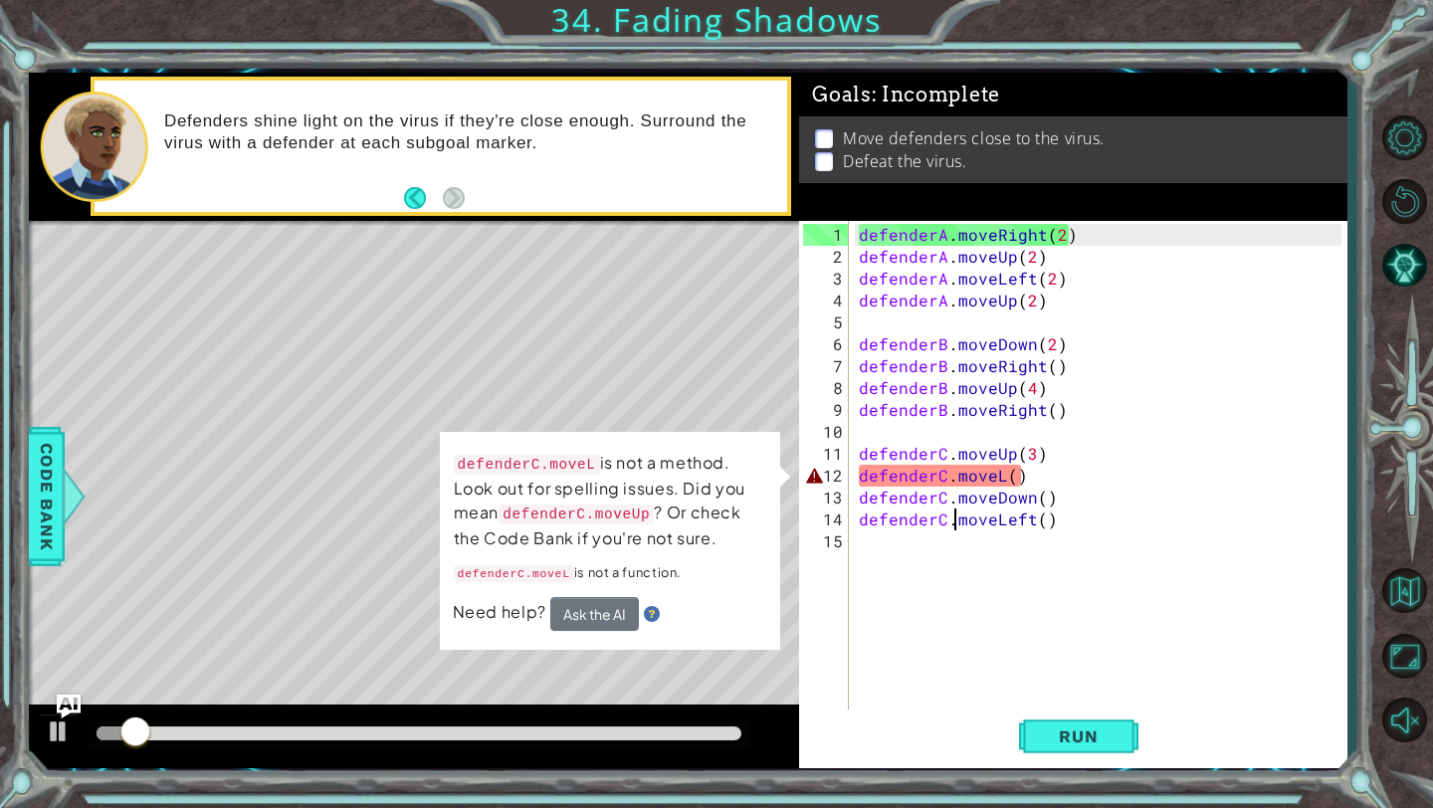
click at [853, 475] on div "defenderA . moveRight ( 2 ) defenderA . moveUp ( 2 ) defenderA . moveLeft ( 2 )…" at bounding box center [1103, 497] width 497 height 547
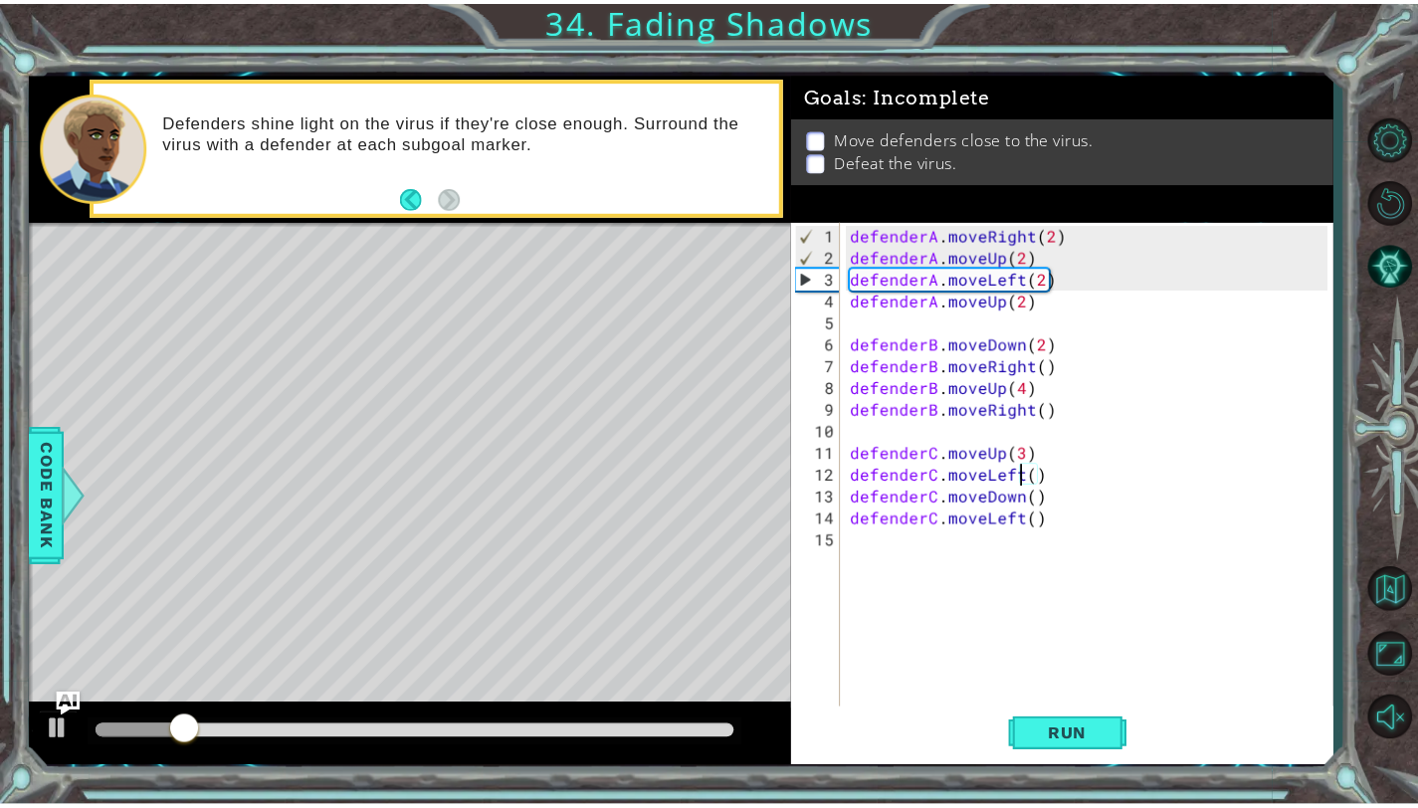
scroll to position [0, 0]
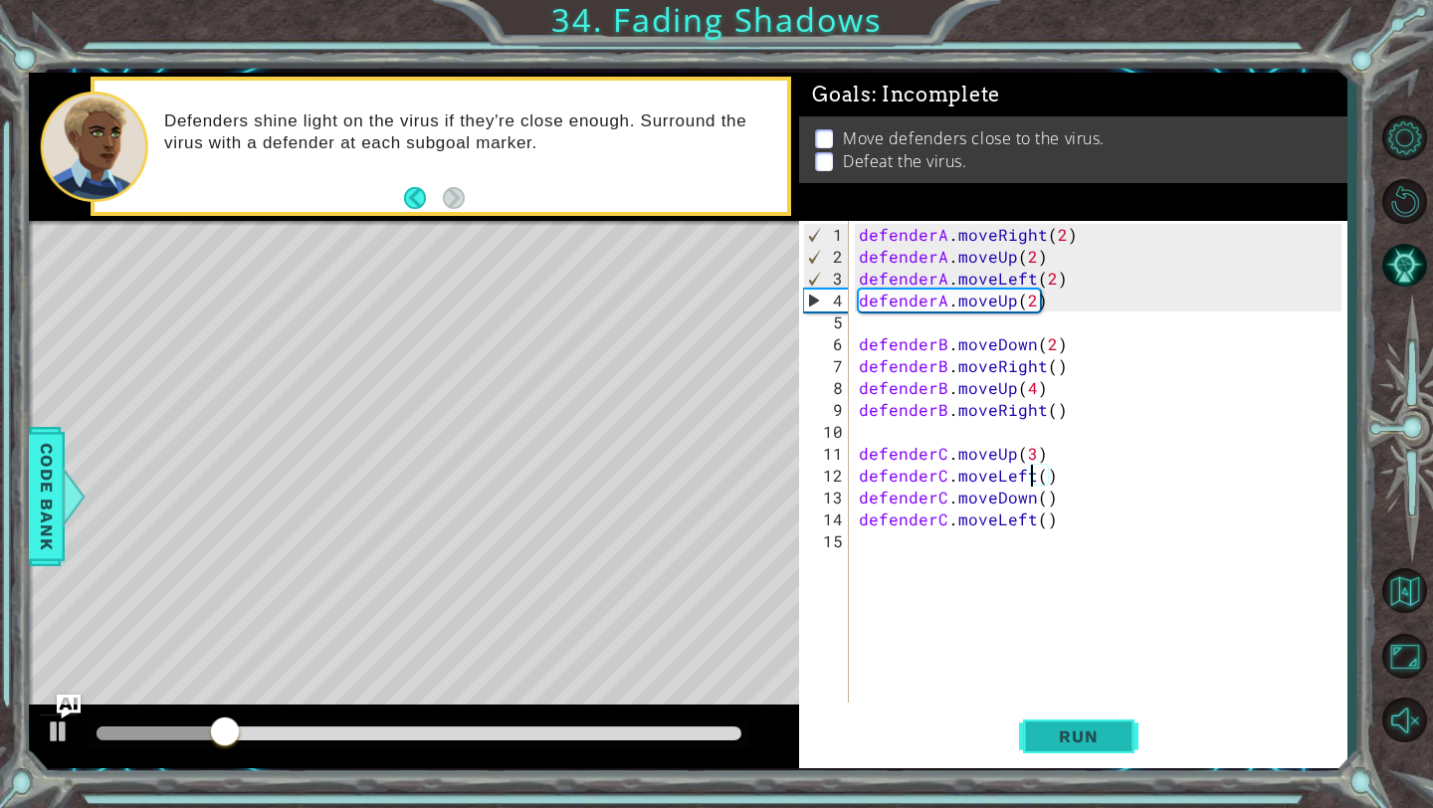
type textarea "defenderC.moveLeft()"
click at [853, 562] on button "Run" at bounding box center [1078, 736] width 119 height 55
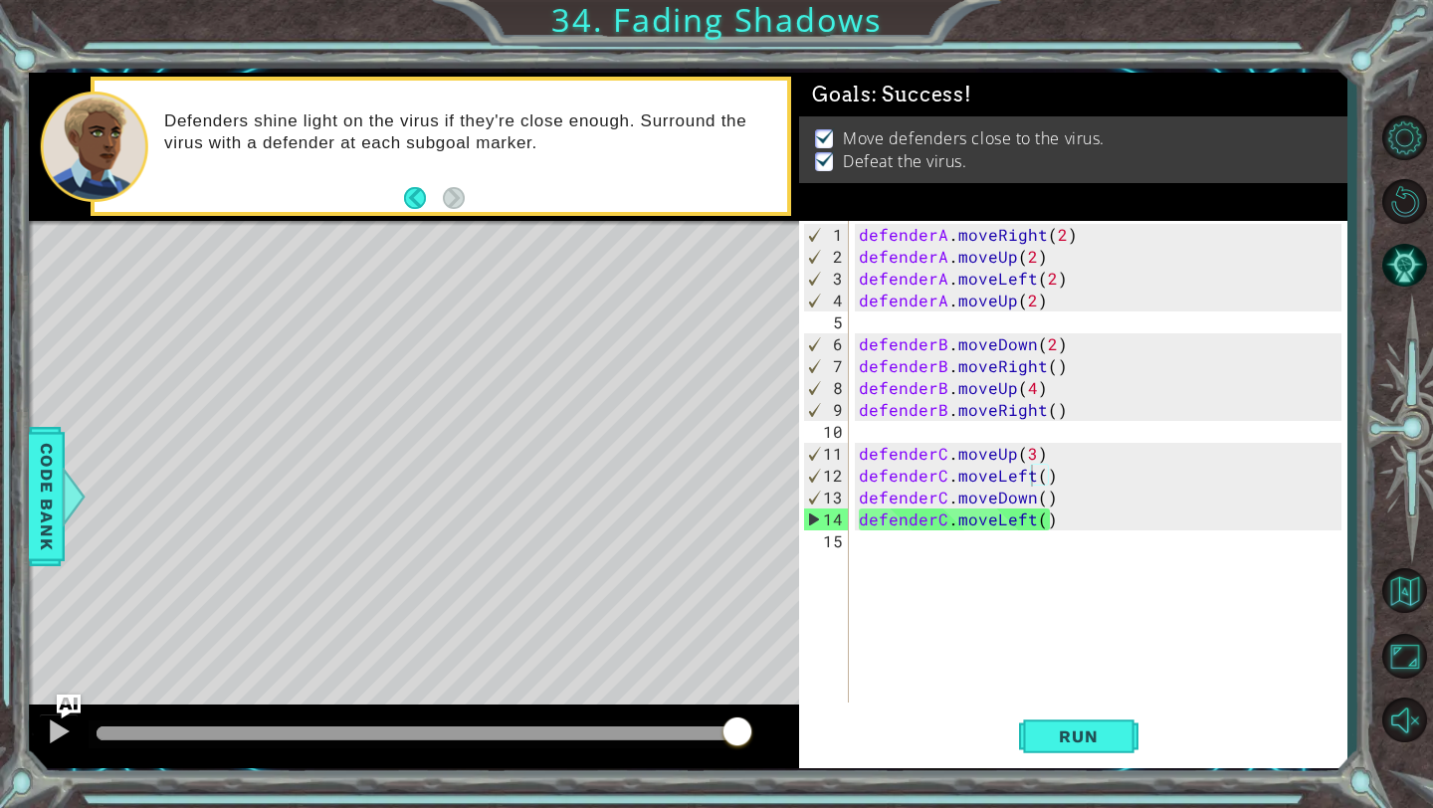
click at [0, 0] on div "Challenge Level Complete Fading Shadows Learning Goals: Debug logic and syntax …" at bounding box center [0, 0] width 0 height 0
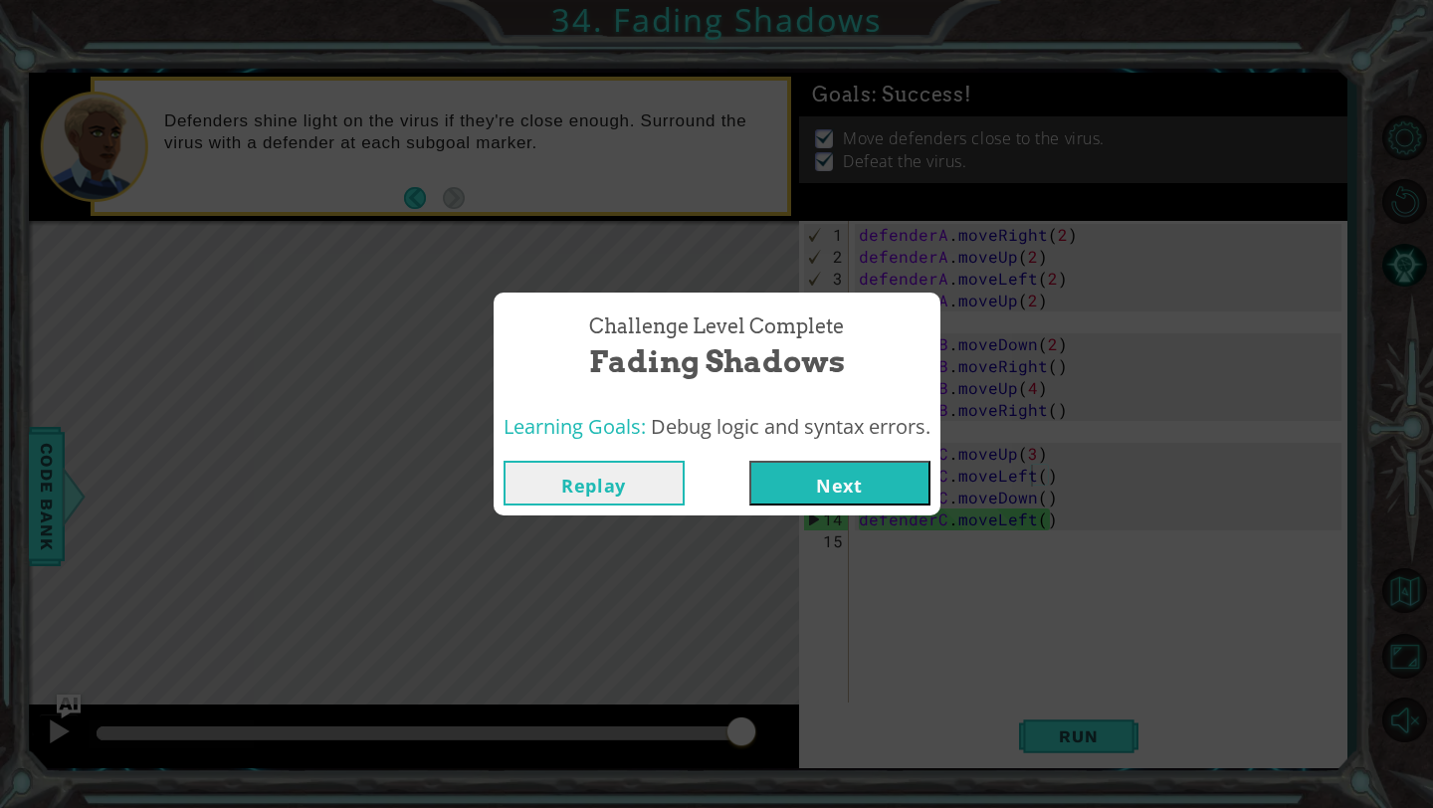
click at [555, 487] on button "Replay" at bounding box center [593, 483] width 181 height 45
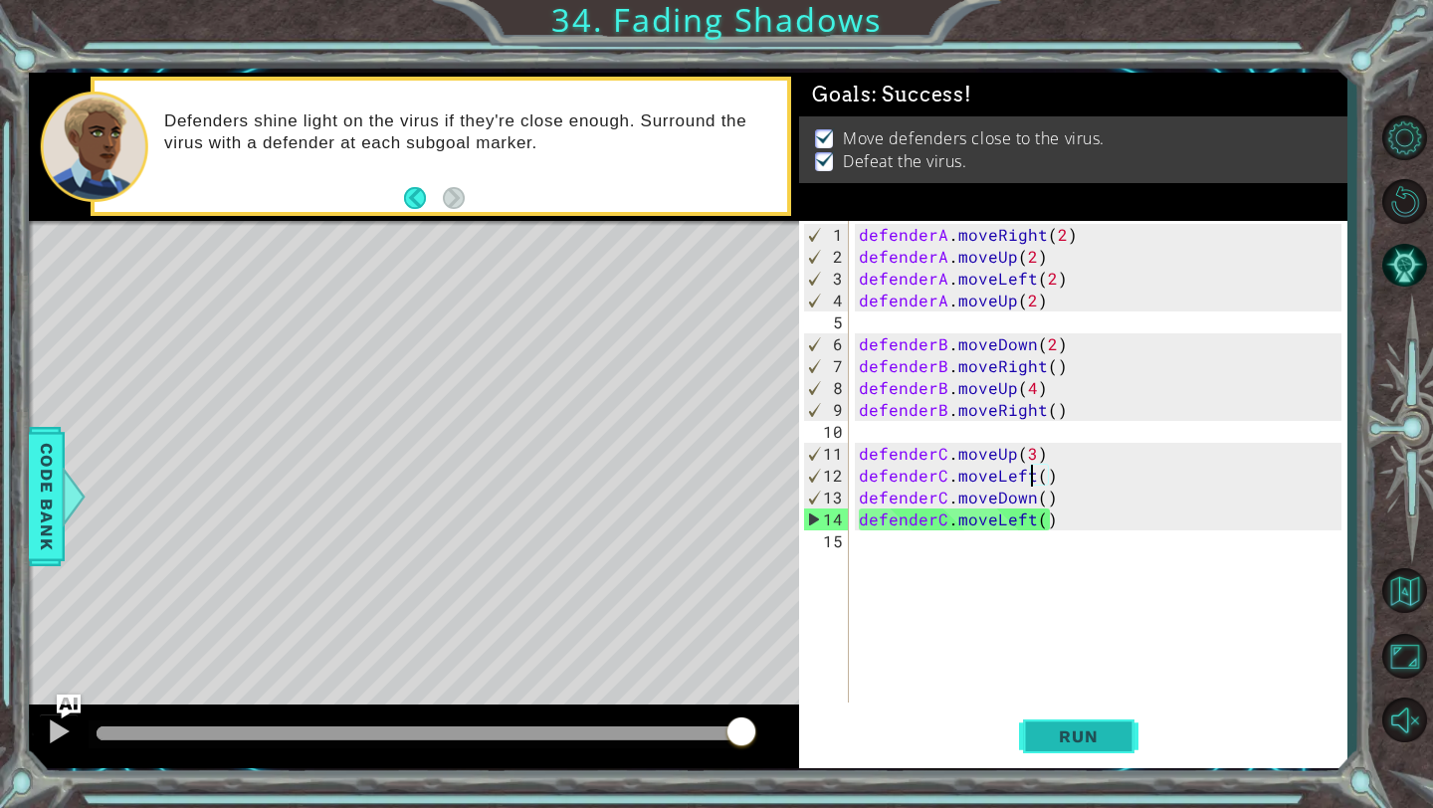
click at [853, 562] on button "Run" at bounding box center [1078, 736] width 119 height 55
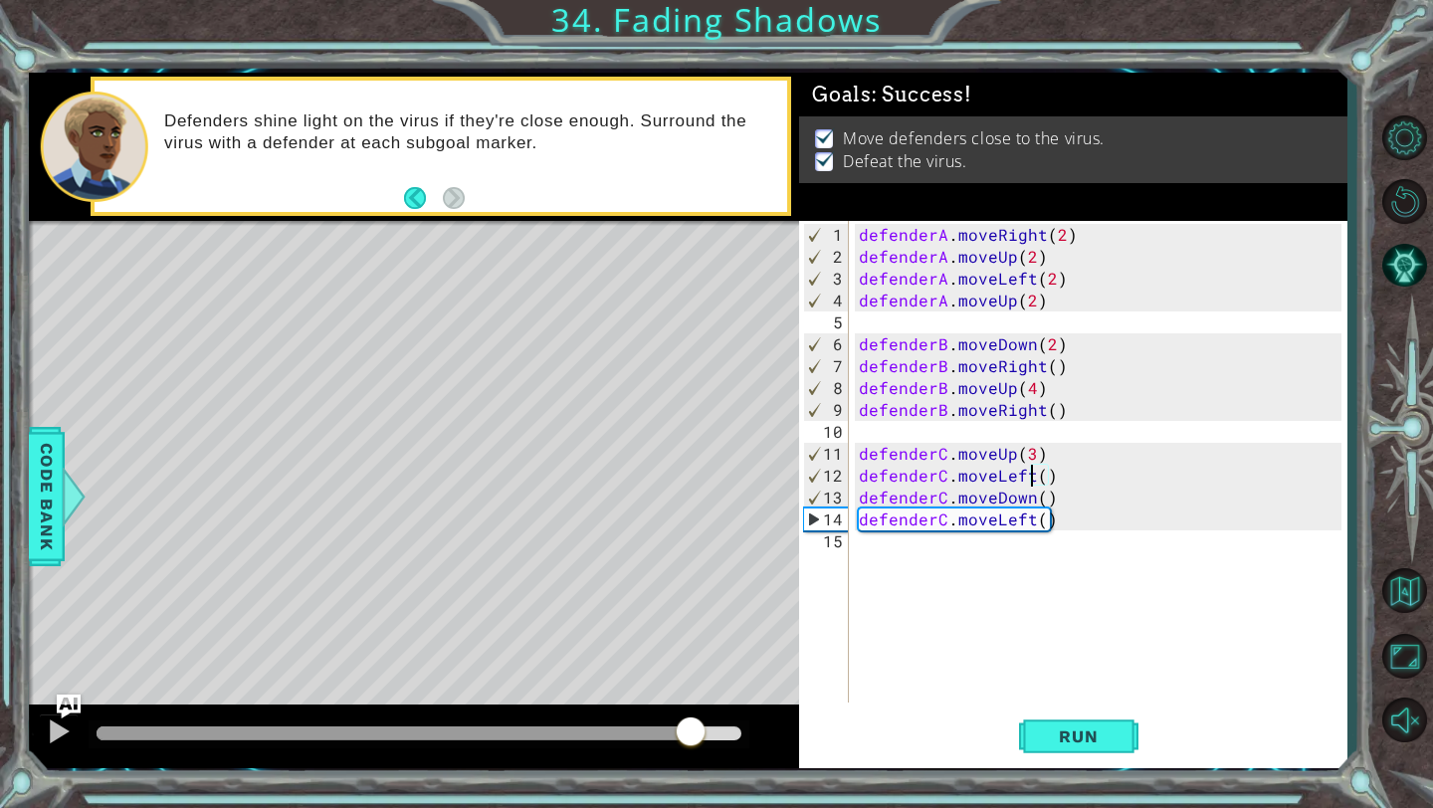
drag, startPoint x: 122, startPoint y: 741, endPoint x: 704, endPoint y: 731, distance: 582.2
click at [704, 562] on div at bounding box center [691, 733] width 36 height 36
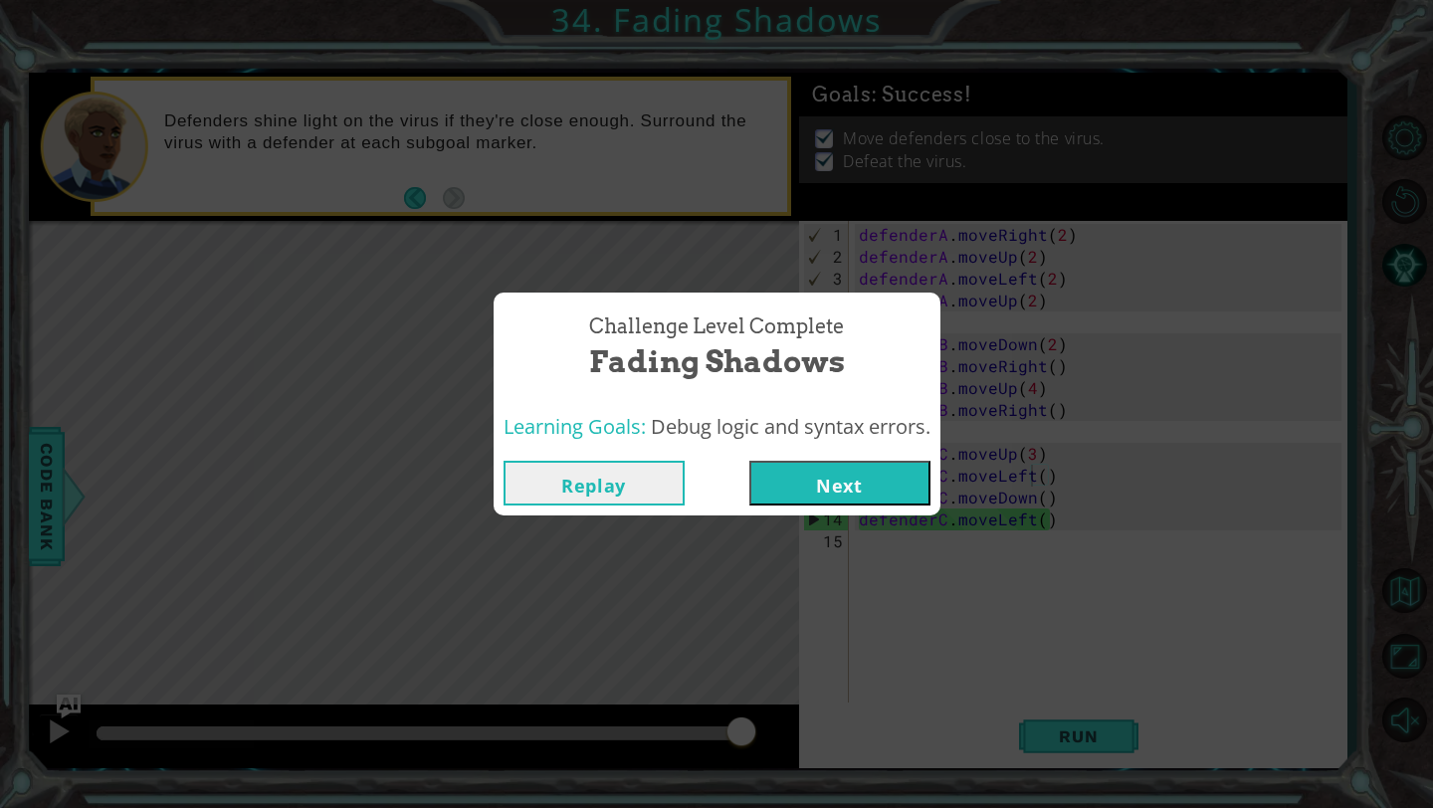
click at [853, 474] on button "Next" at bounding box center [839, 483] width 181 height 45
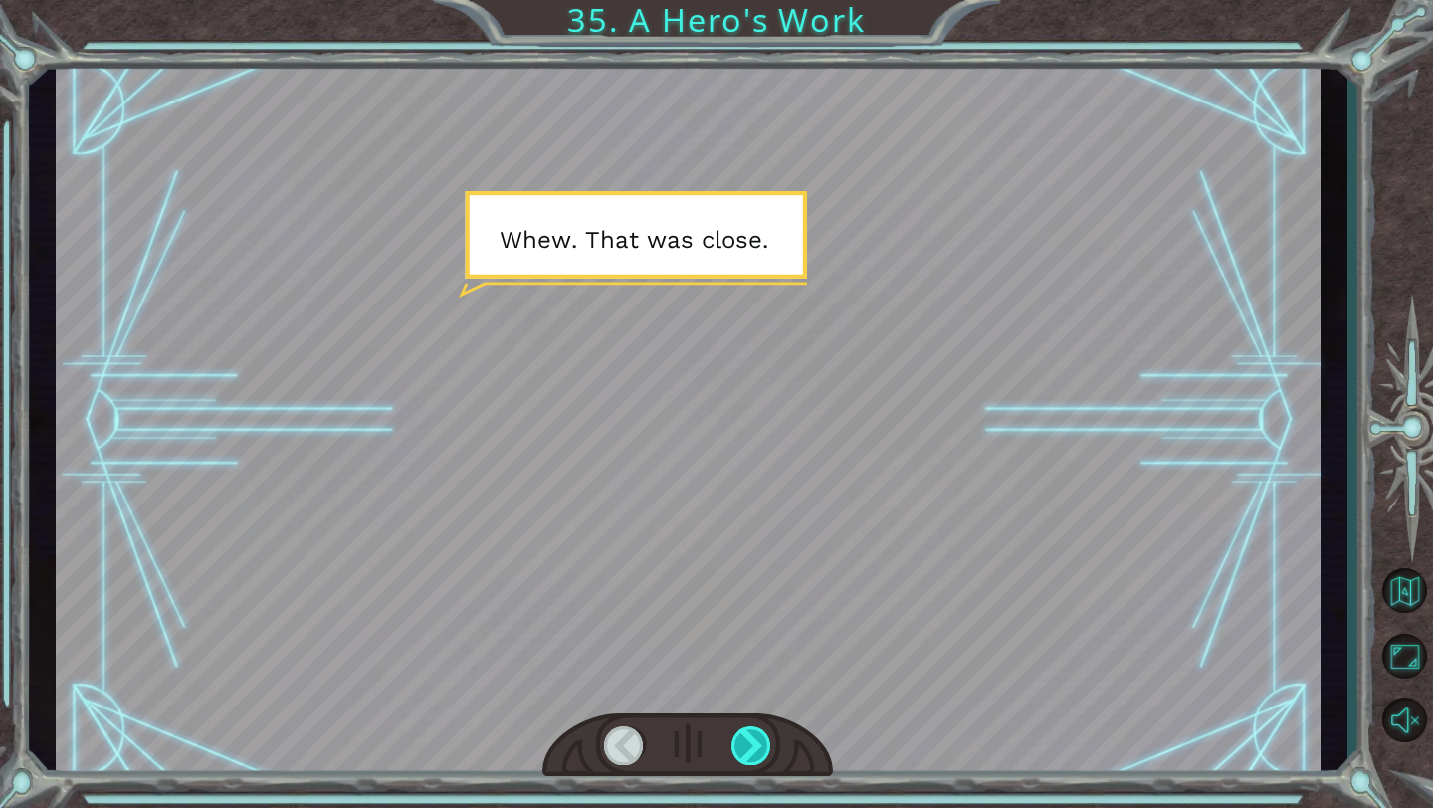
click at [731, 562] on div at bounding box center [751, 745] width 41 height 39
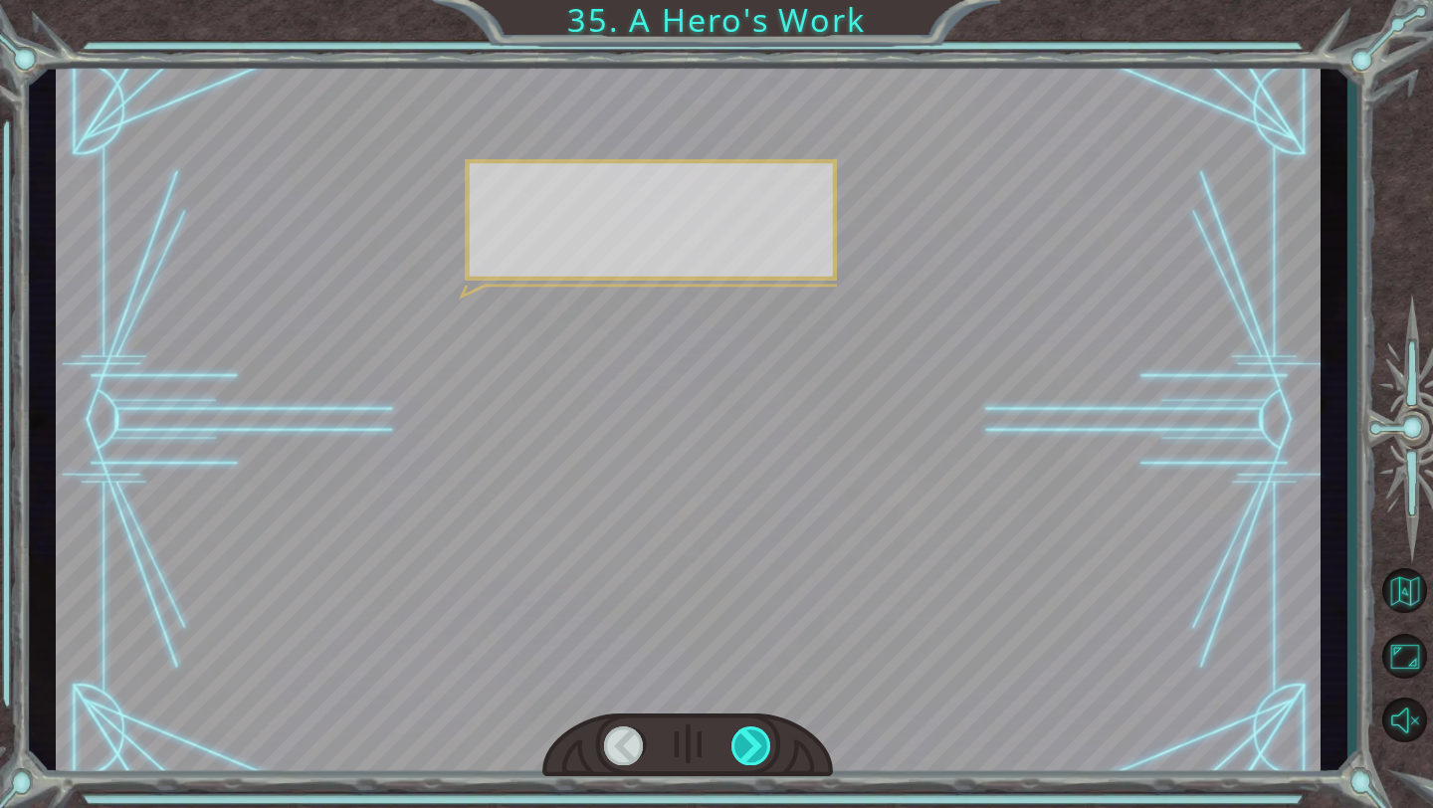
click at [737, 562] on div at bounding box center [751, 745] width 41 height 39
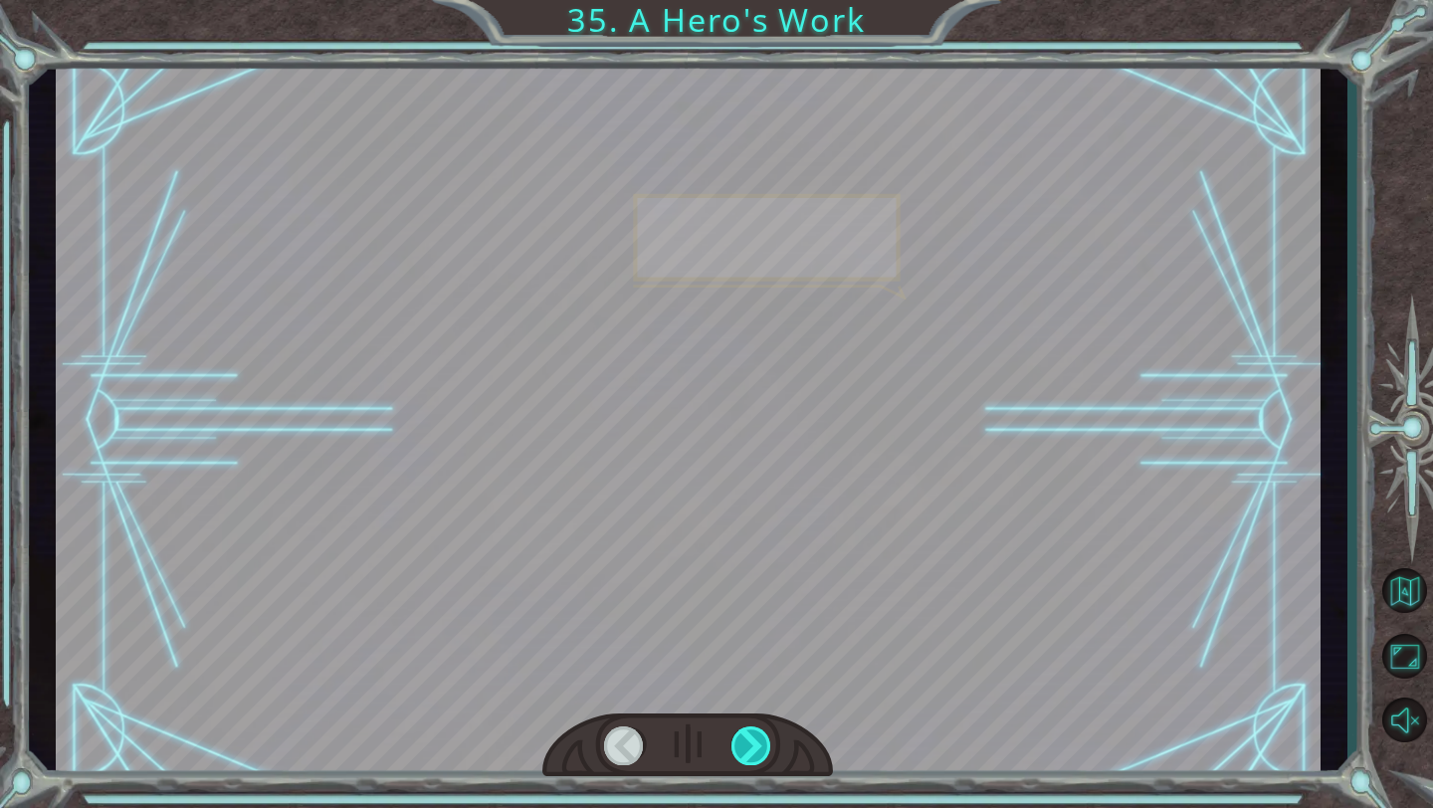
click at [737, 562] on div at bounding box center [751, 745] width 41 height 39
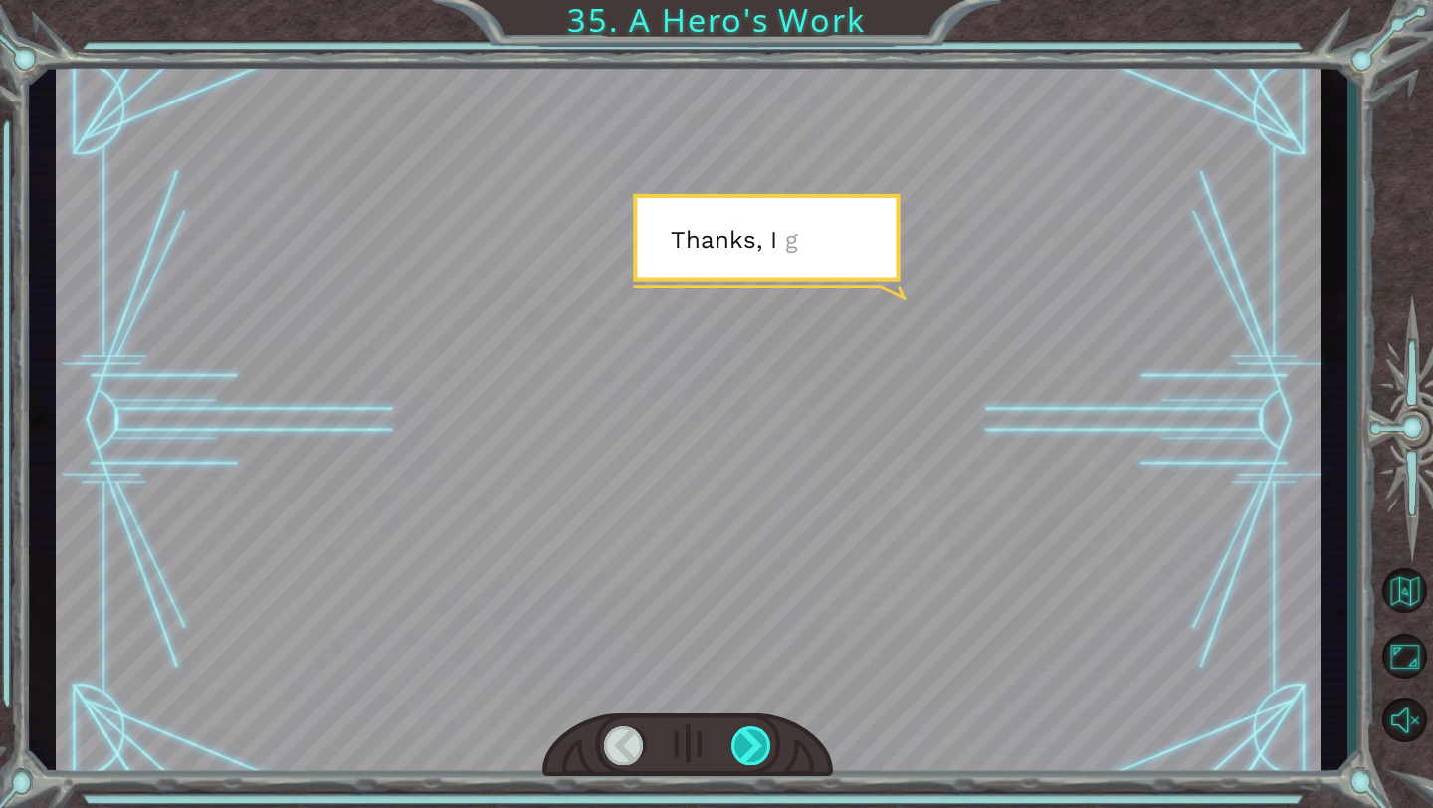
click at [737, 562] on div at bounding box center [751, 745] width 41 height 39
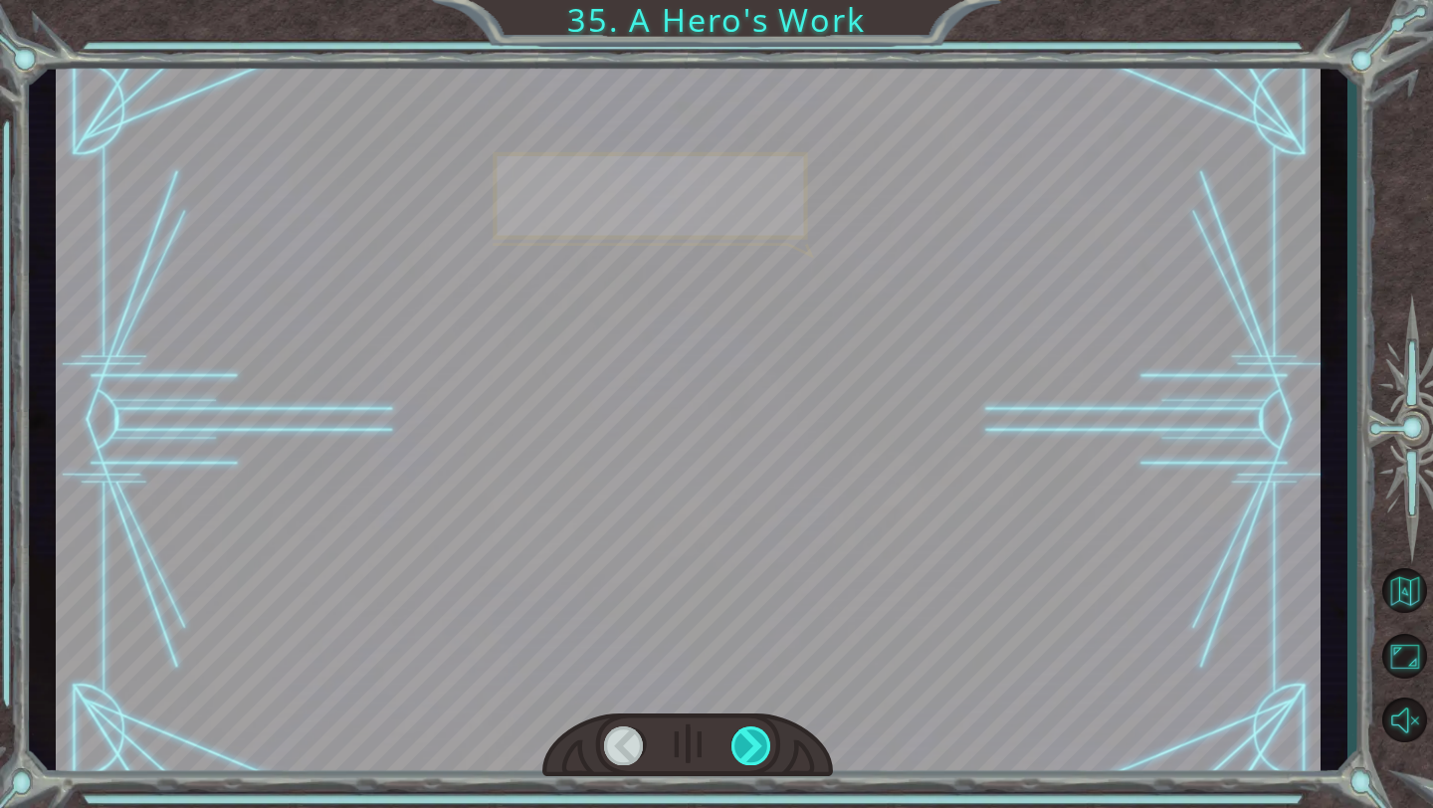
click at [737, 562] on div at bounding box center [751, 745] width 41 height 39
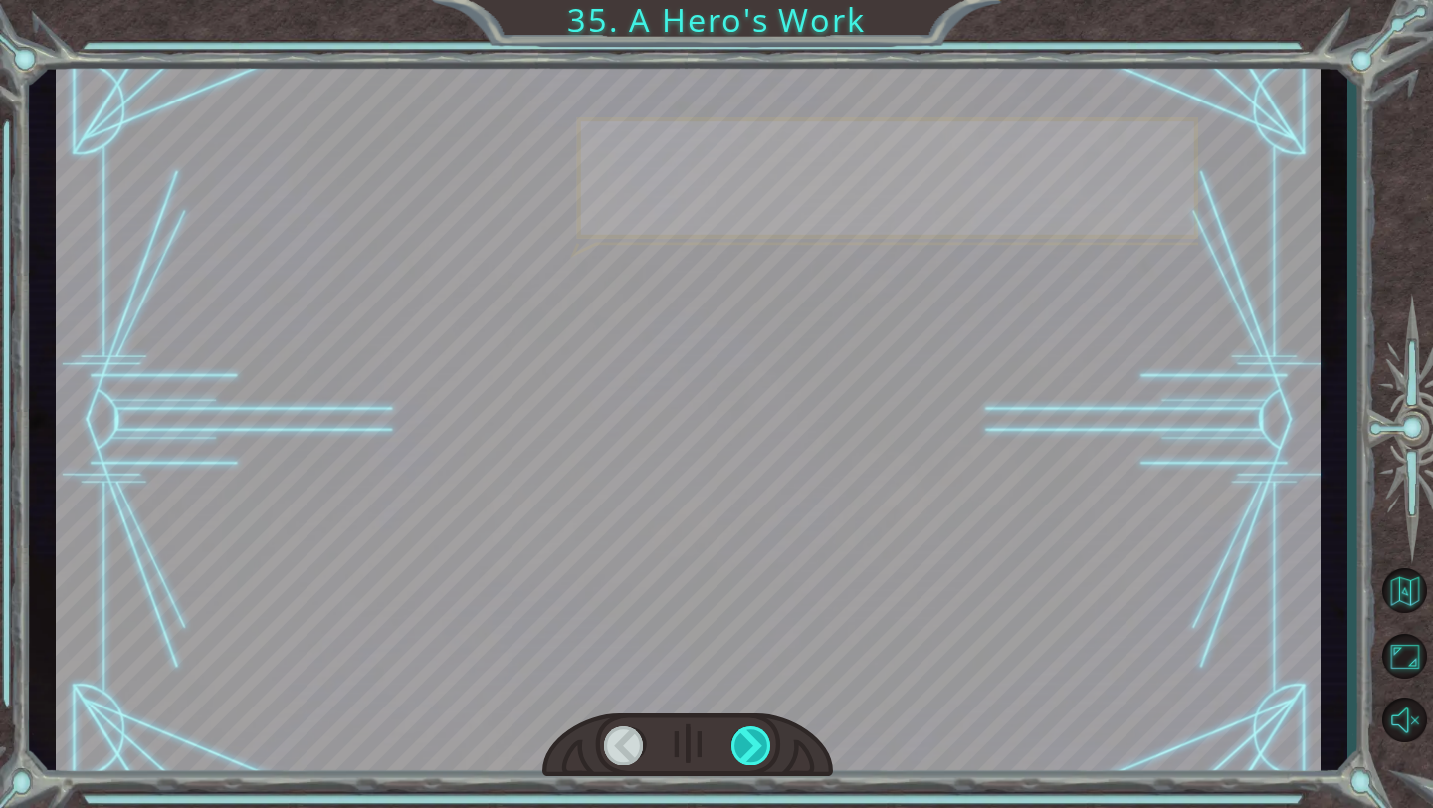
click at [737, 562] on div at bounding box center [751, 745] width 41 height 39
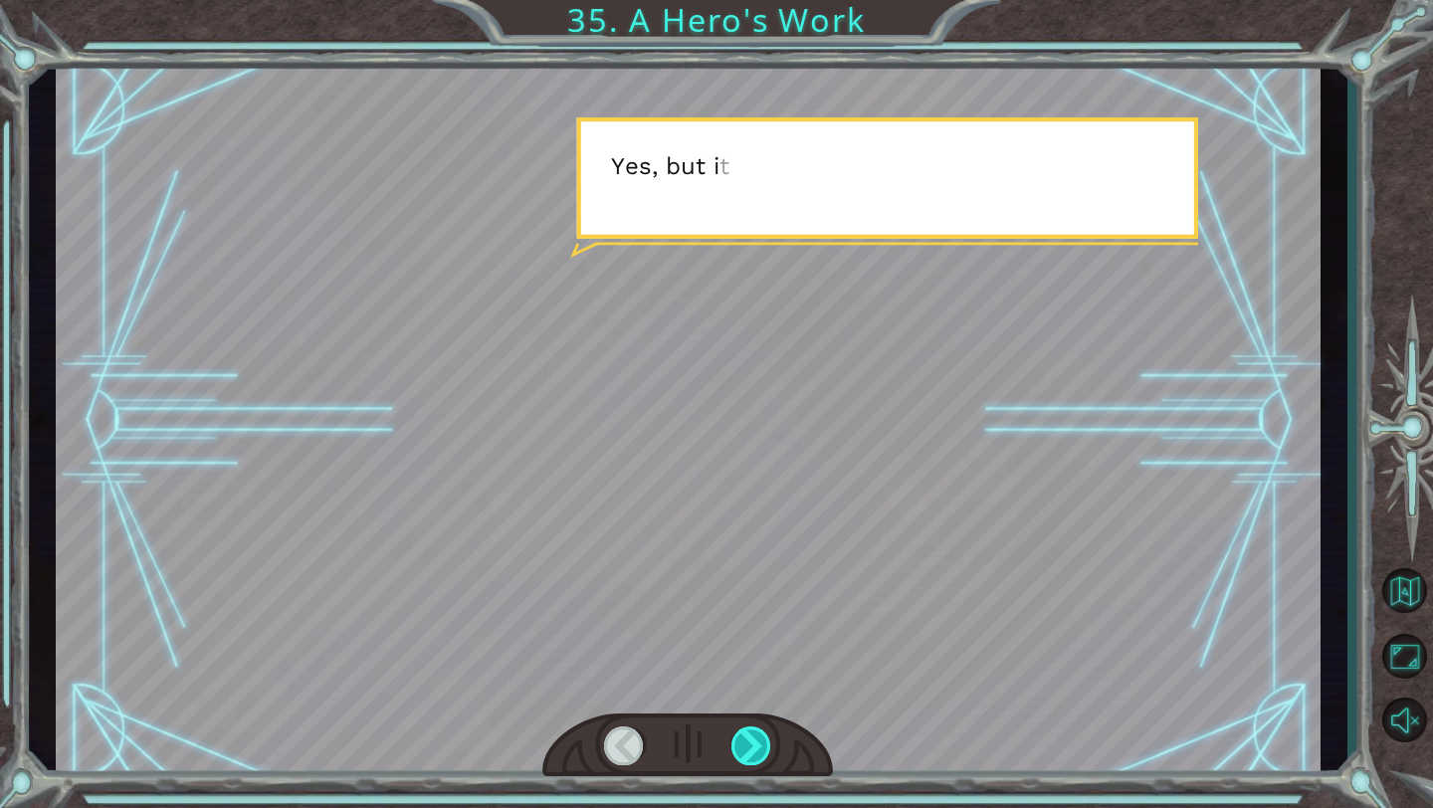
click at [737, 562] on div at bounding box center [751, 745] width 41 height 39
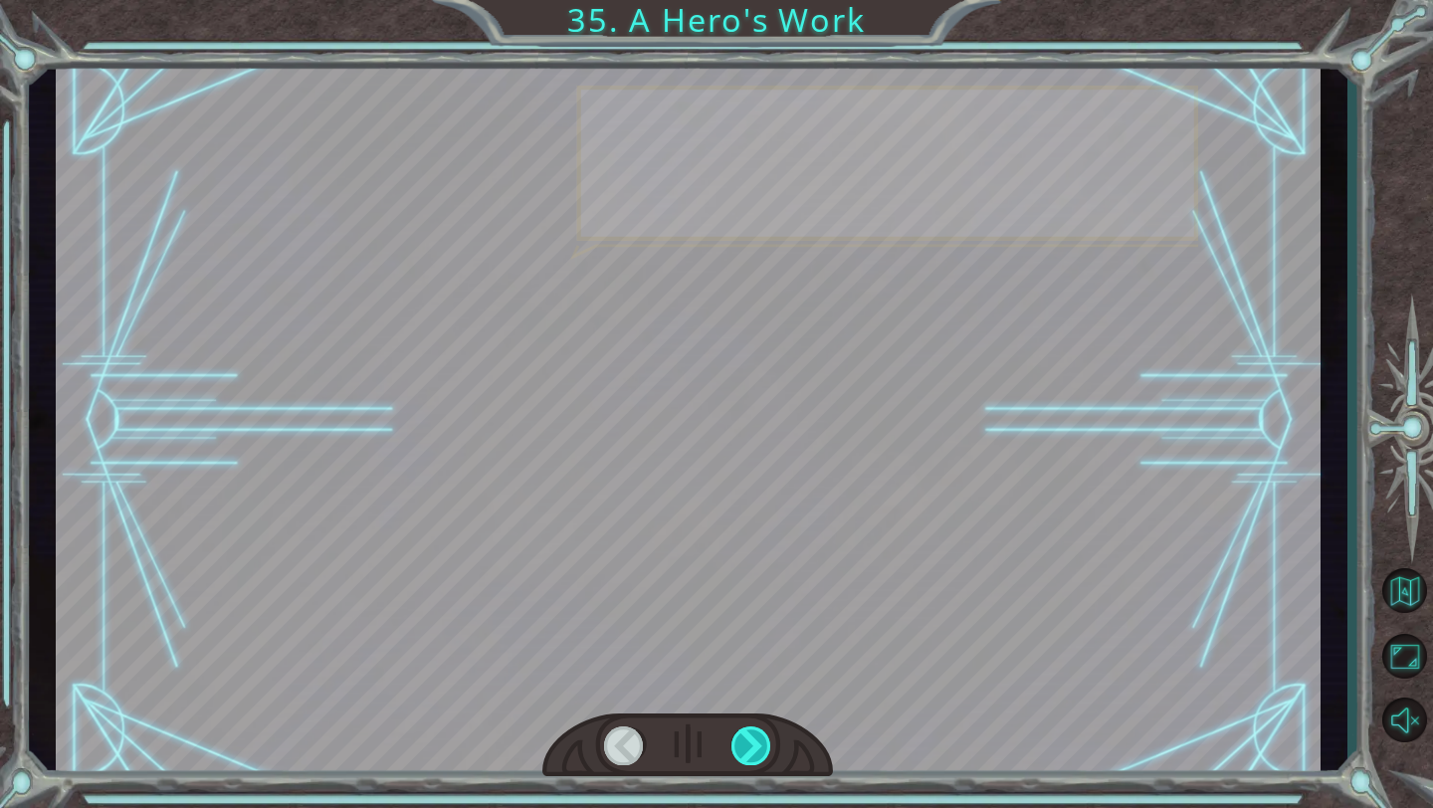
click at [737, 562] on div at bounding box center [751, 745] width 41 height 39
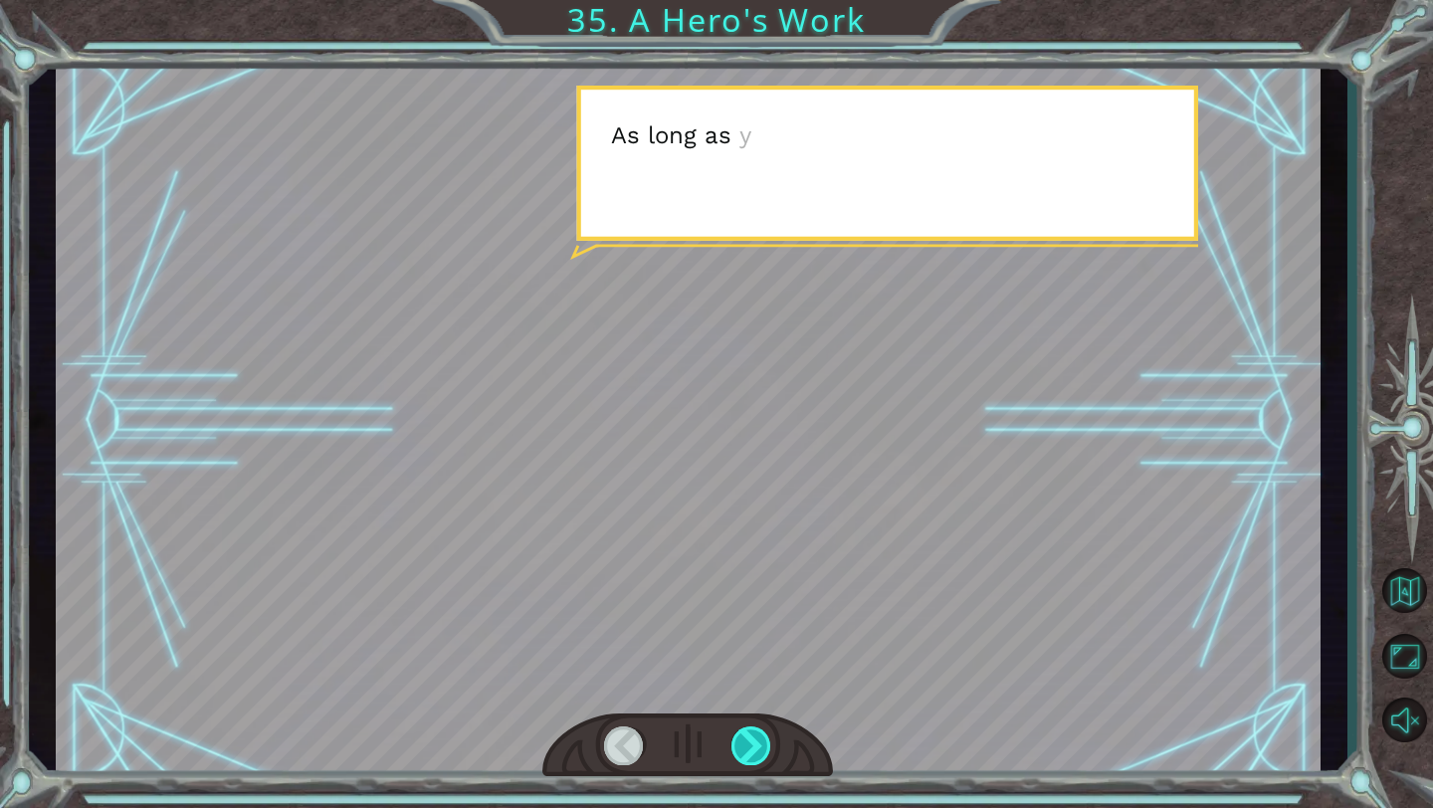
click at [737, 562] on div at bounding box center [751, 745] width 41 height 39
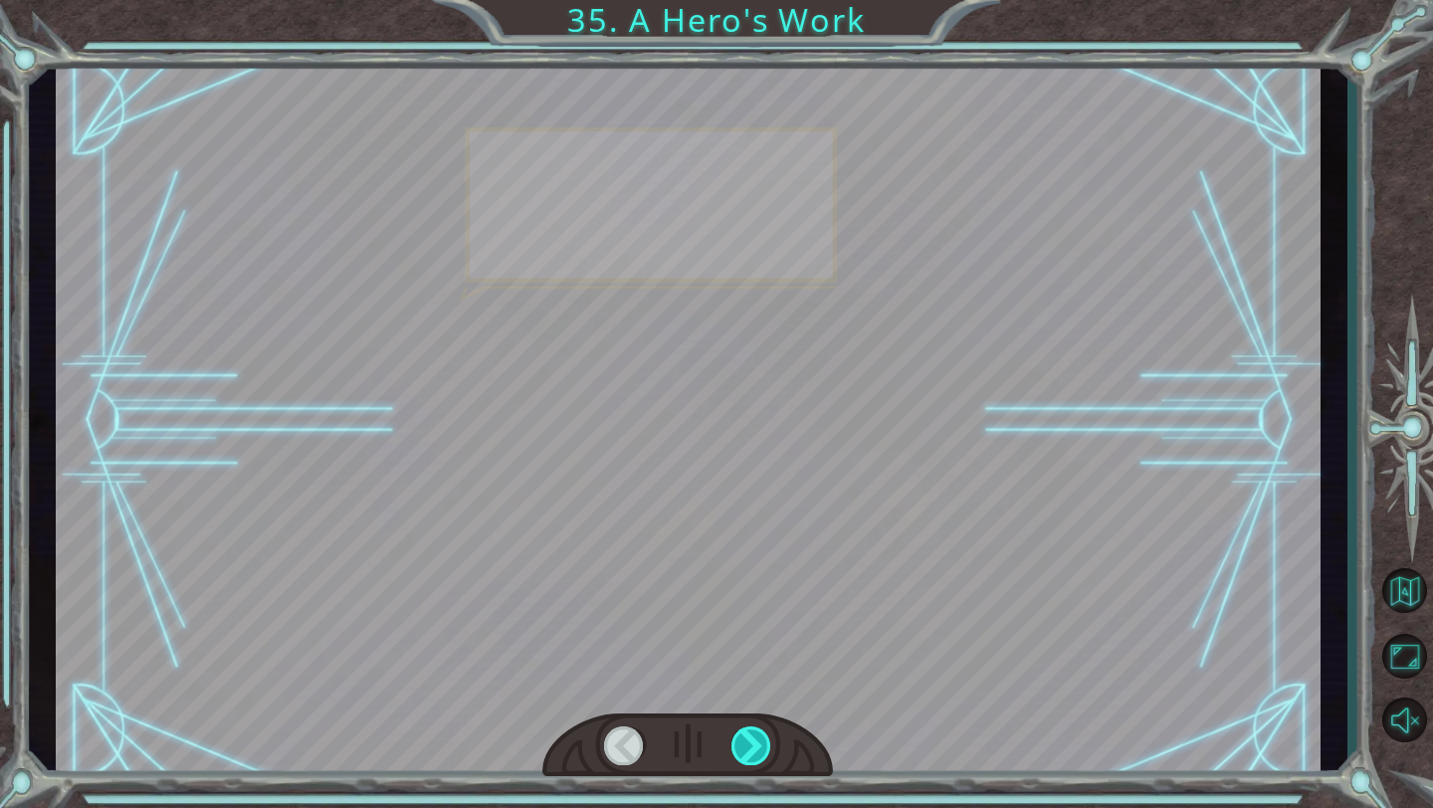
click at [737, 562] on div at bounding box center [751, 745] width 41 height 39
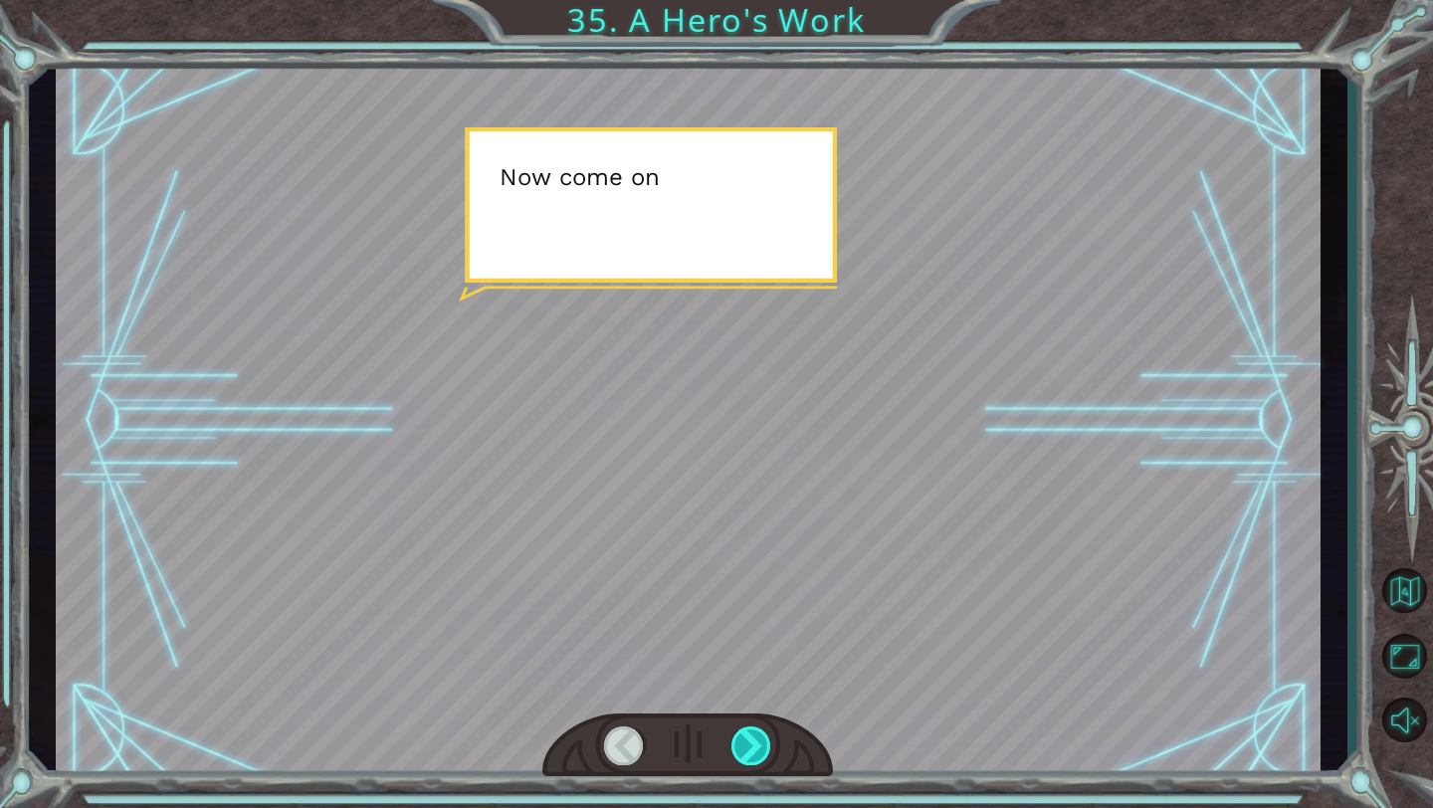
click at [737, 562] on div at bounding box center [751, 745] width 41 height 39
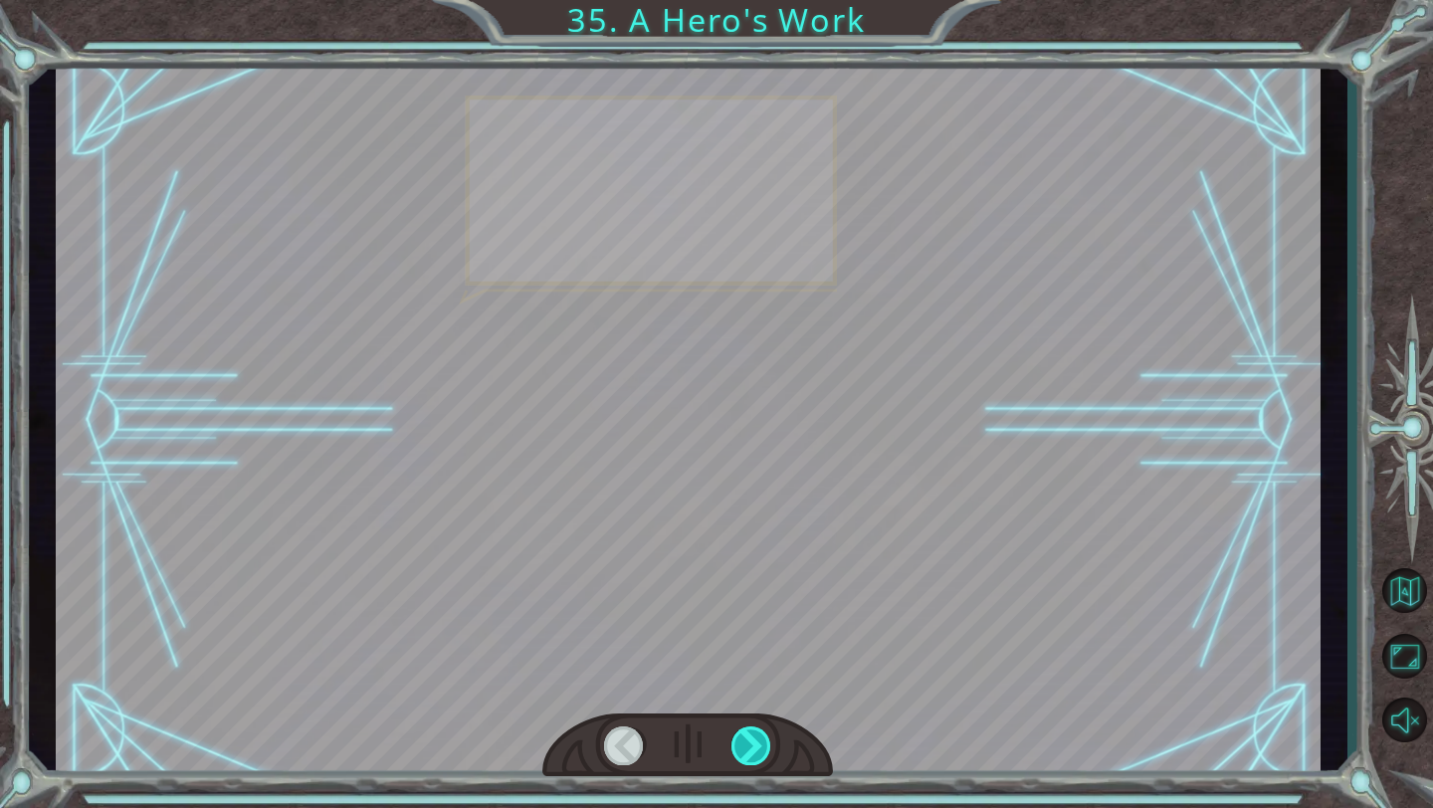
click at [737, 562] on div at bounding box center [751, 745] width 41 height 39
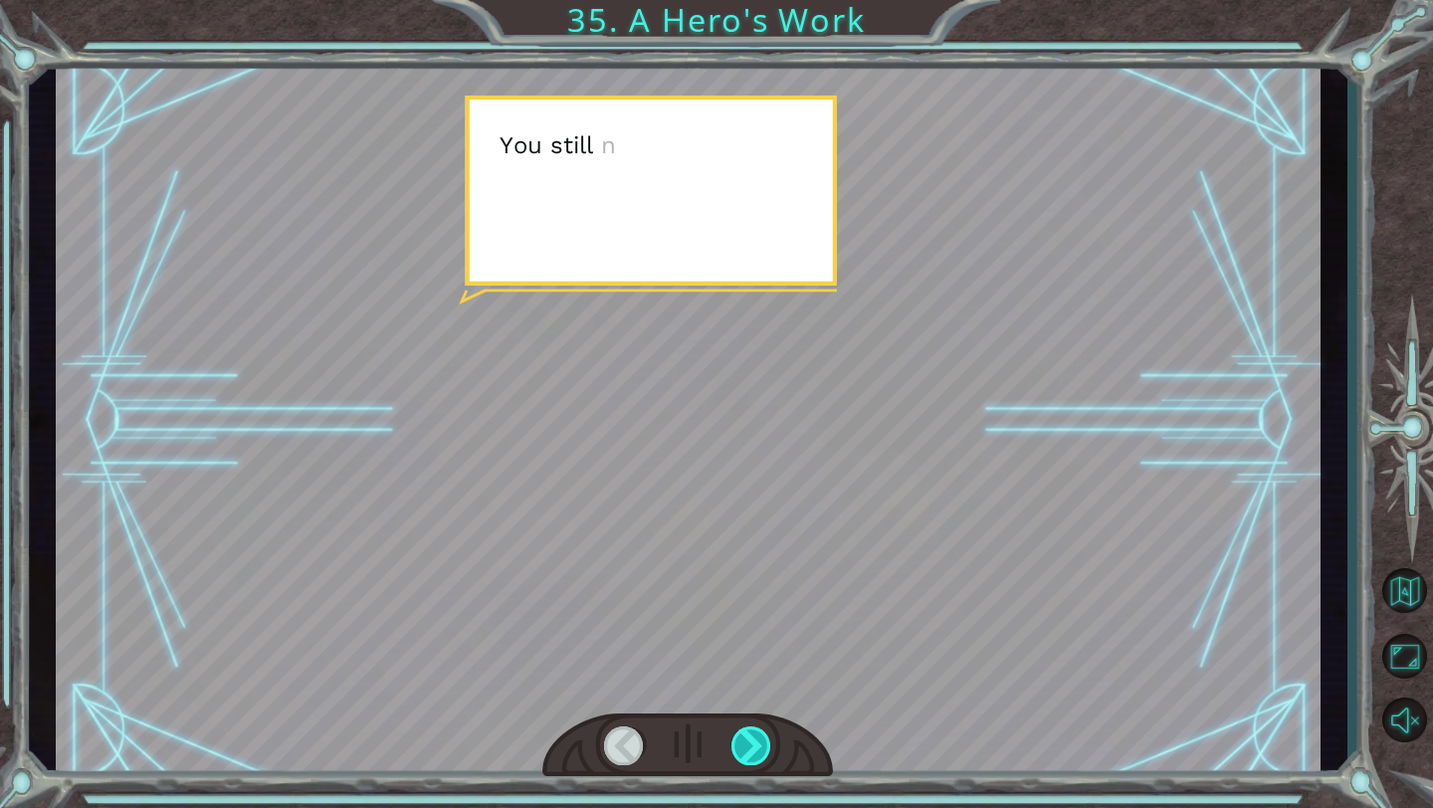
click at [737, 562] on div at bounding box center [751, 745] width 41 height 39
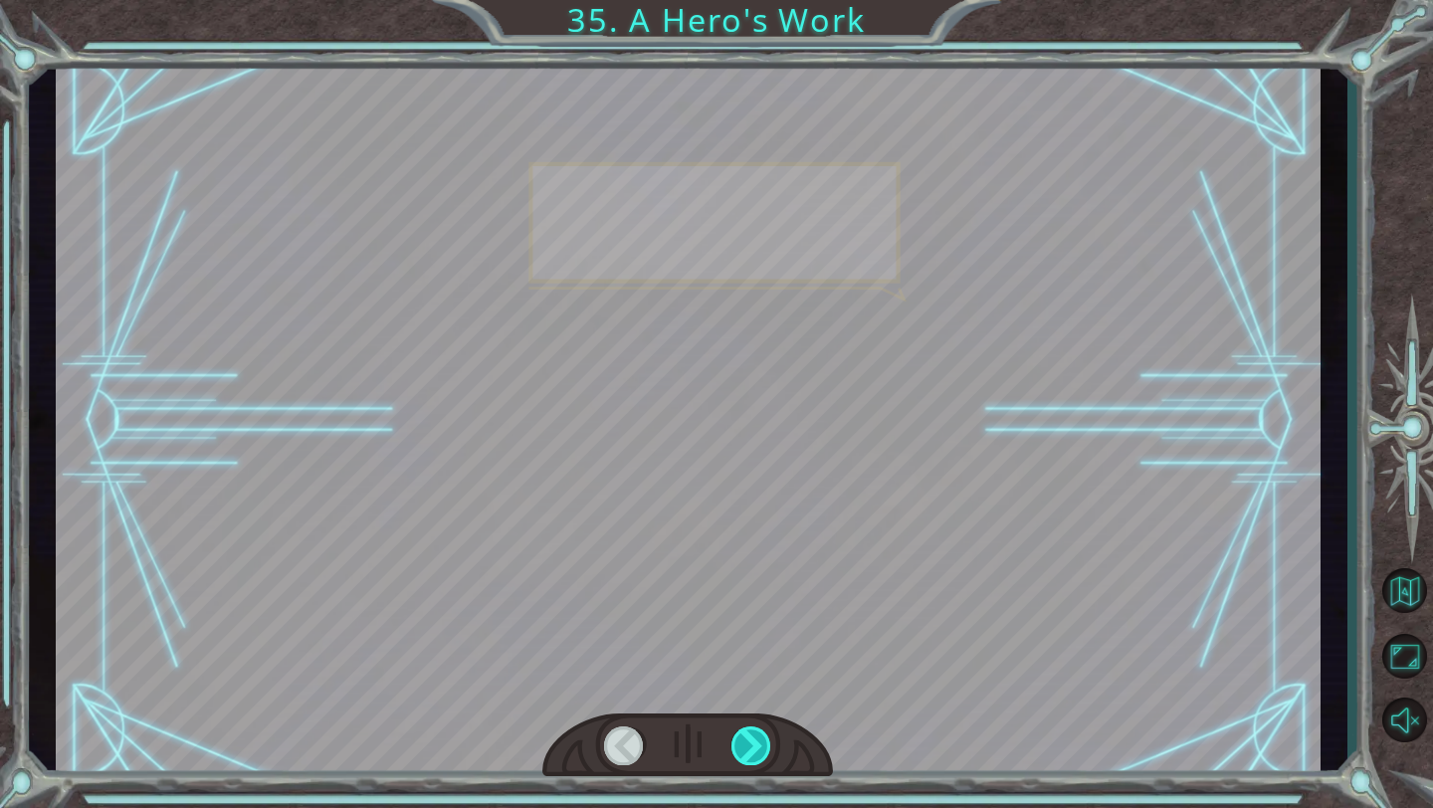
click at [737, 562] on div at bounding box center [751, 745] width 41 height 39
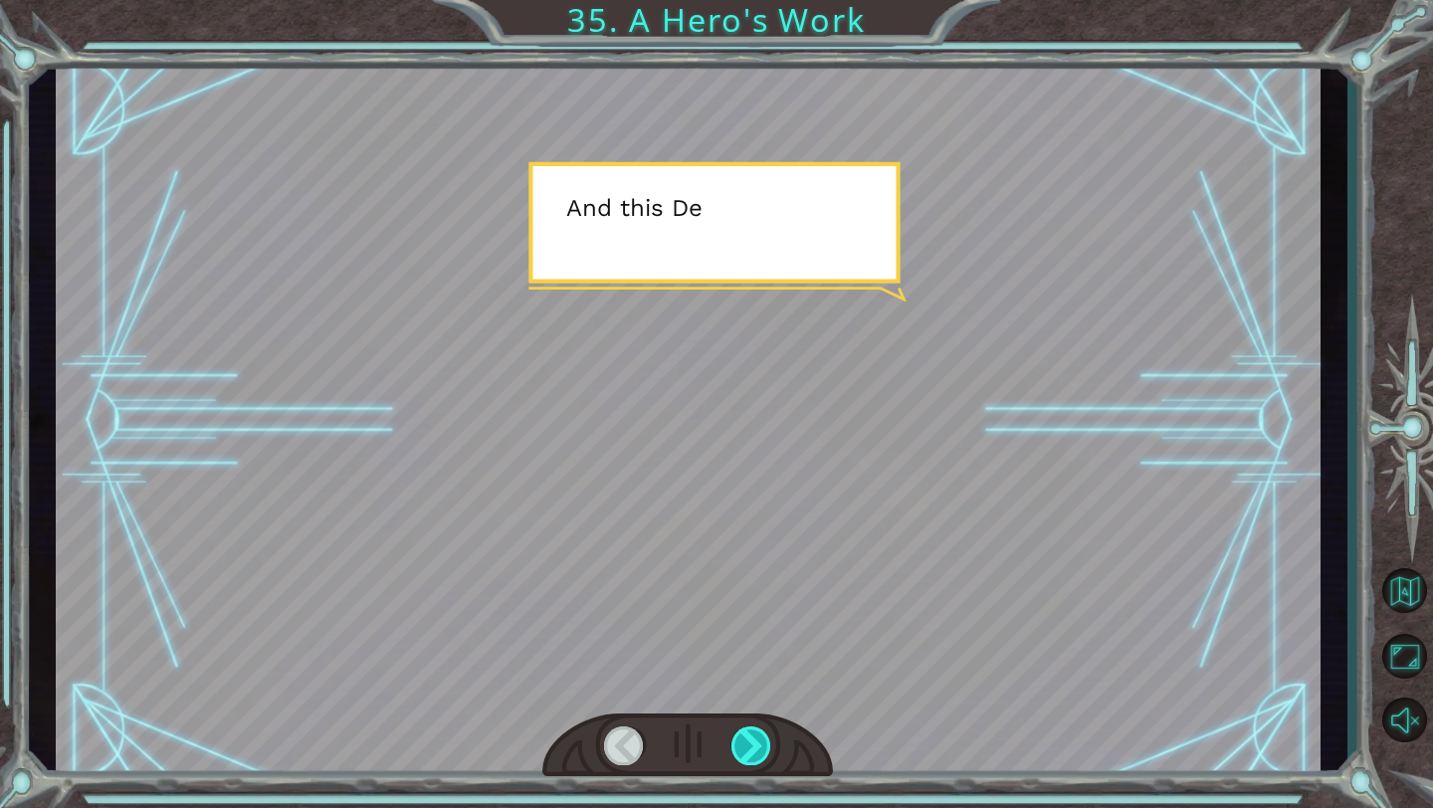
click at [737, 562] on div at bounding box center [751, 745] width 41 height 39
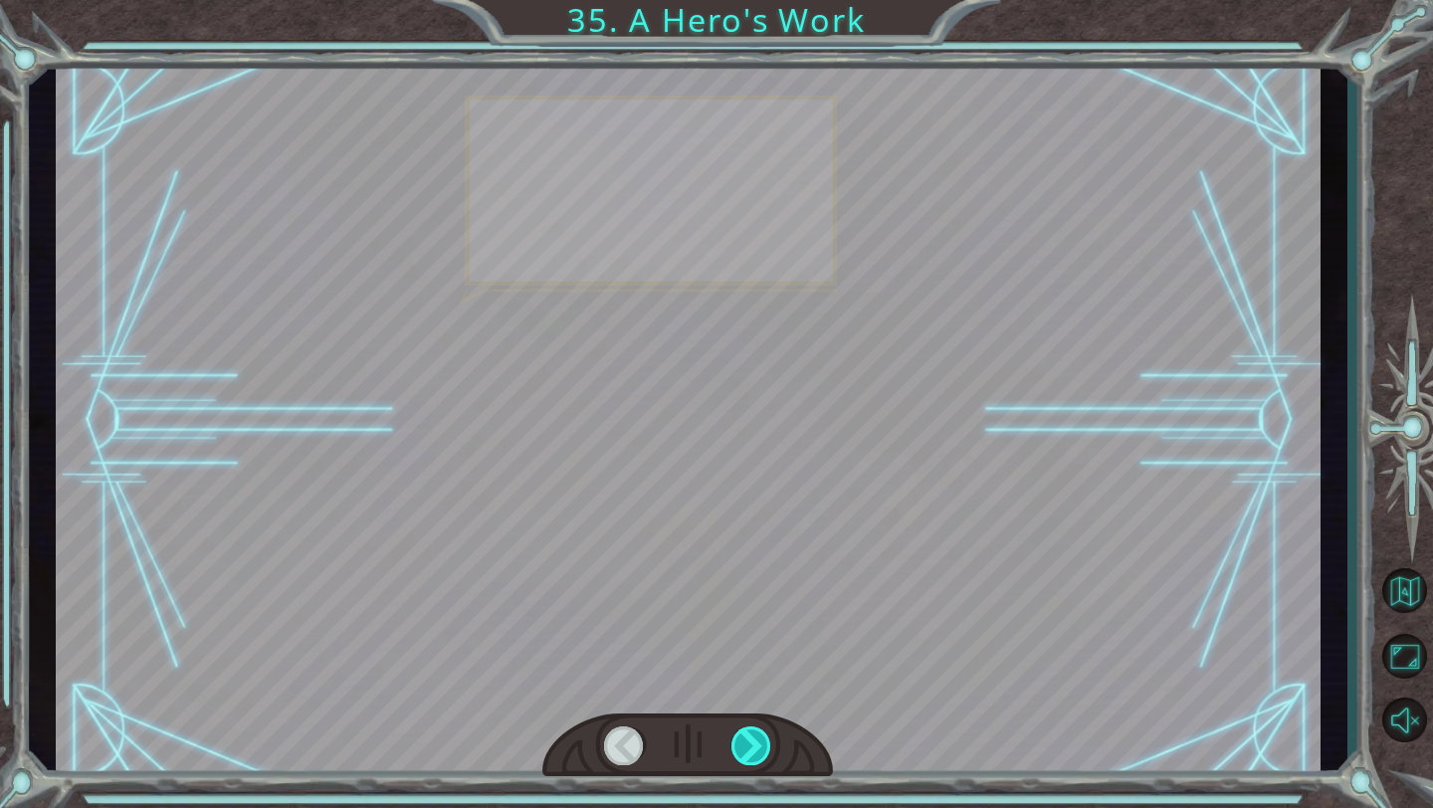
click at [737, 562] on div at bounding box center [751, 745] width 41 height 39
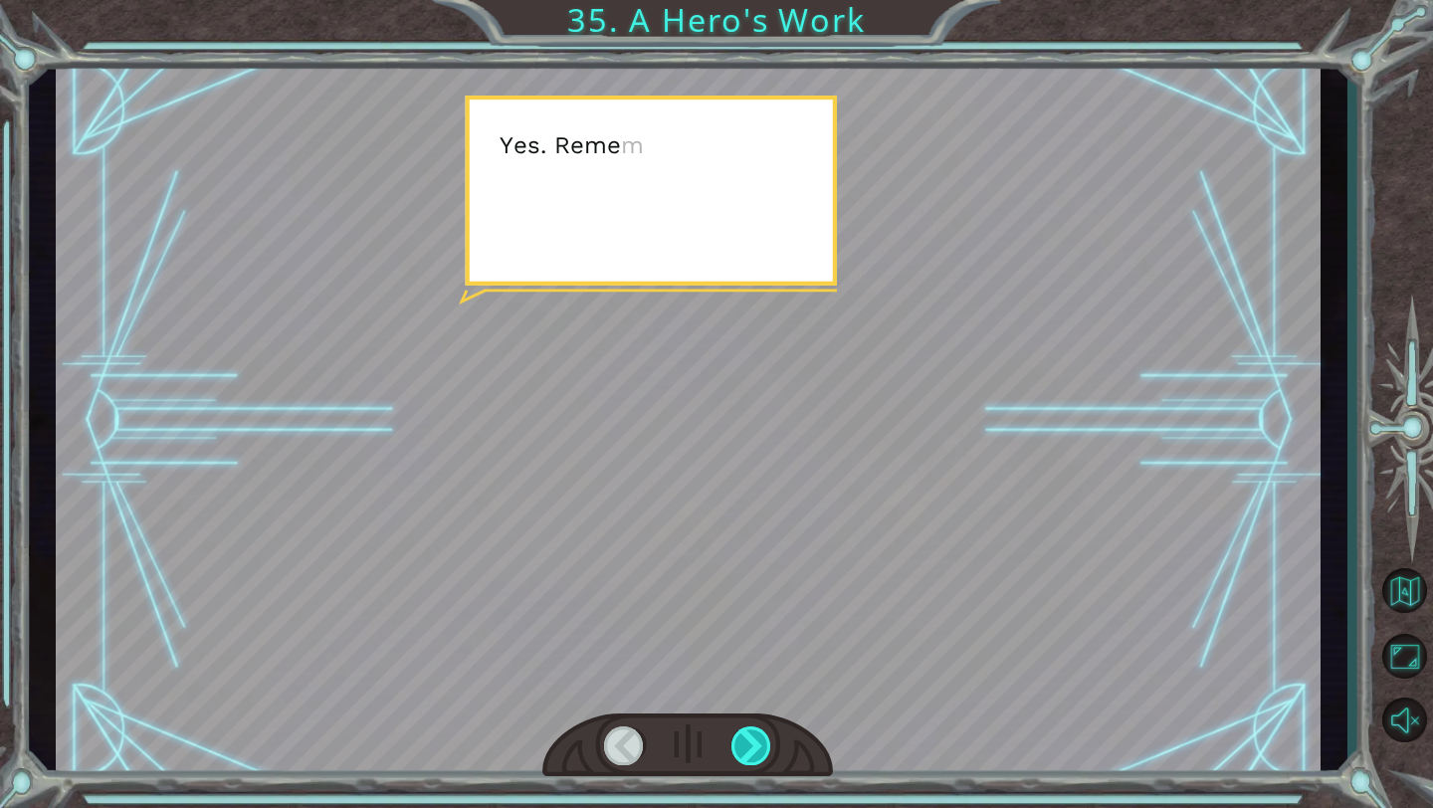
click at [737, 562] on div at bounding box center [751, 745] width 41 height 39
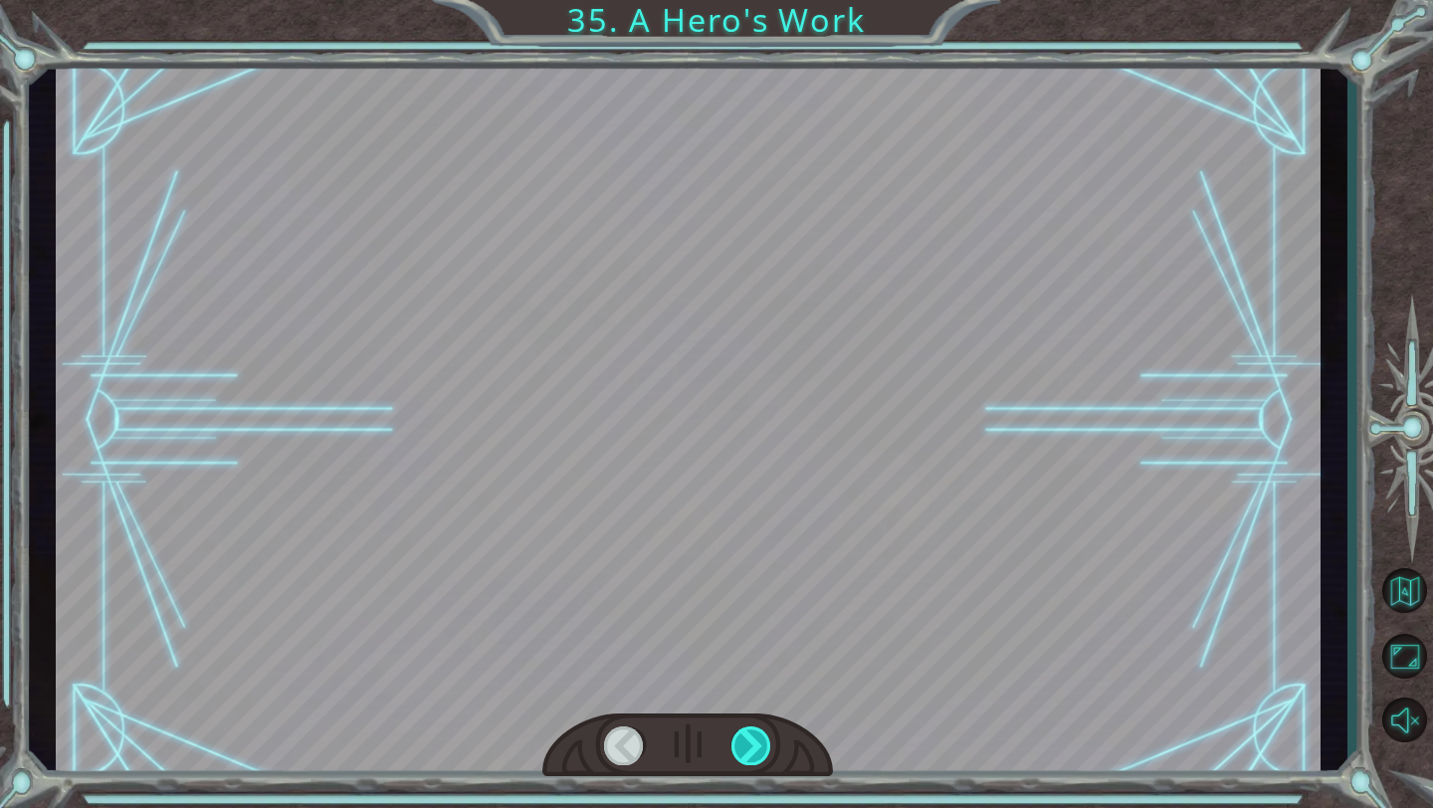
click at [737, 562] on div at bounding box center [751, 745] width 41 height 39
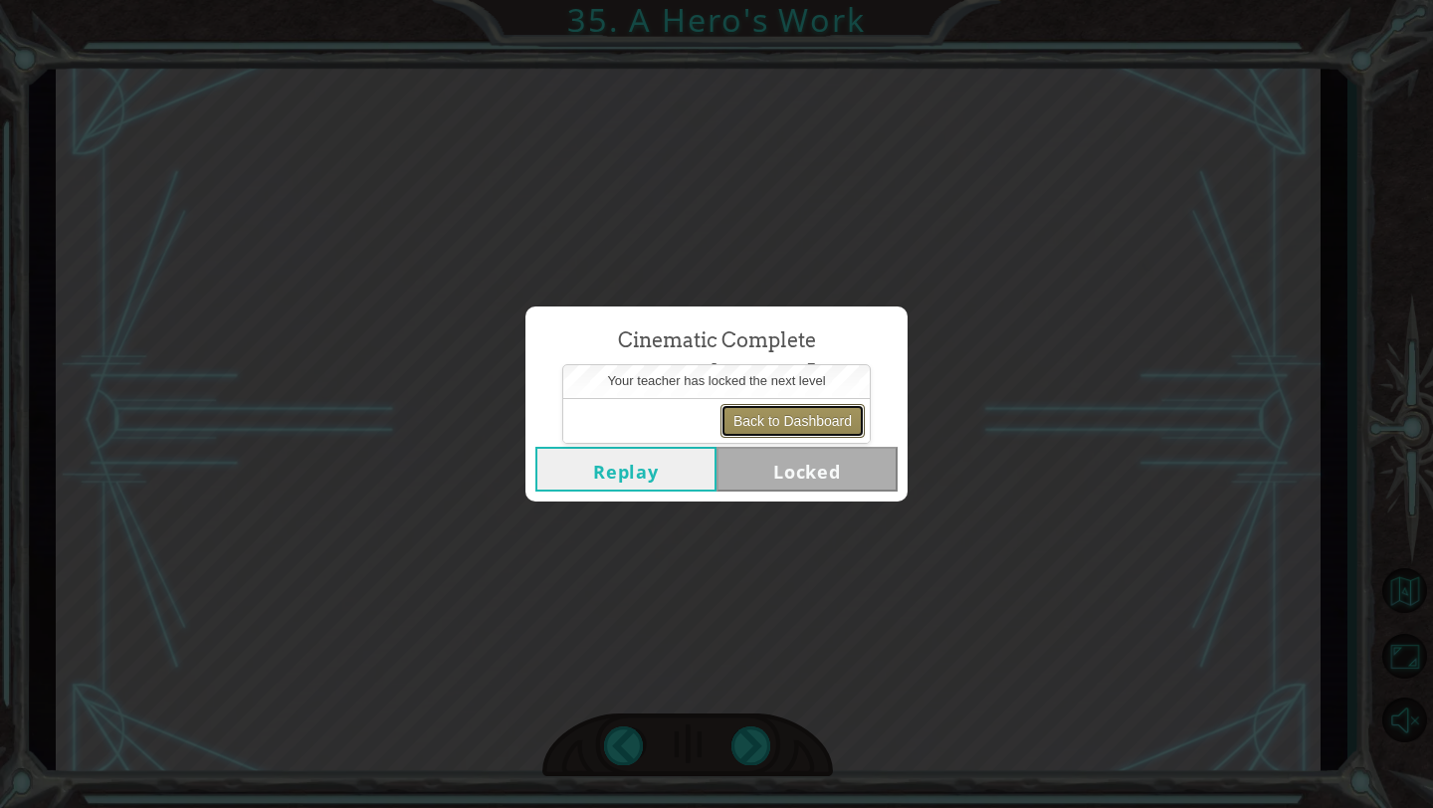
click at [767, 422] on button "Back to Dashboard" at bounding box center [792, 421] width 144 height 34
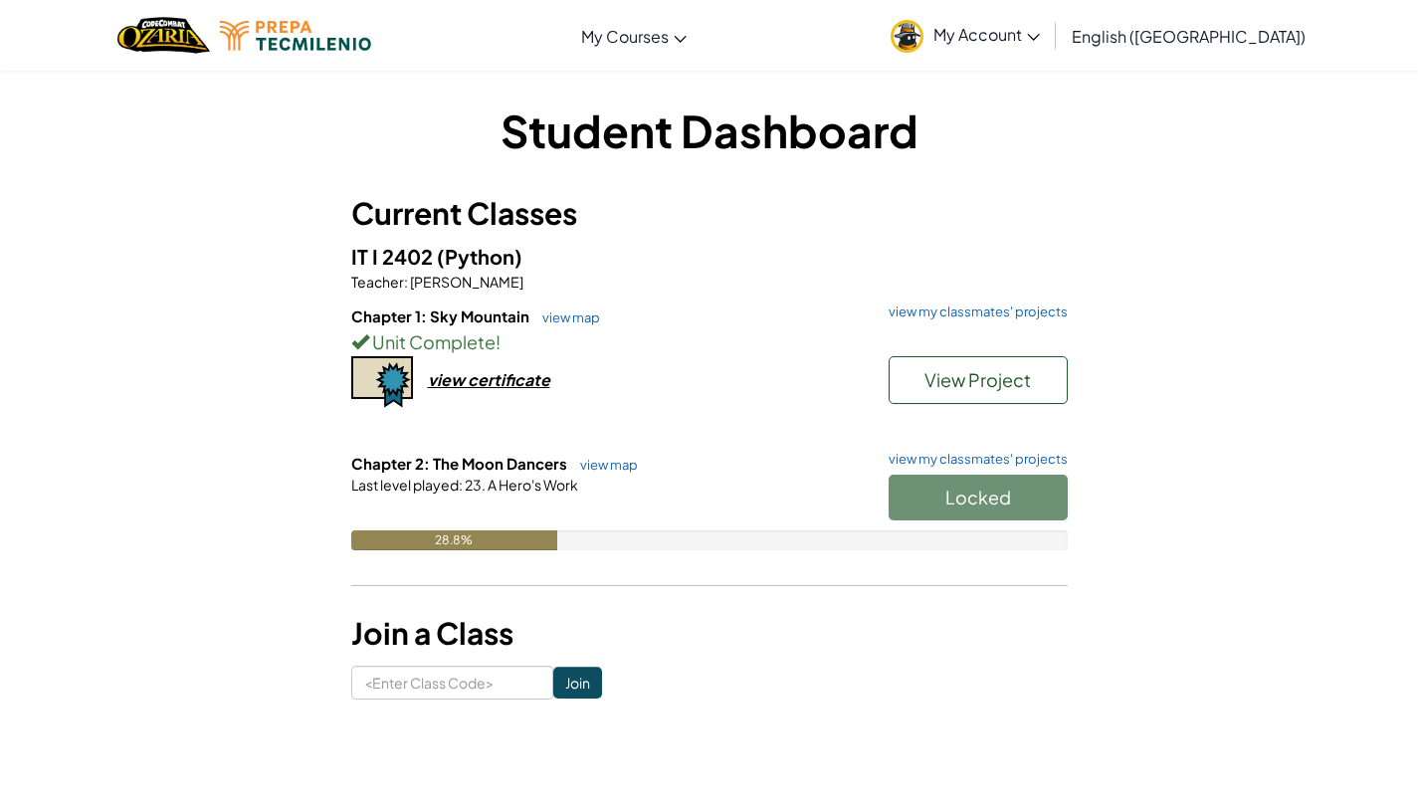
click at [853, 502] on div "Locked" at bounding box center [968, 503] width 199 height 56
